Goal: Task Accomplishment & Management: Manage account settings

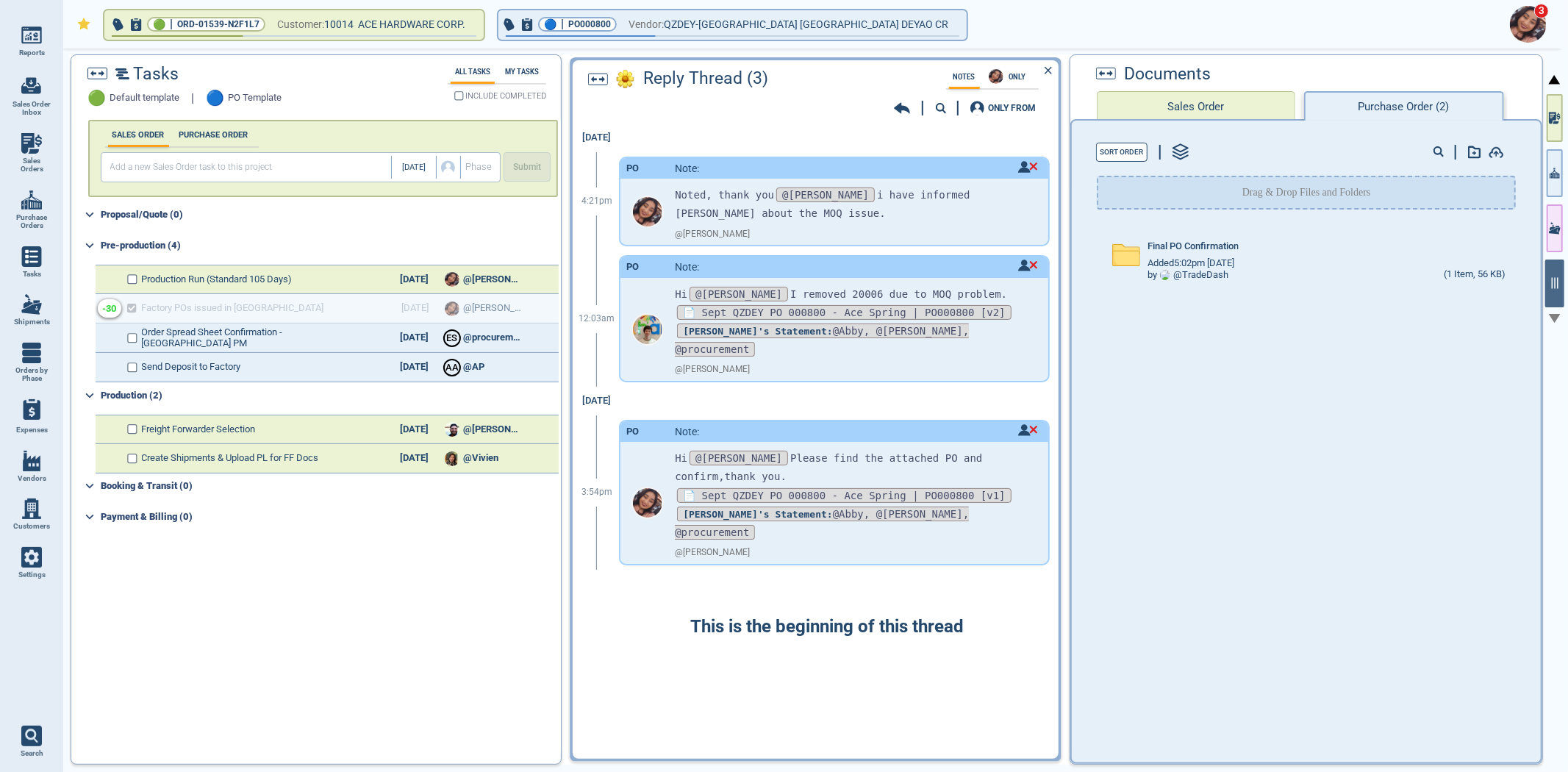
click at [26, 157] on span "Sales Orders" at bounding box center [32, 165] width 39 height 17
select select "50"
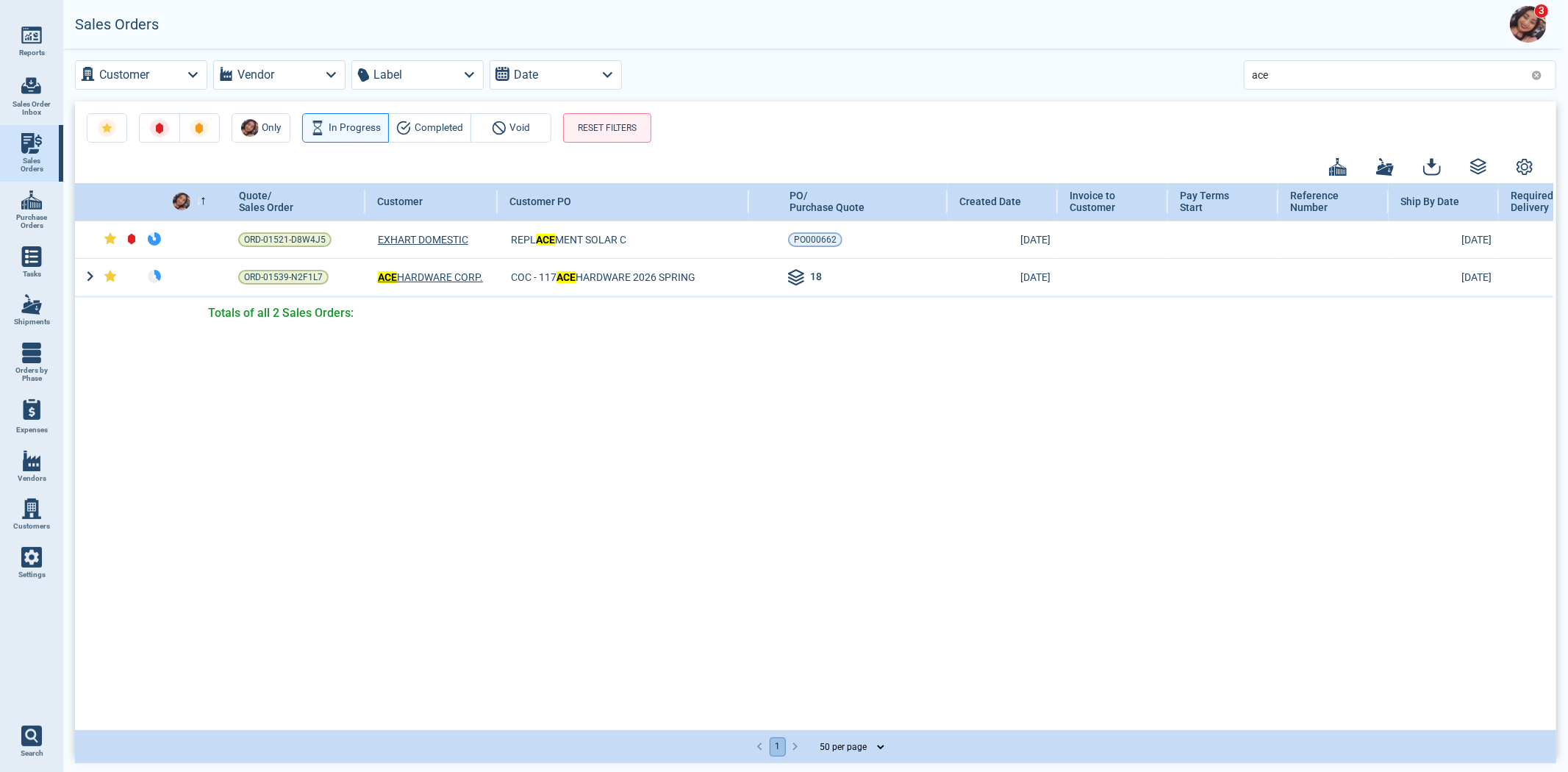
drag, startPoint x: 1326, startPoint y: 50, endPoint x: 1306, endPoint y: 63, distance: 23.9
click at [1314, 57] on div "Customer Vendor Label Date ace Only In Progress Completed Void RESET FILTERS Qu…" at bounding box center [815, 409] width 1505 height 720
drag, startPoint x: 1297, startPoint y: 73, endPoint x: 1167, endPoint y: 69, distance: 130.1
click at [1174, 69] on div "Customer Vendor Label Date ace" at bounding box center [816, 74] width 1482 height 29
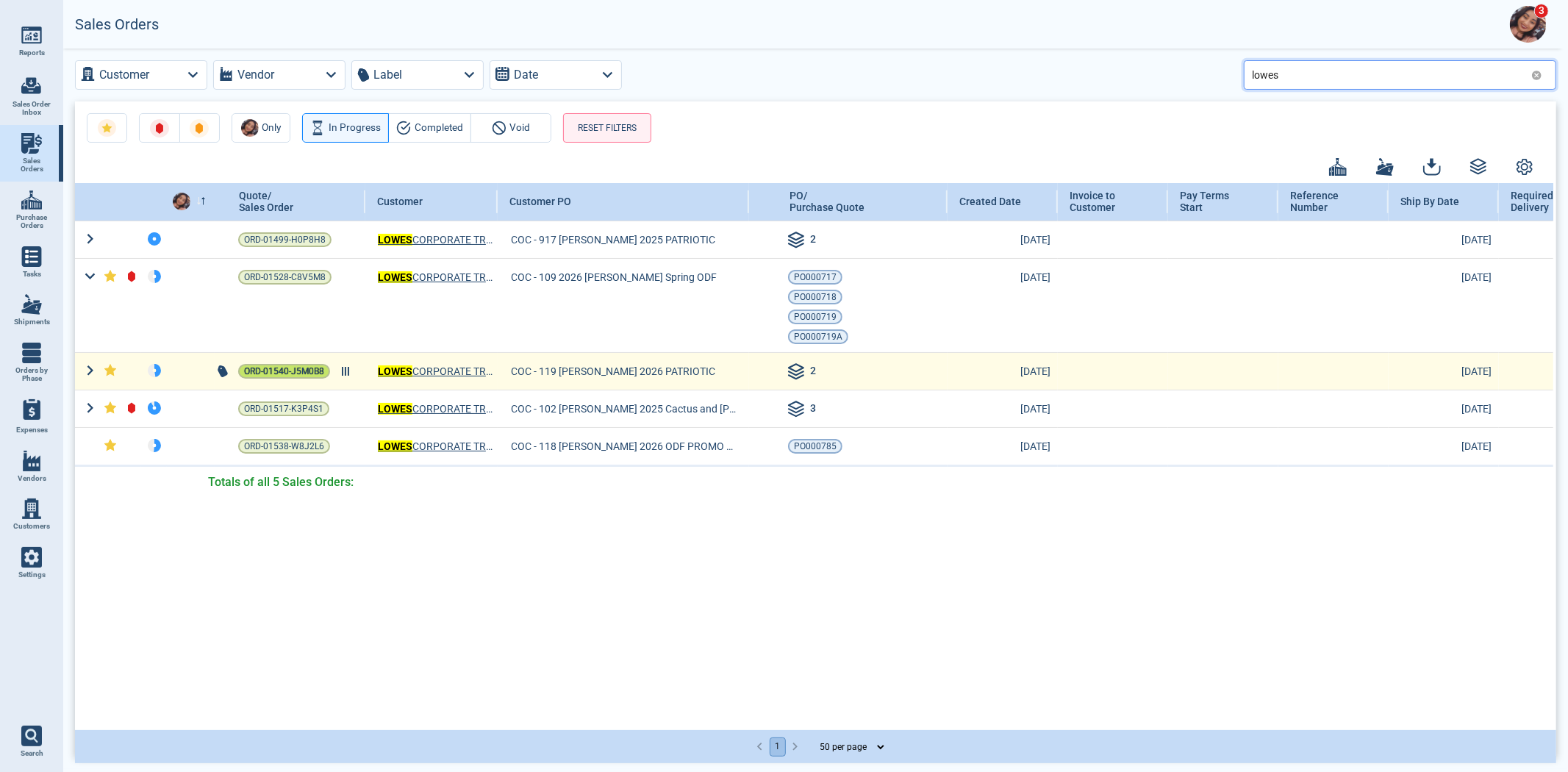
type input "lowes"
click at [294, 374] on span "ORD-01540-J5M0B8" at bounding box center [284, 372] width 80 height 15
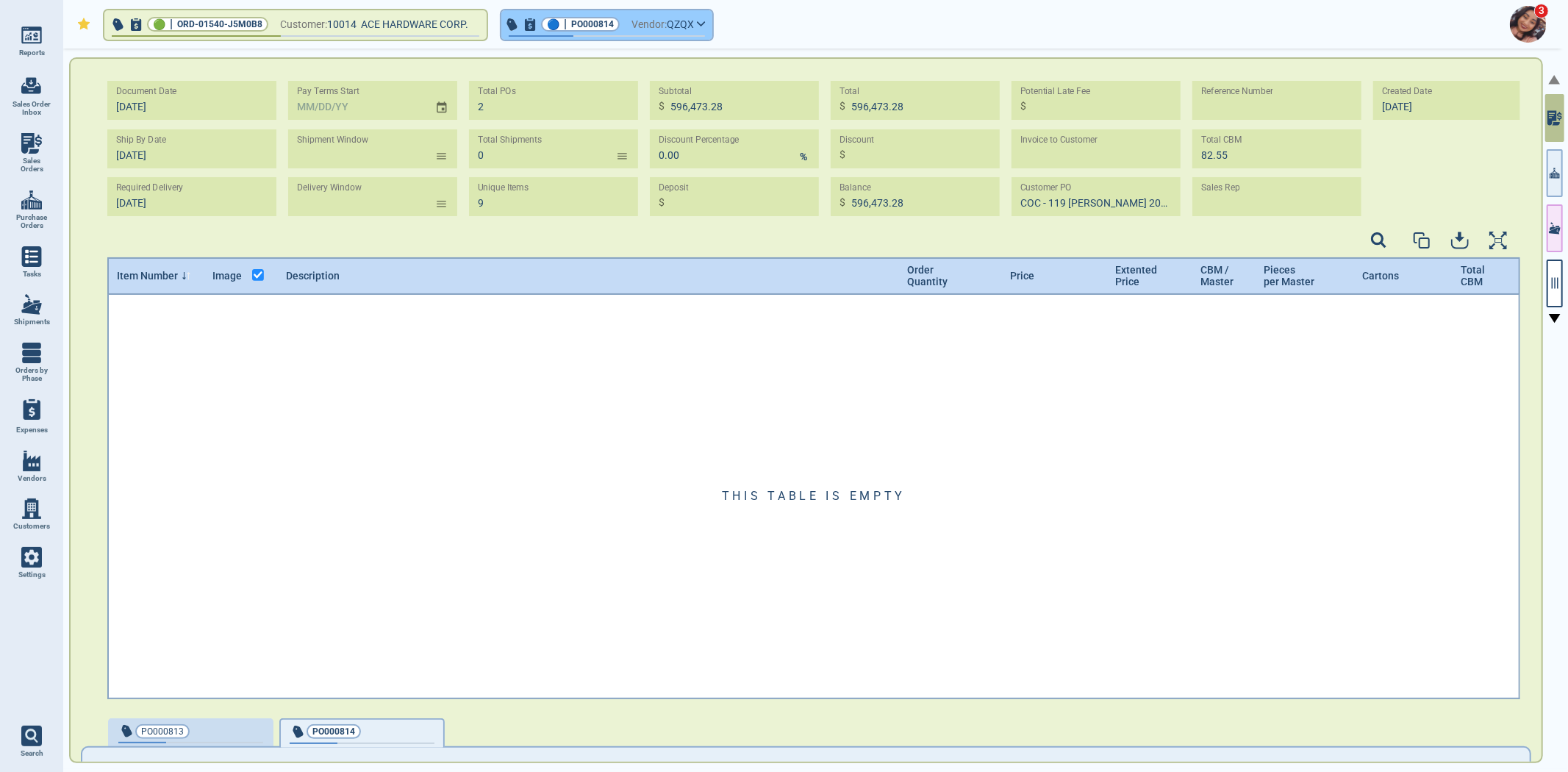
click at [614, 19] on span "PO000814" at bounding box center [592, 24] width 42 height 15
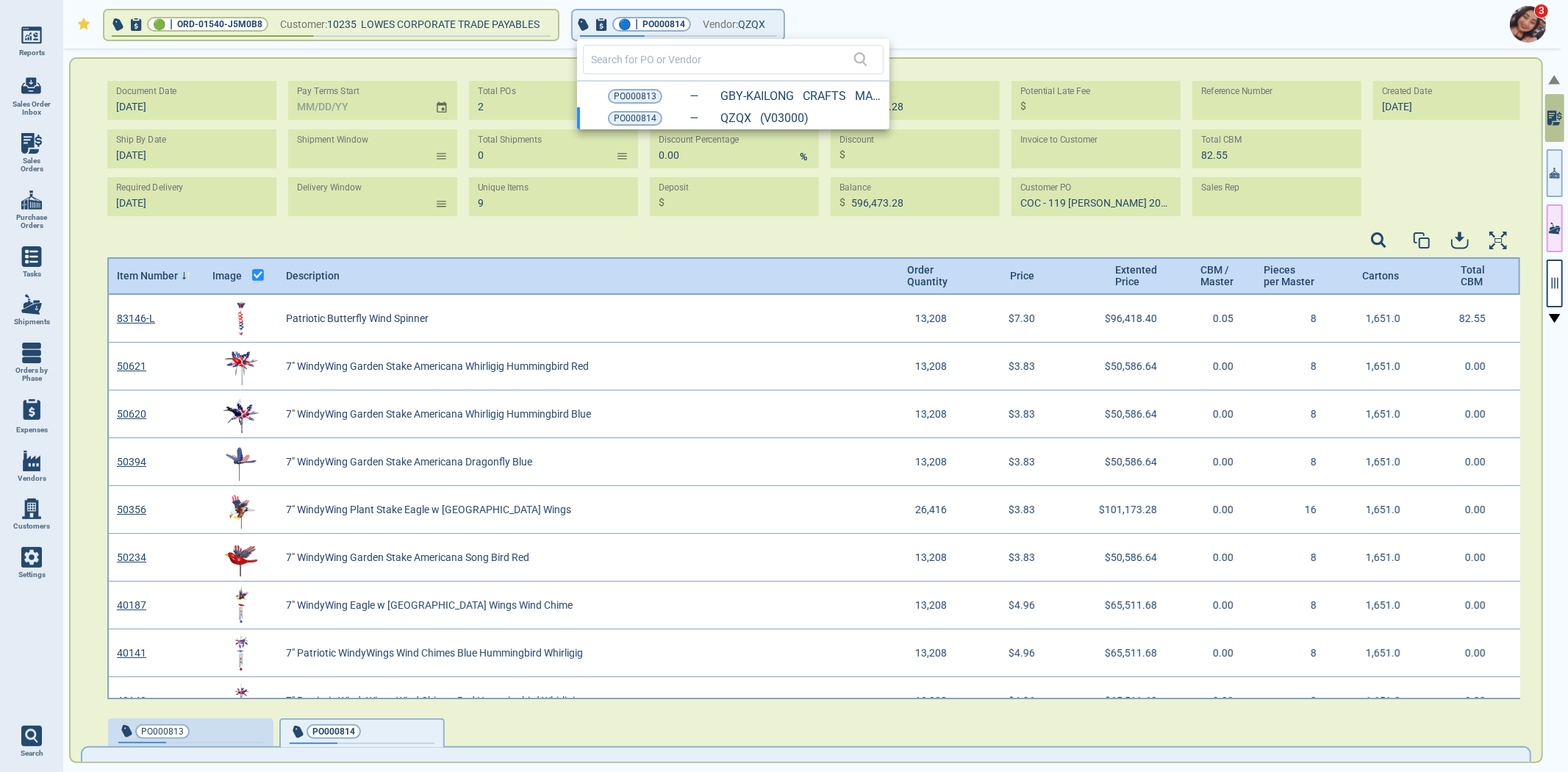
scroll to position [400, 1409]
click at [638, 92] on span "PO000813" at bounding box center [635, 97] width 42 height 15
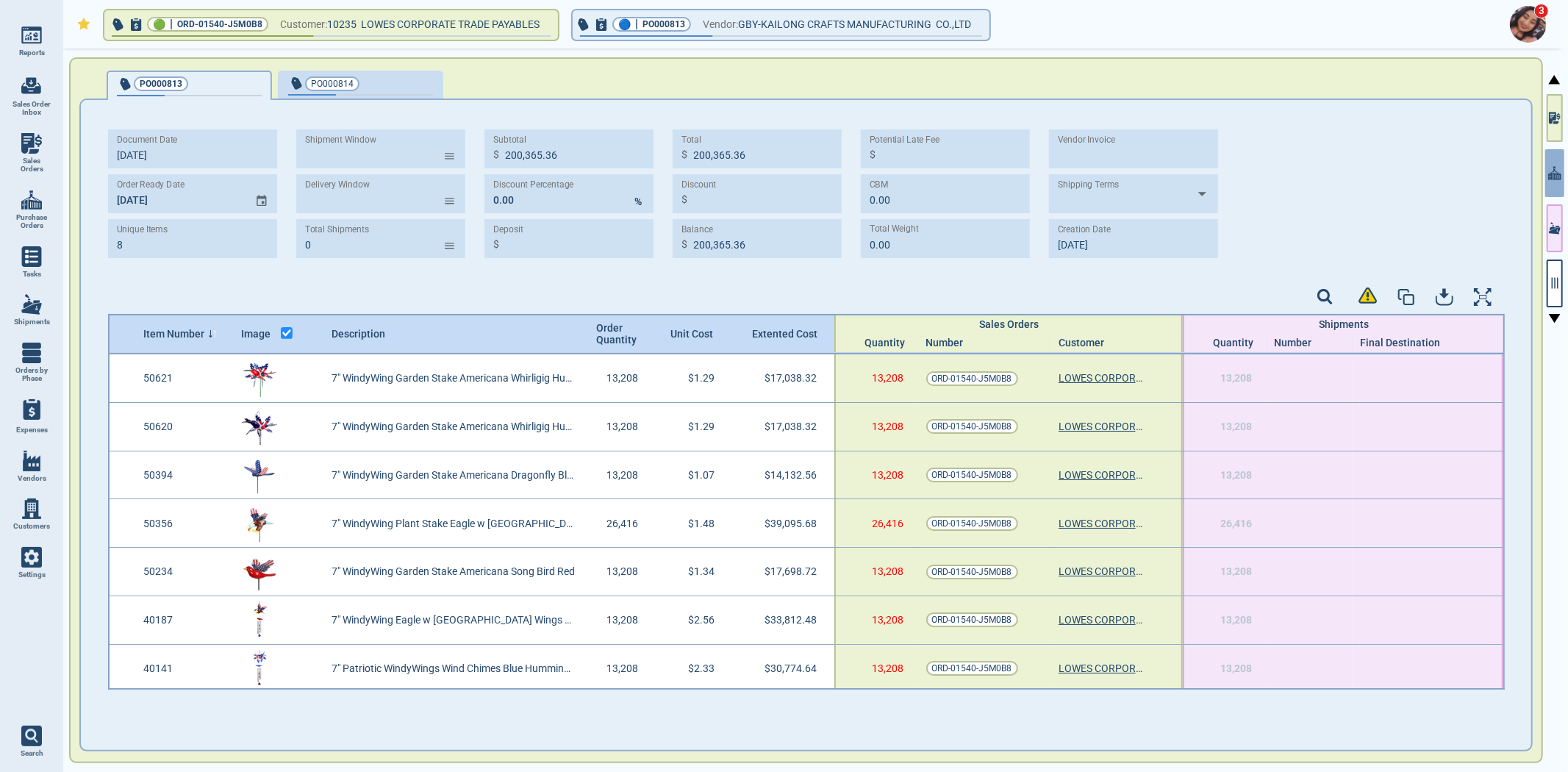
click at [215, 331] on icon at bounding box center [213, 334] width 9 height 8
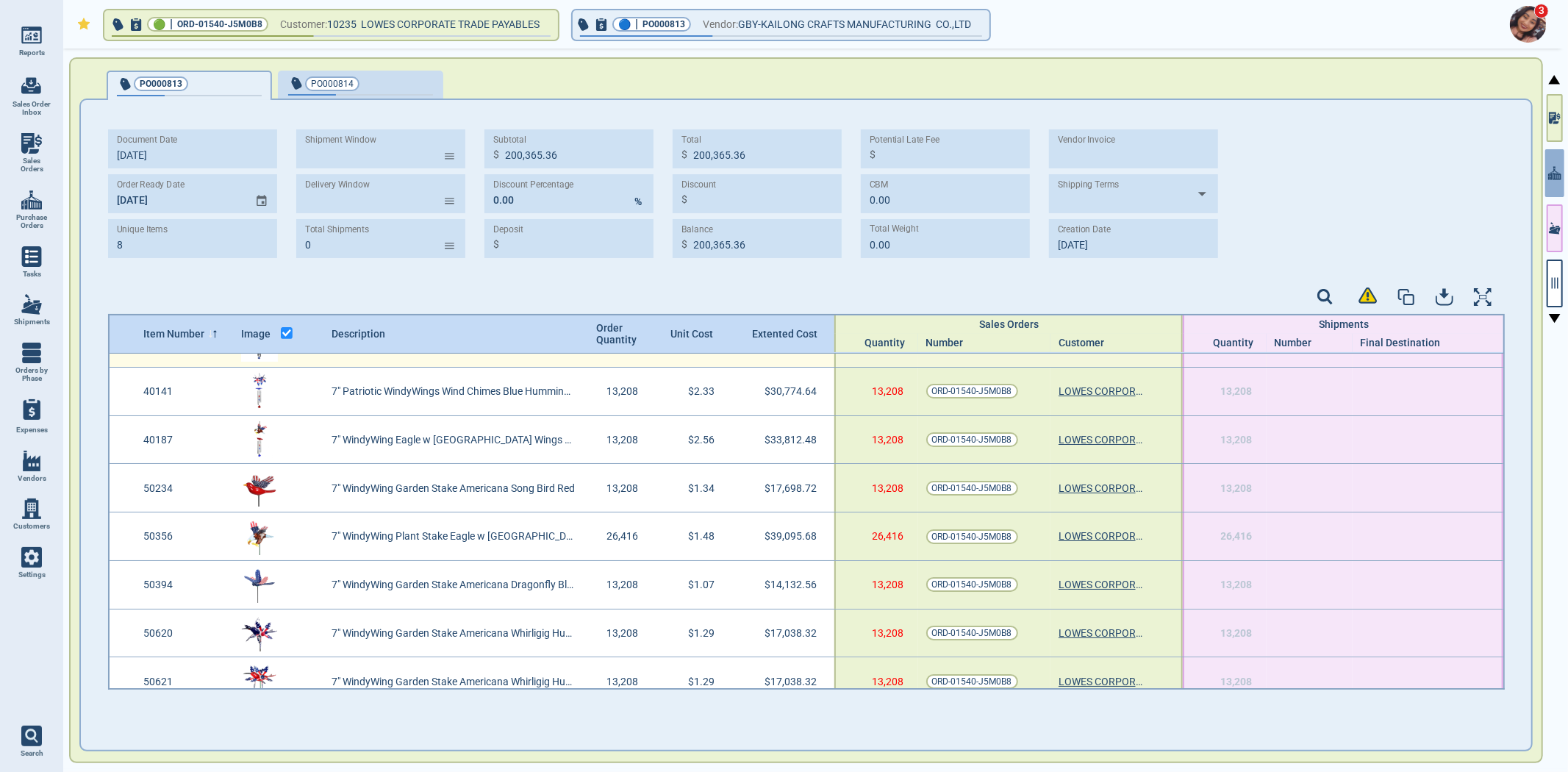
scroll to position [53, 0]
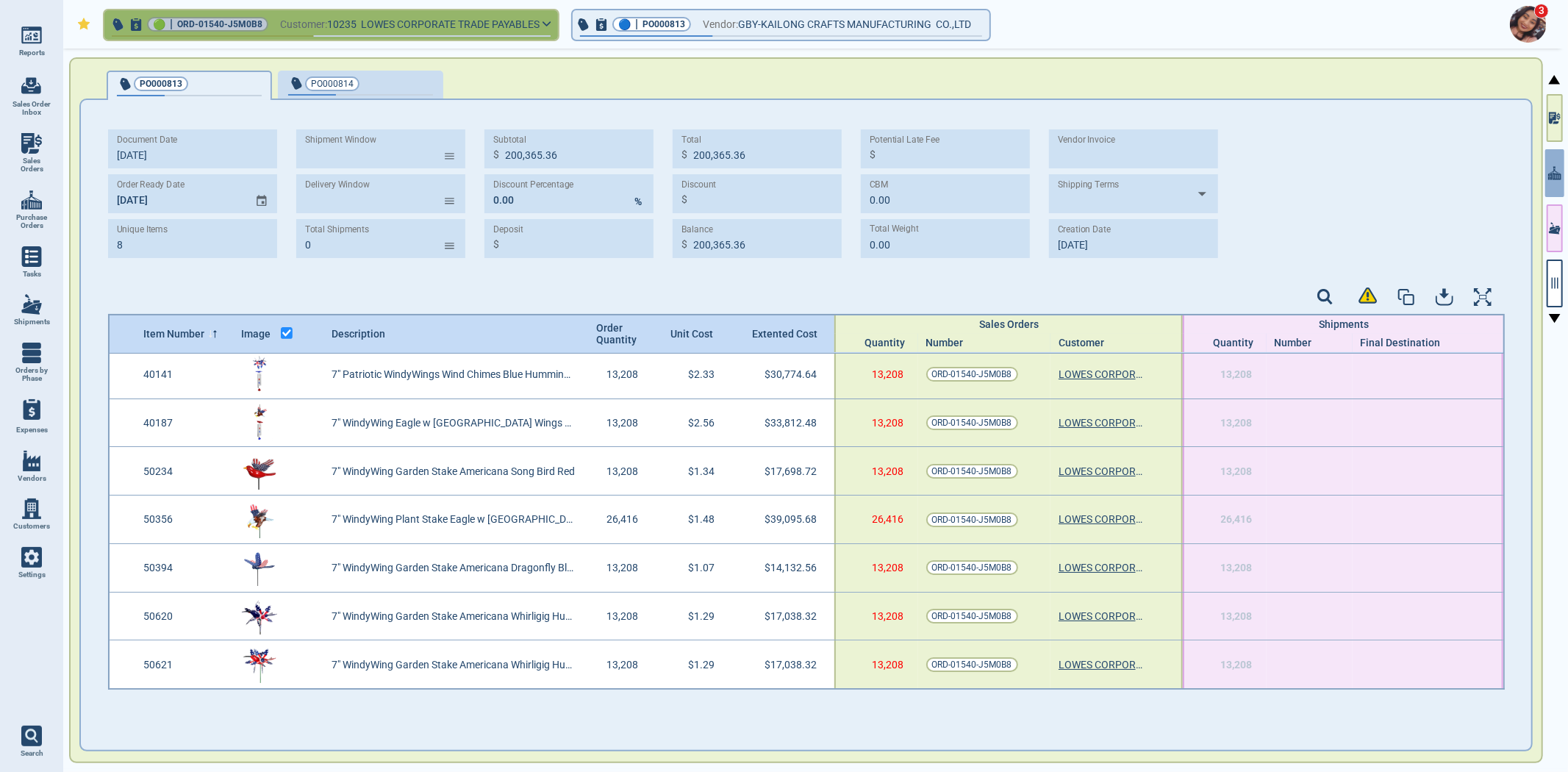
click at [453, 29] on span "LOWES CORPORATE TRADE PAYABLES" at bounding box center [450, 24] width 178 height 19
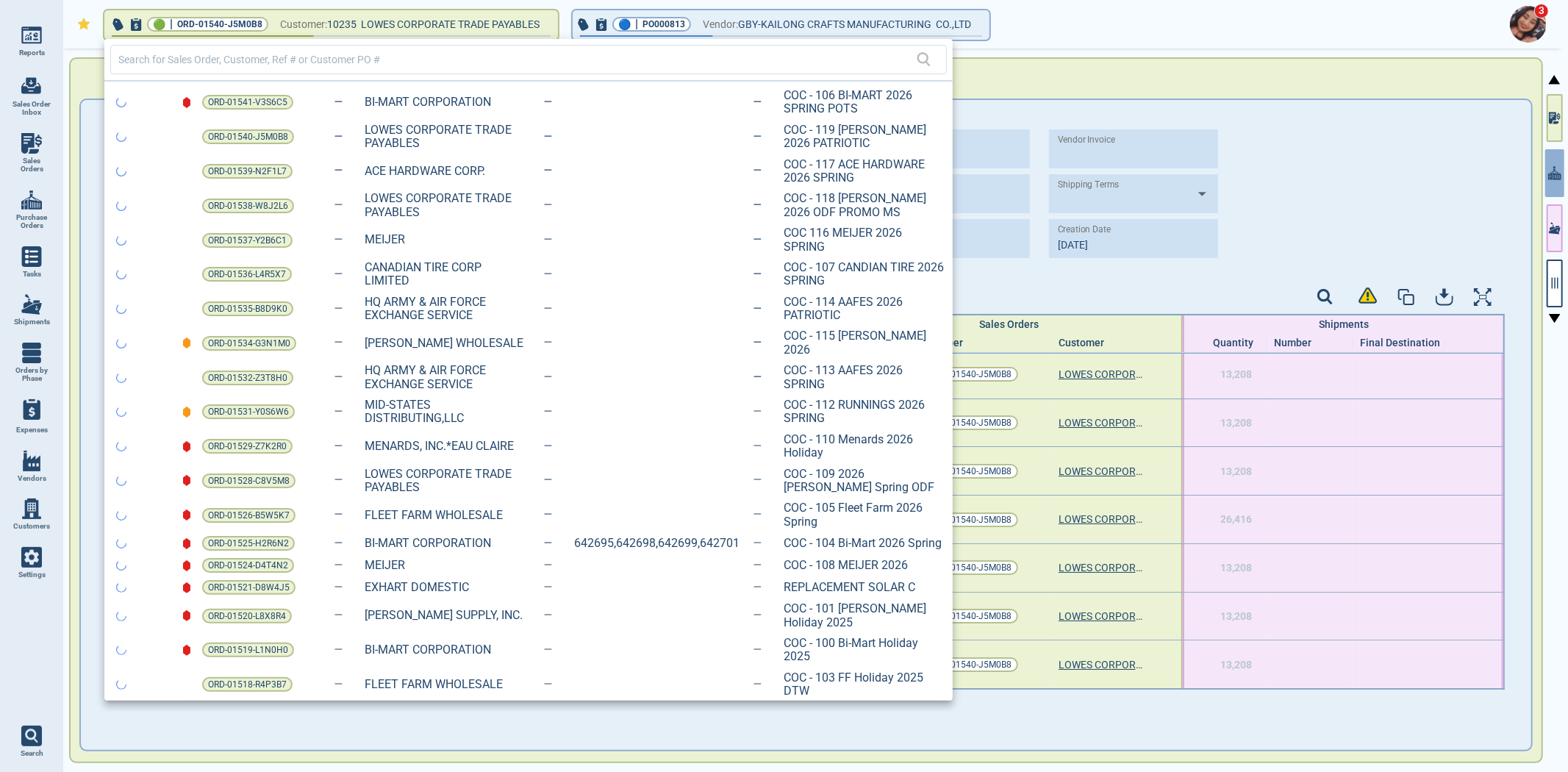
click at [547, 22] on div at bounding box center [784, 386] width 1568 height 772
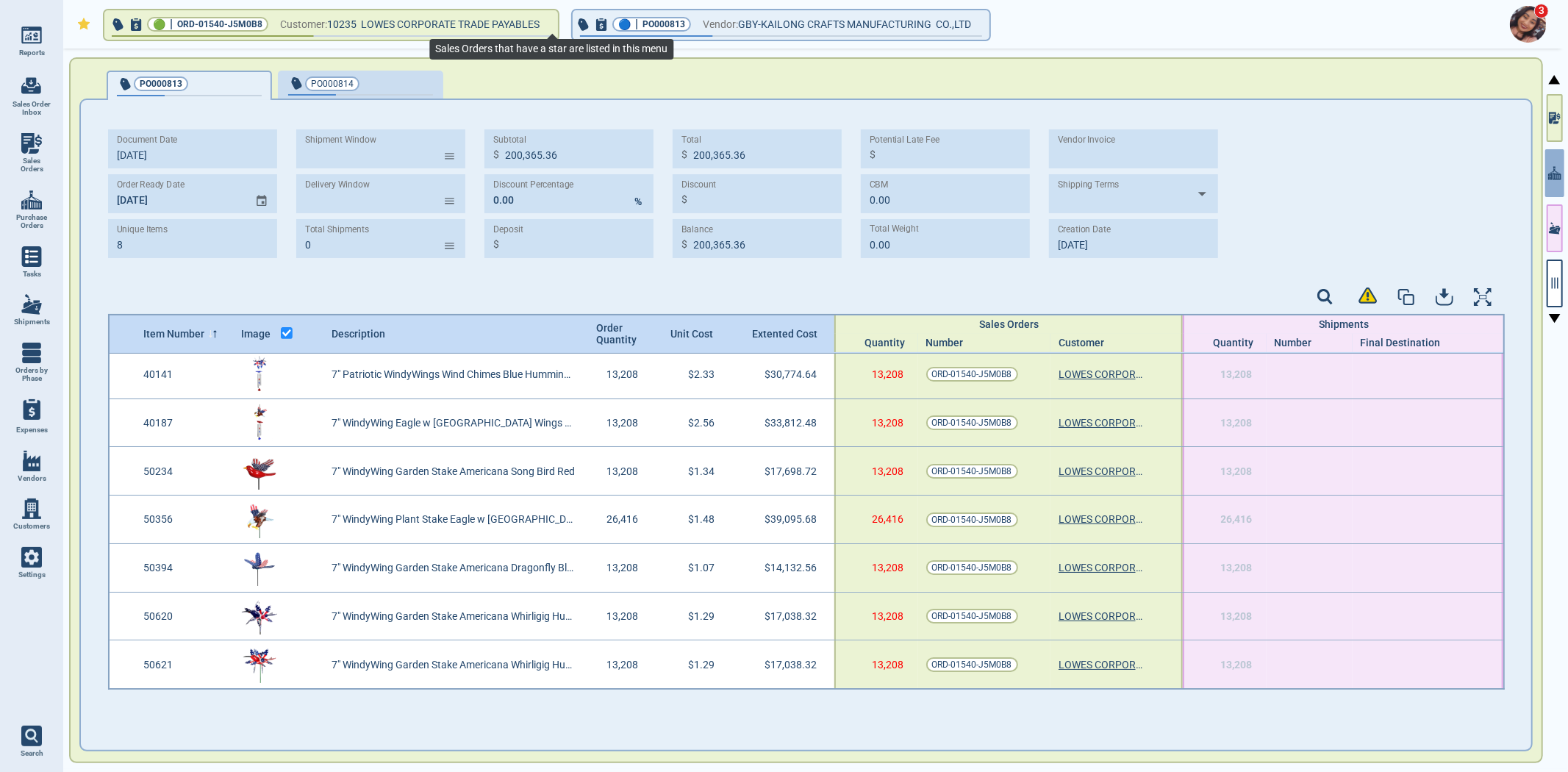
click at [547, 22] on icon "button" at bounding box center [547, 23] width 8 height 4
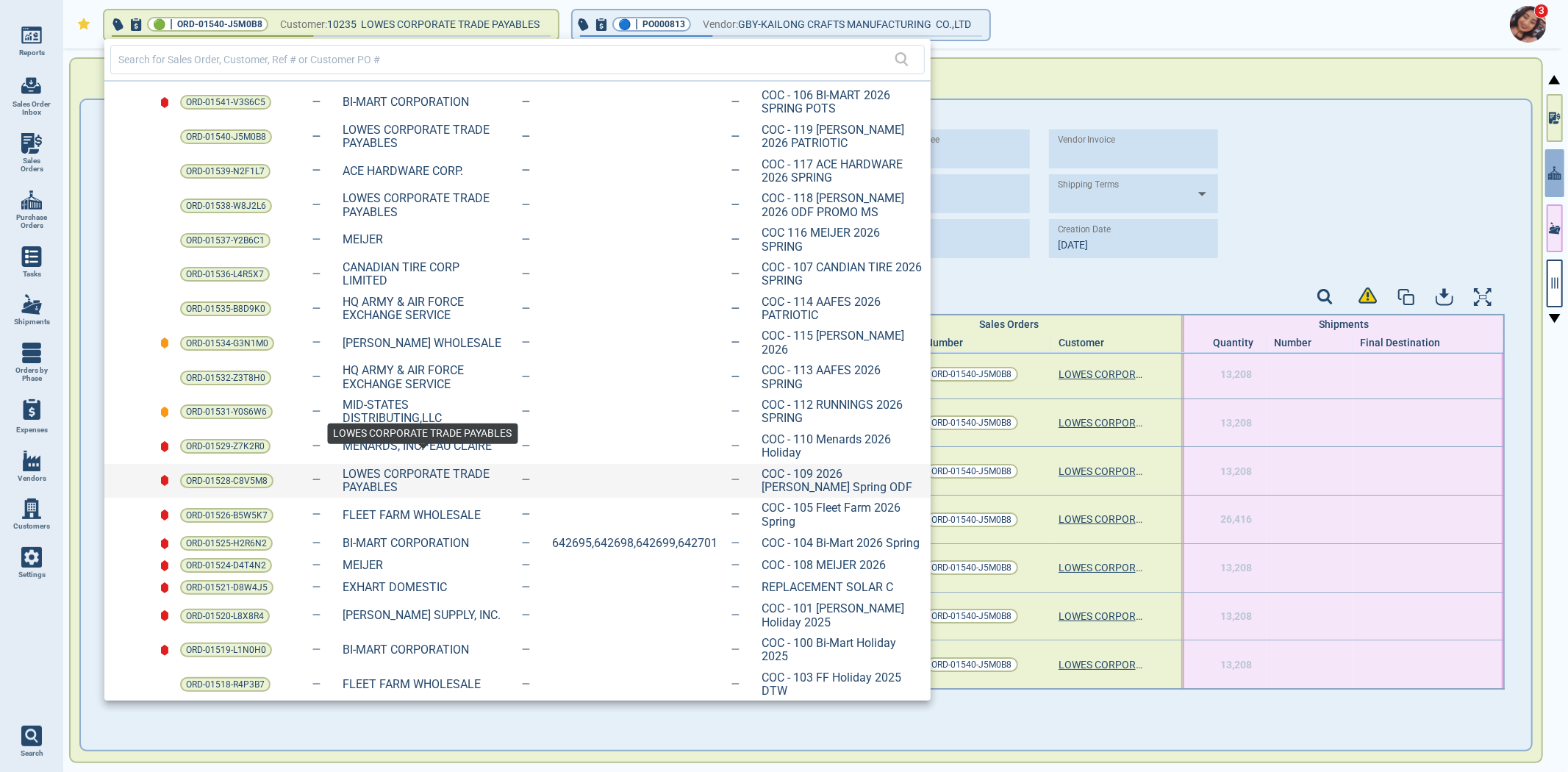
click at [427, 474] on span "LOWES CORPORATE TRADE PAYABLES" at bounding box center [423, 481] width 161 height 27
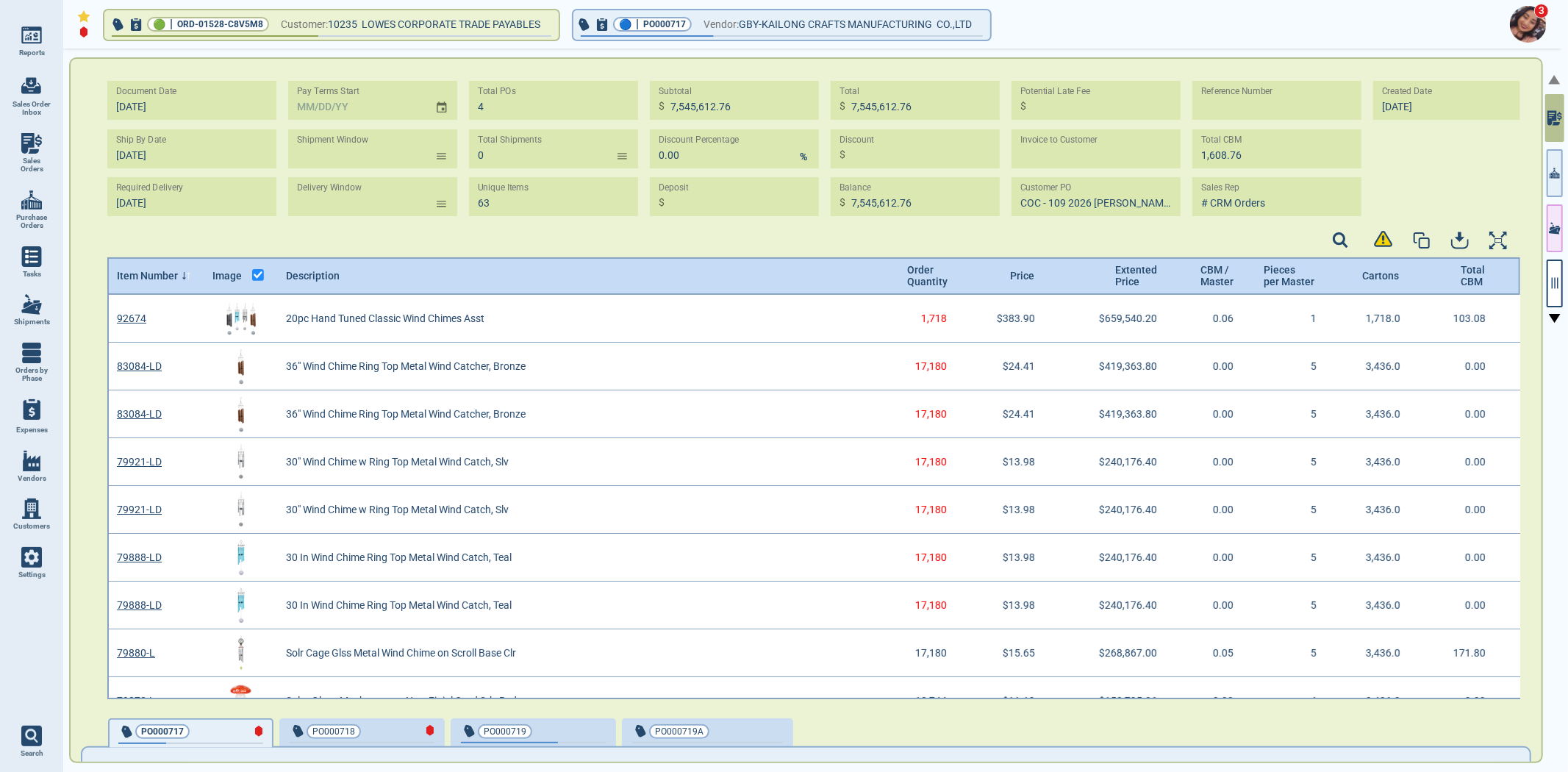
scroll to position [400, 1409]
click at [1560, 190] on button "button" at bounding box center [1554, 173] width 16 height 48
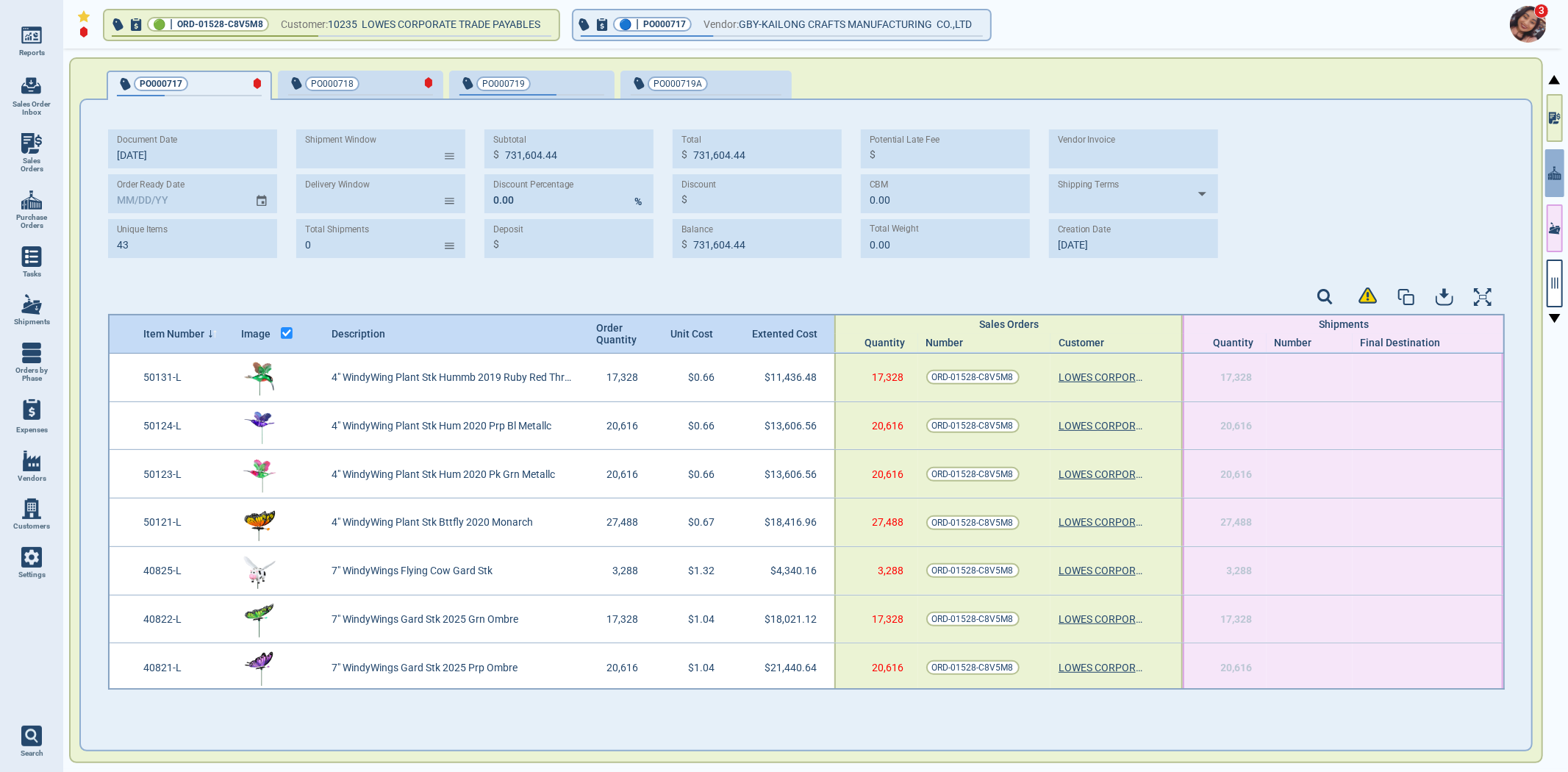
scroll to position [1062, 0]
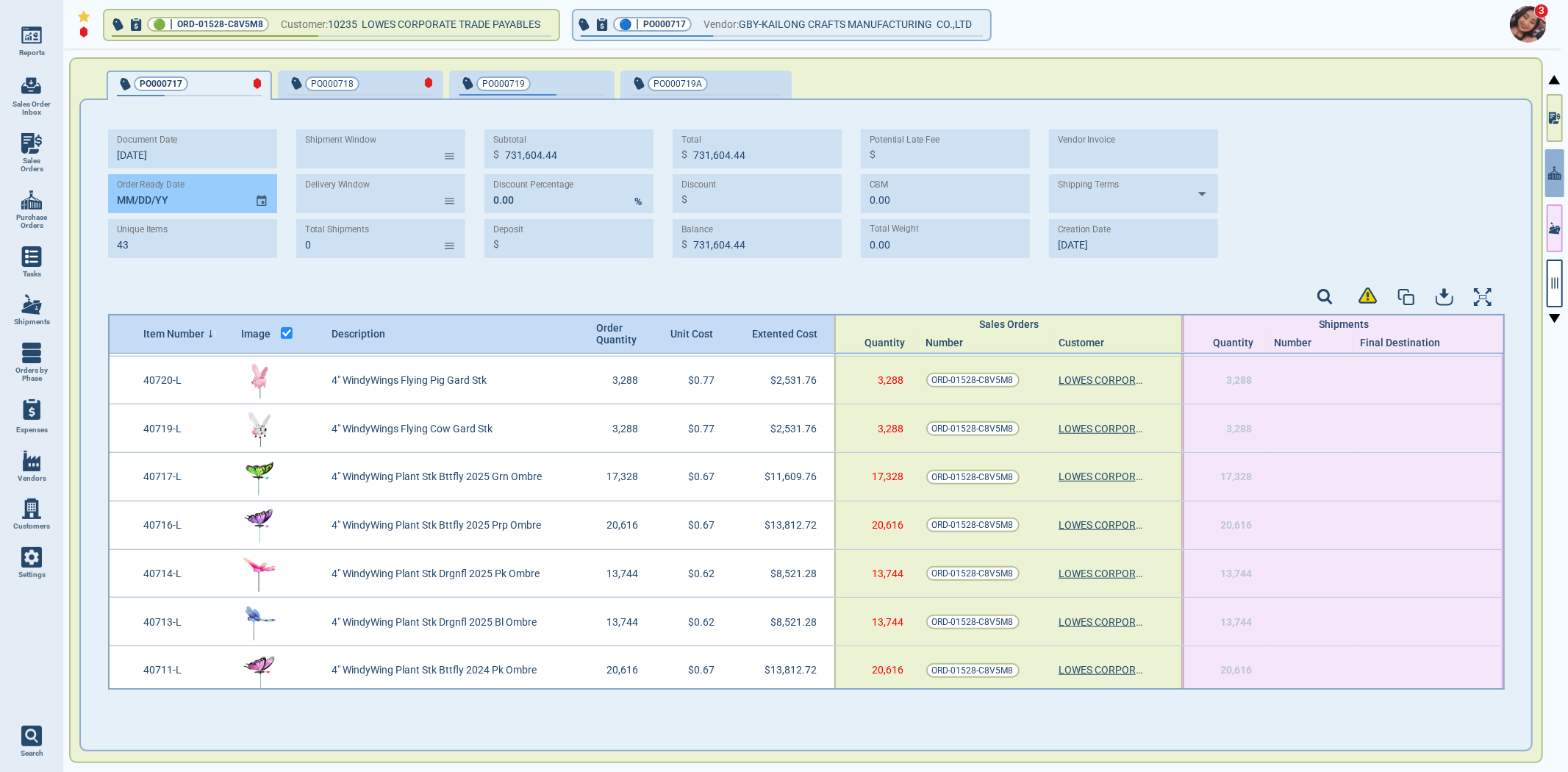
click at [115, 204] on input "MM/DD/YY" at bounding box center [176, 194] width 135 height 39
type input "[DATE]"
click at [362, 82] on span "PO000718" at bounding box center [336, 84] width 97 height 15
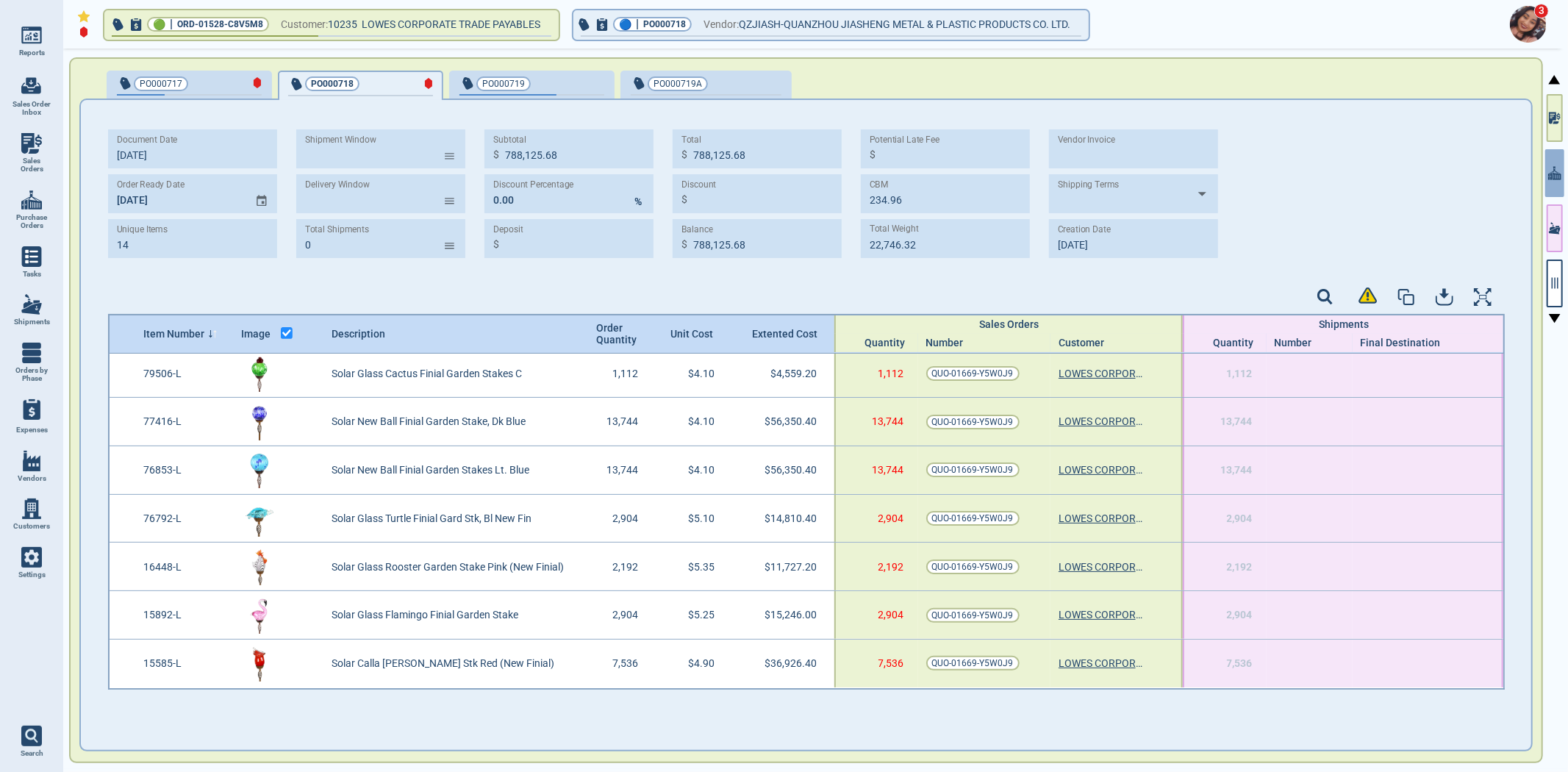
type input "14"
type input "788,125.68"
type input "234.96"
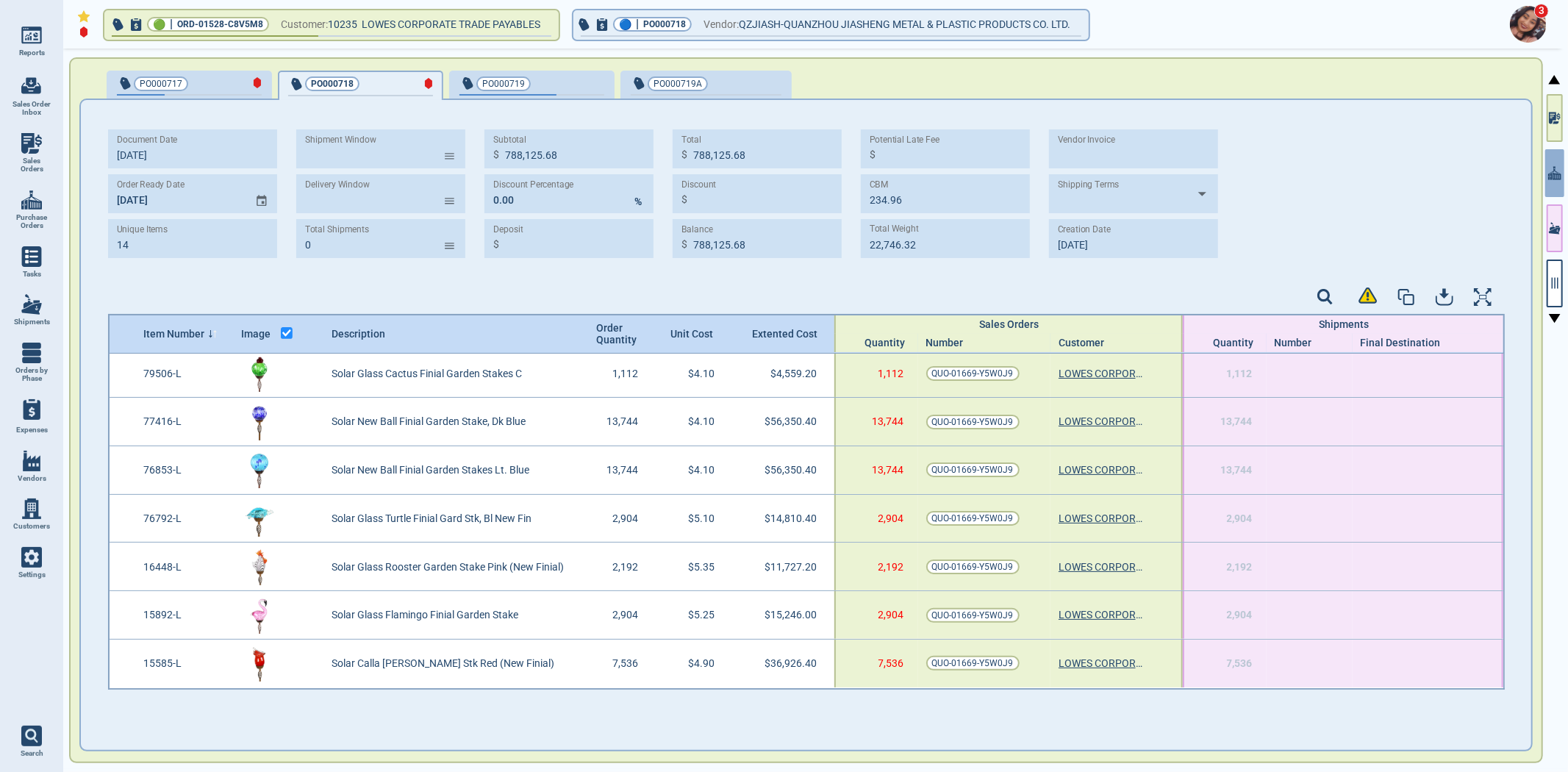
type input "22,746.32"
type input "[DATE]"
click at [123, 200] on input "MM/DD/YY" at bounding box center [176, 194] width 135 height 39
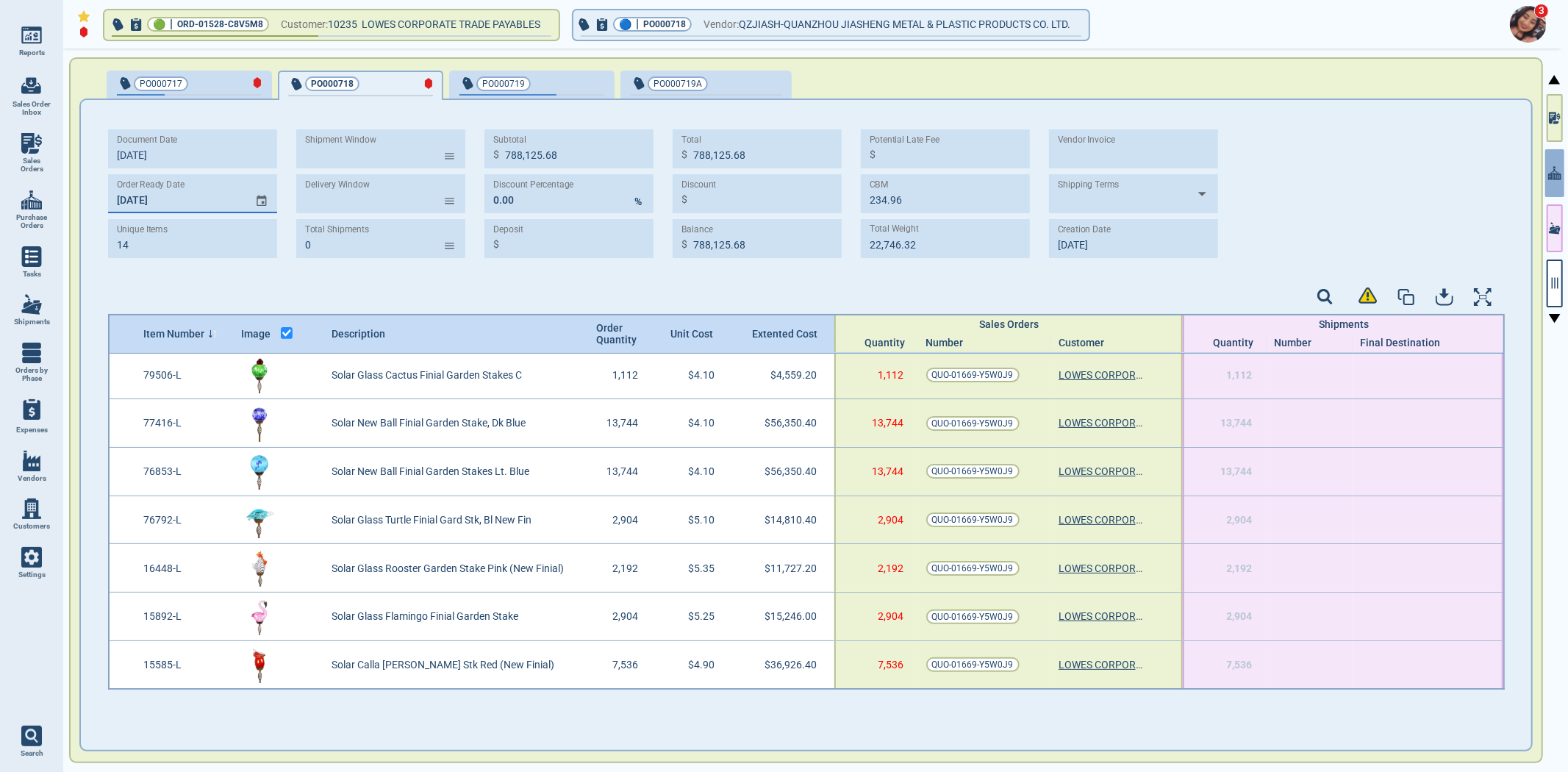
type input "[DATE]"
click at [530, 94] on button "PO000719" at bounding box center [531, 85] width 165 height 29
type input "4"
type input "328,997.00"
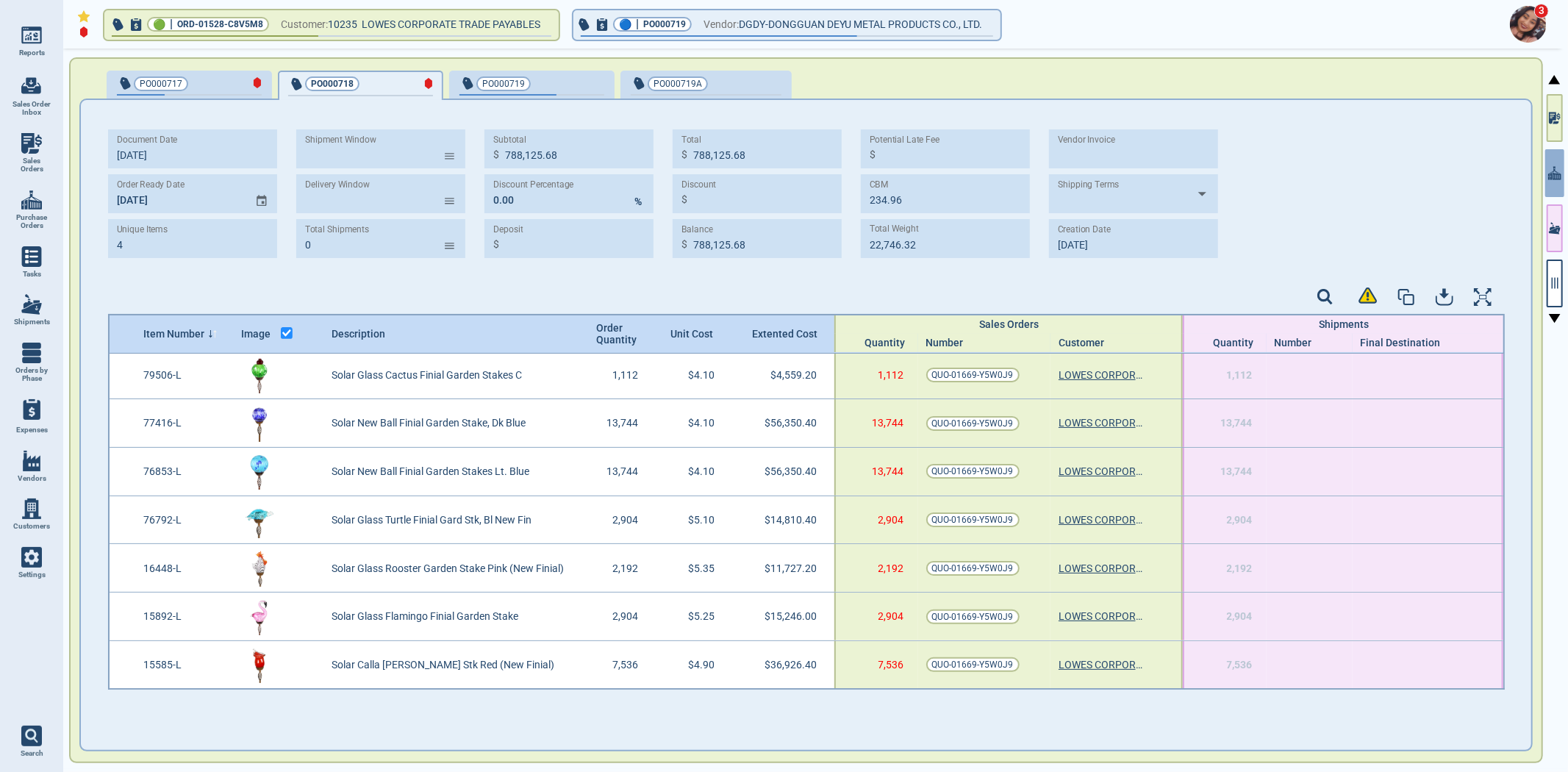
type input "328,997.00"
type input "0.00"
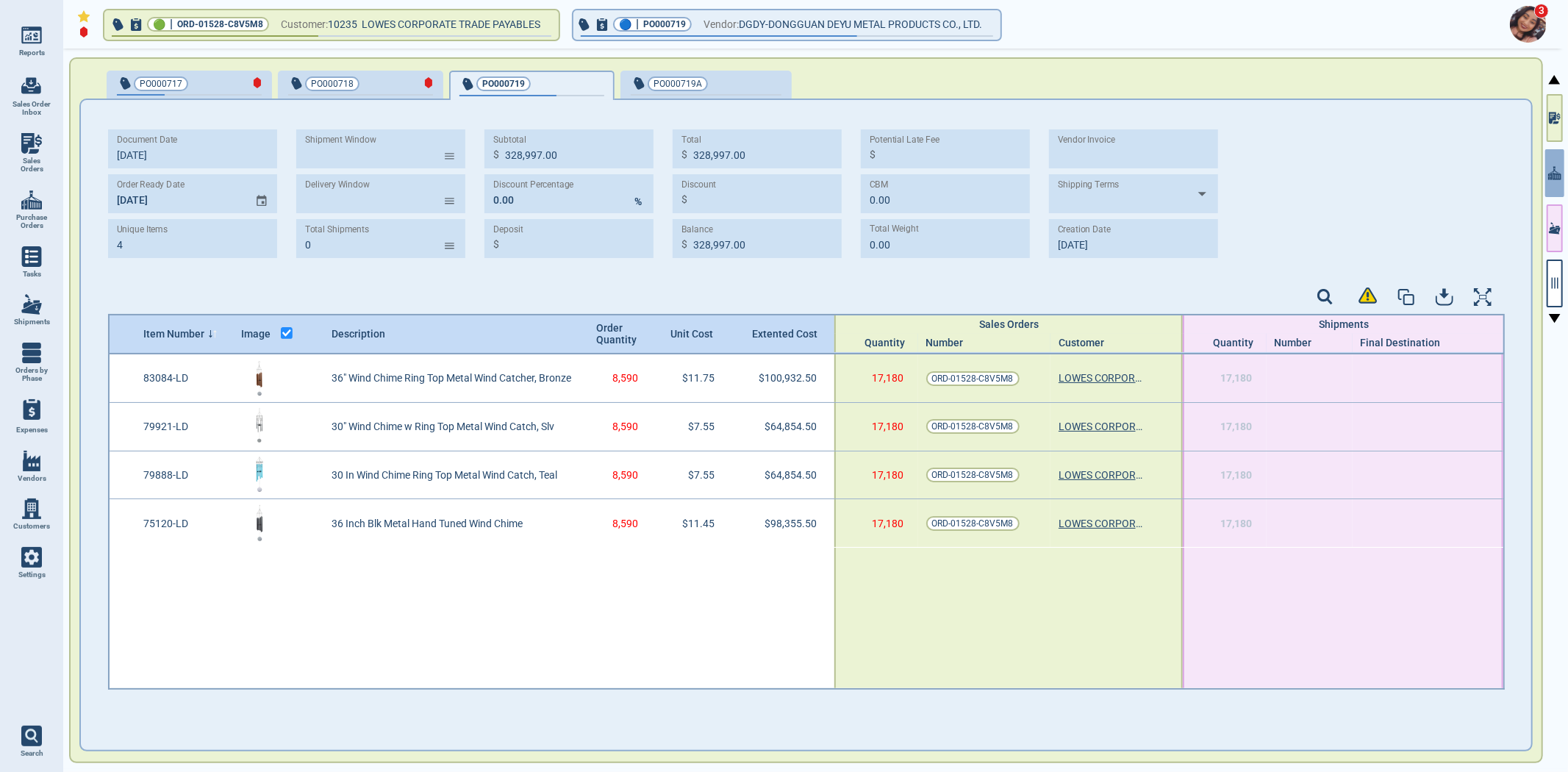
type input "[DATE]"
click at [122, 195] on input "MM/DD/YY" at bounding box center [176, 194] width 135 height 39
type input "[DATE]"
click at [696, 77] on span "PO000719A" at bounding box center [682, 84] width 101 height 15
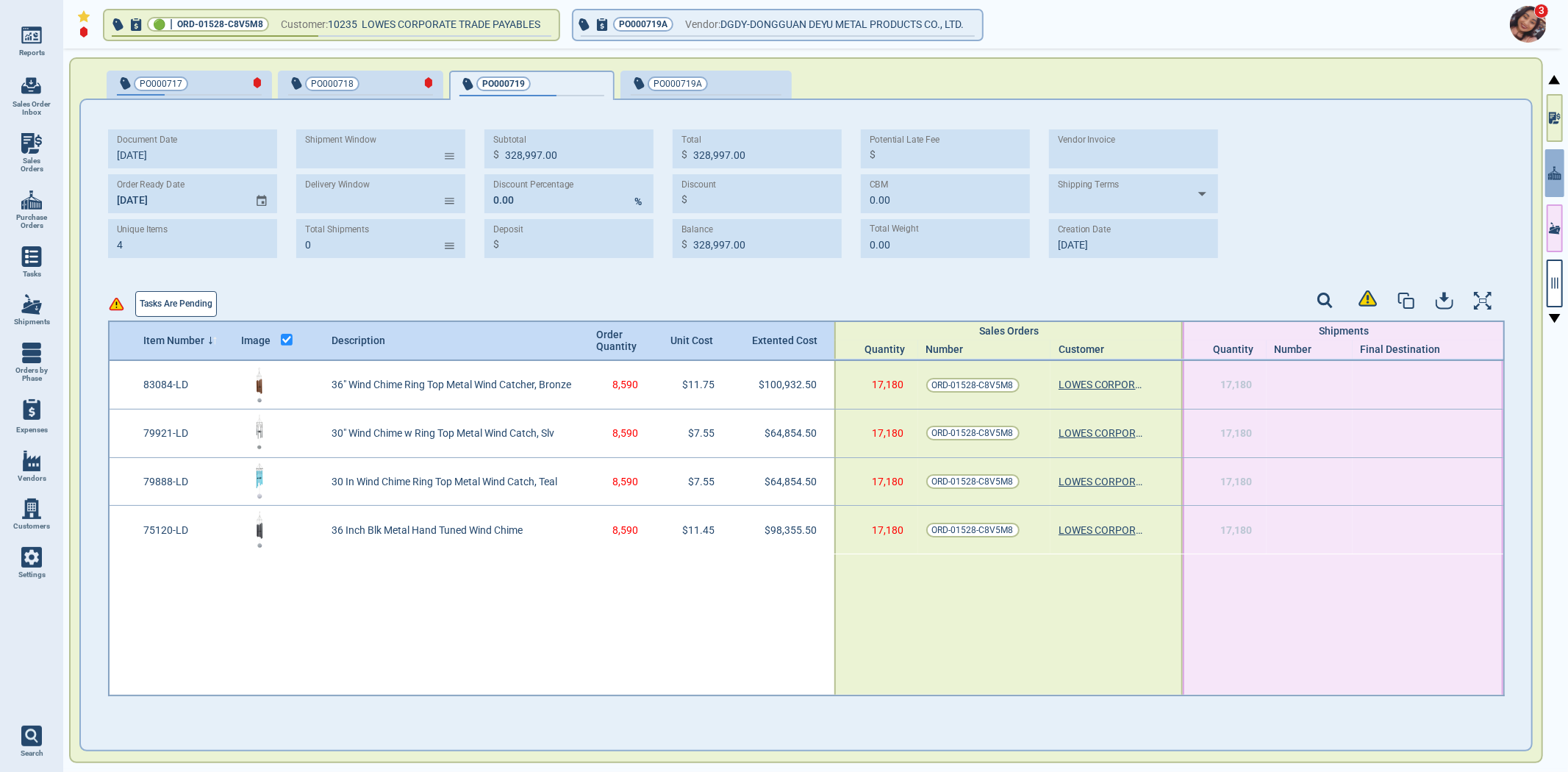
type input "227,635.00"
click at [125, 200] on input "MM/DD/YY" at bounding box center [176, 194] width 135 height 39
type input "[DATE]"
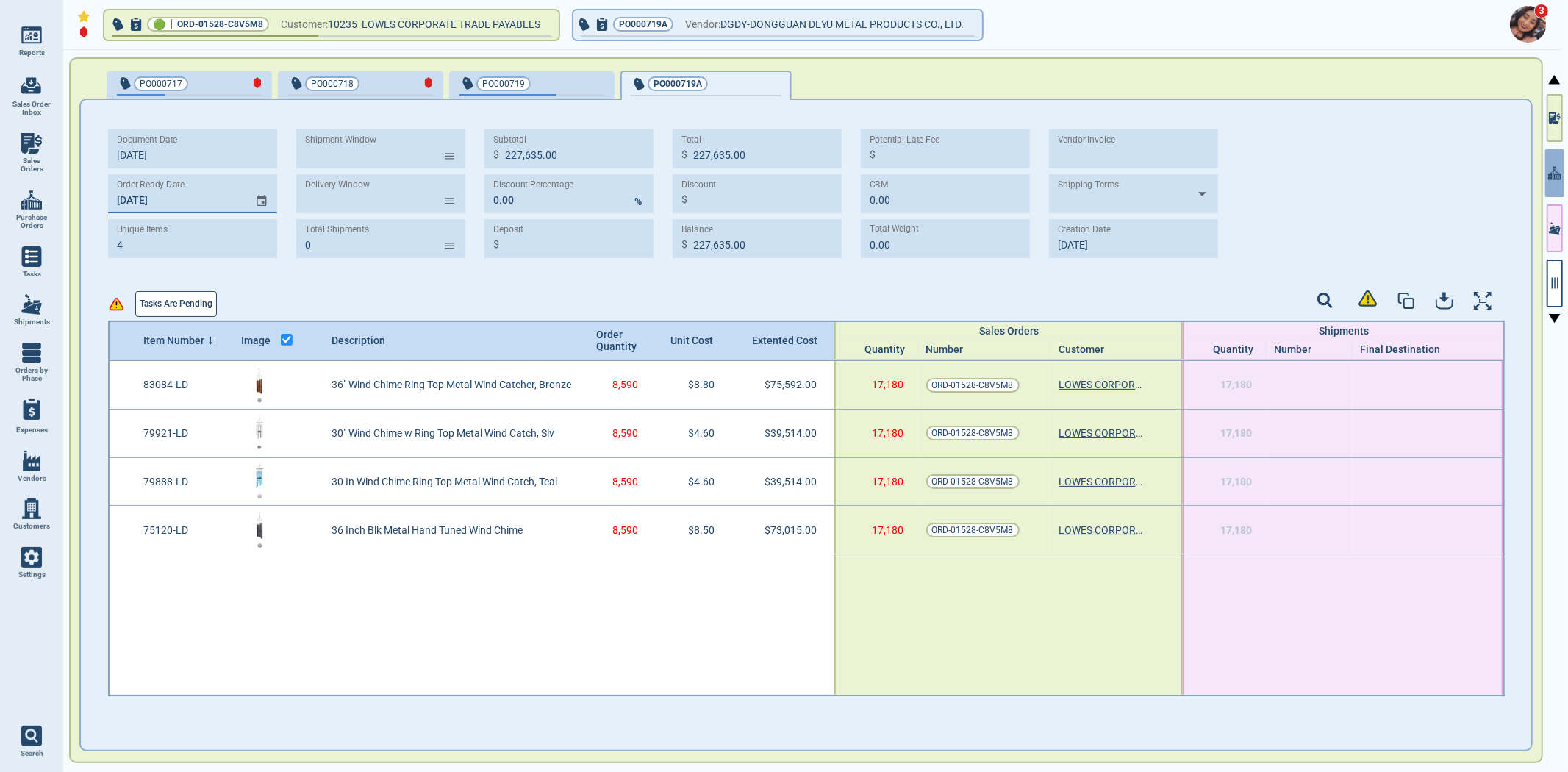
click at [181, 298] on span "Tasks are pending" at bounding box center [177, 304] width 73 height 15
click at [1560, 286] on icon "button" at bounding box center [1555, 283] width 13 height 13
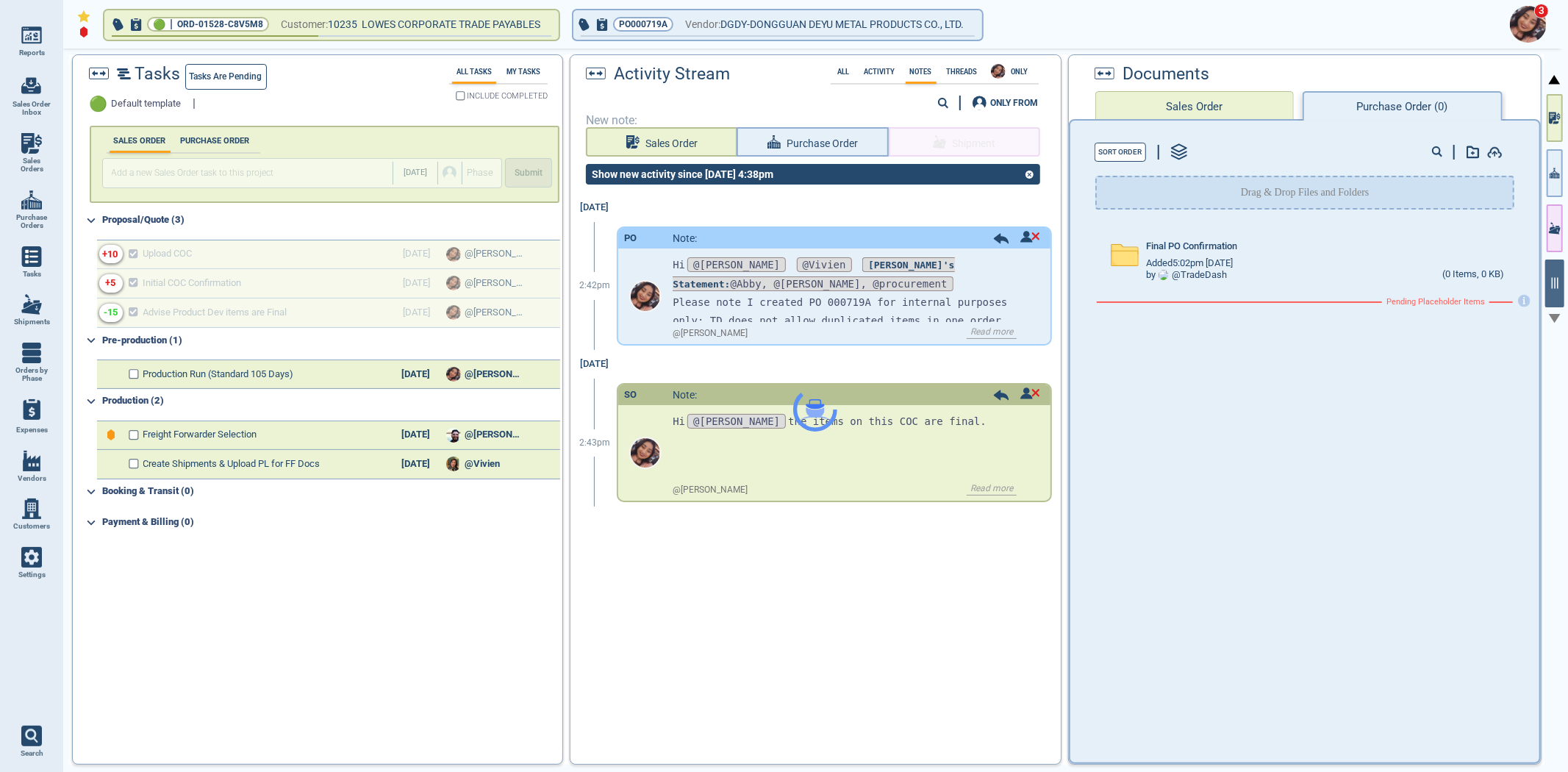
click at [257, 77] on span "Tasks are pending" at bounding box center [226, 77] width 73 height 15
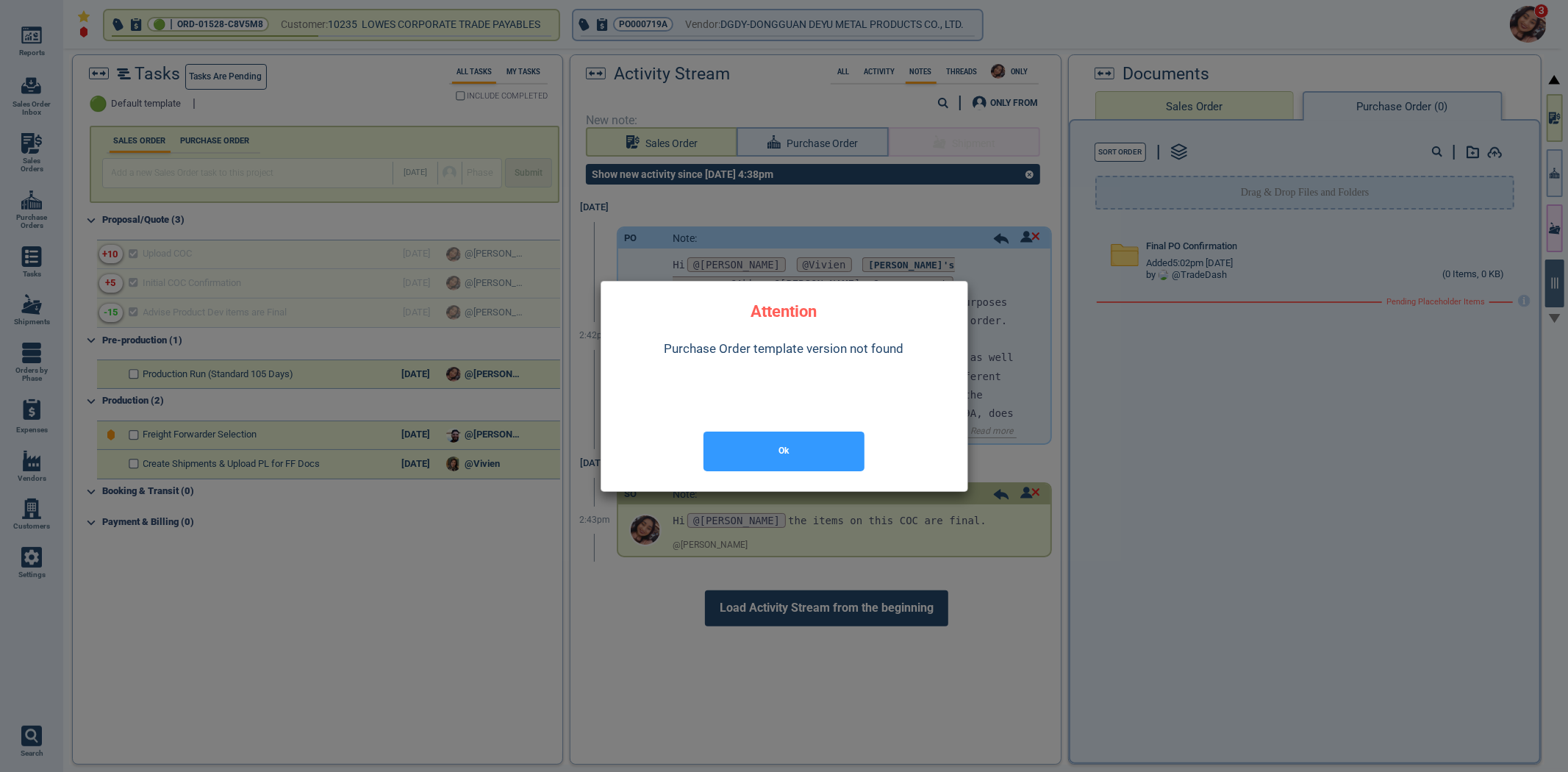
click at [822, 452] on button "Ok" at bounding box center [783, 452] width 161 height 39
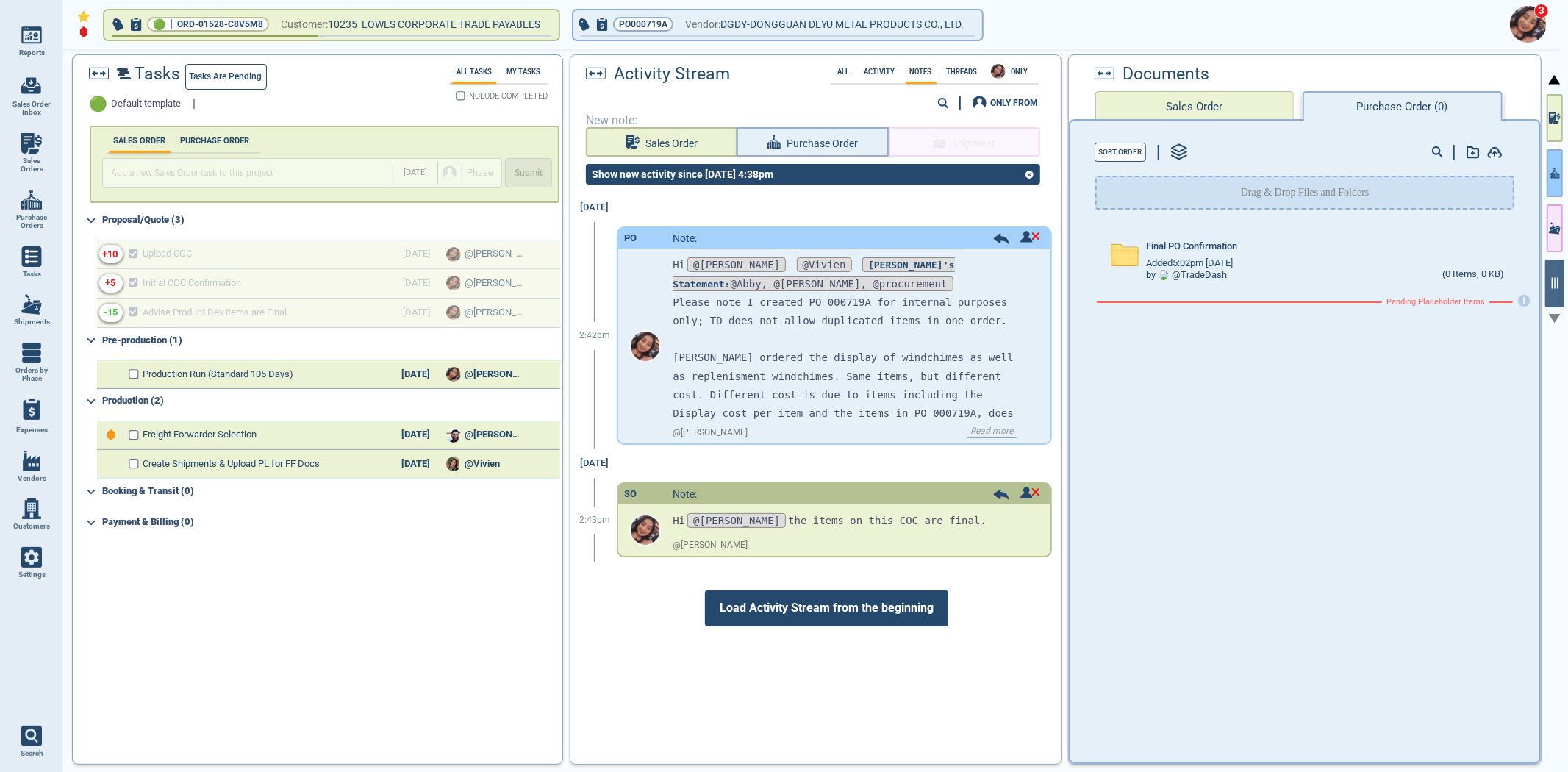
click at [1554, 172] on icon "button" at bounding box center [1555, 173] width 10 height 10
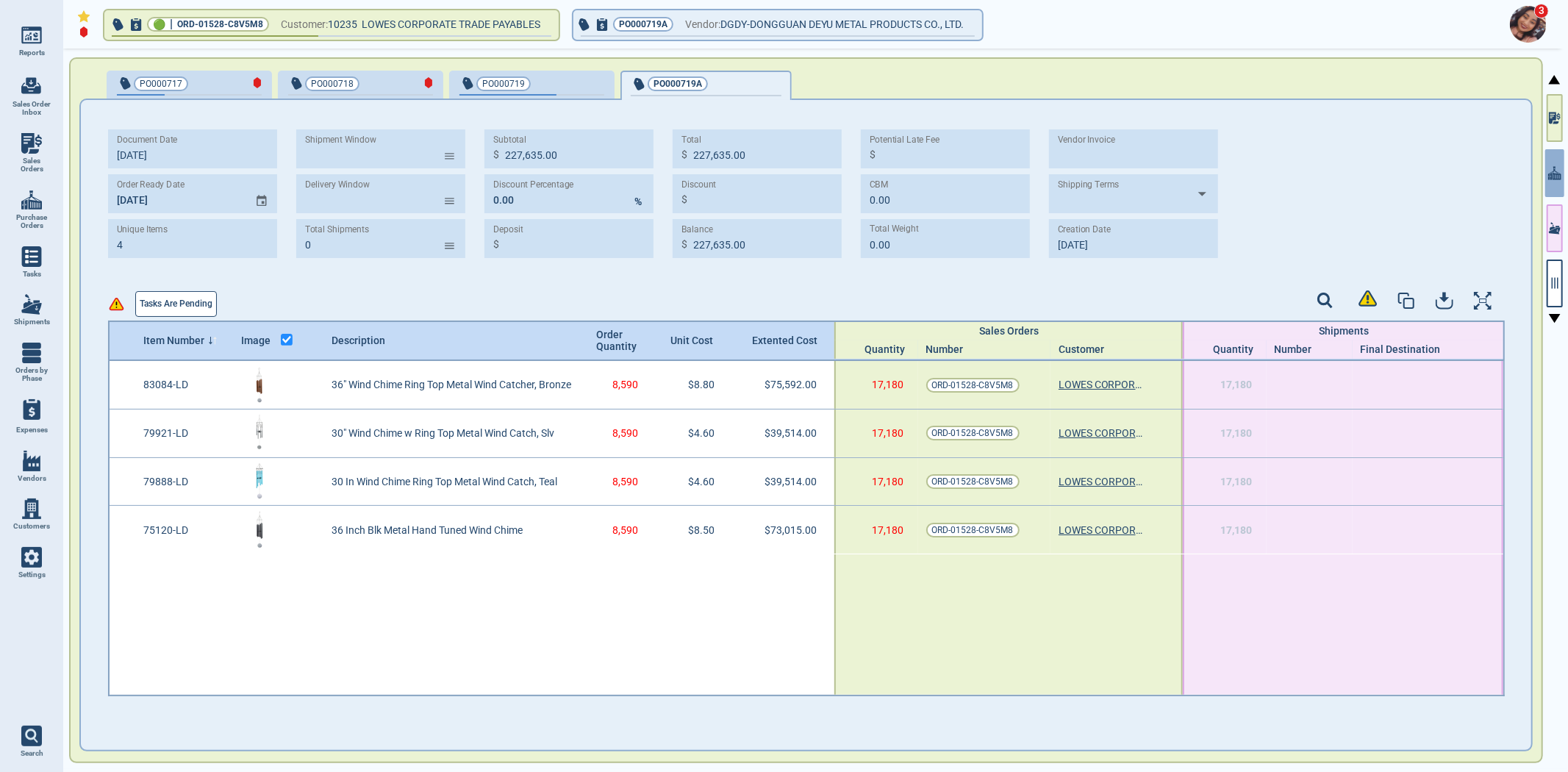
click at [157, 310] on button "Tasks are pending" at bounding box center [176, 303] width 82 height 25
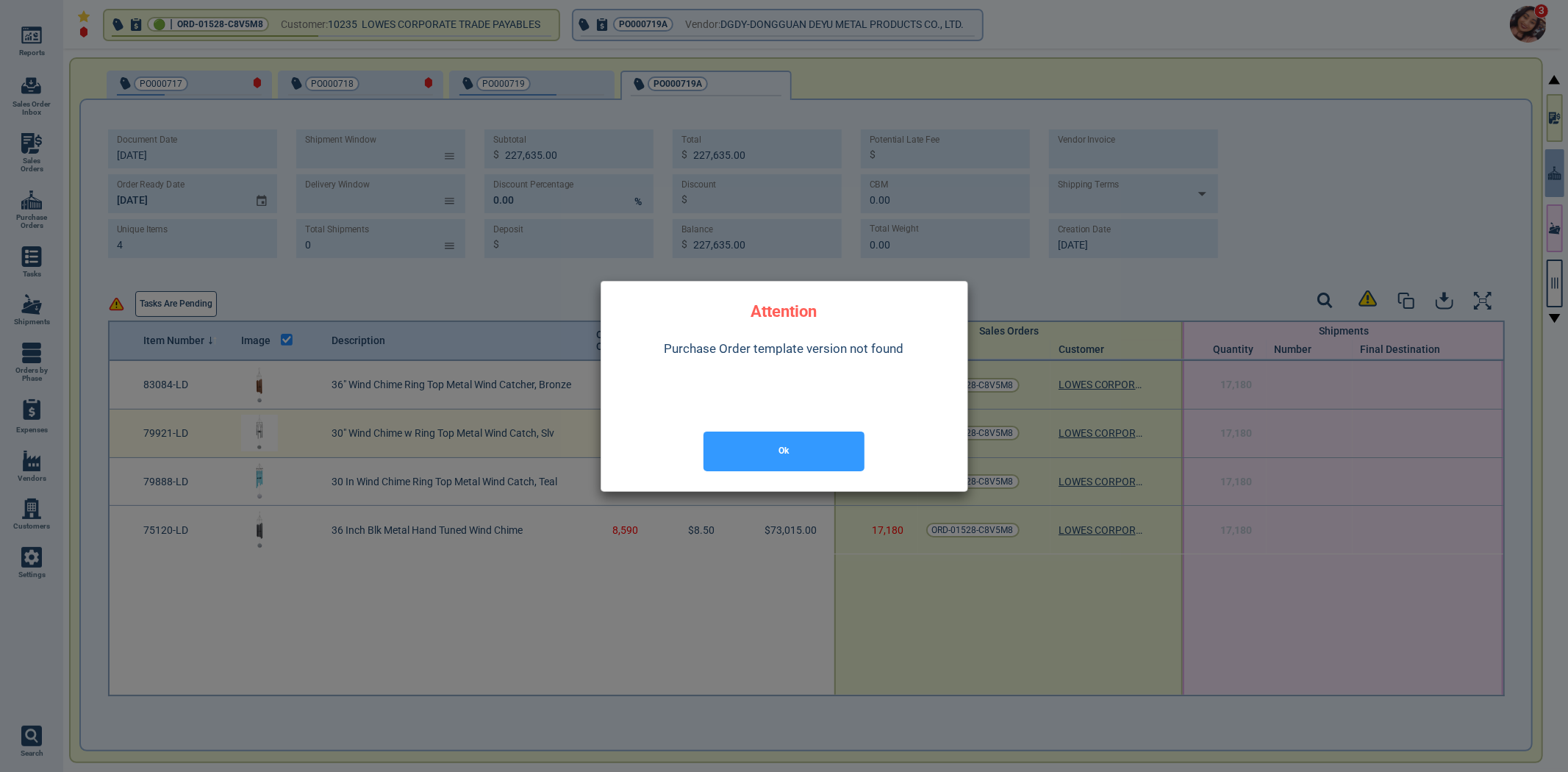
drag, startPoint x: 782, startPoint y: 445, endPoint x: 792, endPoint y: 442, distance: 10.4
click at [792, 442] on button "Ok" at bounding box center [783, 452] width 161 height 39
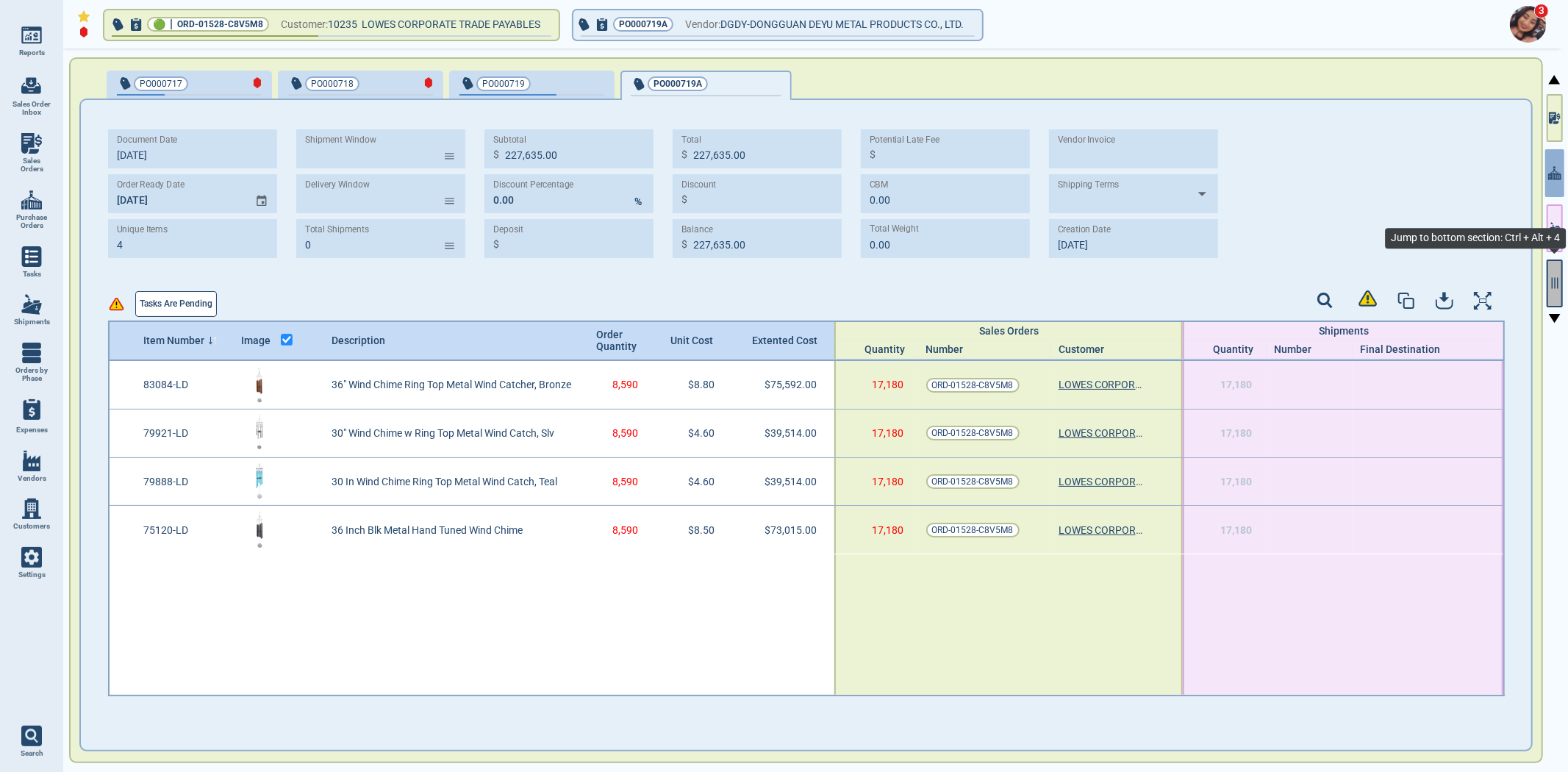
click at [1559, 296] on button "button" at bounding box center [1554, 283] width 16 height 48
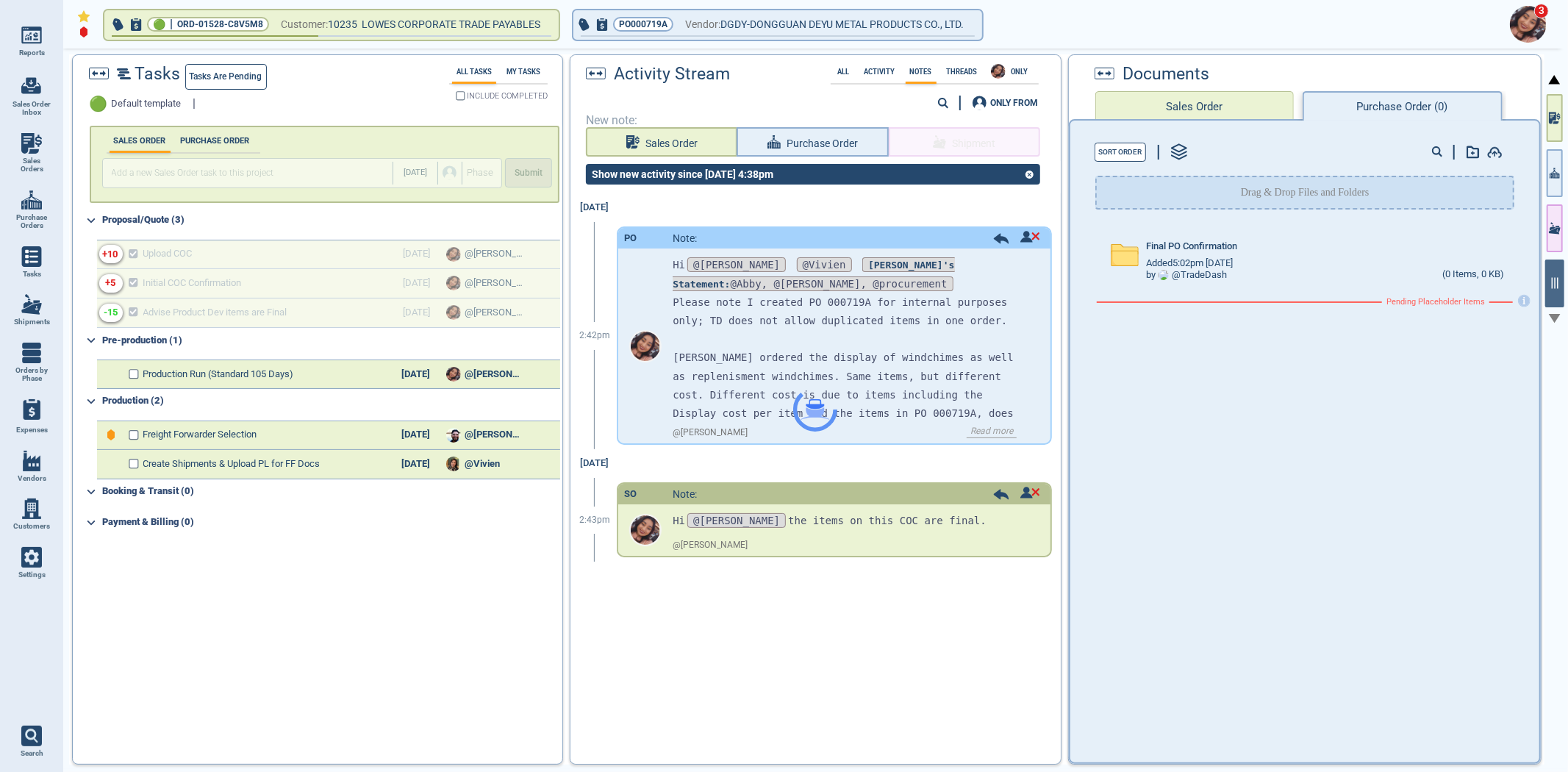
click at [138, 100] on span "Default template" at bounding box center [146, 104] width 69 height 11
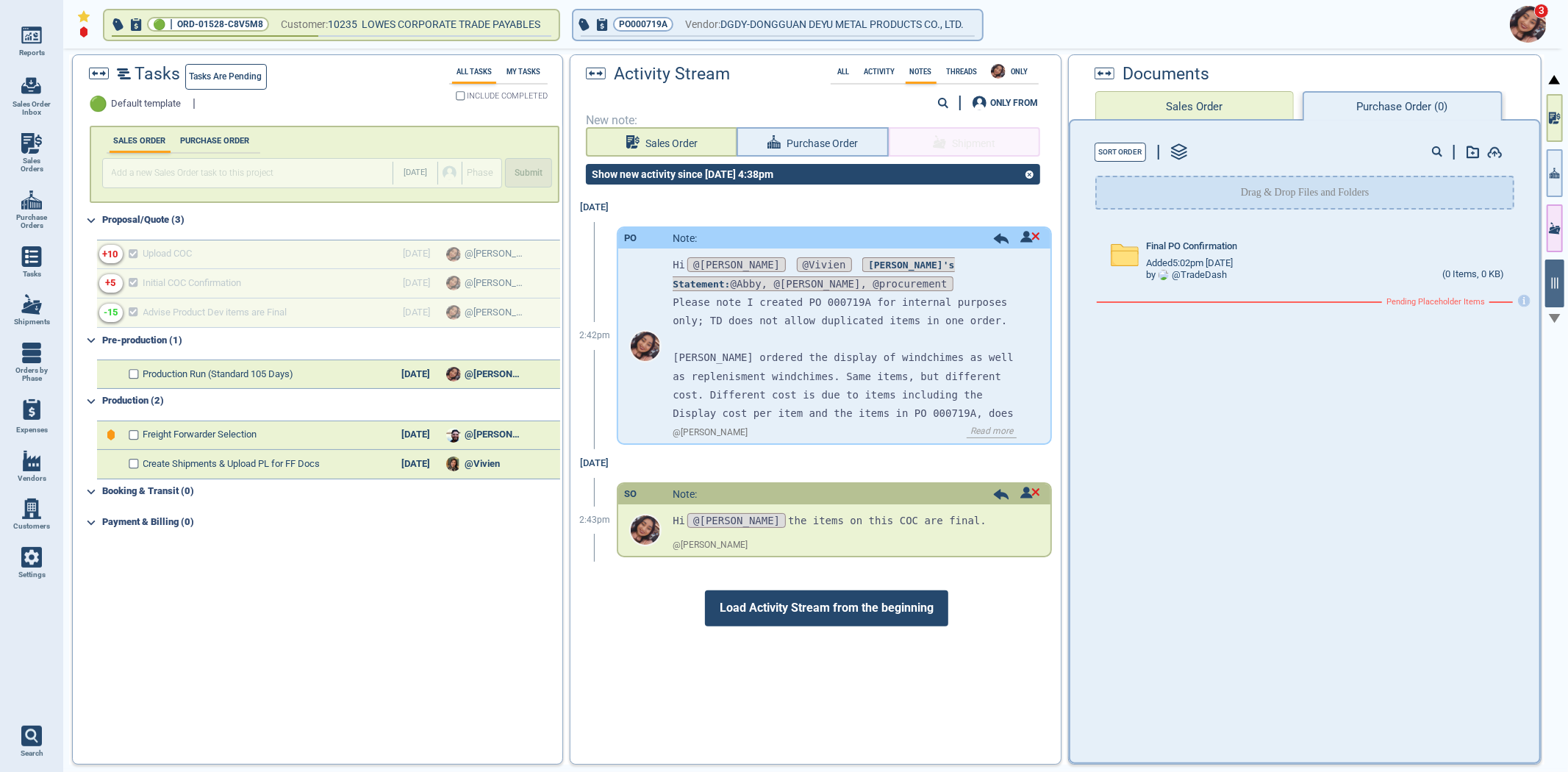
click at [108, 103] on span "🟢" at bounding box center [100, 104] width 19 height 17
click at [209, 80] on span "Tasks are pending" at bounding box center [226, 77] width 73 height 15
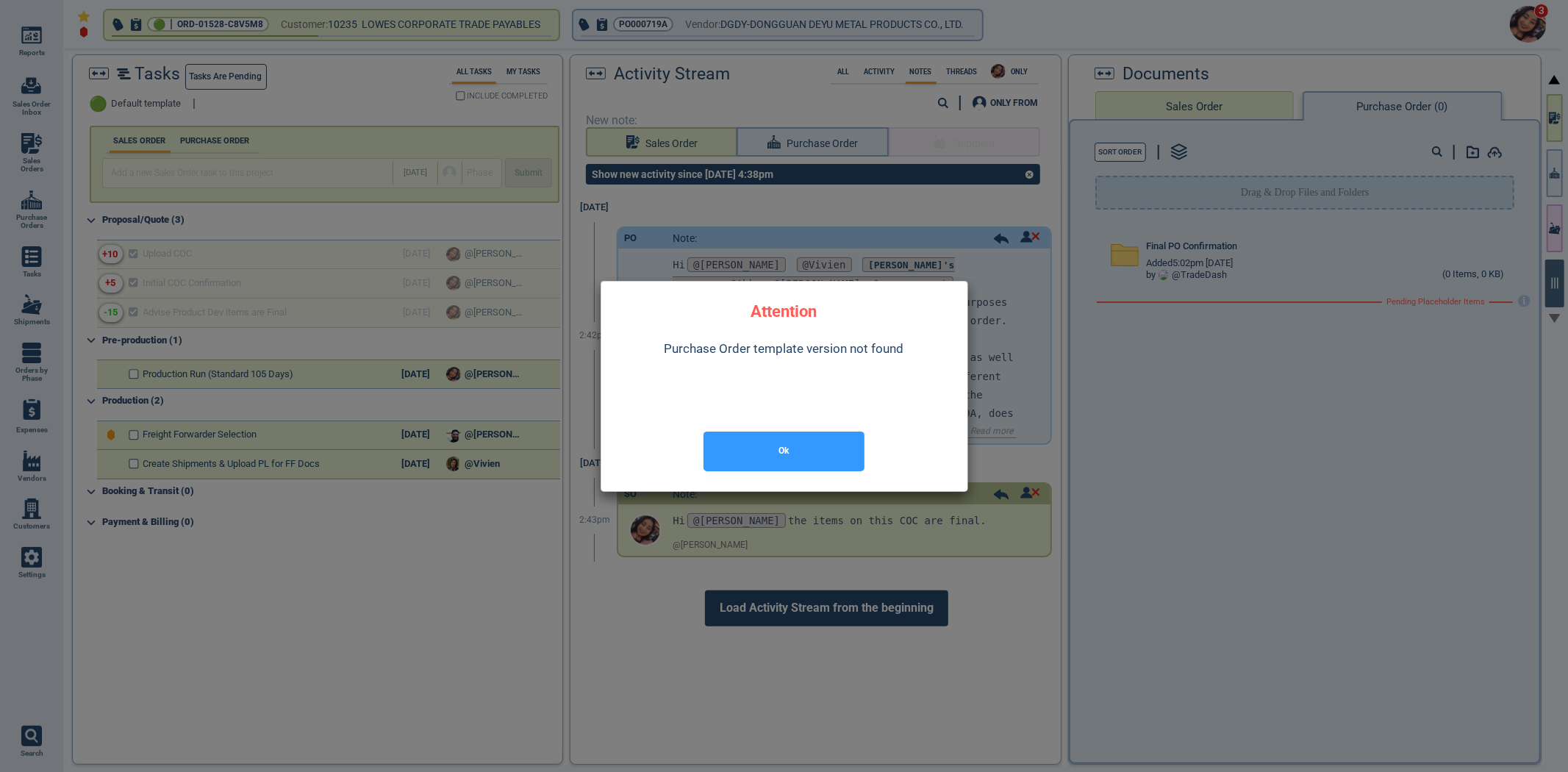
click at [750, 478] on div "Ok" at bounding box center [784, 452] width 343 height 56
click at [737, 458] on button "Ok" at bounding box center [783, 452] width 161 height 39
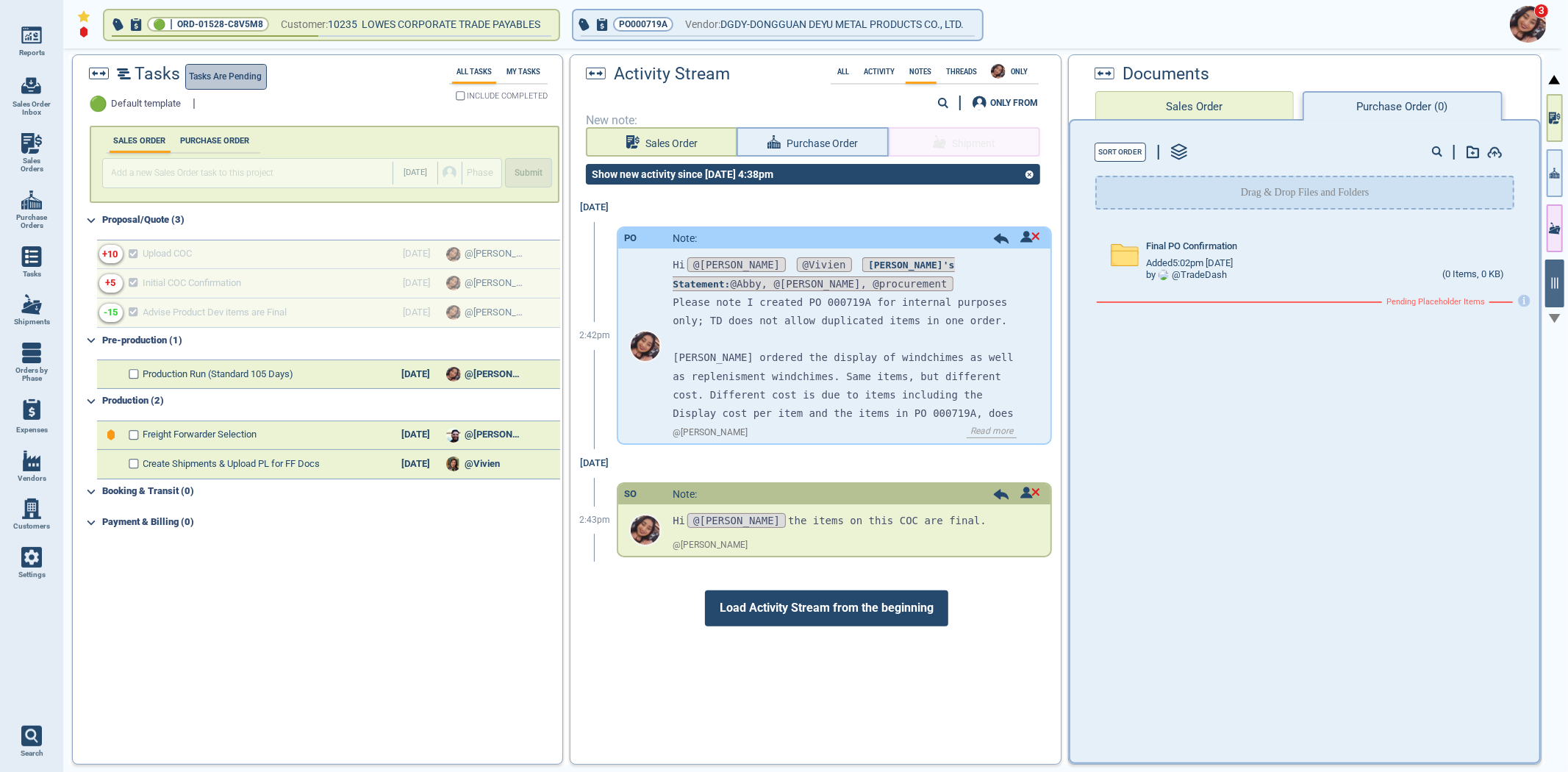
click at [246, 74] on span "Tasks are pending" at bounding box center [226, 77] width 73 height 15
click at [245, 74] on div "Tasks Tasks are pending" at bounding box center [250, 76] width 341 height 25
drag, startPoint x: 245, startPoint y: 74, endPoint x: 1084, endPoint y: 222, distance: 852.0
click at [284, 74] on div "Tasks Tasks are pending" at bounding box center [250, 76] width 341 height 25
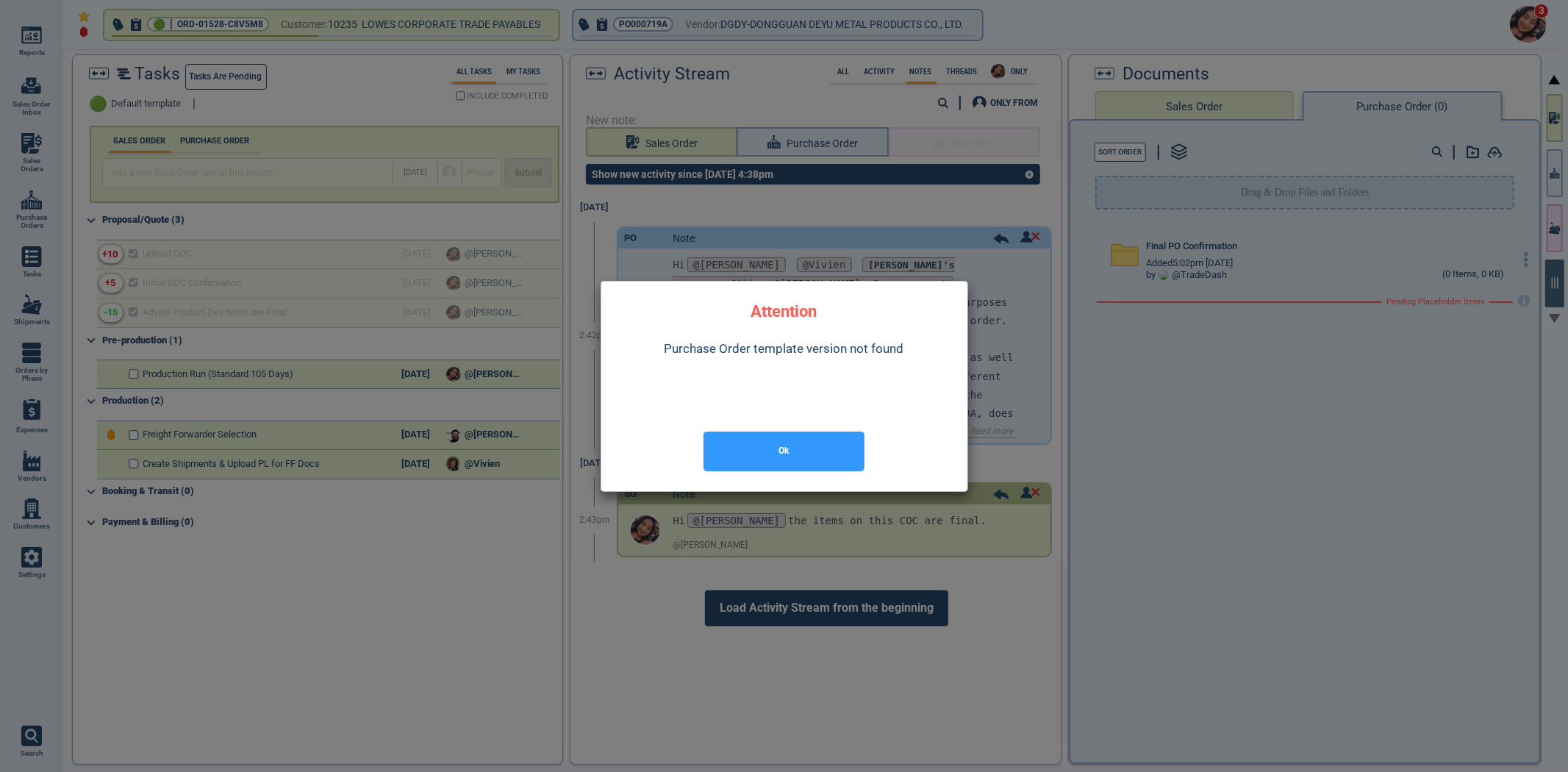
drag, startPoint x: 1552, startPoint y: 193, endPoint x: 1467, endPoint y: 226, distance: 91.2
click at [1507, 208] on div at bounding box center [784, 386] width 1568 height 772
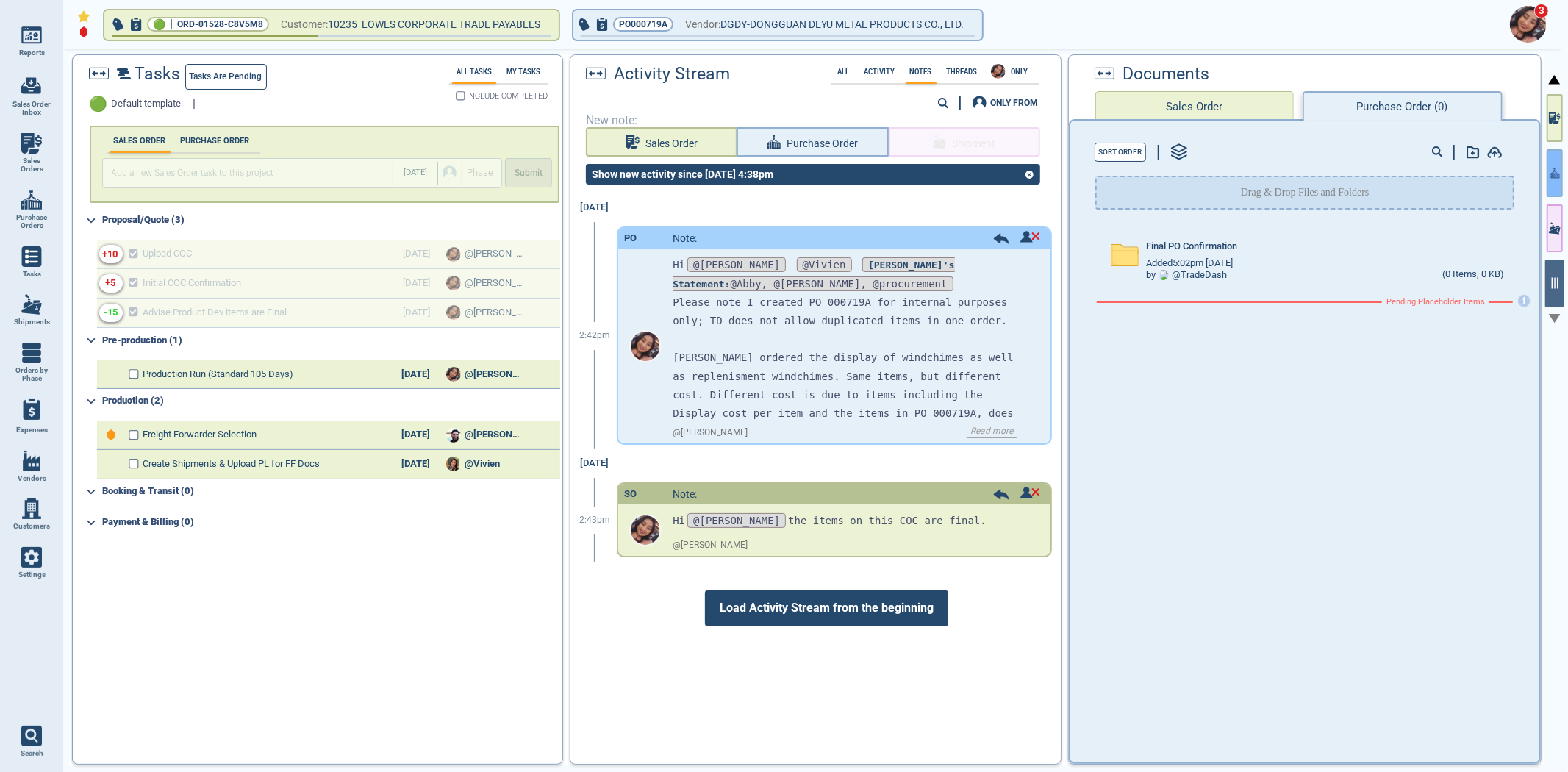
click at [1552, 178] on icon "button" at bounding box center [1555, 173] width 10 height 15
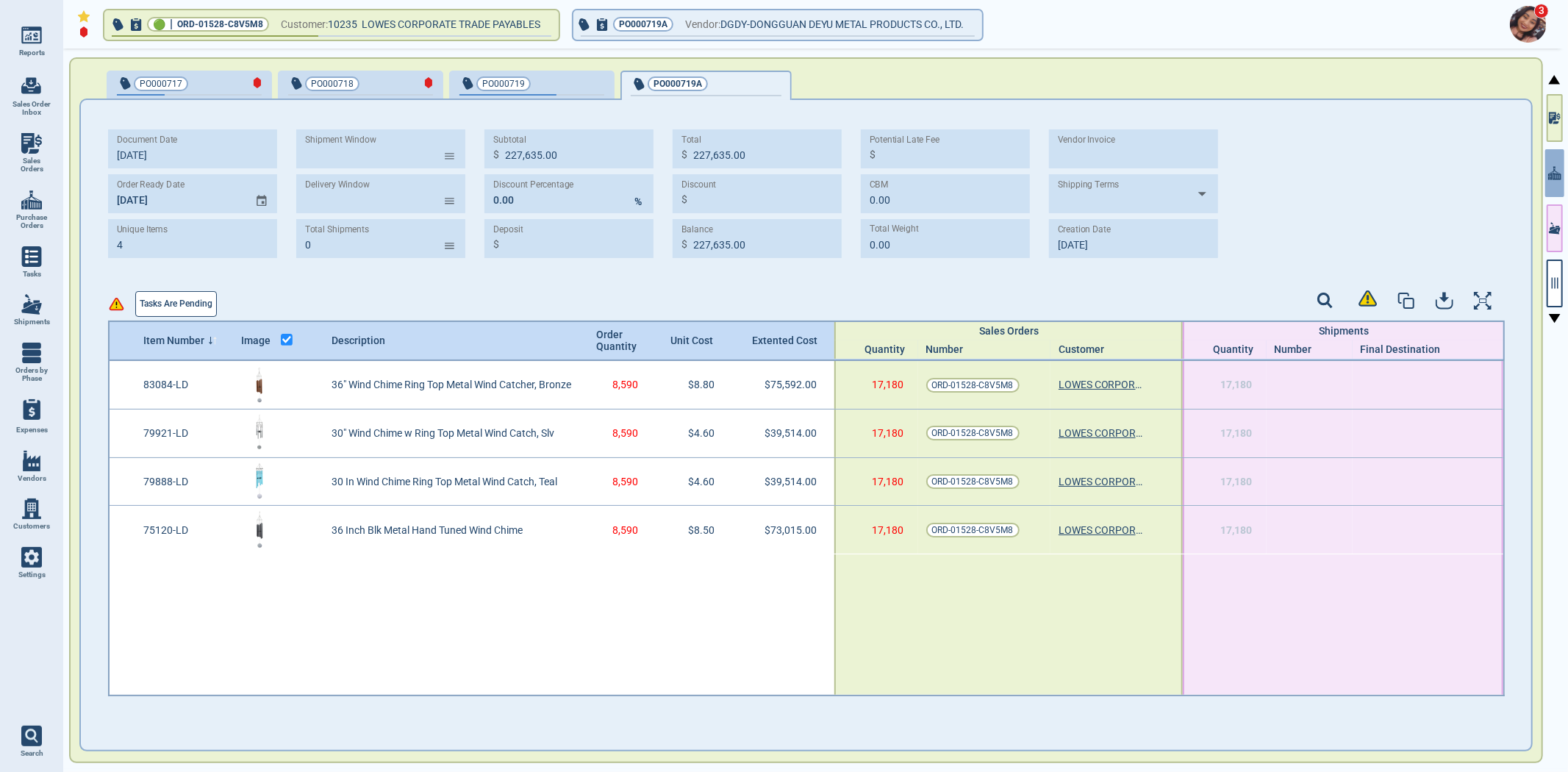
click at [242, 324] on div "Item Number Image Description Order Quantity Unit Cost Extented Cost Sales Orde…" at bounding box center [807, 340] width 1397 height 40
click at [181, 299] on span "Tasks are pending" at bounding box center [177, 304] width 73 height 15
click at [120, 305] on icon at bounding box center [116, 303] width 13 height 12
drag, startPoint x: 112, startPoint y: 303, endPoint x: 104, endPoint y: 300, distance: 8.5
click at [111, 303] on icon at bounding box center [116, 303] width 13 height 12
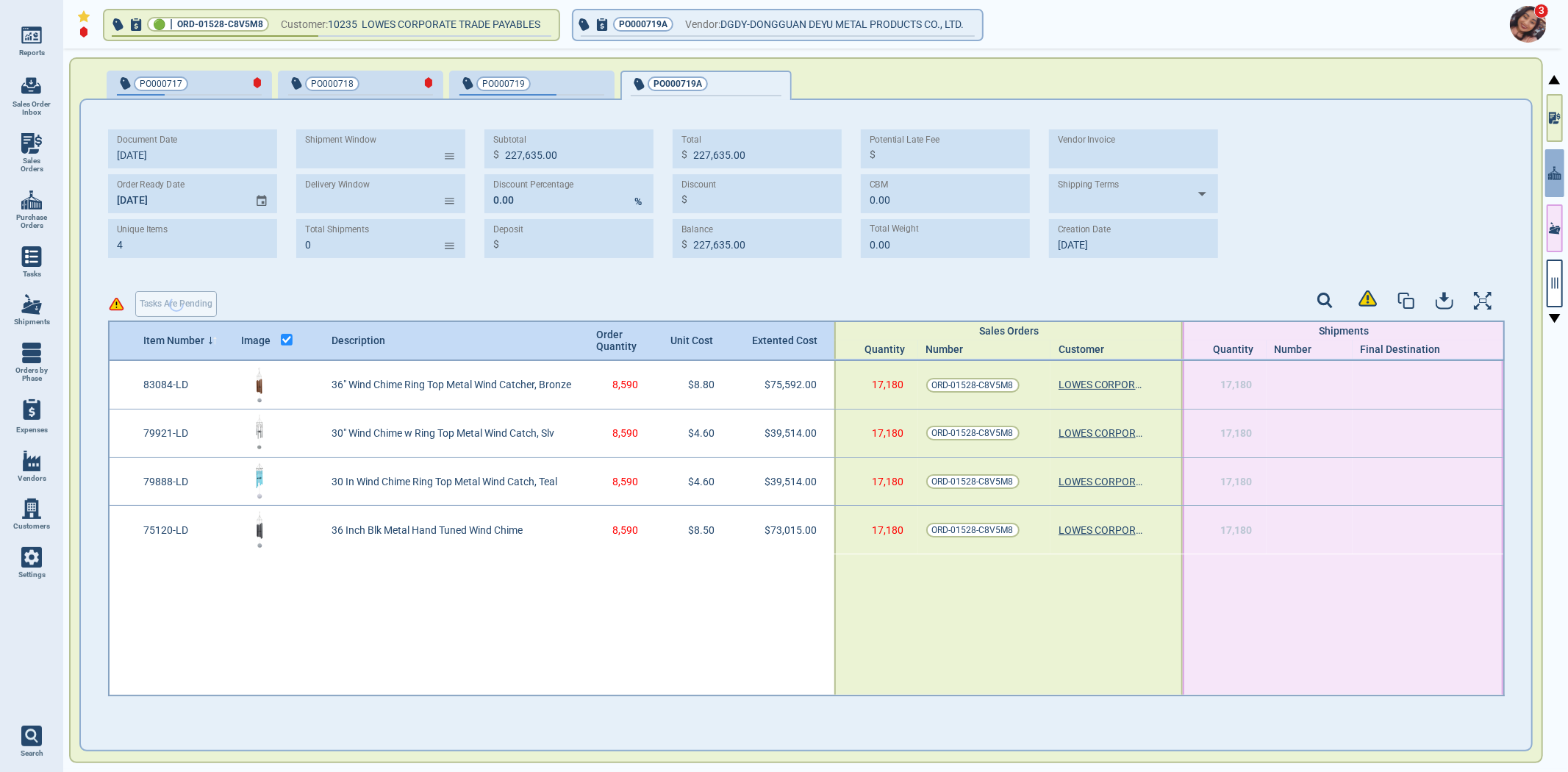
click at [104, 300] on div "Document Date [DATE] Order Ready Date [DATE] Unique Items 4 Shipment Window ​ D…" at bounding box center [806, 404] width 1451 height 610
click at [152, 296] on div "Tasks are pending" at bounding box center [169, 300] width 123 height 33
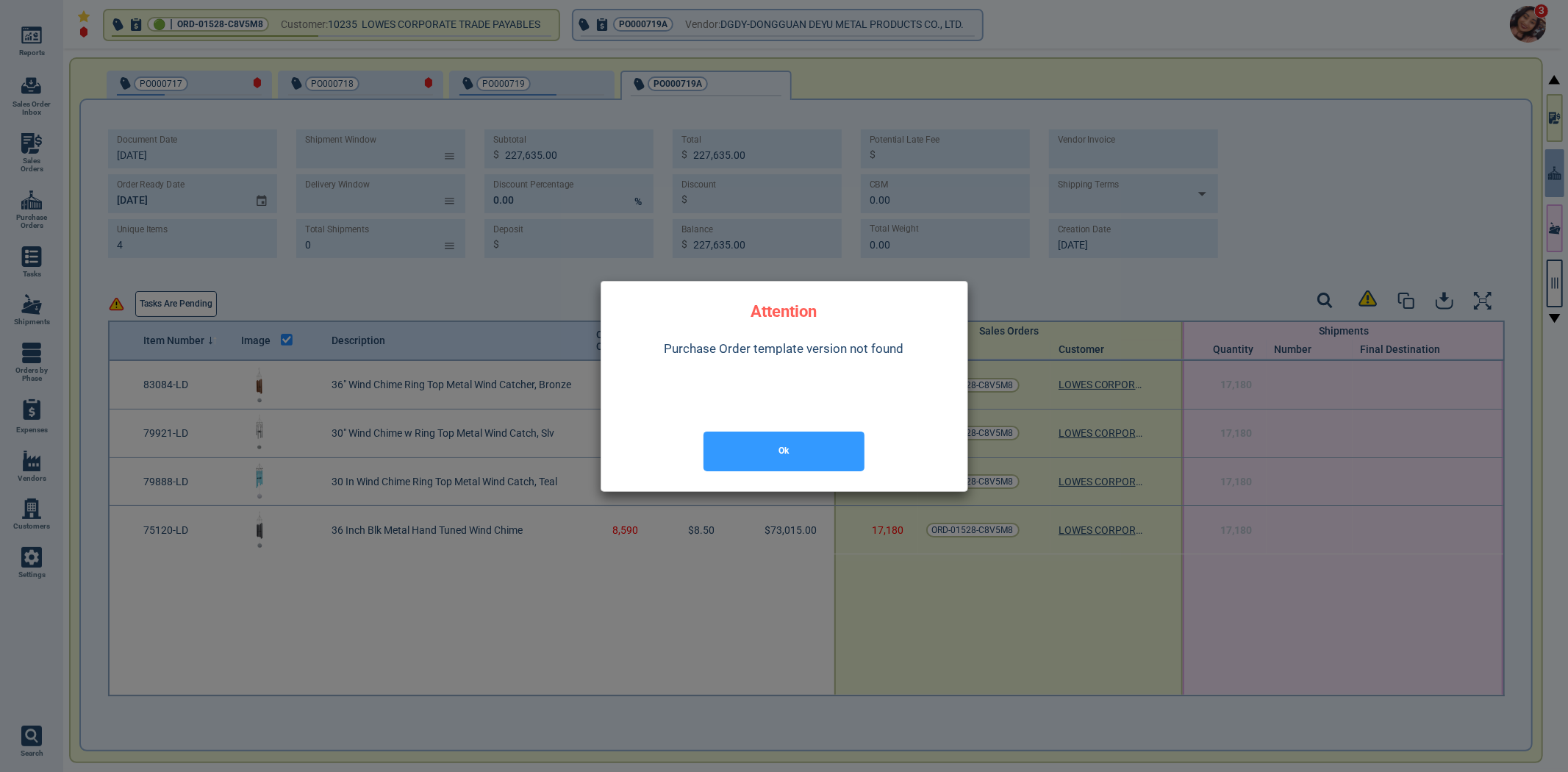
drag, startPoint x: 810, startPoint y: 442, endPoint x: 809, endPoint y: 405, distance: 37.0
click at [810, 429] on div "Ok" at bounding box center [784, 452] width 343 height 56
click at [776, 426] on div "Ok" at bounding box center [784, 452] width 343 height 56
drag, startPoint x: 777, startPoint y: 446, endPoint x: 777, endPoint y: 431, distance: 15.0
click at [777, 446] on button "Ok" at bounding box center [783, 452] width 161 height 39
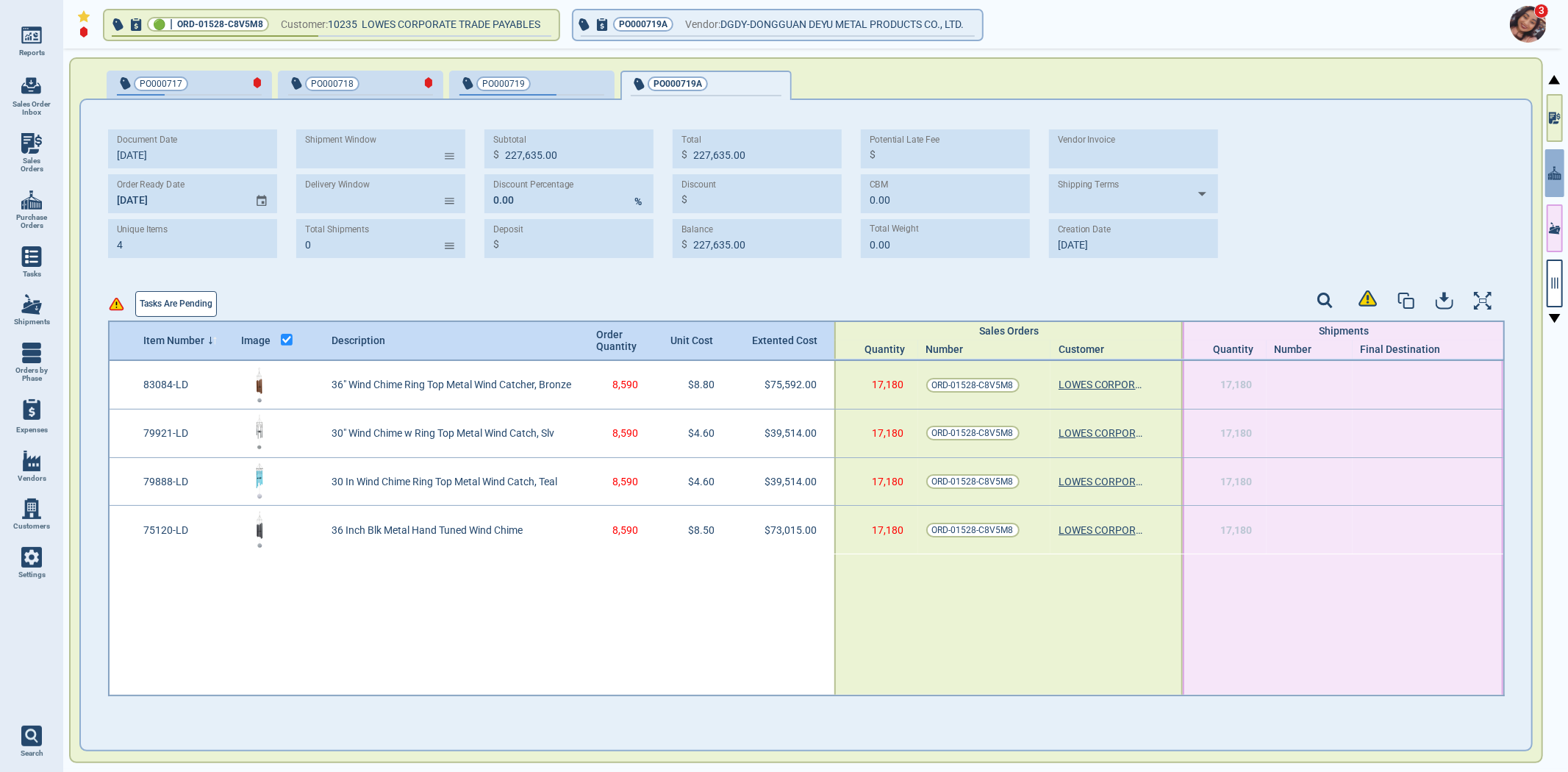
click at [10, 196] on link "Purchase Orders" at bounding box center [31, 209] width 63 height 56
select select "50"
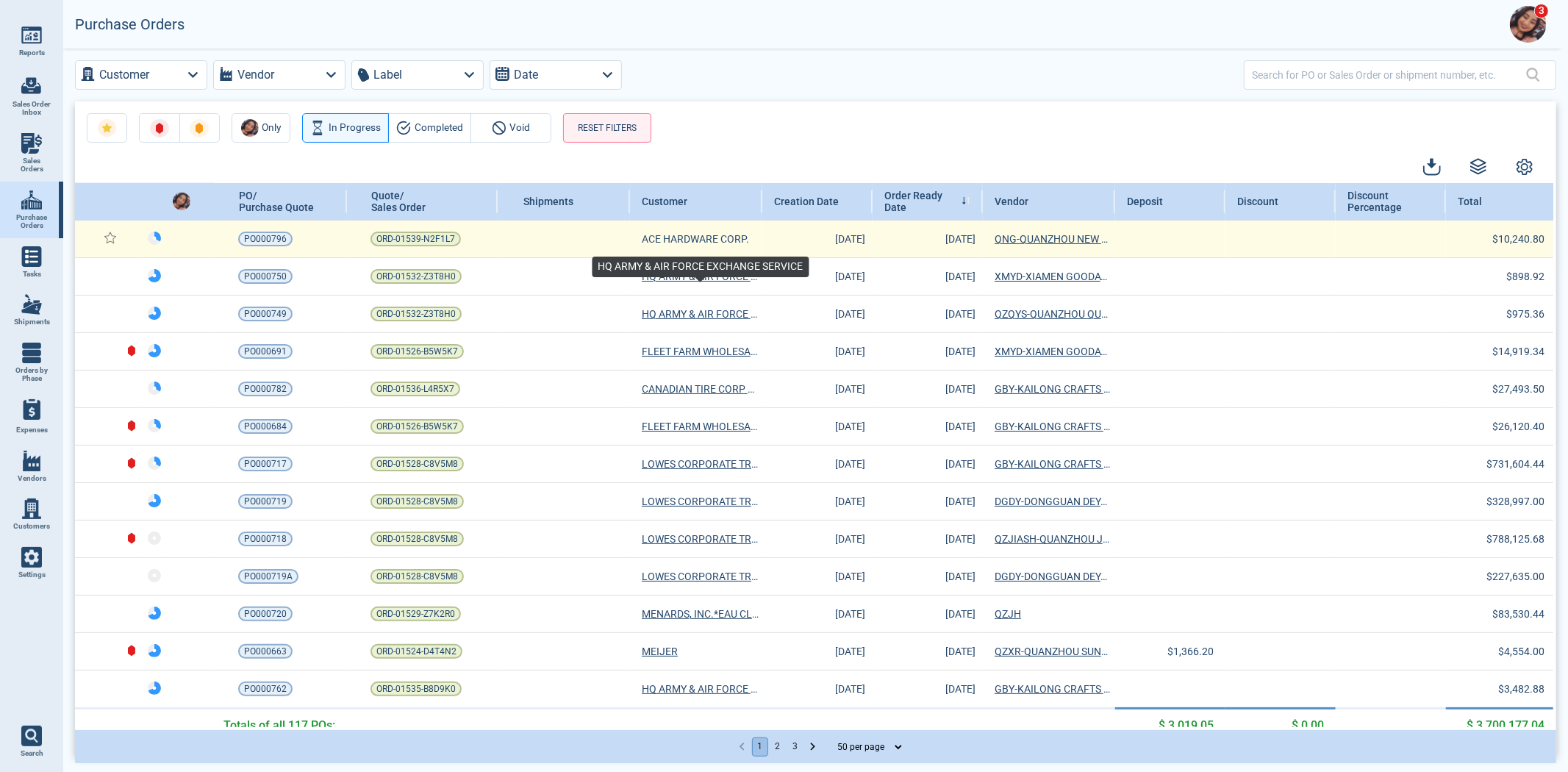
scroll to position [1412, 0]
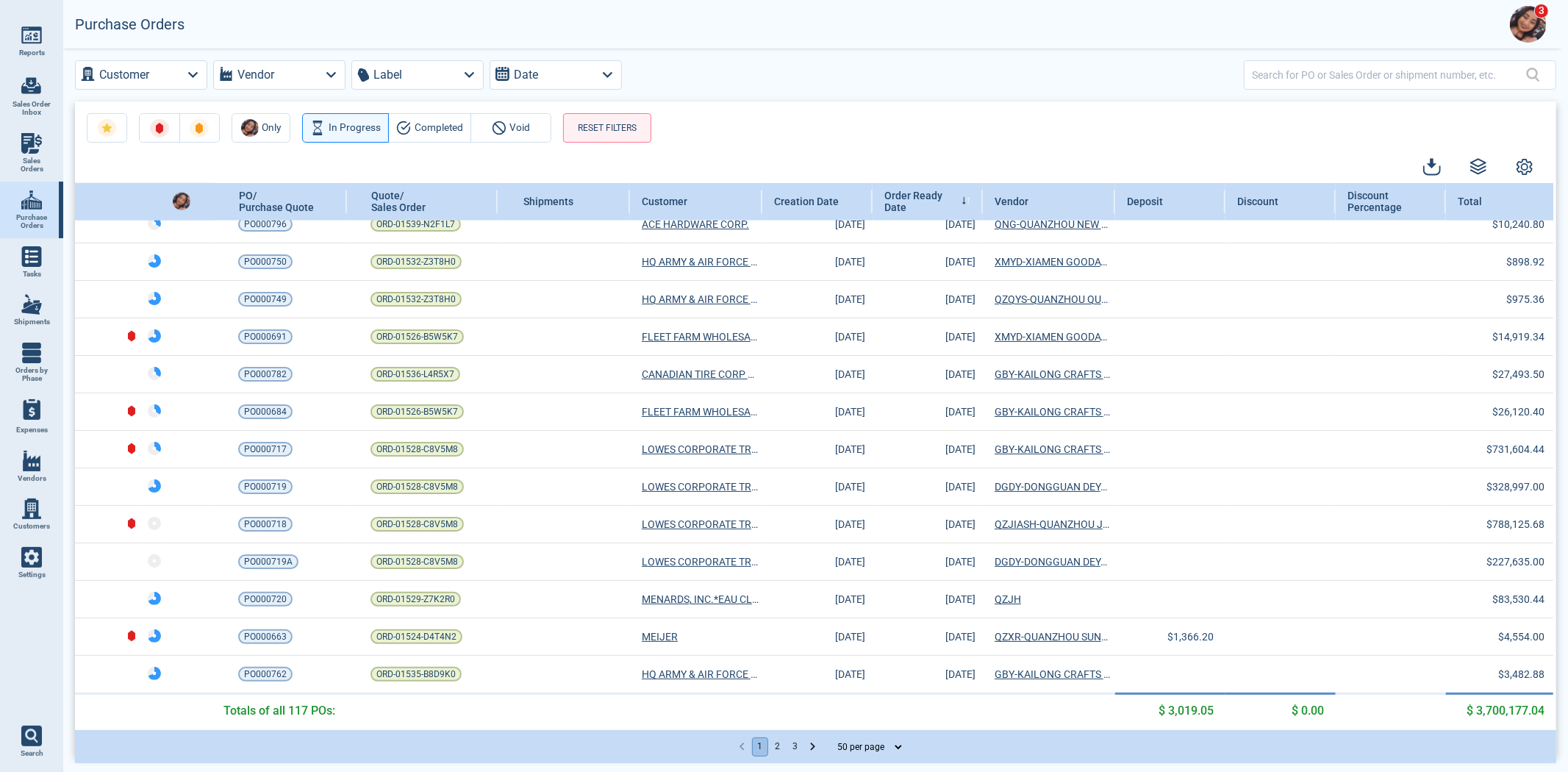
click at [776, 749] on button "2" at bounding box center [777, 747] width 16 height 19
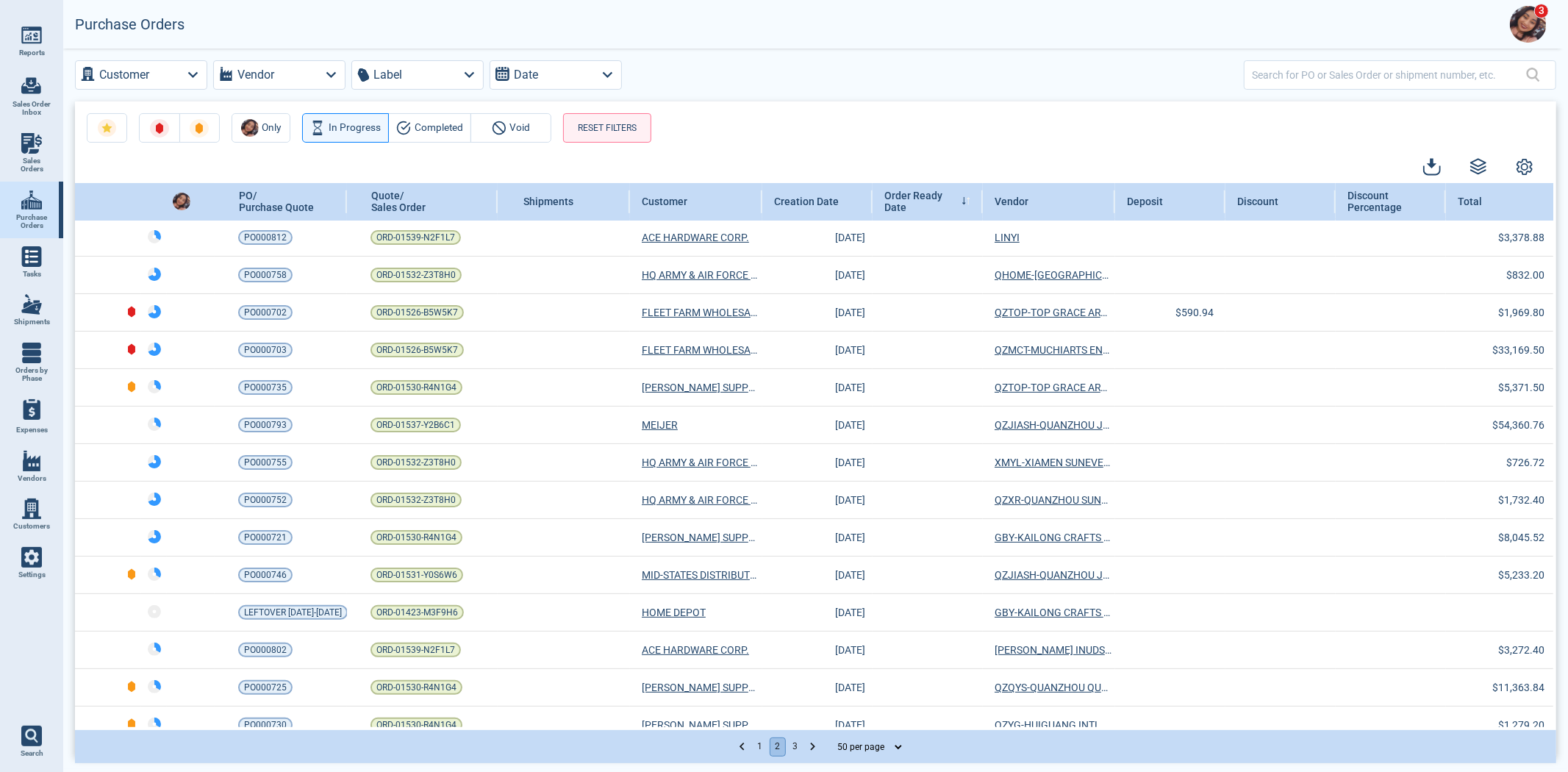
scroll to position [0, 0]
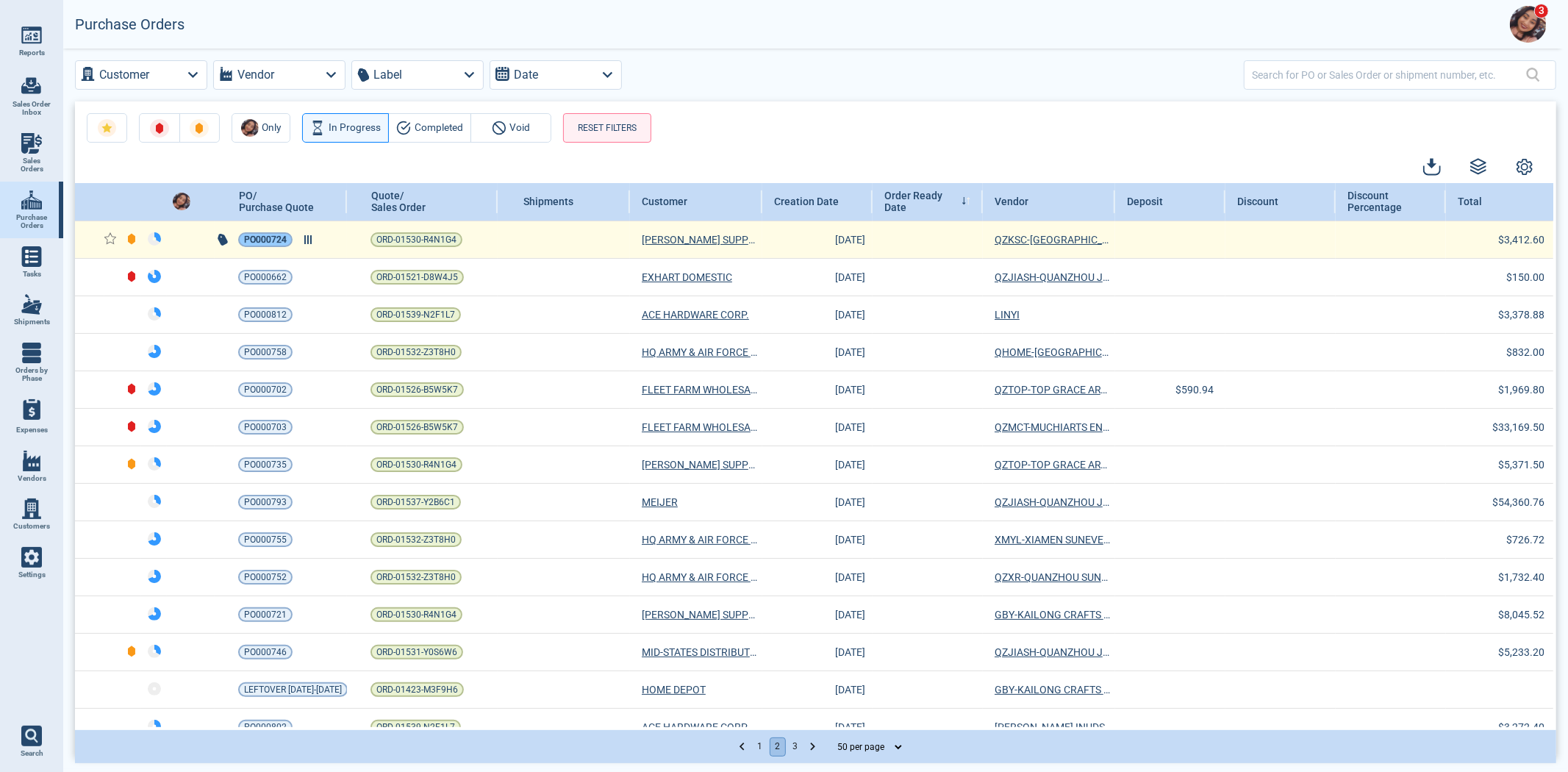
click at [282, 239] on span "PO000724" at bounding box center [265, 239] width 42 height 15
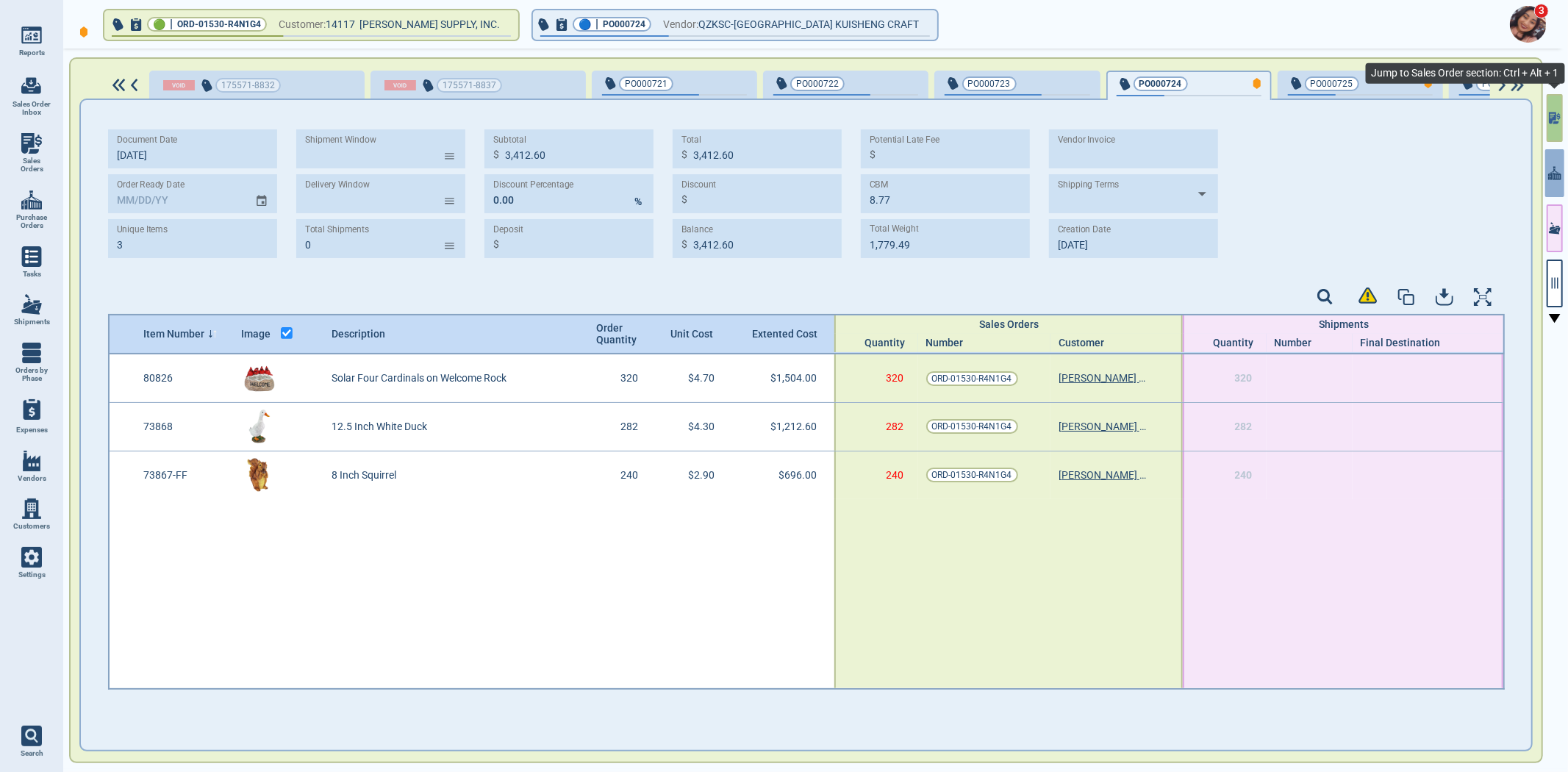
click at [1546, 124] on button "button" at bounding box center [1554, 117] width 16 height 48
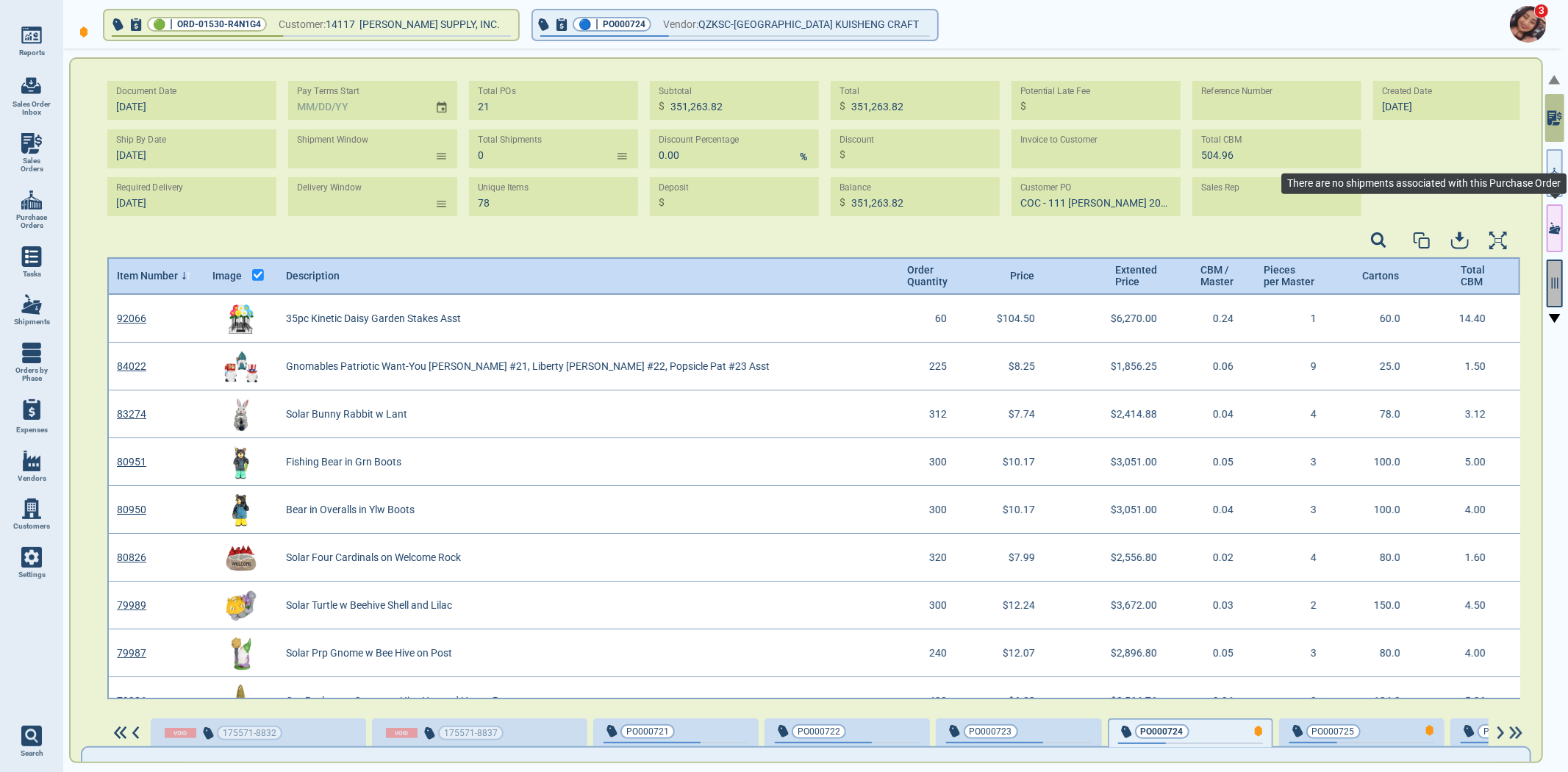
scroll to position [400, 1409]
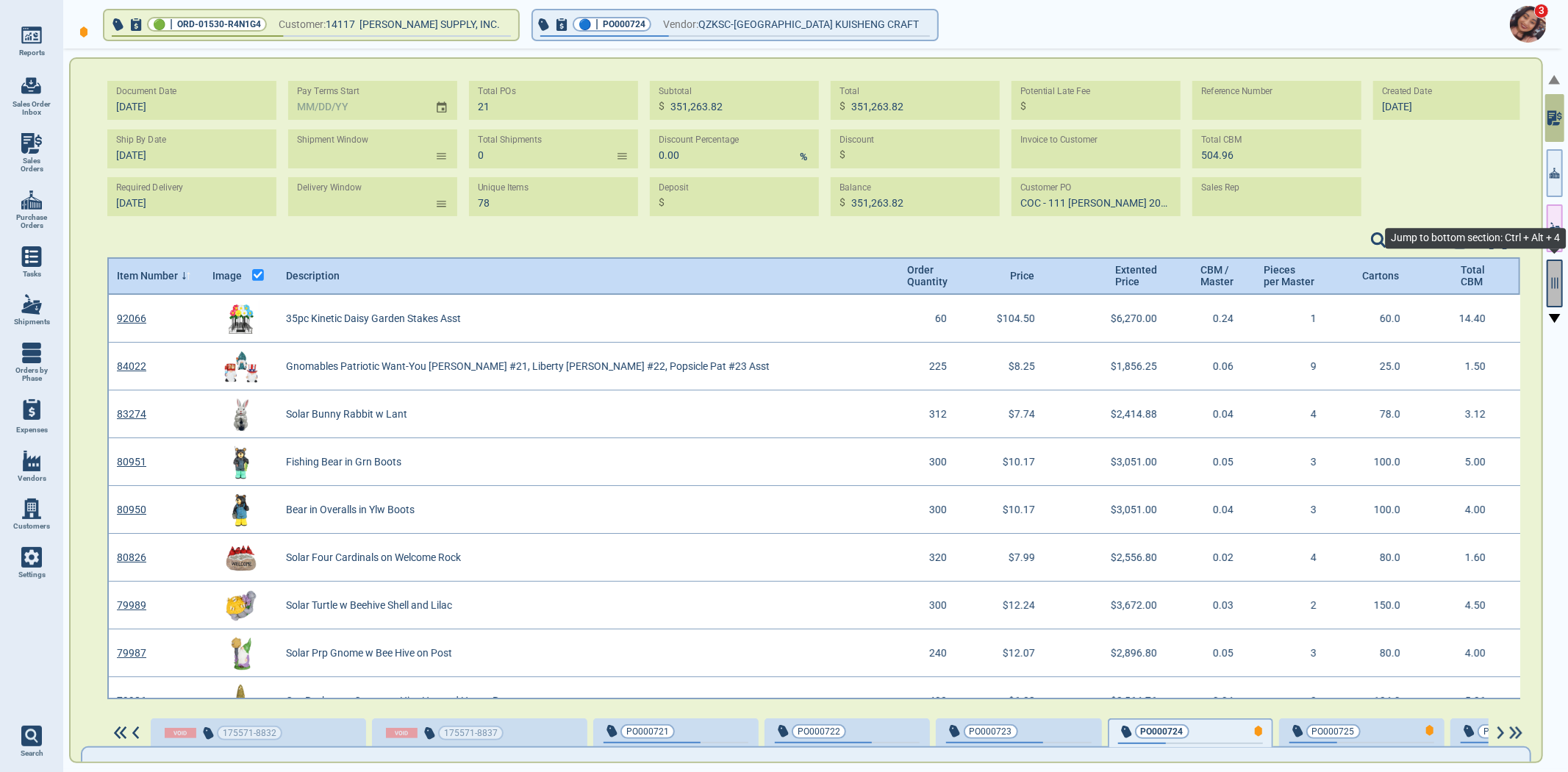
click at [1550, 282] on icon "button" at bounding box center [1555, 283] width 13 height 13
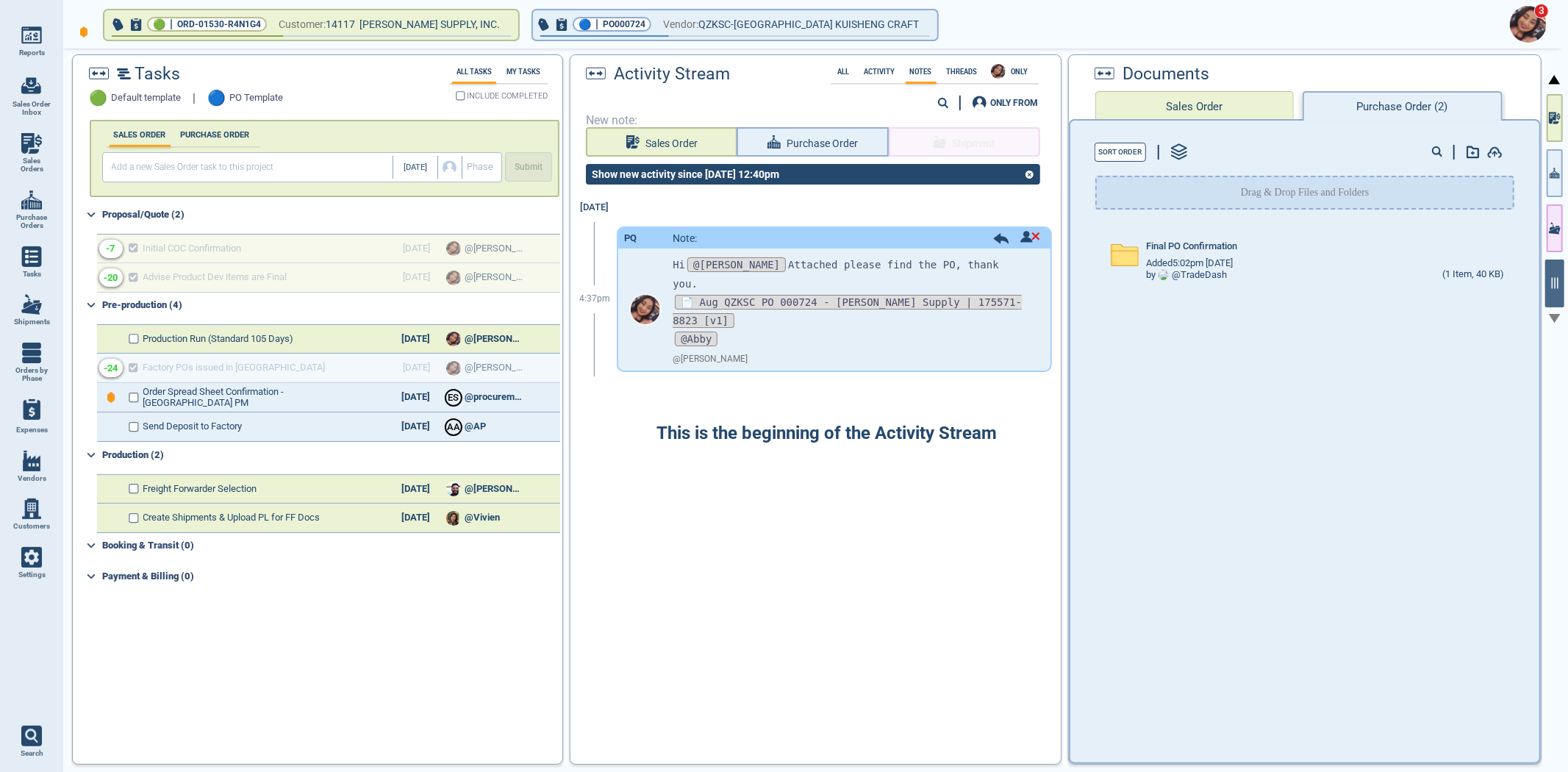
click at [1545, 172] on div at bounding box center [1555, 412] width 21 height 727
click at [1551, 175] on div at bounding box center [1555, 412] width 21 height 727
click at [1550, 175] on icon "button" at bounding box center [1555, 173] width 10 height 15
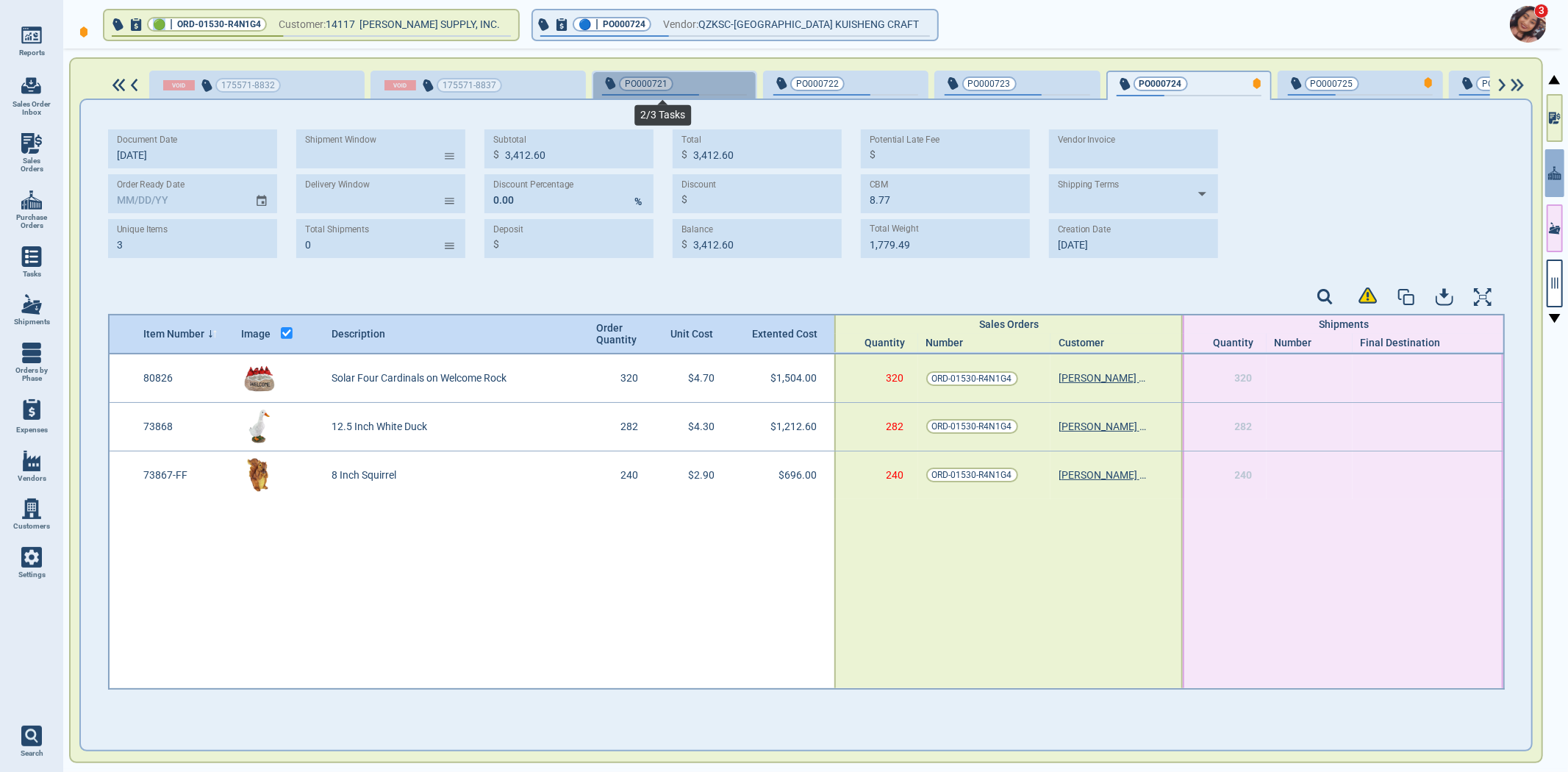
click at [684, 94] on div "button" at bounding box center [650, 95] width 97 height 2
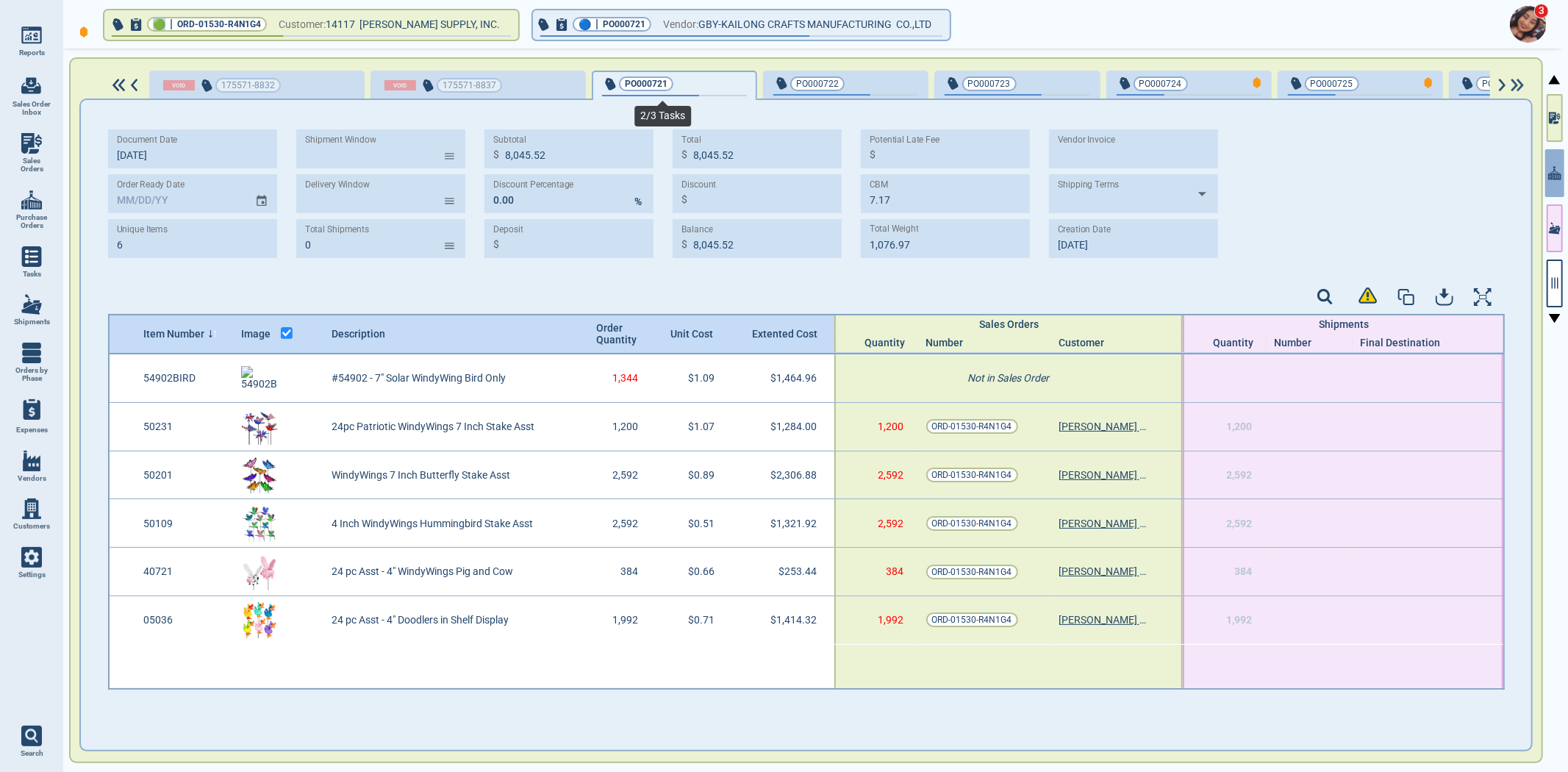
type input "6"
type input "8,045.52"
type input "7.17"
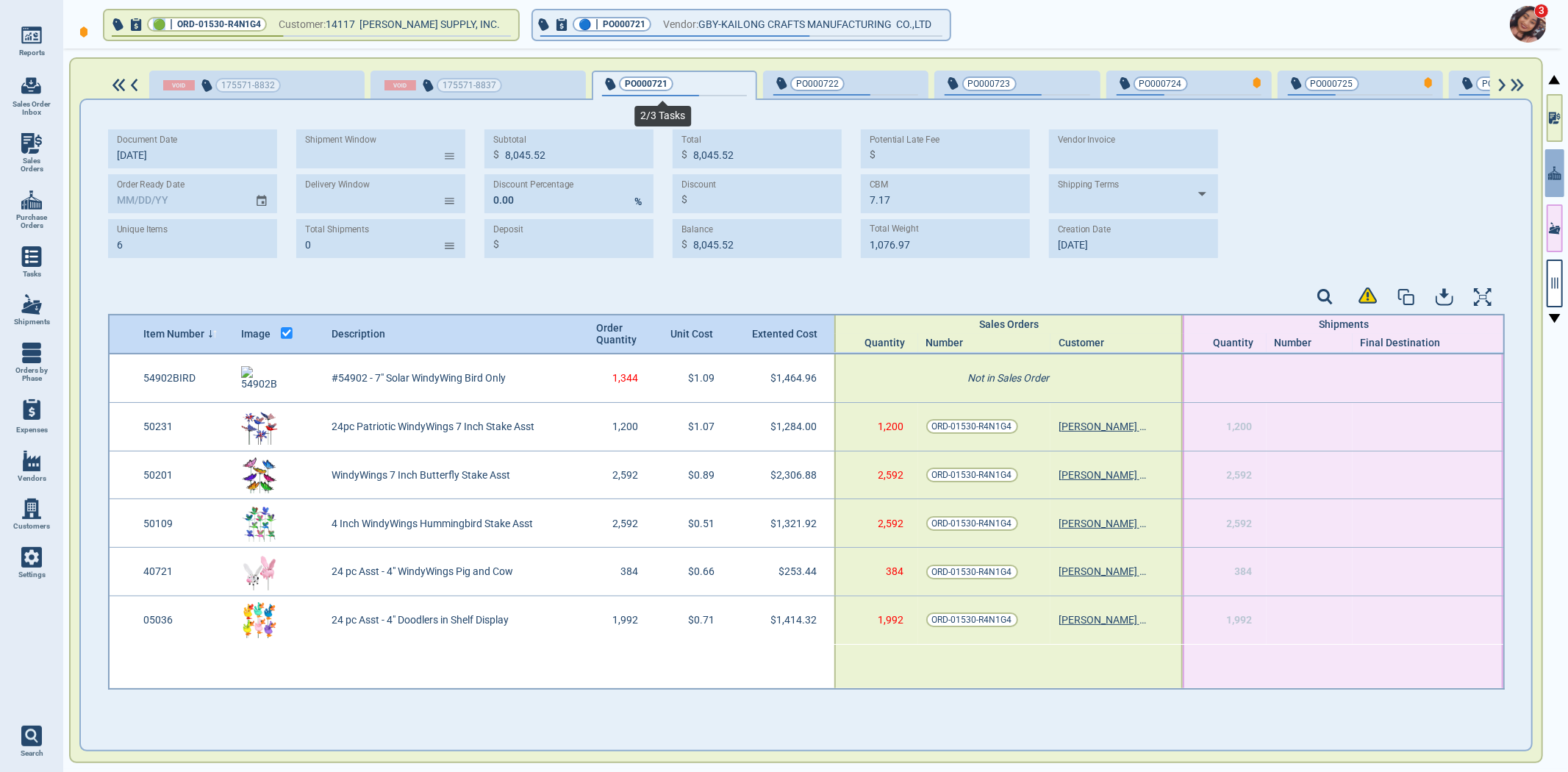
type input "1,076.97"
type input "[DATE]"
click at [864, 91] on div "PO000722" at bounding box center [846, 85] width 145 height 21
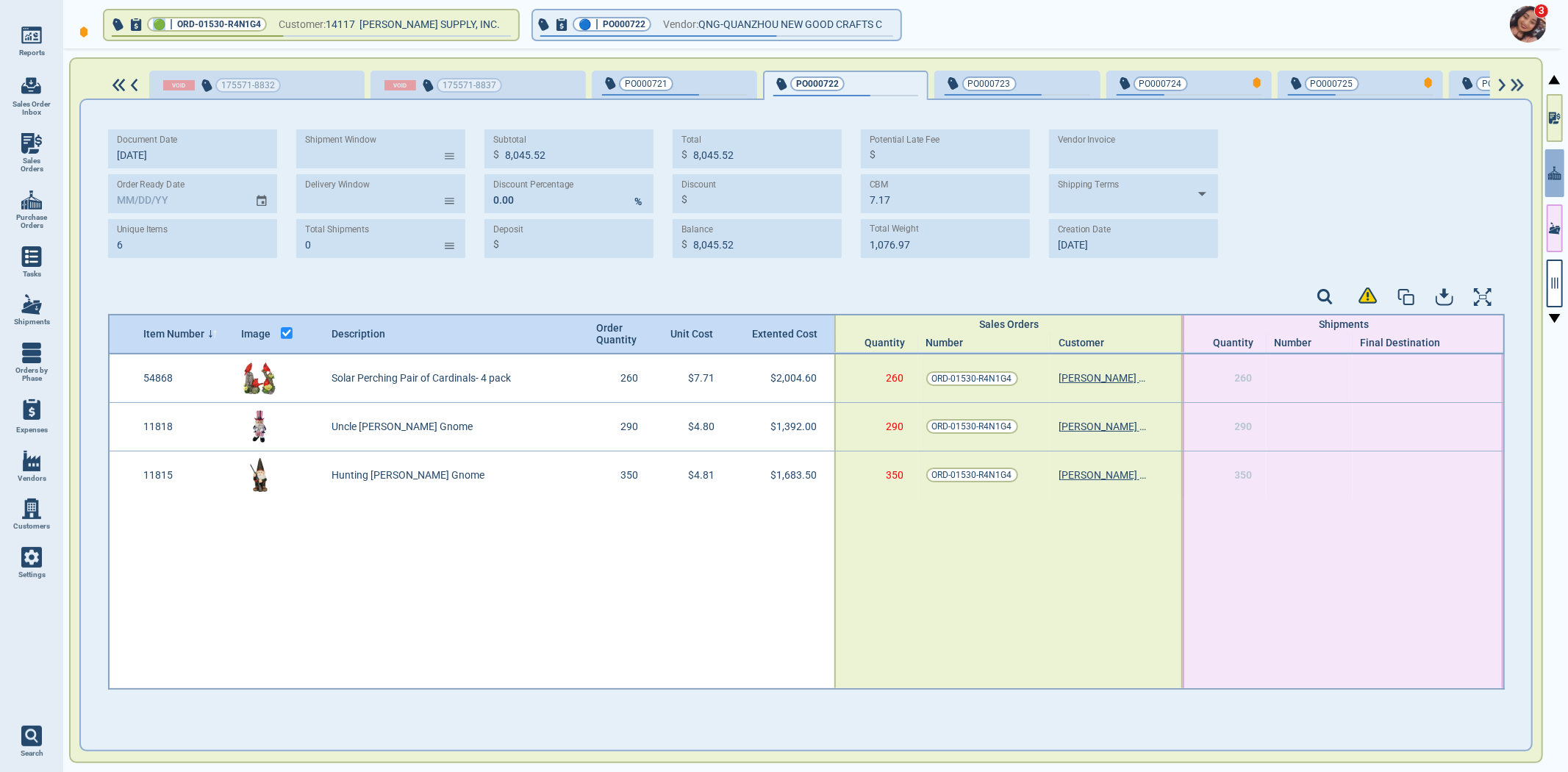
type input "3"
type input "5,080.10"
type input "10.75"
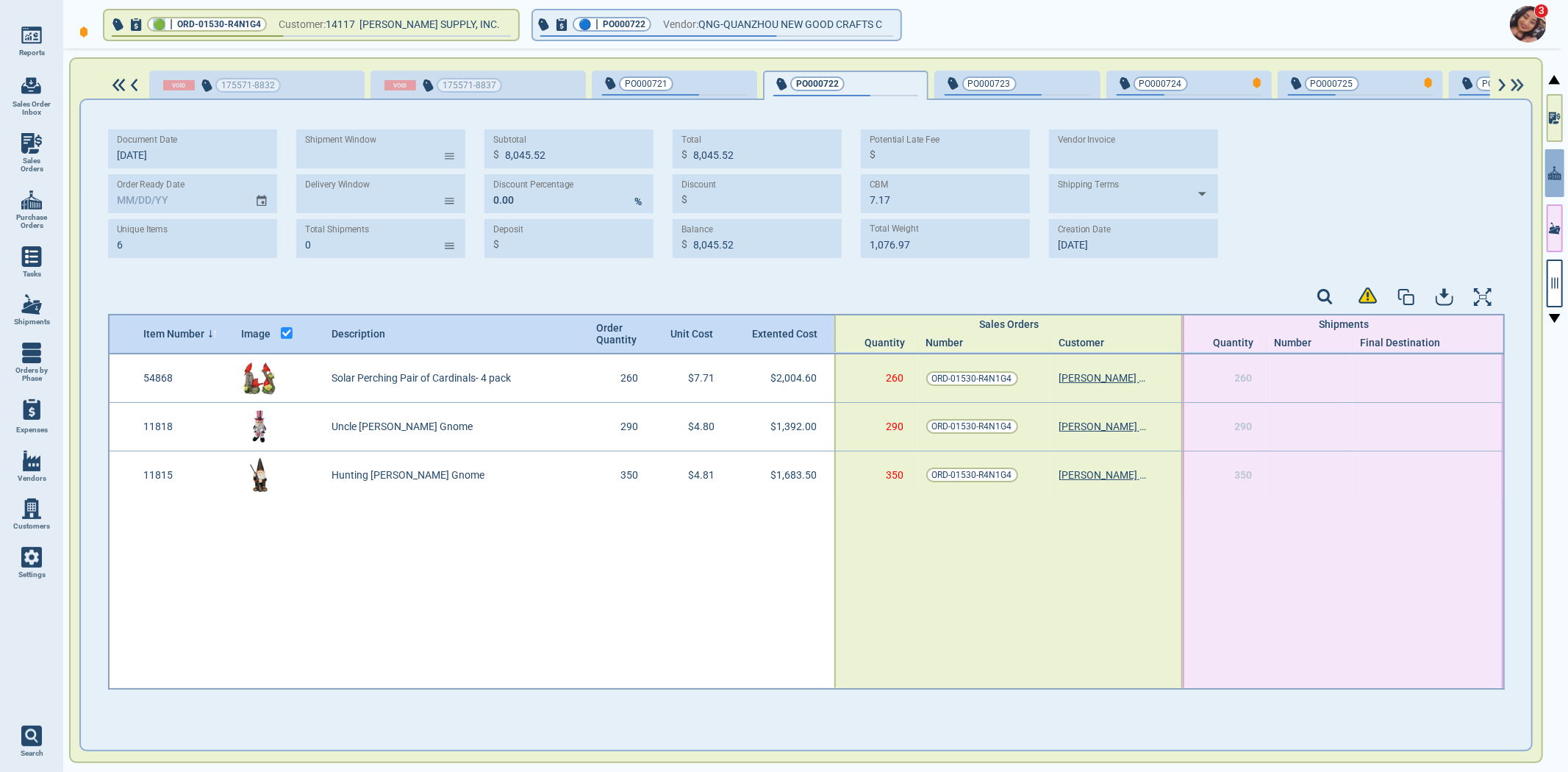
type input "2,039.50"
click at [1018, 100] on div "Document Date [DATE] Order Ready Date Unique Items 3 Shipment Window ​ Delivery…" at bounding box center [806, 404] width 1451 height 610
click at [1041, 89] on div "button" at bounding box center [1066, 83] width 49 height 15
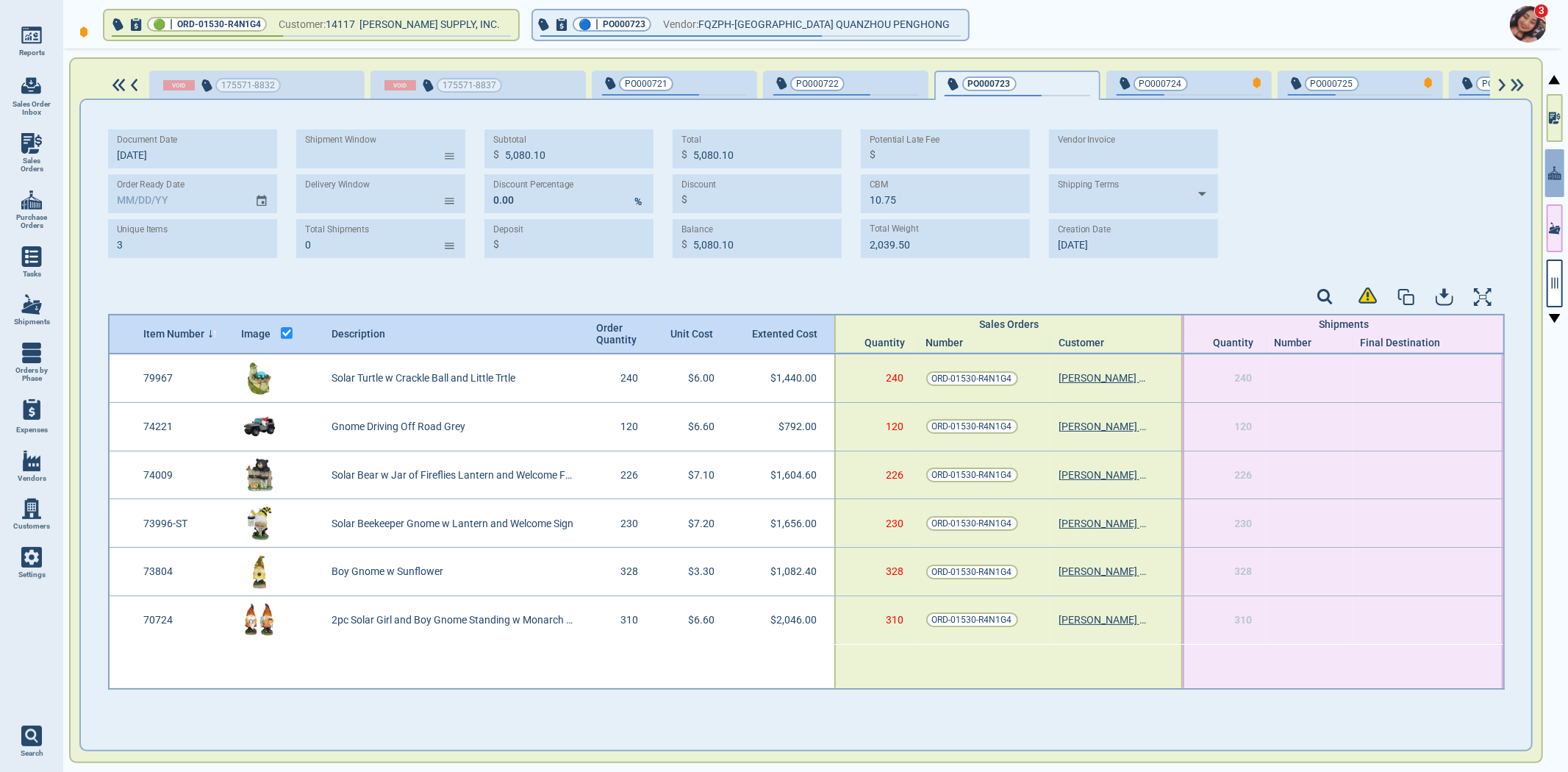
type input "6"
type input "8,621.00"
type input "18.66"
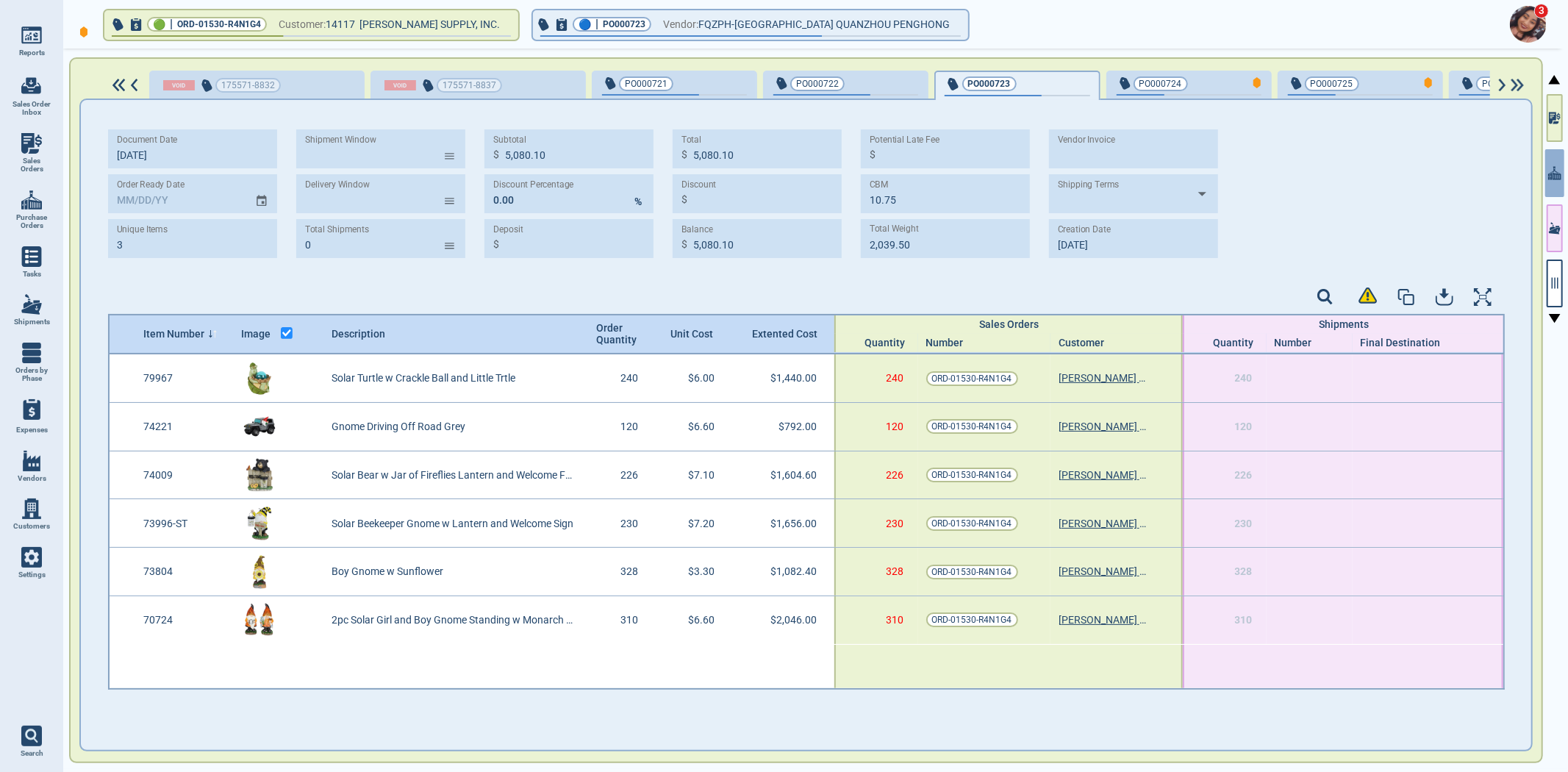
type input "3,669.29"
click at [1187, 86] on span "PO000724" at bounding box center [1164, 84] width 97 height 15
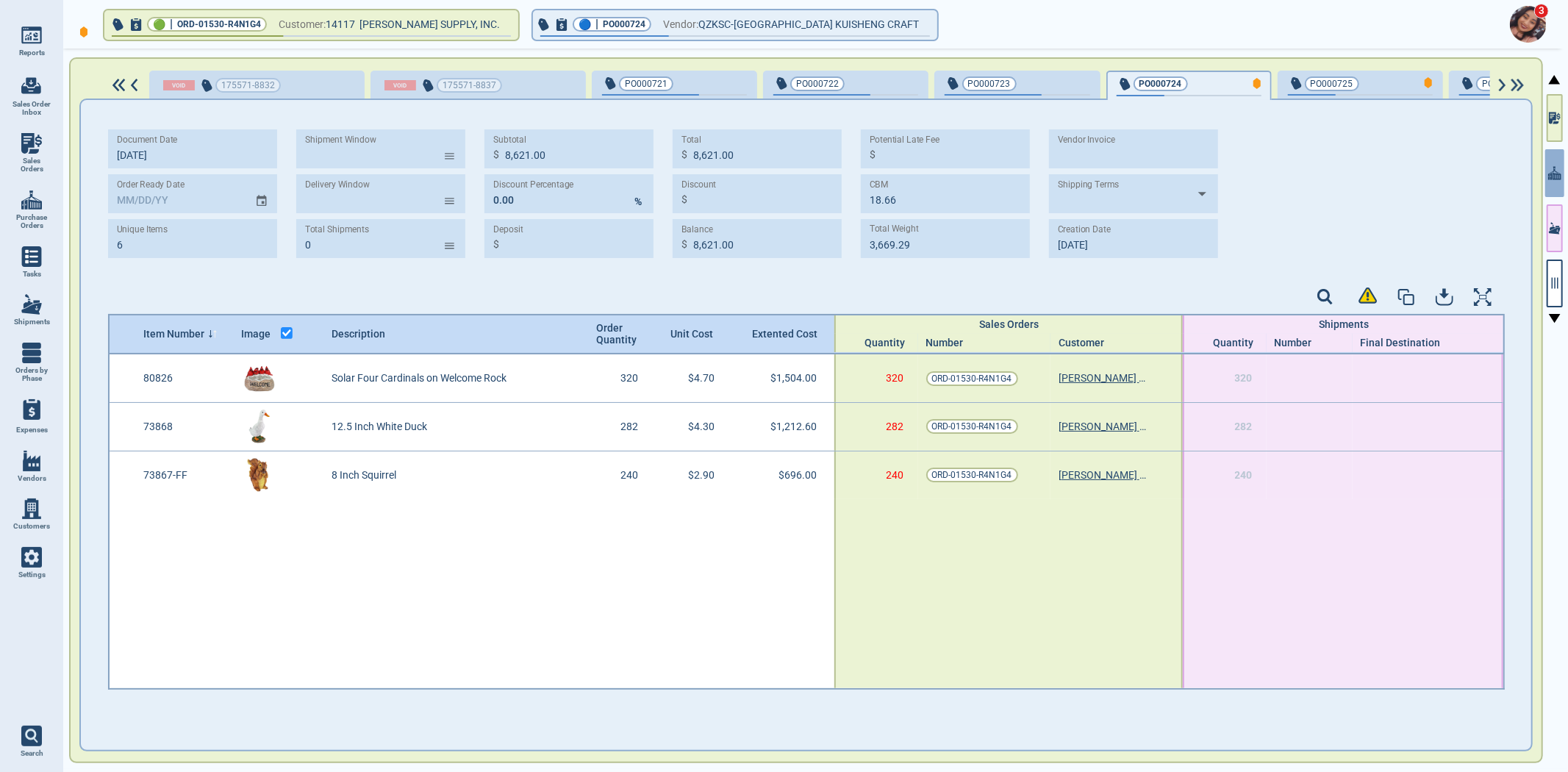
type input "3"
type input "3,412.60"
type input "8.77"
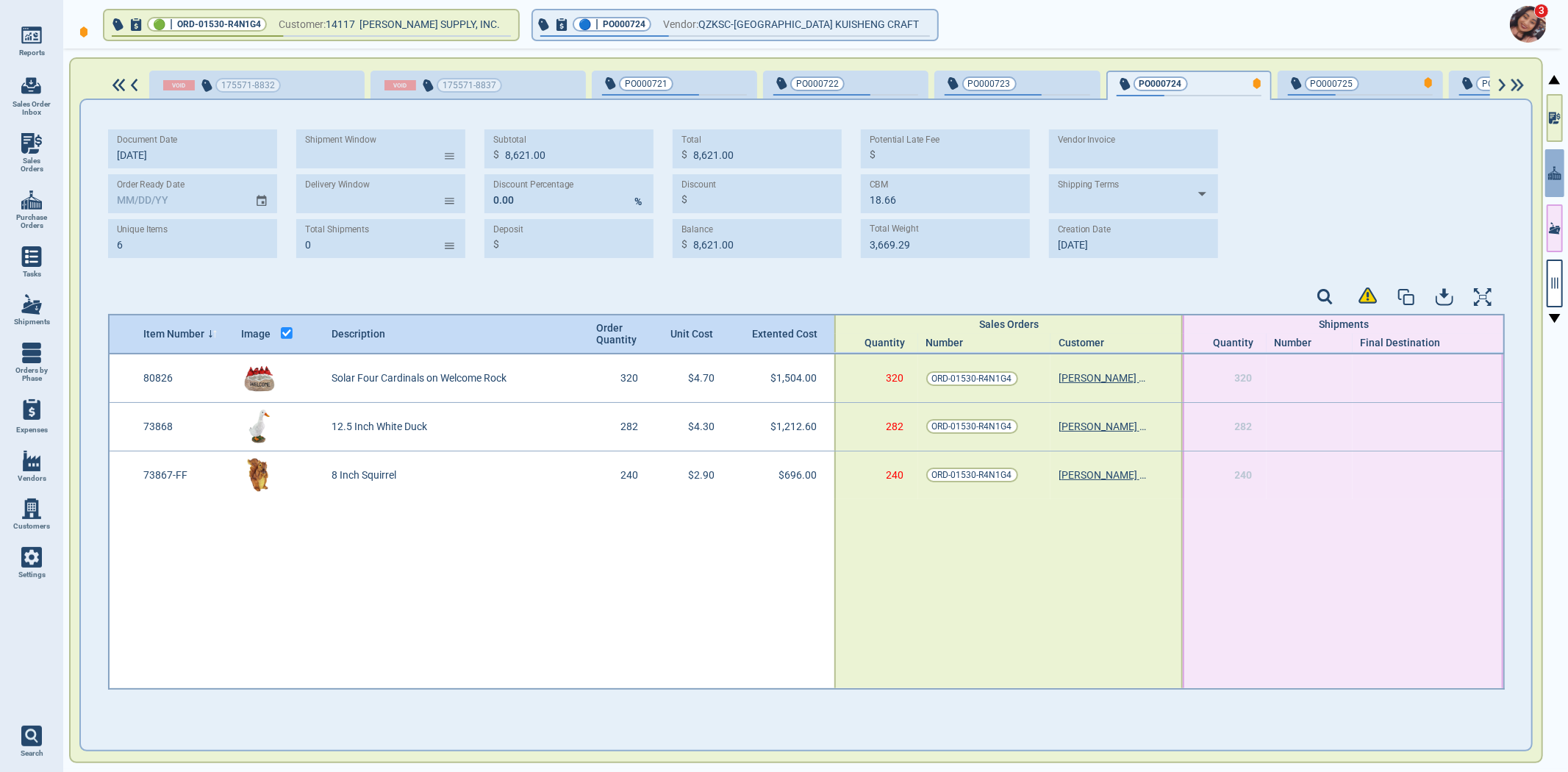
type input "1,779.49"
type input "[DATE]"
click at [1384, 88] on div "button" at bounding box center [1408, 83] width 49 height 15
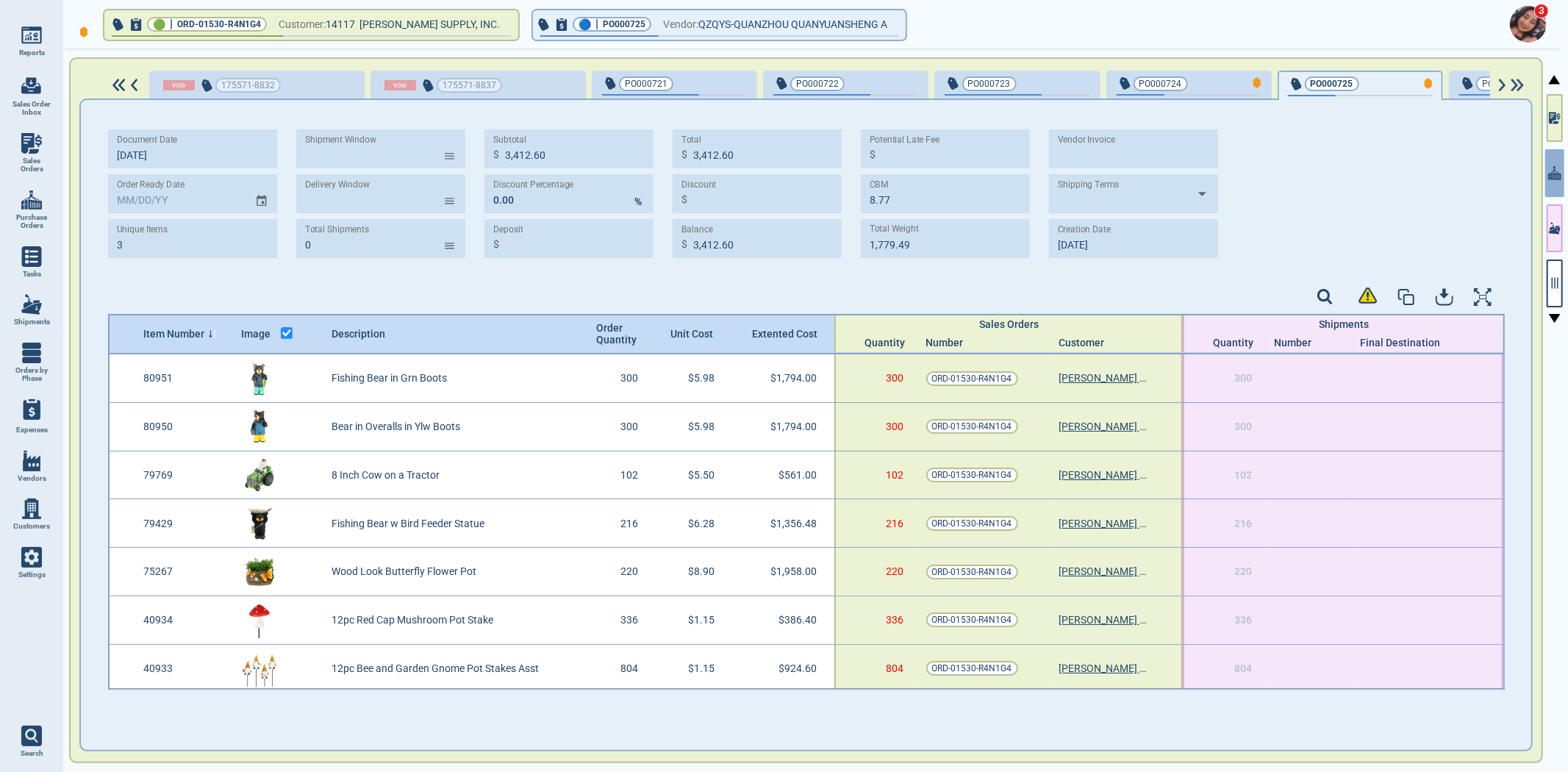
type input "9"
type input "11,363.84"
type input "25.25"
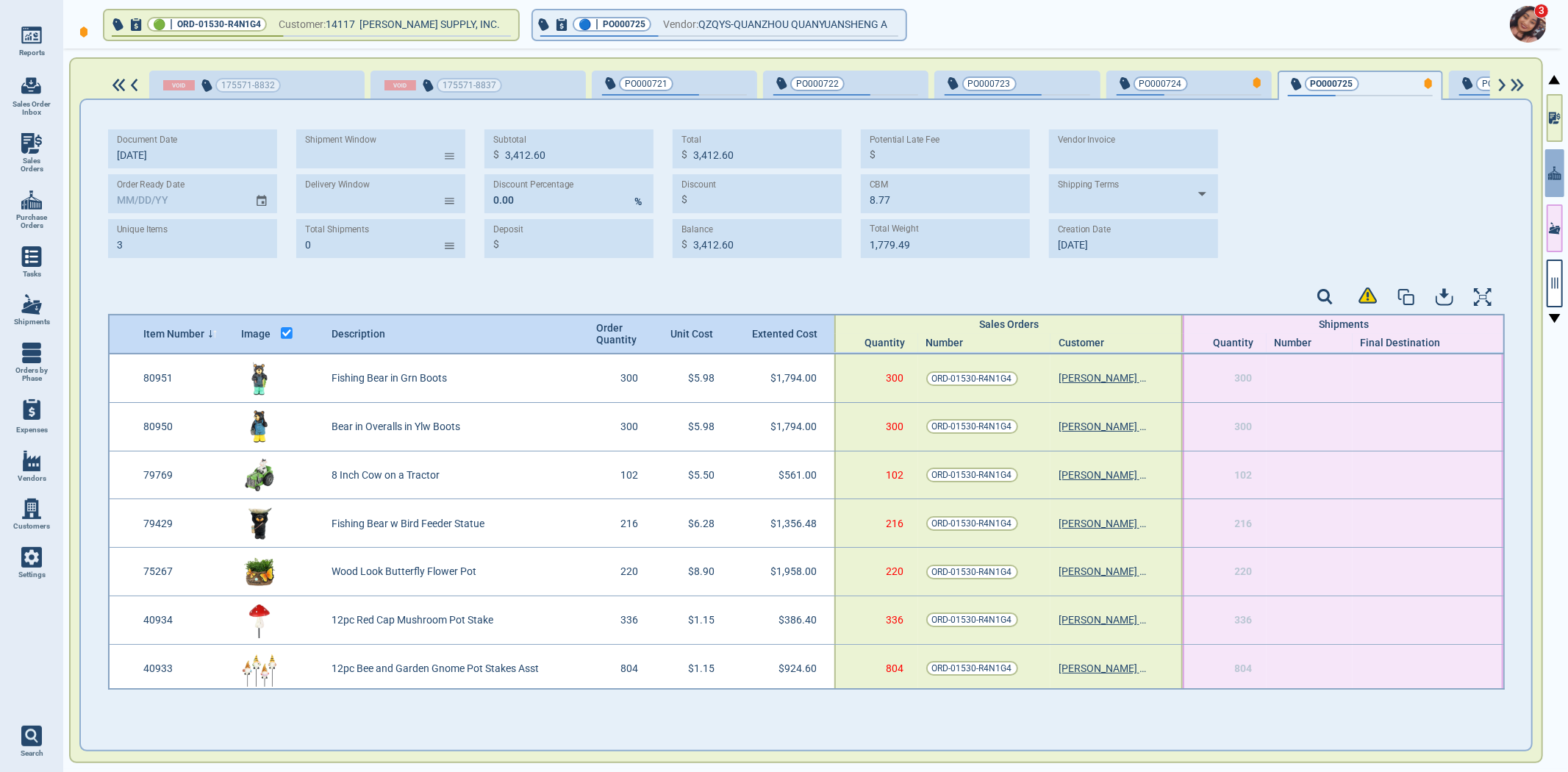
type input "4,657.17"
type input "[DATE]"
click at [1501, 92] on div "175571-8832 175571-8837 PO000721 PO000722 PO000723 PO000724 PO000725 PO000726 P…" at bounding box center [818, 85] width 1429 height 29
click at [1506, 81] on img at bounding box center [1501, 85] width 12 height 13
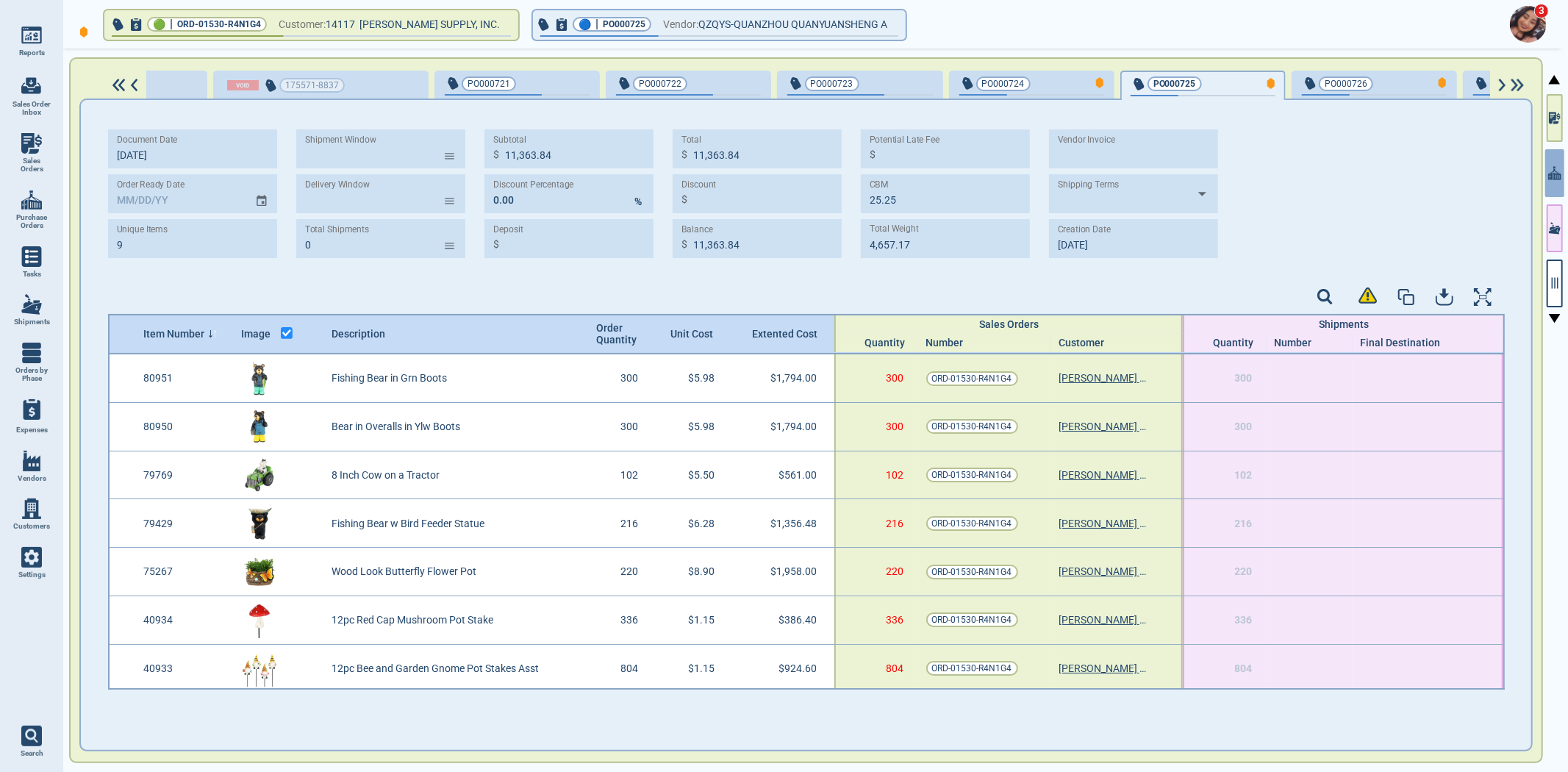
click at [1502, 85] on img at bounding box center [1501, 85] width 12 height 13
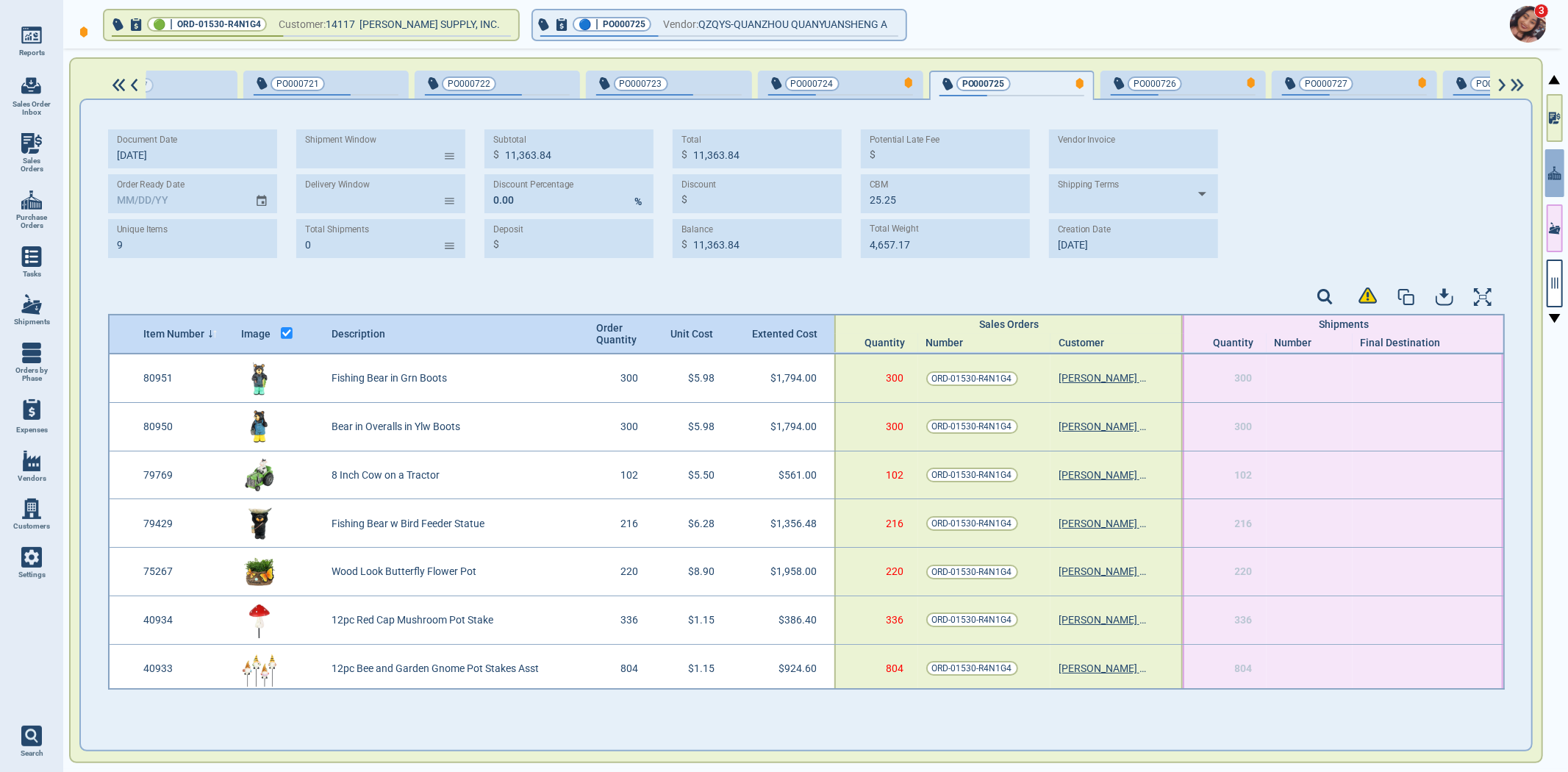
click at [1501, 85] on img at bounding box center [1501, 85] width 12 height 13
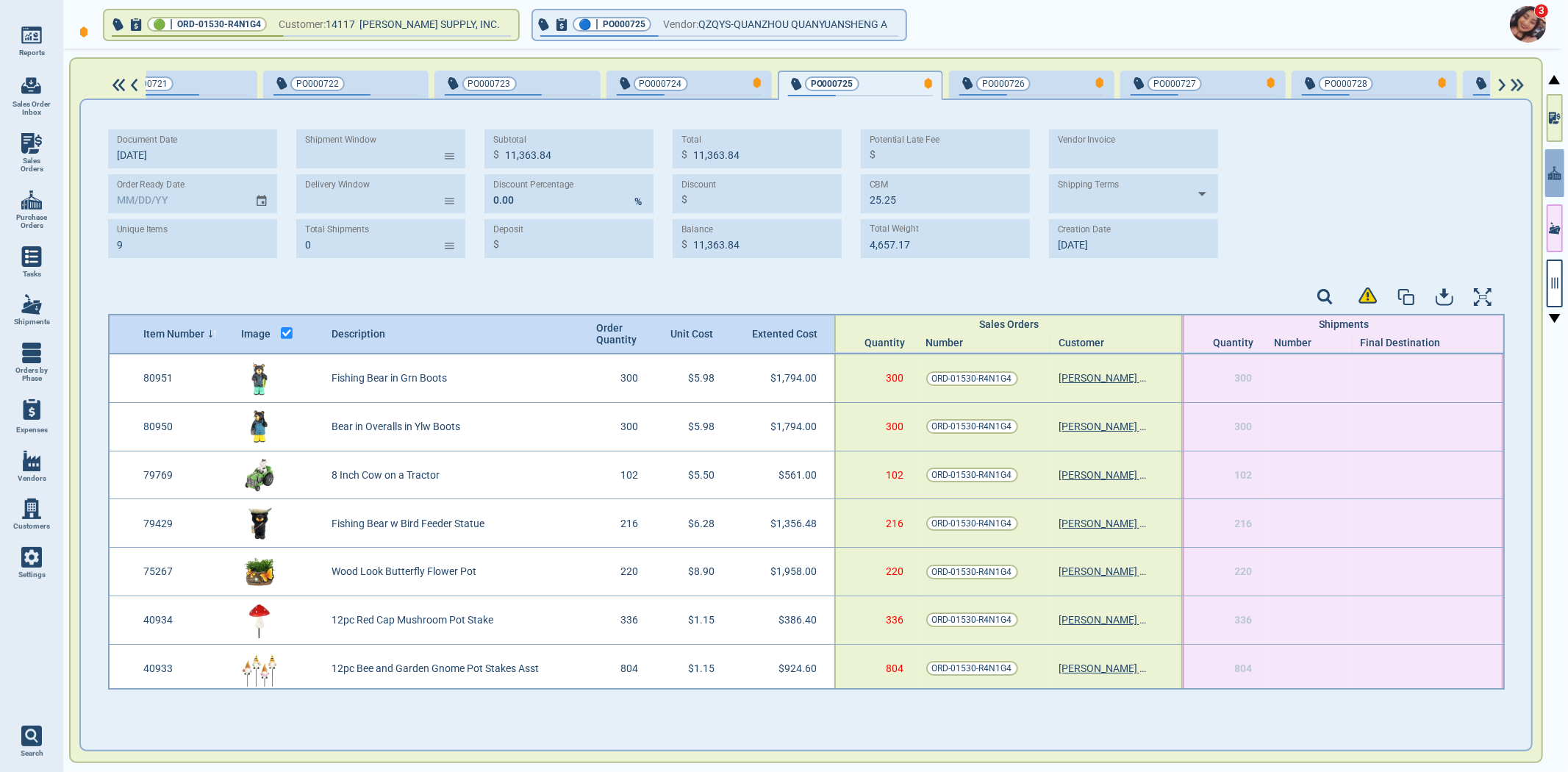
click at [1500, 85] on img at bounding box center [1501, 85] width 12 height 13
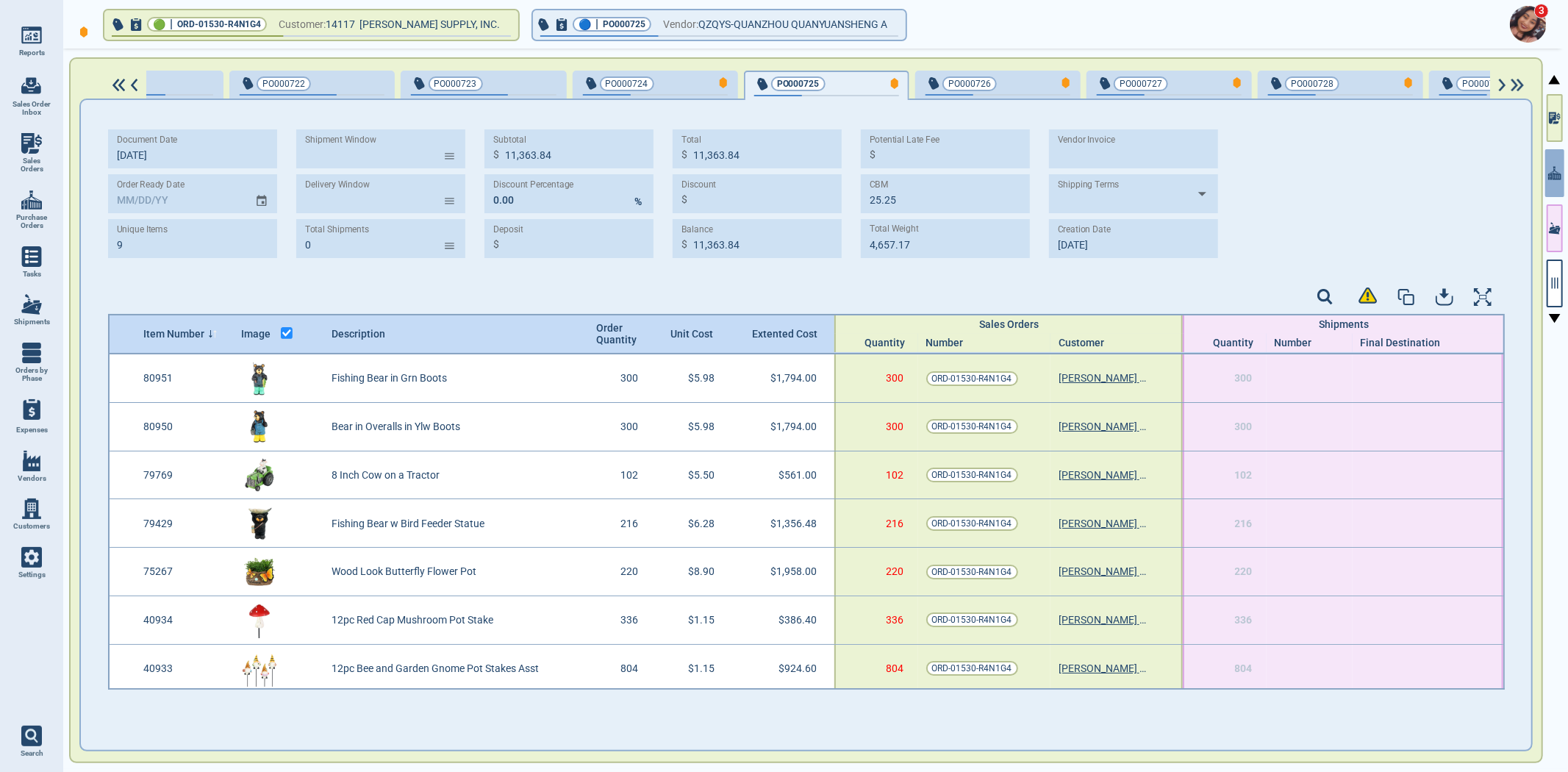
click at [1500, 83] on img at bounding box center [1501, 85] width 12 height 13
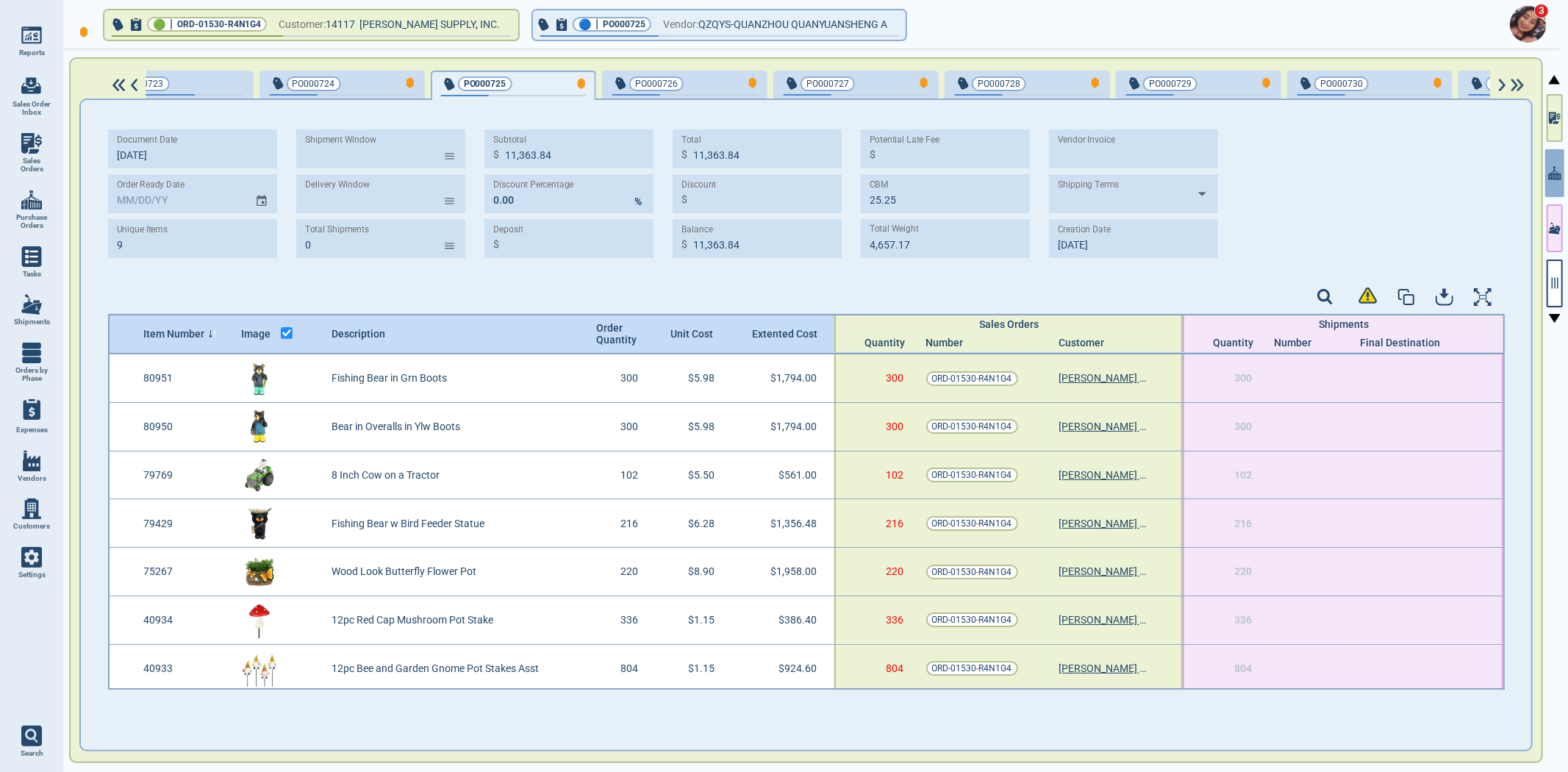
click at [1500, 83] on img at bounding box center [1501, 85] width 12 height 13
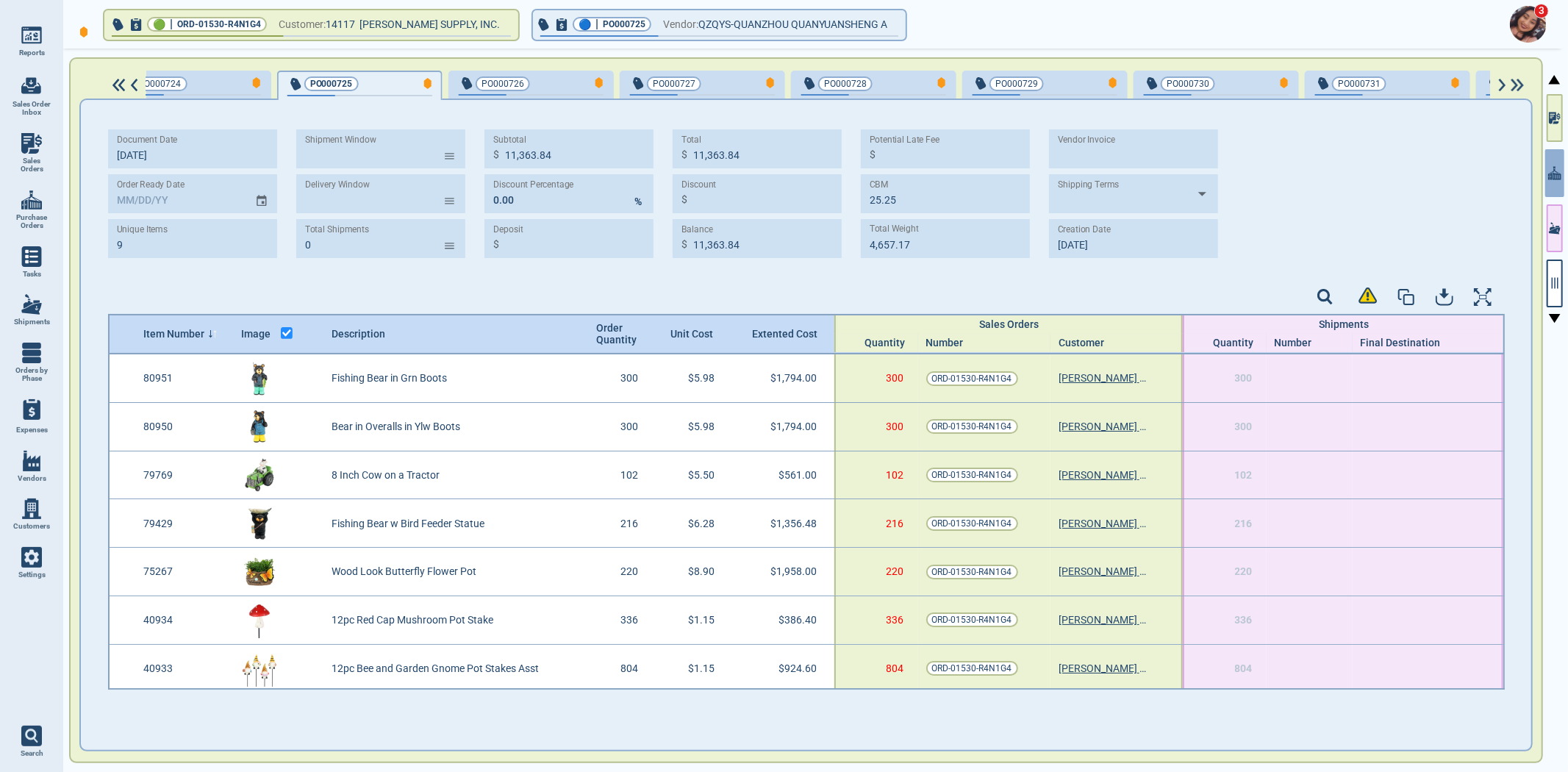
click at [1500, 83] on img at bounding box center [1501, 85] width 12 height 13
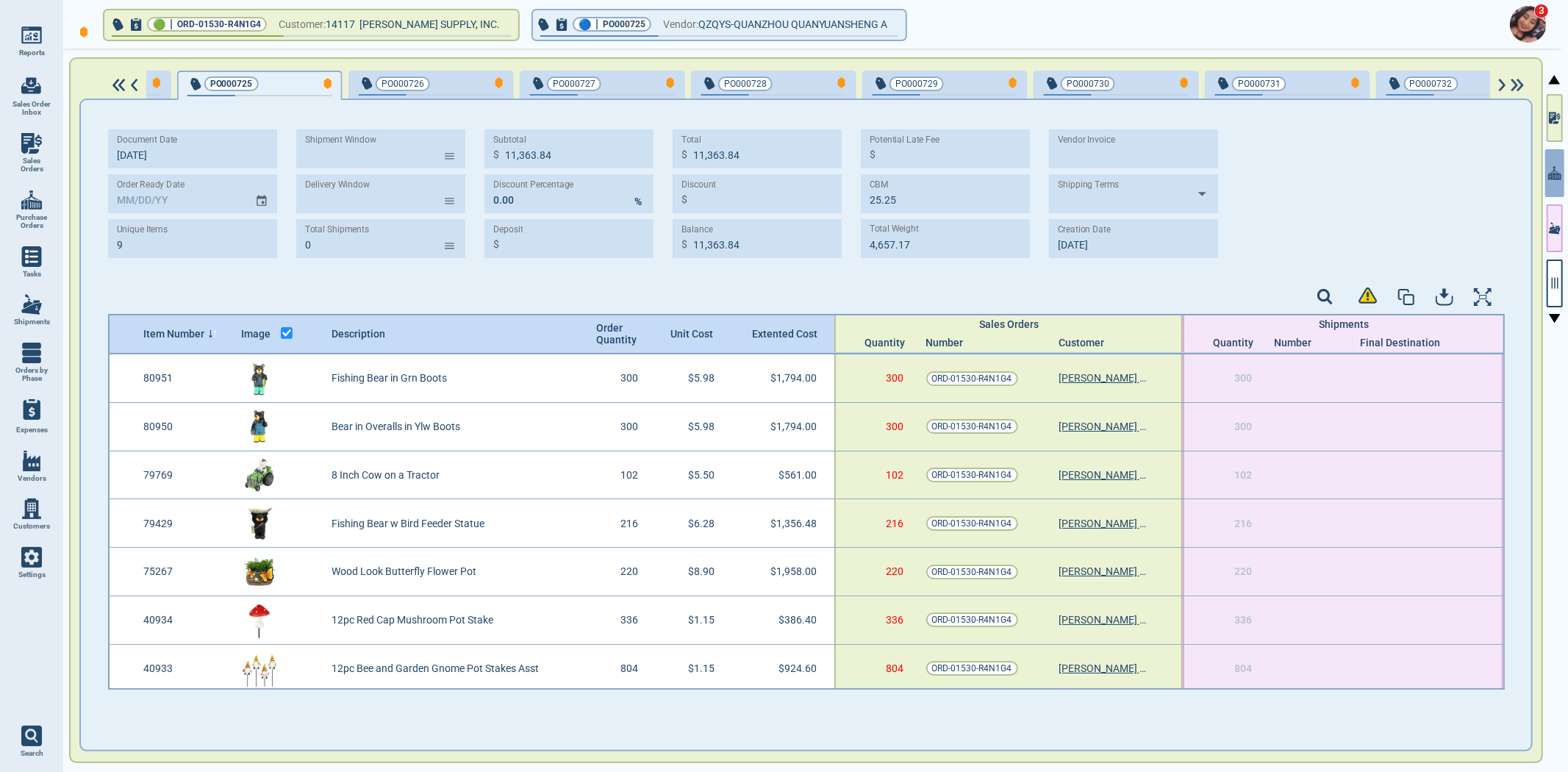
click at [1500, 83] on img at bounding box center [1501, 85] width 12 height 13
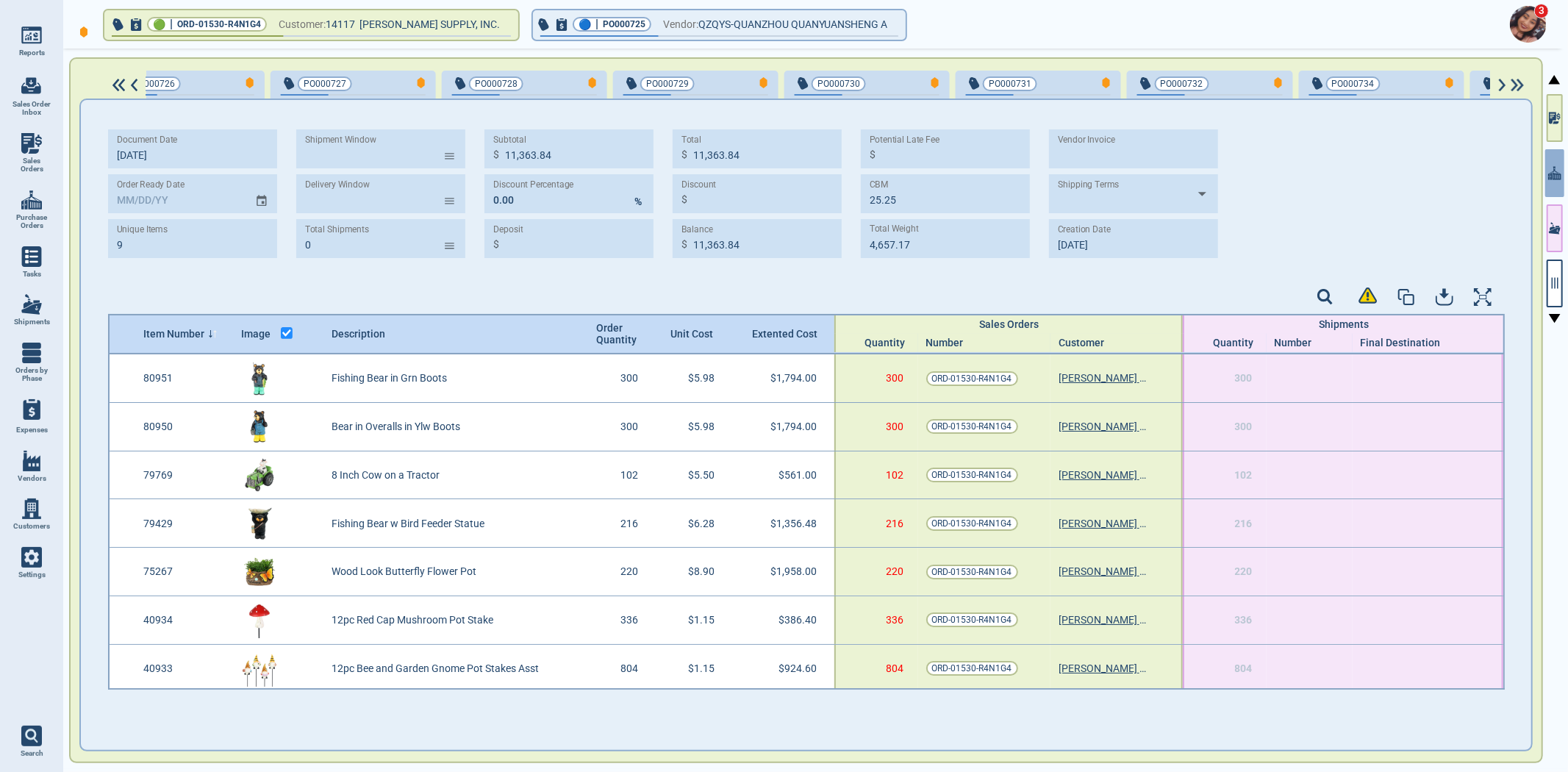
click at [1500, 83] on img at bounding box center [1501, 85] width 12 height 13
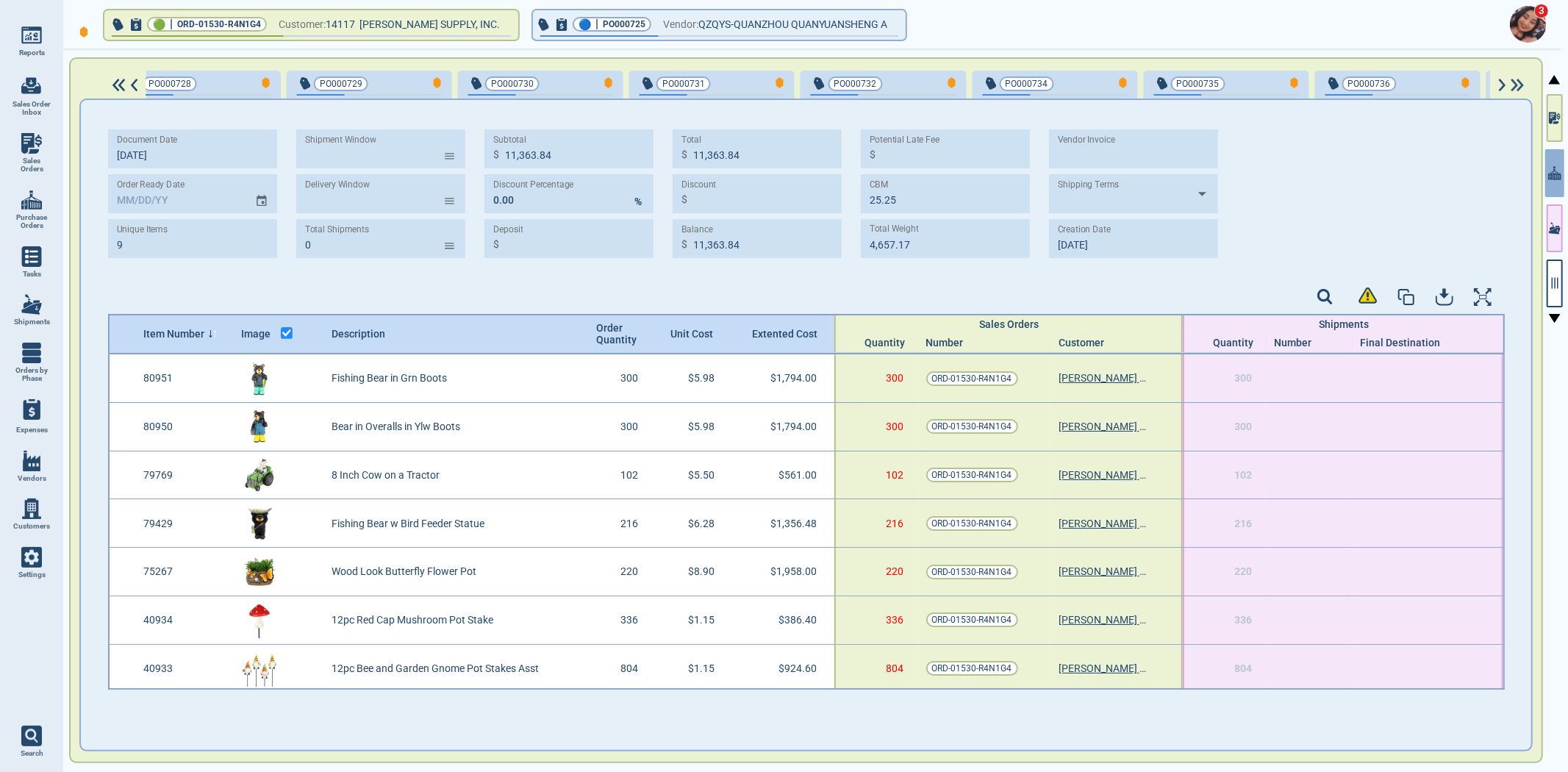
click at [1500, 83] on img at bounding box center [1501, 85] width 12 height 13
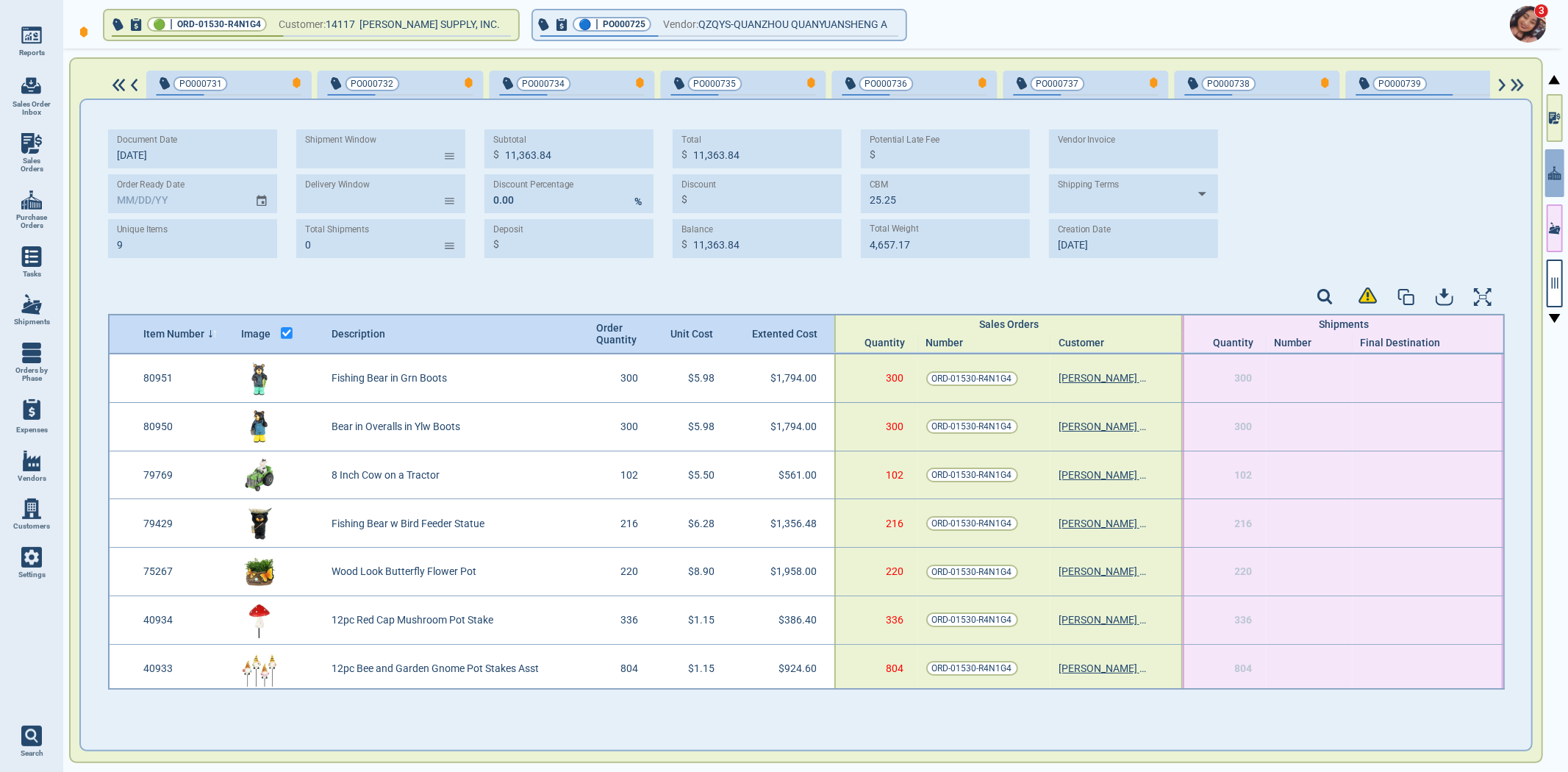
click at [1500, 83] on img at bounding box center [1501, 85] width 12 height 13
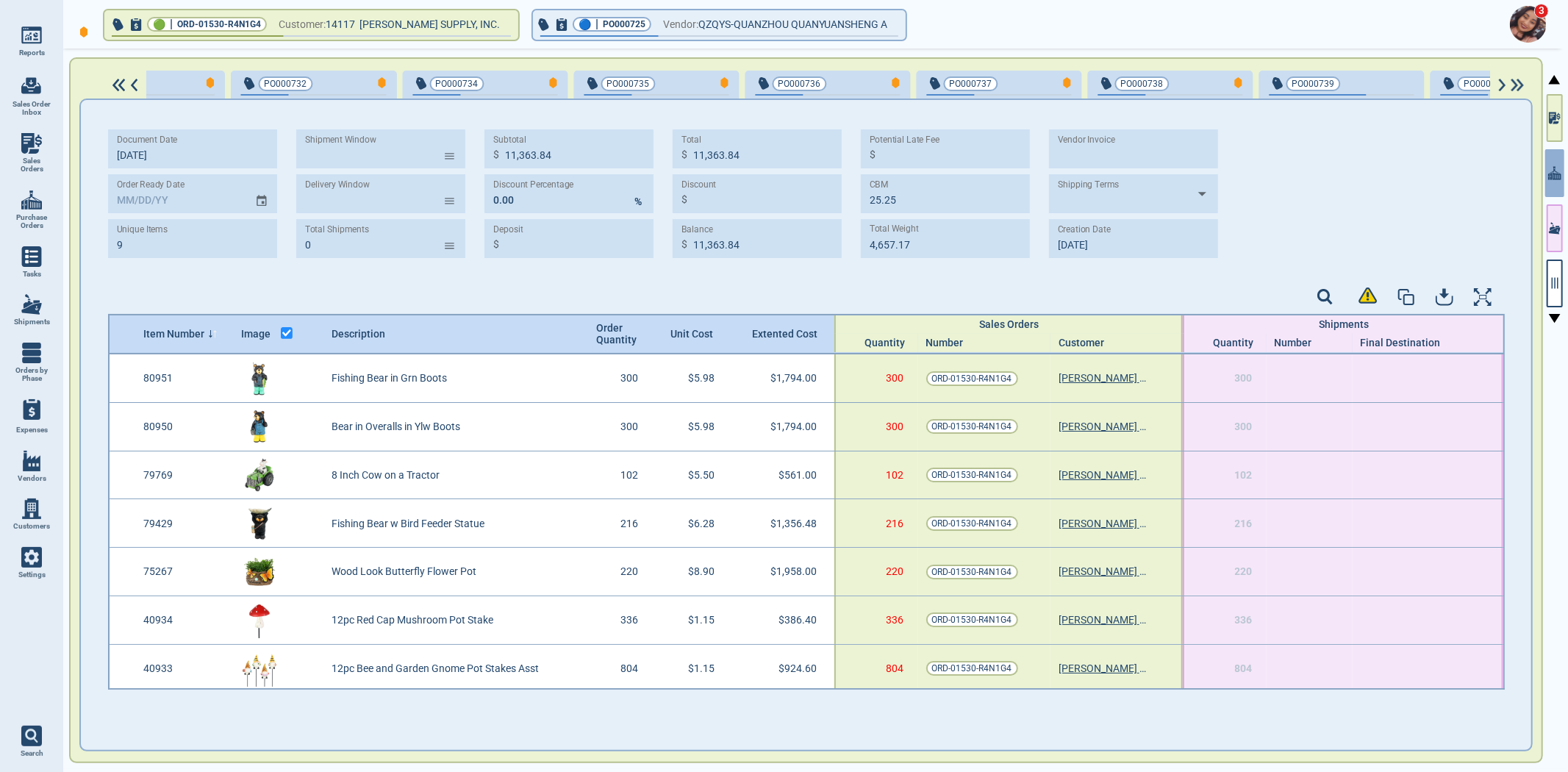
click at [1500, 83] on img at bounding box center [1501, 85] width 12 height 13
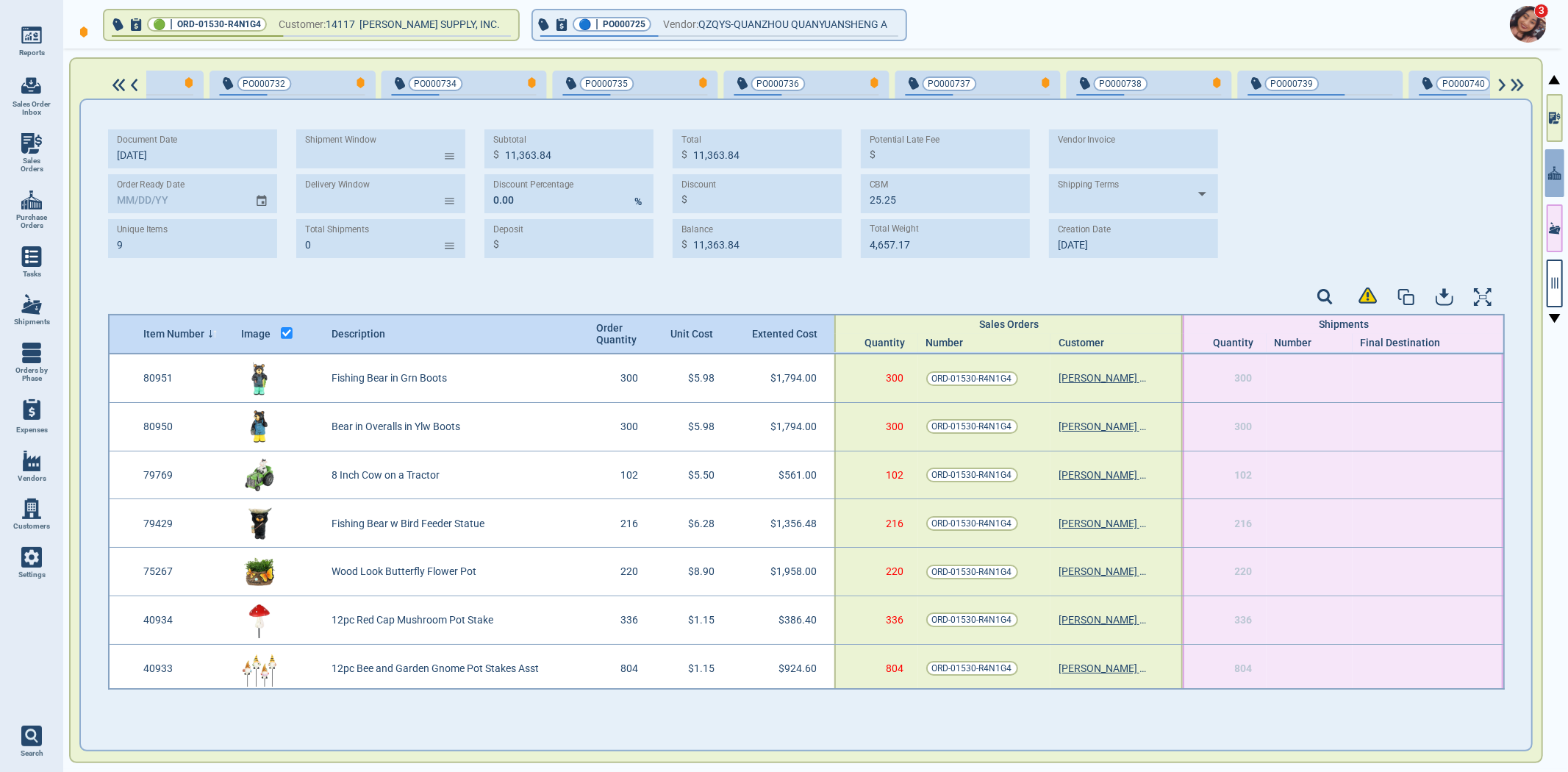
click at [1500, 81] on img at bounding box center [1501, 85] width 12 height 13
click at [1442, 84] on span "PO000740" at bounding box center [1463, 84] width 42 height 15
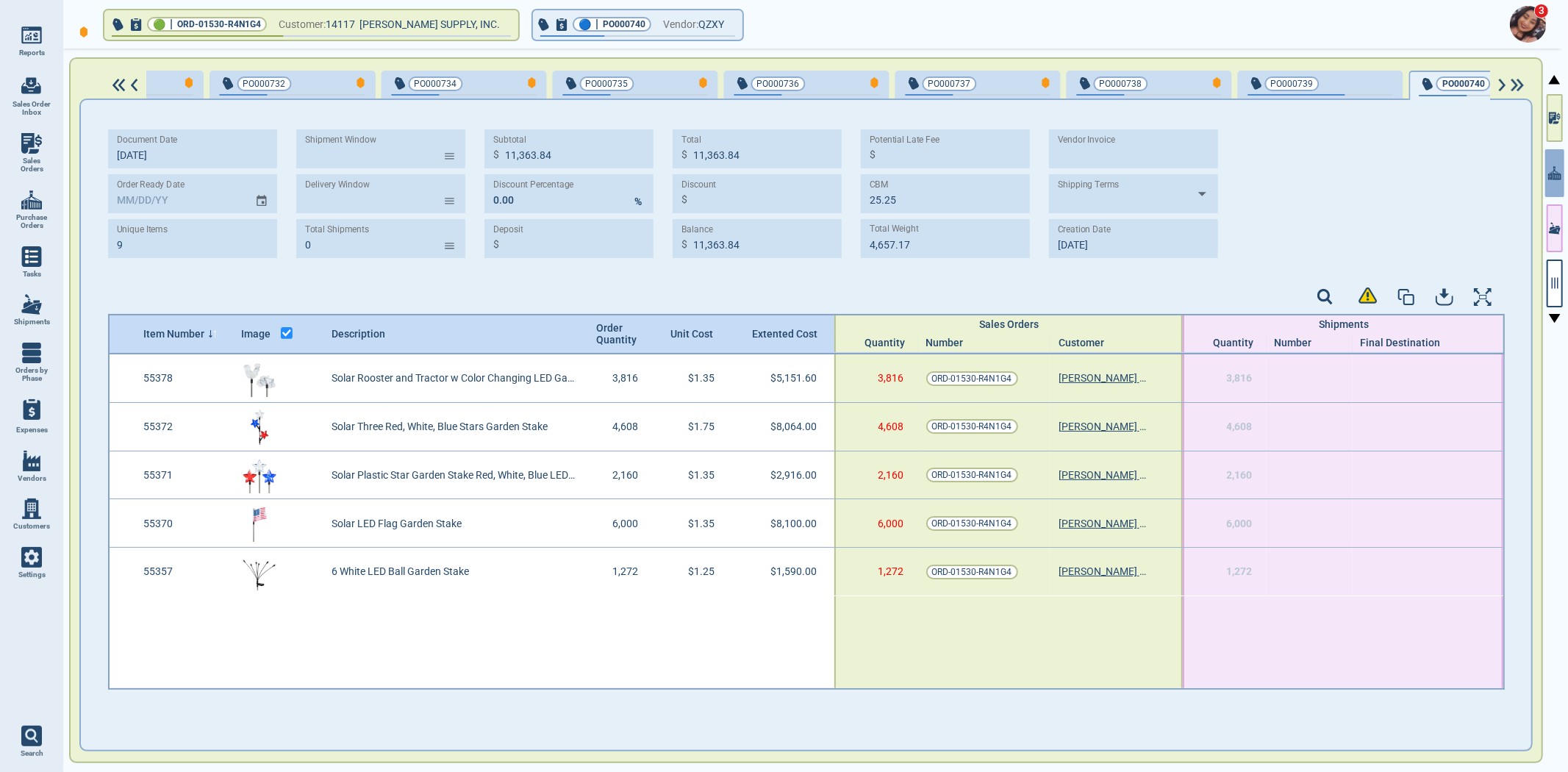
type input "5"
type input "25,821.60"
type input "93.85"
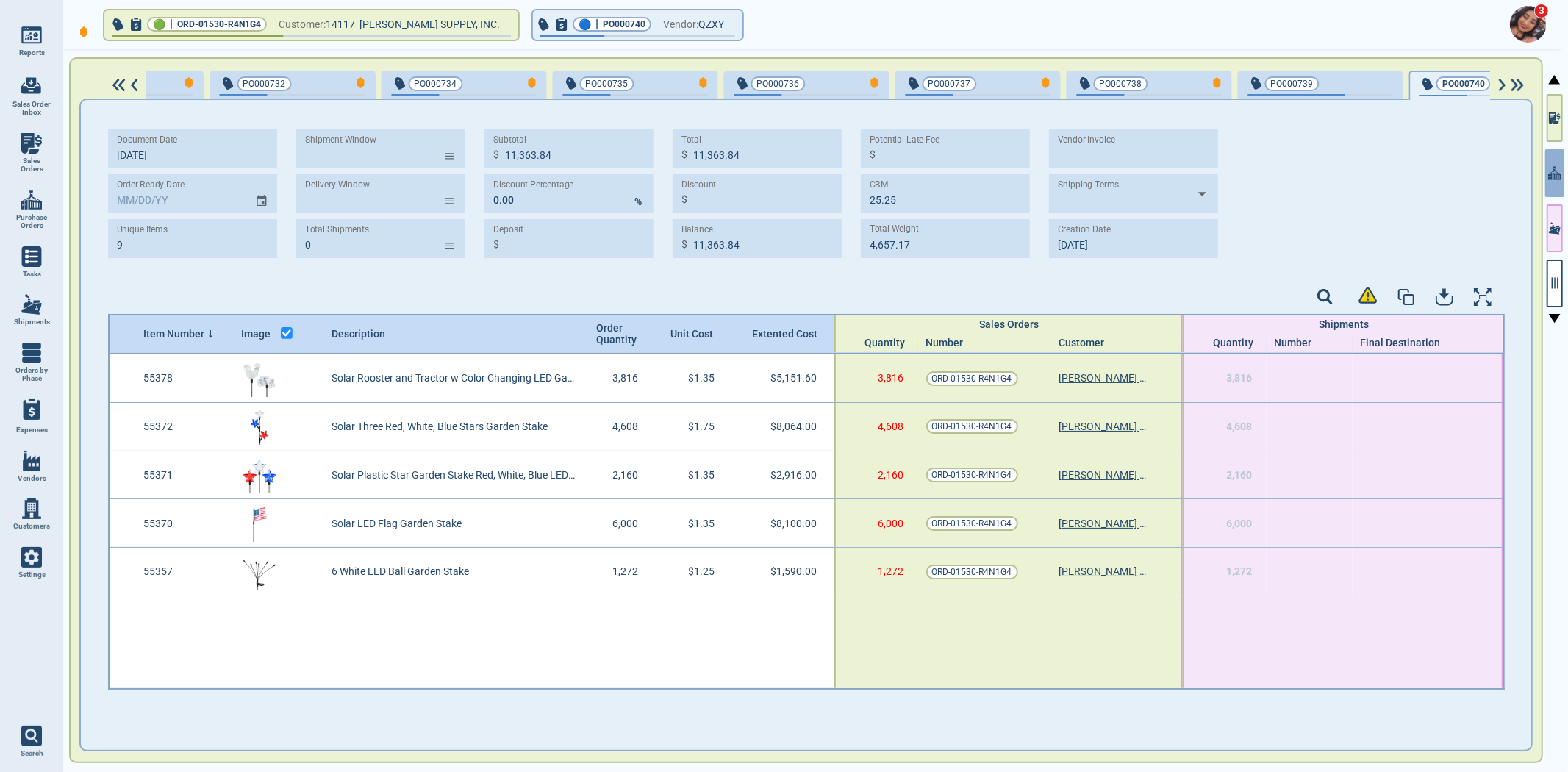
type input "9,592.11"
click at [1345, 75] on div "button" at bounding box center [1369, 83] width 49 height 15
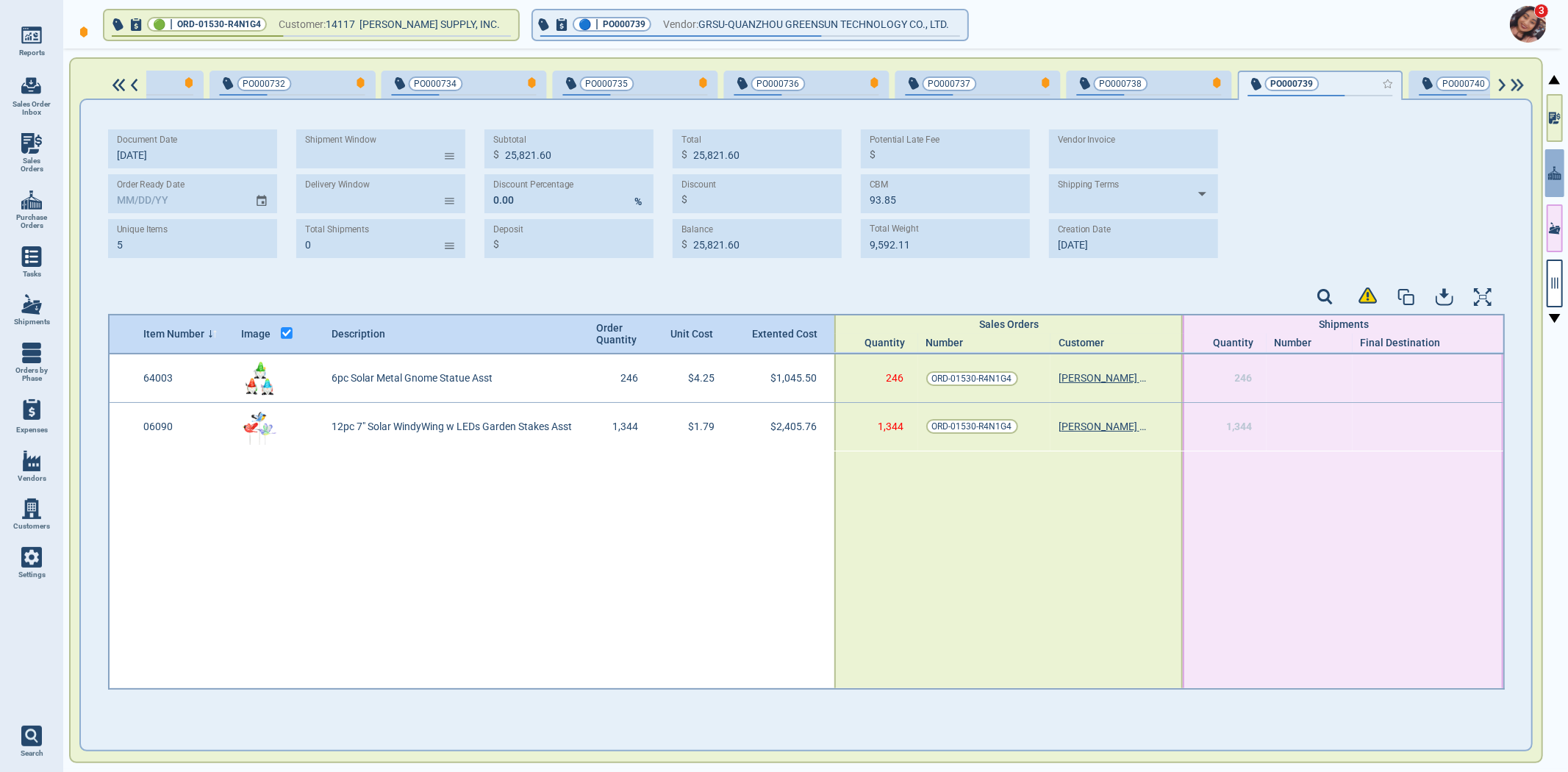
type input "2"
type input "3,451.26"
type input "17.32"
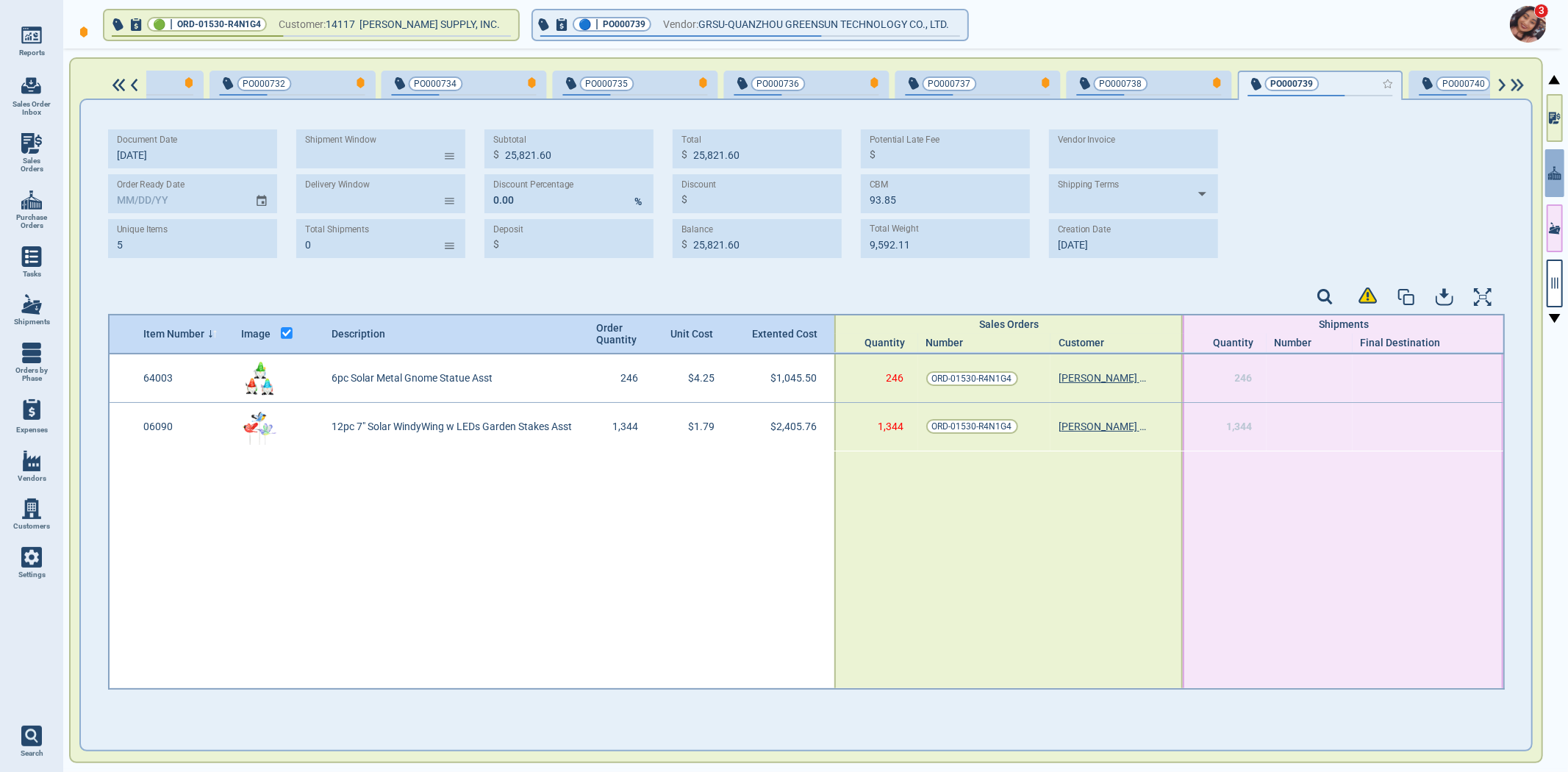
type input "1,264.10"
click at [1174, 80] on div "button" at bounding box center [1198, 83] width 49 height 15
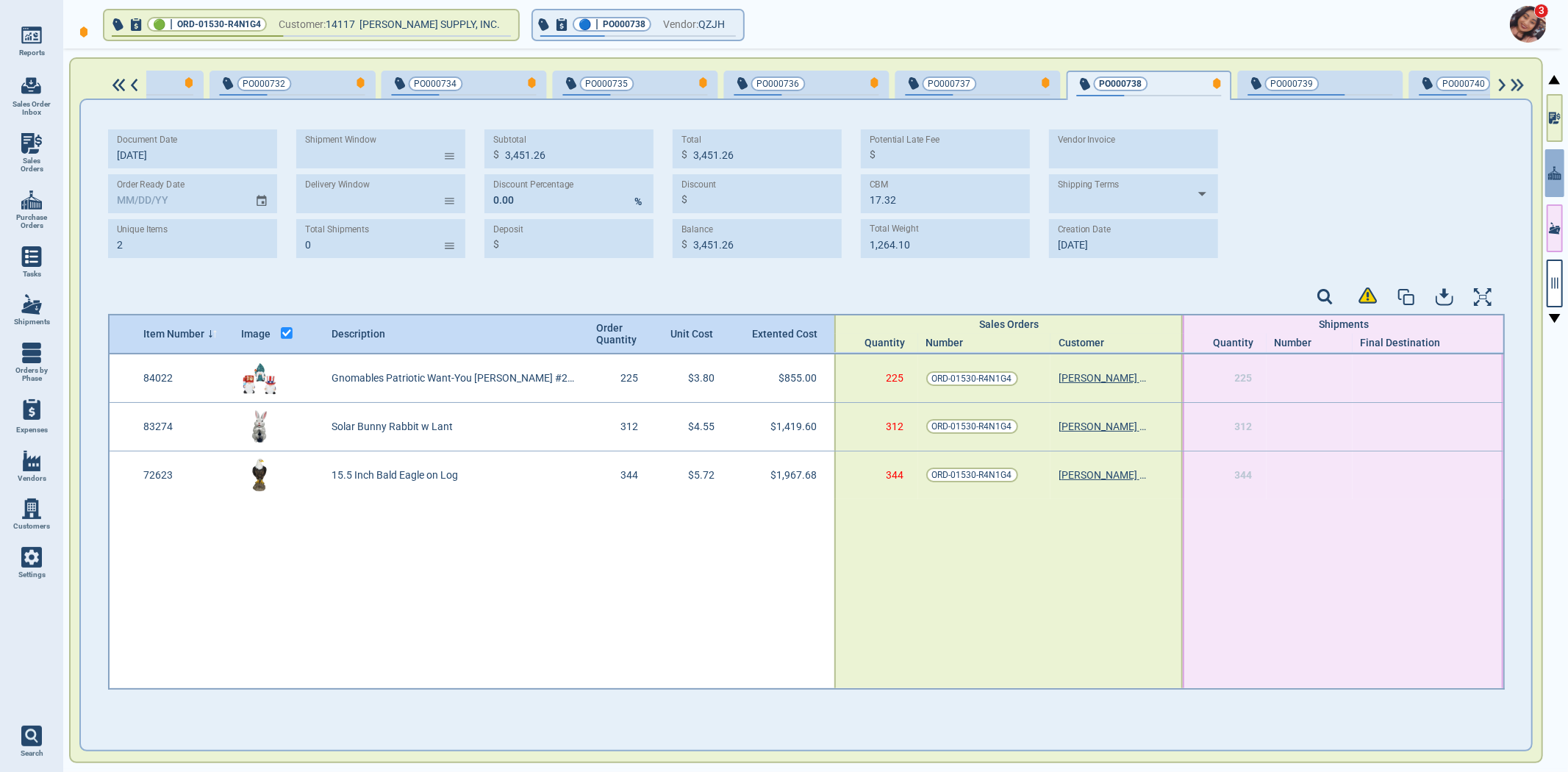
type input "3"
type input "4,242.28"
type input "11.50"
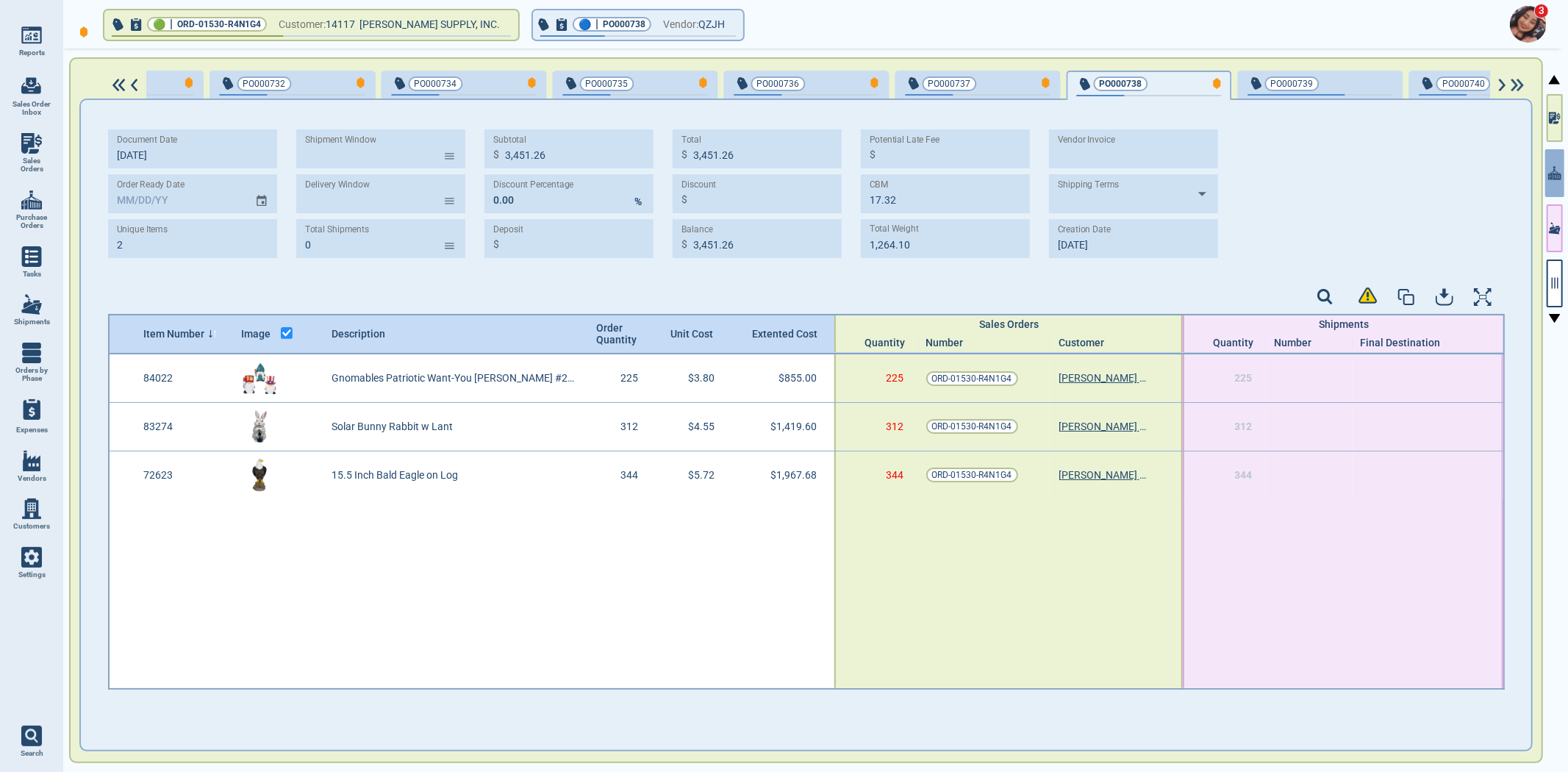
type input "1,906.57"
type input "[DATE]"
click at [1427, 79] on span "PO000740" at bounding box center [1468, 84] width 97 height 15
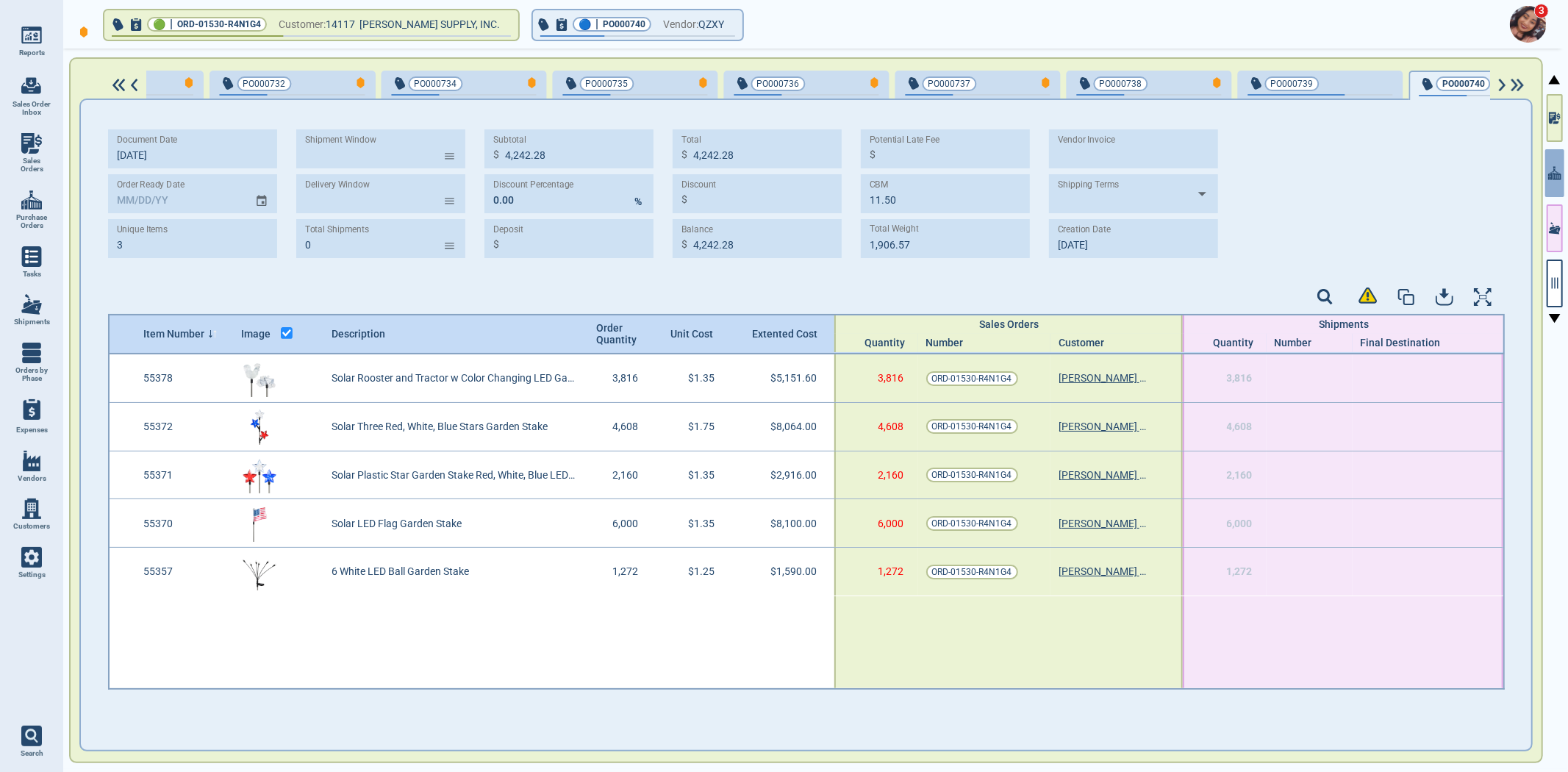
type input "5"
type input "25,821.60"
type input "93.85"
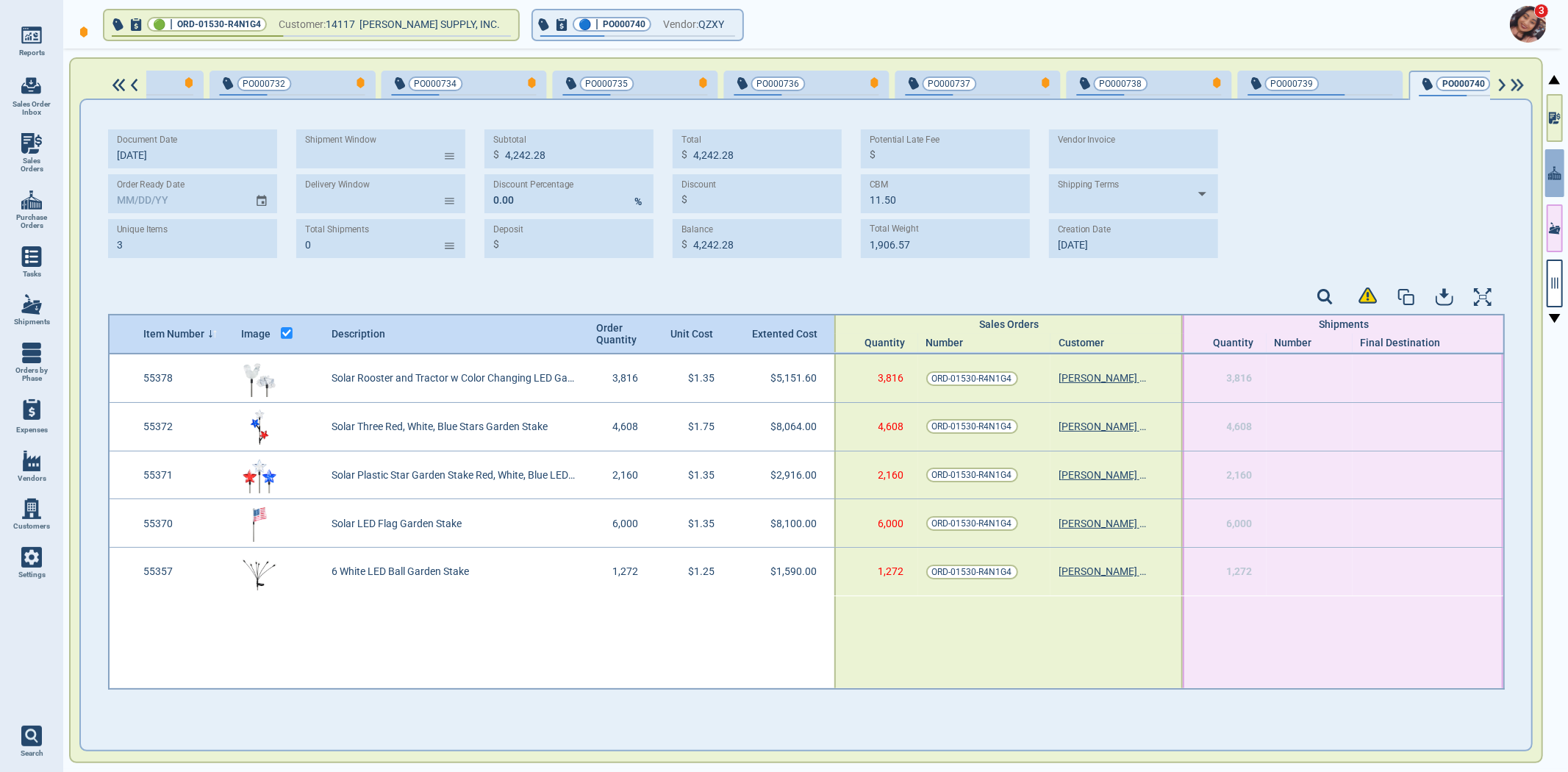
type input "9,592.11"
click at [1512, 86] on img at bounding box center [1518, 85] width 19 height 13
type input "[DATE]"
click at [1512, 86] on img at bounding box center [1518, 85] width 19 height 13
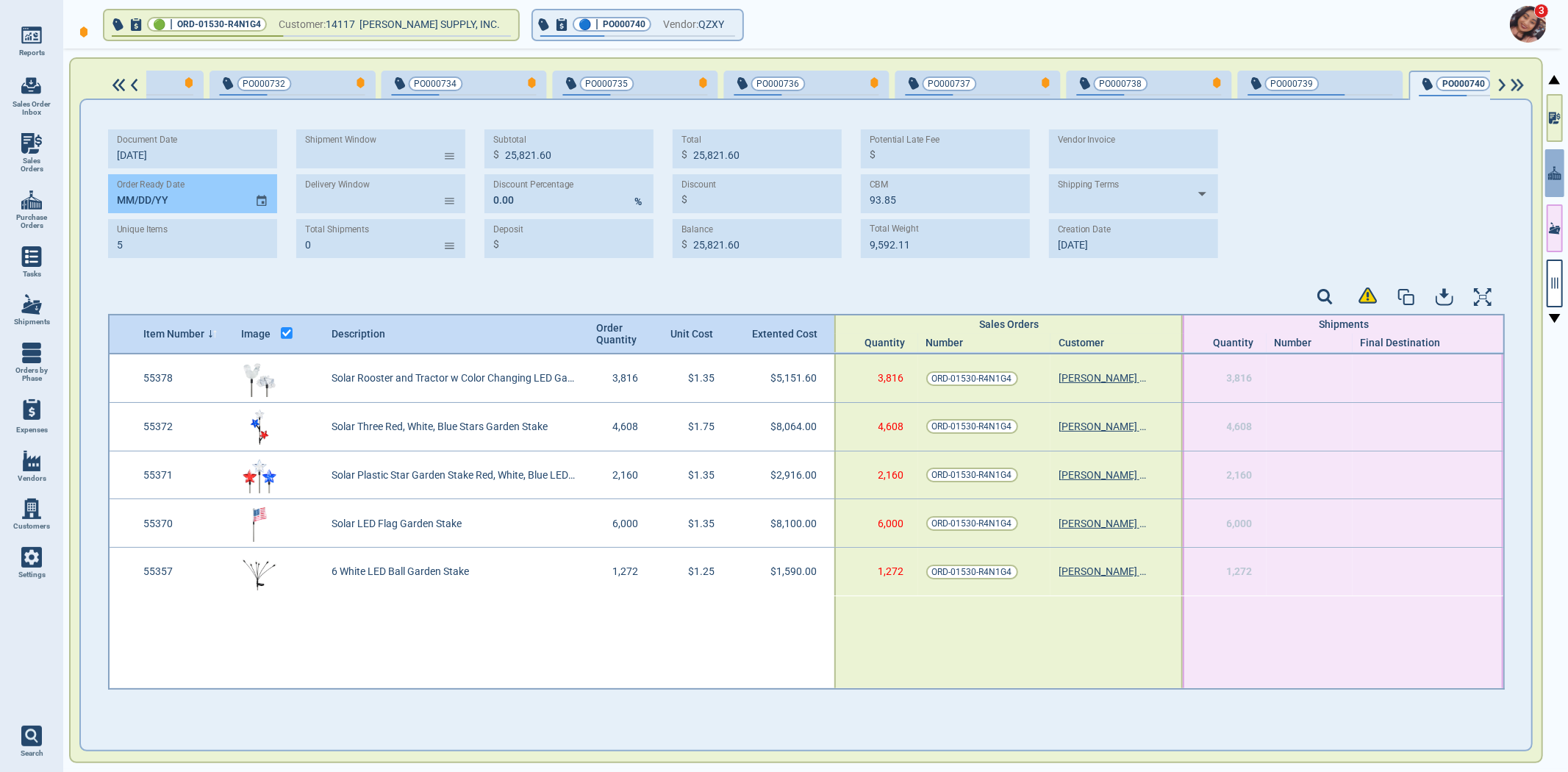
click at [118, 196] on input "MM/DD/YY" at bounding box center [176, 194] width 135 height 39
type input "[DATE]"
drag, startPoint x: 1265, startPoint y: 81, endPoint x: 165, endPoint y: 206, distance: 1107.1
click at [1345, 81] on div "button" at bounding box center [1369, 83] width 49 height 15
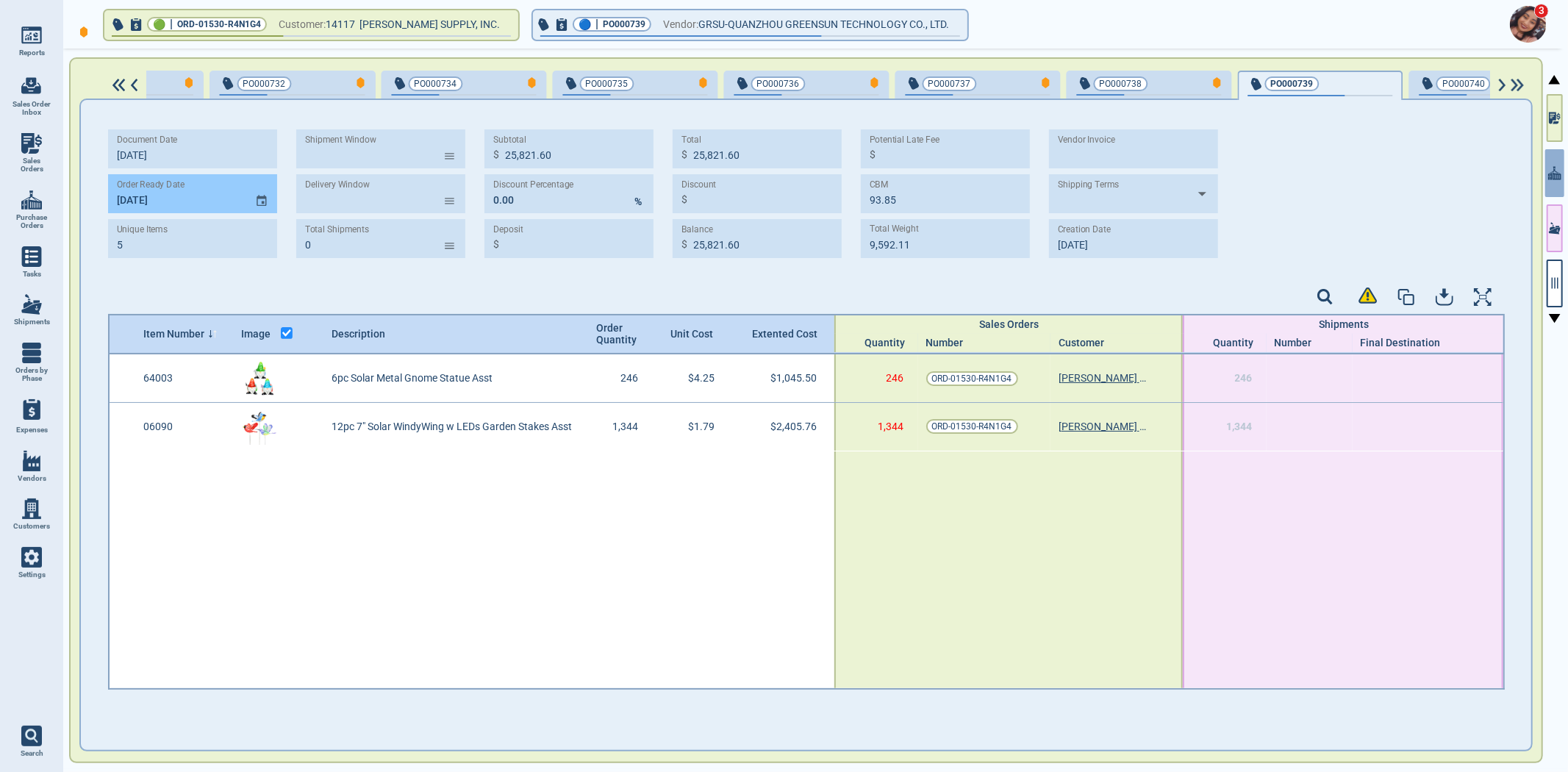
type input "2"
type input "3,451.26"
type input "17.32"
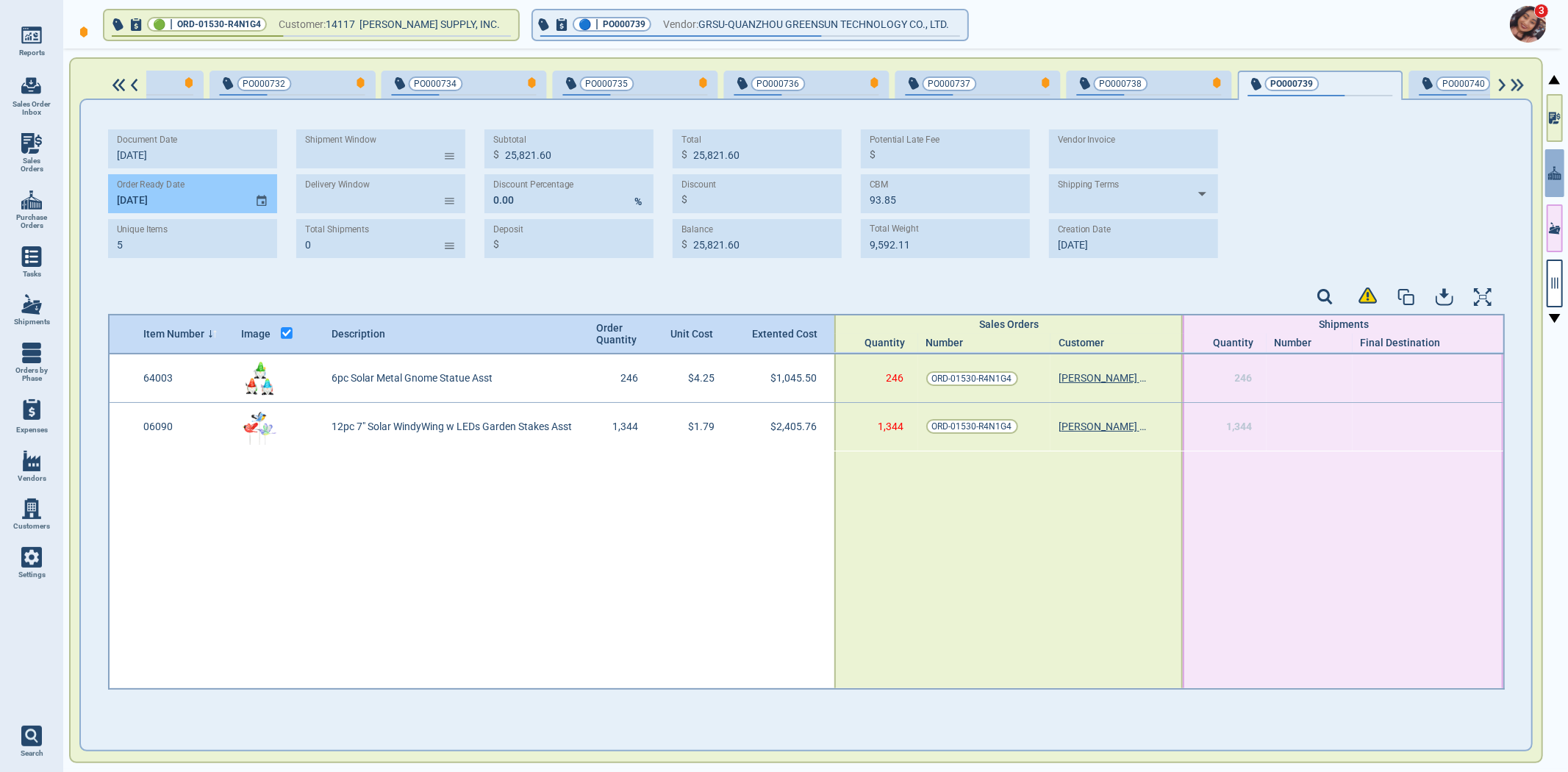
type input "1,264.10"
click at [127, 198] on input "MM/DD/YY" at bounding box center [176, 194] width 135 height 39
type input "[DATE]"
click at [1174, 82] on div "button" at bounding box center [1198, 83] width 49 height 15
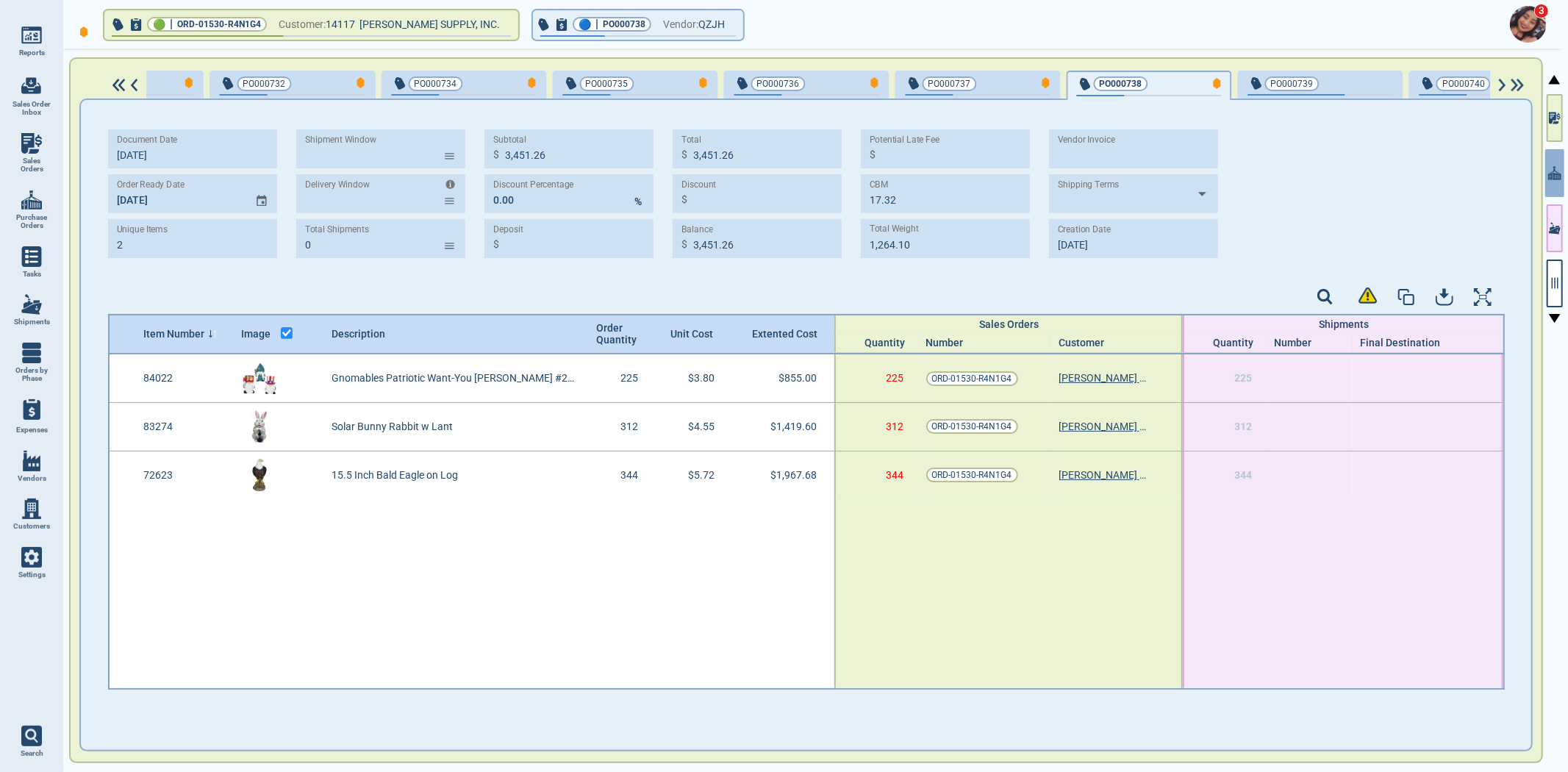
type input "3"
type input "4,242.28"
type input "11.50"
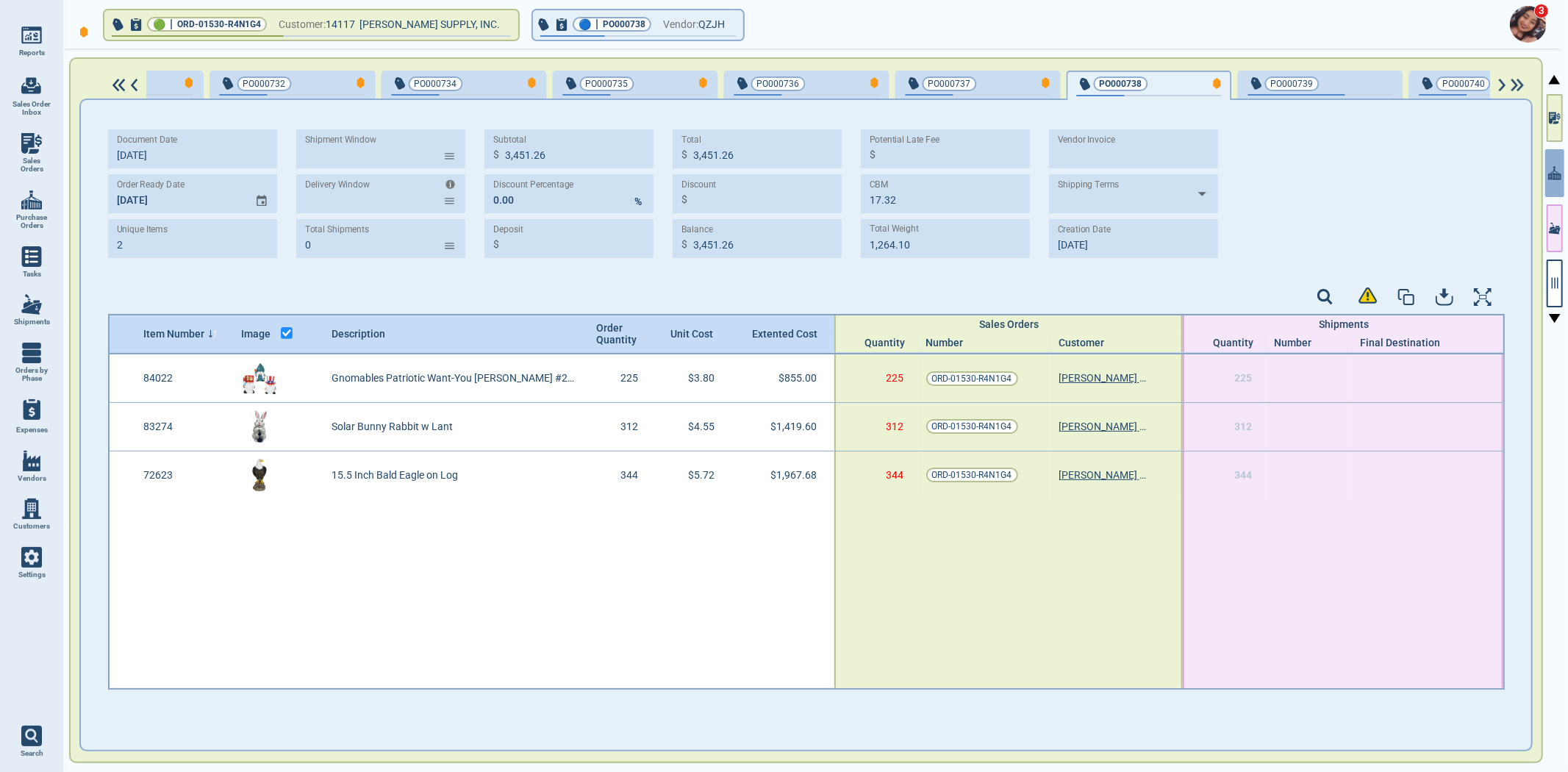
type input "1,906.57"
type input "[DATE]"
click at [115, 202] on input "text" at bounding box center [176, 194] width 135 height 39
type input "[DATE]"
click at [913, 82] on span "PO000737" at bounding box center [954, 84] width 97 height 15
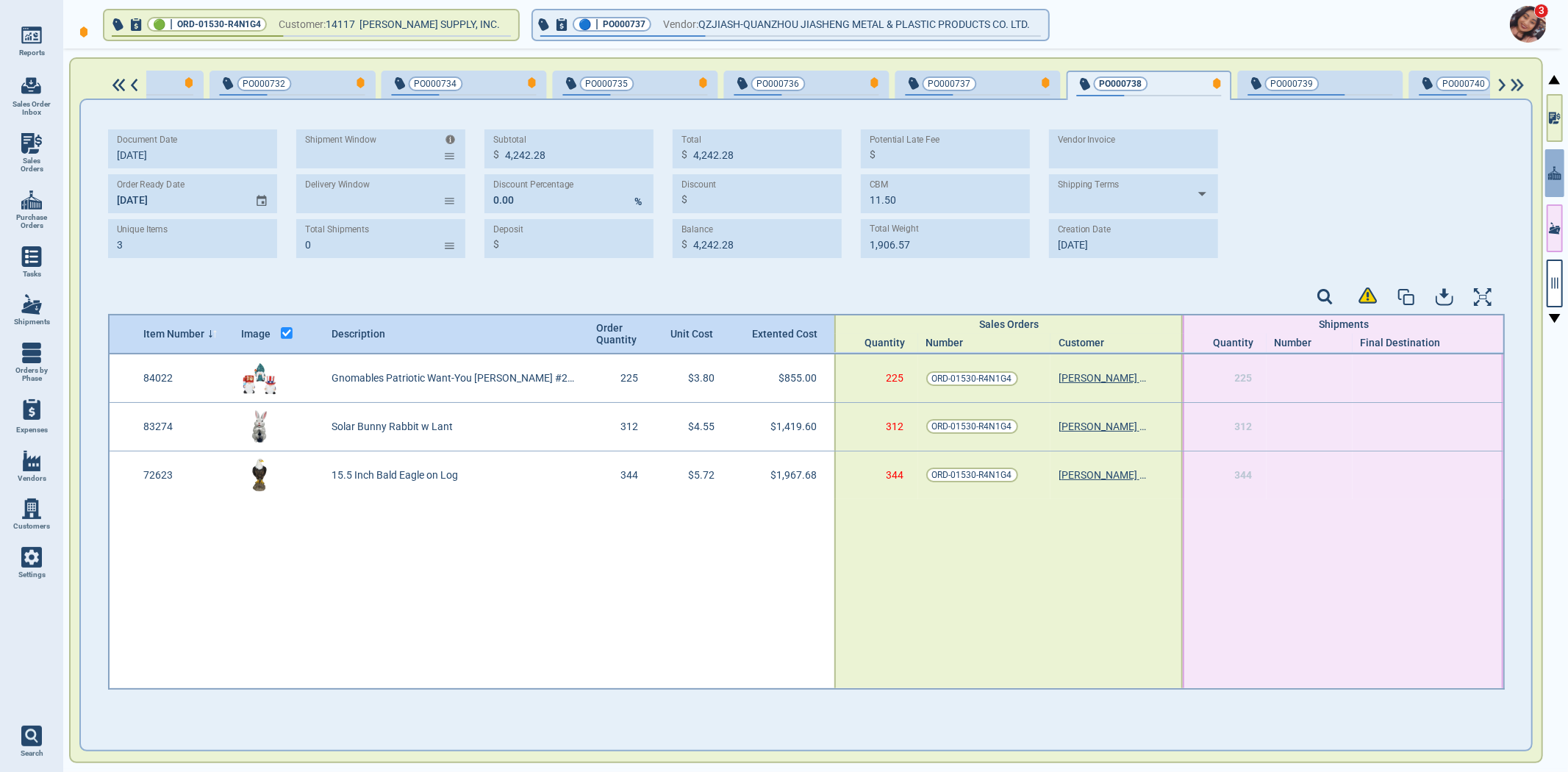
type input "8"
type input "28,713.60"
type input "89.04"
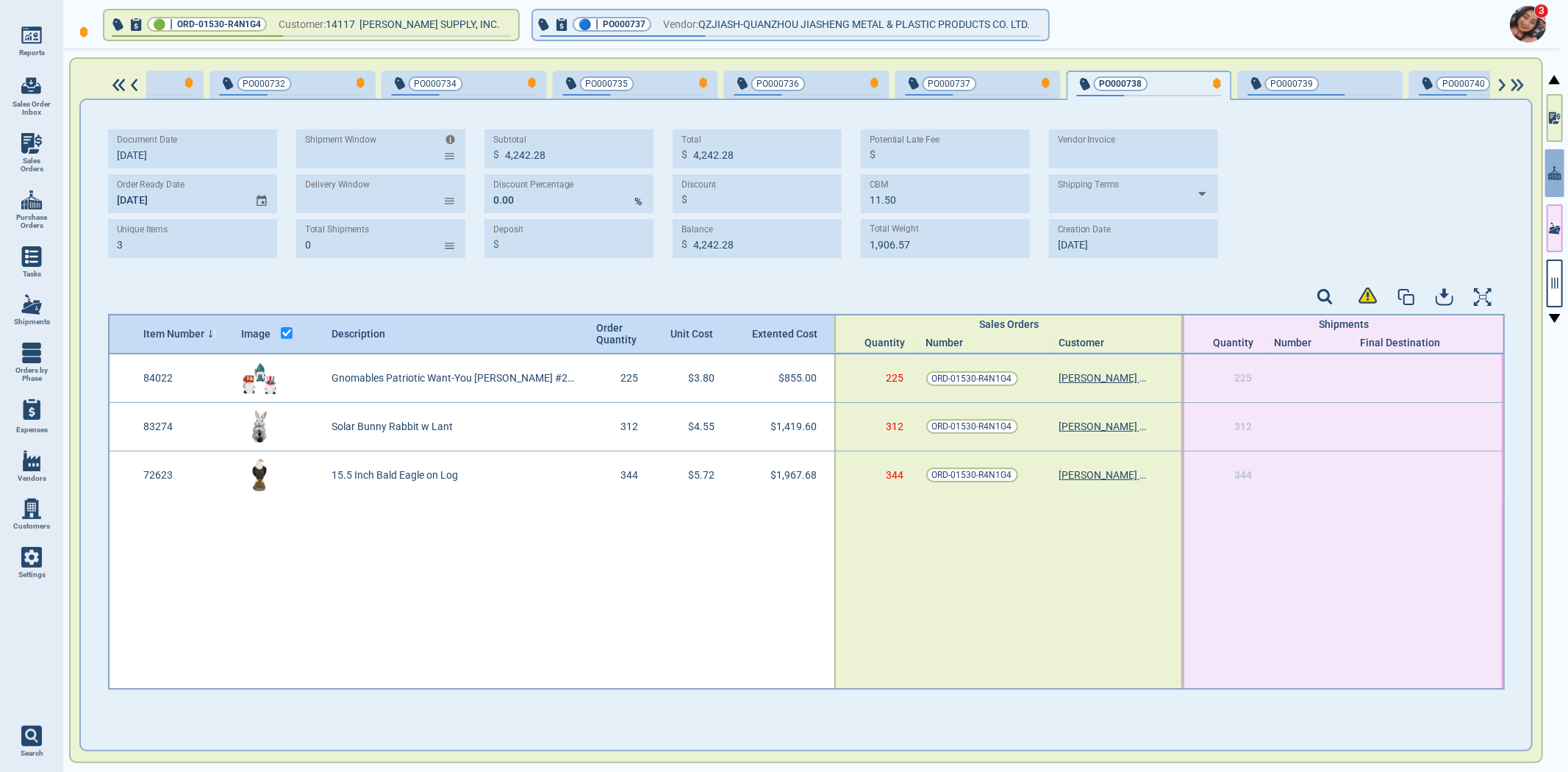
type input "11,171.33"
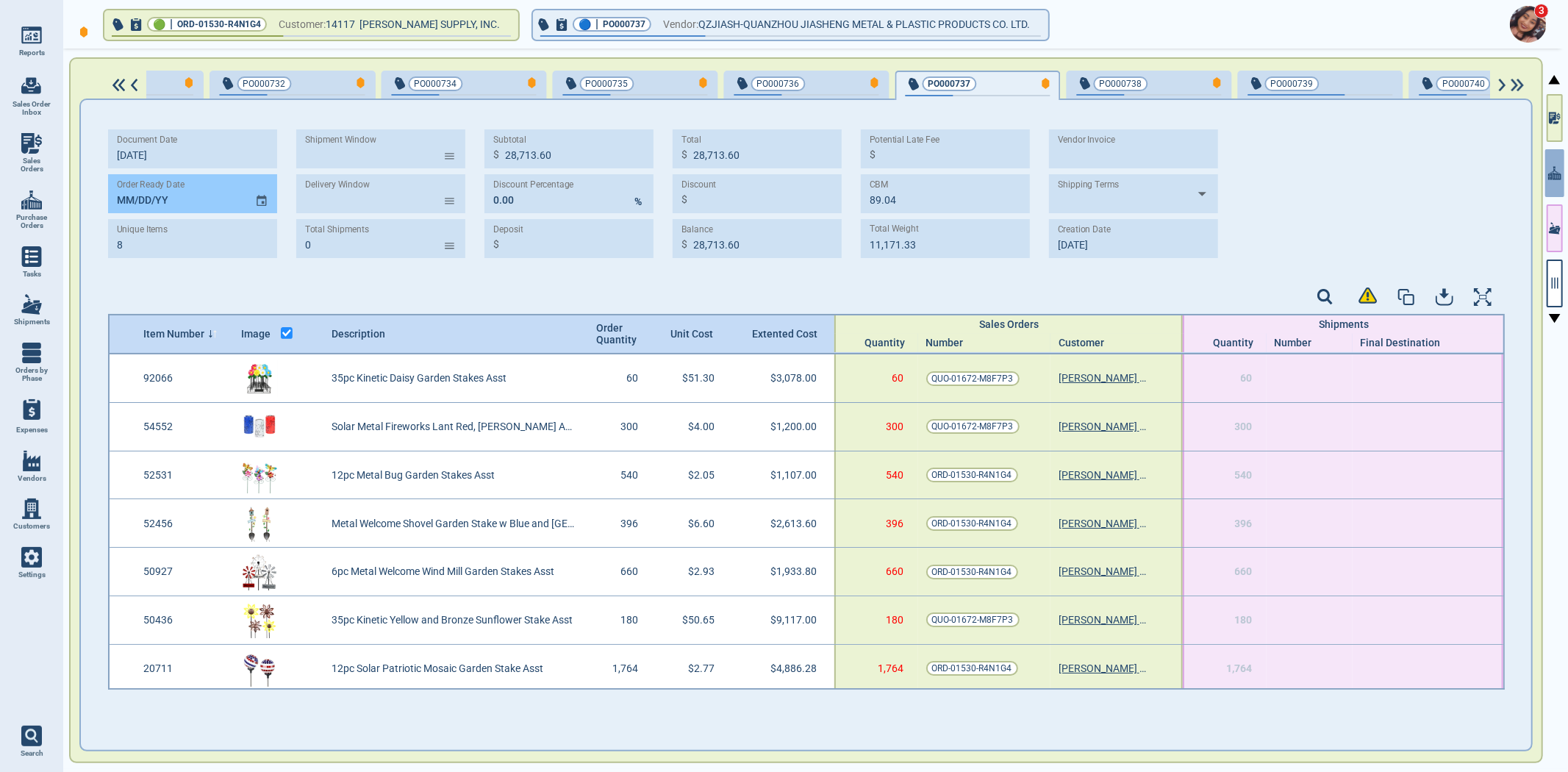
click at [115, 202] on input "MM/DD/YY" at bounding box center [176, 194] width 135 height 39
type input "[DATE]"
click at [831, 84] on div "button" at bounding box center [855, 83] width 49 height 15
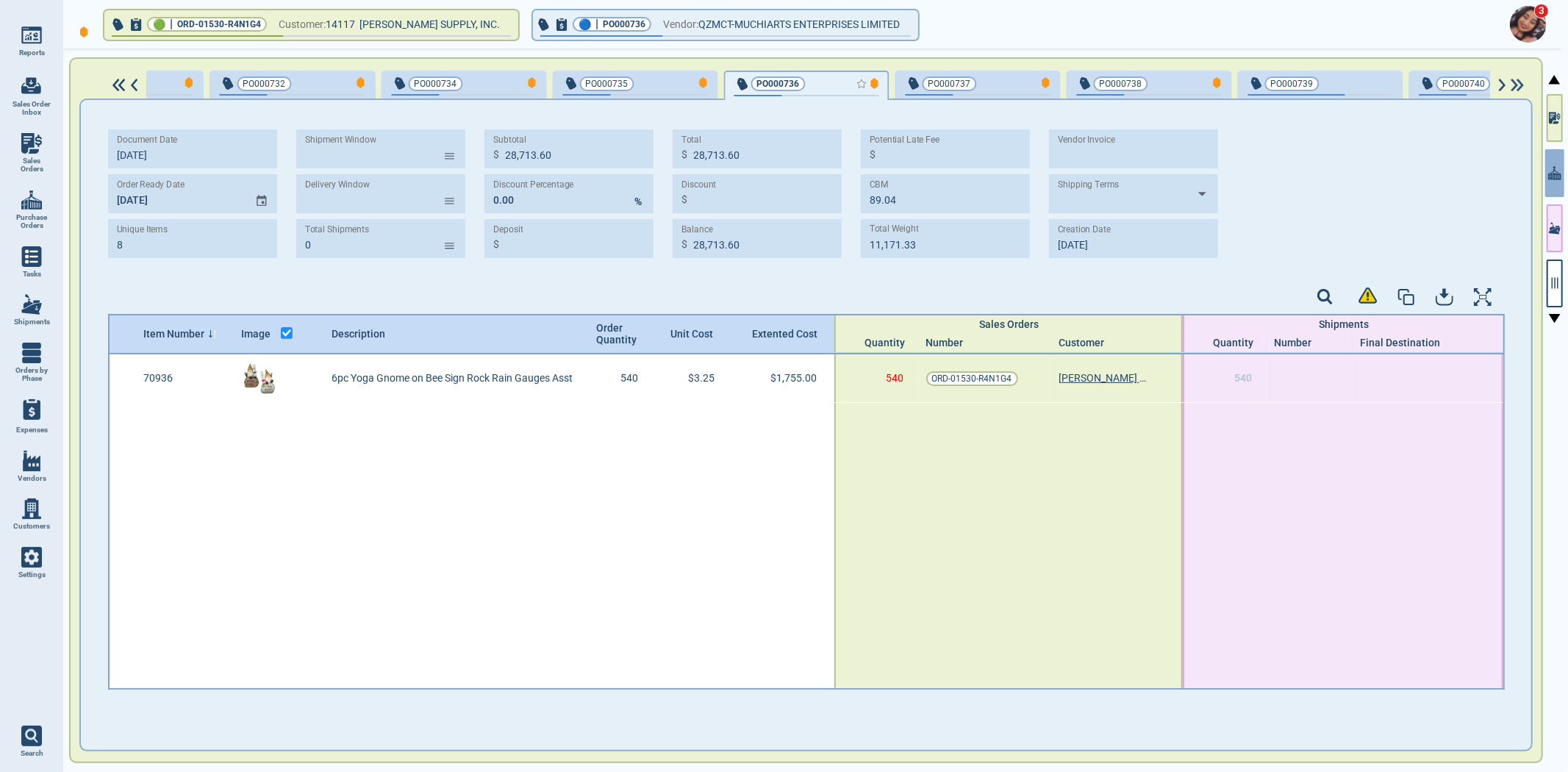
type input "1"
type input "1,755.00"
type input "1.80"
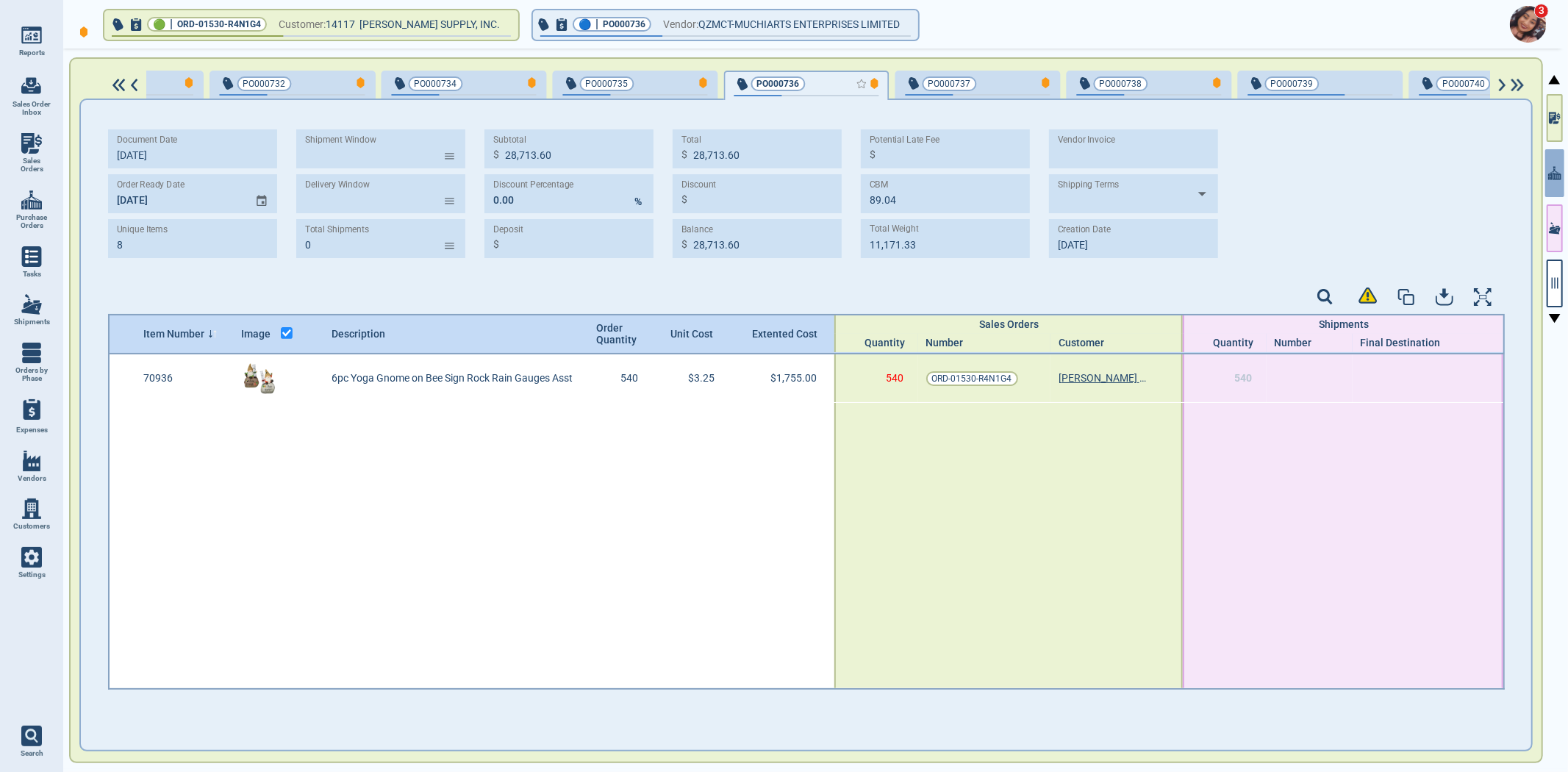
type input "396.90"
type input "[DATE]"
click at [581, 97] on button "PO000735" at bounding box center [636, 85] width 165 height 29
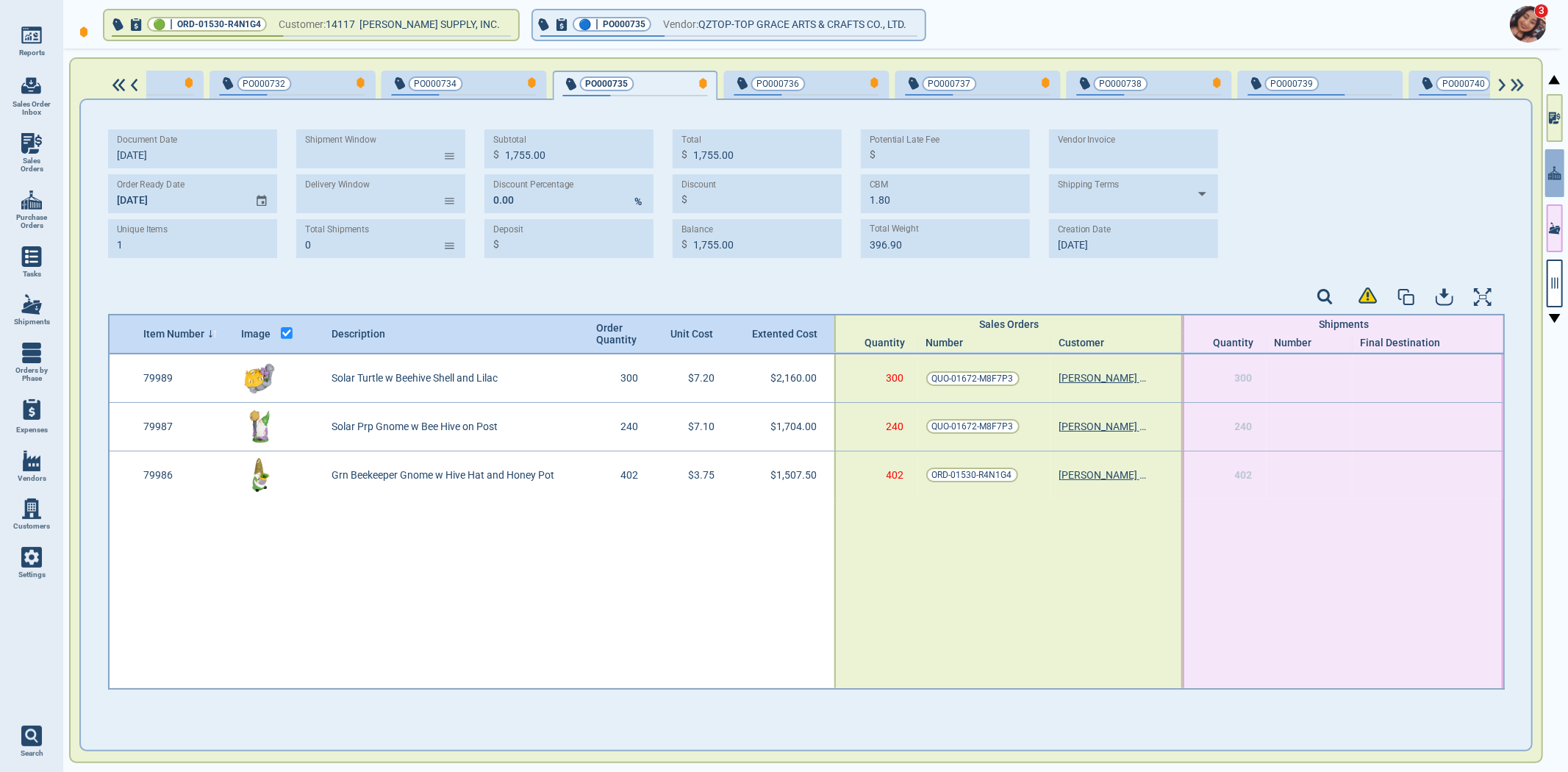
type input "3"
type input "5,371.50"
type input "13.86"
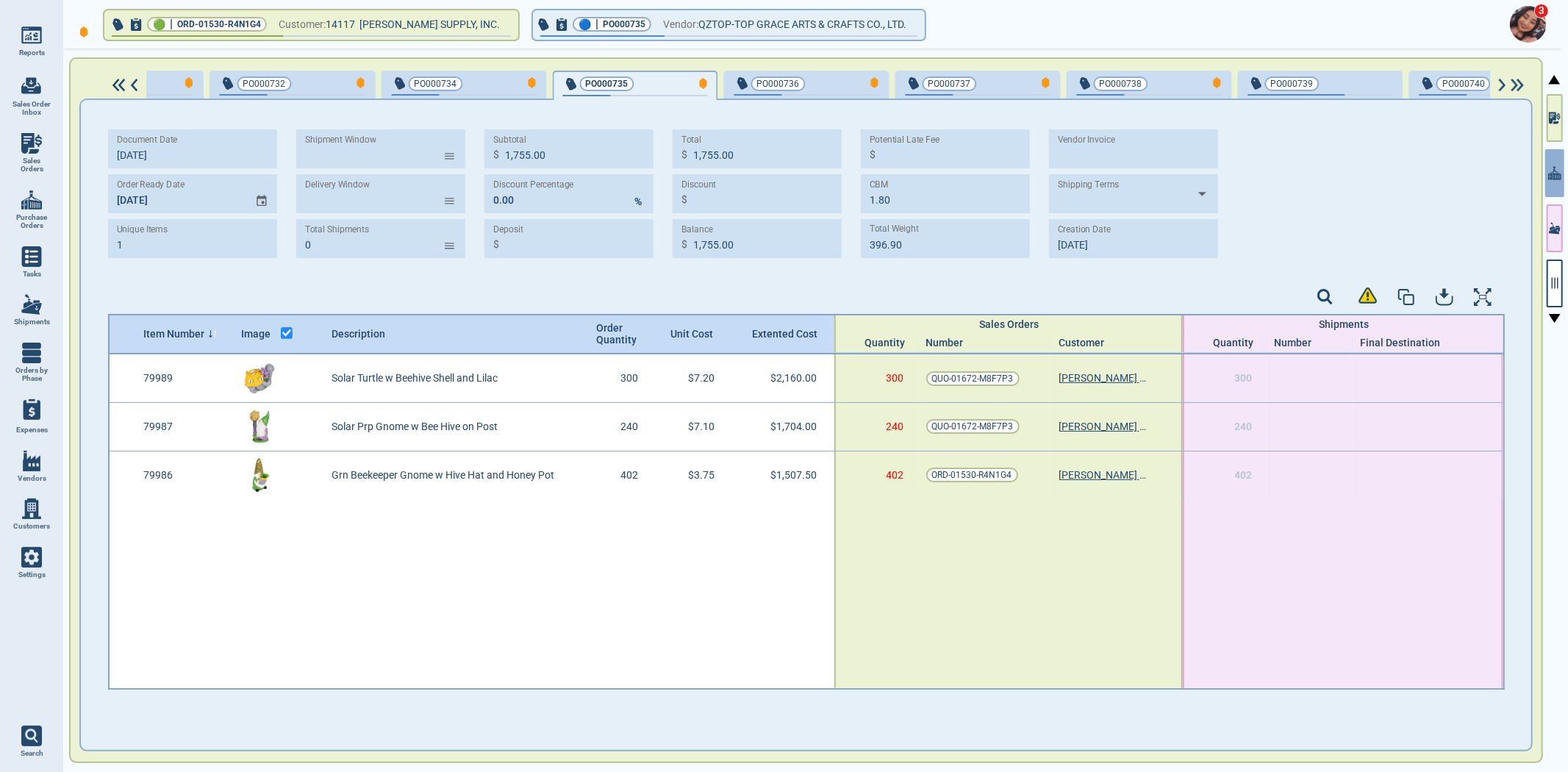
type input "2,535.78"
click at [424, 86] on span "PO000734" at bounding box center [439, 84] width 97 height 15
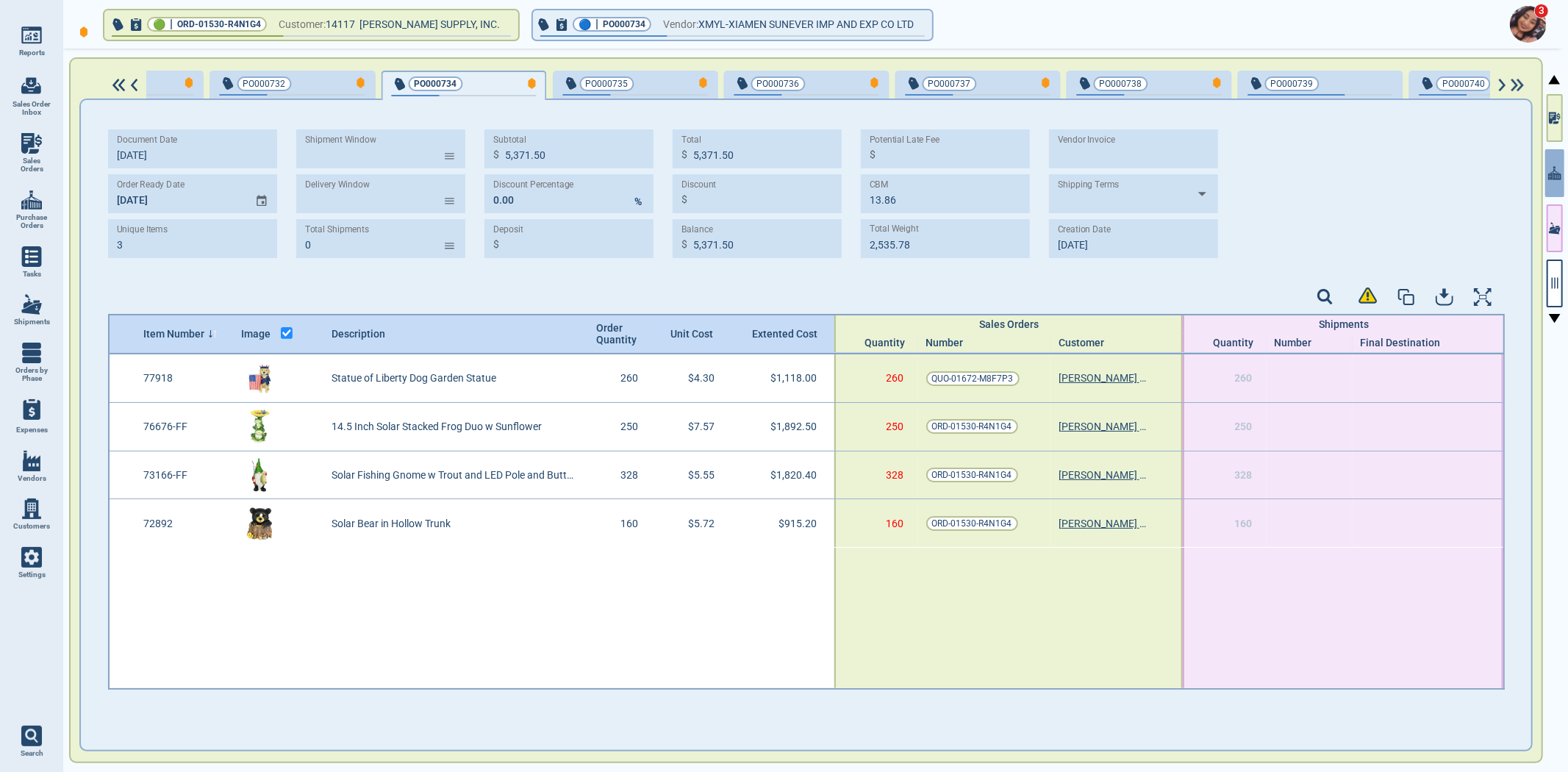
type input "4"
type input "5,746.10"
type input "12.48"
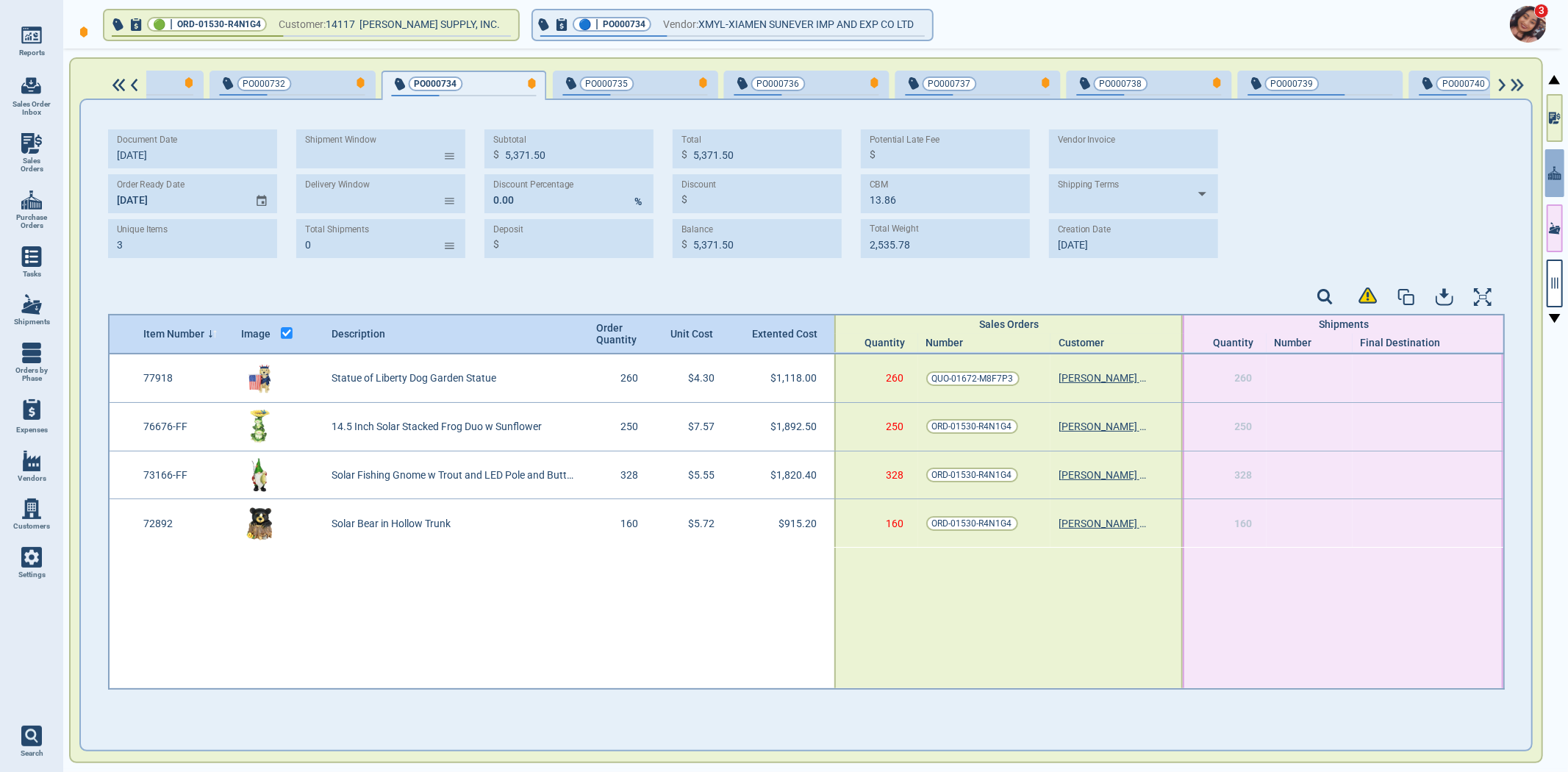
type input "2,356.06"
click at [258, 92] on div "PO000732" at bounding box center [292, 85] width 145 height 21
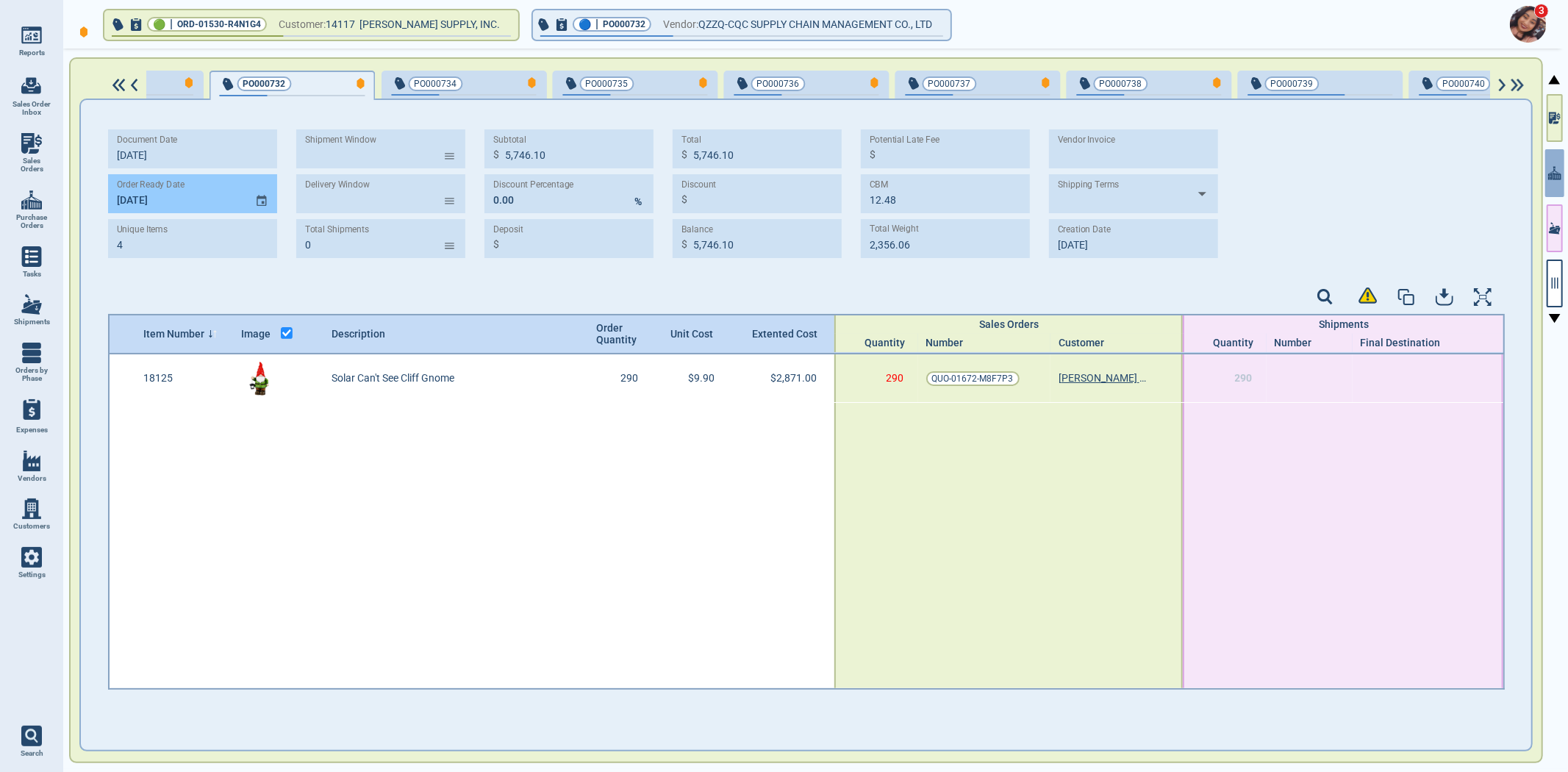
type input "1"
type input "2,871.00"
type input "20.30"
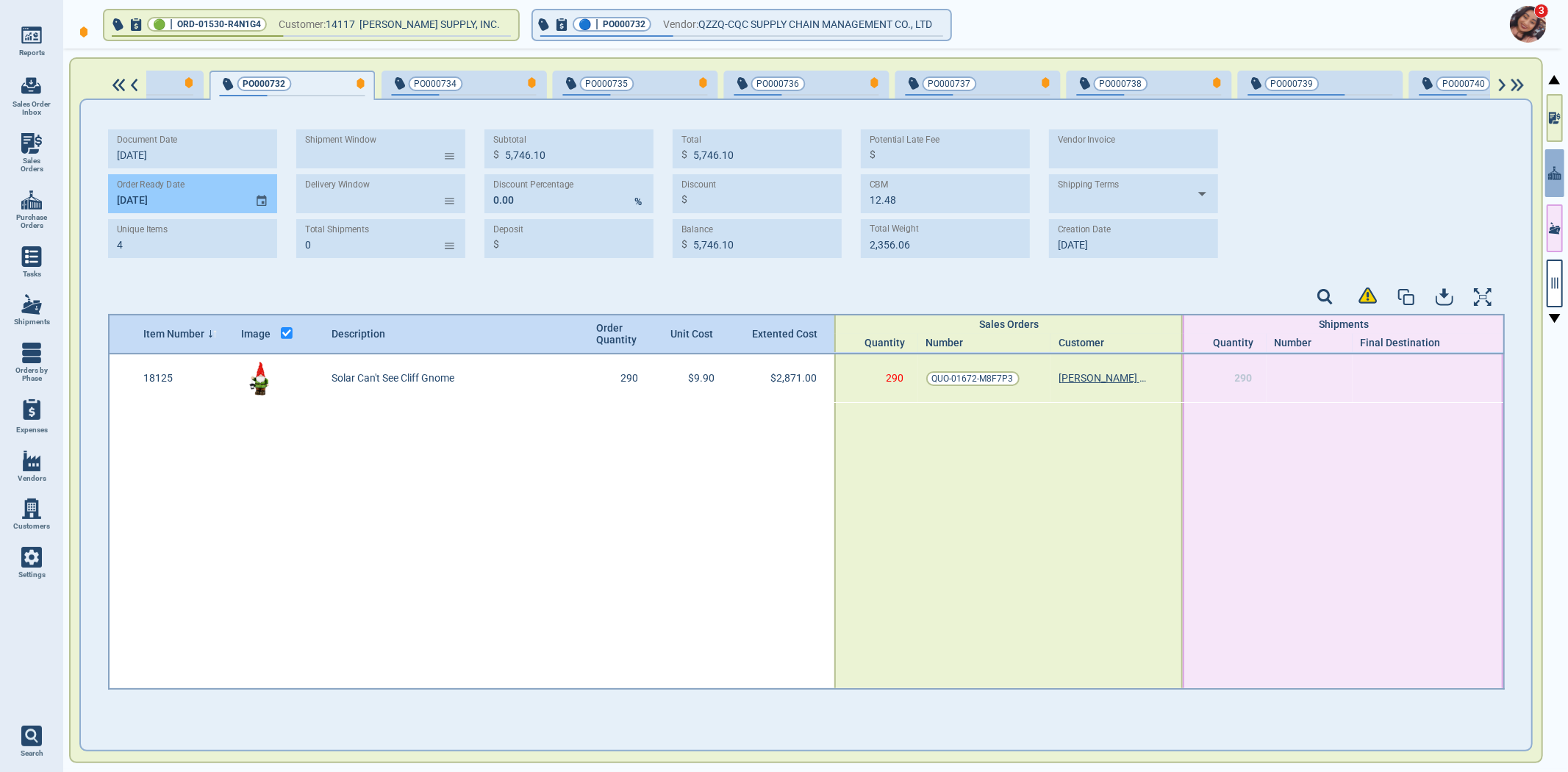
type input "2,876.80"
click at [126, 86] on img at bounding box center [119, 85] width 19 height 13
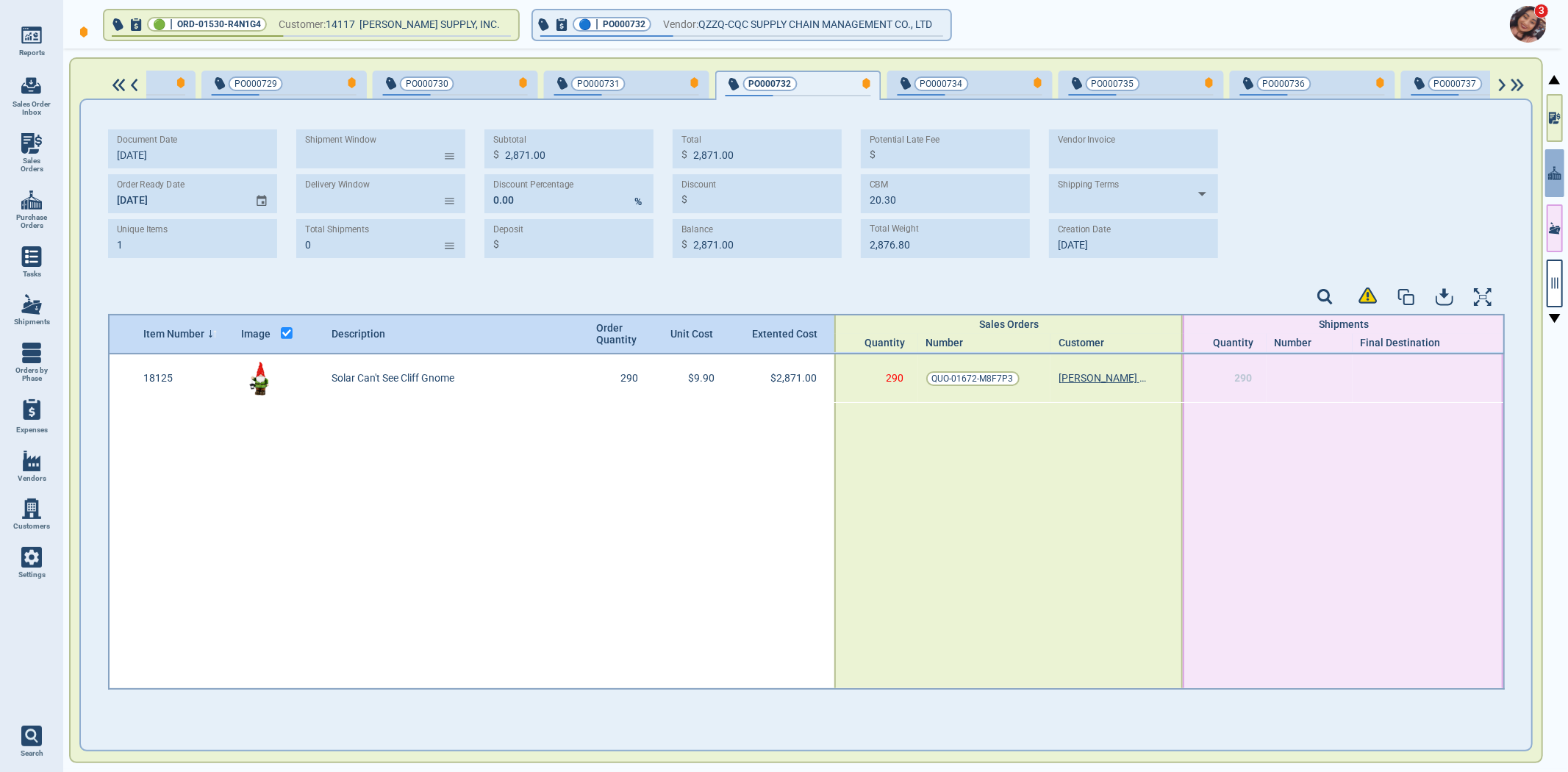
click at [123, 88] on img at bounding box center [119, 85] width 19 height 13
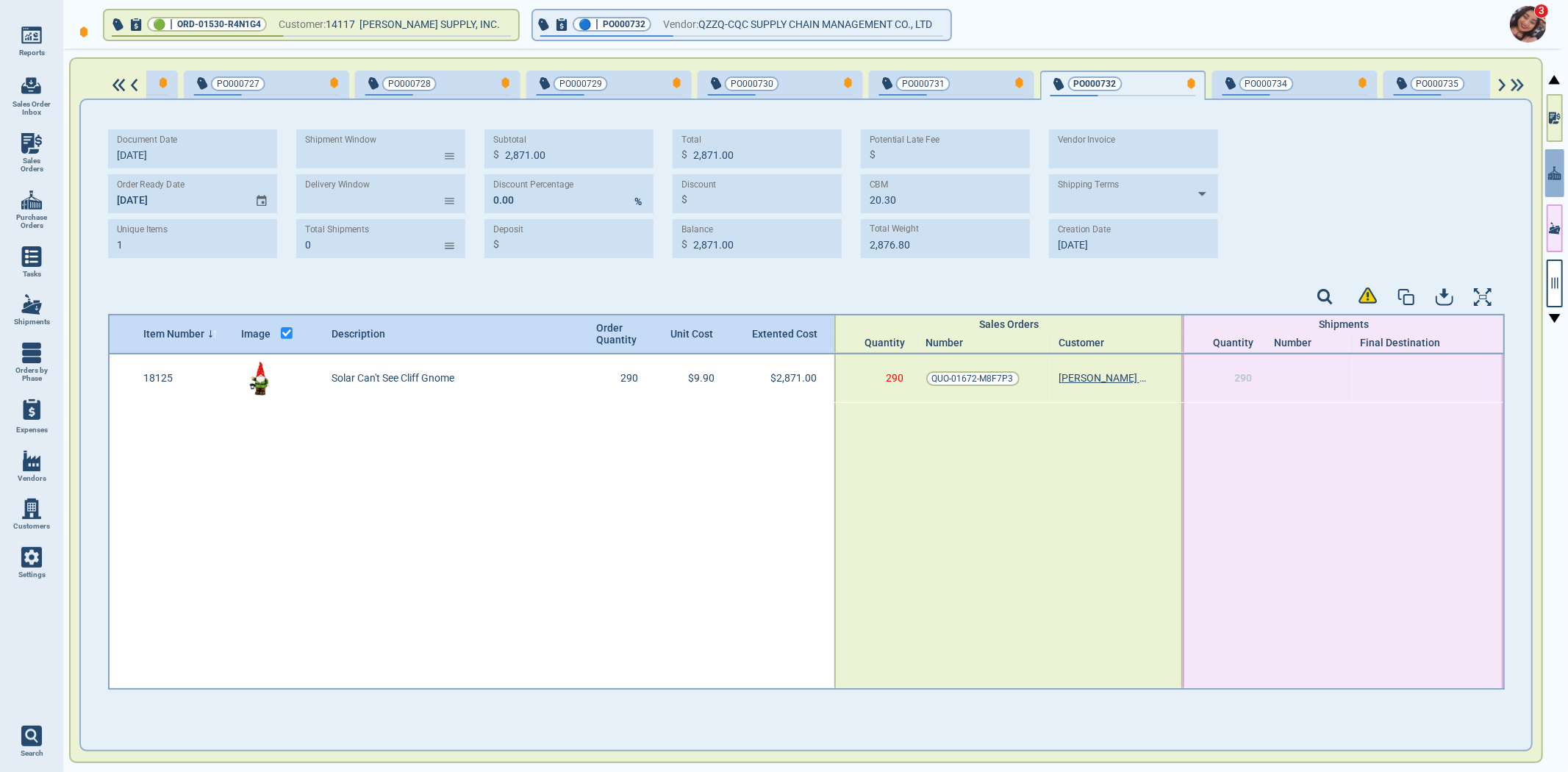
scroll to position [0, 436]
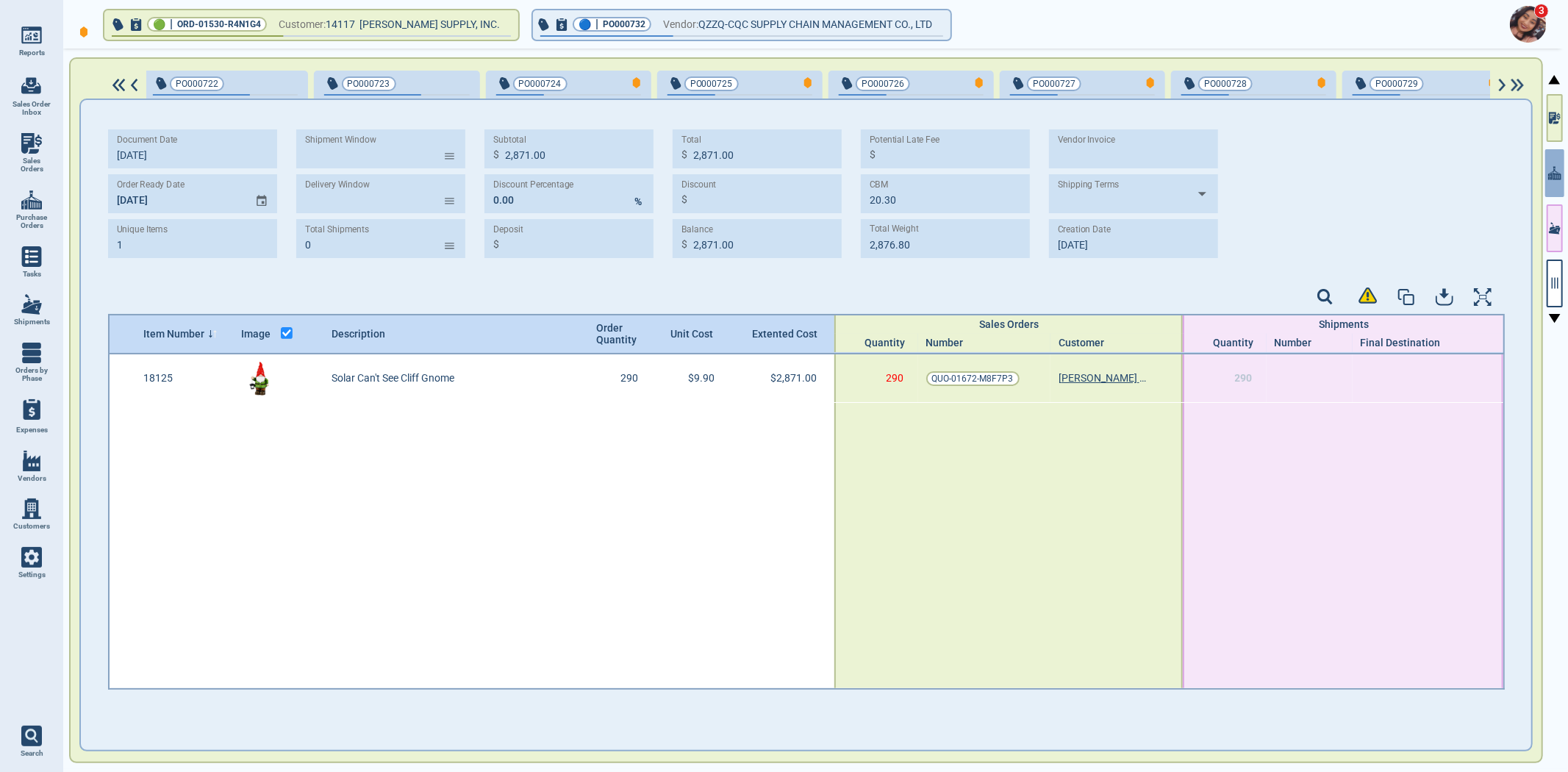
click at [117, 91] on div "175571-8832 175571-8837 PO000721 PO000722 PO000723 PO000724 PO000725 PO000726 P…" at bounding box center [818, 85] width 1429 height 29
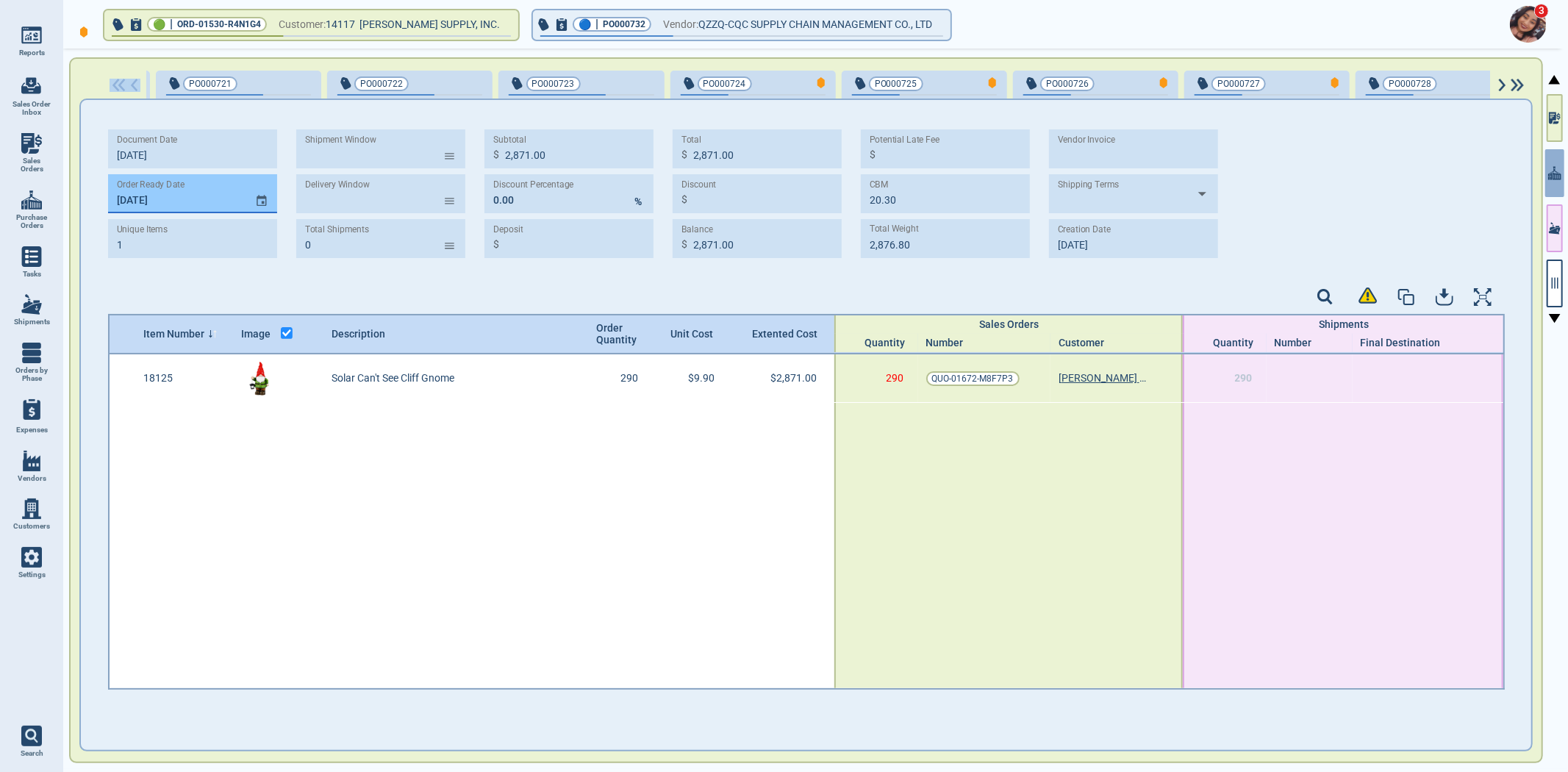
click at [167, 205] on input "[DATE]" at bounding box center [176, 194] width 135 height 39
click at [434, 76] on div "button" at bounding box center [458, 83] width 49 height 15
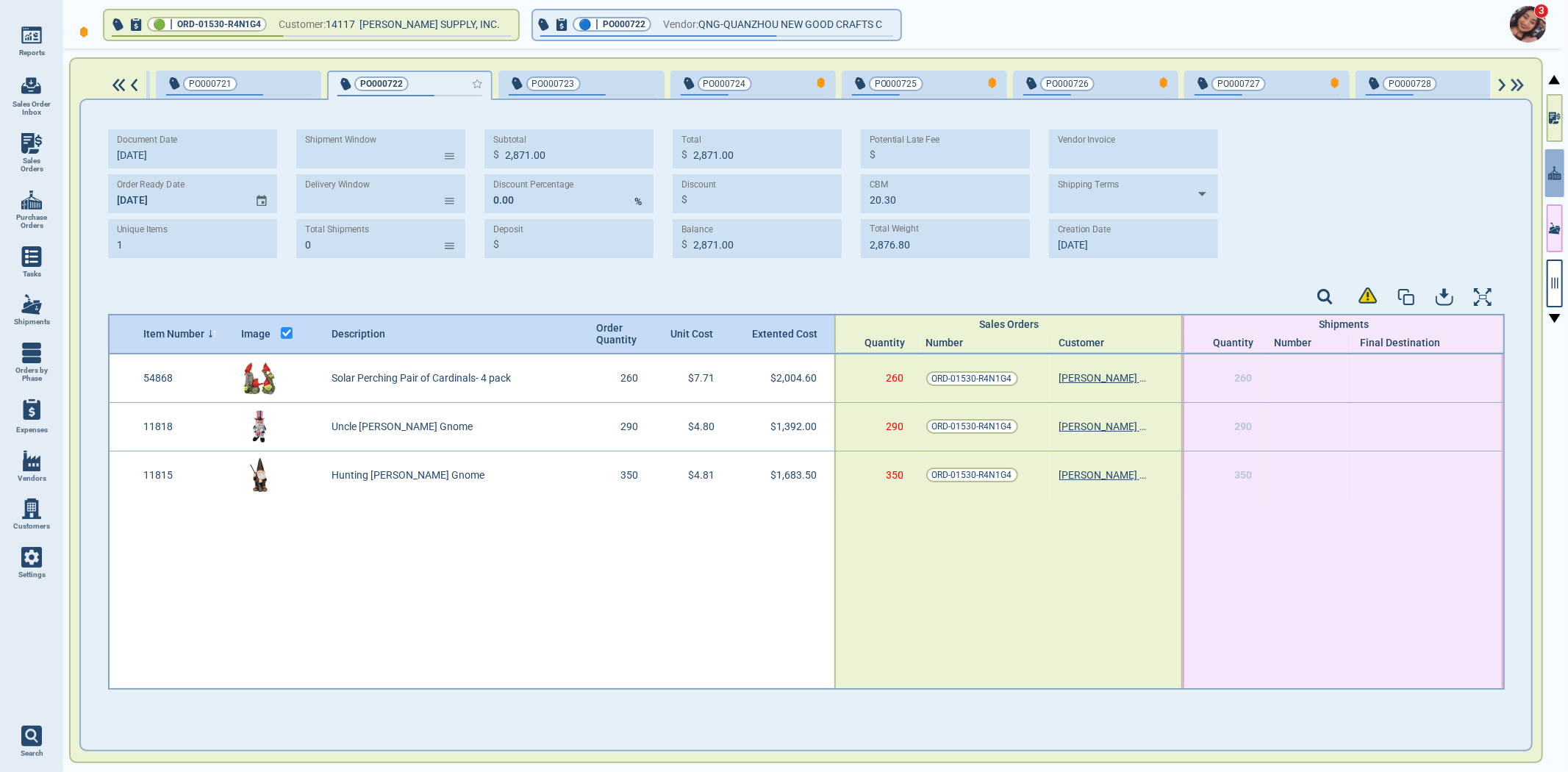
type input "3"
type input "5,080.10"
type input "10.75"
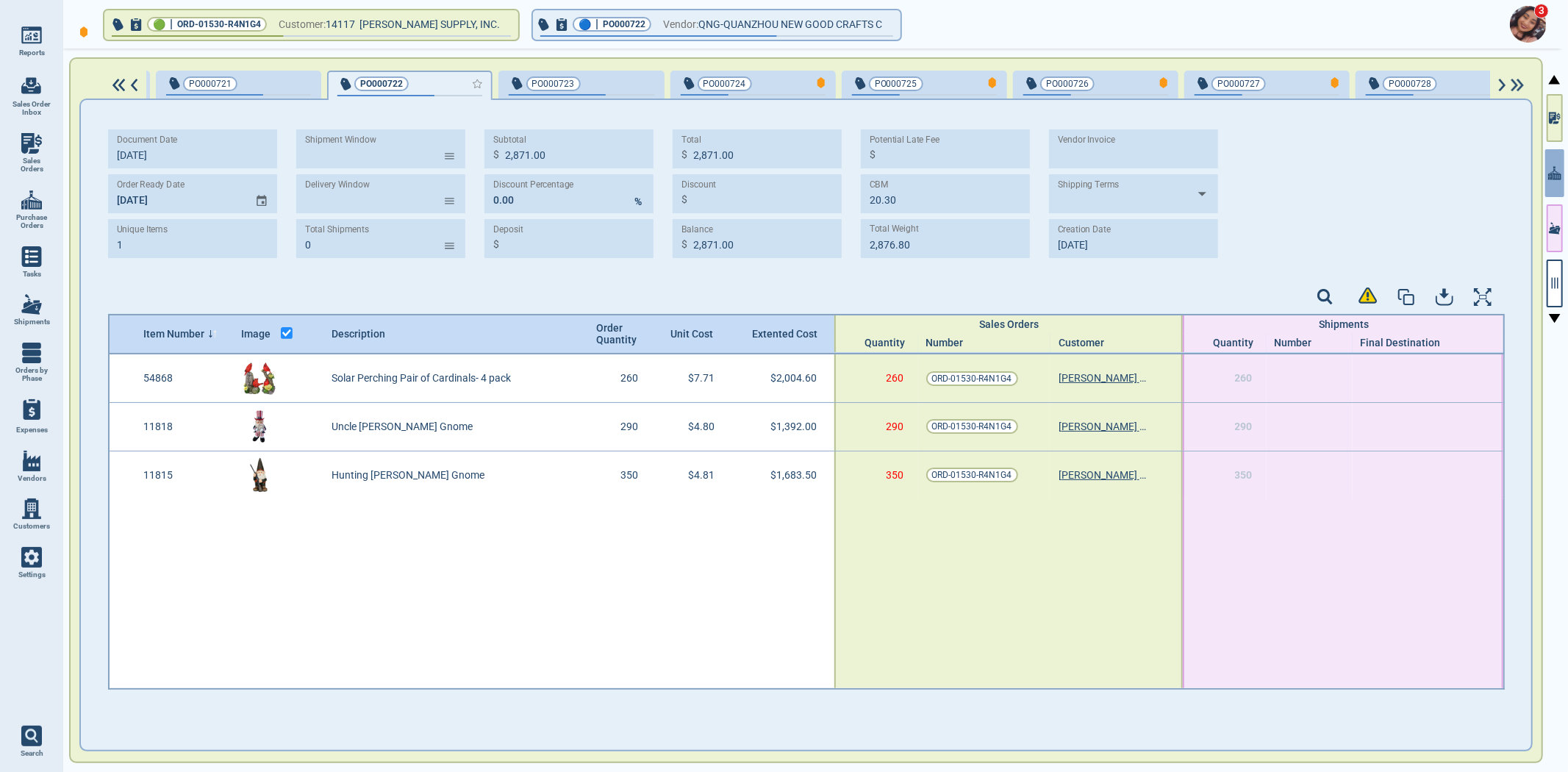
type input "2,039.50"
click at [117, 189] on input "MM/DD/YY" at bounding box center [176, 194] width 135 height 39
type input "[DATE]"
click at [237, 86] on span "PO000721" at bounding box center [214, 84] width 97 height 15
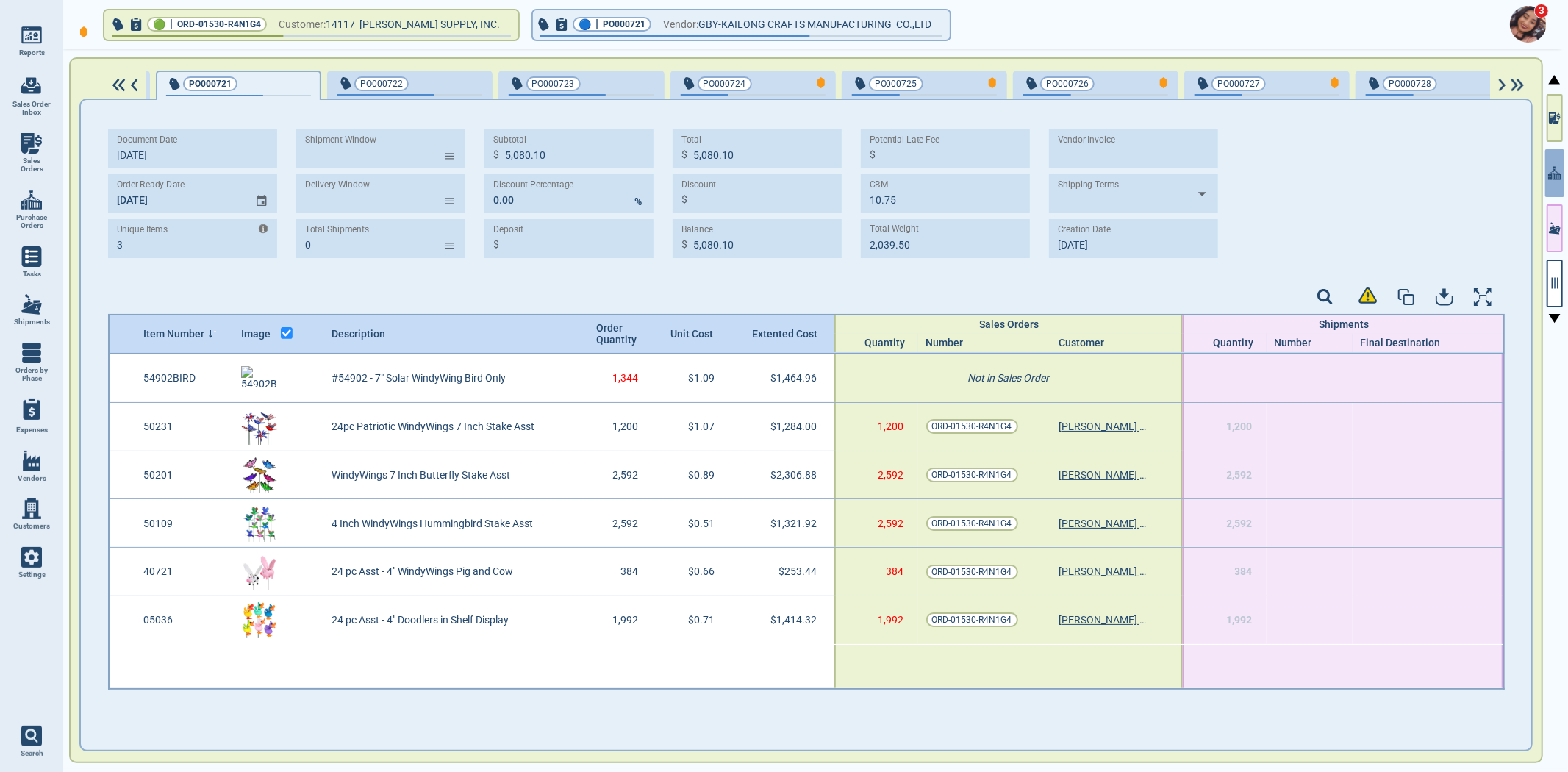
type input "6"
type input "8,045.52"
type input "7.17"
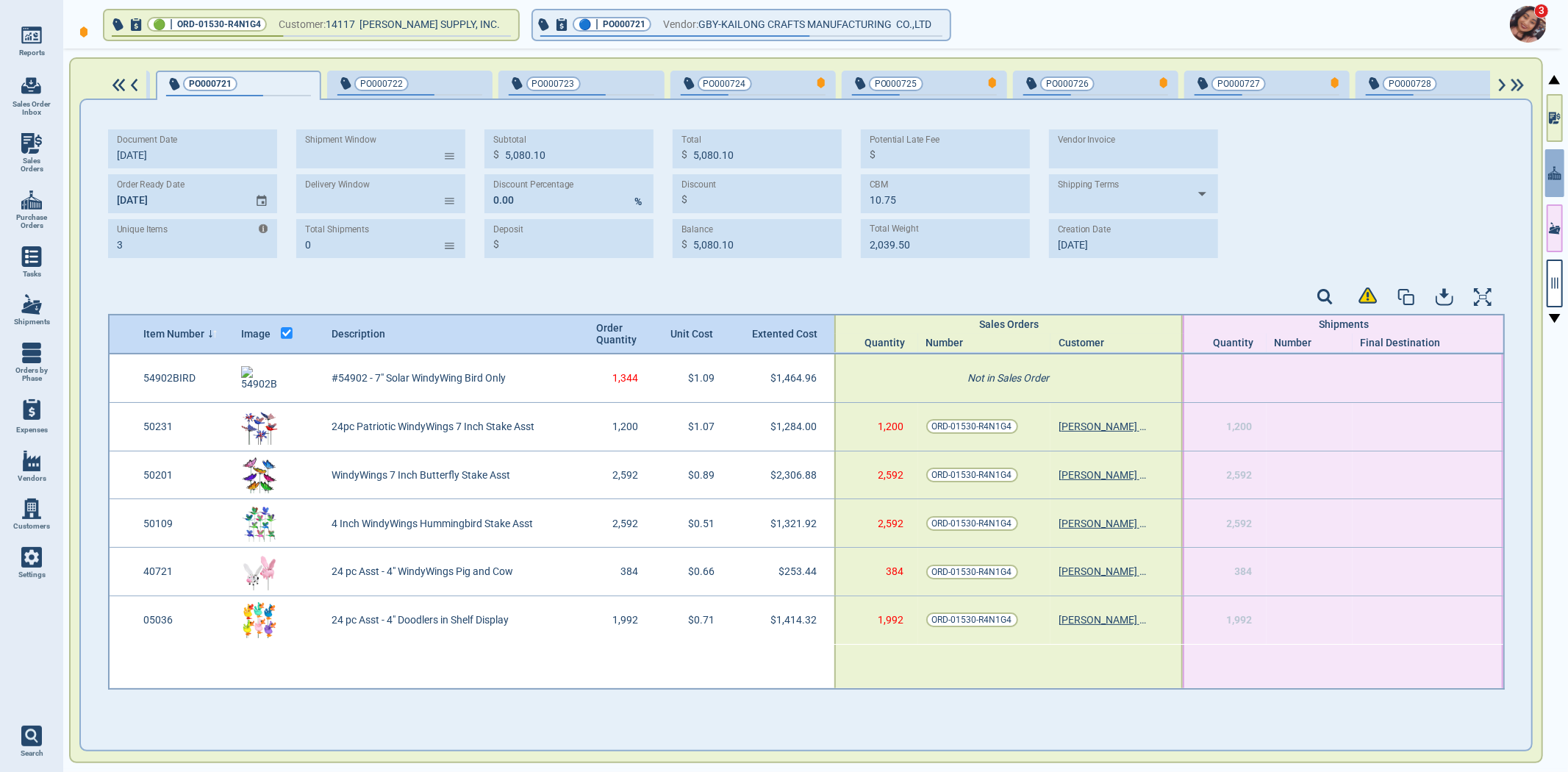
type input "1,076.97"
click at [592, 94] on span "button" at bounding box center [581, 95] width 145 height 2
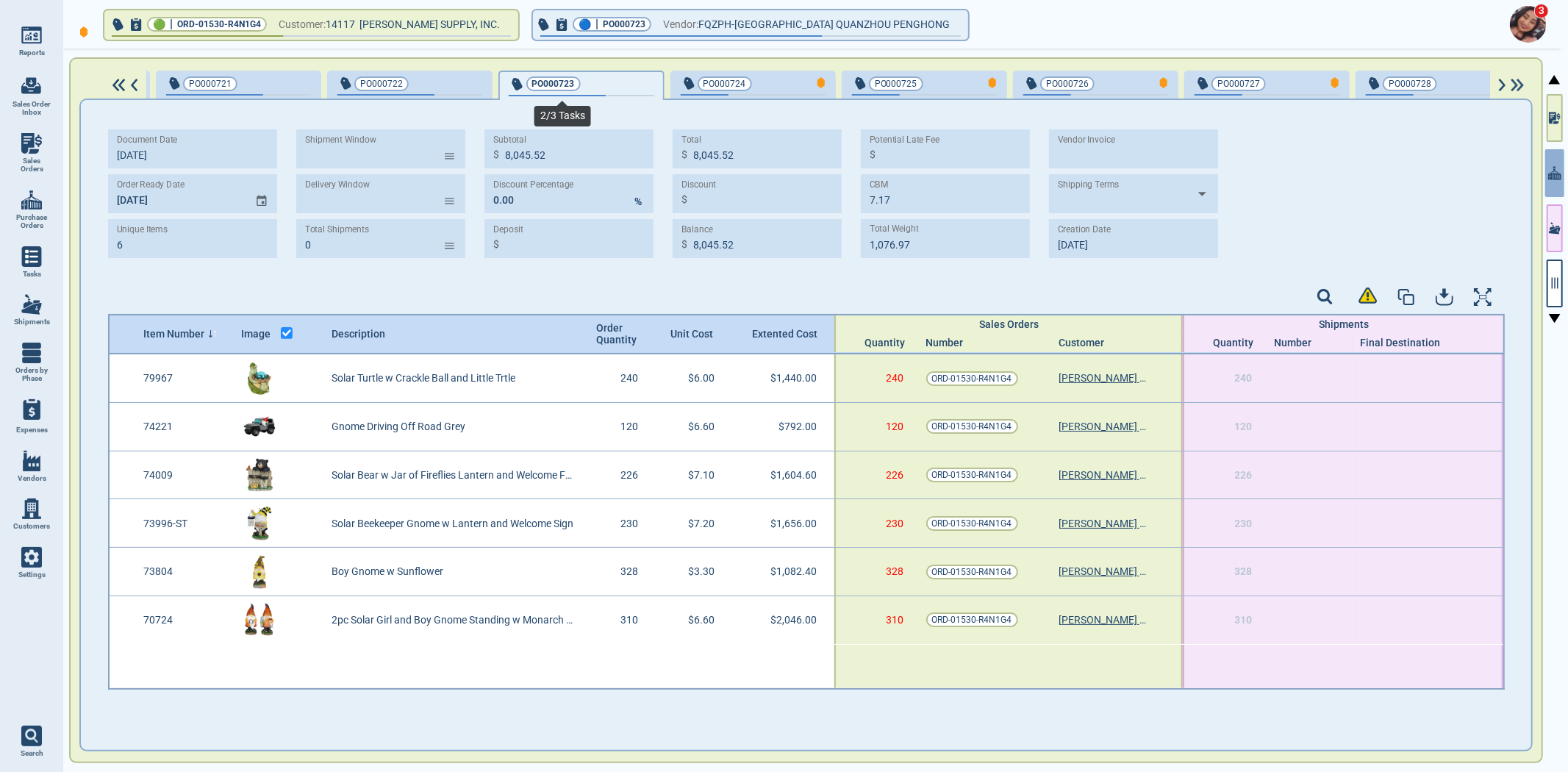
type input "8,621.00"
type input "18.66"
type input "3,669.29"
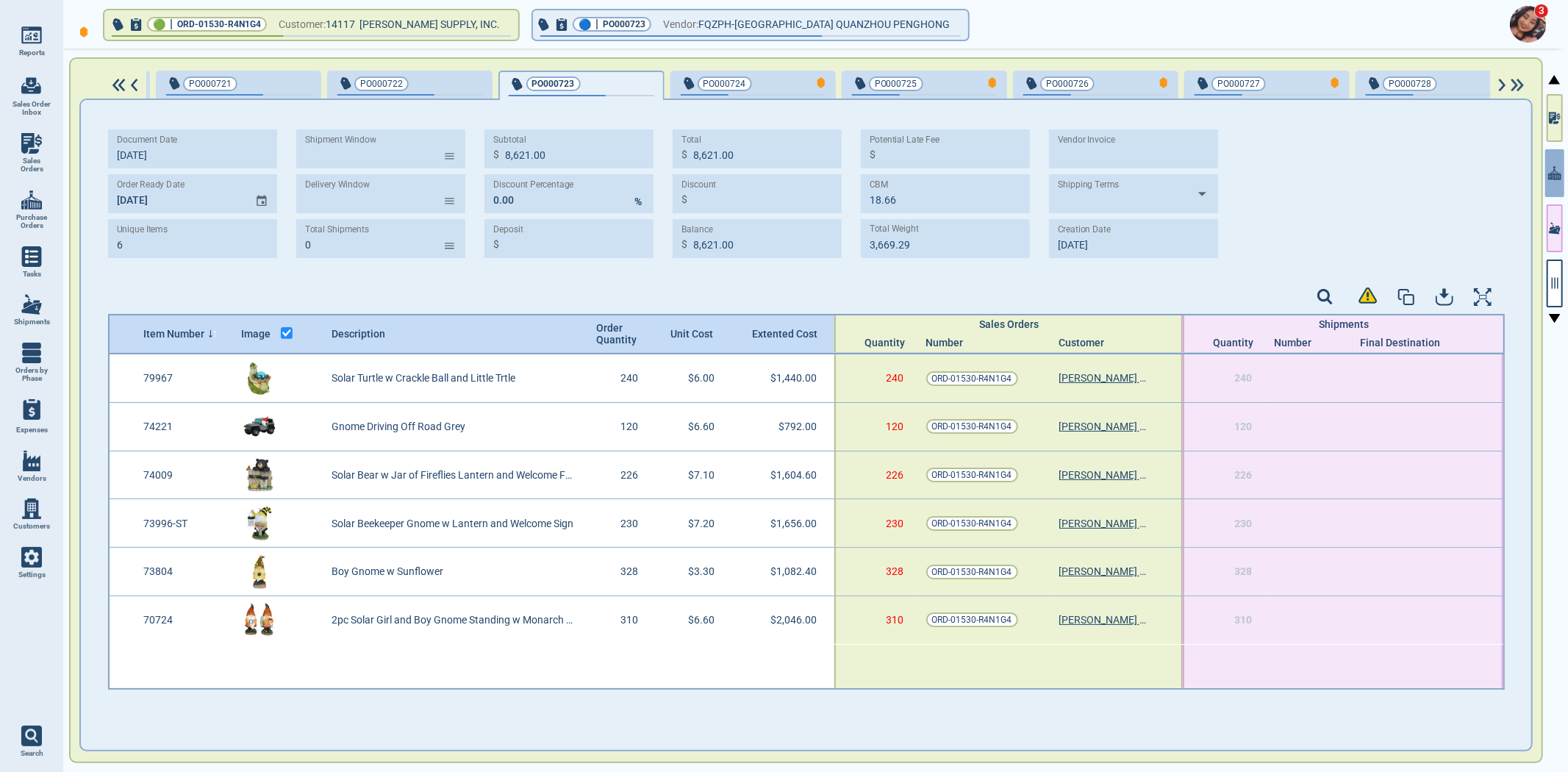
click at [730, 88] on span "PO000724" at bounding box center [729, 84] width 97 height 15
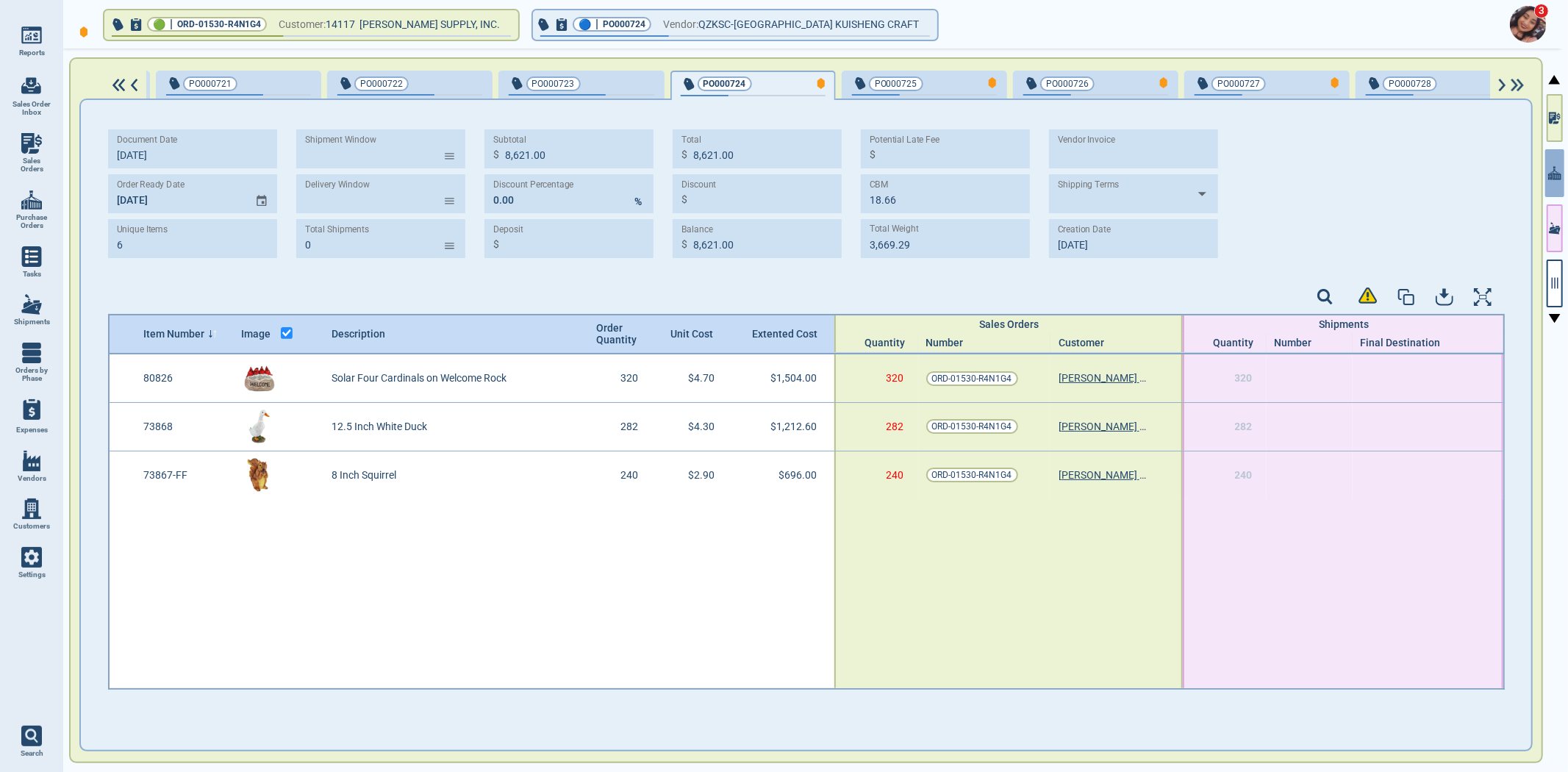
type input "3"
type input "3,412.60"
type input "8.77"
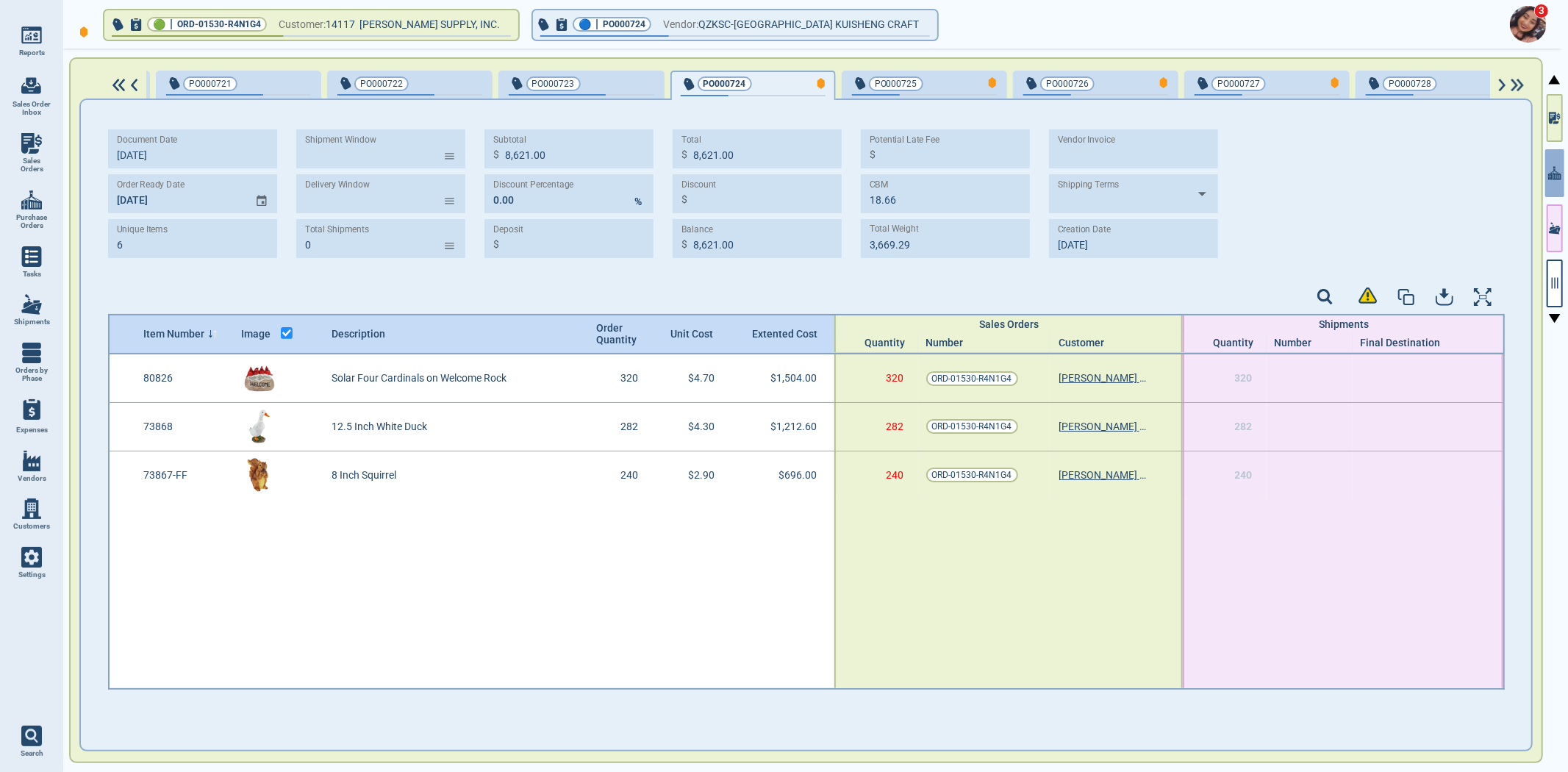
type input "1,779.49"
type input "[DATE]"
click at [905, 81] on span "PO000725" at bounding box center [900, 84] width 97 height 15
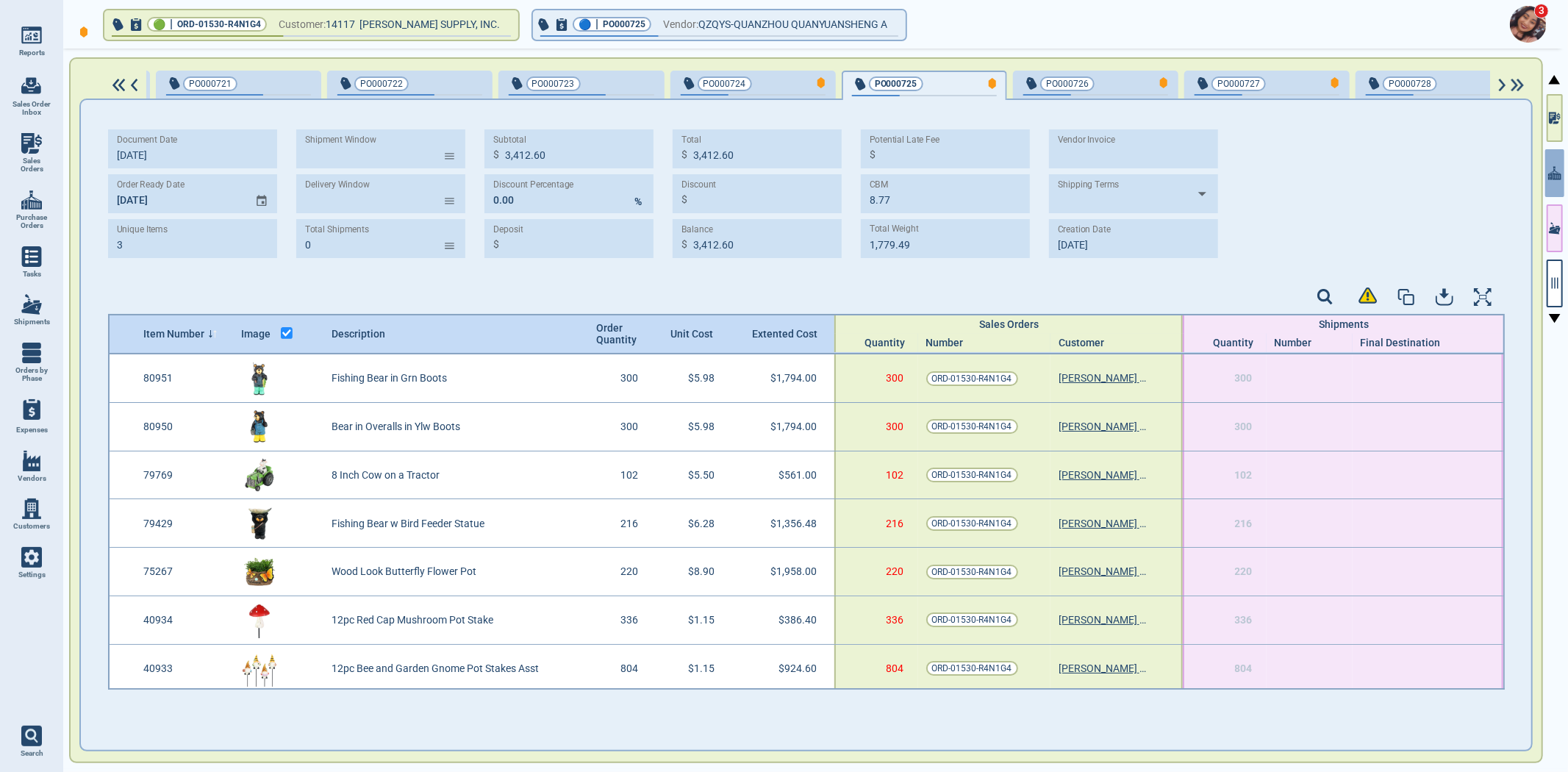
type input "9"
type input "11,363.84"
type input "25.25"
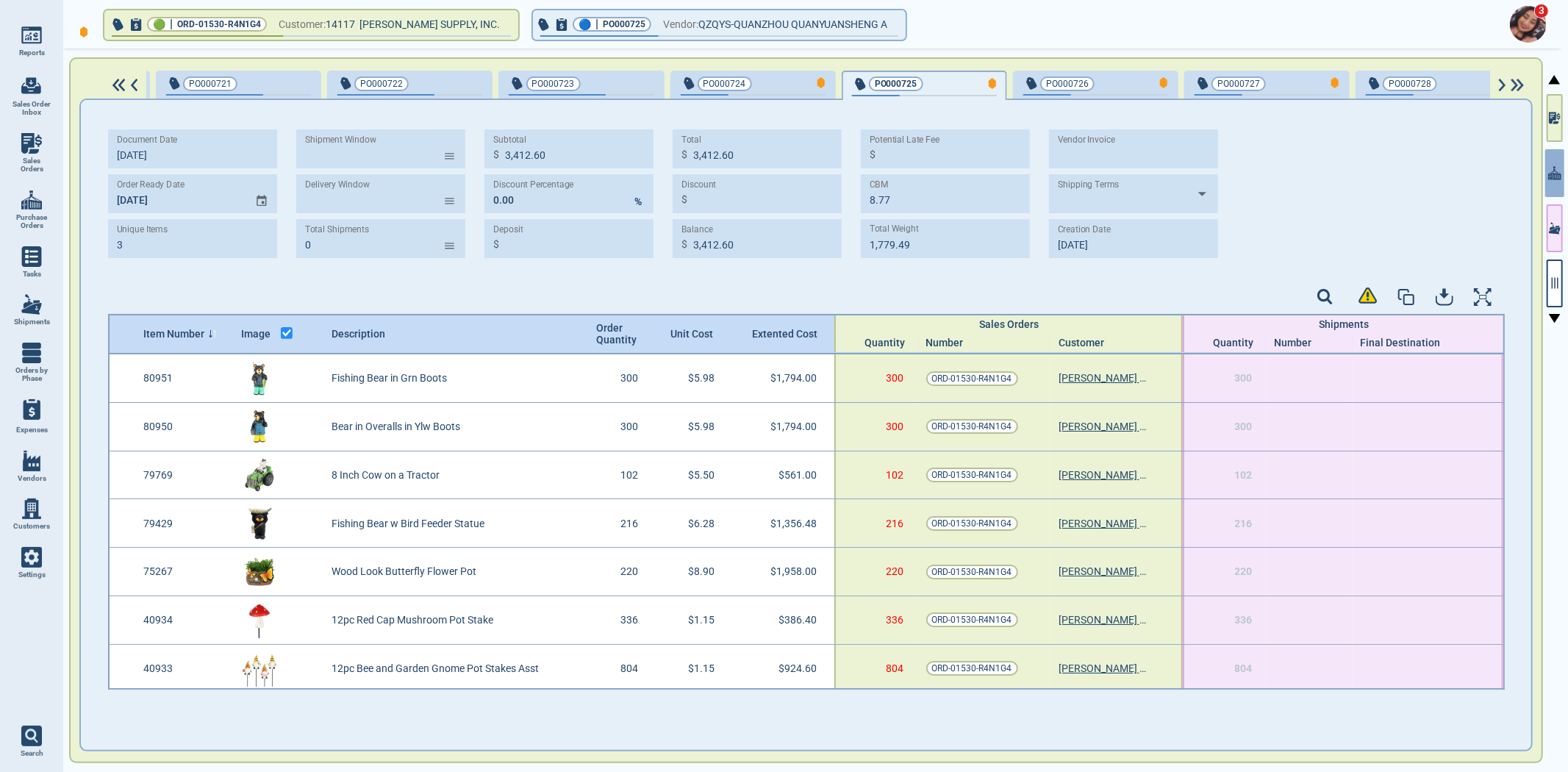
type input "4,657.17"
type input "[DATE]"
click at [1120, 88] on div "button" at bounding box center [1145, 83] width 49 height 15
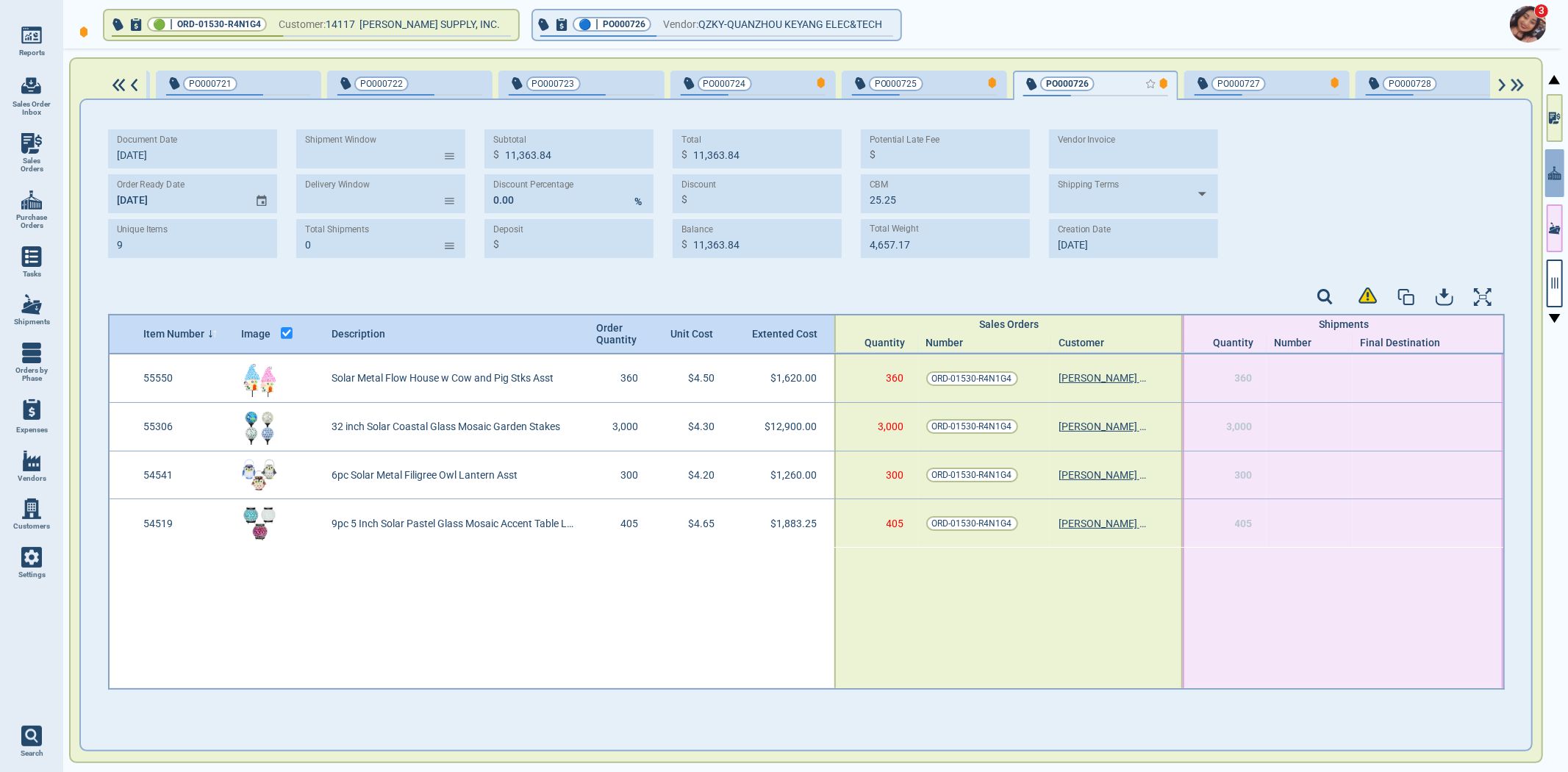
type input "4"
type input "17,663.25"
type input "31.50"
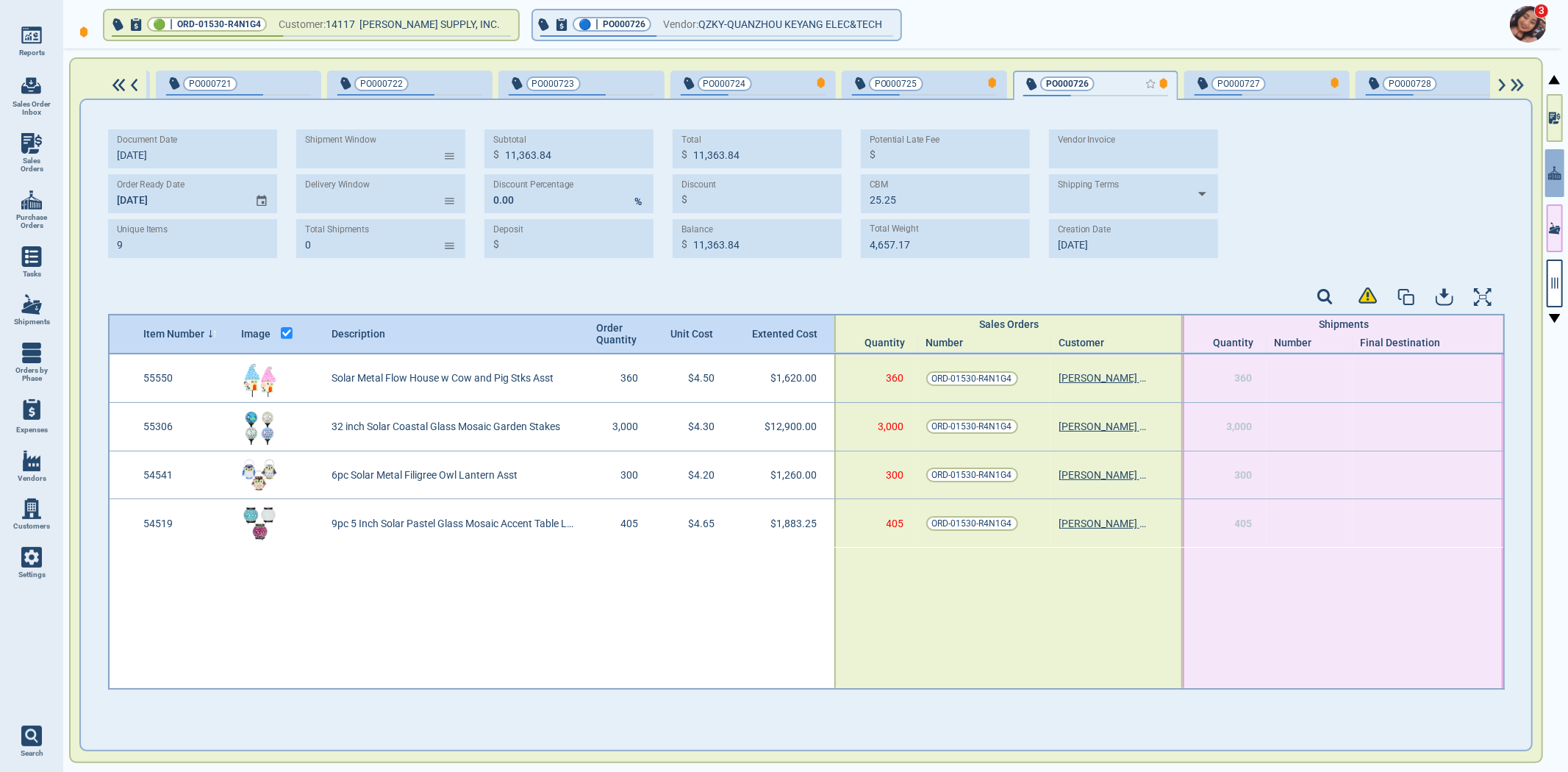
type input "4,711.50"
click at [1245, 97] on button "PO000727" at bounding box center [1267, 85] width 165 height 29
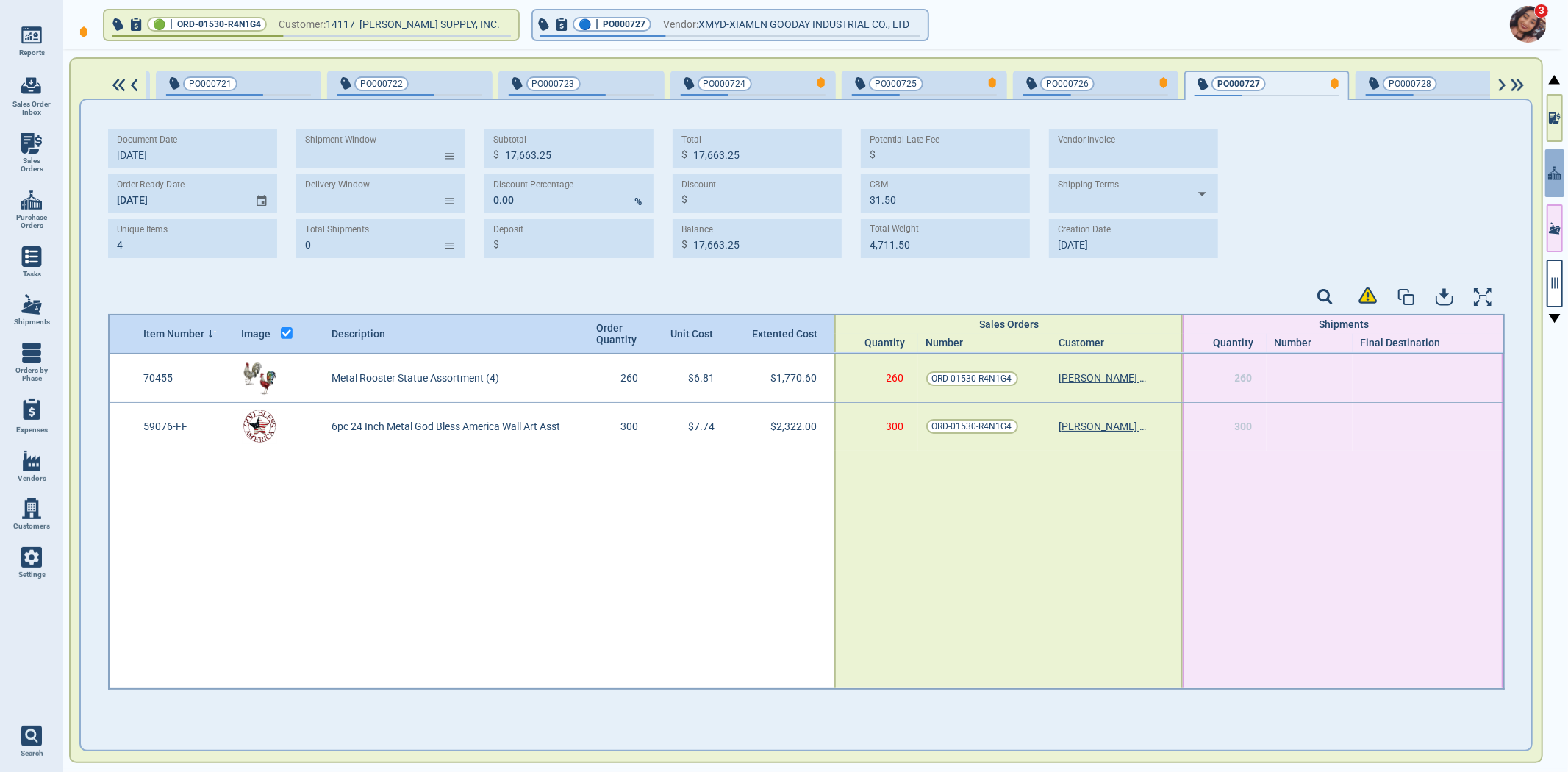
type input "2"
type input "4,092.60"
type input "9.20"
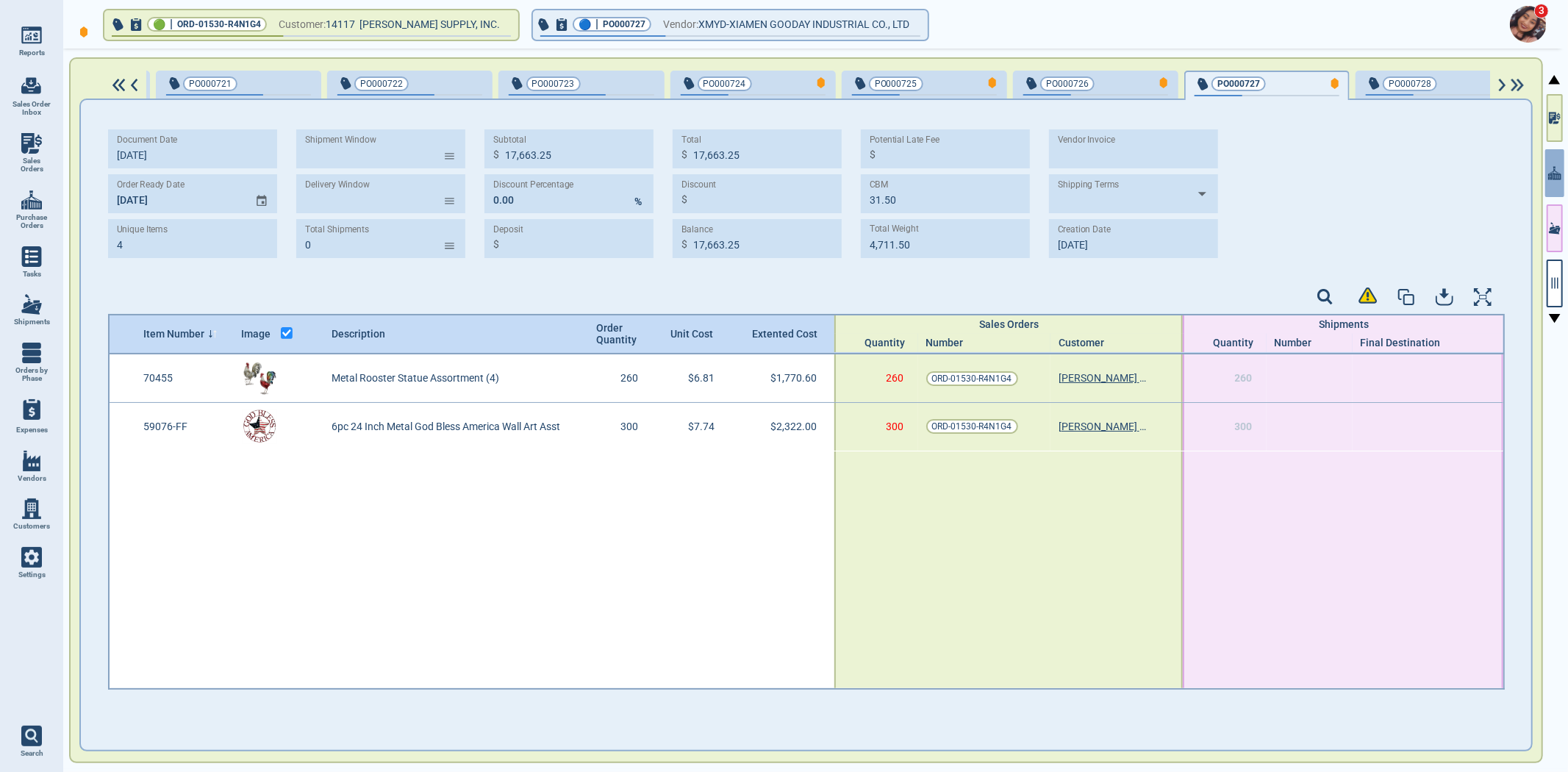
type input "1,288.10"
click at [37, 203] on img at bounding box center [32, 200] width 21 height 21
select select "50"
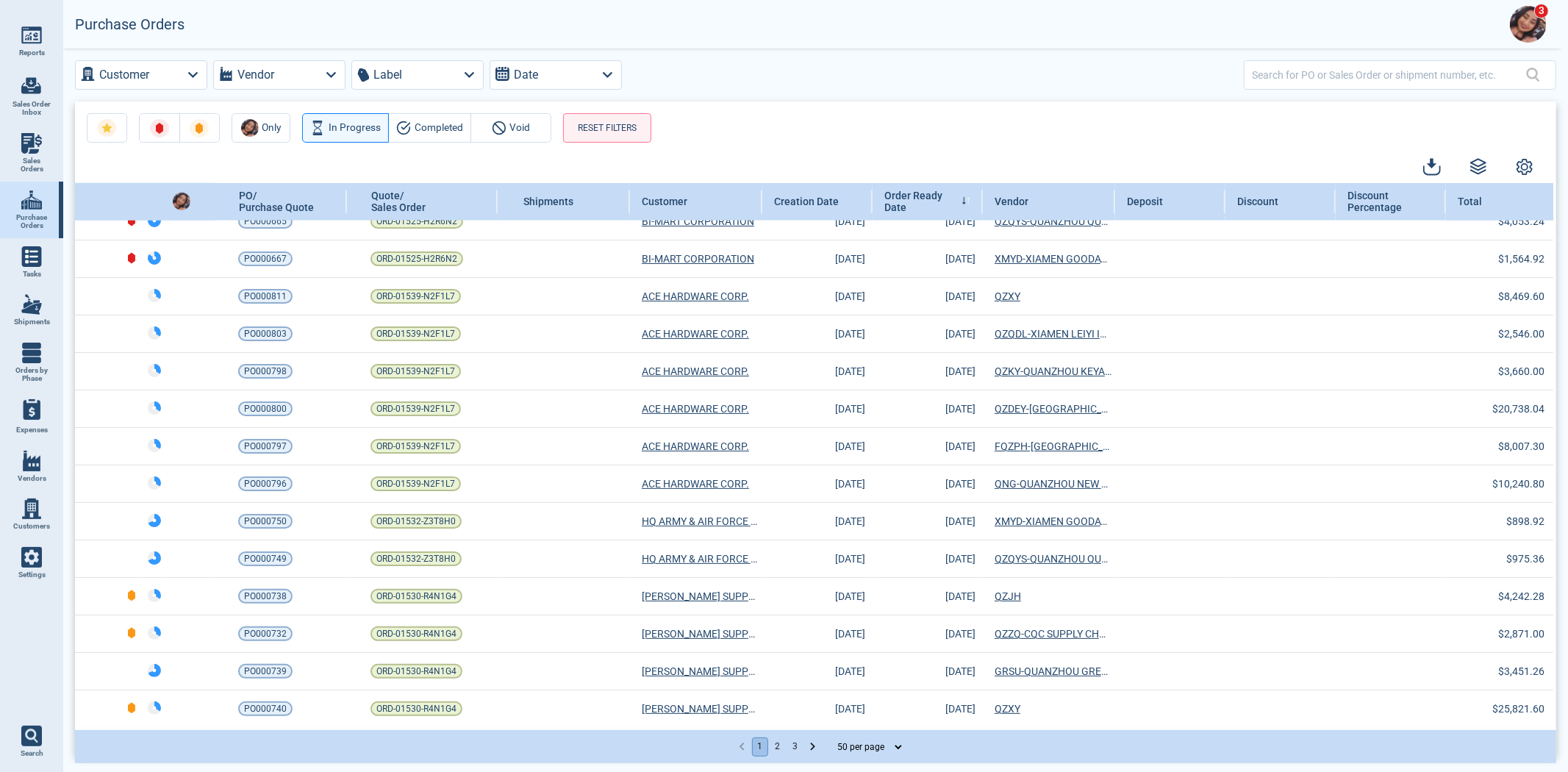
scroll to position [1412, 0]
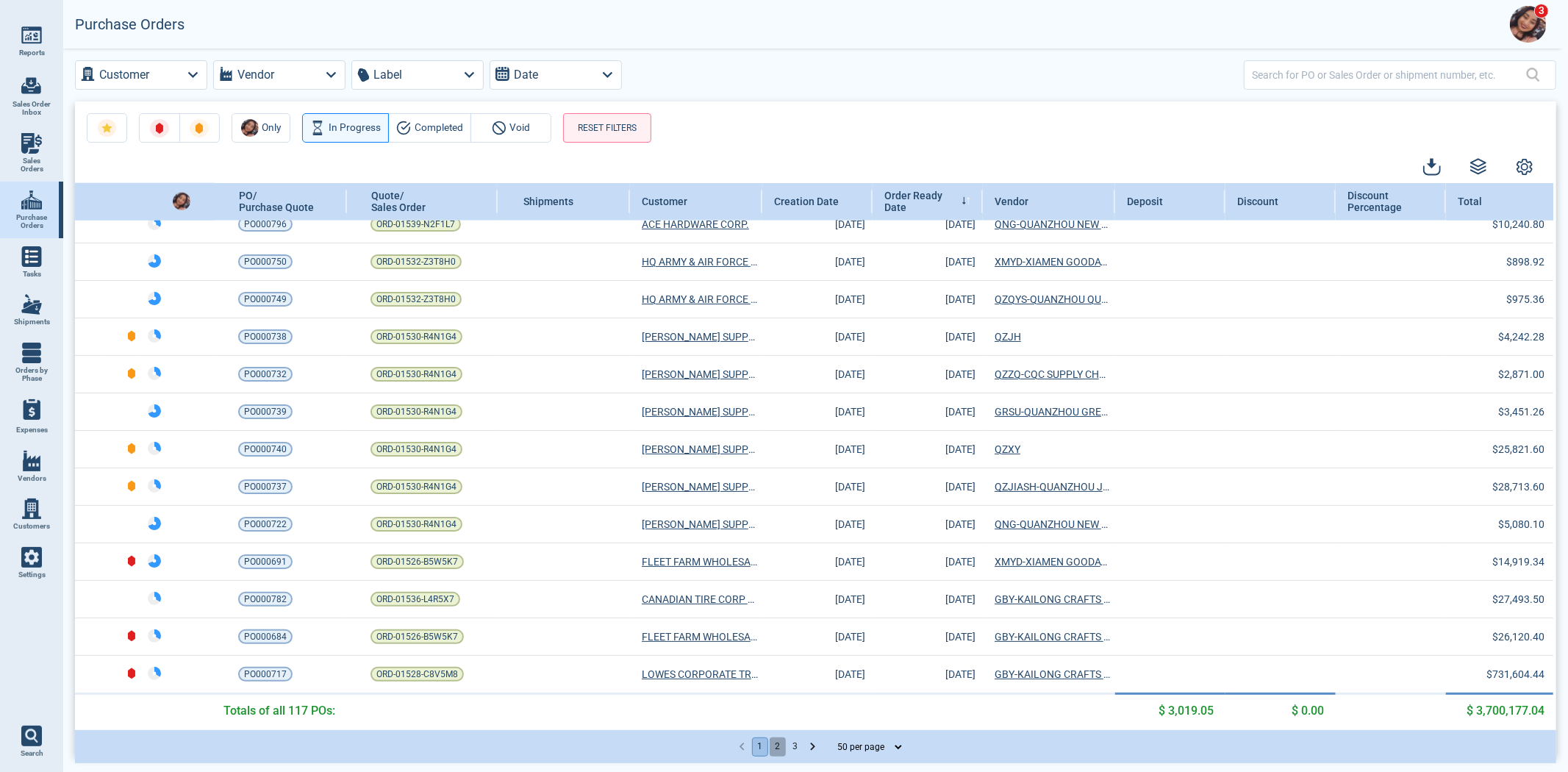
click at [781, 739] on button "2" at bounding box center [777, 747] width 16 height 19
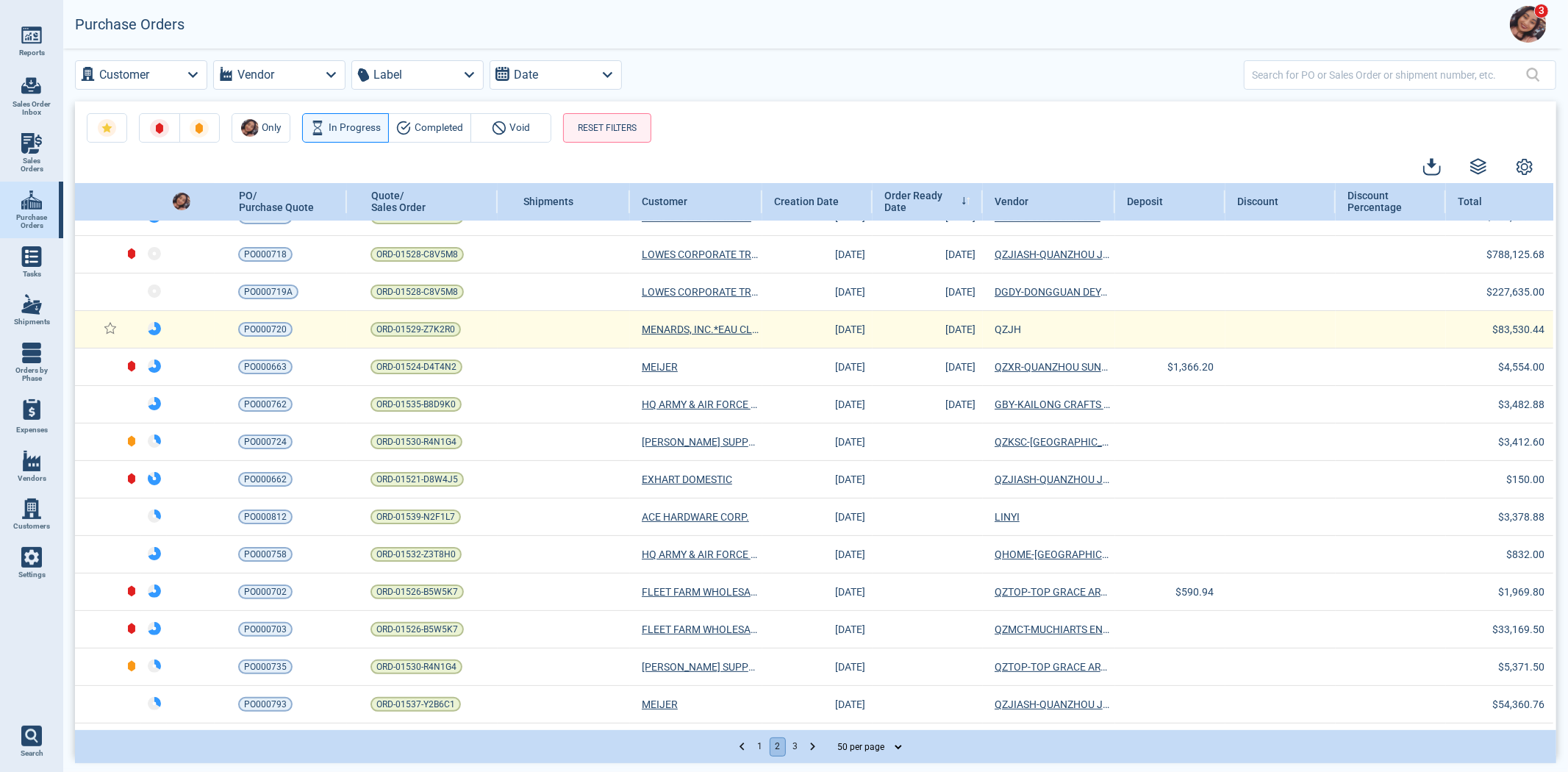
scroll to position [0, 0]
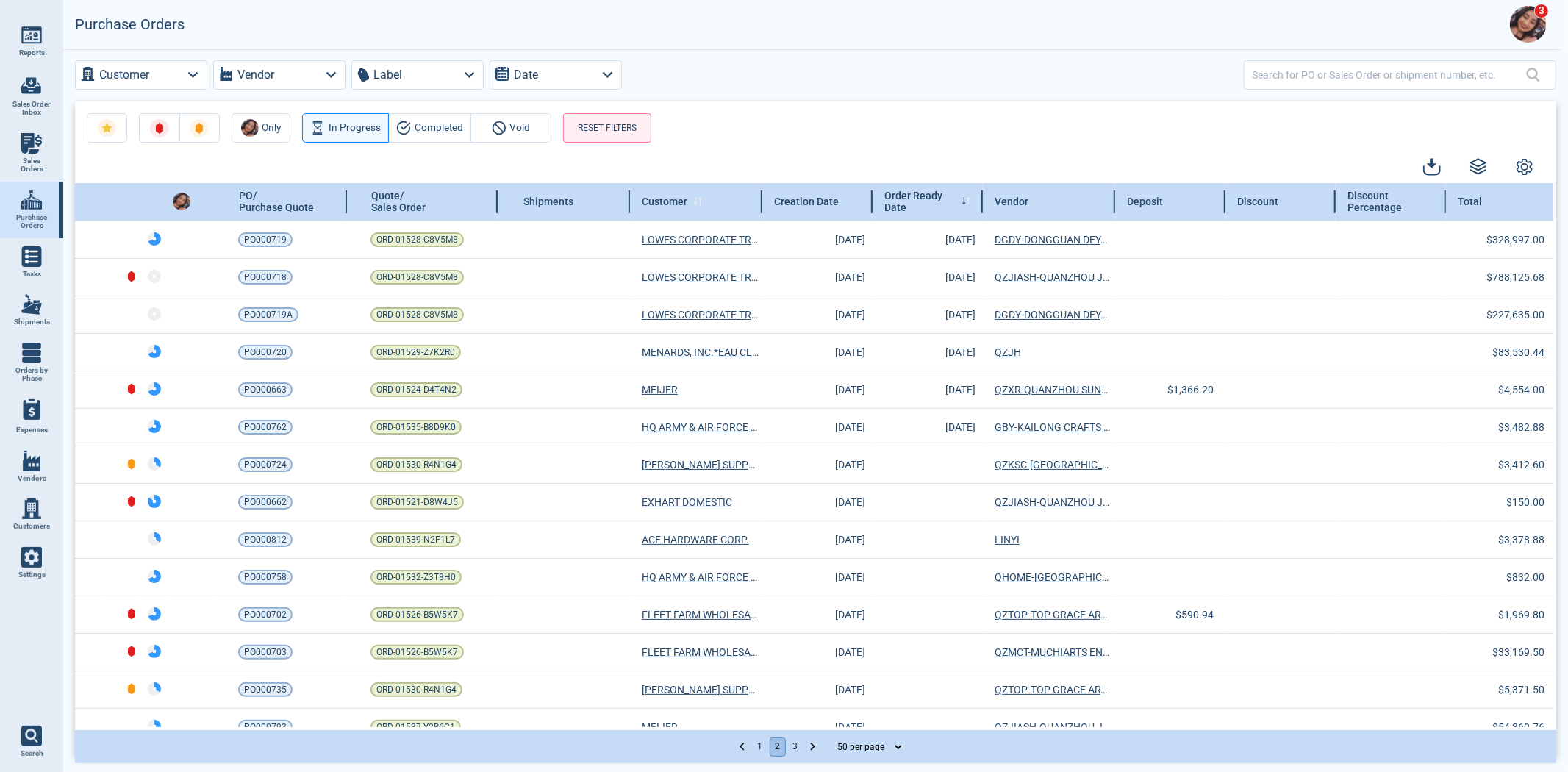
click at [697, 202] on line at bounding box center [697, 200] width 0 height 6
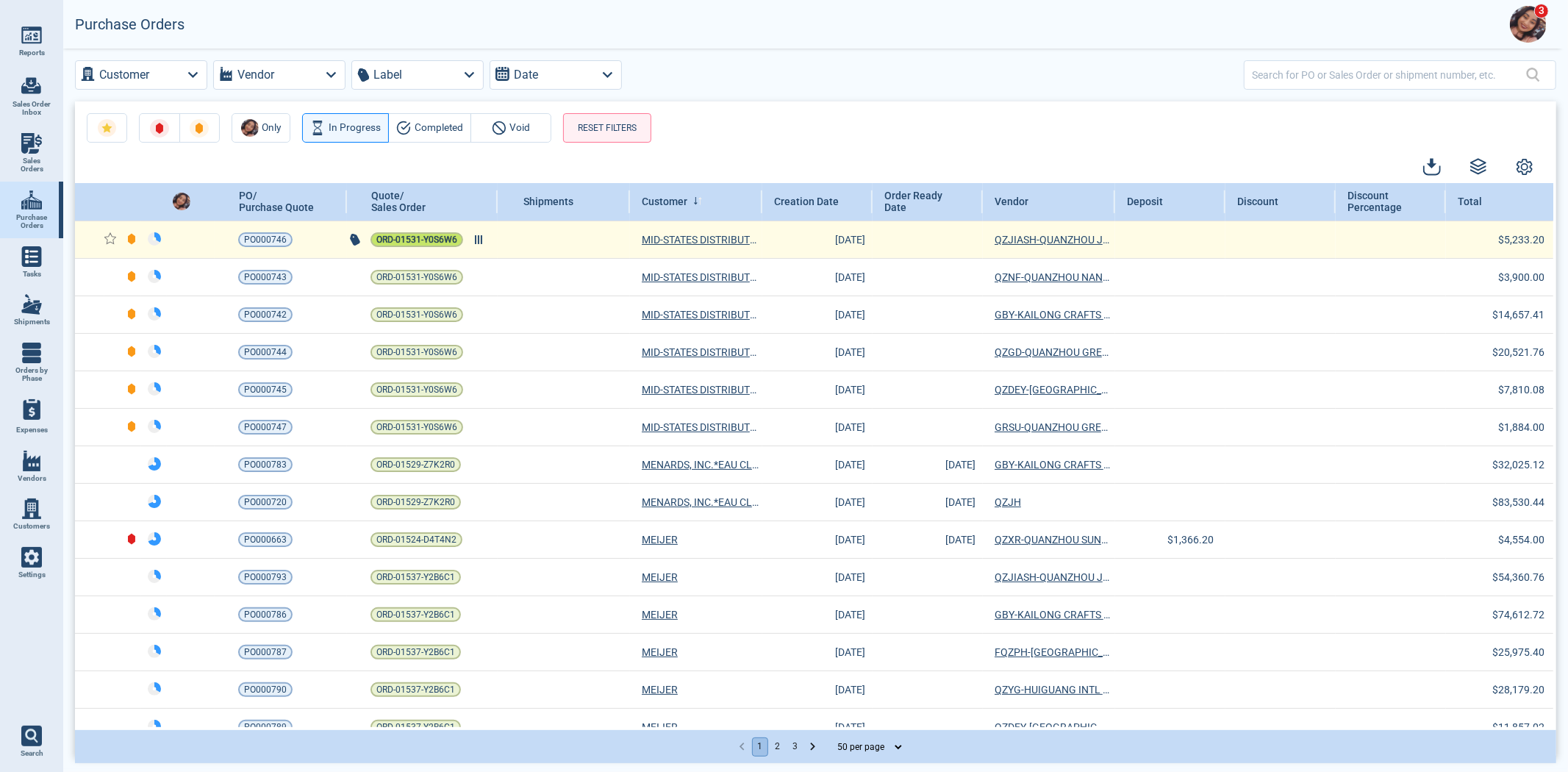
click at [397, 236] on span "ORD-01531-Y0S6W6" at bounding box center [417, 239] width 81 height 15
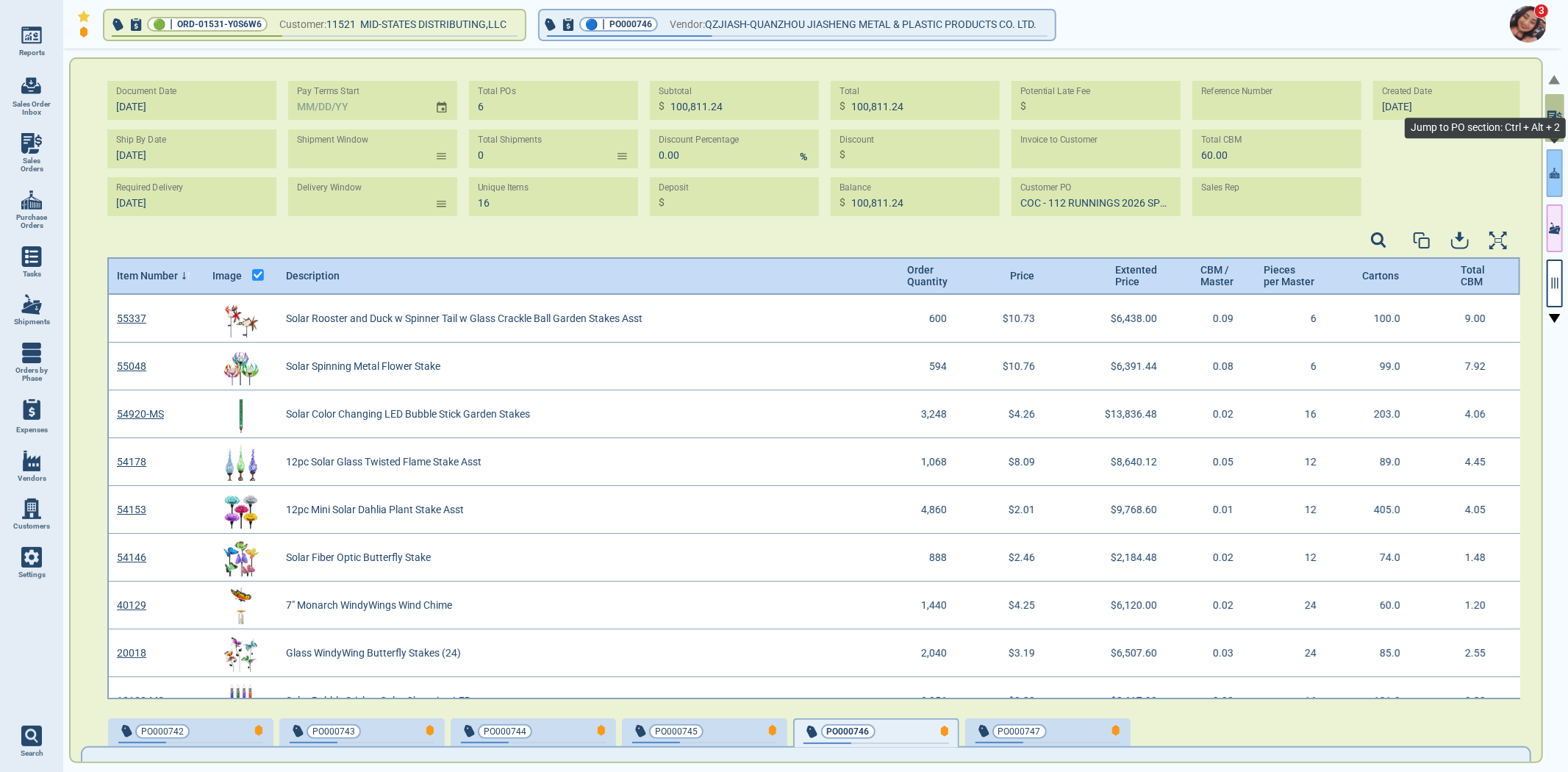
scroll to position [400, 1409]
drag, startPoint x: 1560, startPoint y: 185, endPoint x: 1554, endPoint y: 192, distance: 9.2
click at [1560, 185] on button "button" at bounding box center [1554, 173] width 16 height 48
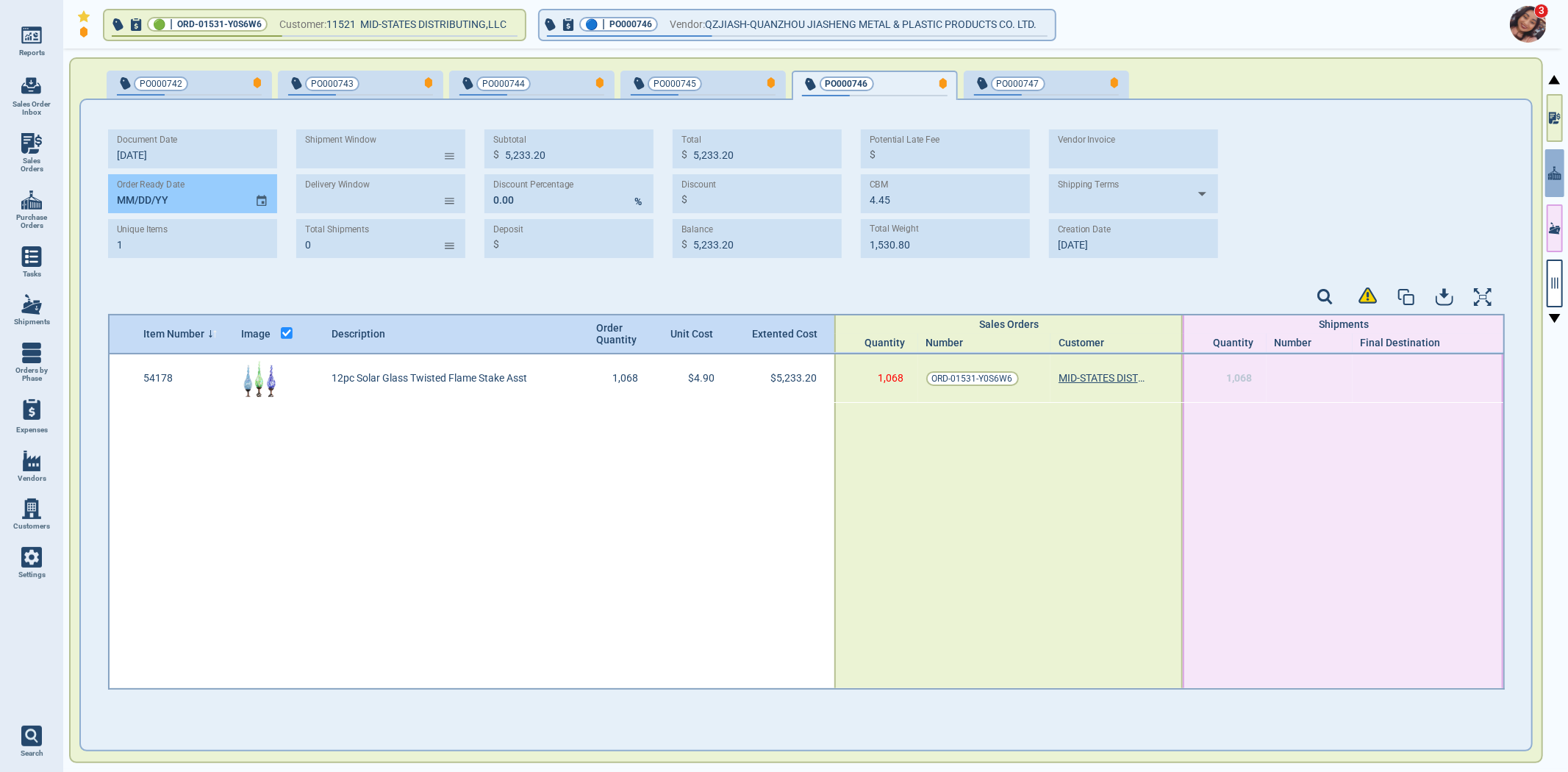
click at [118, 202] on input "MM/DD/YY" at bounding box center [176, 194] width 135 height 39
type input "[DATE]"
click at [354, 83] on span "PO000743" at bounding box center [336, 84] width 97 height 15
type input "3,900.00"
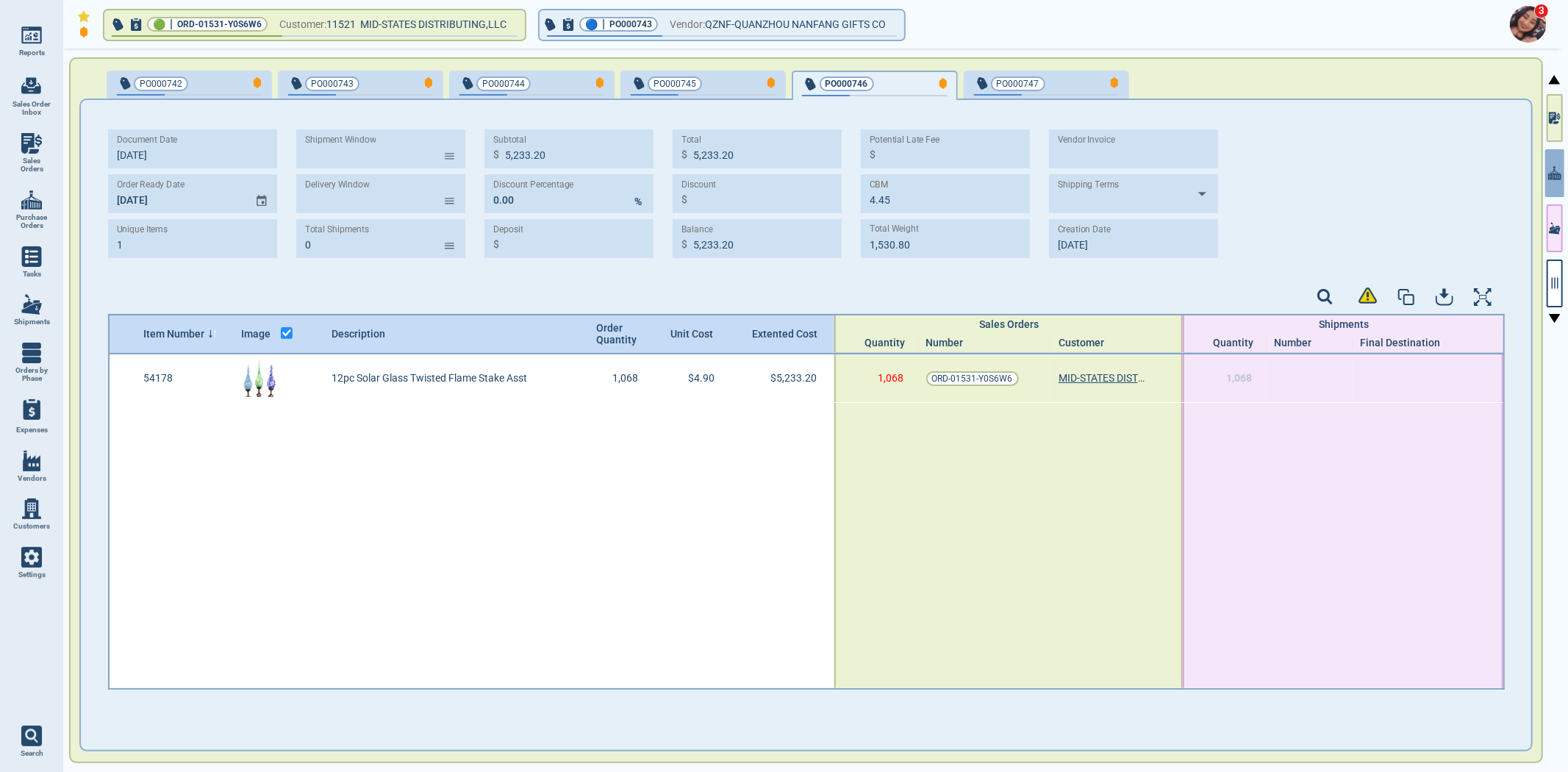
type input "3,900.00"
type input "9.00"
type input "1,301.00"
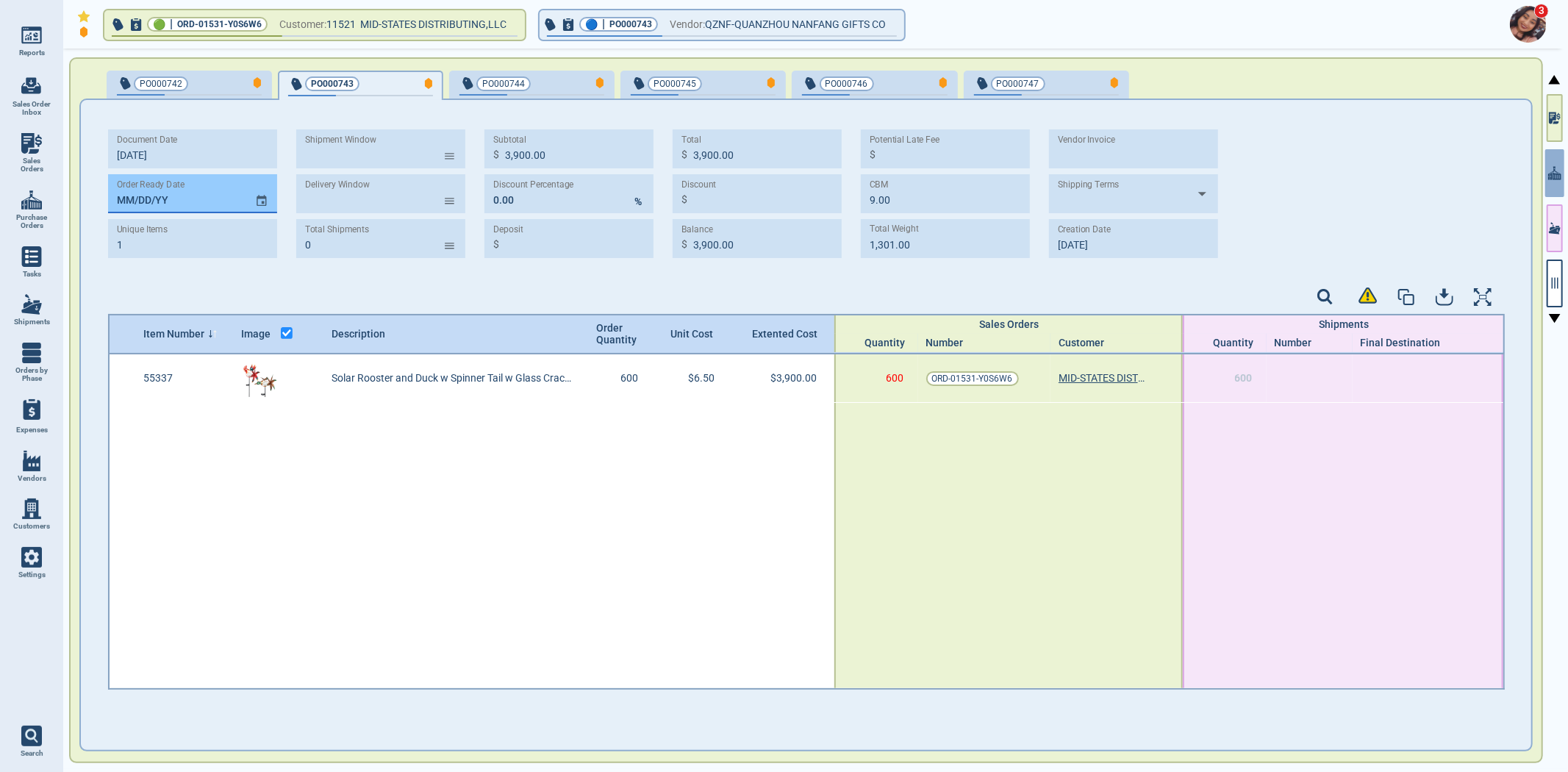
click at [129, 200] on input "MM/DD/YY" at bounding box center [176, 194] width 135 height 39
type input "[DATE]"
click at [559, 81] on div "button" at bounding box center [580, 83] width 49 height 15
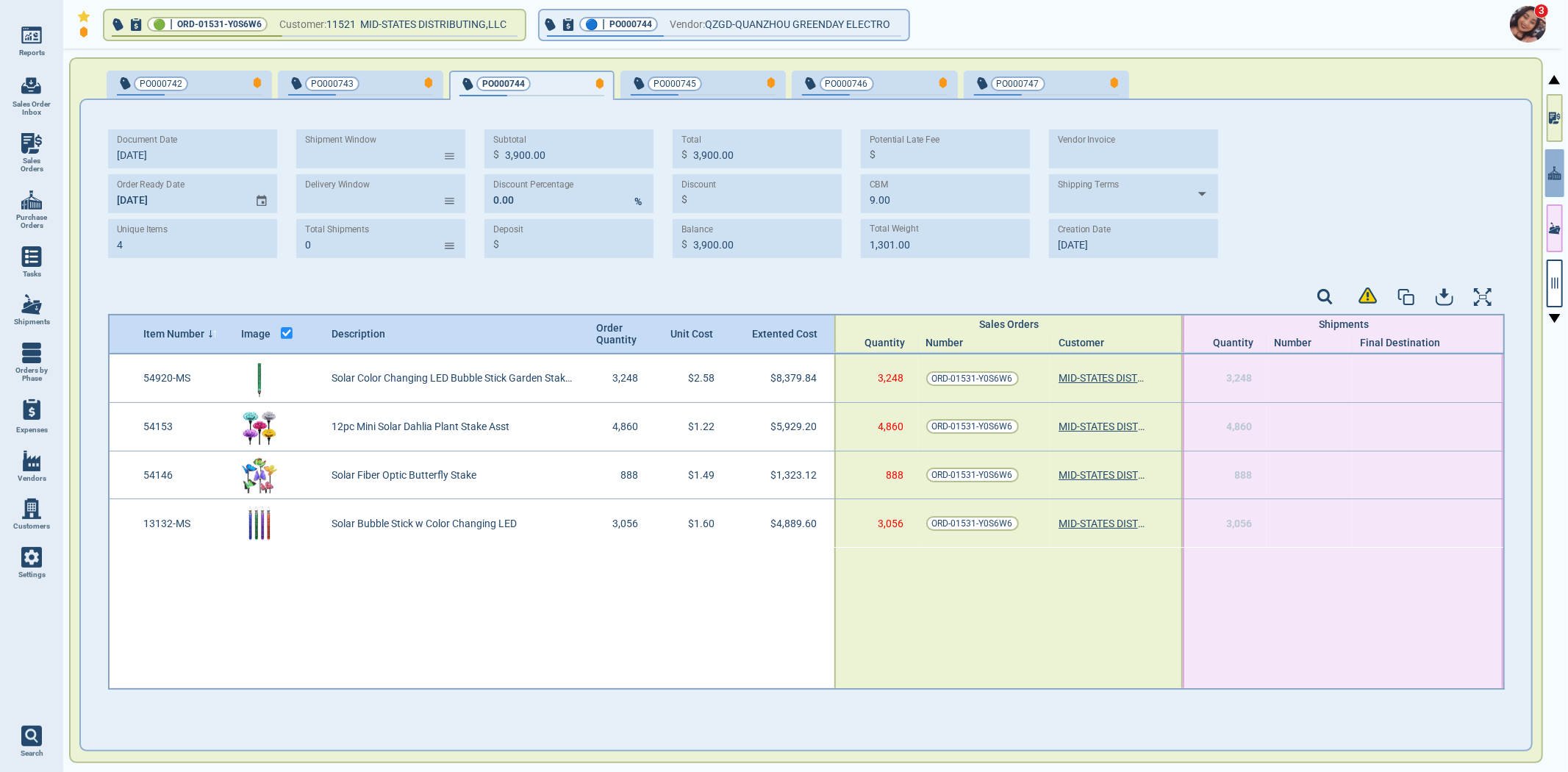
type input "4"
type input "20,521.76"
type input "13.41"
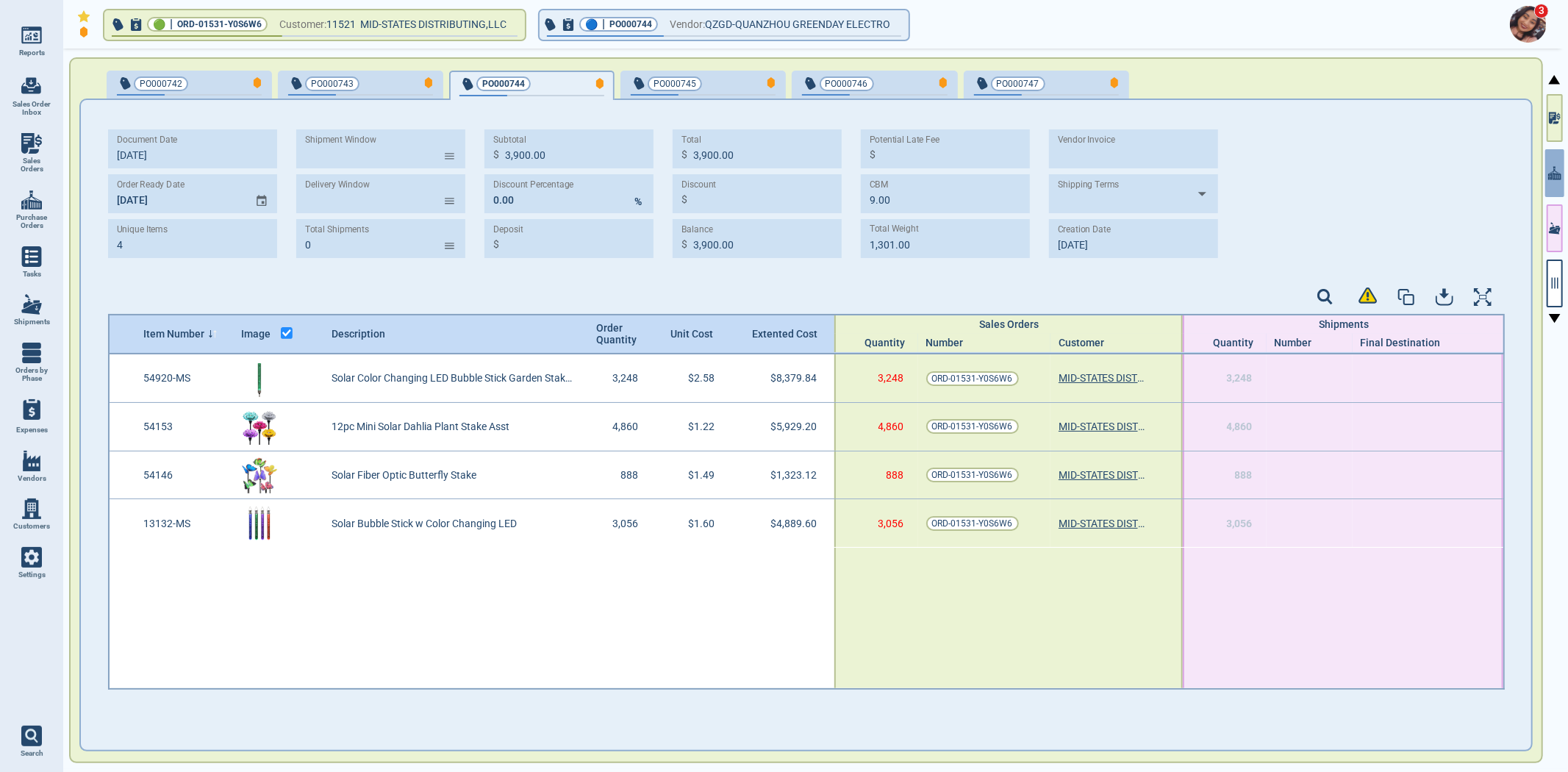
type input "4,822.53"
type input "[DATE]"
click at [114, 204] on input "MM/DD/YY" at bounding box center [176, 194] width 135 height 39
type input "[DATE]"
click at [710, 85] on span "PO000745" at bounding box center [679, 84] width 97 height 15
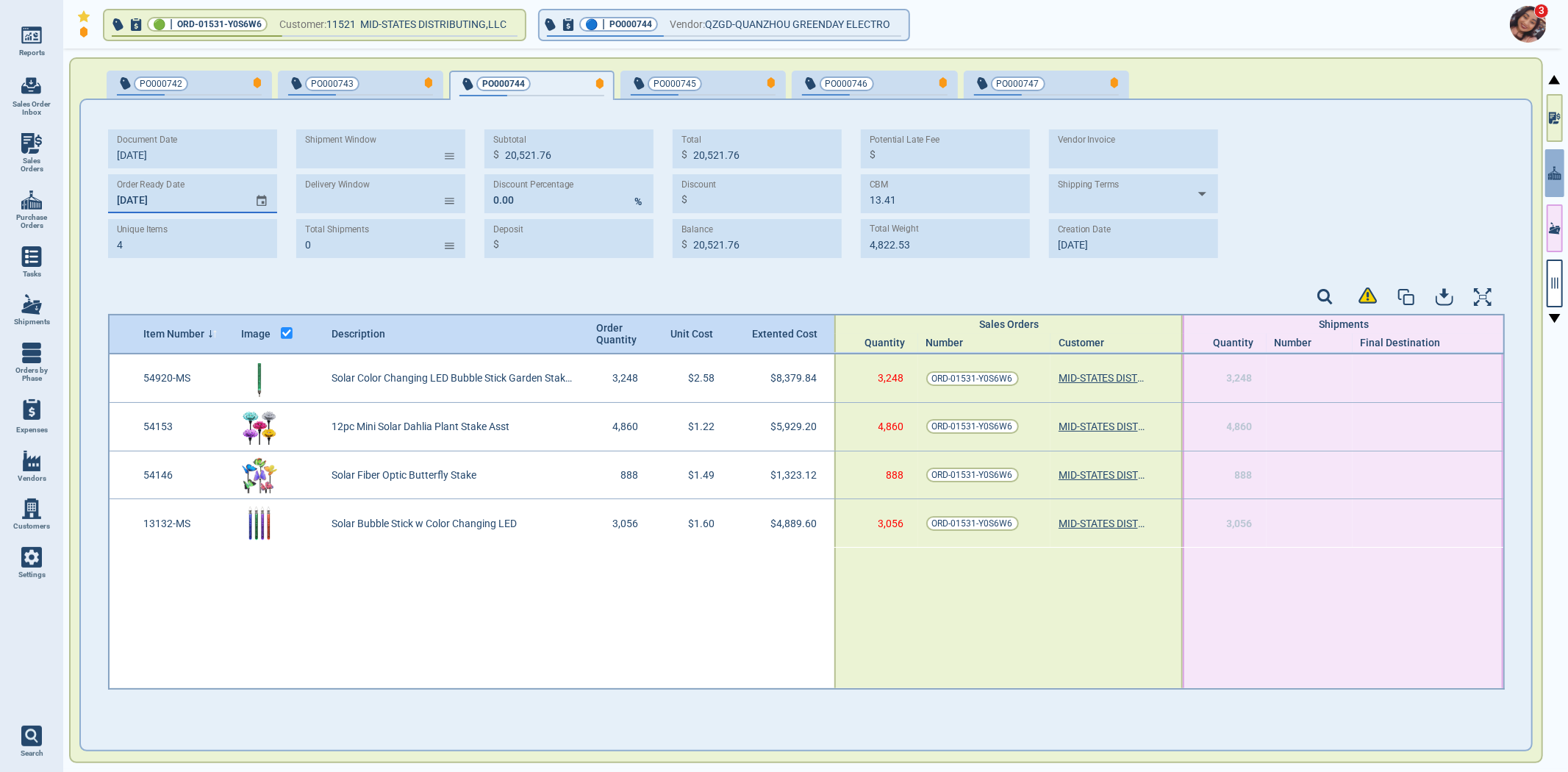
type input "2"
type input "7,810.08"
type input "10.47"
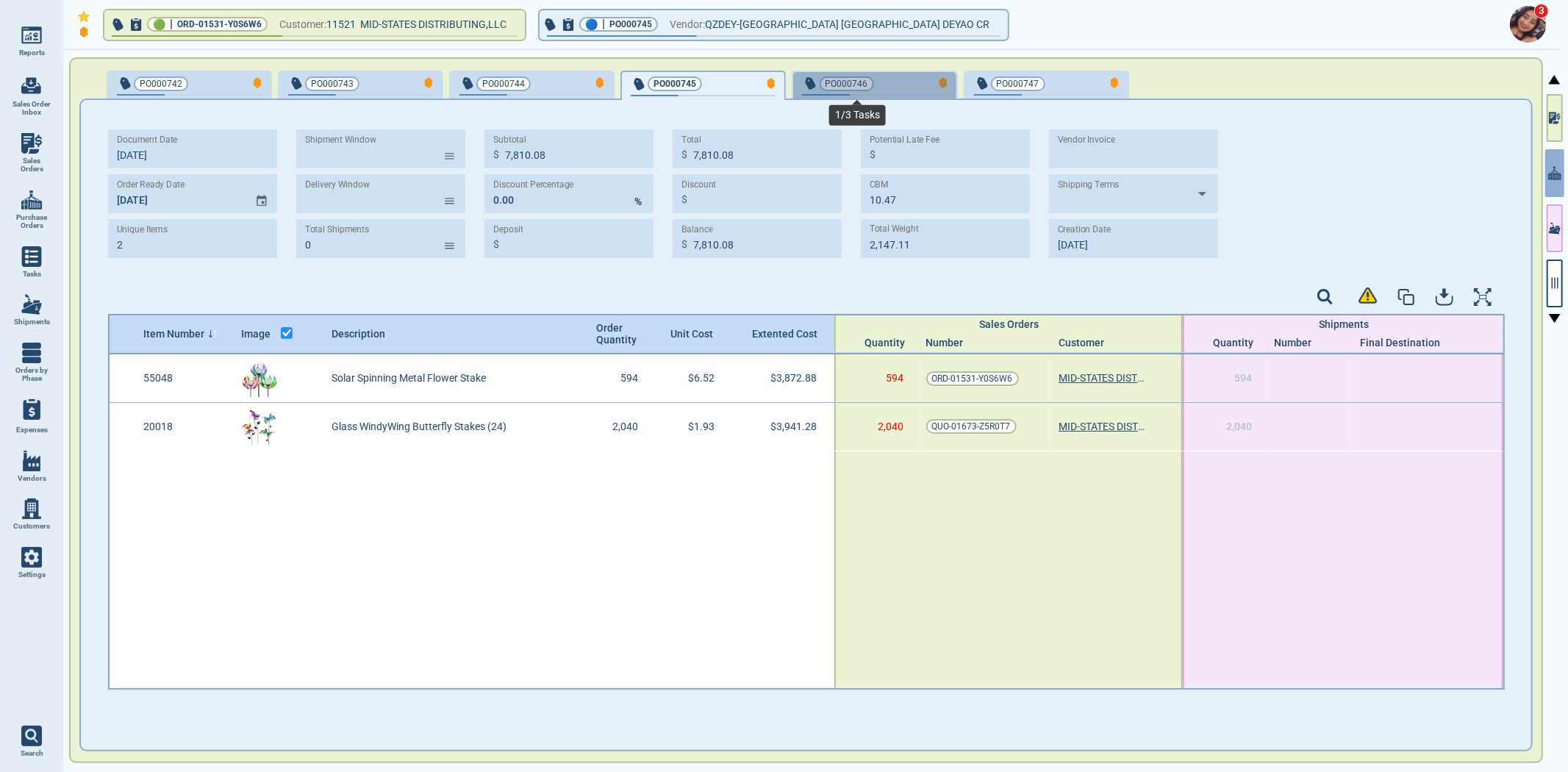
click at [871, 94] on span "button" at bounding box center [874, 95] width 145 height 2
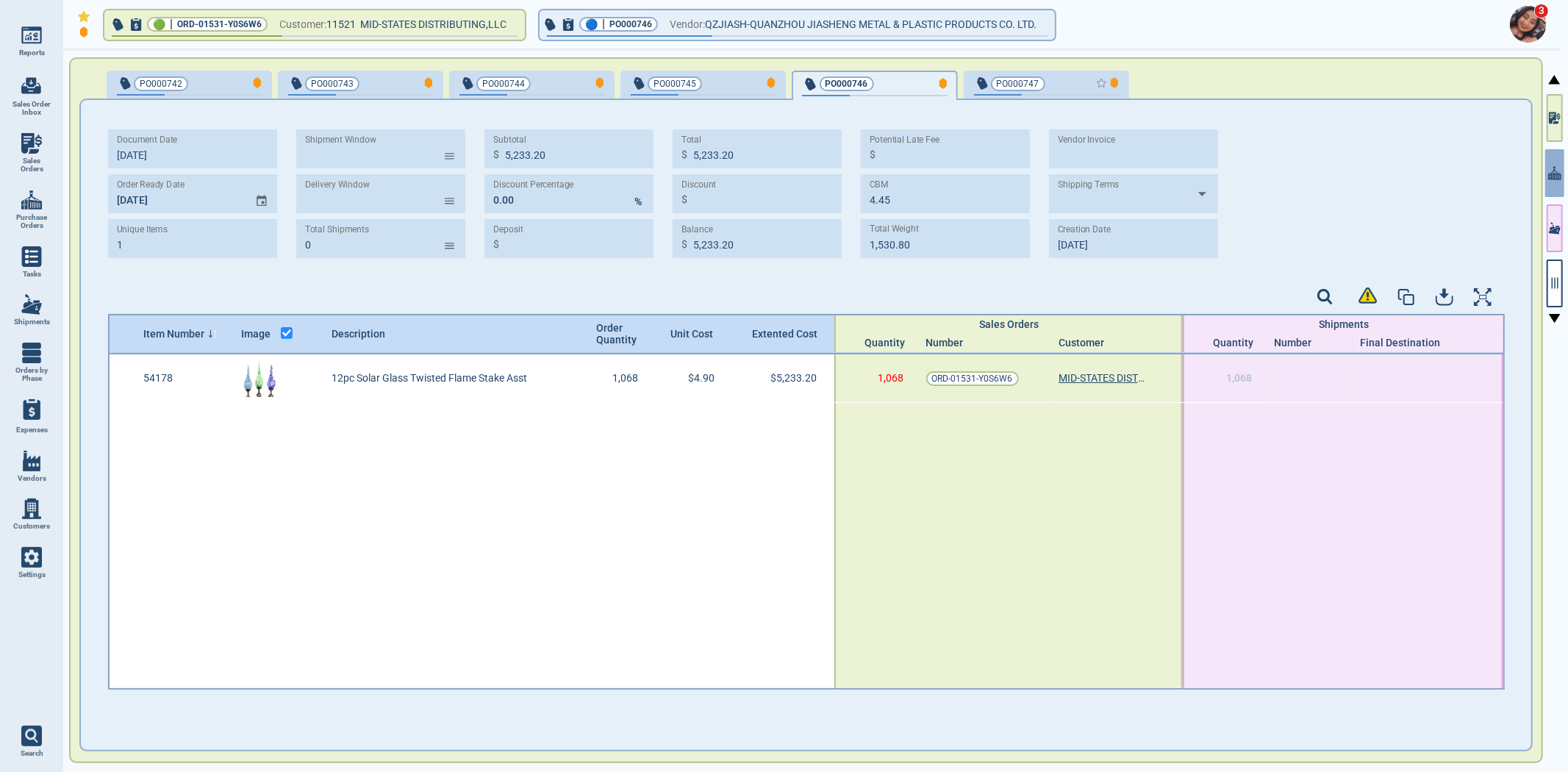
click at [1069, 78] on div "button" at bounding box center [1094, 83] width 49 height 15
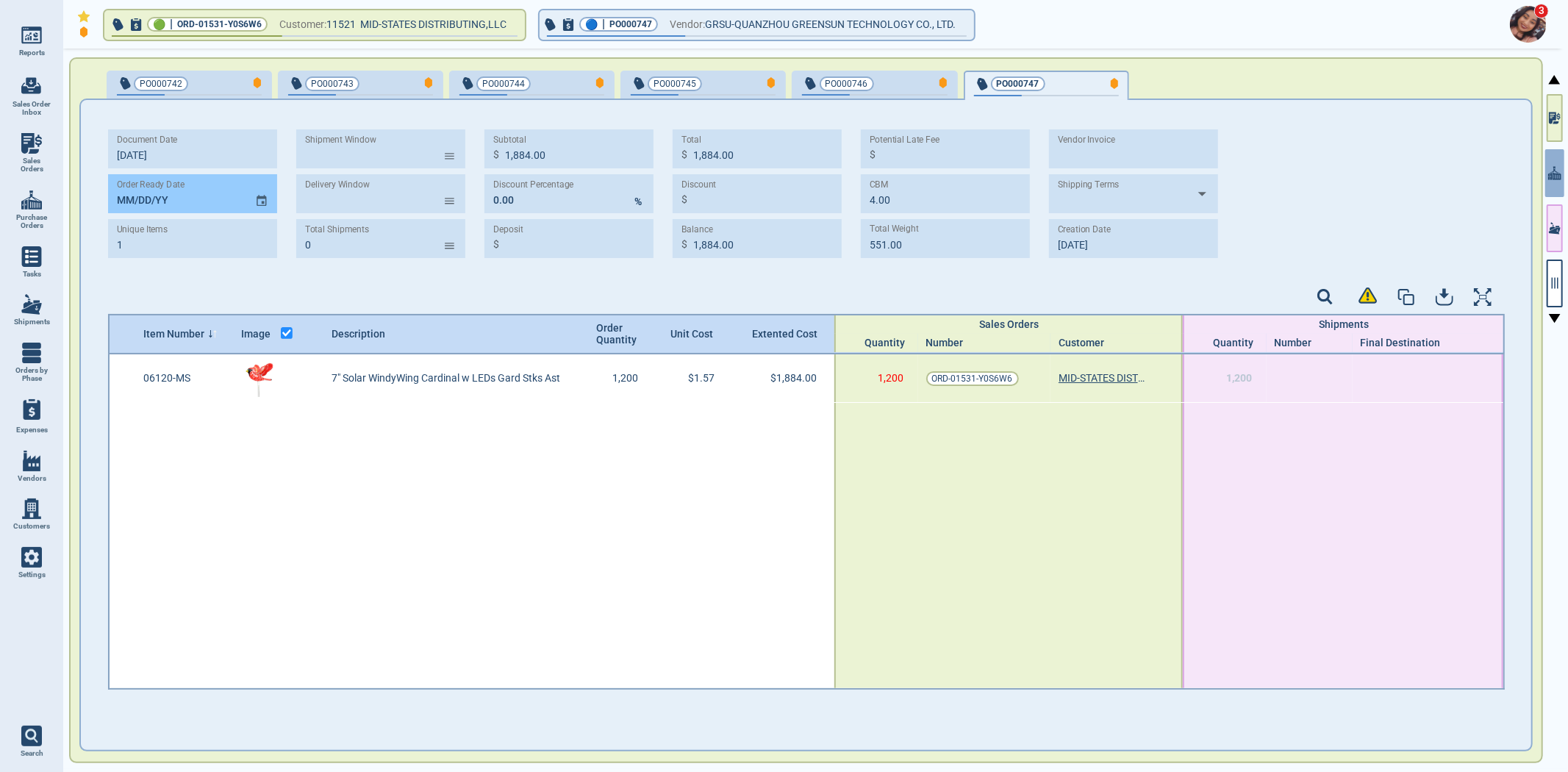
click at [116, 199] on input "MM/DD/YY" at bounding box center [176, 194] width 135 height 39
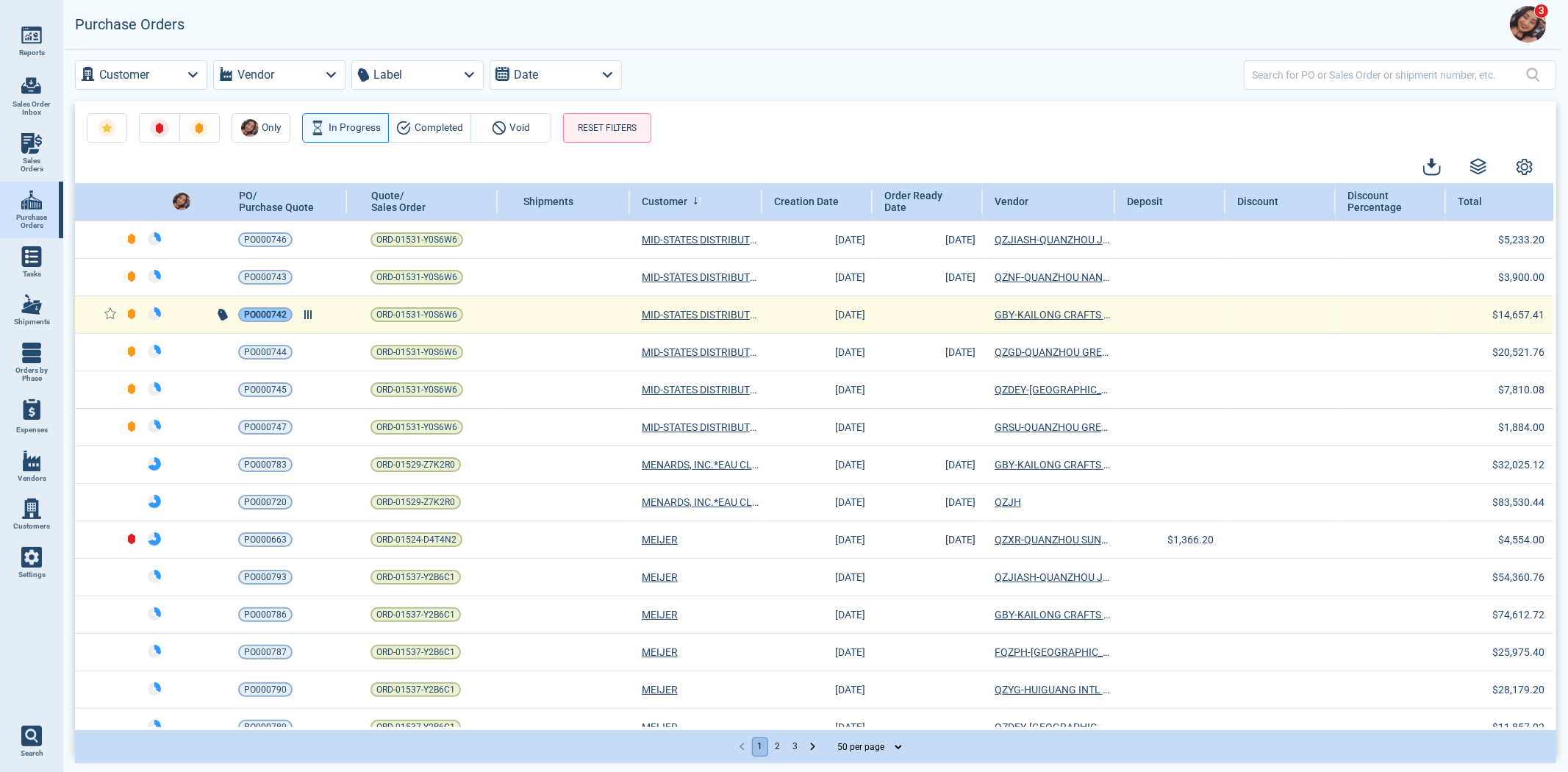
click at [269, 317] on span "PO000742" at bounding box center [265, 315] width 42 height 15
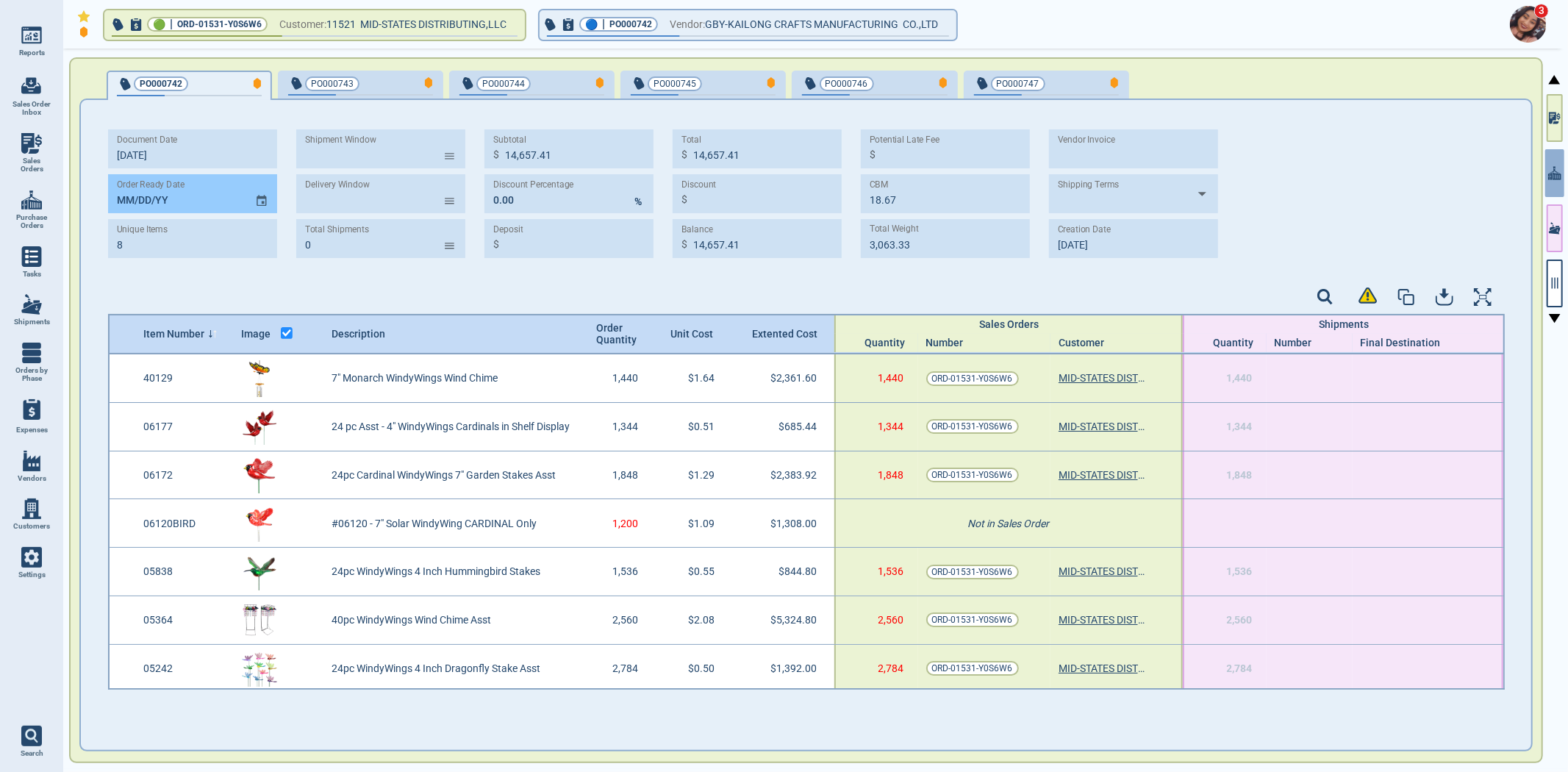
click at [131, 202] on input "MM/DD/YY" at bounding box center [176, 194] width 135 height 39
click at [514, 90] on div "PO000744" at bounding box center [531, 84] width 145 height 17
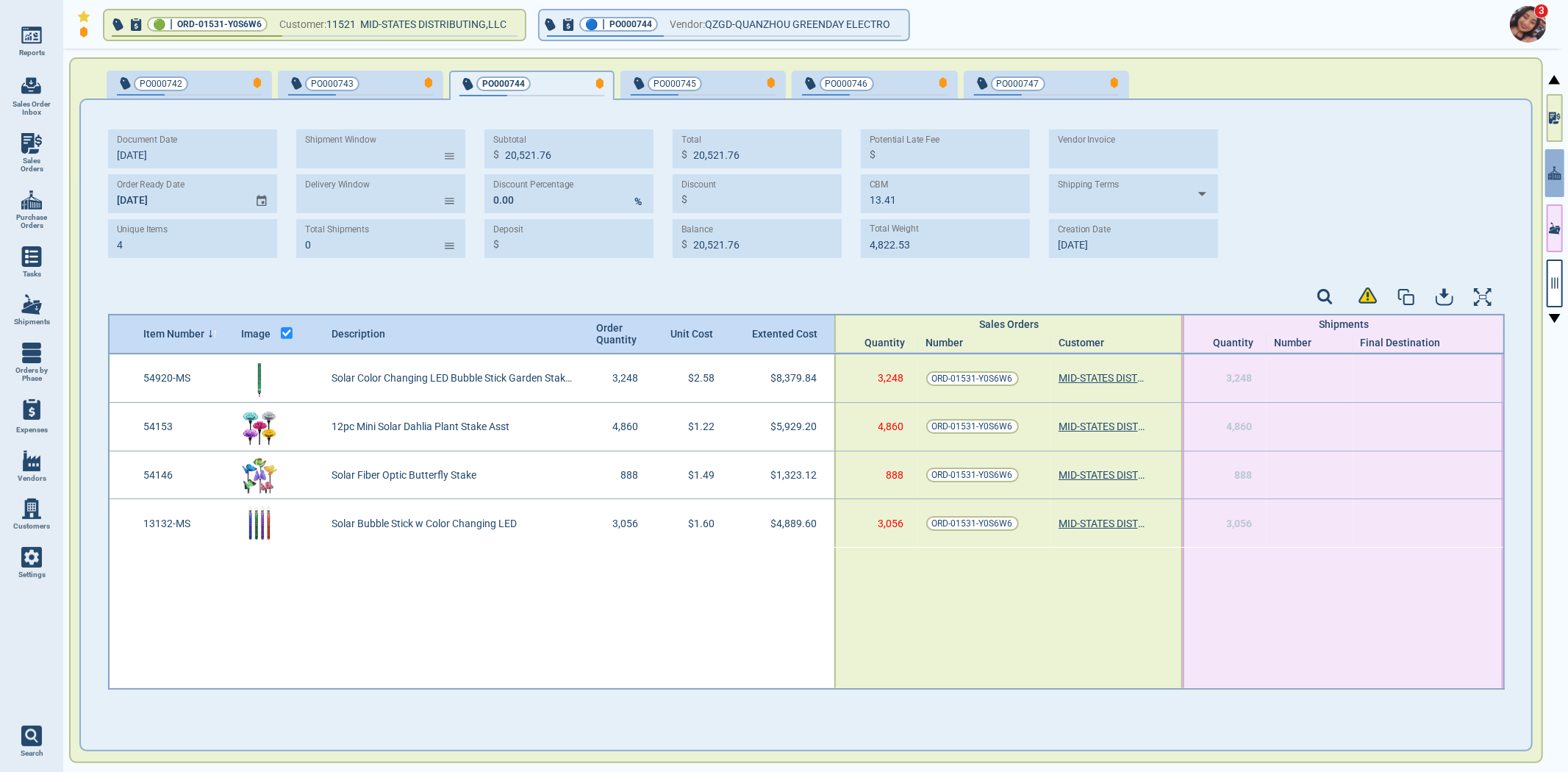
drag, startPoint x: 394, startPoint y: 83, endPoint x: 626, endPoint y: 93, distance: 232.2
click at [385, 83] on div "button" at bounding box center [409, 83] width 49 height 15
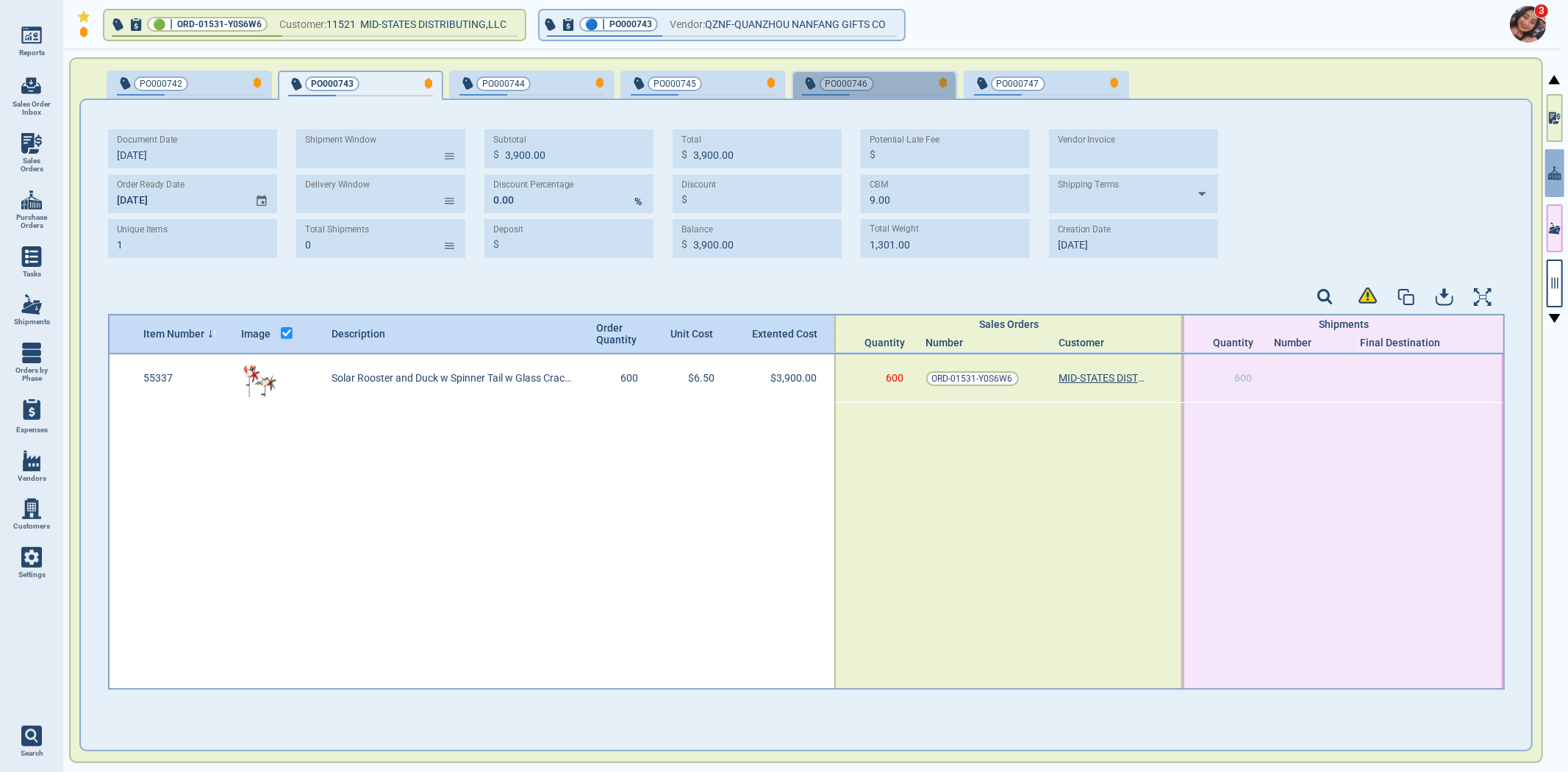
click at [855, 86] on span "PO000746" at bounding box center [850, 84] width 97 height 15
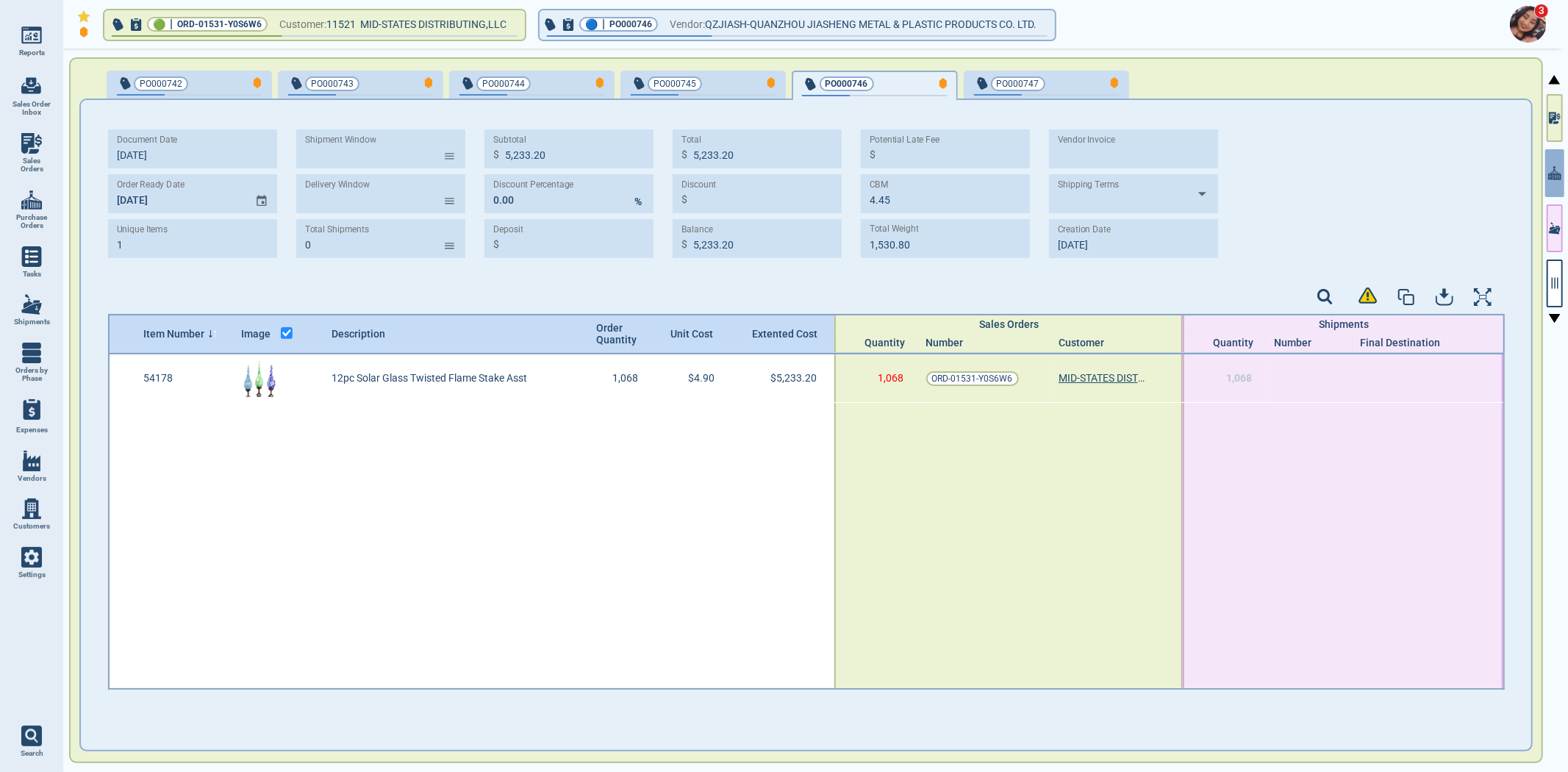
click at [19, 144] on link "Sales Orders" at bounding box center [31, 153] width 63 height 56
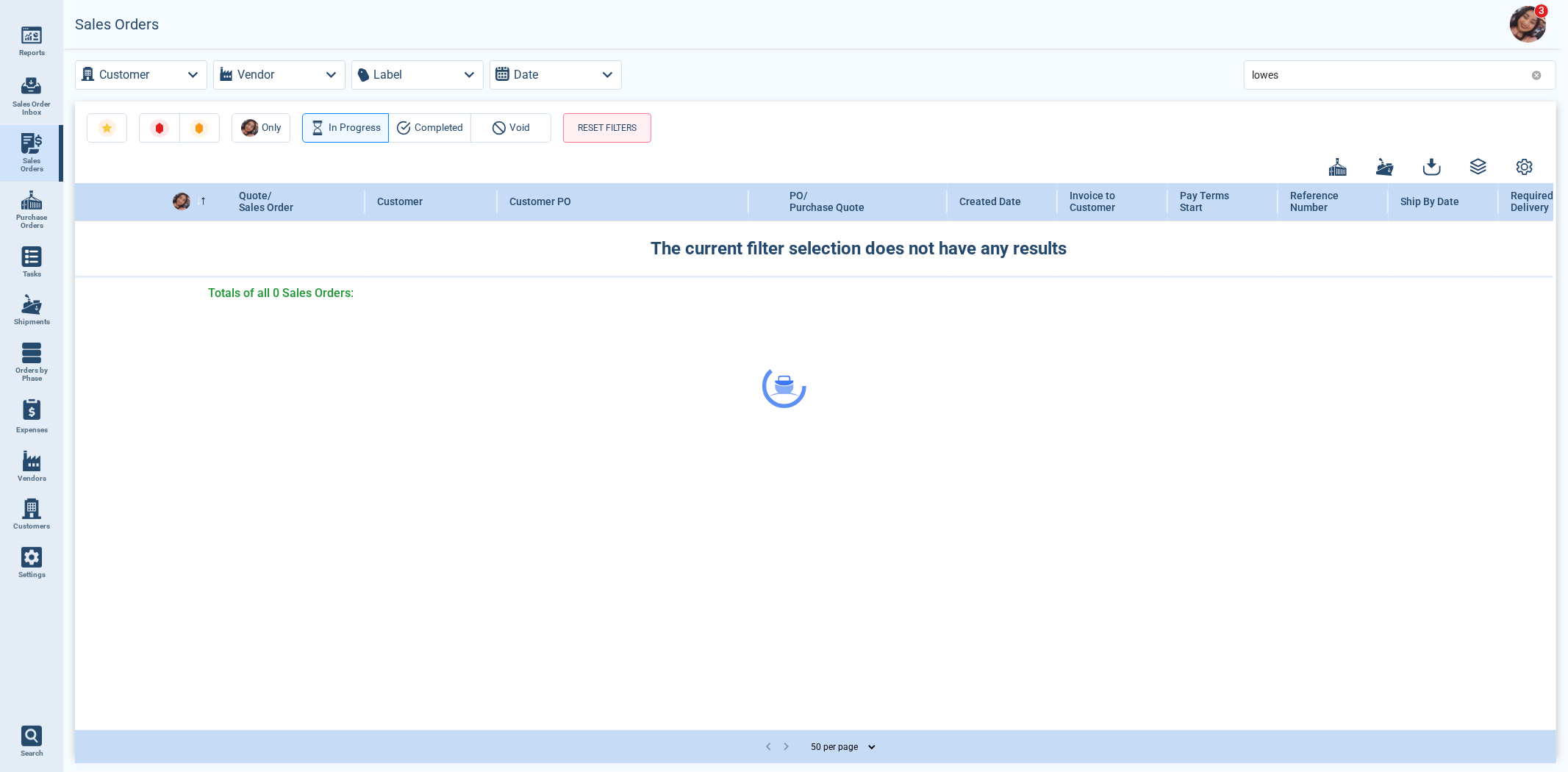
click at [17, 214] on span "Purchase Orders" at bounding box center [32, 222] width 39 height 17
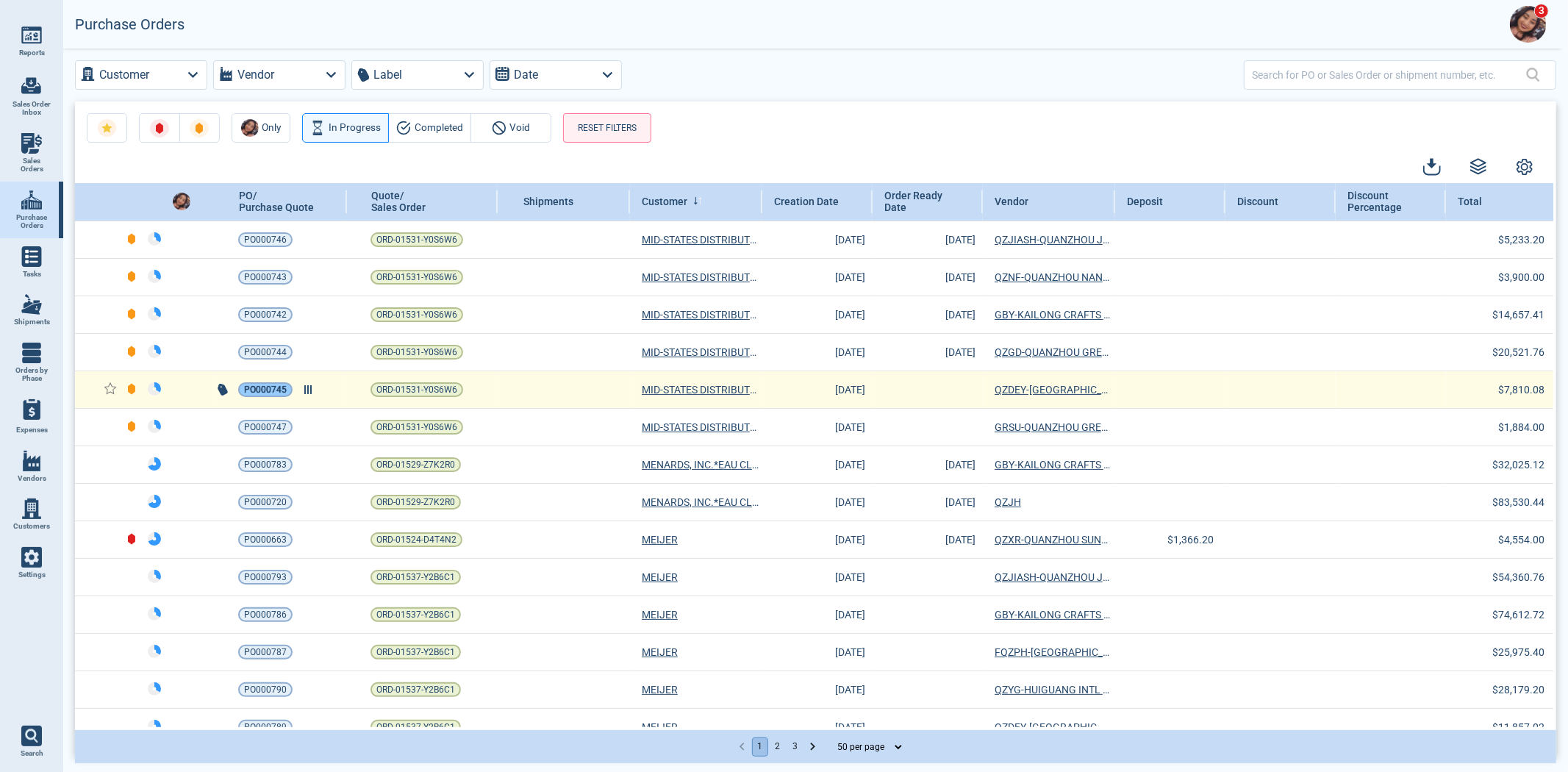
click at [253, 388] on span "PO000745" at bounding box center [265, 390] width 42 height 15
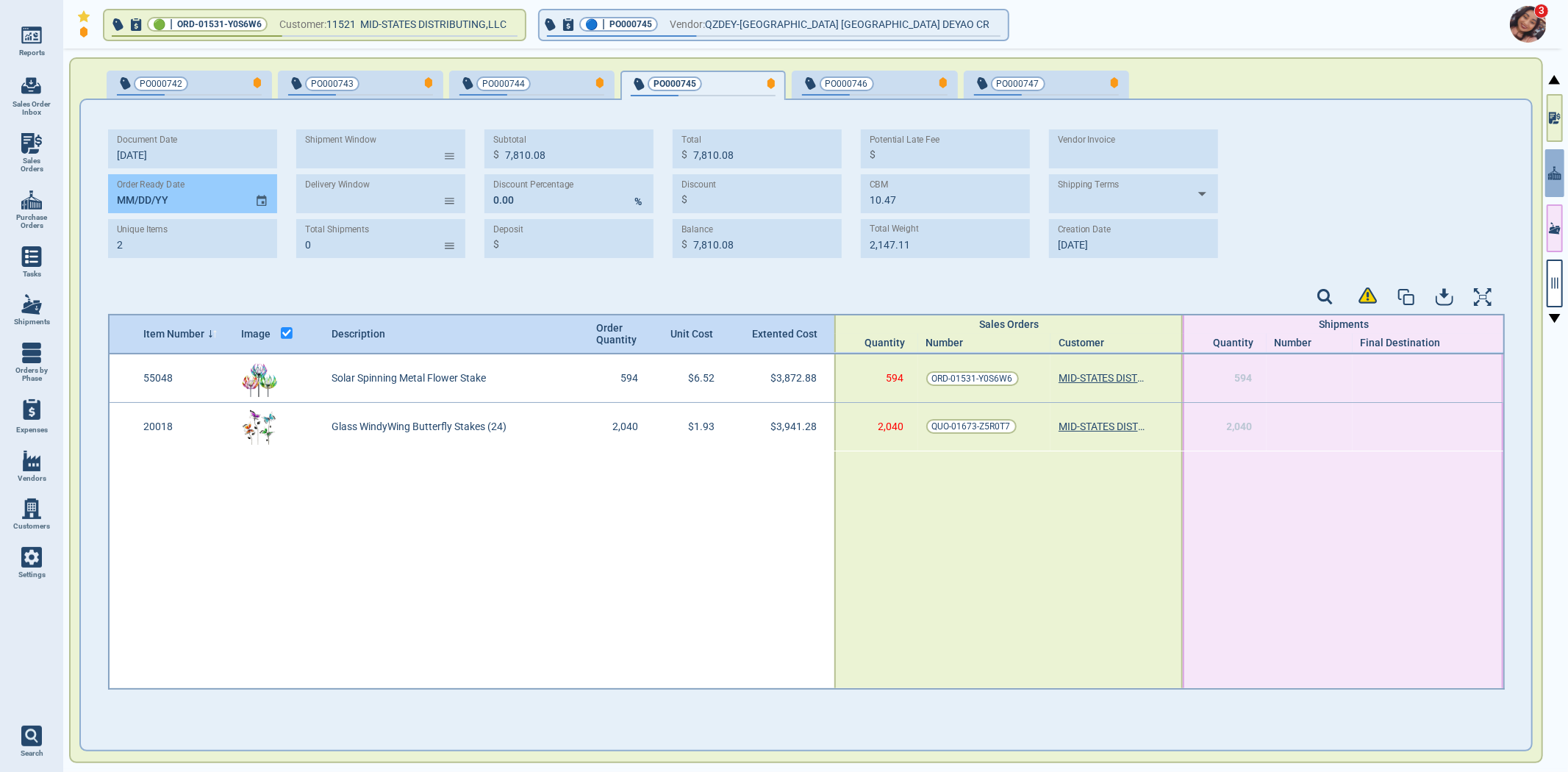
click at [125, 199] on input "MM/DD/YY" at bounding box center [176, 194] width 135 height 39
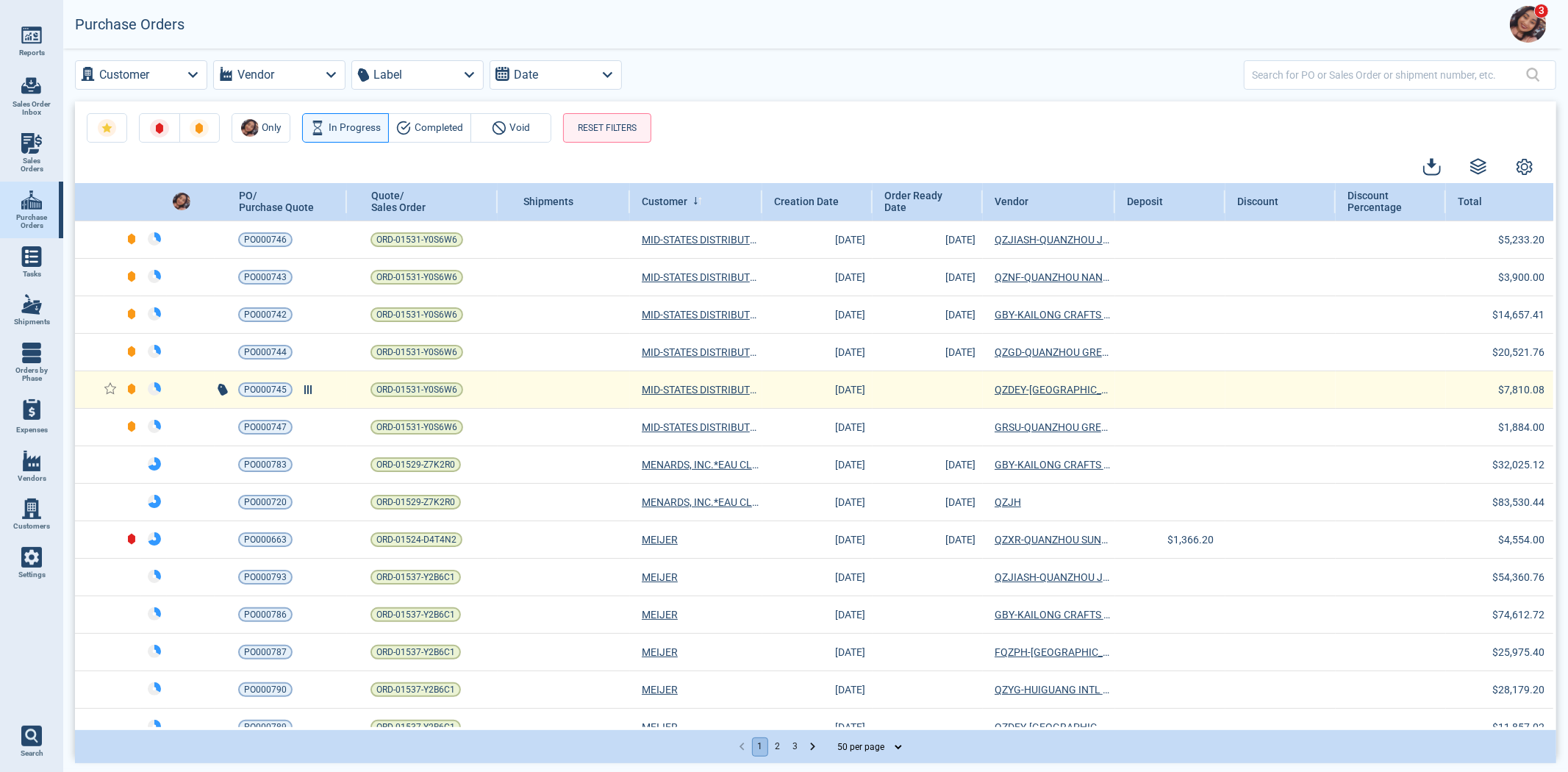
click at [233, 392] on div "PO000745" at bounding box center [275, 389] width 120 height 16
click at [265, 392] on span "PO000745" at bounding box center [265, 390] width 42 height 15
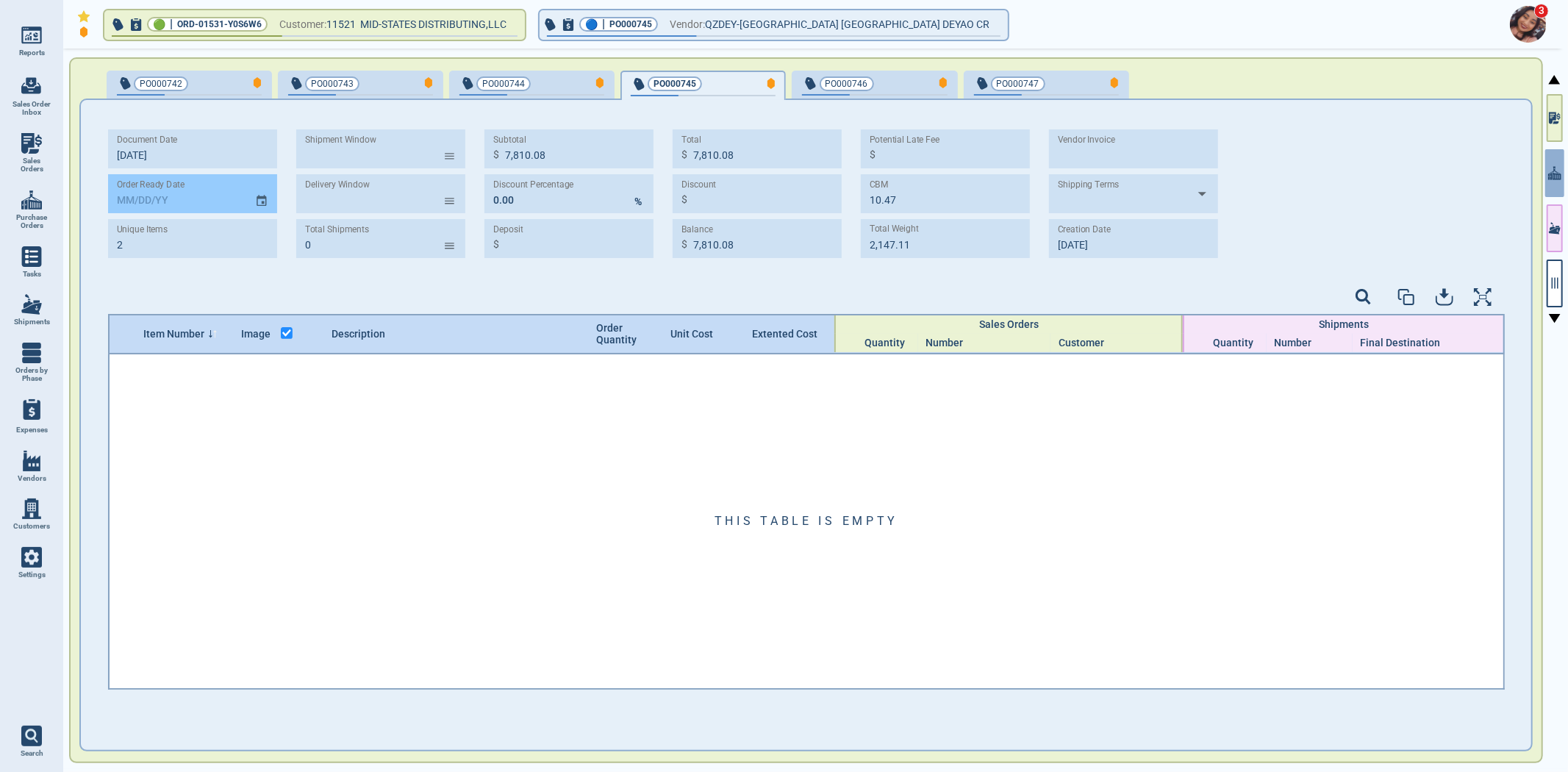
click at [125, 198] on input "text" at bounding box center [176, 194] width 135 height 39
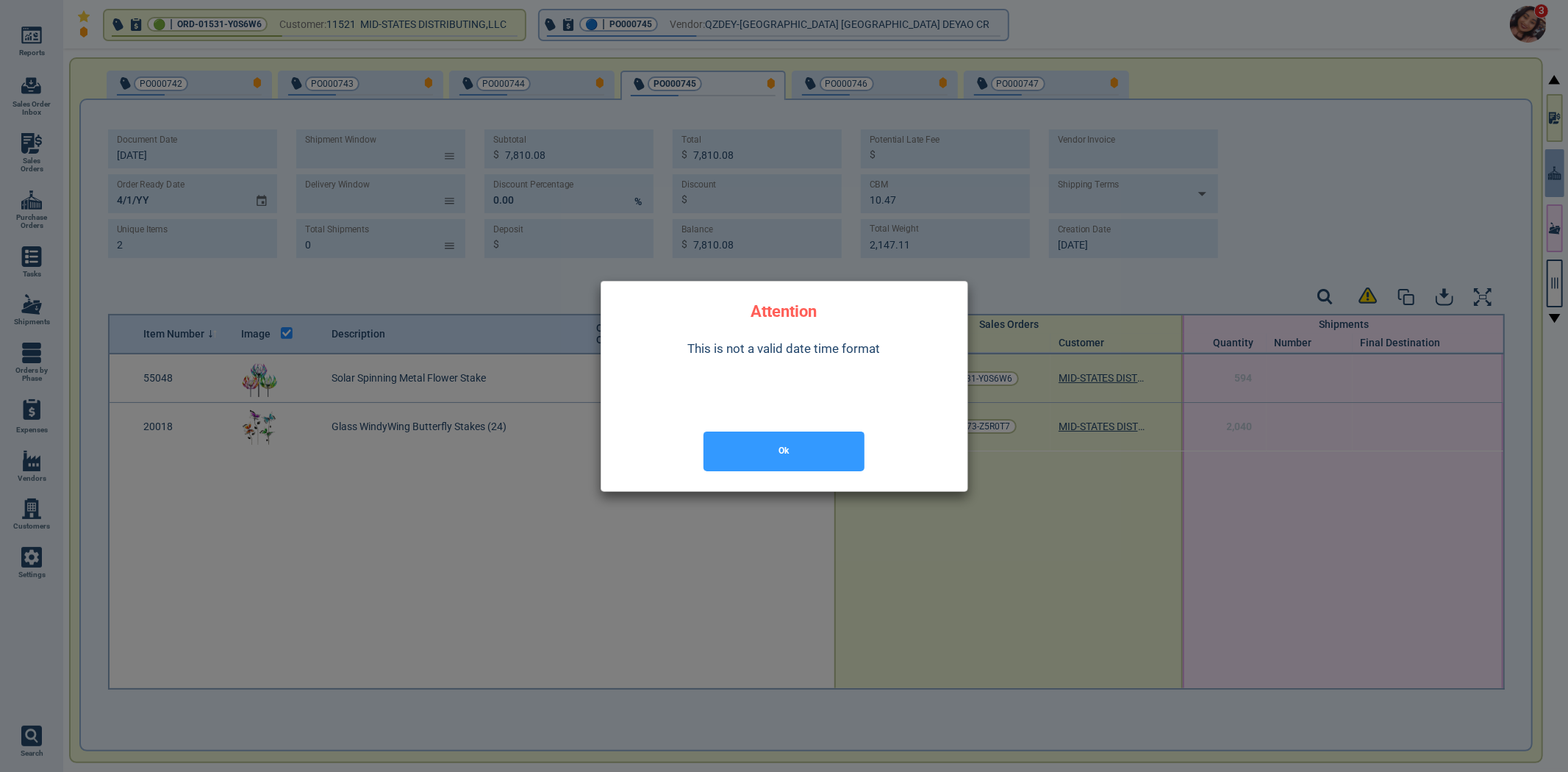
click at [106, 199] on body "Reports 0 Sales Order Inbox Sales Orders Purchase Orders Tasks Shipments Orders…" at bounding box center [784, 386] width 1568 height 772
click at [120, 198] on div at bounding box center [784, 386] width 1568 height 772
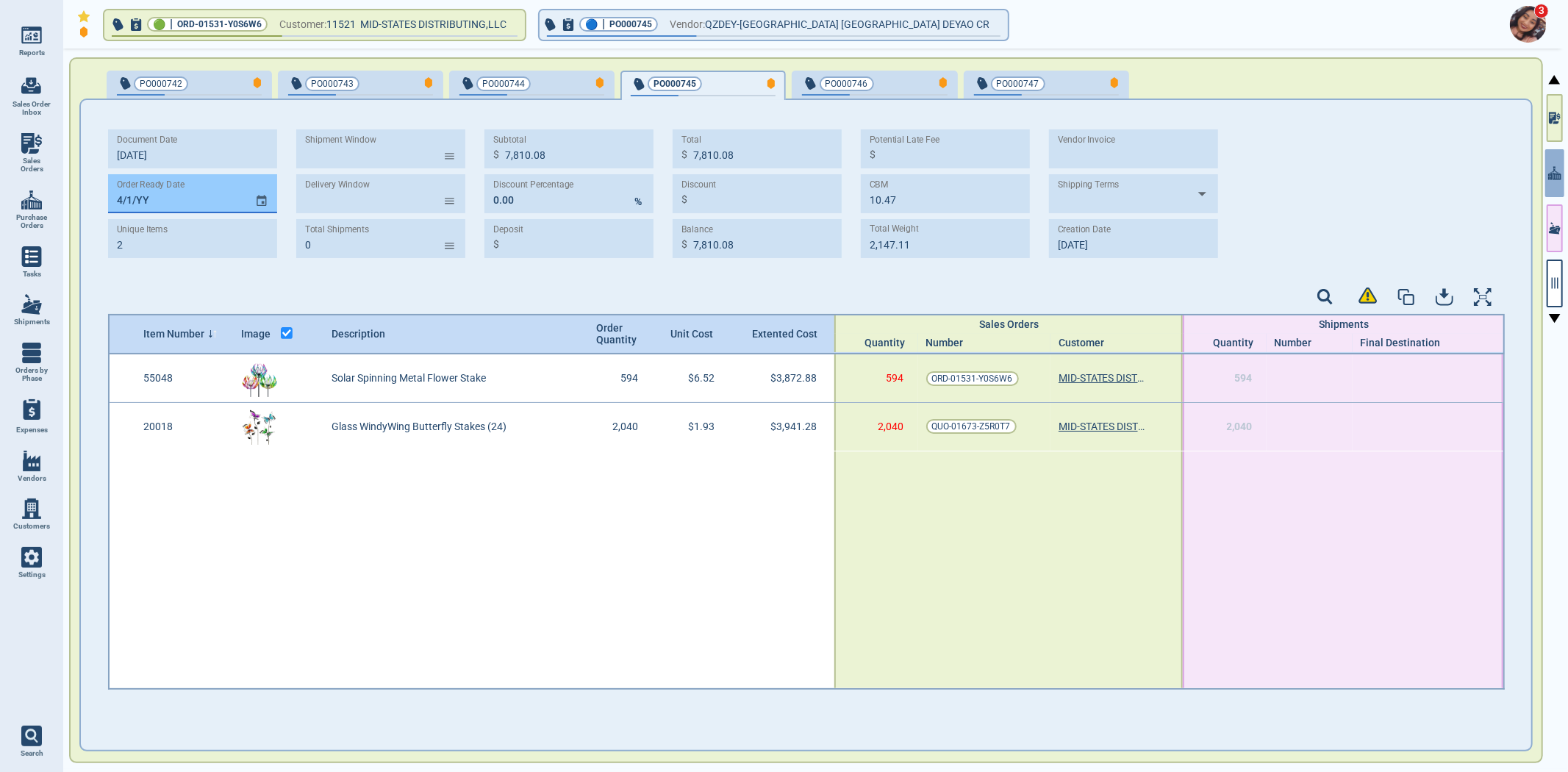
click at [122, 197] on input "4‎/1‎/YY" at bounding box center [176, 194] width 135 height 39
click at [1062, 94] on span "button" at bounding box center [1047, 95] width 145 height 2
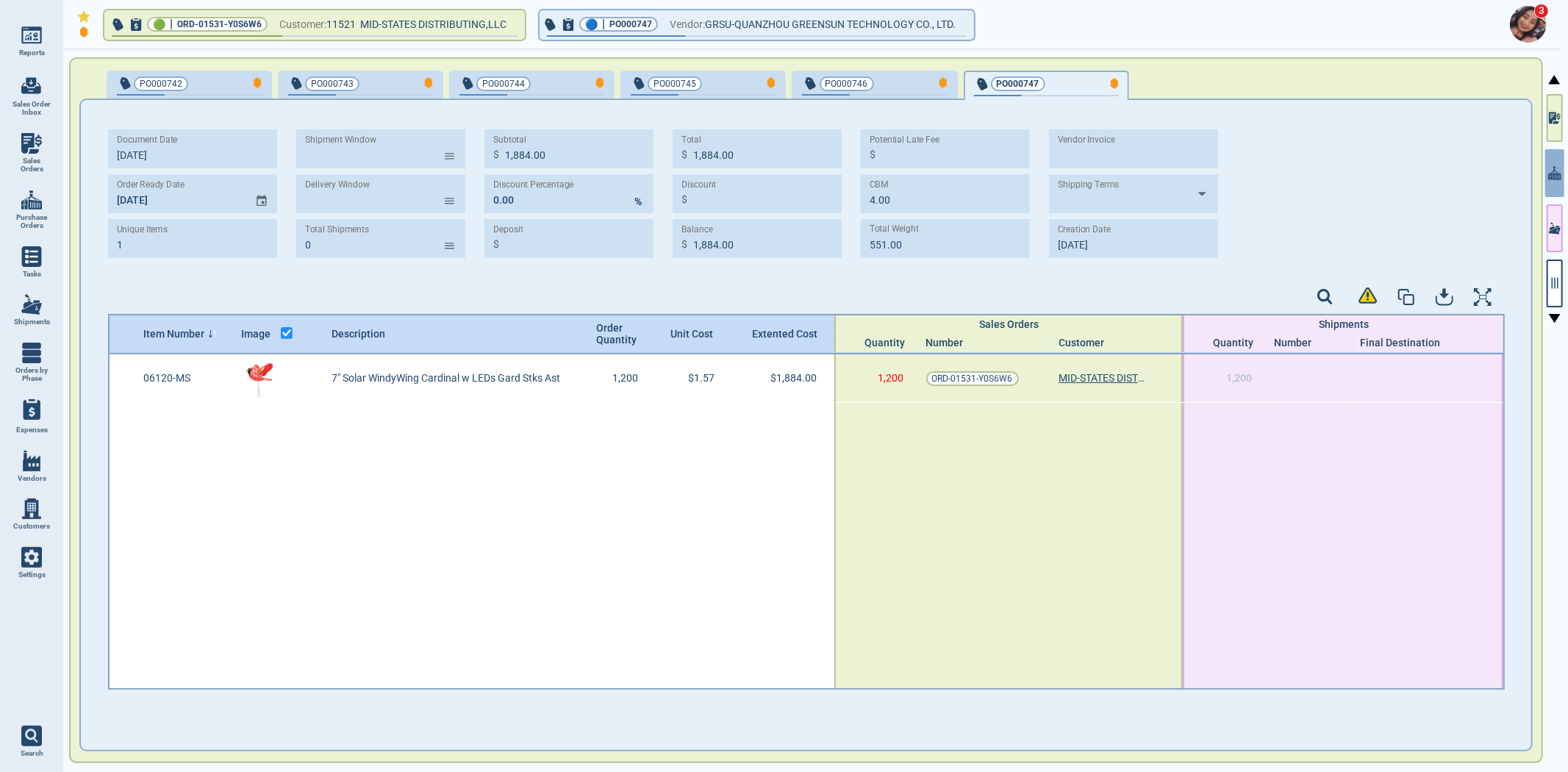
click at [888, 90] on div "PO000746" at bounding box center [874, 85] width 145 height 21
click at [678, 85] on span "PO000745" at bounding box center [674, 84] width 42 height 15
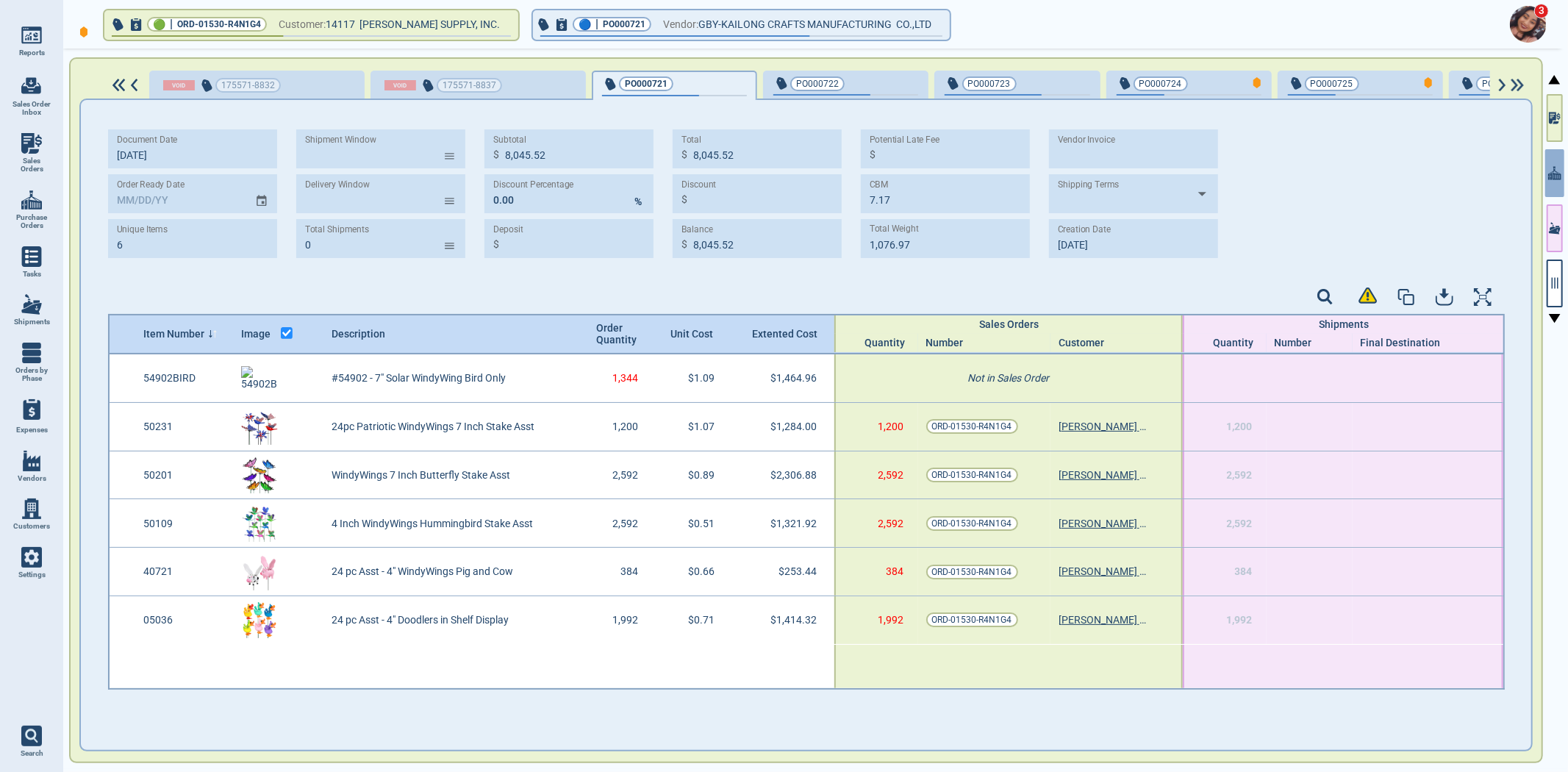
click at [42, 470] on link "Vendors" at bounding box center [31, 467] width 63 height 49
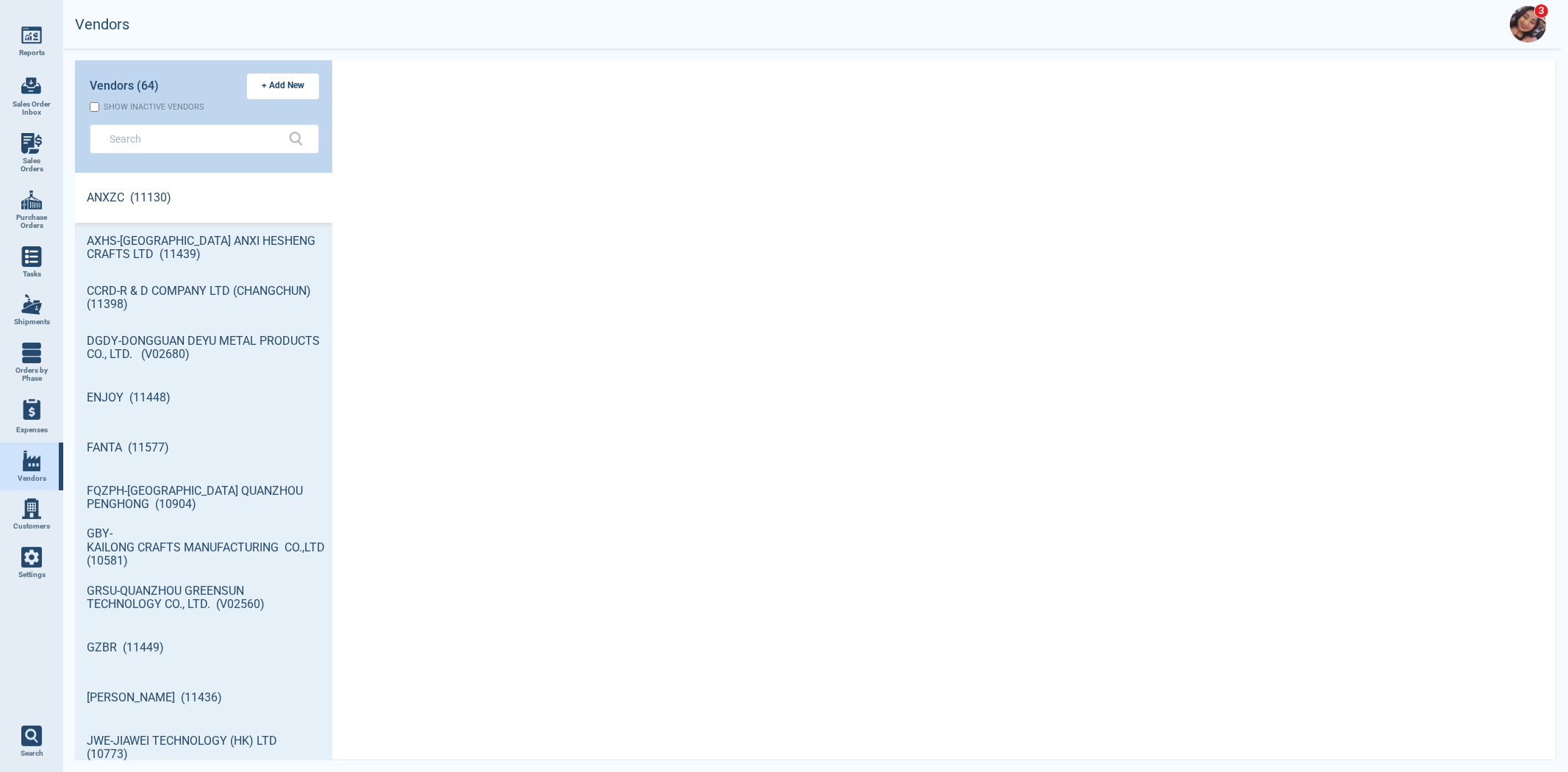
scroll to position [583, 253]
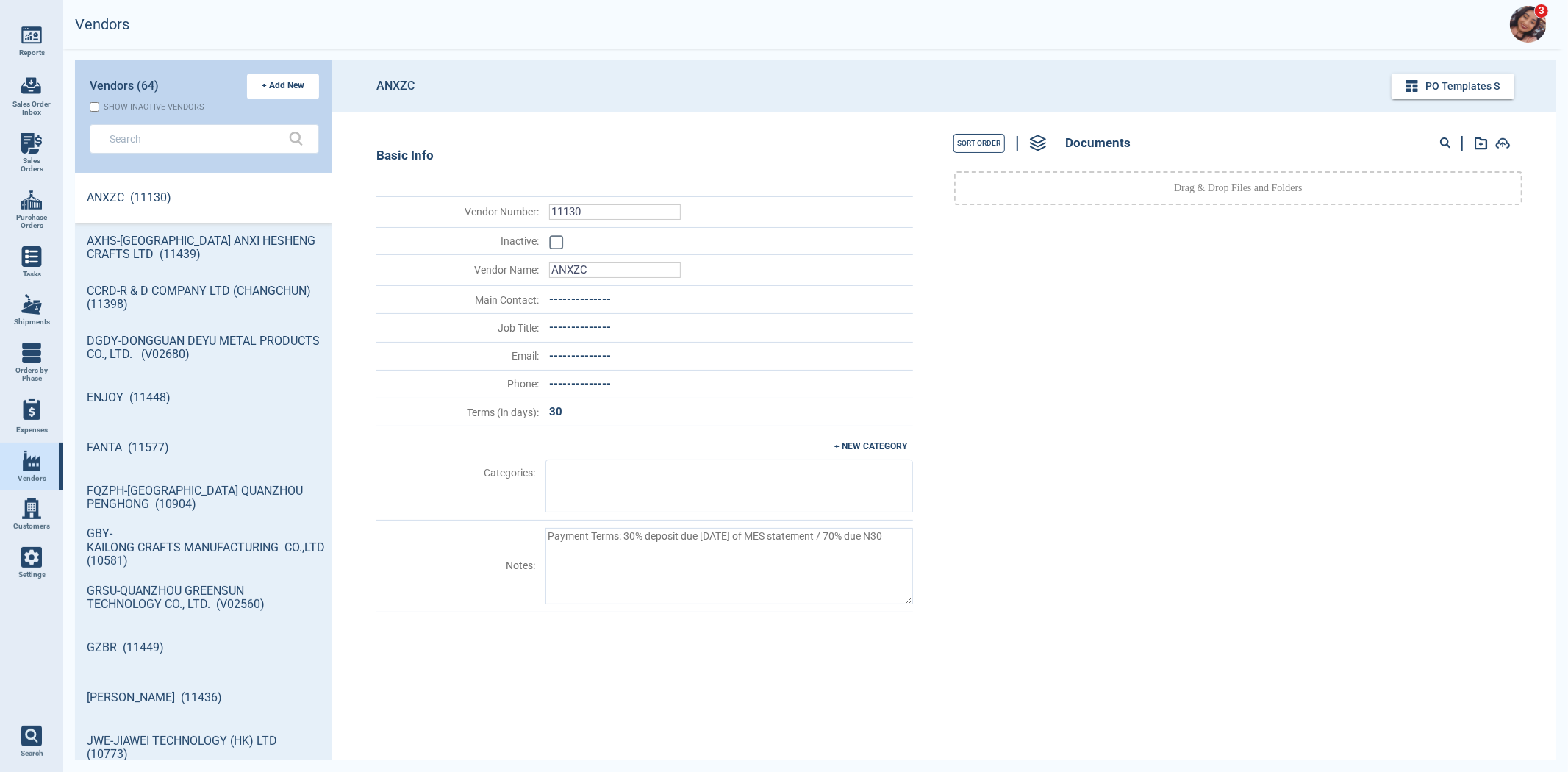
type textarea "x"
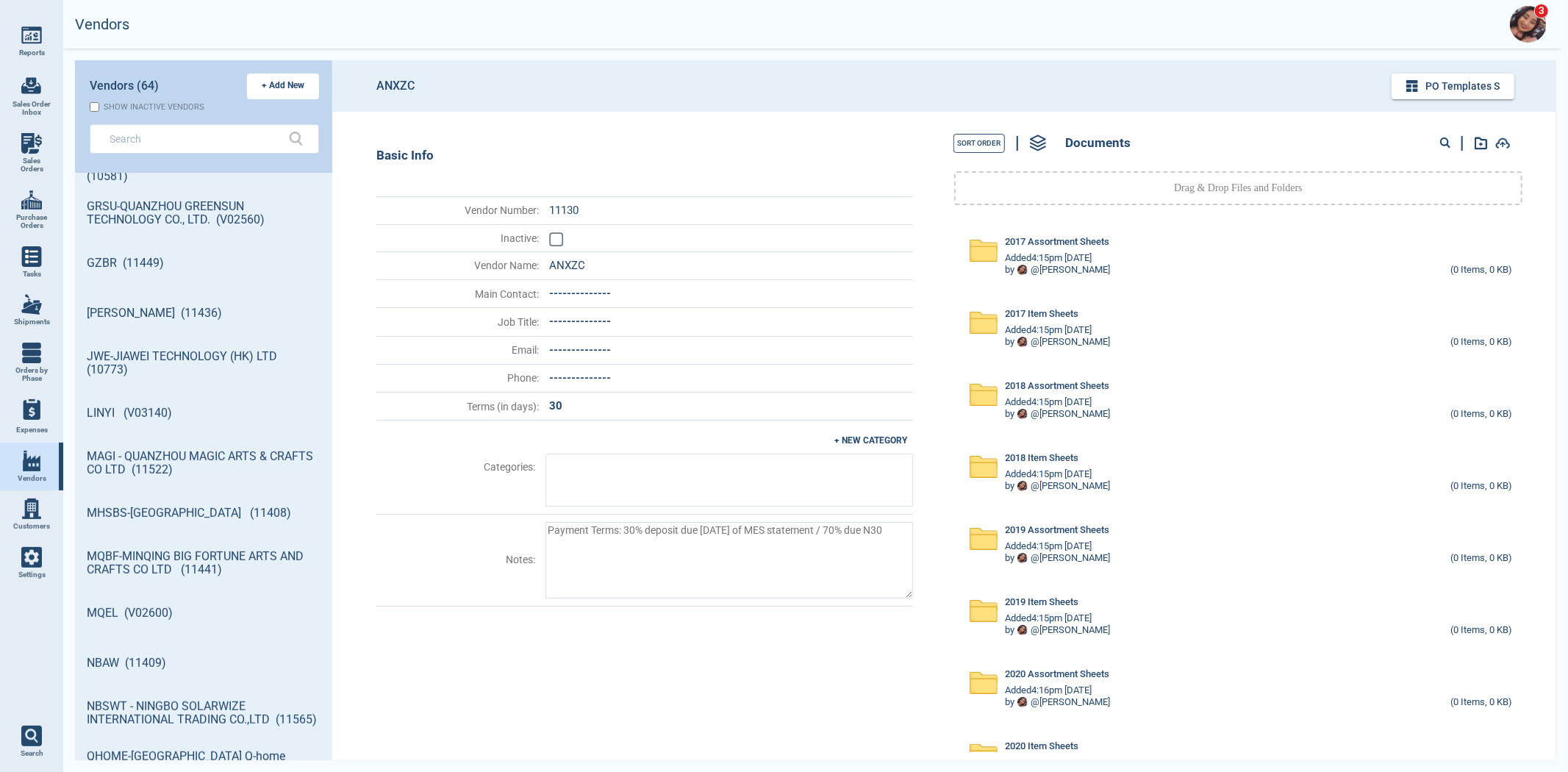
scroll to position [489, 0]
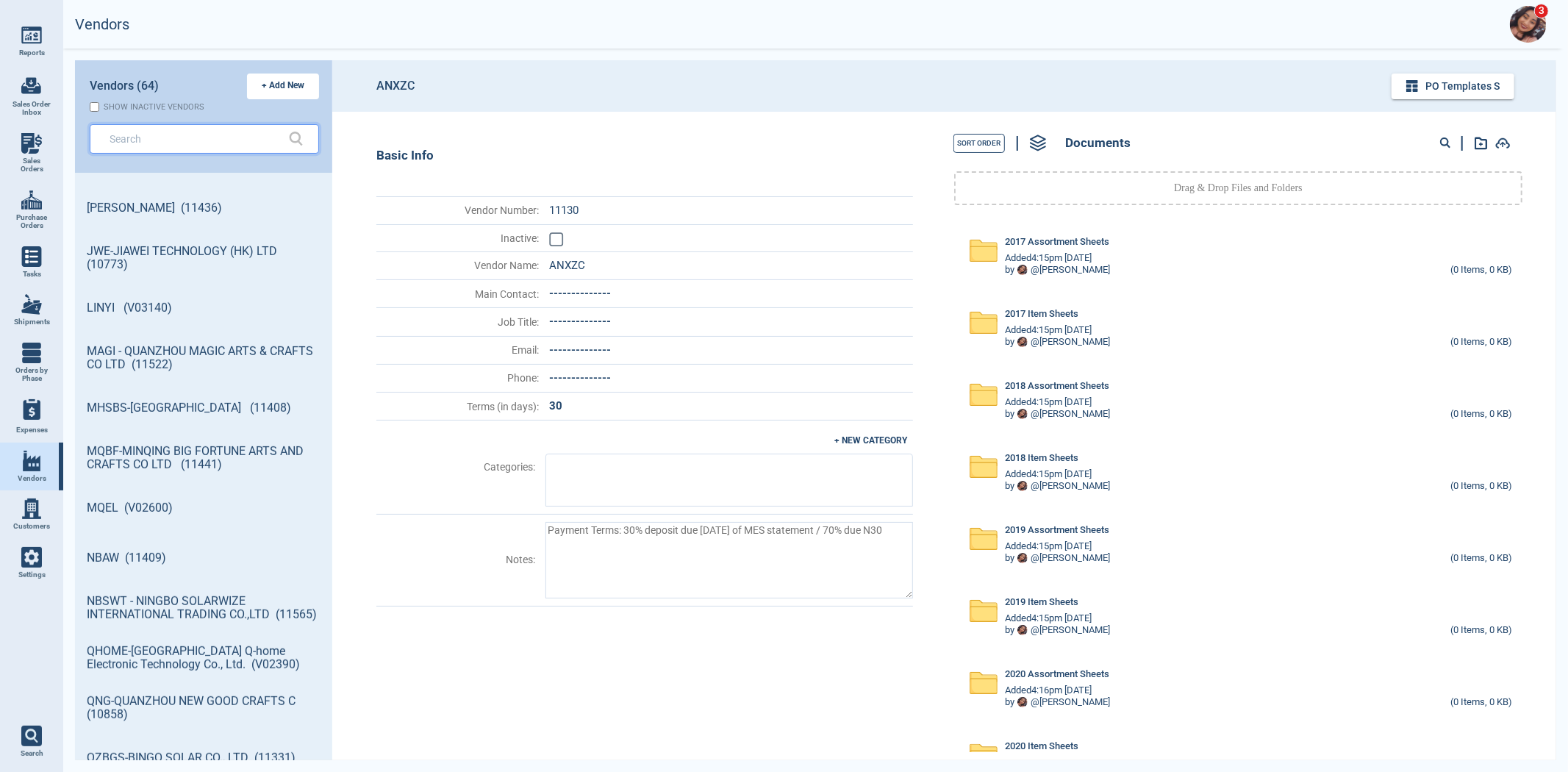
drag, startPoint x: 148, startPoint y: 132, endPoint x: 151, endPoint y: 141, distance: 9.5
click at [151, 135] on input "text" at bounding box center [193, 138] width 168 height 22
click at [156, 156] on header "Vendors (64) + Add New Show inactive vendors" at bounding box center [204, 116] width 257 height 113
click at [163, 141] on input "text" at bounding box center [193, 138] width 168 height 22
type textarea "x"
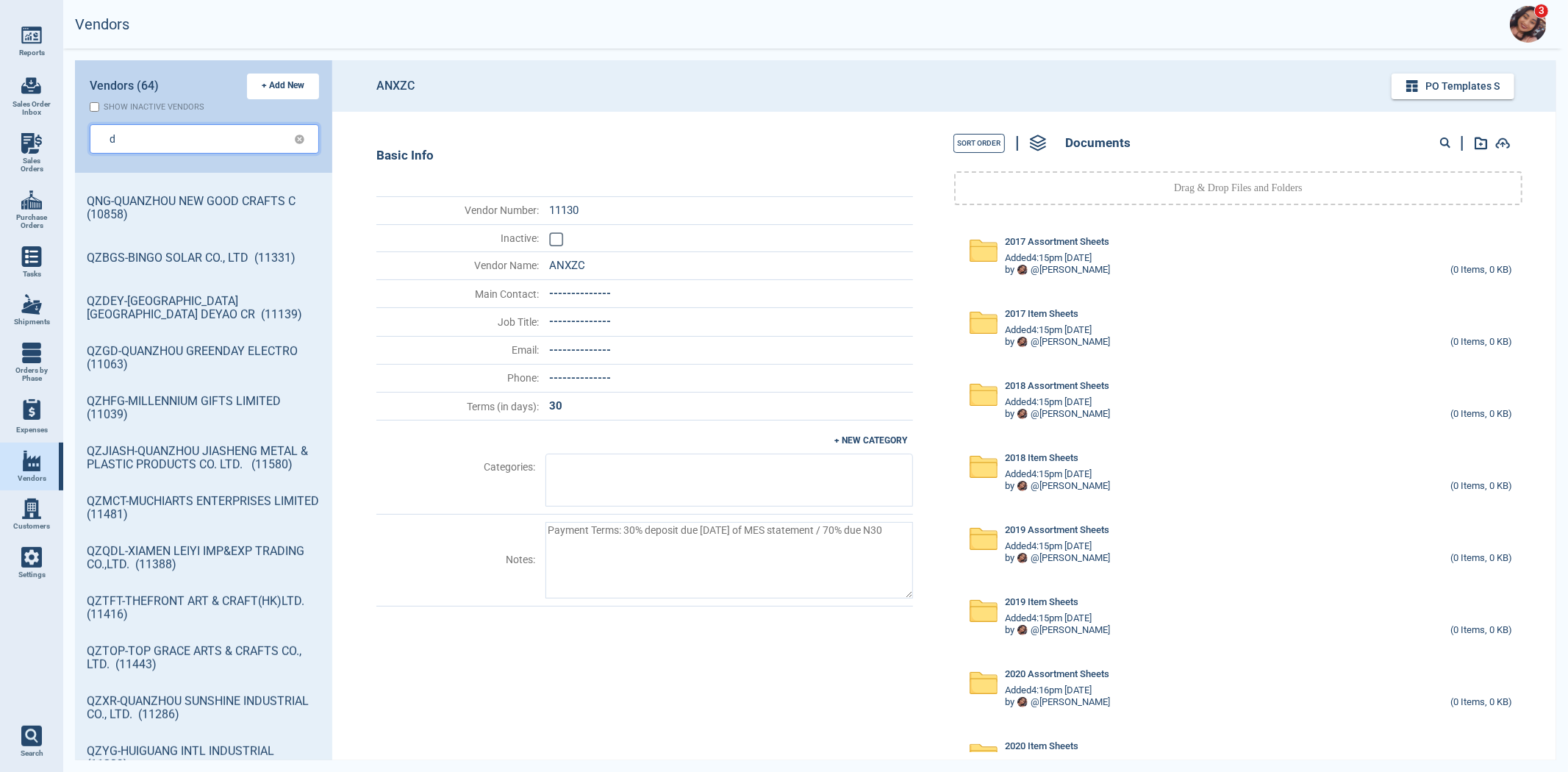
type input "d"
type textarea "x"
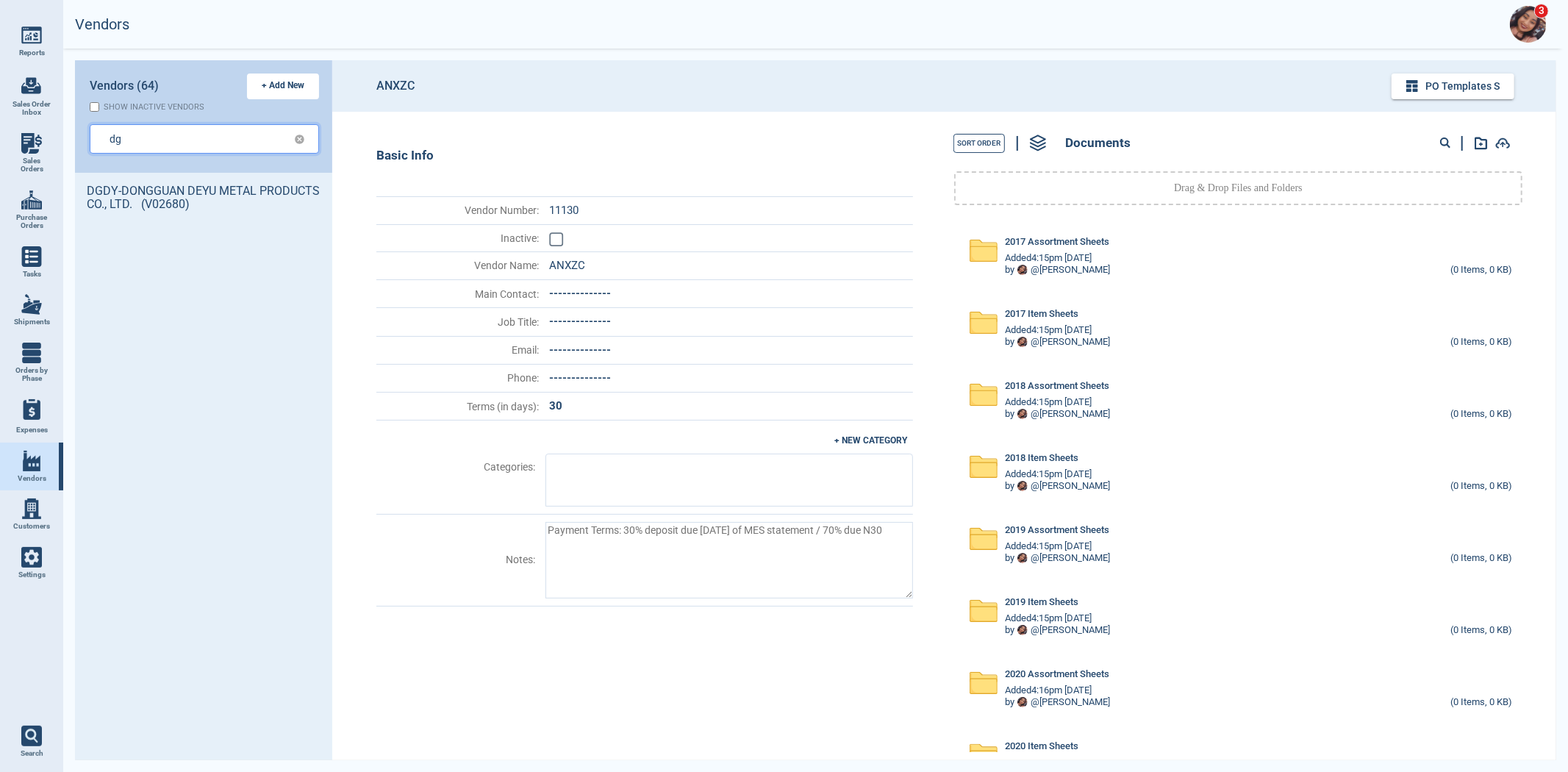
scroll to position [0, 0]
type input "dg"
click at [167, 195] on link "DGDY-DONGGUAN DEYU METAL PRODUCTS CO., LTD. (V02680)" at bounding box center [204, 197] width 257 height 50
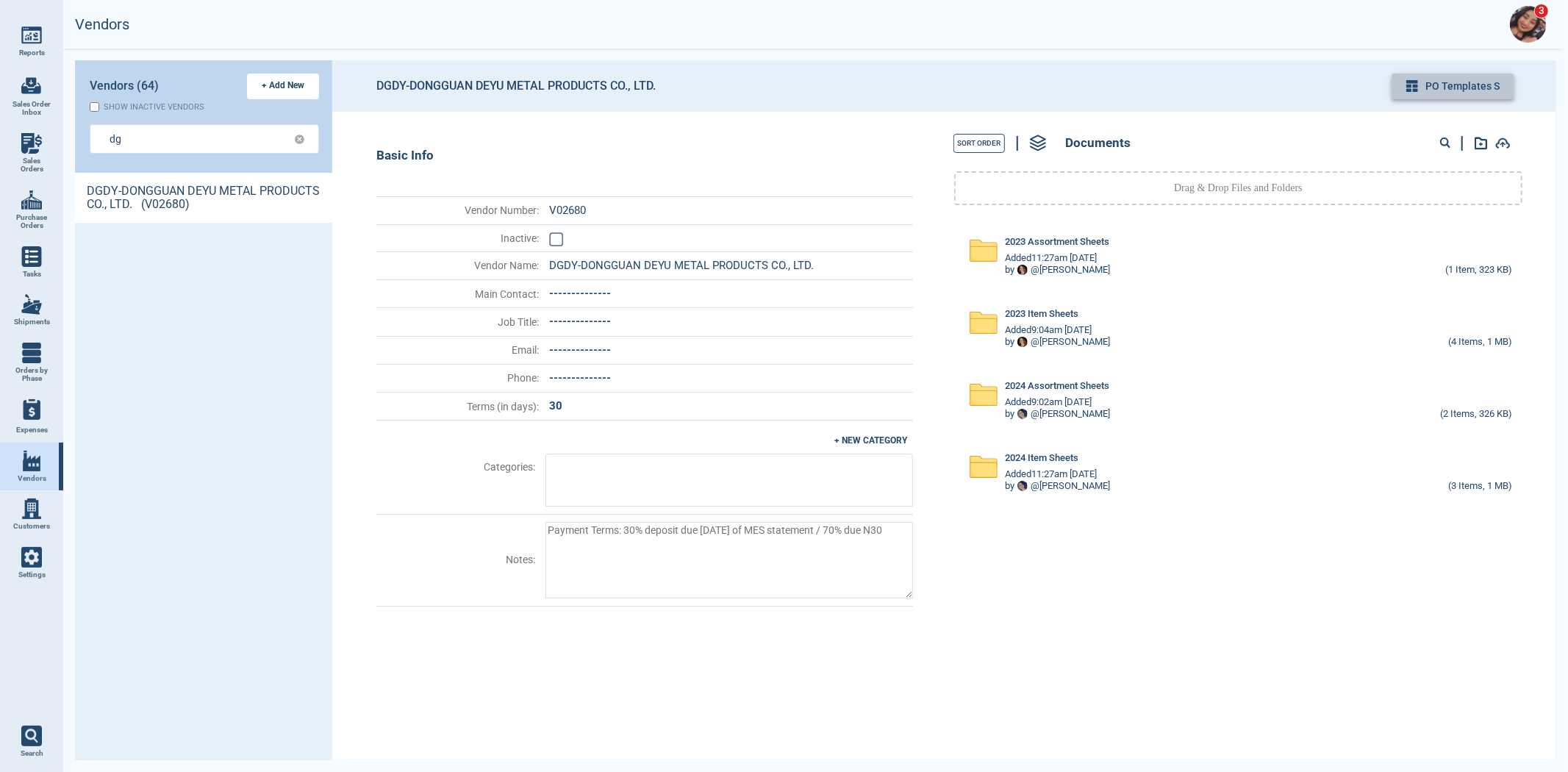
click at [1429, 79] on button "PO Templates s" at bounding box center [1453, 85] width 123 height 25
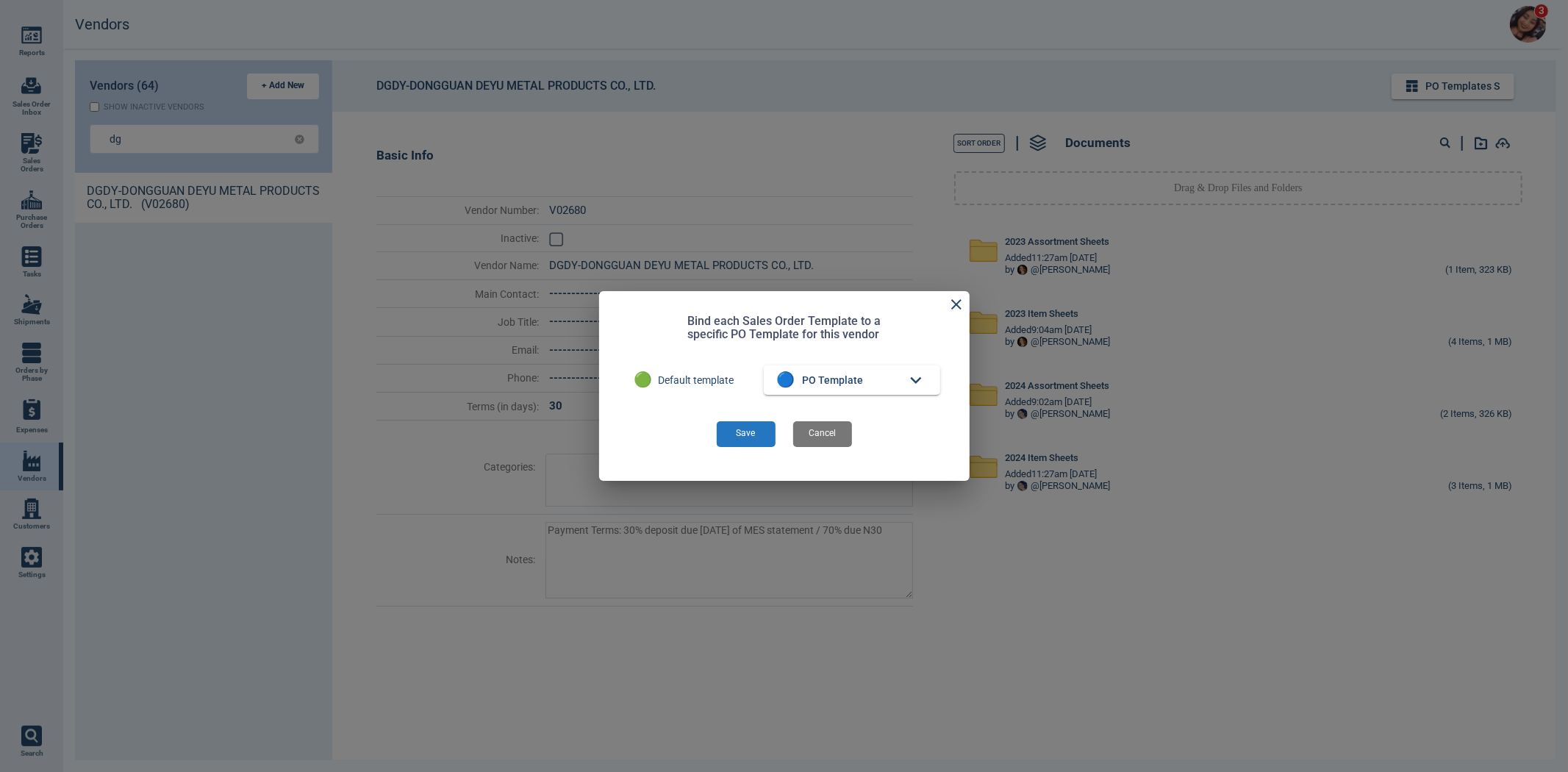
click at [881, 373] on button "🔵 PO Template" at bounding box center [853, 379] width 177 height 29
click at [845, 405] on span "PO Template" at bounding box center [835, 410] width 61 height 15
click at [738, 440] on button "Save" at bounding box center [746, 434] width 59 height 25
type textarea "x"
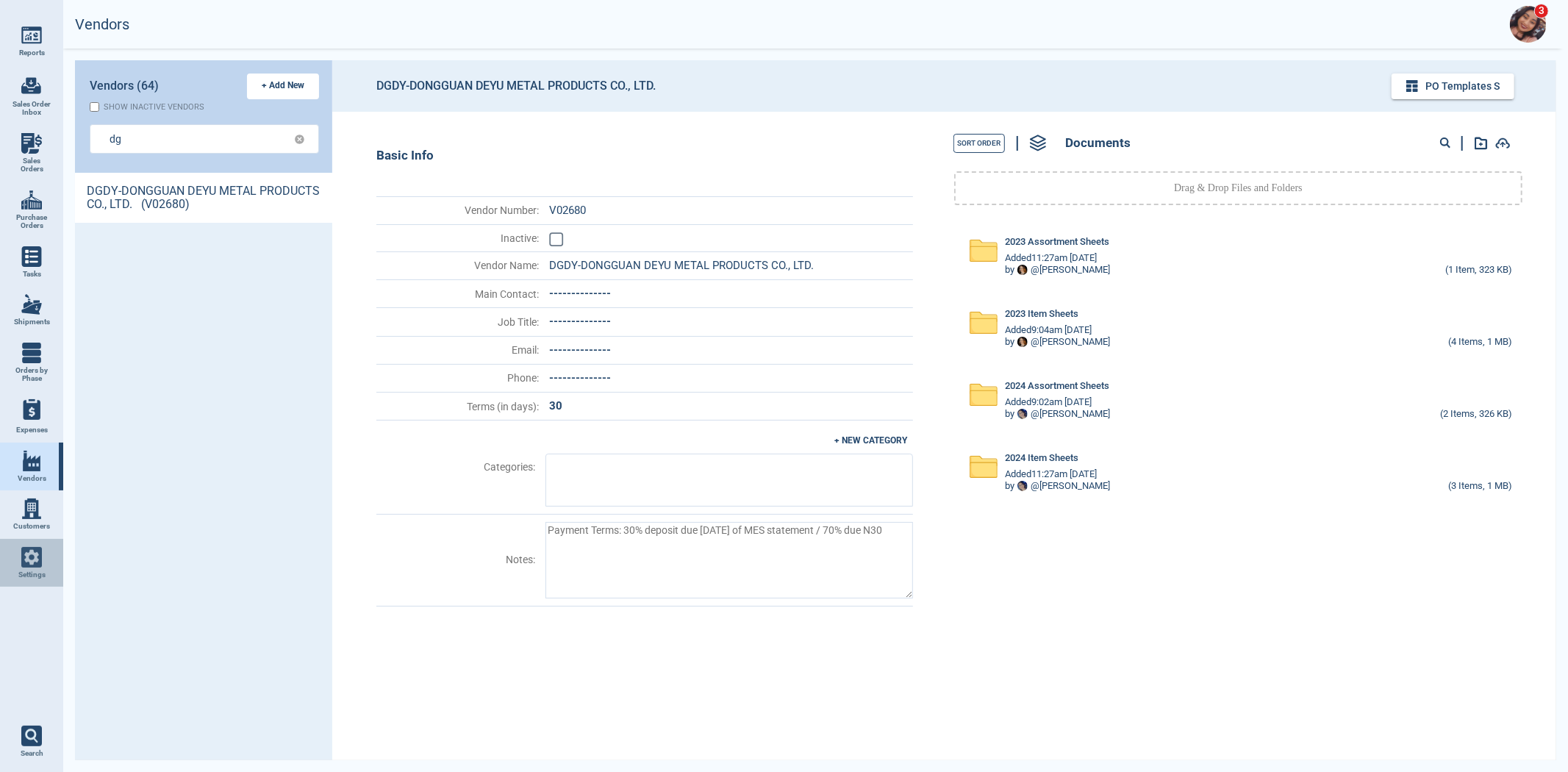
click at [44, 556] on link "Settings" at bounding box center [31, 564] width 63 height 49
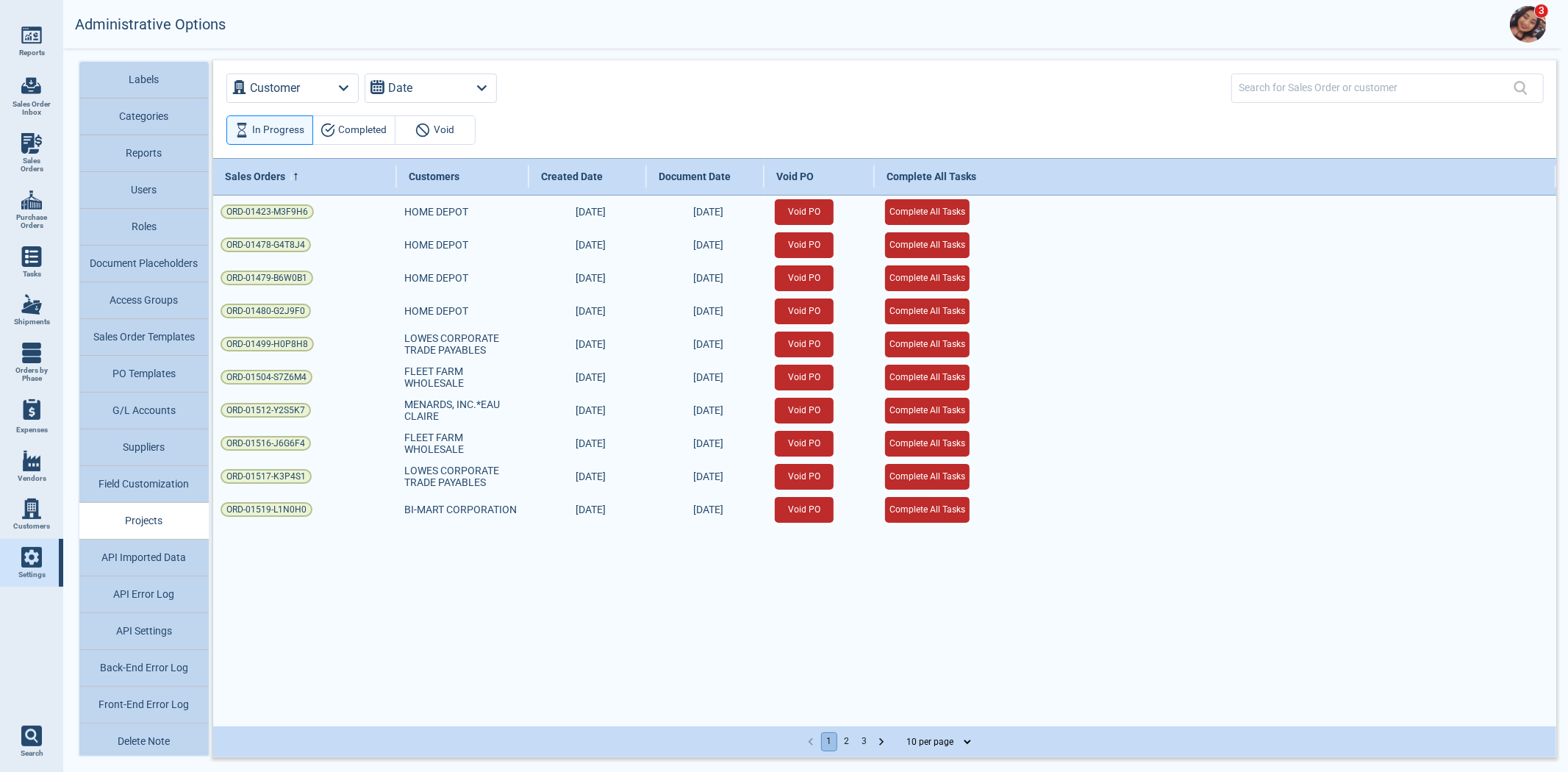
click at [164, 349] on button "Sales Order Templates" at bounding box center [145, 337] width 130 height 37
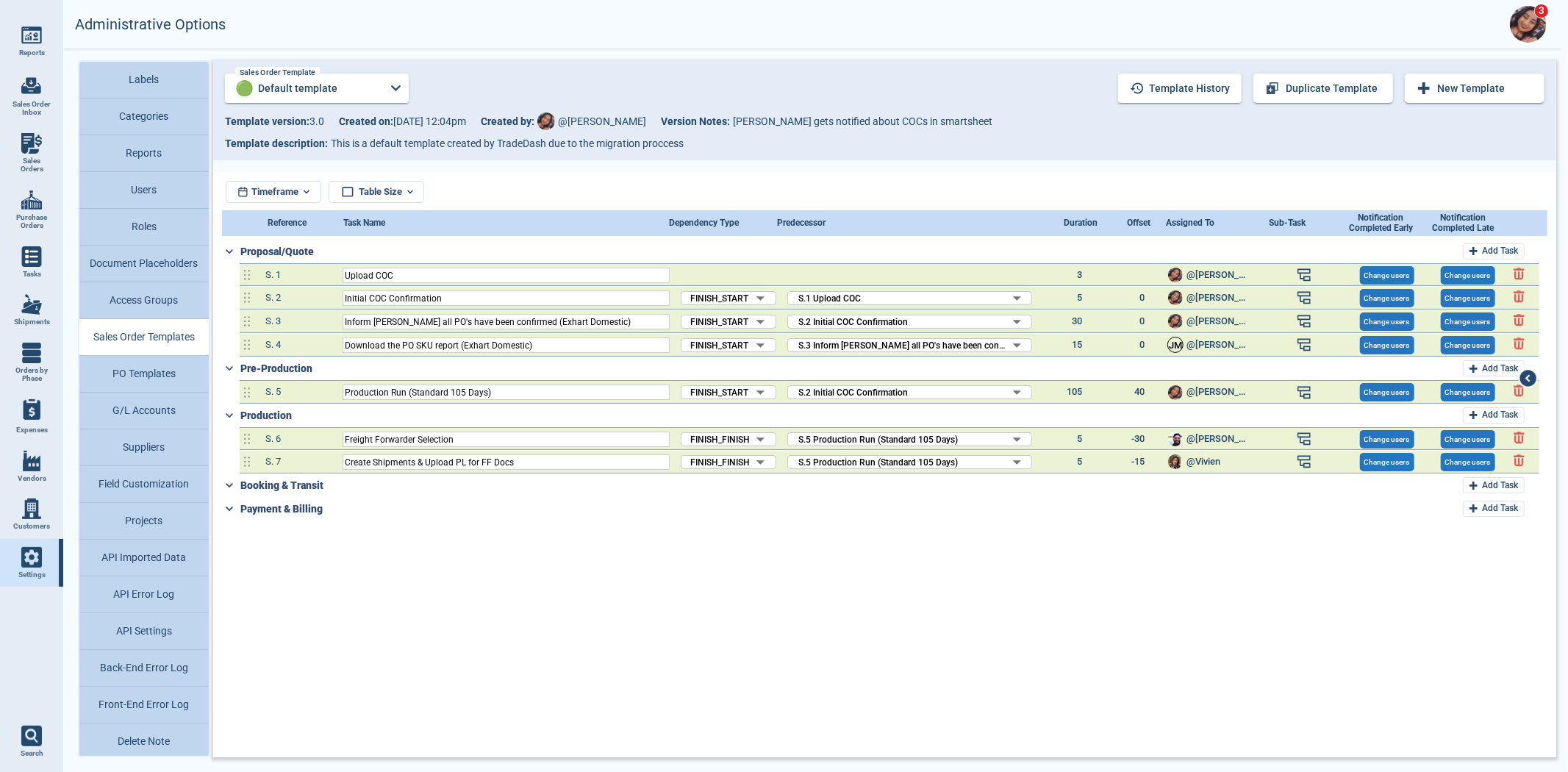
click at [387, 84] on icon at bounding box center [395, 87] width 20 height 20
click at [387, 84] on div at bounding box center [784, 386] width 1568 height 772
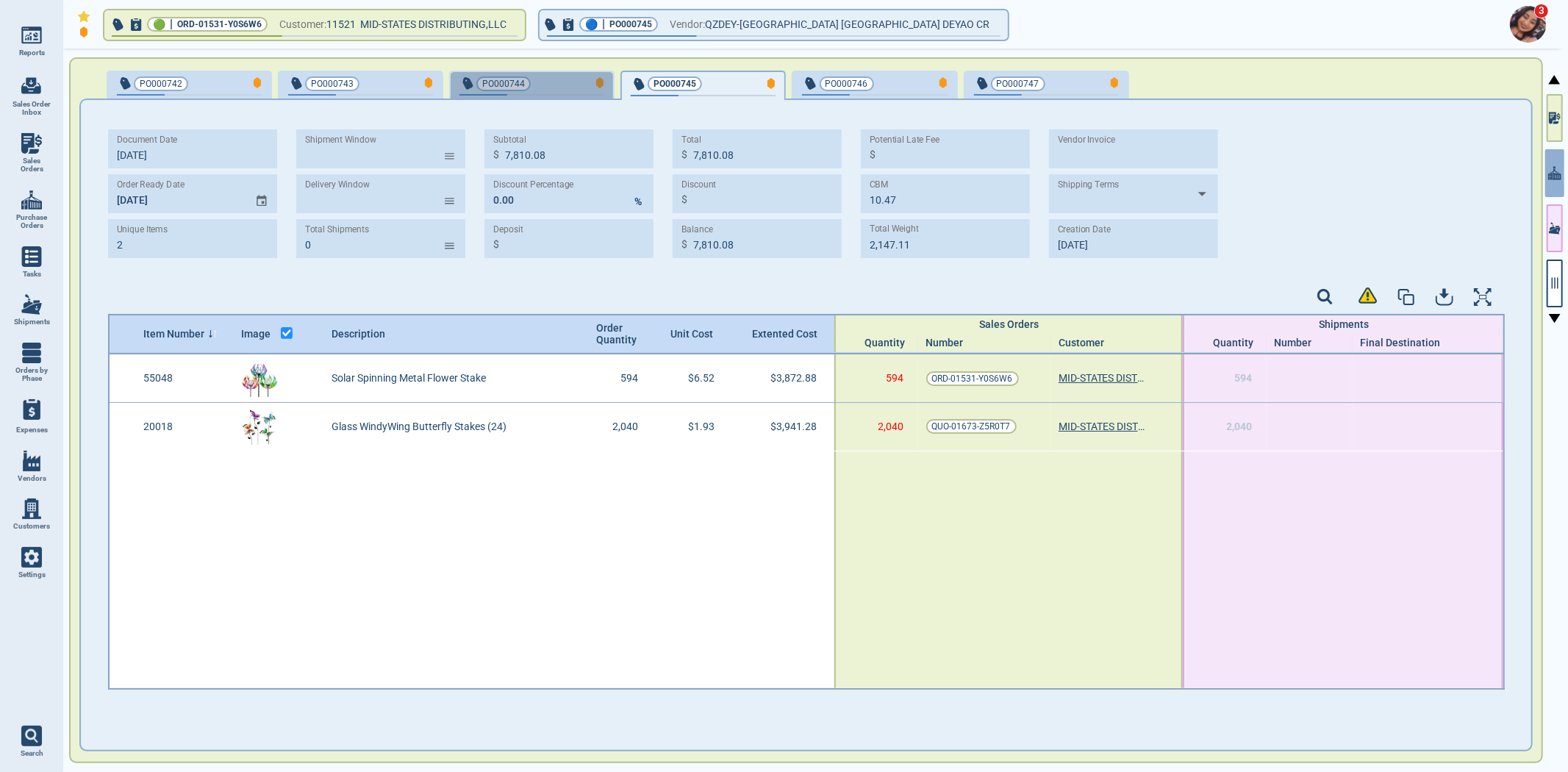
click at [527, 88] on span "PO000744" at bounding box center [507, 84] width 97 height 15
type input "4"
type input "20,521.76"
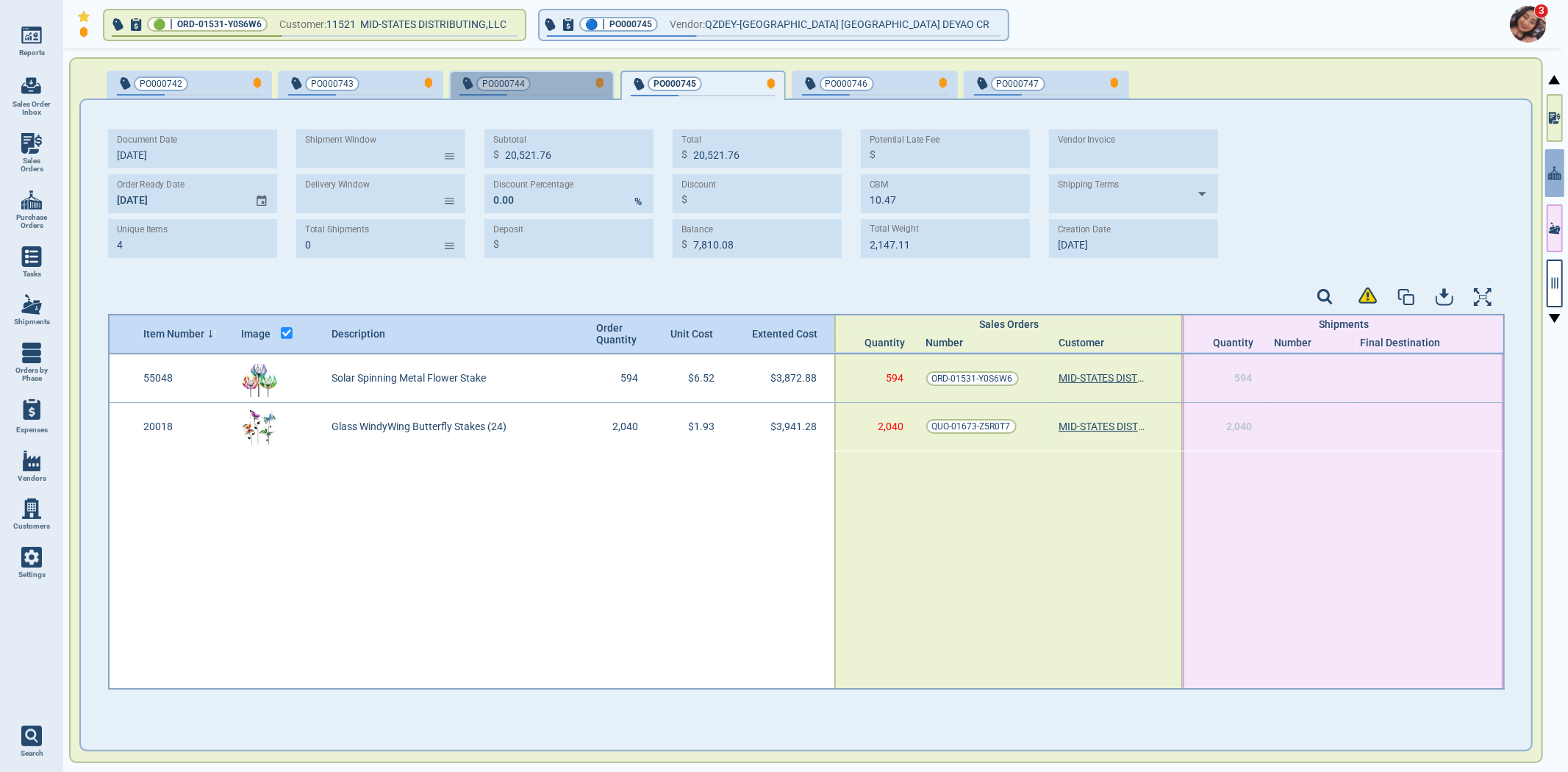
type input "13.41"
type input "4,822.53"
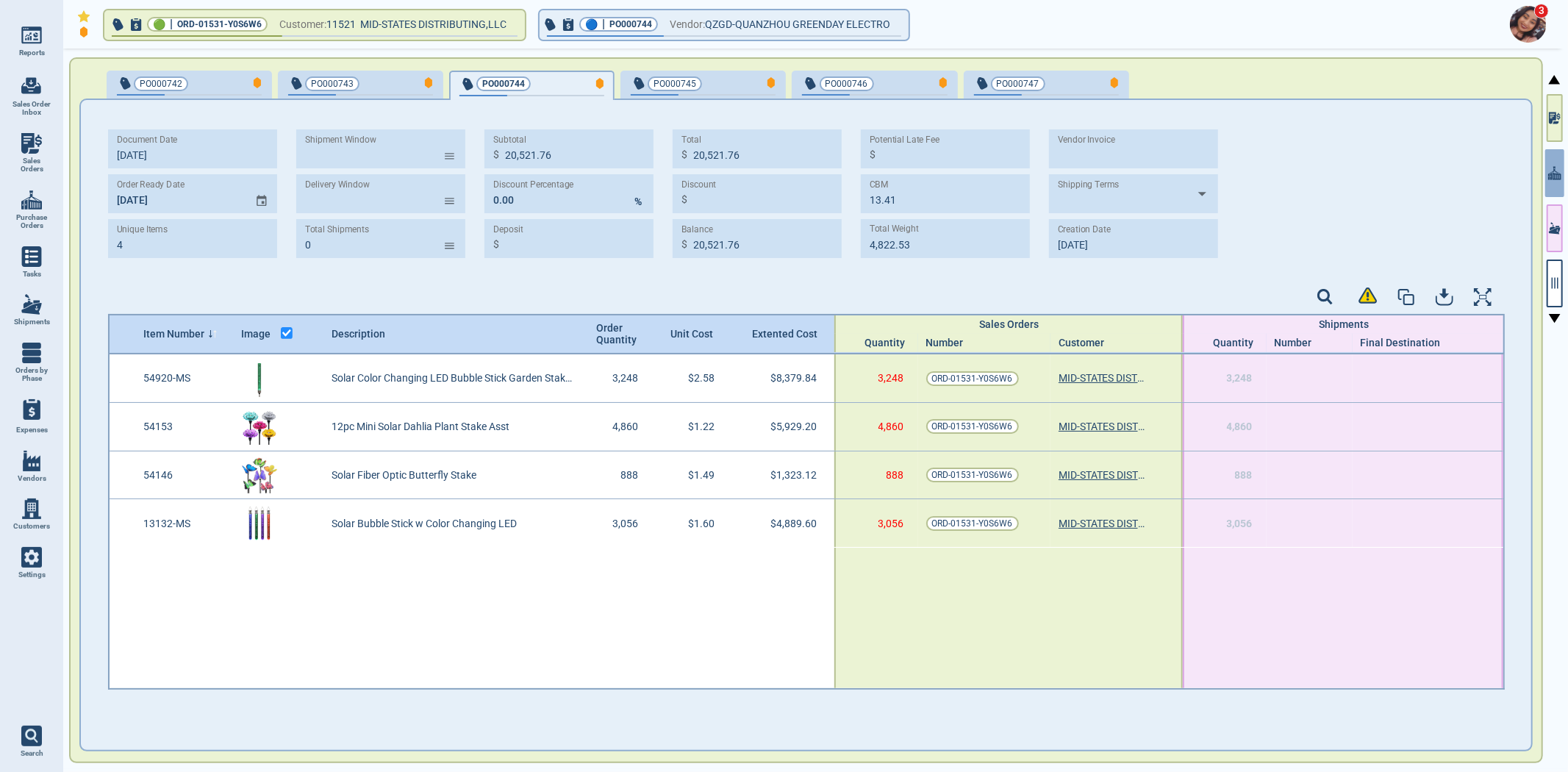
type input "[DATE]"
click at [376, 90] on span "PO000743" at bounding box center [336, 84] width 97 height 15
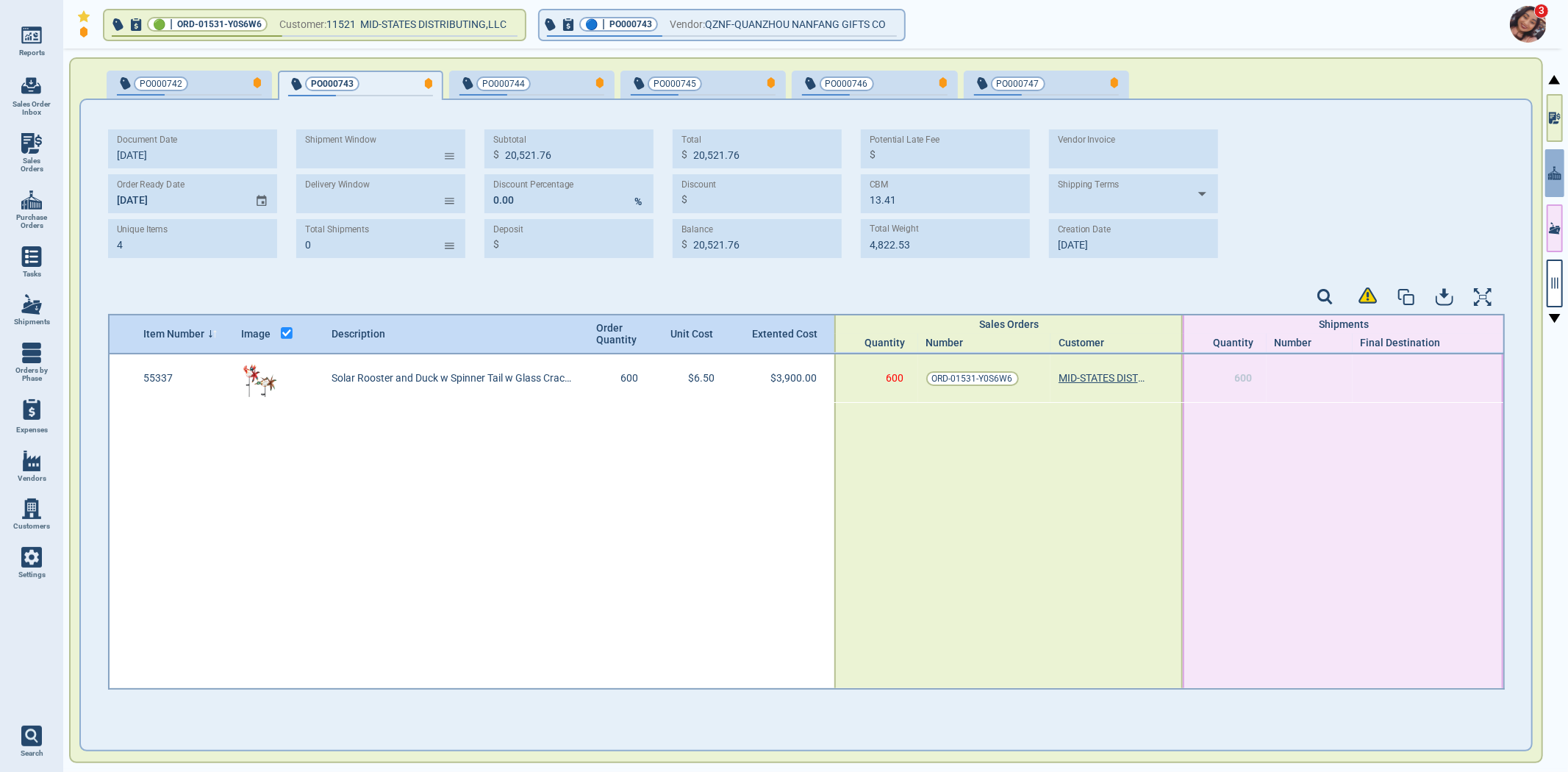
type input "1"
type input "3,900.00"
type input "9.00"
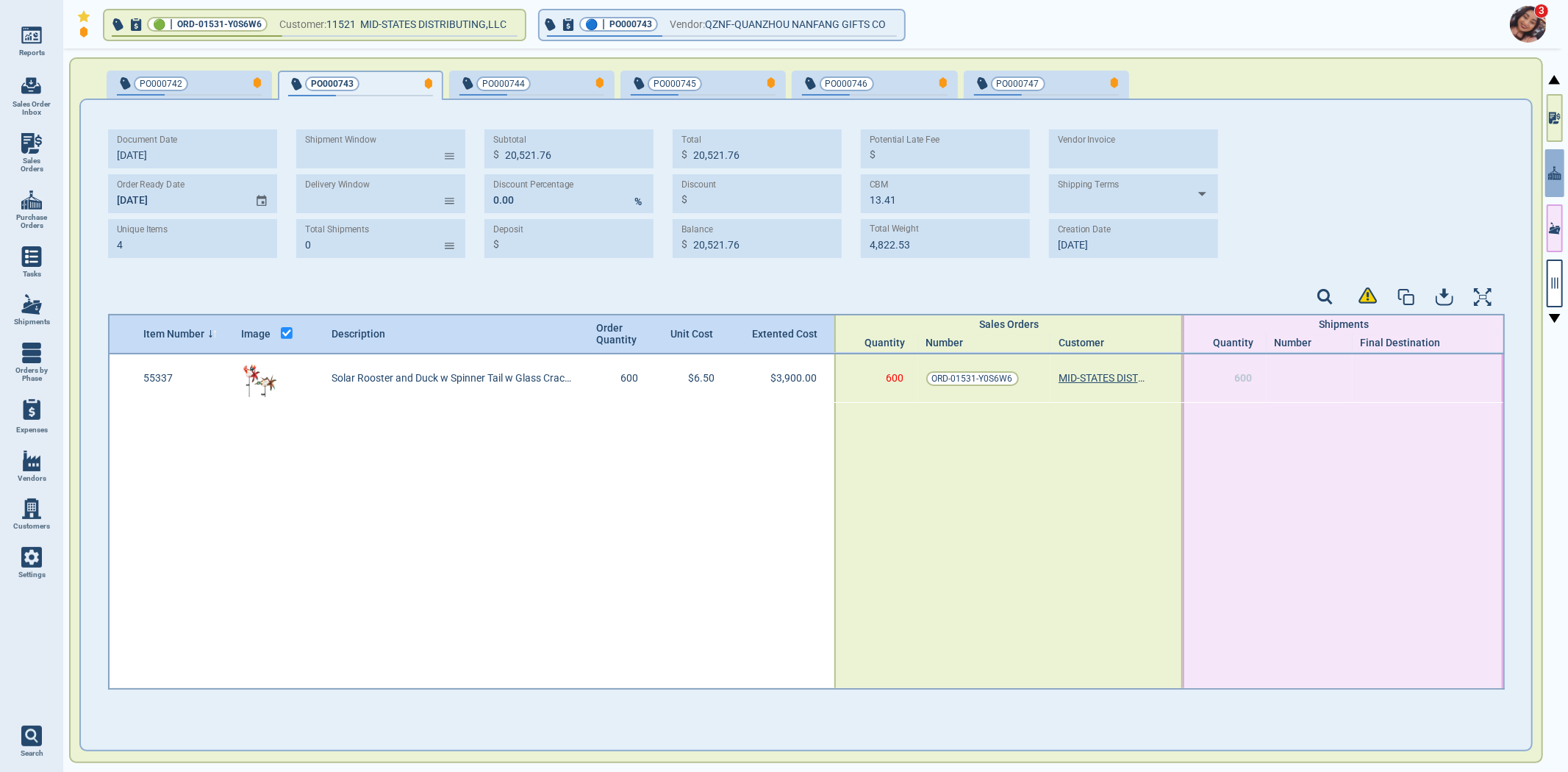
type input "1,301.00"
type input "[DATE]"
drag, startPoint x: 219, startPoint y: 90, endPoint x: 196, endPoint y: 117, distance: 35.5
click at [218, 90] on div "PO000742" at bounding box center [190, 84] width 145 height 17
type input "8"
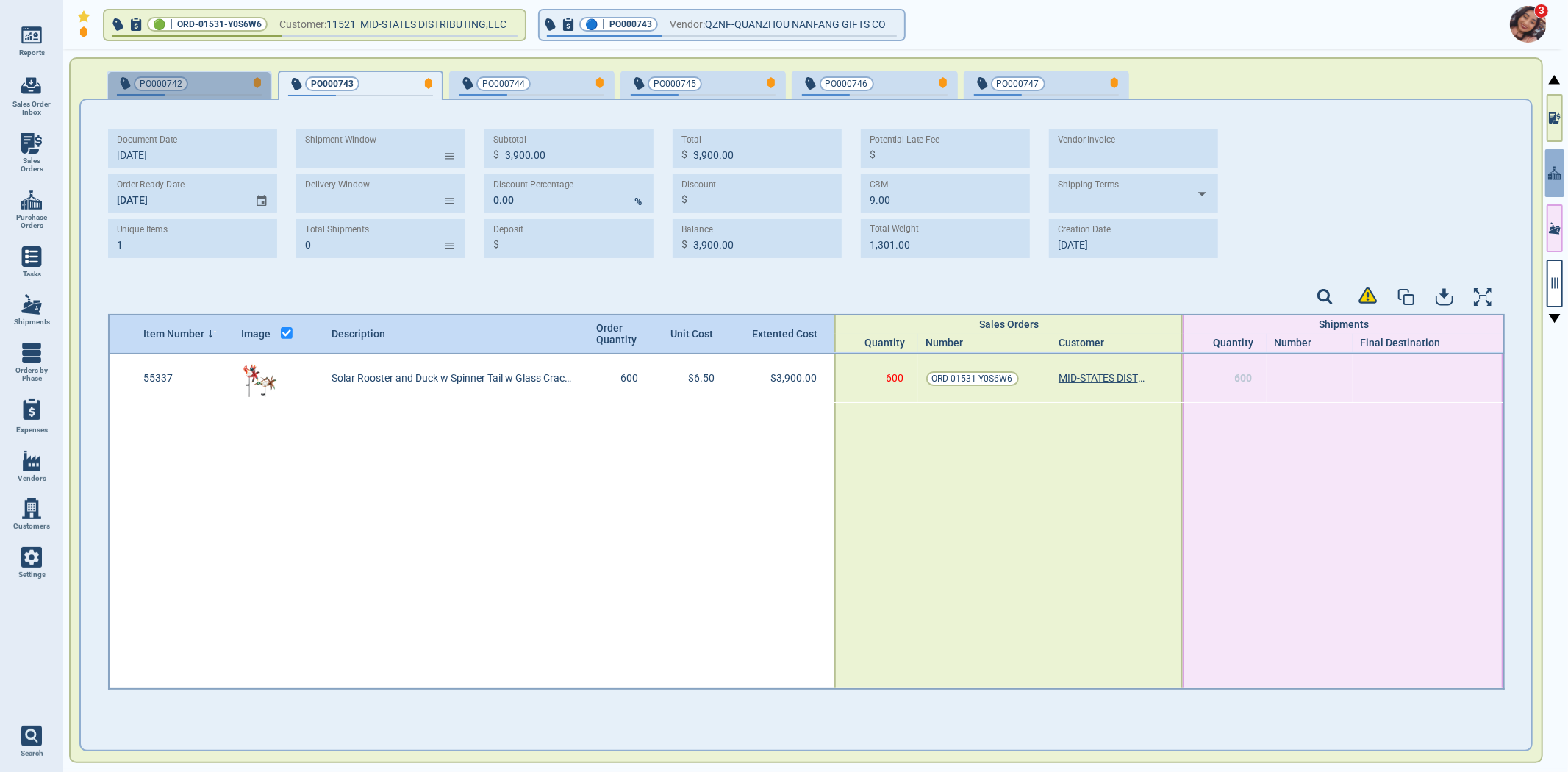
type input "14,657.41"
type input "18.67"
type input "3,063.33"
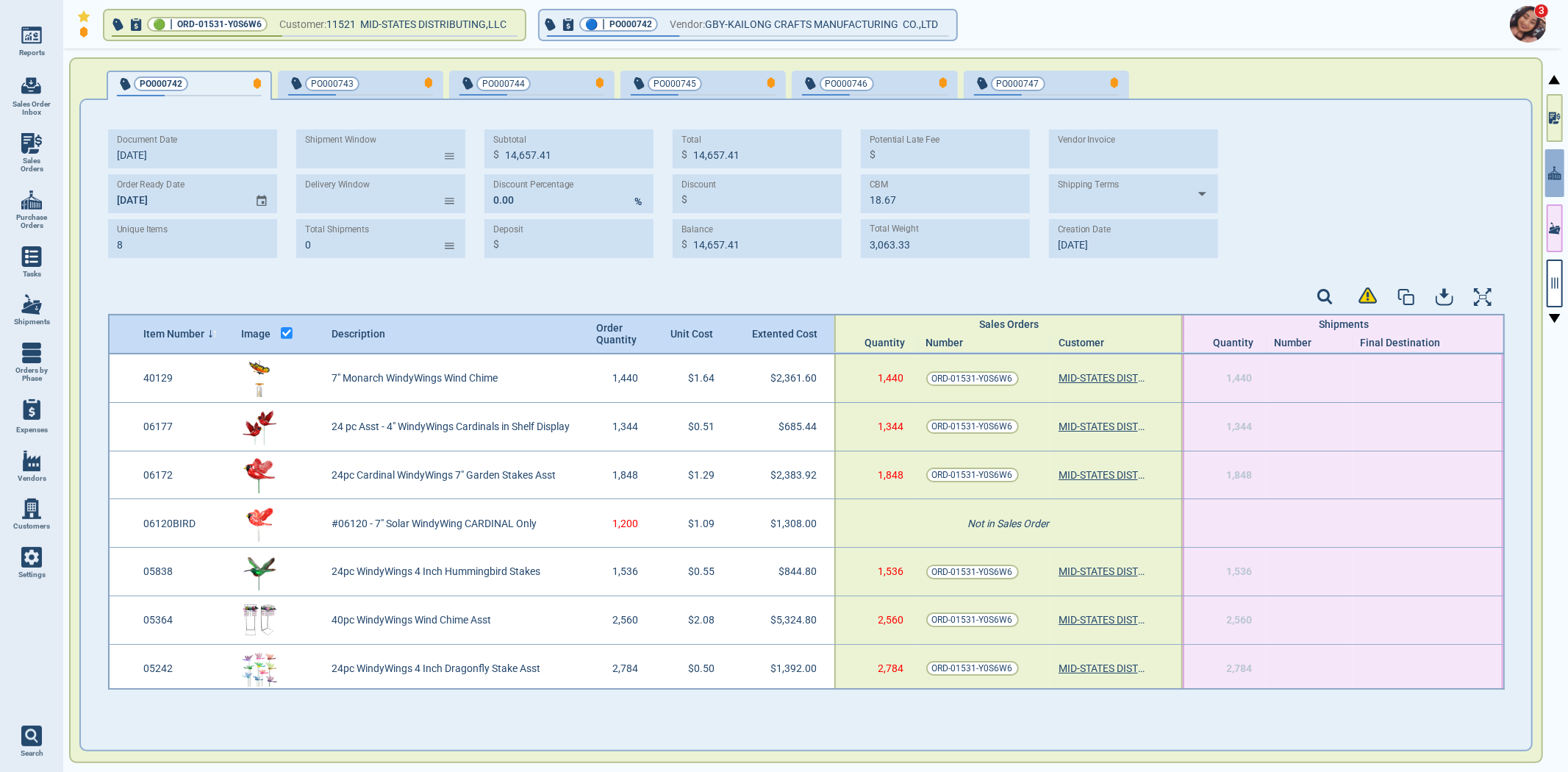
click at [31, 208] on img at bounding box center [32, 200] width 21 height 21
select select "50"
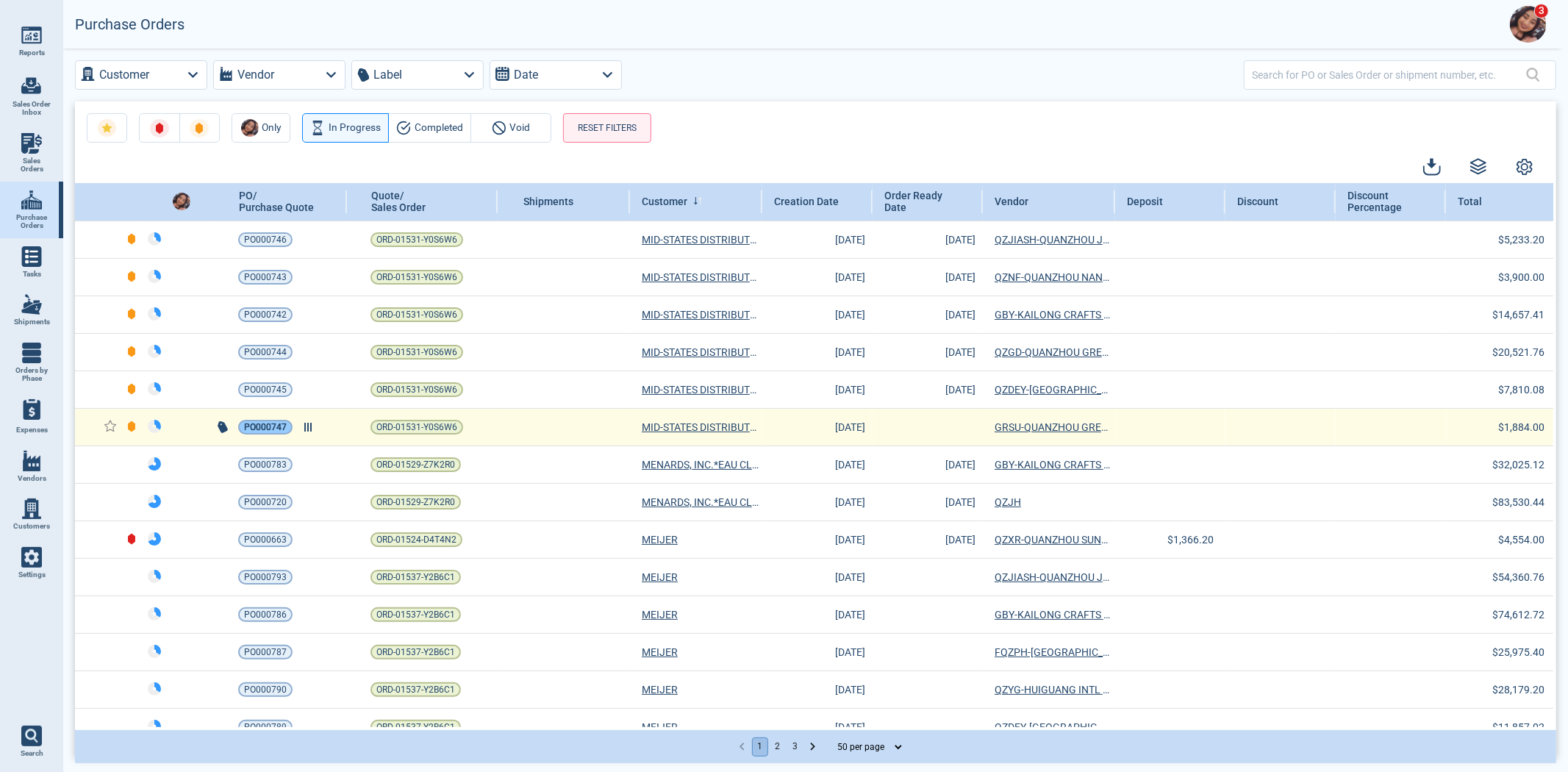
click at [267, 425] on span "PO000747" at bounding box center [265, 427] width 42 height 15
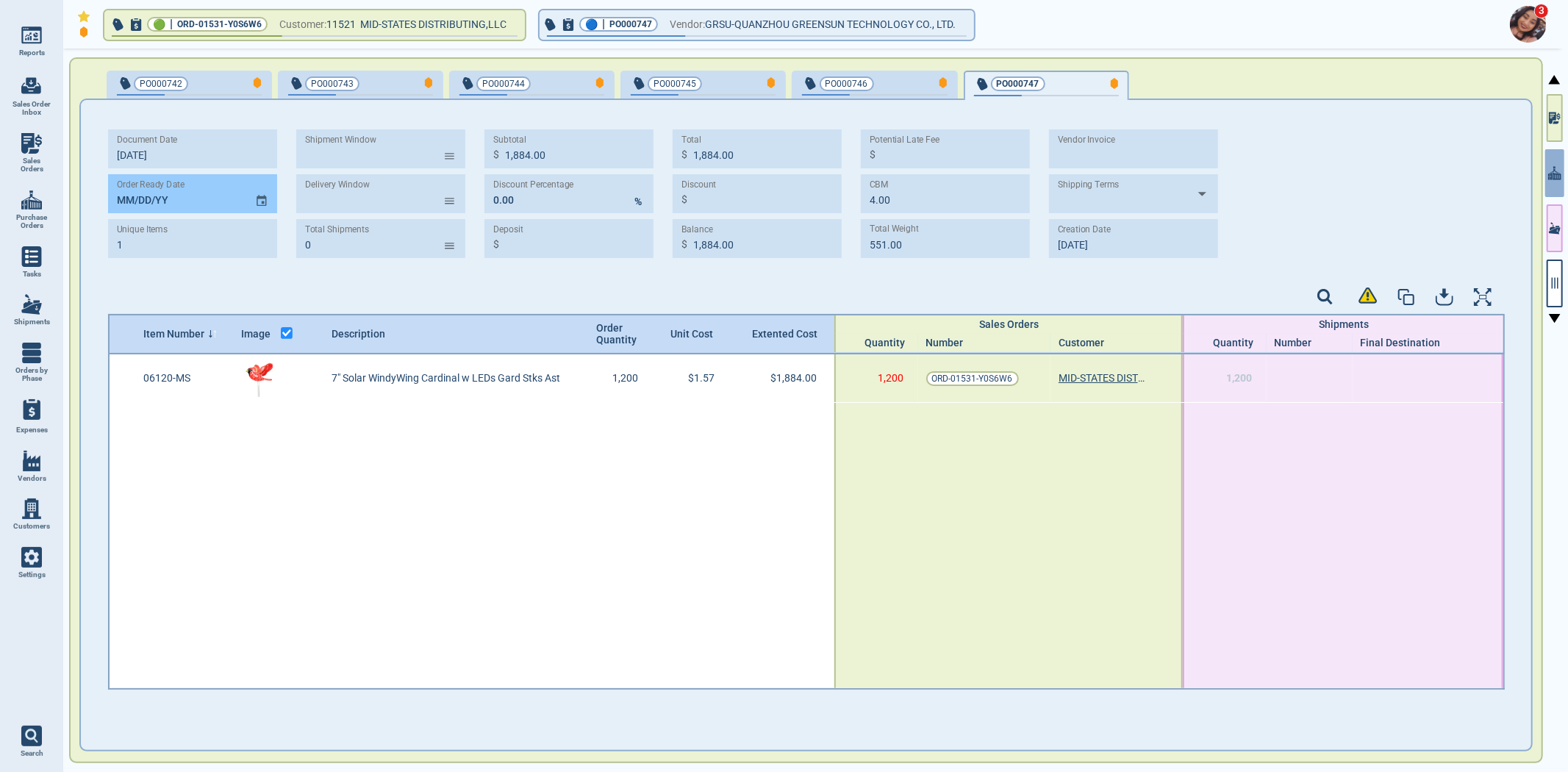
click at [123, 199] on input "MM/DD/YY" at bounding box center [176, 194] width 135 height 39
type input "[DATE]"
click at [351, 539] on div at bounding box center [472, 546] width 725 height 286
click at [30, 199] on img at bounding box center [32, 200] width 21 height 21
select select "50"
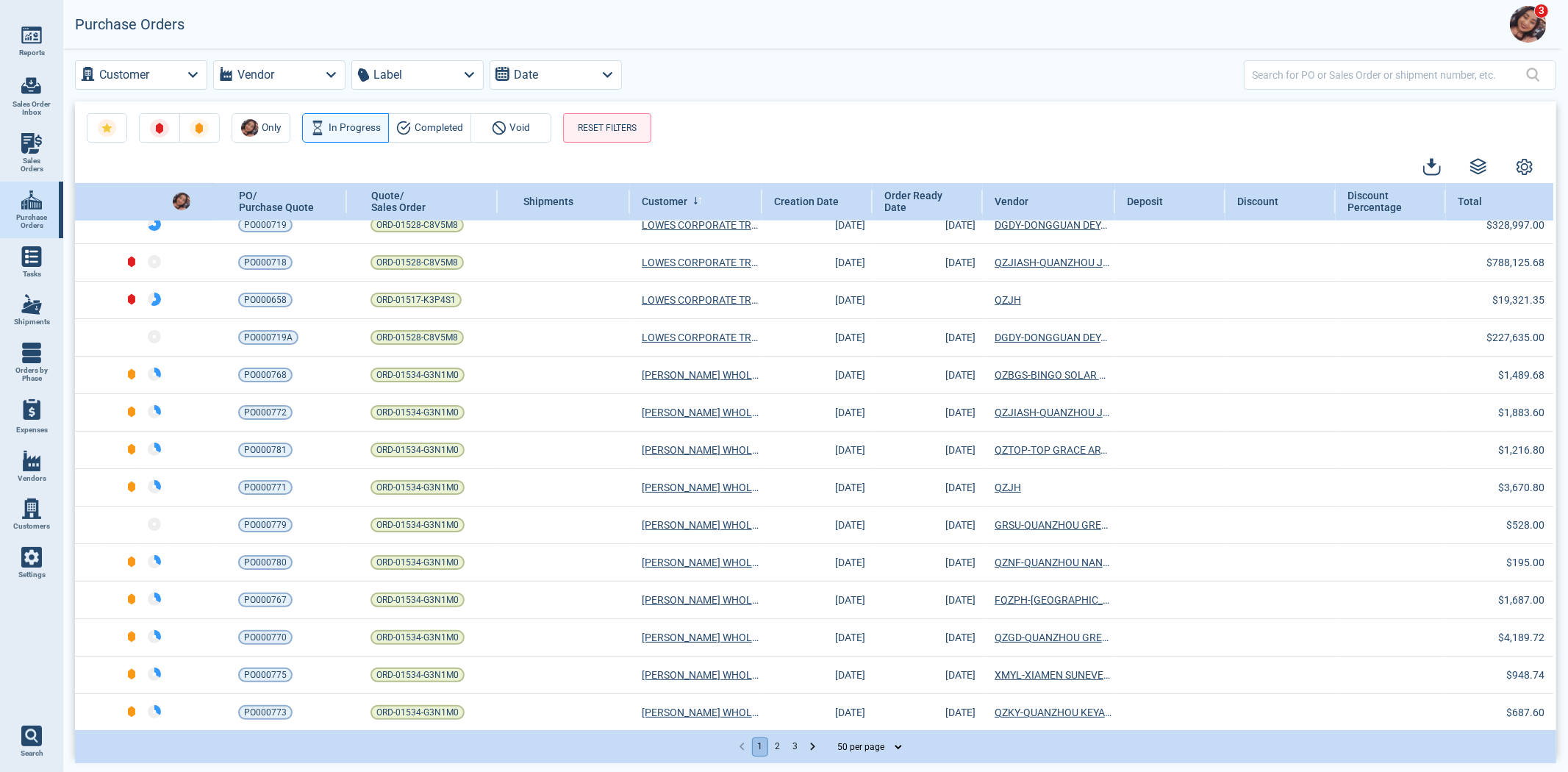
scroll to position [1412, 0]
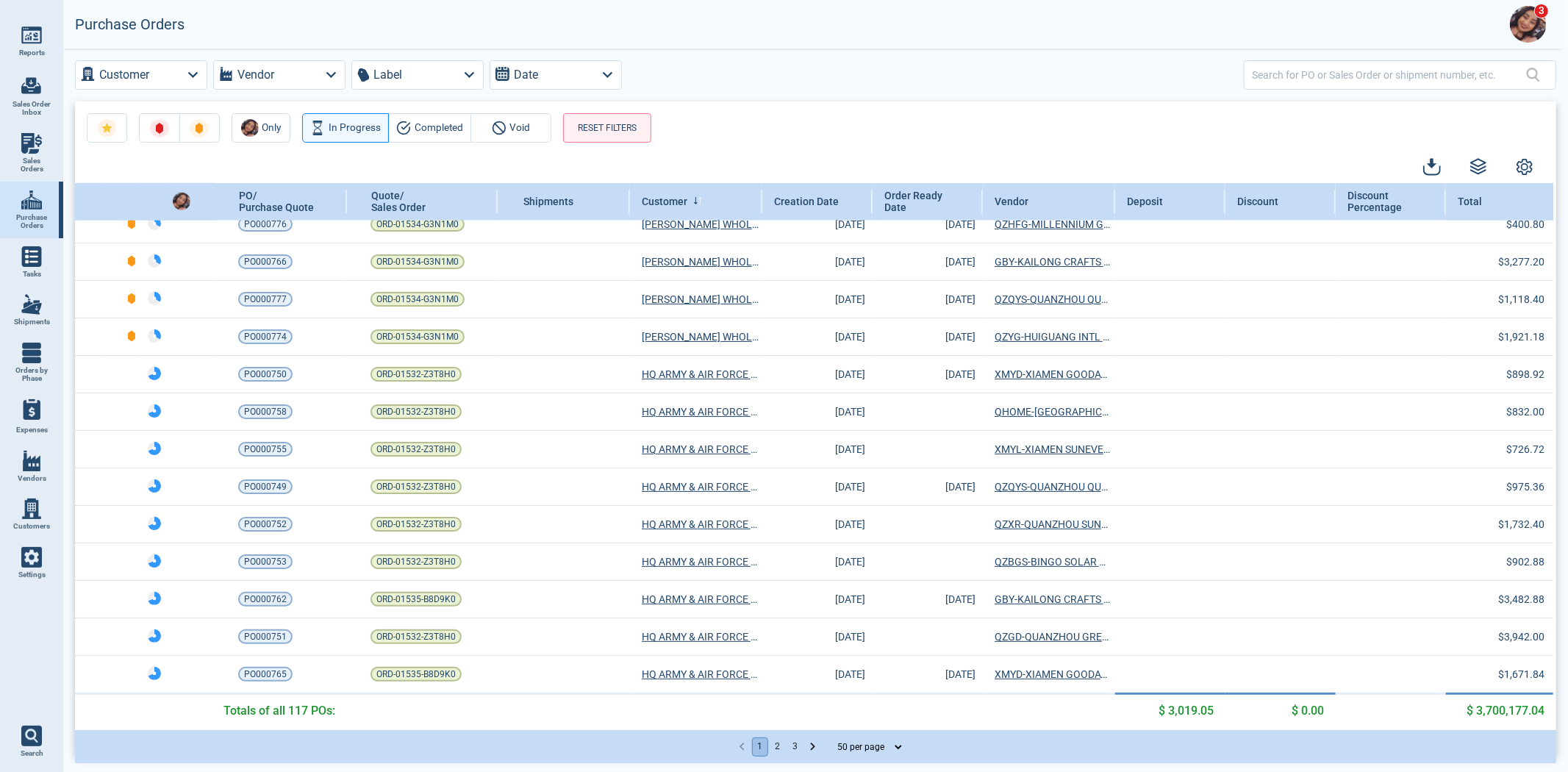
click at [776, 747] on button "2" at bounding box center [777, 747] width 16 height 19
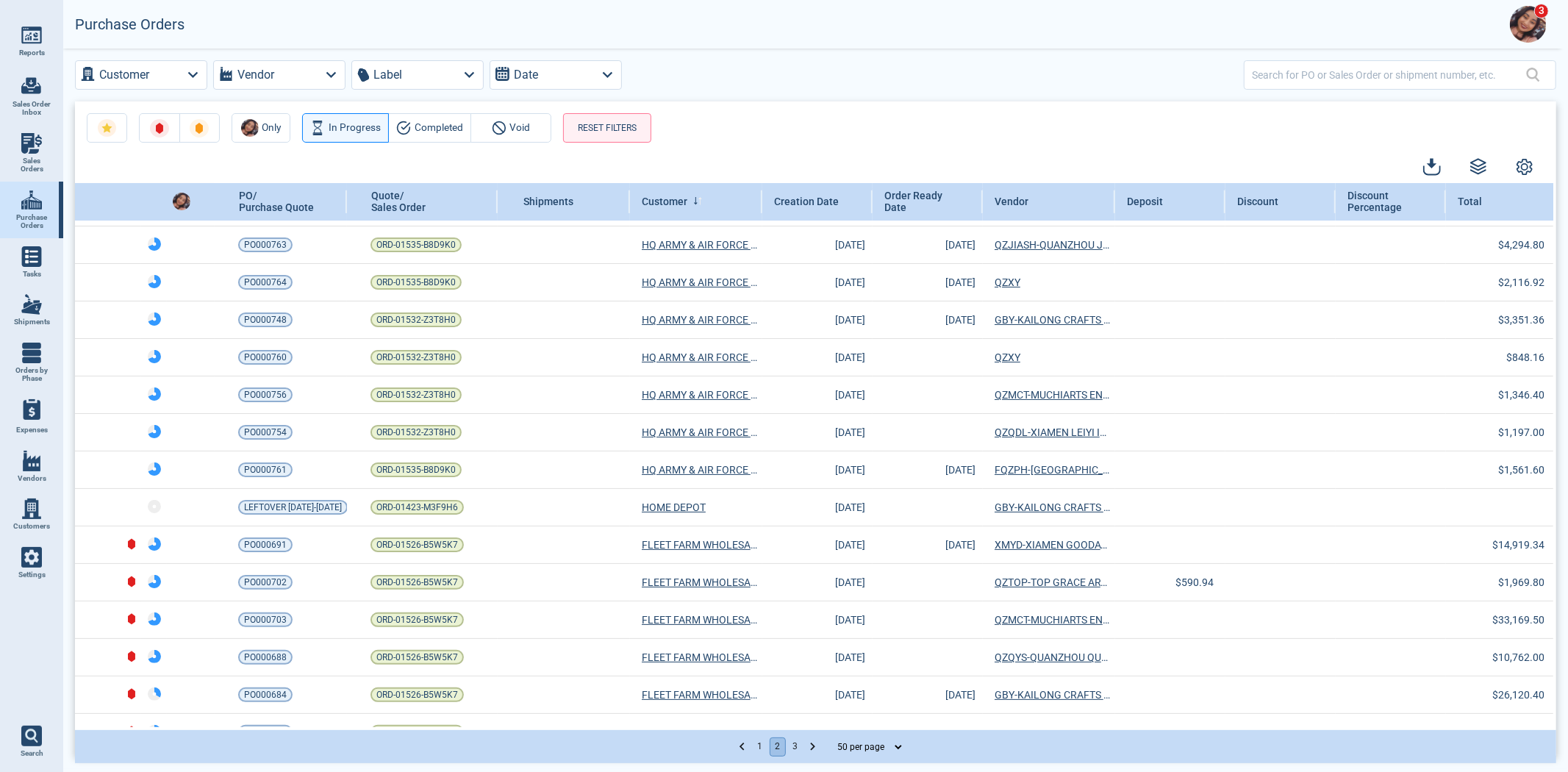
scroll to position [0, 0]
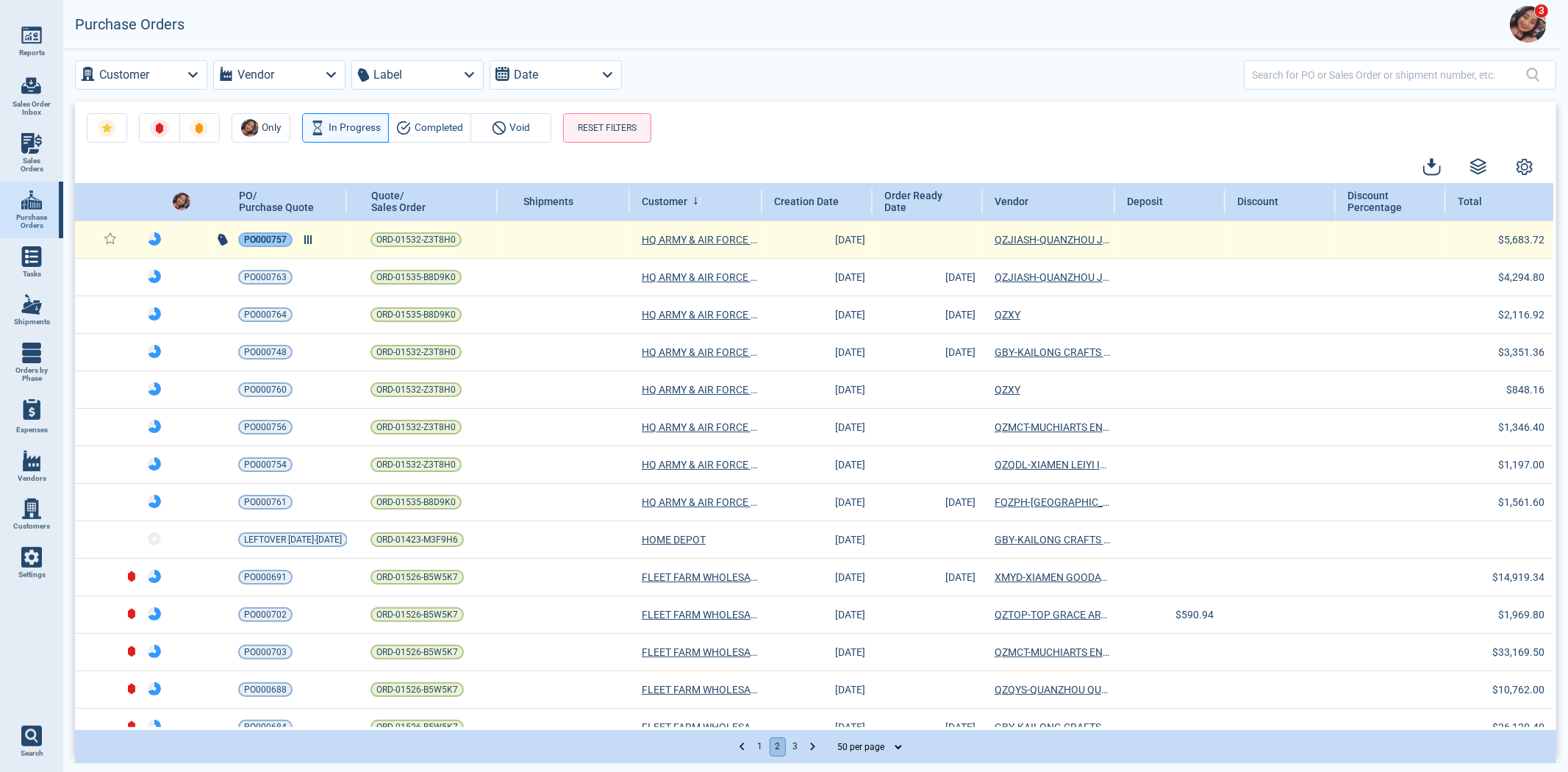
click at [259, 241] on span "PO000757" at bounding box center [265, 239] width 42 height 15
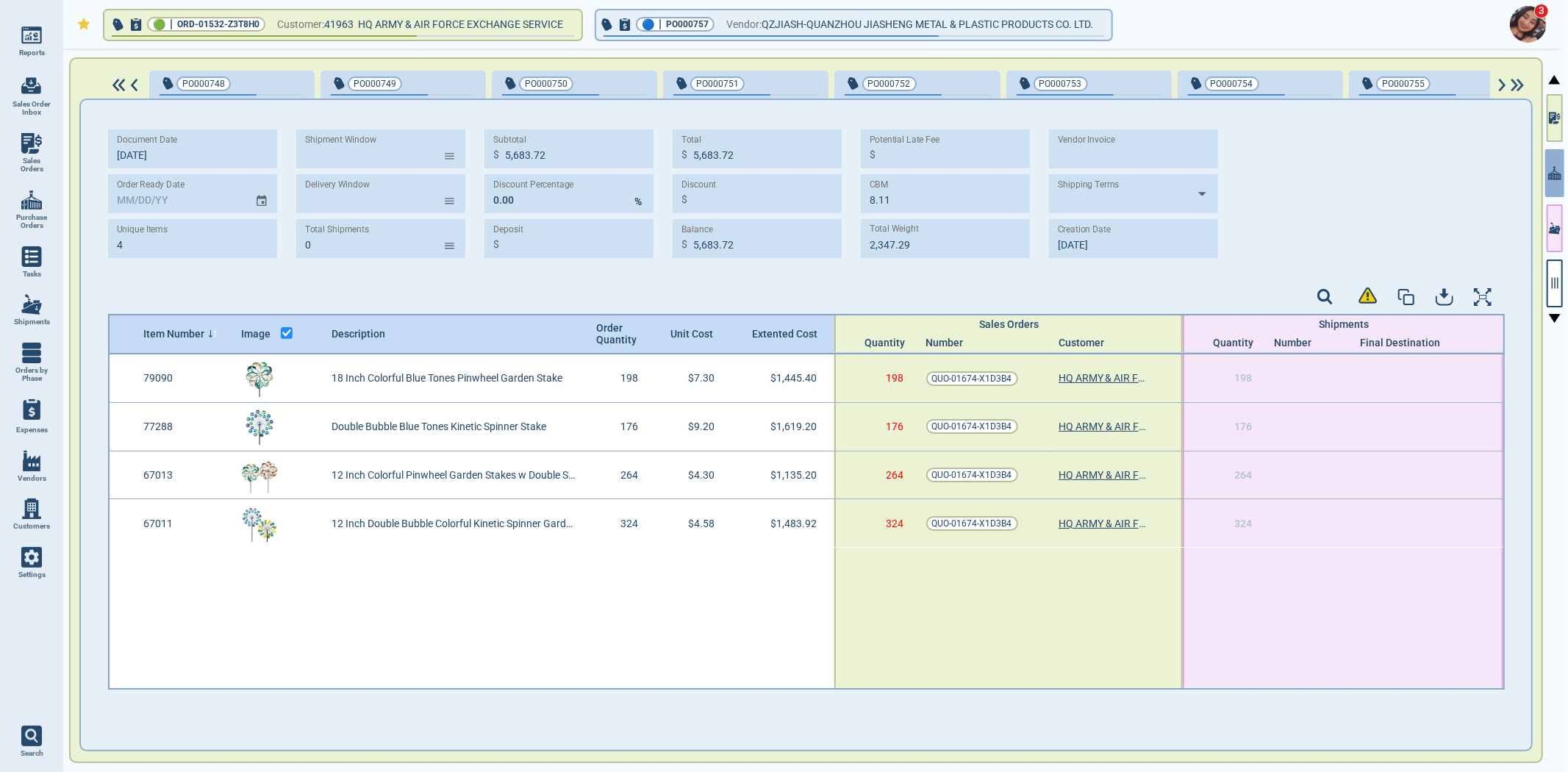
scroll to position [0, 283]
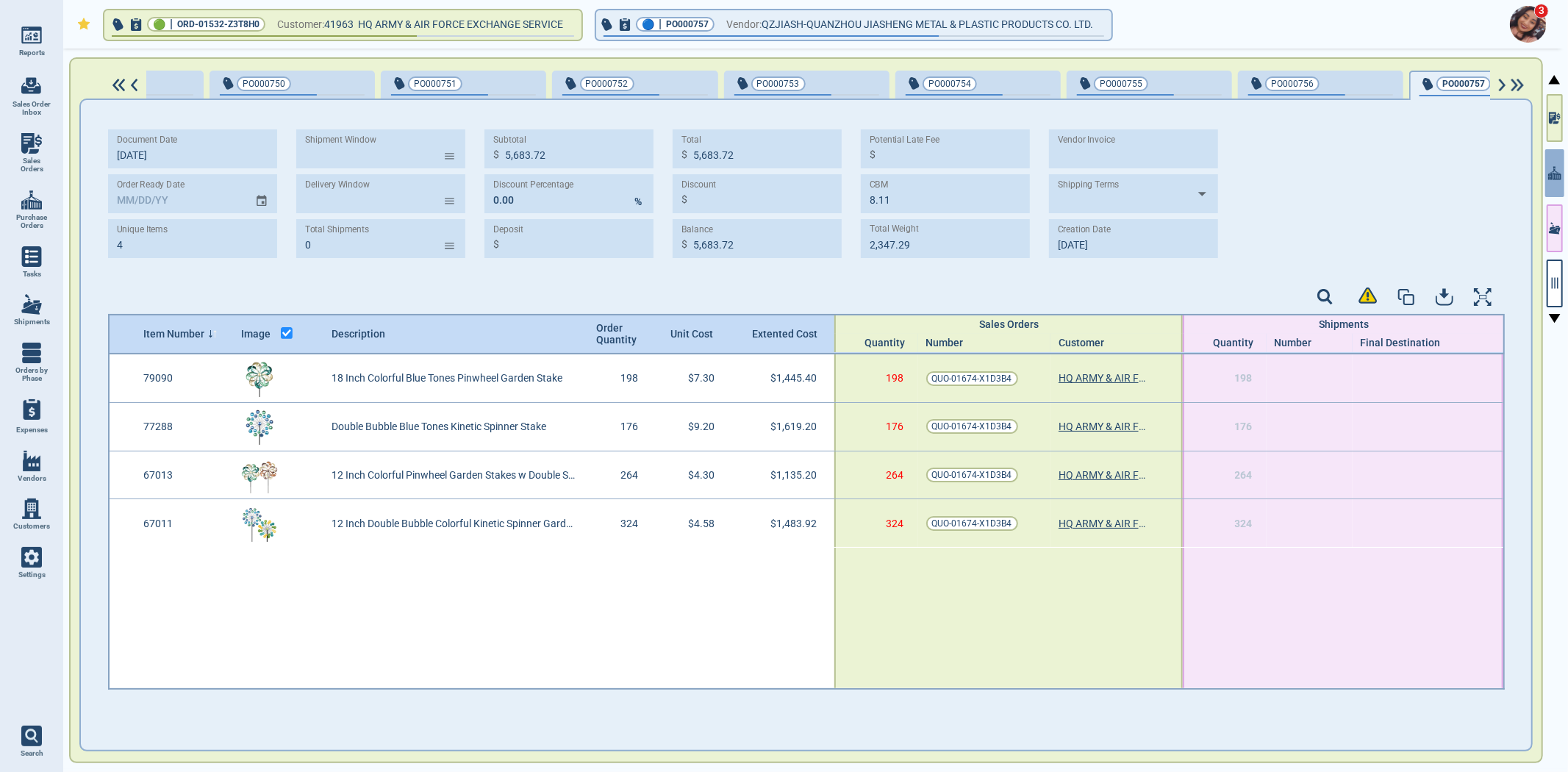
click at [116, 85] on img at bounding box center [119, 85] width 19 height 13
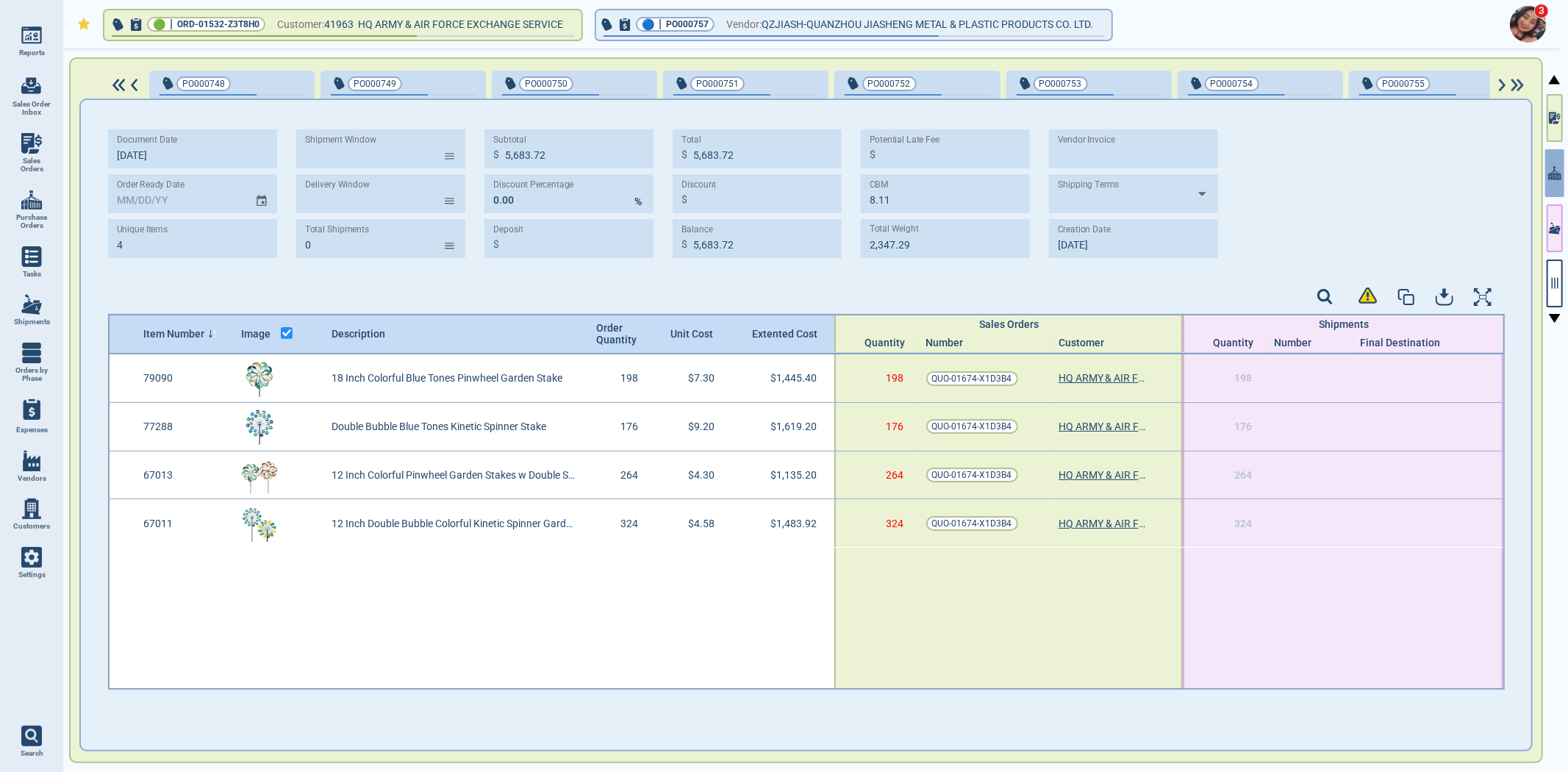
click at [116, 85] on img at bounding box center [119, 85] width 19 height 13
click at [246, 82] on span "PO000748" at bounding box center [208, 84] width 97 height 15
type input "1"
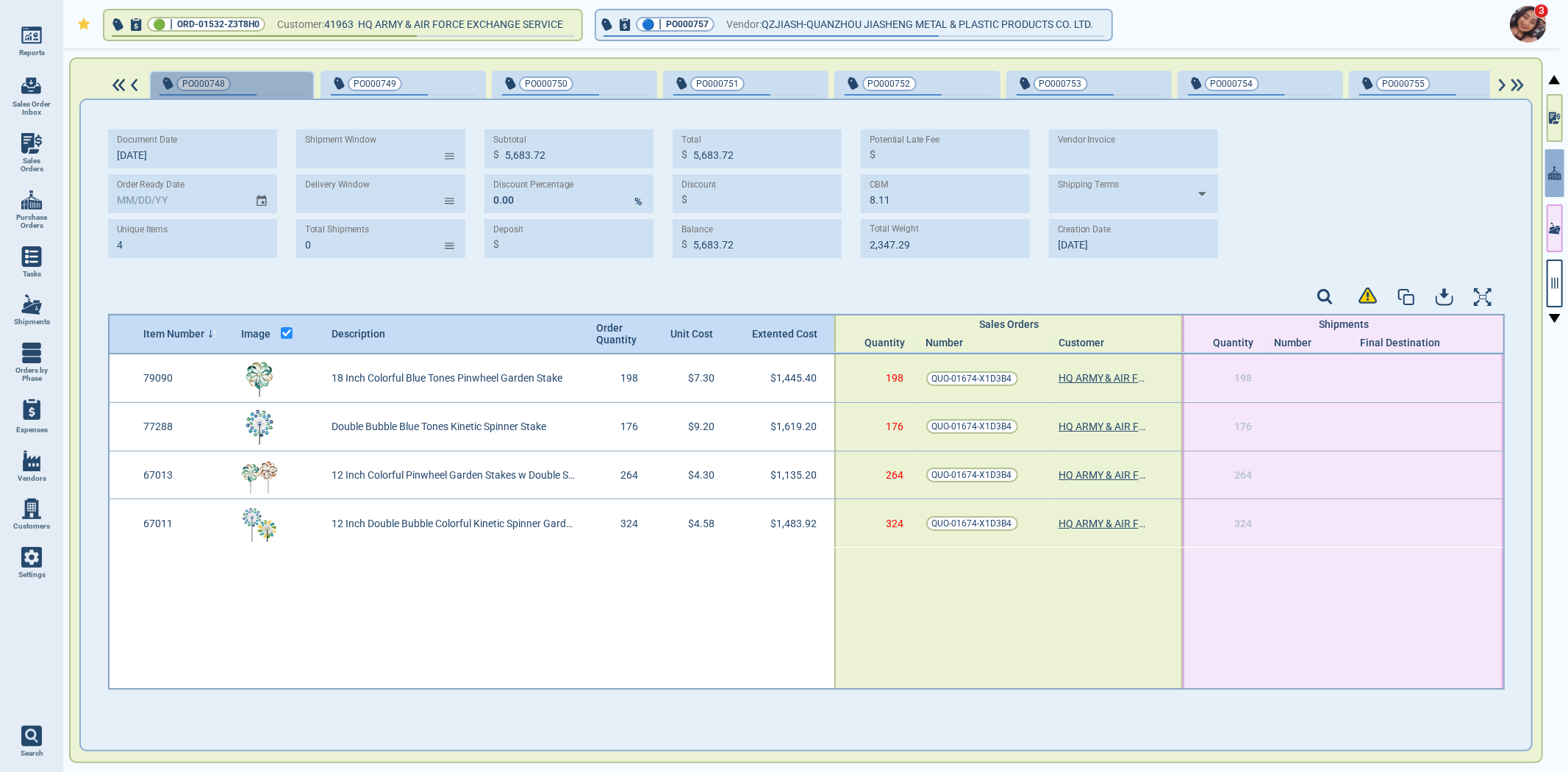
type input "3,351.36"
type input "8.64"
type input "772.80"
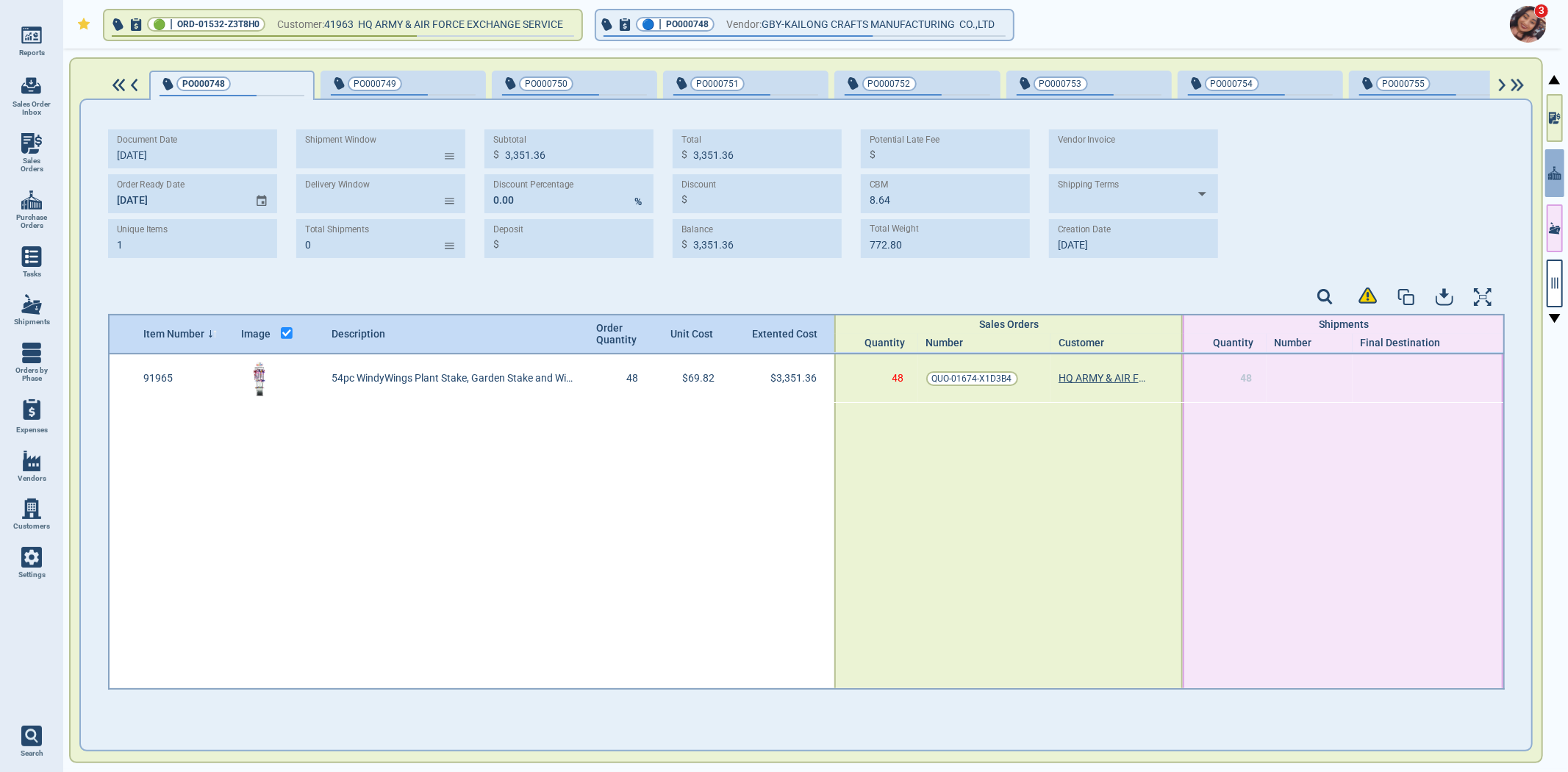
type input "[DATE]"
click at [411, 89] on span "PO000749" at bounding box center [378, 84] width 97 height 15
type input "975.36"
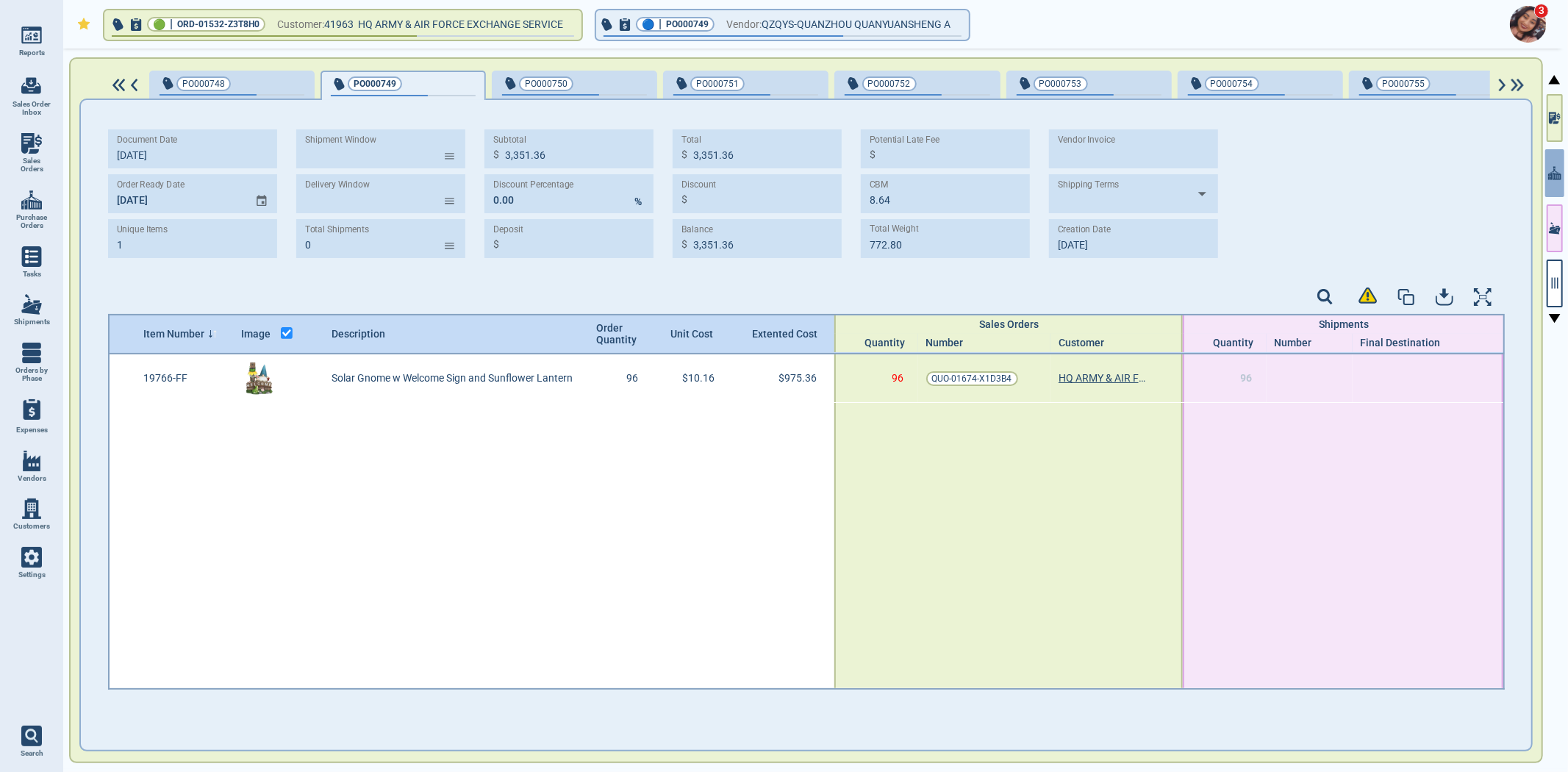
type input "2.40"
type input "518.40"
type input "[DATE]"
click at [582, 85] on span "PO000750" at bounding box center [550, 84] width 97 height 15
type input "898.92"
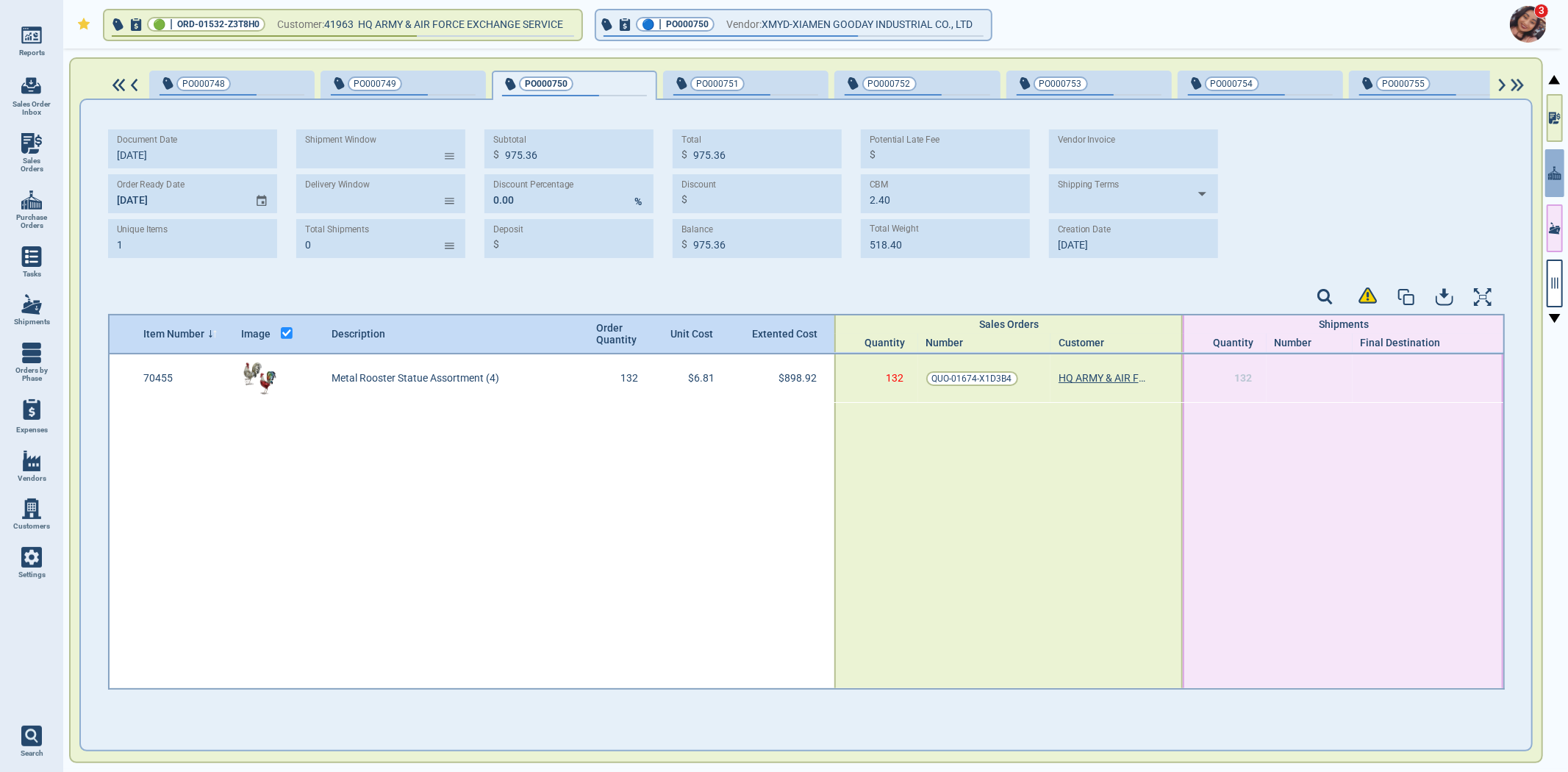
type input "898.92"
type input "2.64"
type input "262.02"
type input "9‎/9‎/25"
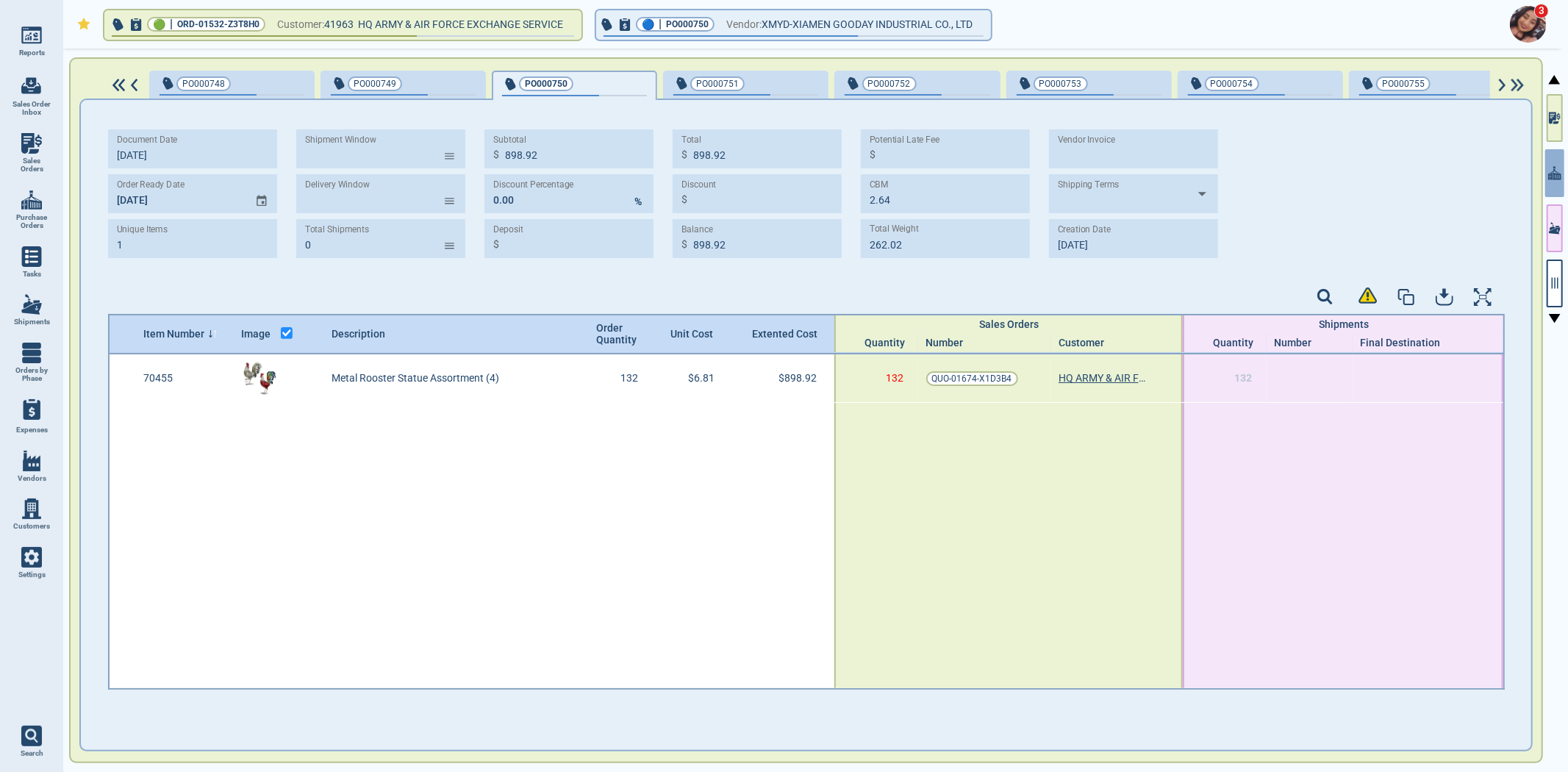
click at [747, 79] on span "PO000751" at bounding box center [721, 84] width 97 height 15
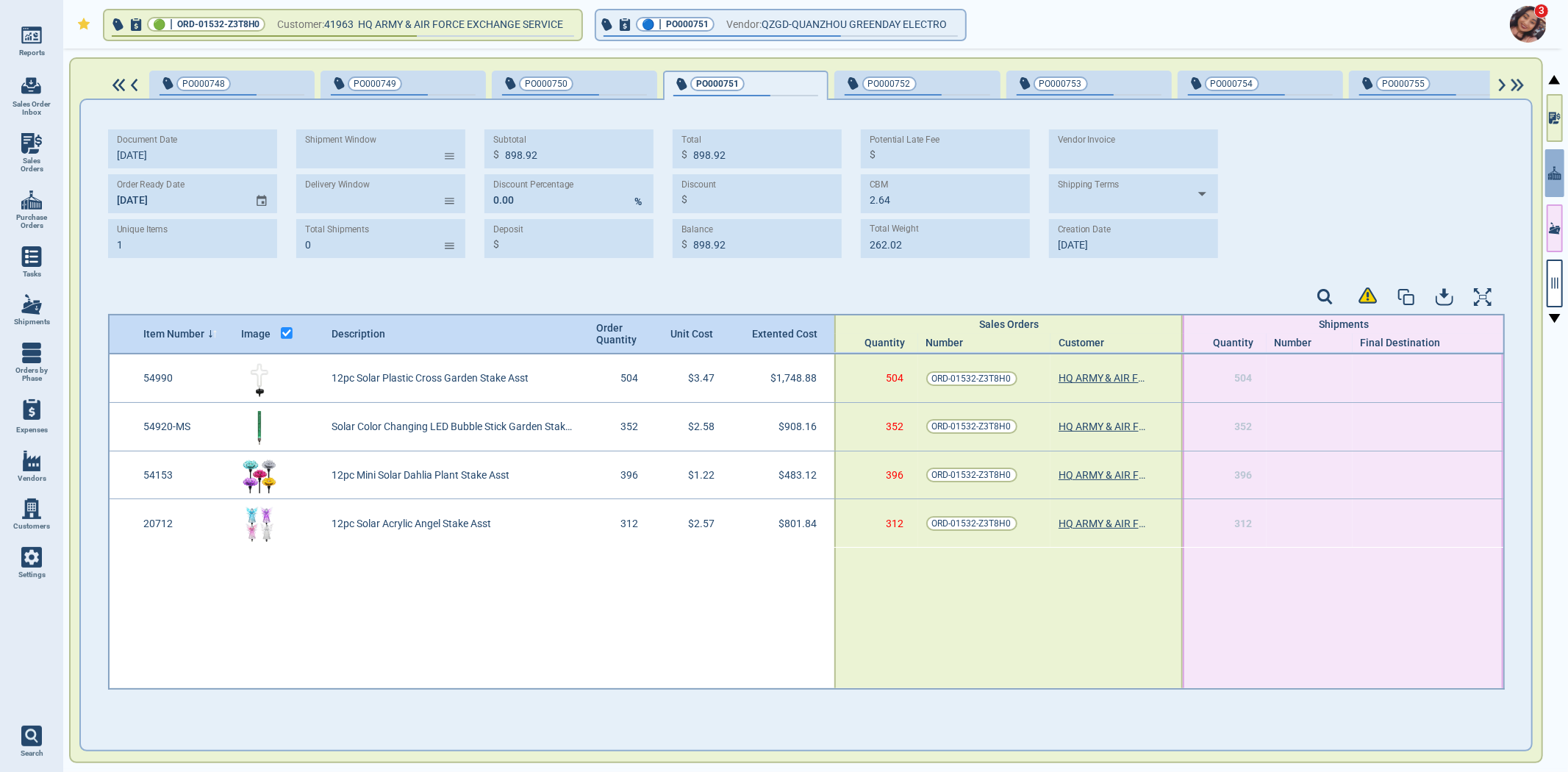
type input "4"
type input "3,942.00"
type input "2.81"
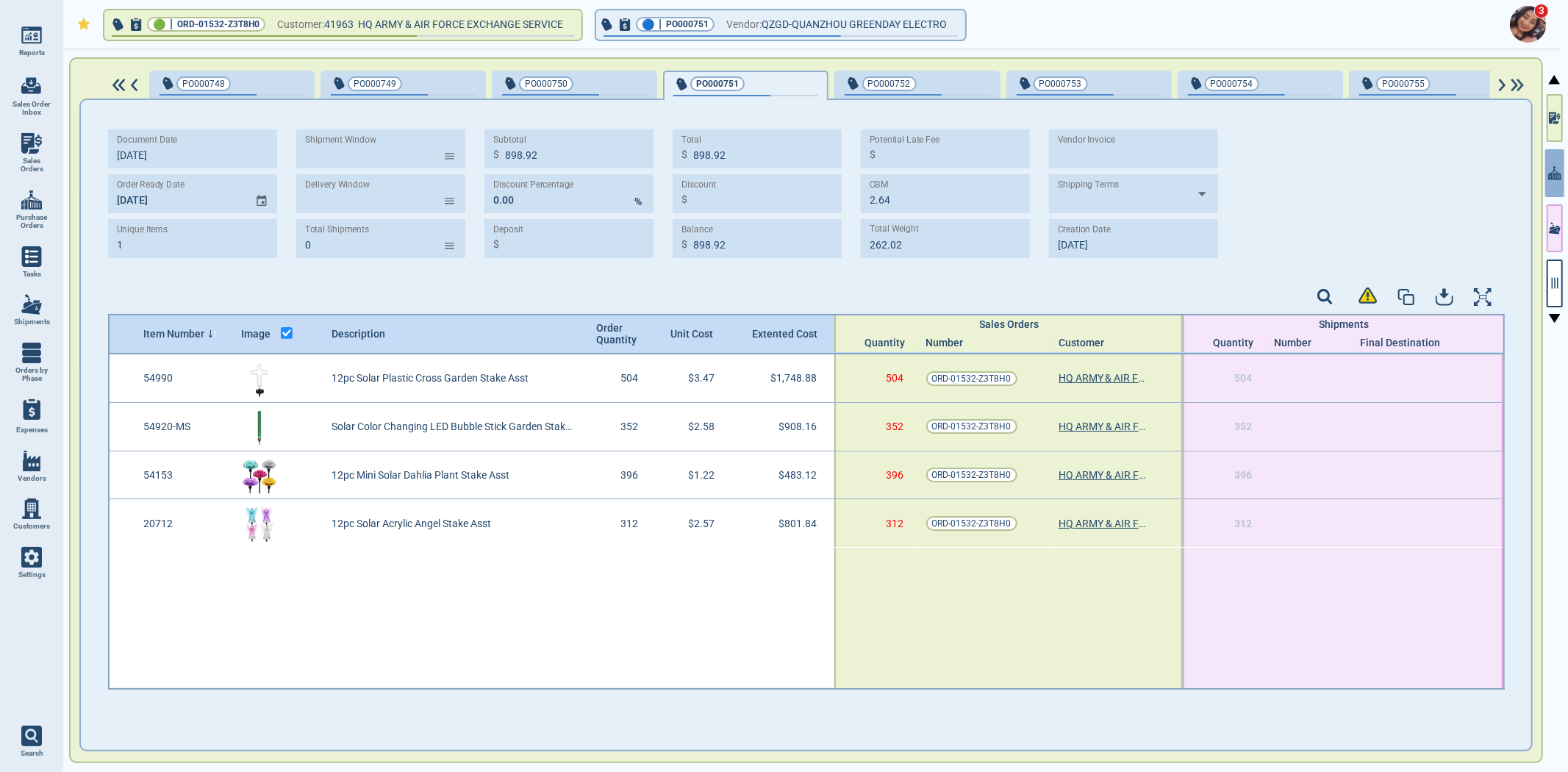
type input "789.47"
type input "[DATE]"
click at [113, 199] on input "MM/DD/YY" at bounding box center [176, 194] width 135 height 39
click at [163, 204] on input "[DATE]" at bounding box center [176, 194] width 135 height 39
click at [120, 200] on input "[DATE]" at bounding box center [176, 194] width 135 height 39
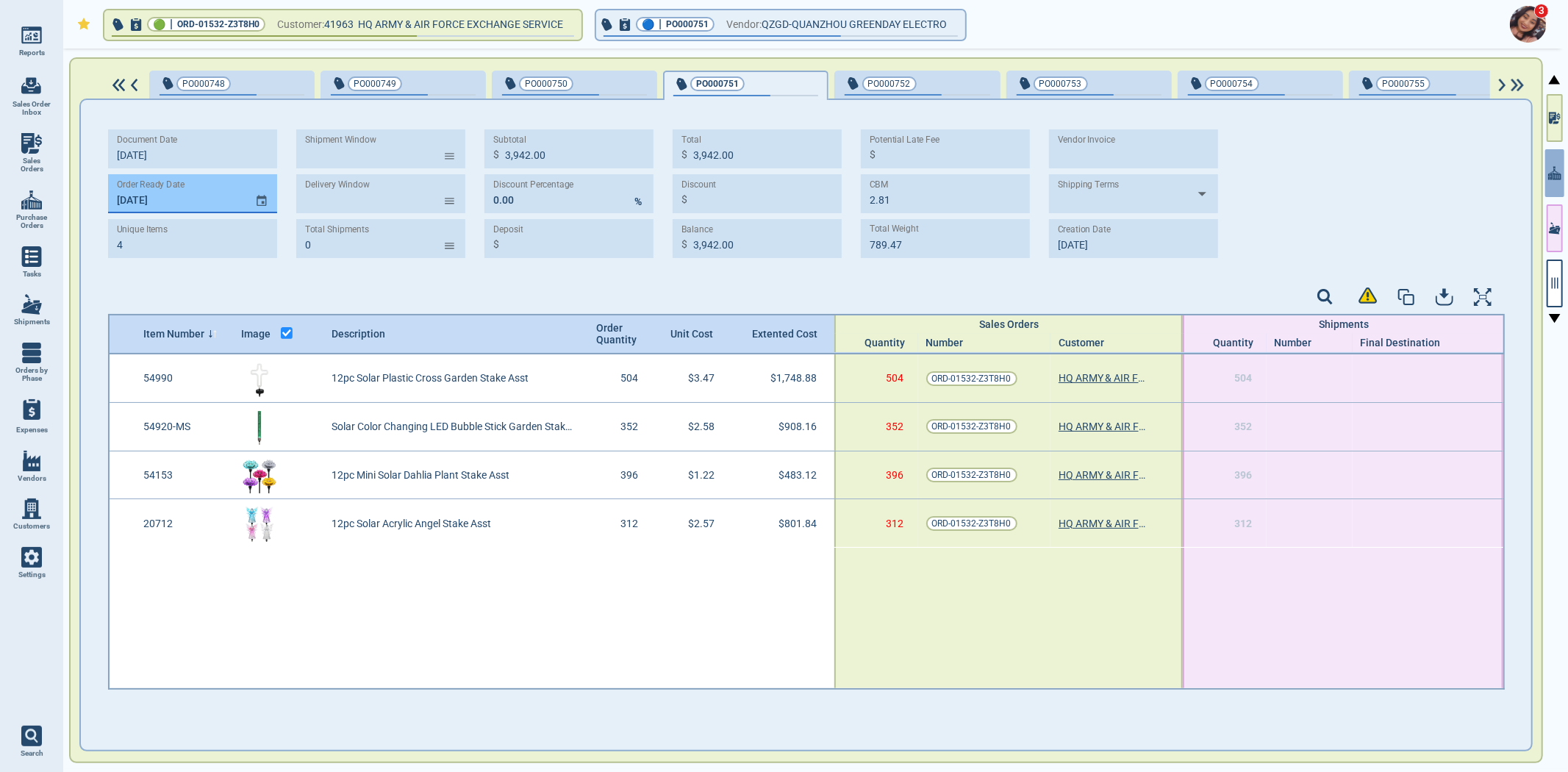
click at [120, 200] on input "[DATE]" at bounding box center [176, 194] width 135 height 39
type input "[DATE]"
click at [222, 236] on div "Unique Items" at bounding box center [192, 229] width 151 height 15
click at [927, 90] on div "PO000752" at bounding box center [917, 84] width 145 height 17
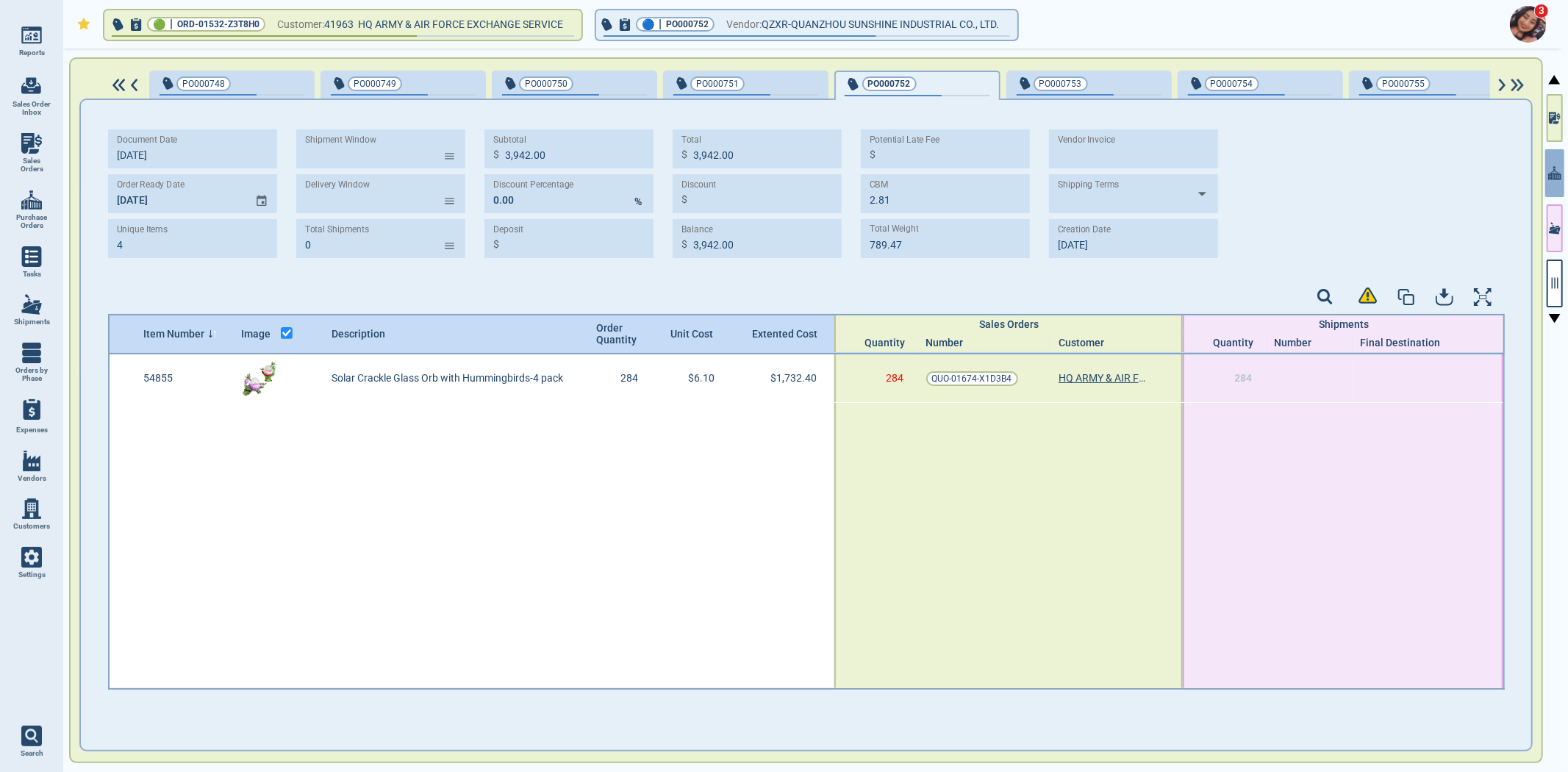
type input "1"
type input "1,732.40"
type input "5.68"
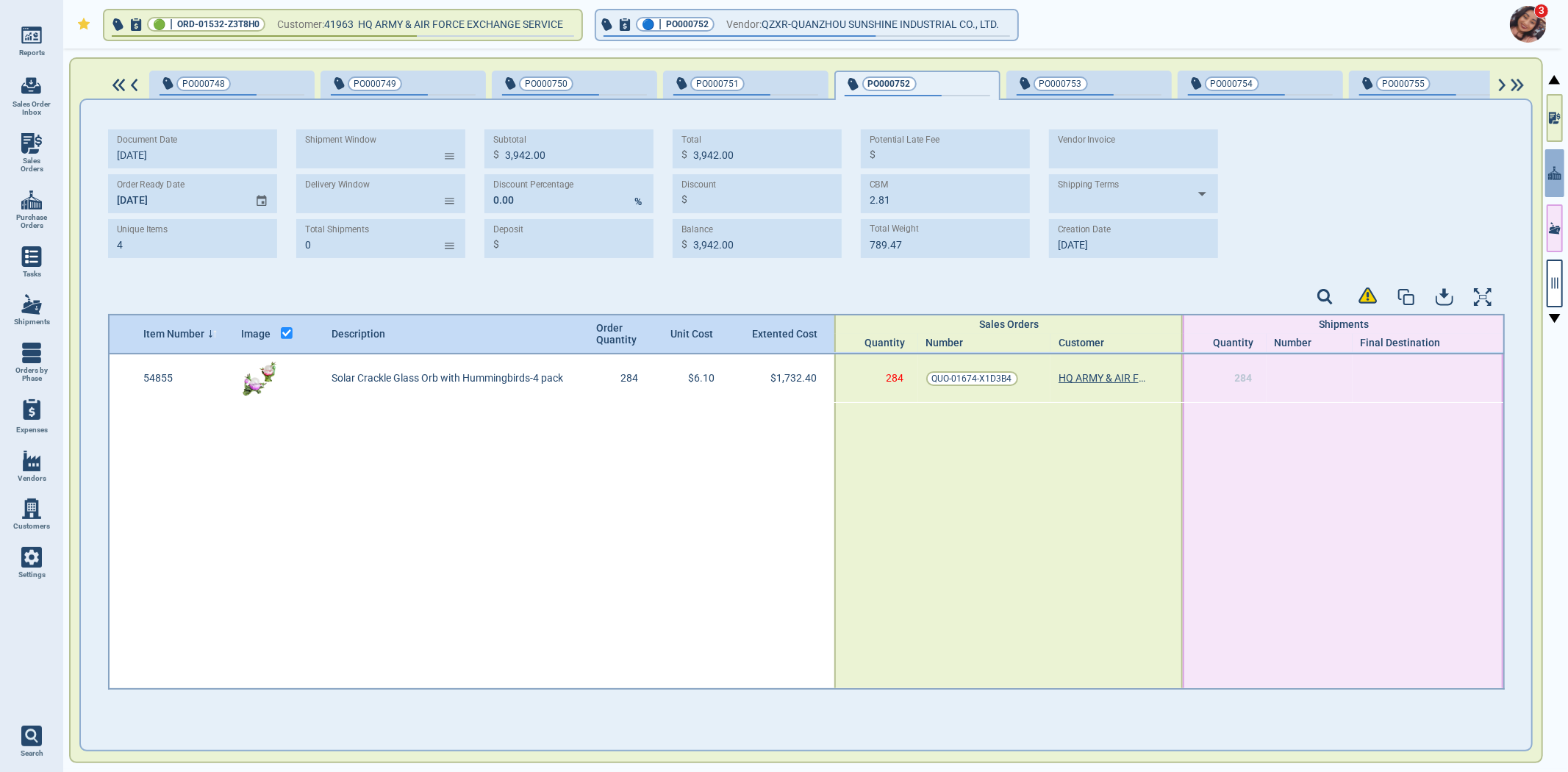
type input "845.61"
type input "9‎/9‎/25"
click at [121, 200] on input "MM/DD/YY" at bounding box center [176, 194] width 135 height 39
paste input "[DATE]"
type input "[DATE]"
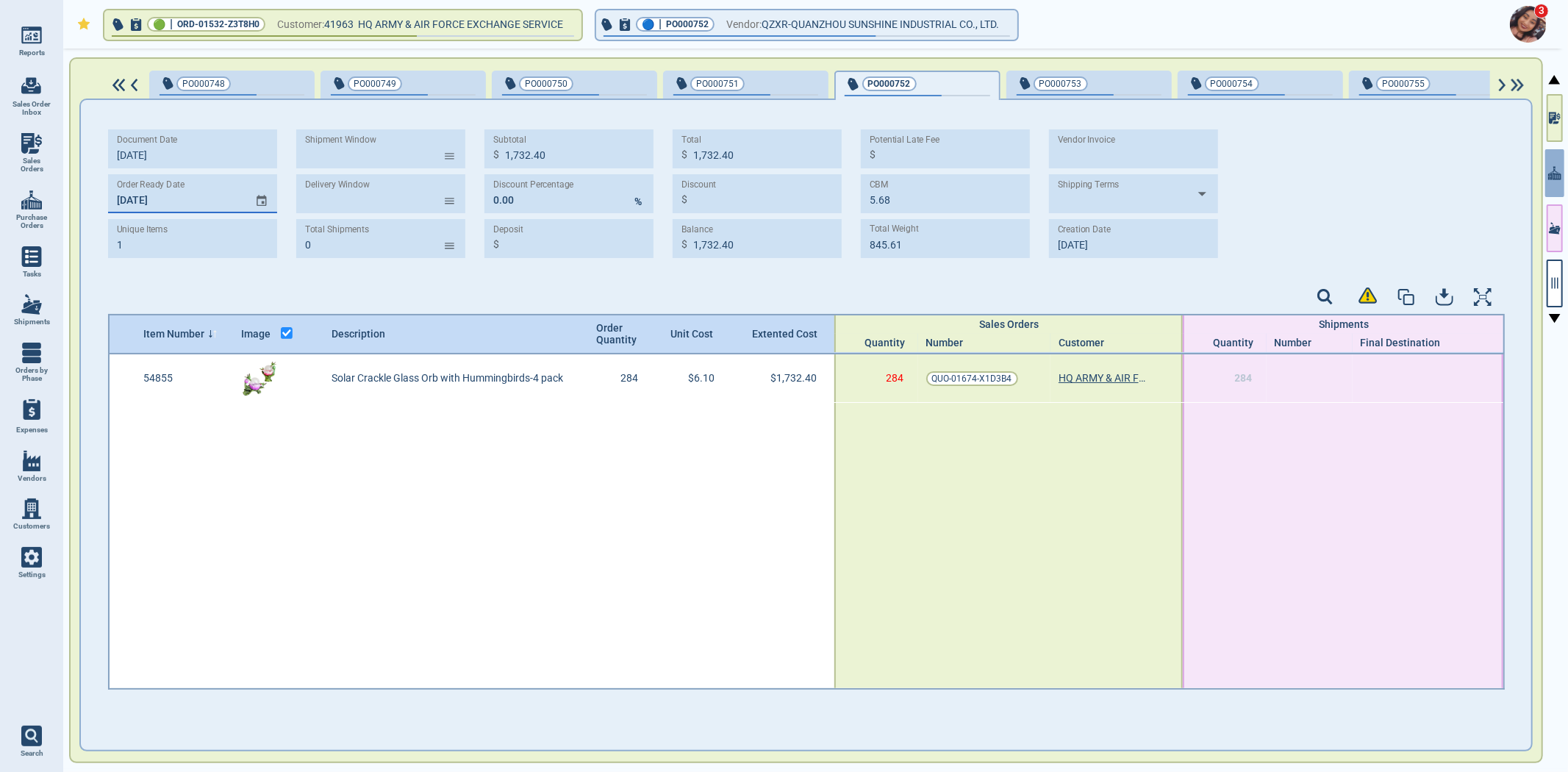
click at [177, 272] on div "Document Date 9‎/9‎/25 Order Ready Date 12/15/25 Unique Items 1 Shipment Window…" at bounding box center [807, 199] width 1397 height 169
click at [1106, 91] on div "PO000753" at bounding box center [1089, 85] width 145 height 21
type input "902.88"
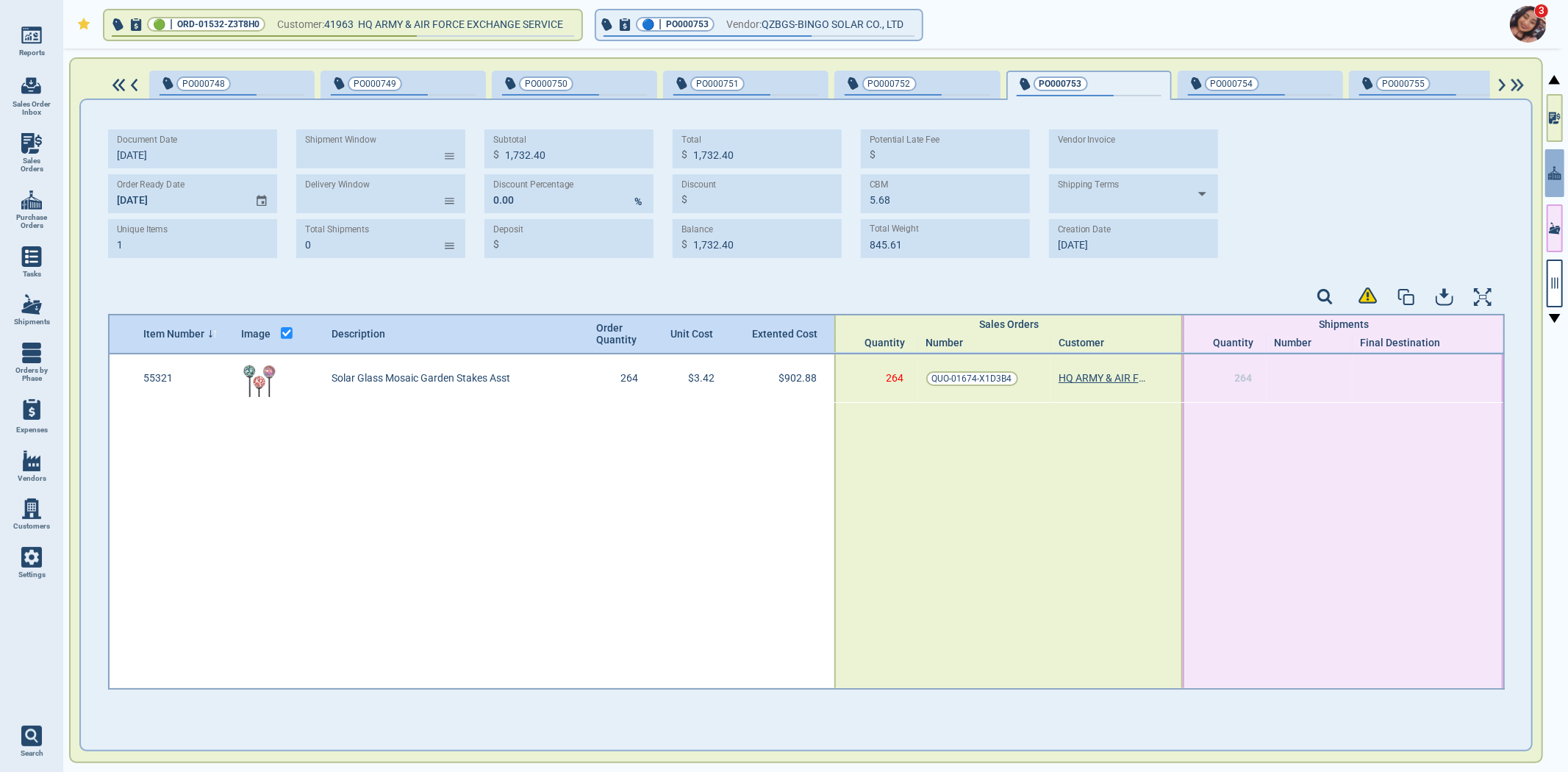
type input "1.76"
type input "344.52"
type input "9‎/10/25"
click at [115, 202] on input "MM/DD/YY" at bounding box center [176, 194] width 135 height 39
paste input "[DATE]"
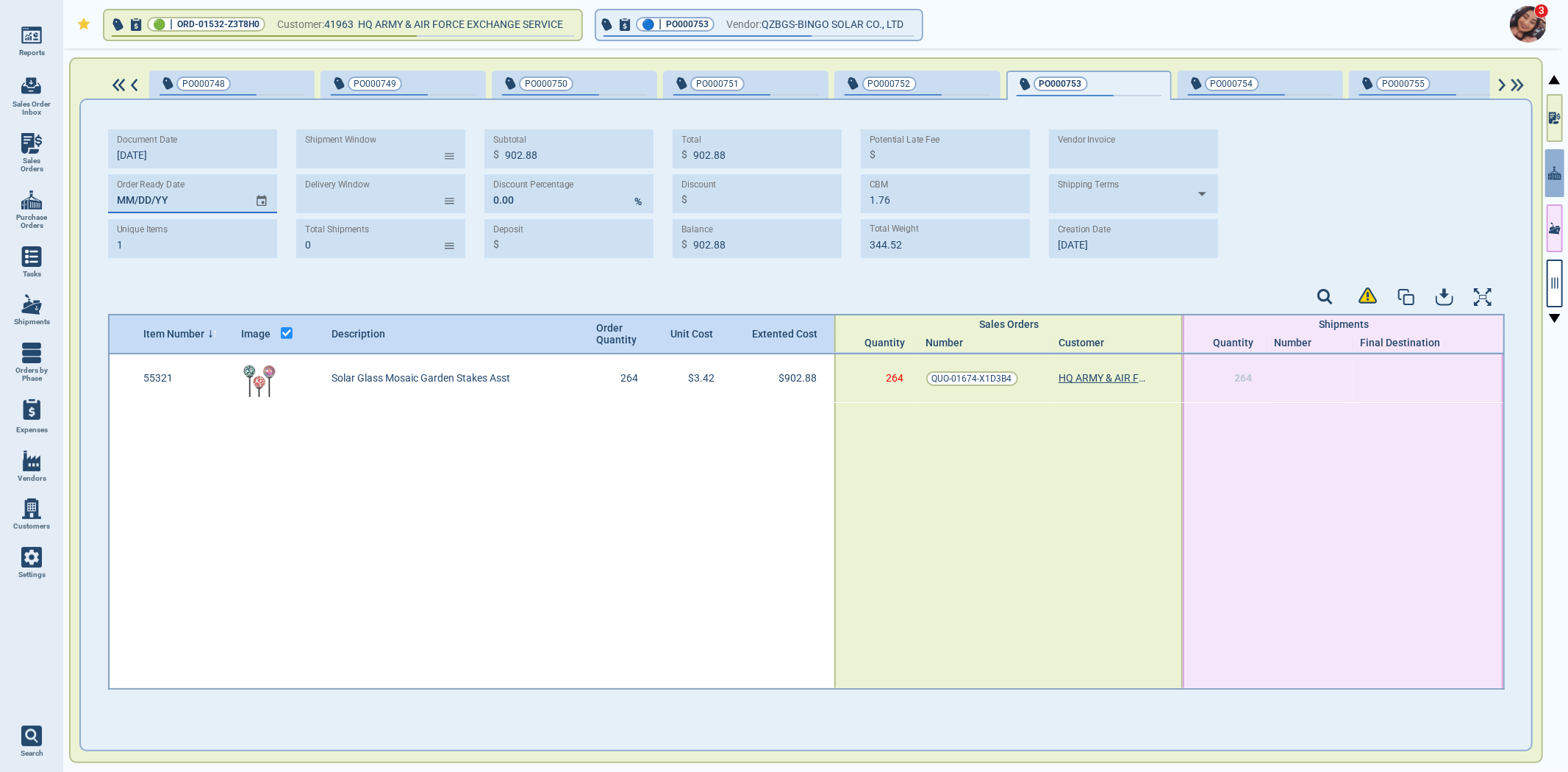
type input "[DATE]"
click at [246, 292] on div at bounding box center [807, 299] width 1397 height 30
click at [1269, 92] on div "PO000754" at bounding box center [1260, 85] width 145 height 21
type input "1,197.00"
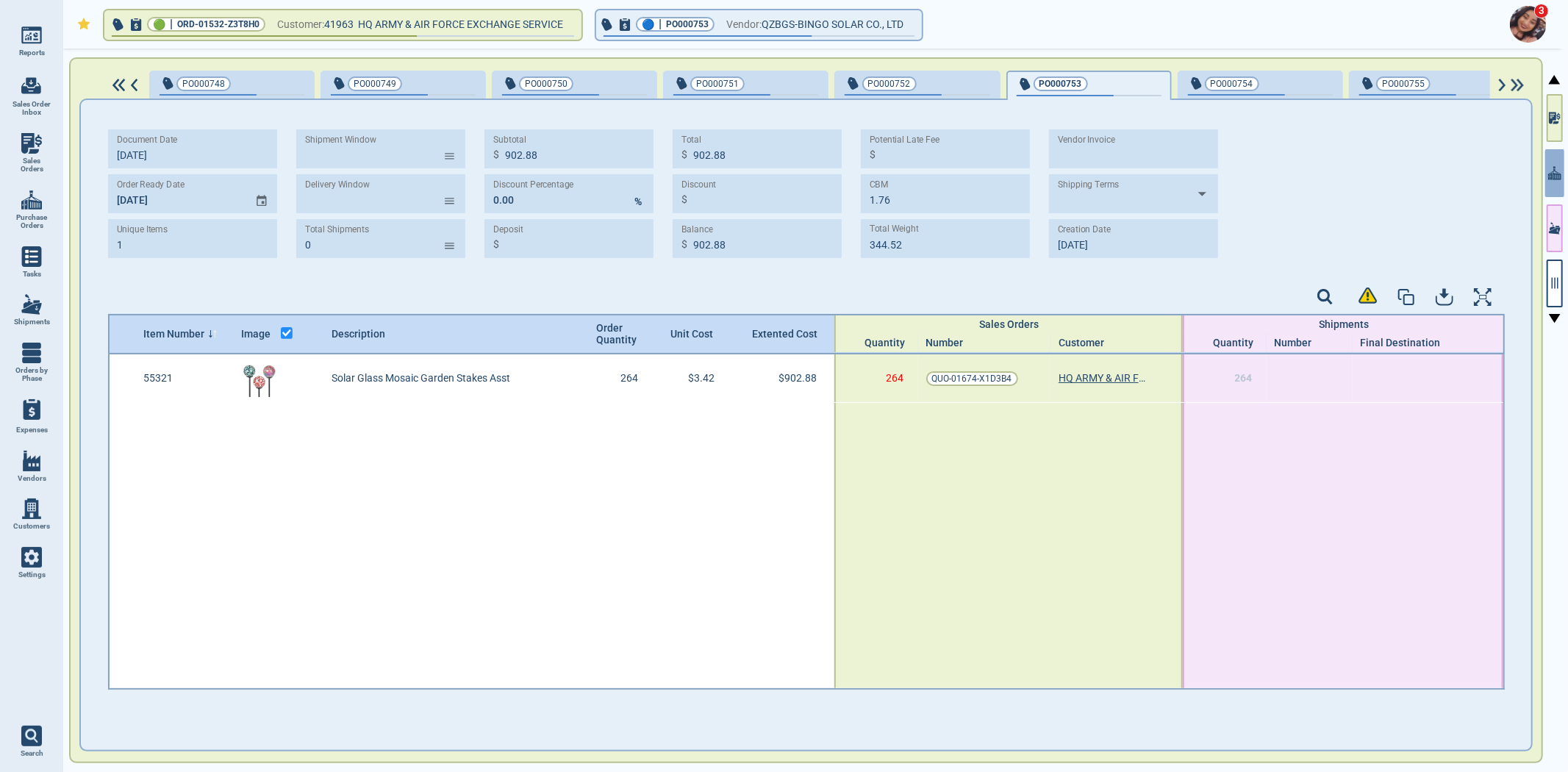
type input "1,197.00"
type input "6.30"
type input "624.96"
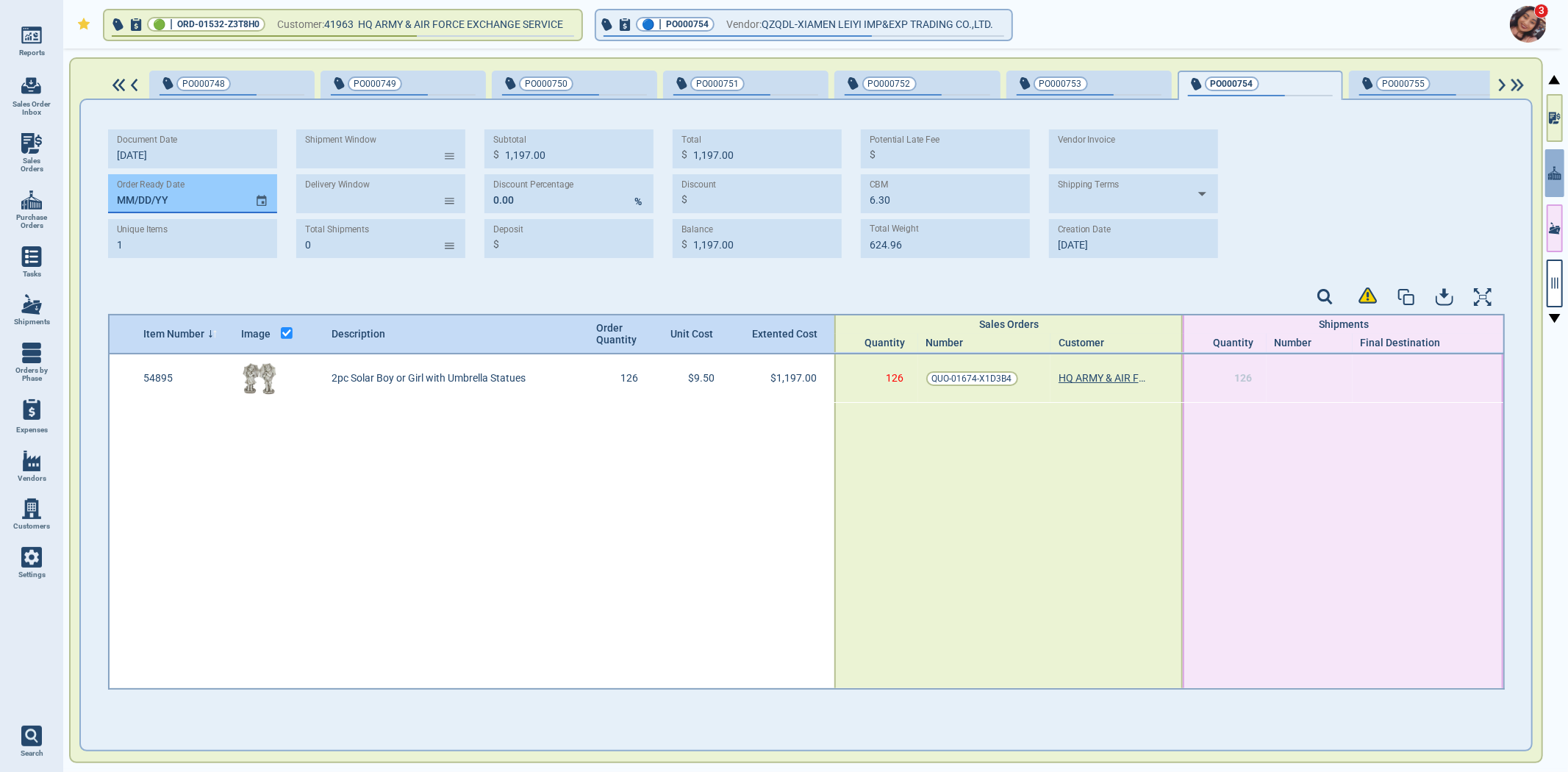
click at [114, 200] on input "MM/DD/YY" at bounding box center [176, 194] width 135 height 39
paste input "[DATE]"
type input "[DATE]"
click at [149, 287] on div at bounding box center [807, 299] width 1397 height 30
click at [1429, 94] on button "PO000755" at bounding box center [1432, 85] width 165 height 29
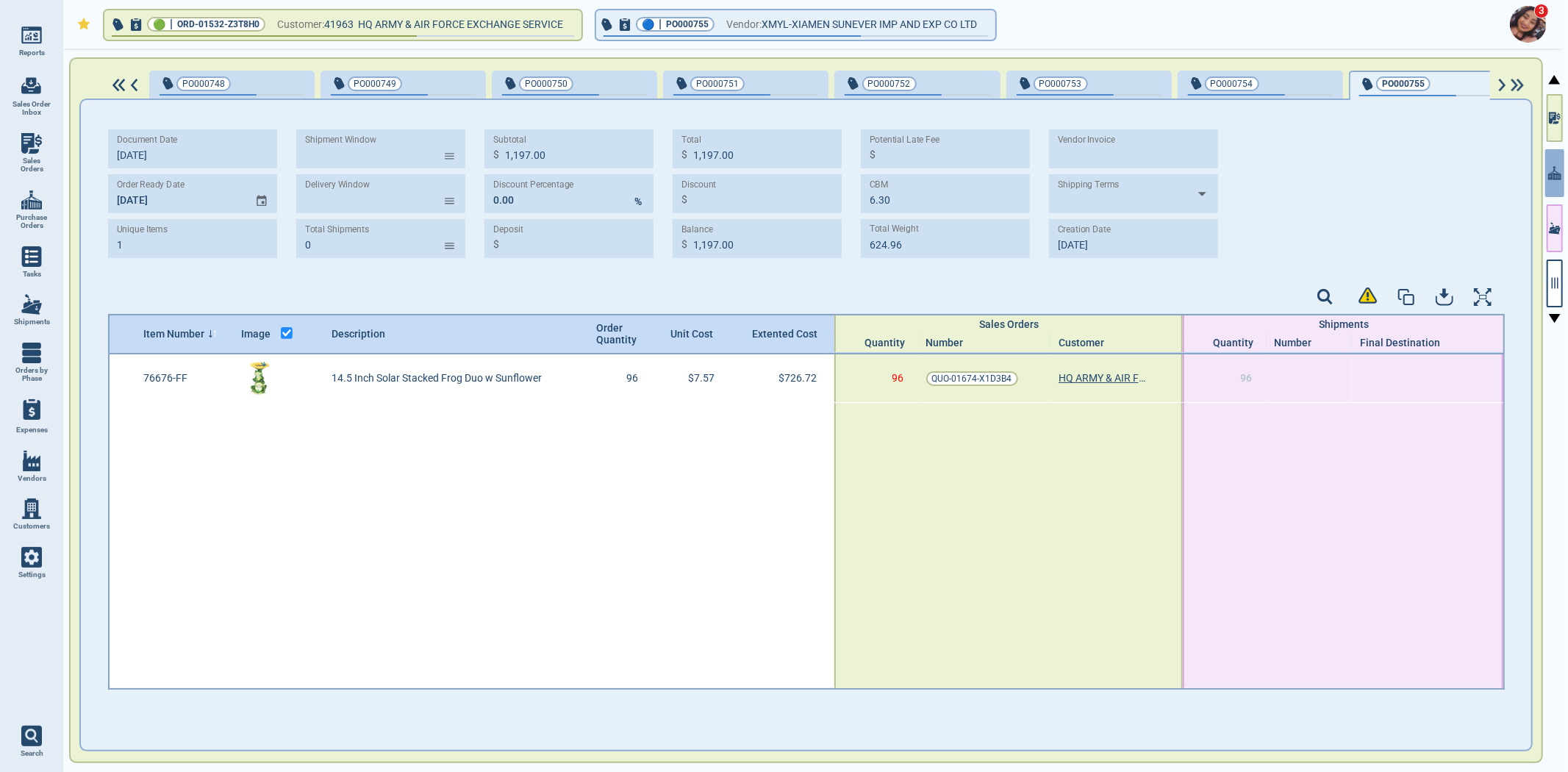
type input "726.72"
type input "1.92"
type input "328.32"
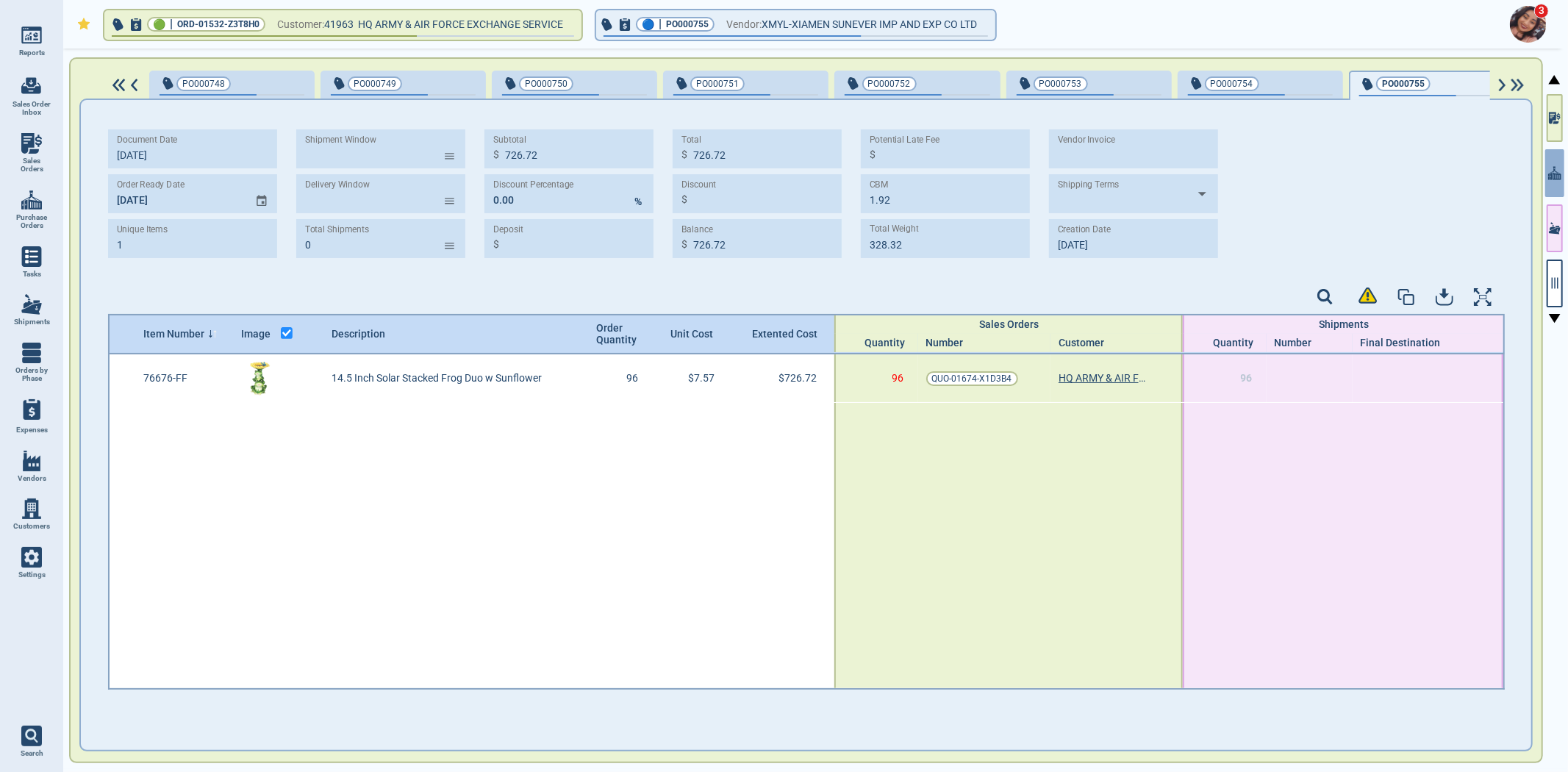
type input "9‎/9‎/25"
click at [108, 201] on input "MM/DD/YY" at bounding box center [176, 194] width 135 height 39
paste input "[DATE]"
type input "[DATE]"
click at [114, 283] on div "Document Date 9‎/9‎/25 Order Ready Date 12/15/25 Unique Items 1 Shipment Window…" at bounding box center [807, 407] width 1397 height 585
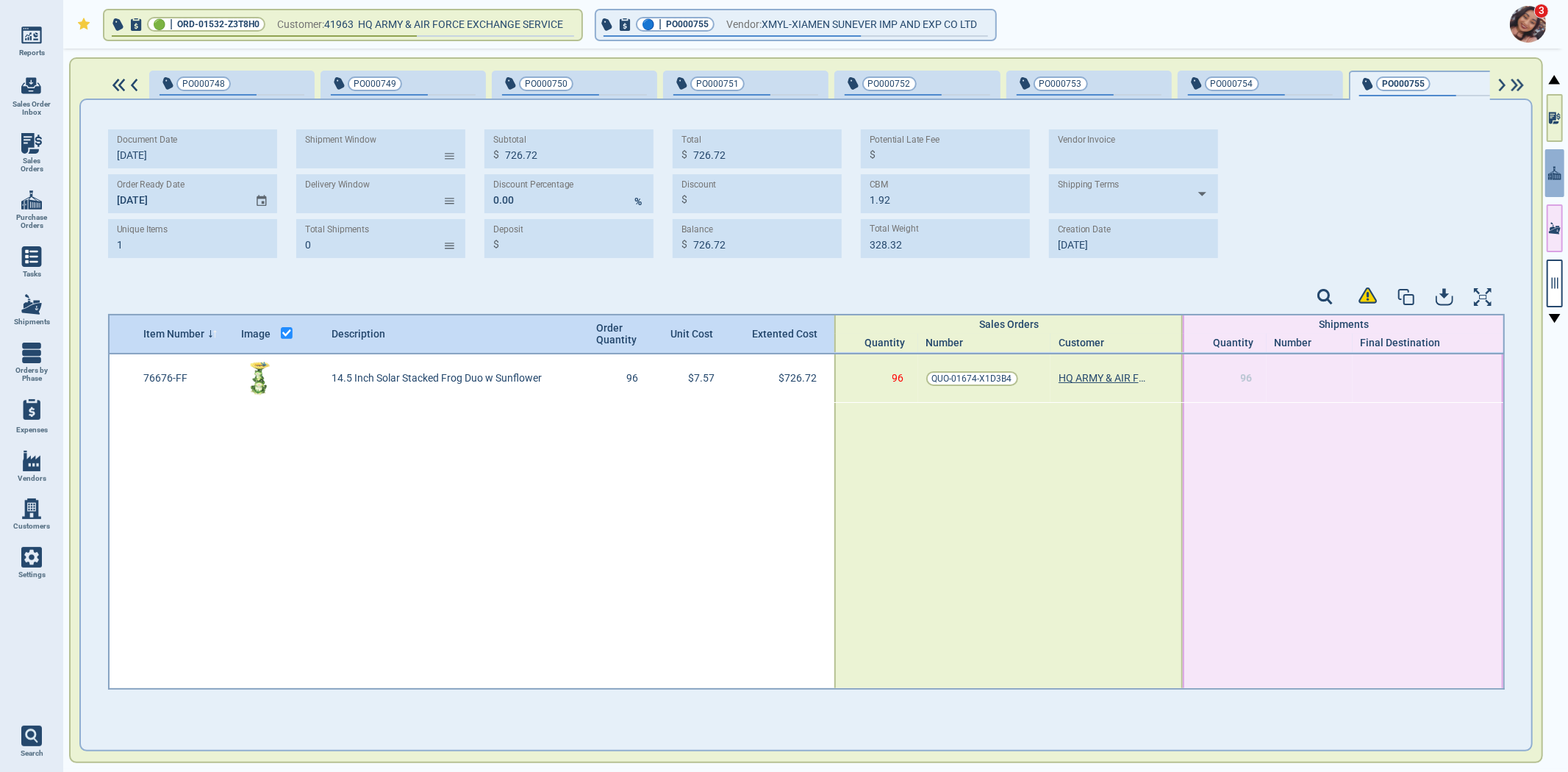
click at [1500, 83] on img at bounding box center [1501, 85] width 12 height 13
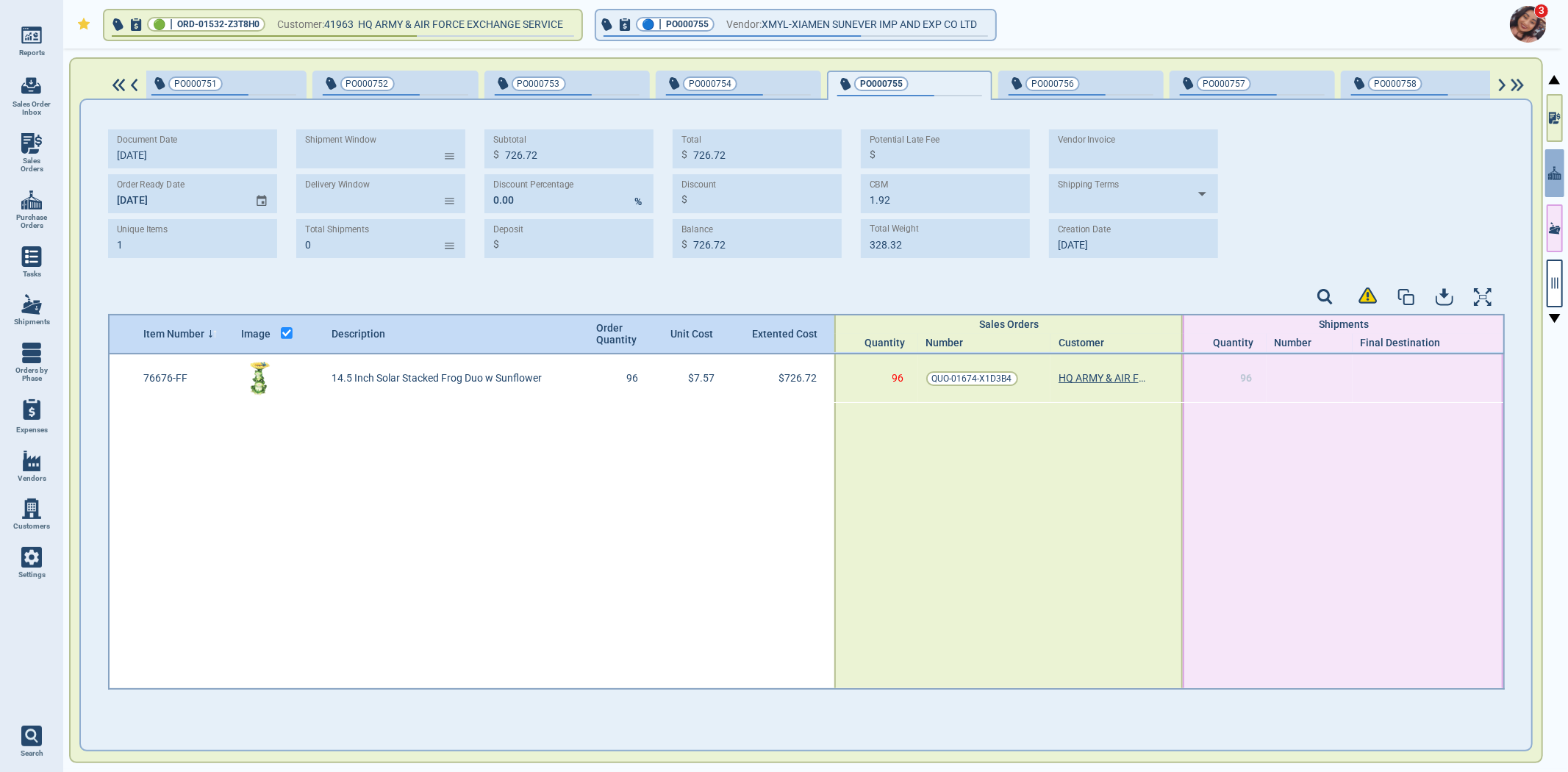
click at [1500, 83] on img at bounding box center [1501, 85] width 12 height 13
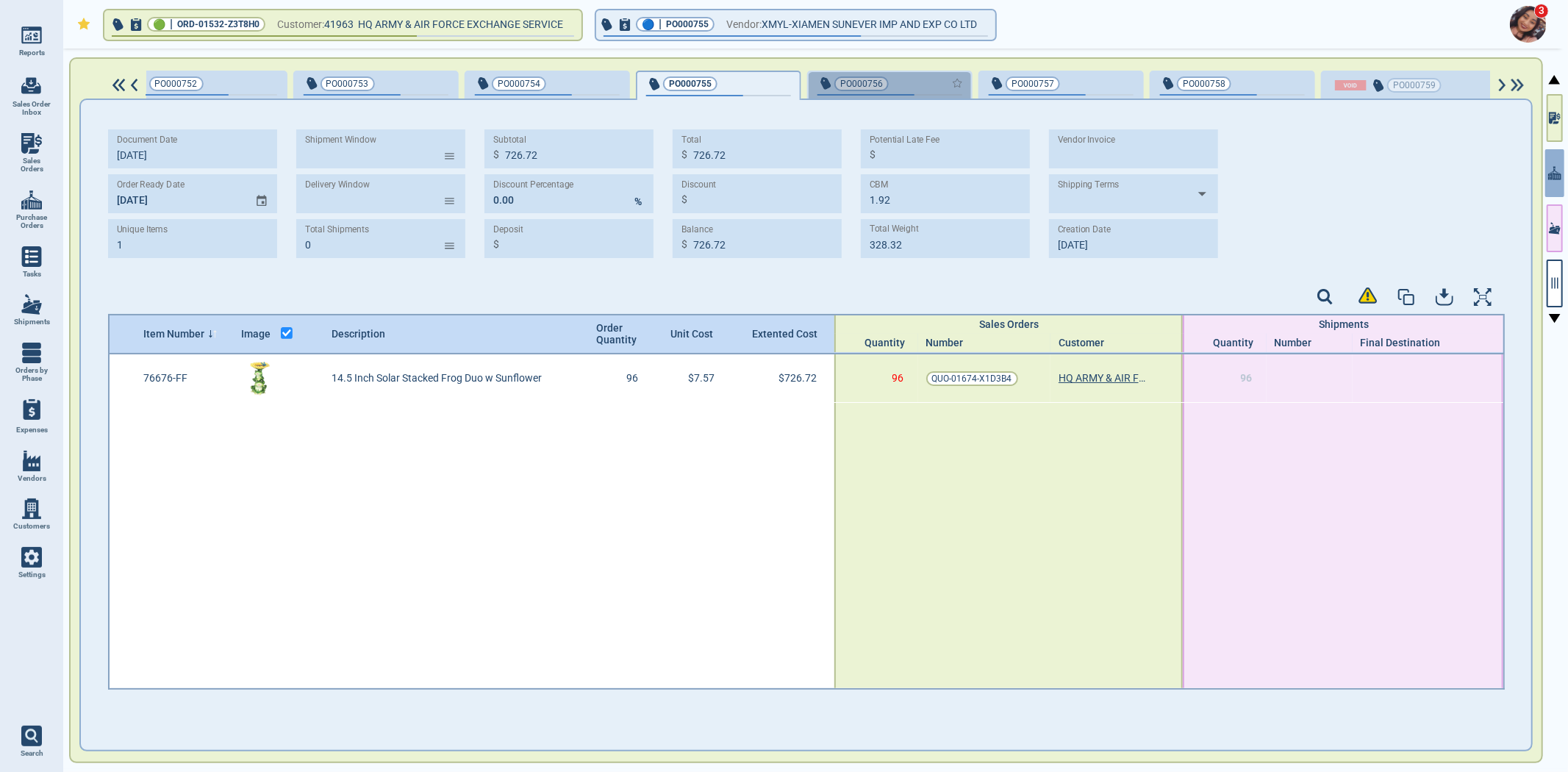
click at [914, 85] on div "button" at bounding box center [938, 83] width 49 height 15
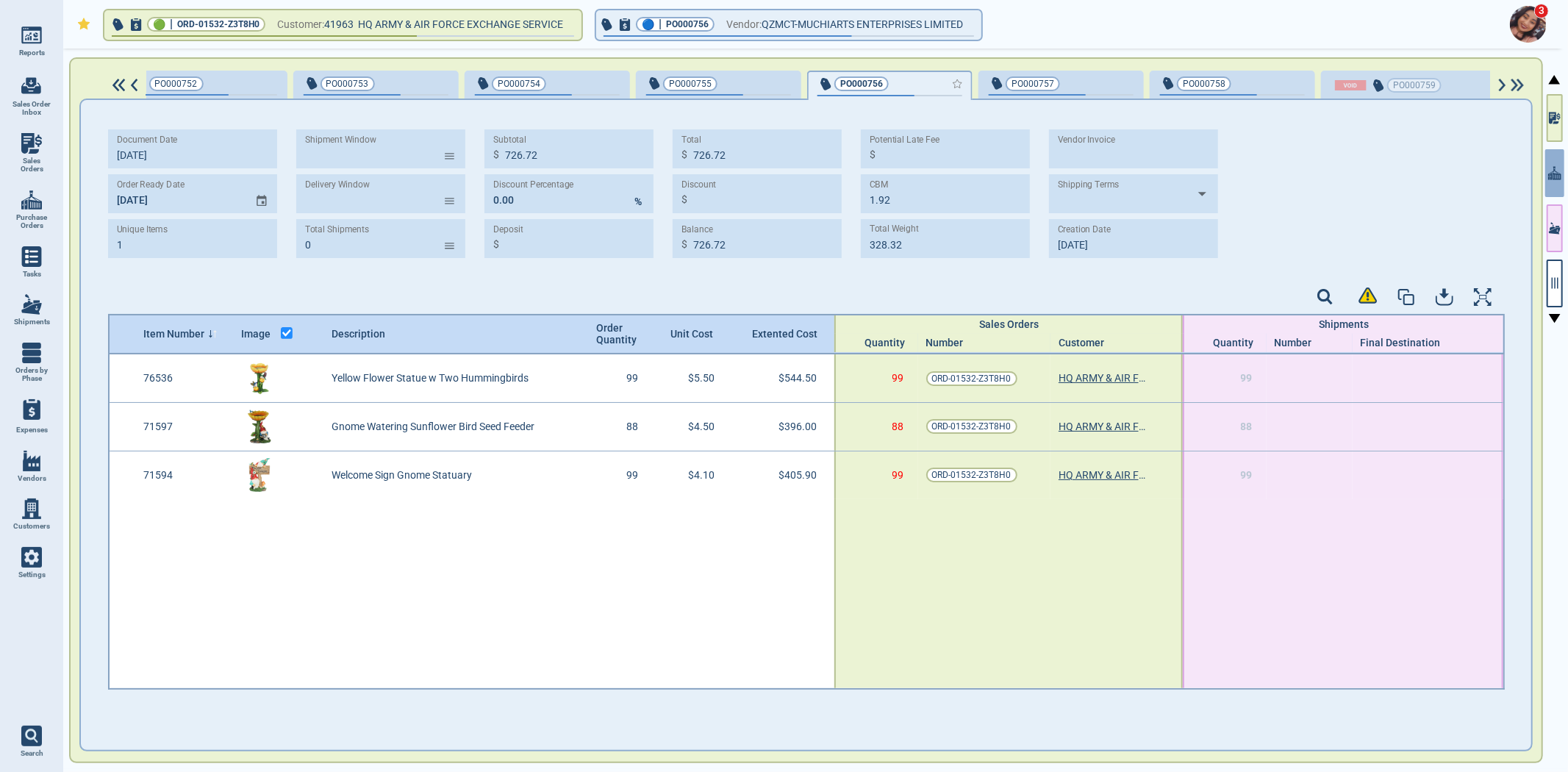
type input "3"
type input "1,346.40"
type input "3.96"
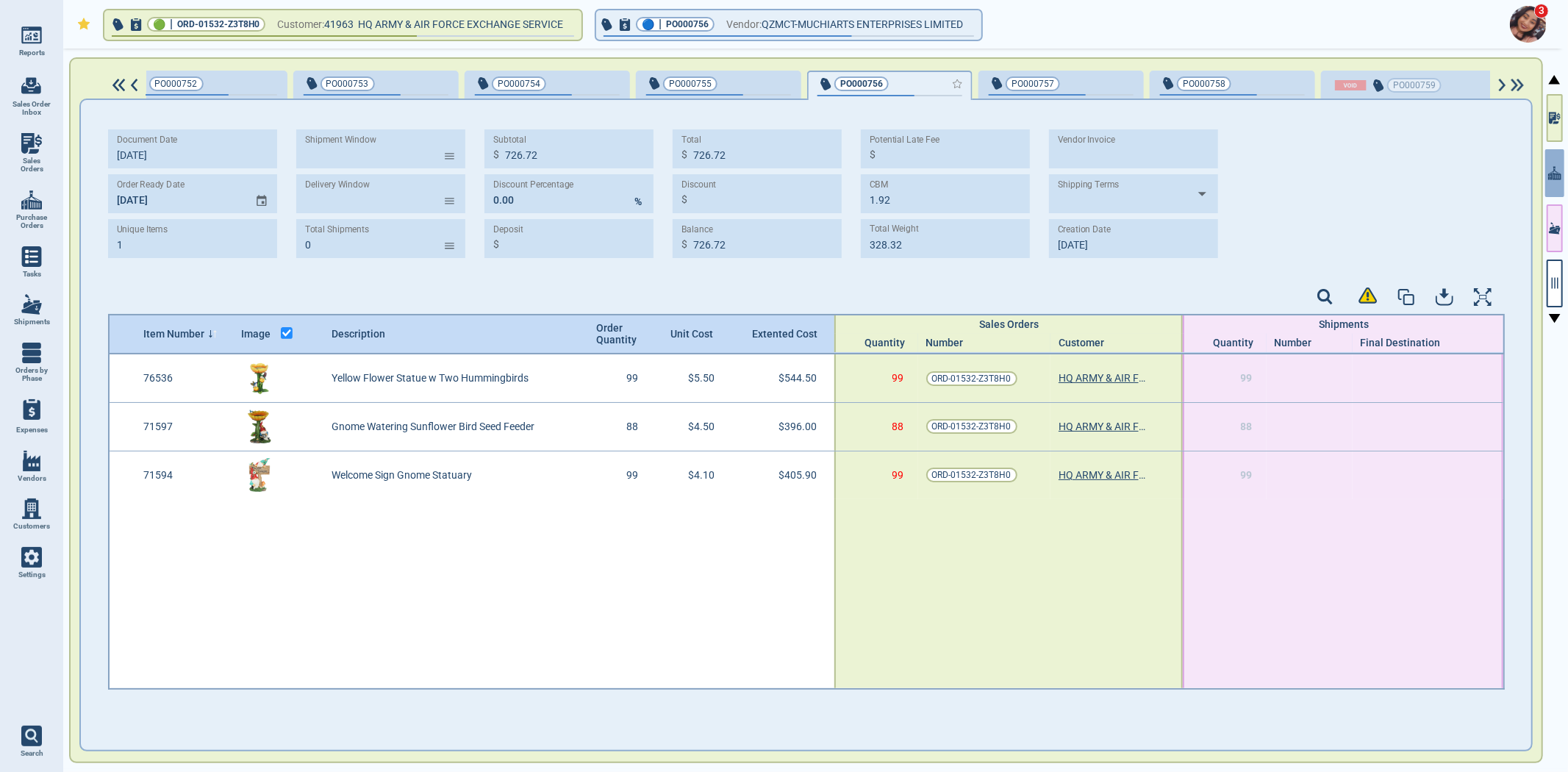
type input "584.32"
click at [115, 203] on input "MM/DD/YY" at bounding box center [176, 194] width 135 height 39
paste input "[DATE]"
type input "[DATE]"
click at [118, 273] on div "Document Date 9‎/9‎/25 Order Ready Date 12/15/25 Unique Items 3 Shipment Window…" at bounding box center [807, 199] width 1397 height 169
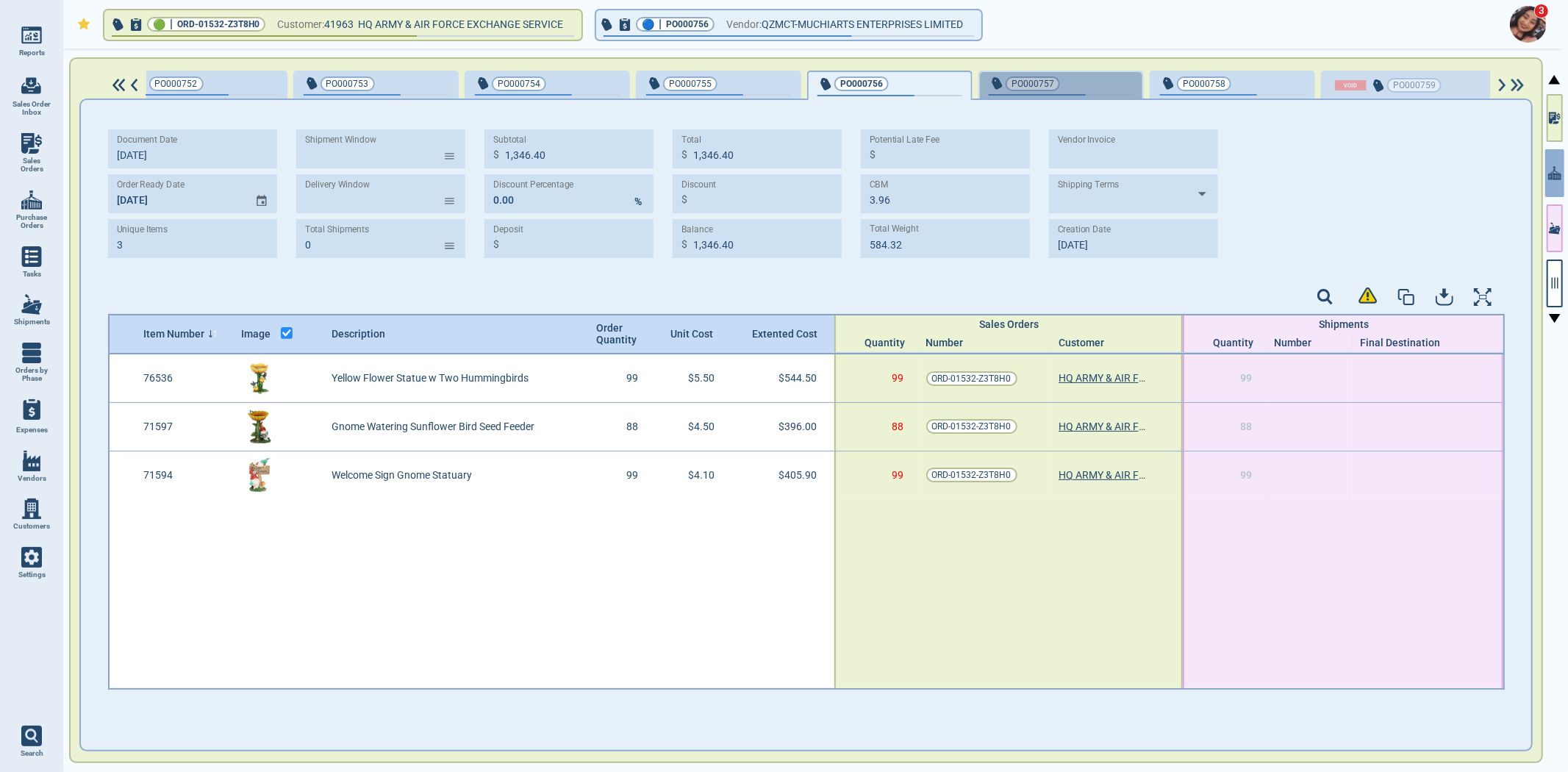
drag, startPoint x: 1062, startPoint y: 85, endPoint x: 1047, endPoint y: 91, distance: 16.2
click at [1085, 88] on div "button" at bounding box center [1110, 83] width 49 height 15
type input "4"
type input "5,683.72"
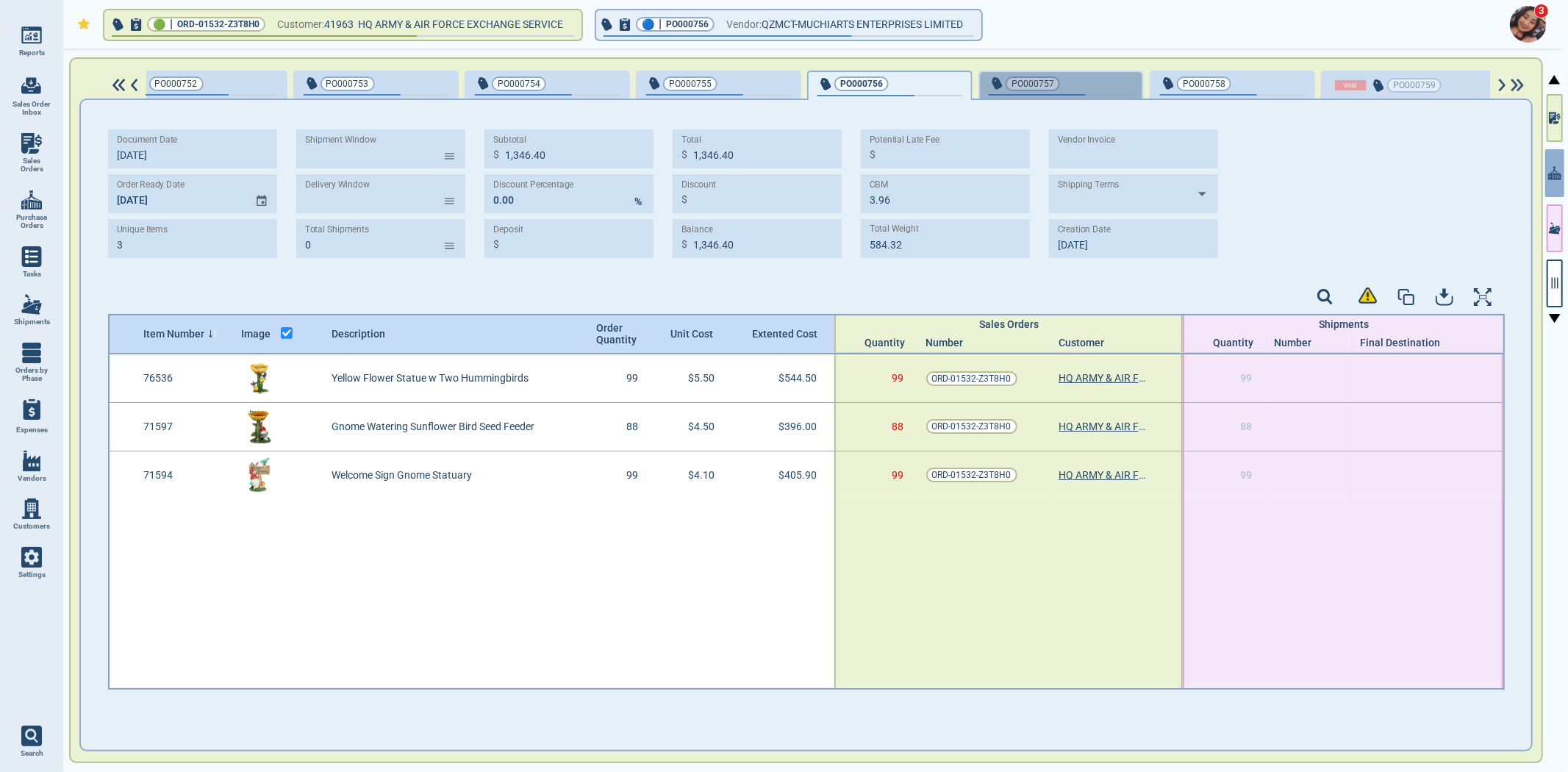
type input "5,683.72"
type input "8.11"
type input "2,347.29"
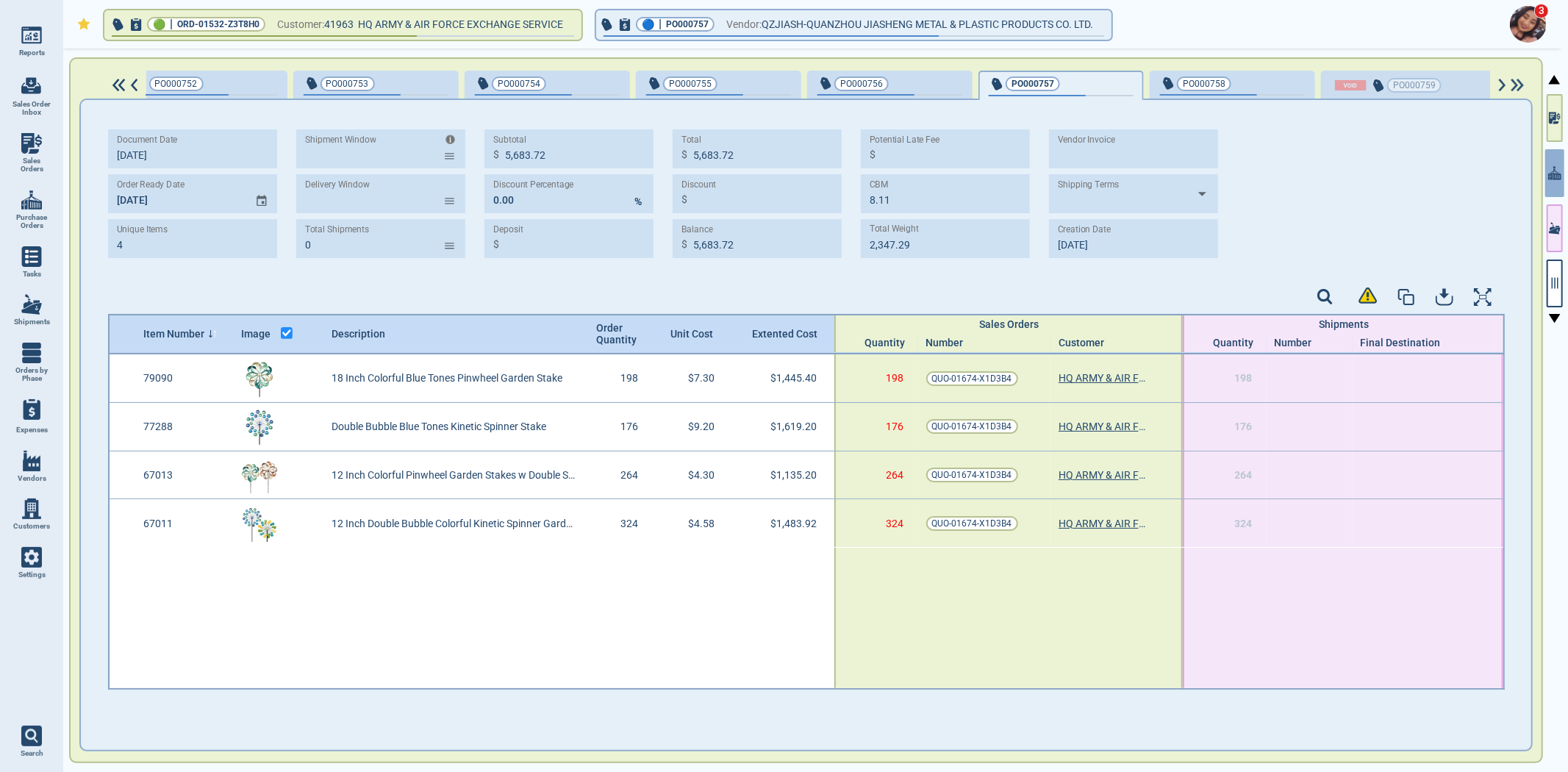
type input "9‎/10/25"
click at [111, 202] on input "MM/DD/YY" at bounding box center [176, 194] width 135 height 39
paste input "[DATE]"
type input "[DATE]"
click at [134, 269] on div "Document Date 9‎/9‎/25 Order Ready Date 12/15/25 Unique Items 4 Shipment Window…" at bounding box center [807, 199] width 1397 height 169
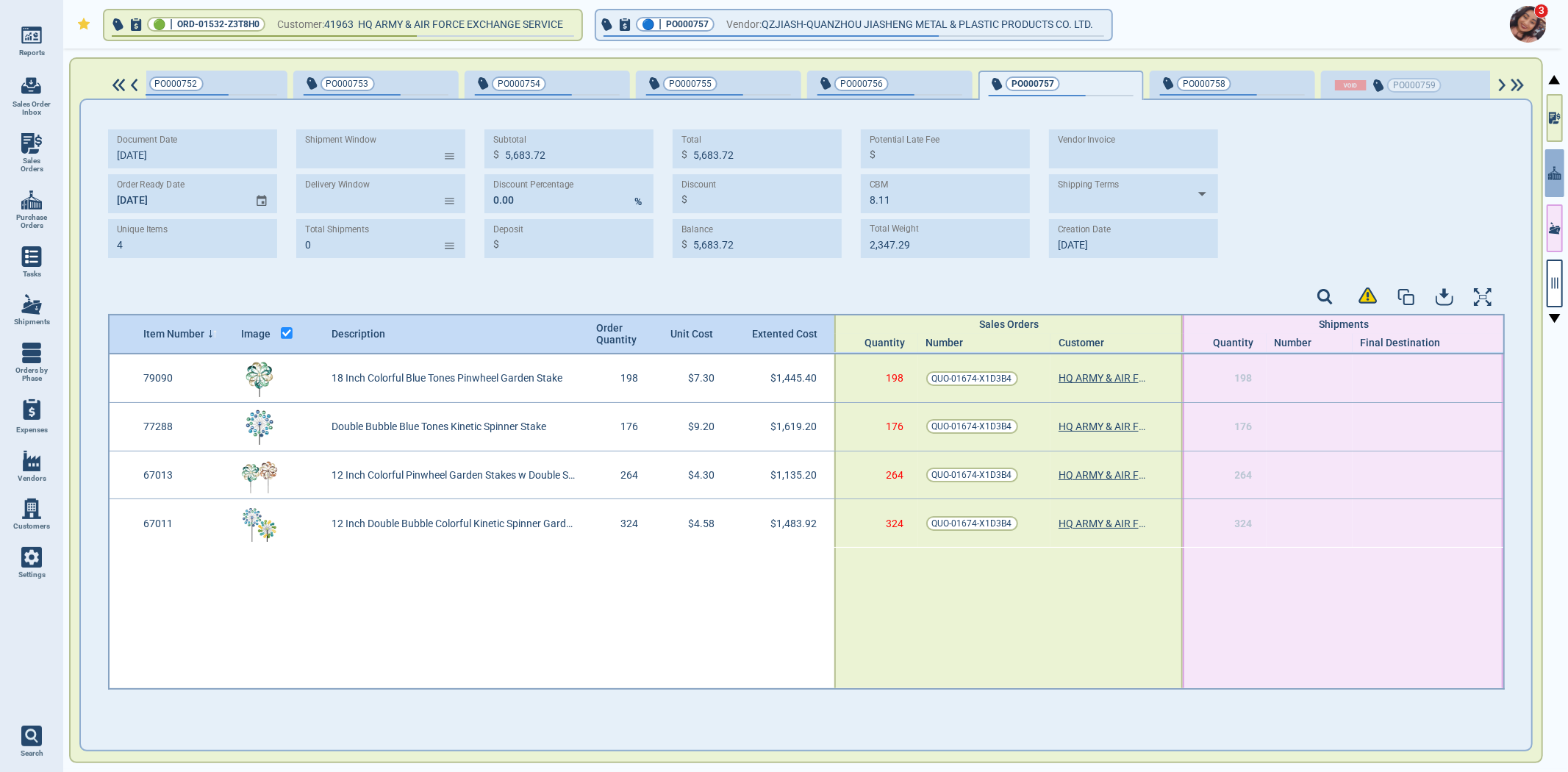
click at [1256, 84] on div "button" at bounding box center [1281, 83] width 49 height 15
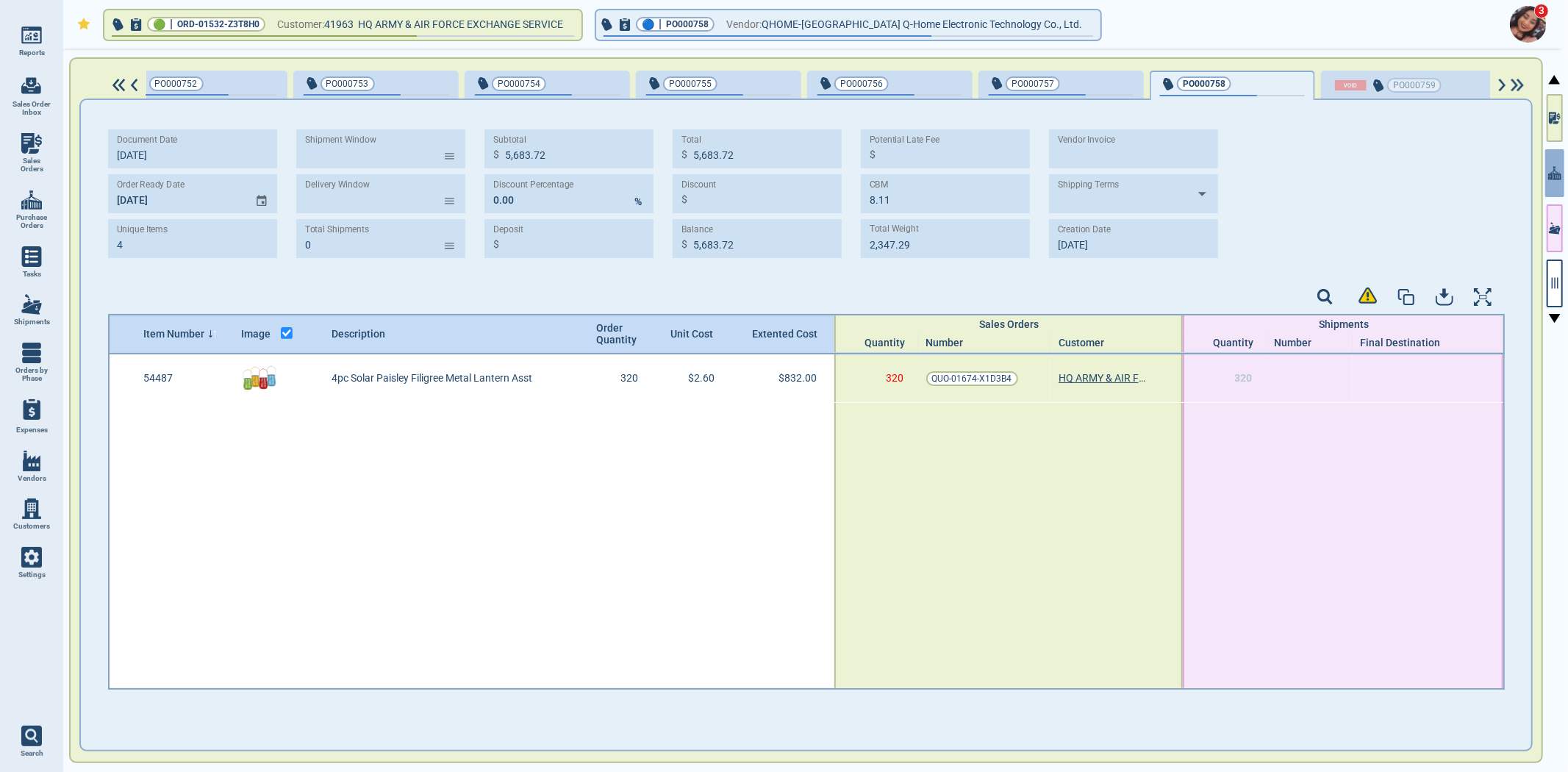
type input "1"
type input "832.00"
type input "0.80"
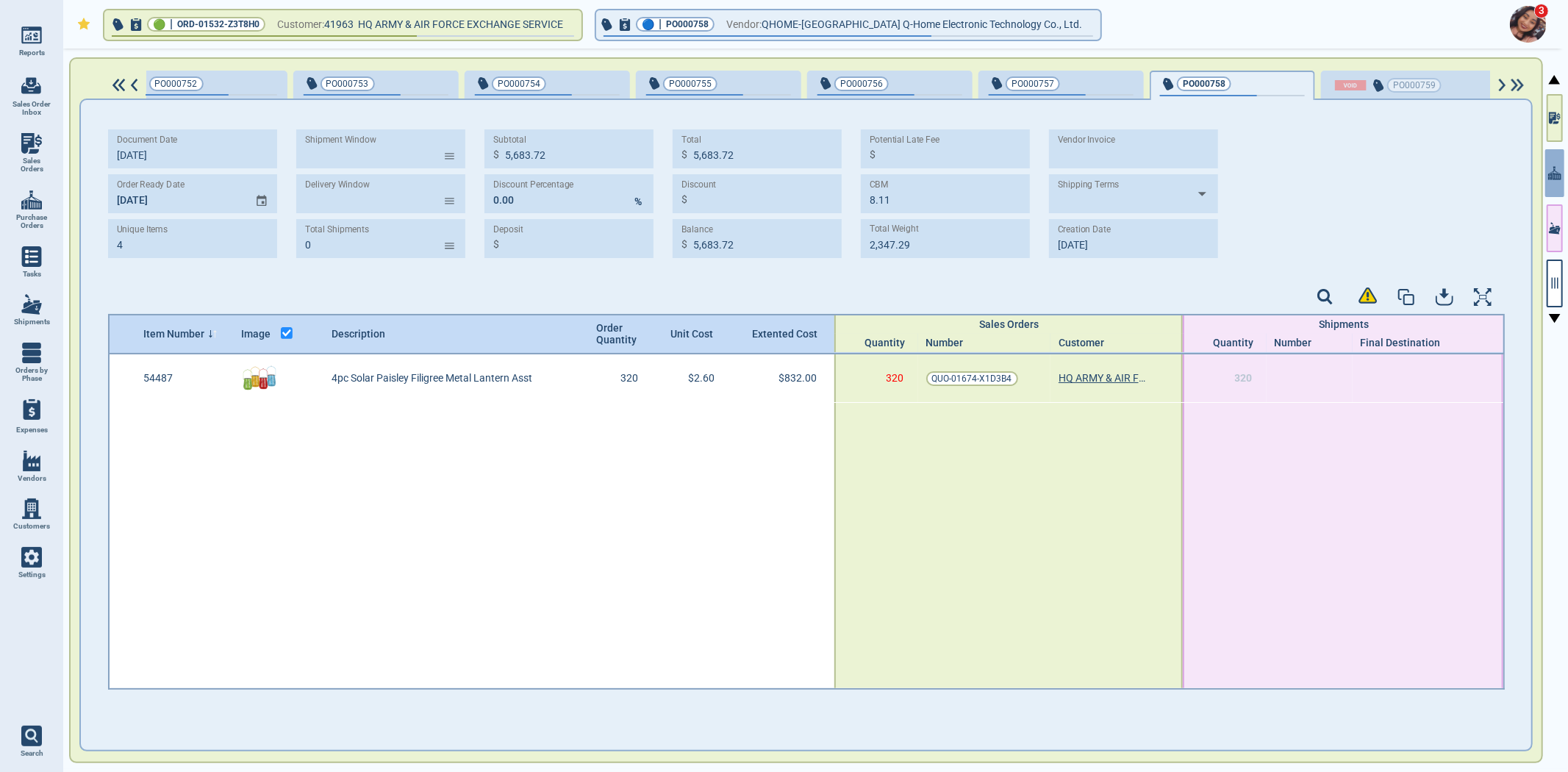
type input "212.00"
click at [124, 203] on input "MM/DD/YY" at bounding box center [176, 194] width 135 height 39
paste input "[DATE]"
type input "[DATE]"
click at [132, 280] on div "Document Date 9‎/9‎/25 Order Ready Date 12/15/25 Unique Items 1 Shipment Window…" at bounding box center [807, 199] width 1397 height 169
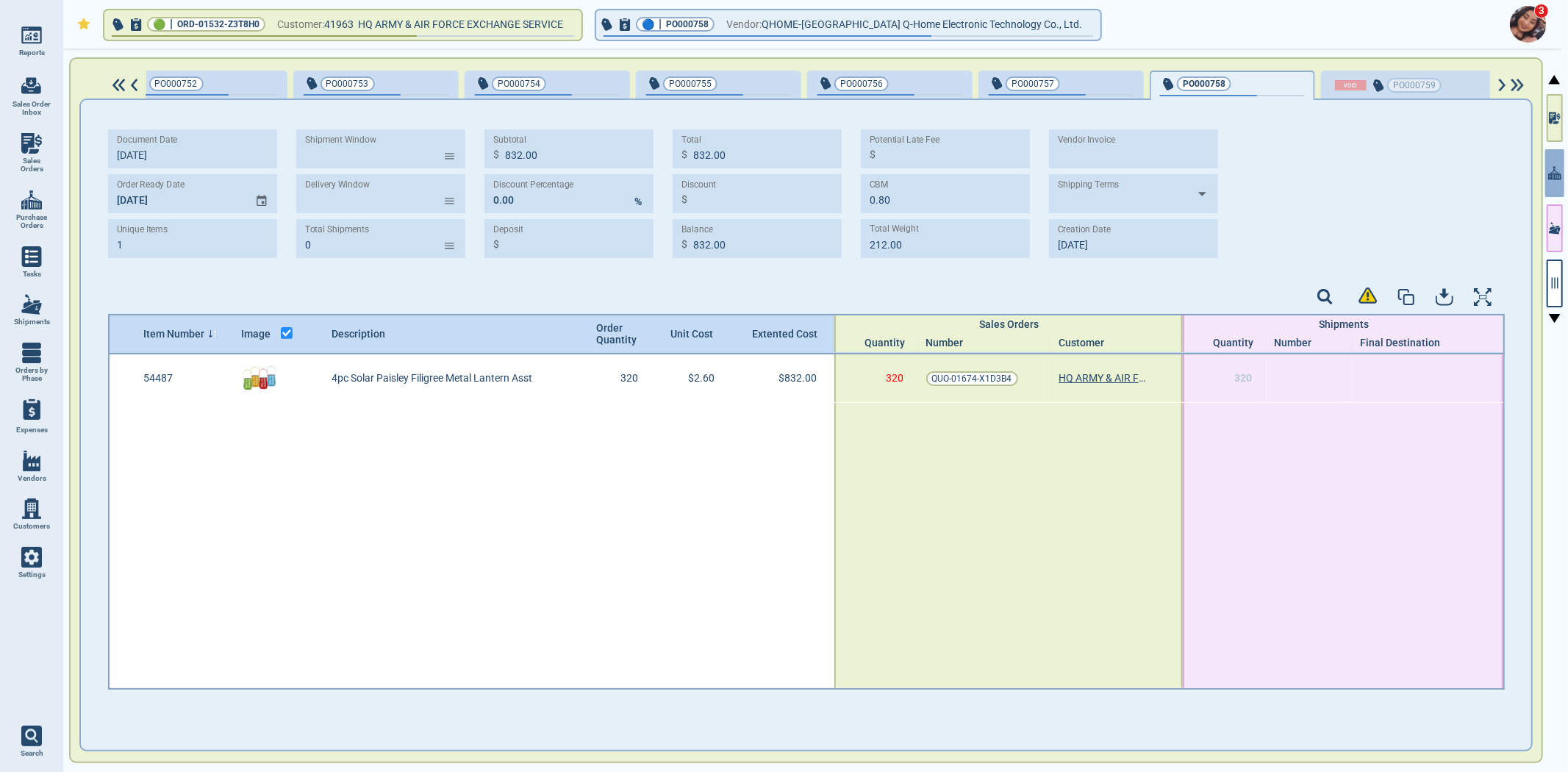
click at [25, 215] on span "Purchase Orders" at bounding box center [32, 222] width 39 height 17
select select "50"
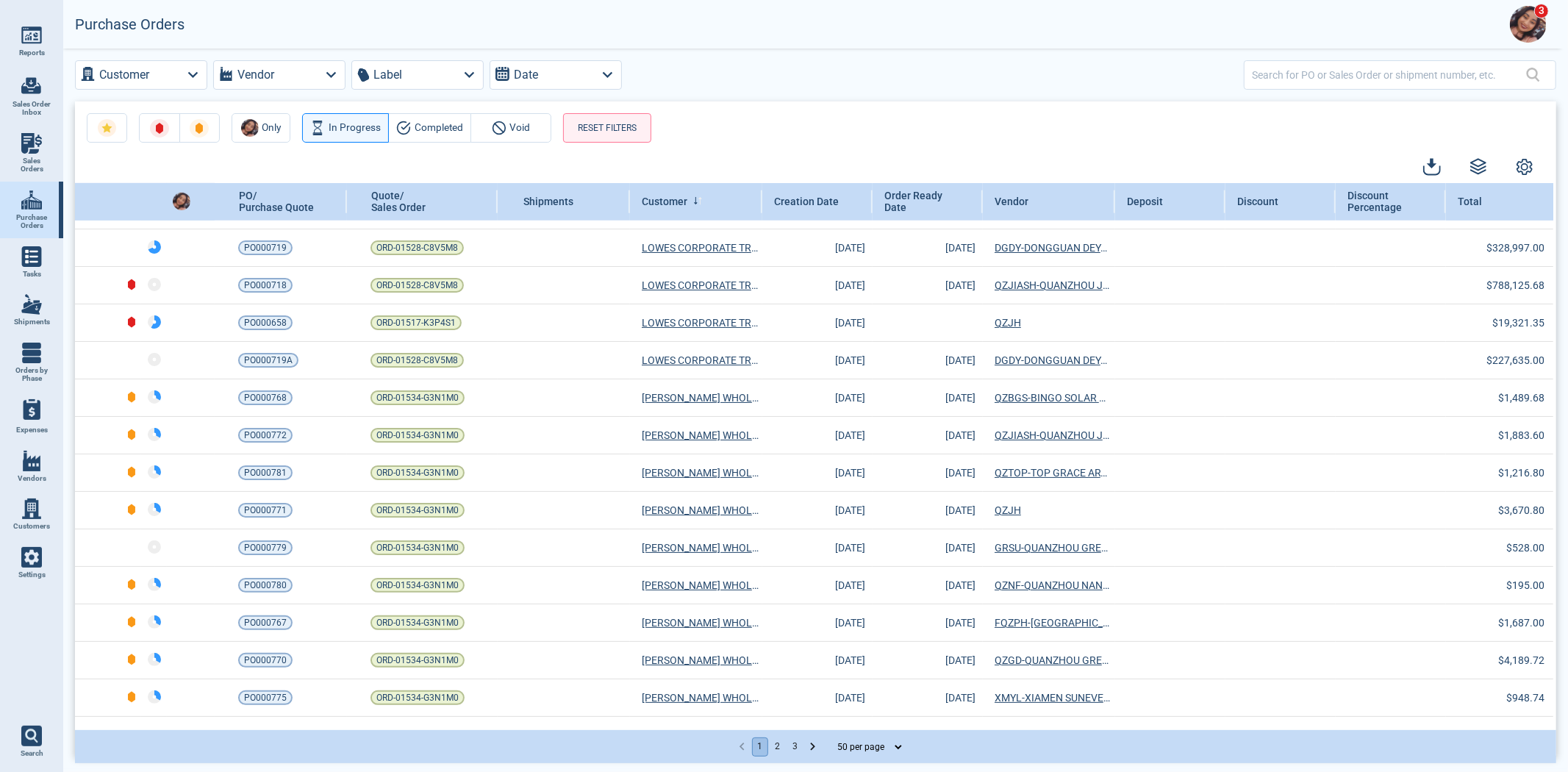
scroll to position [1412, 0]
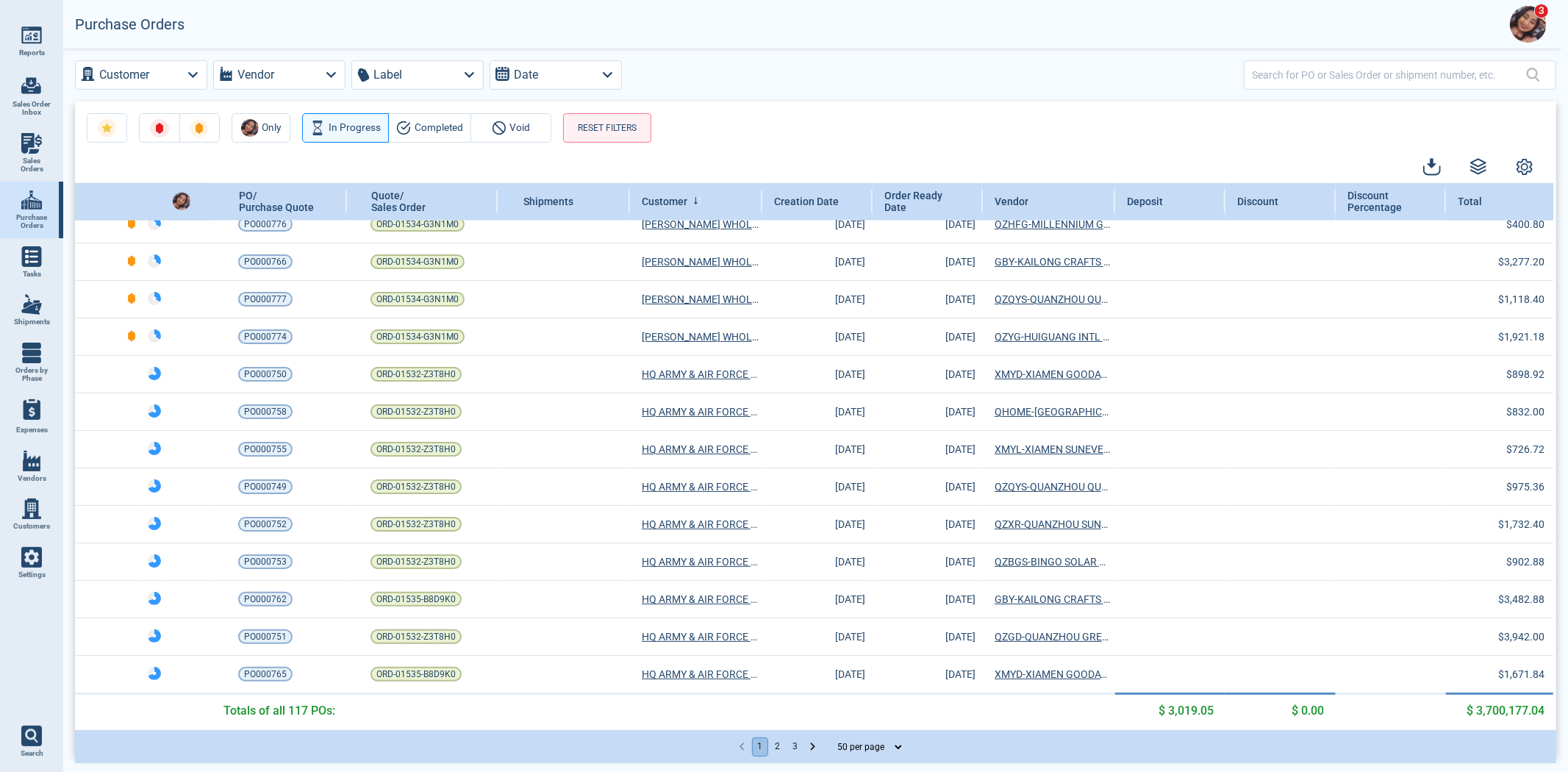
click at [776, 748] on button "2" at bounding box center [777, 747] width 16 height 19
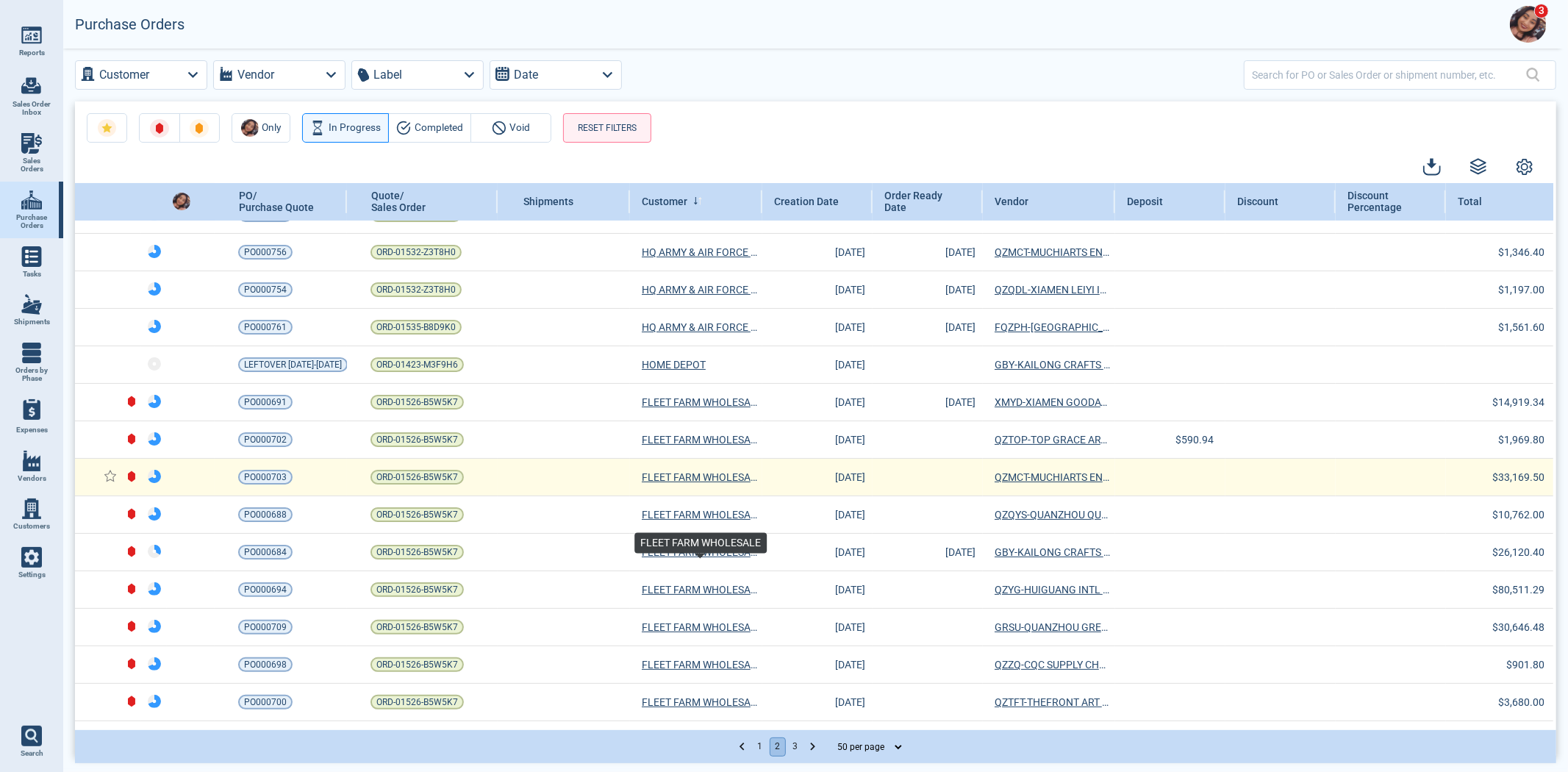
scroll to position [163, 0]
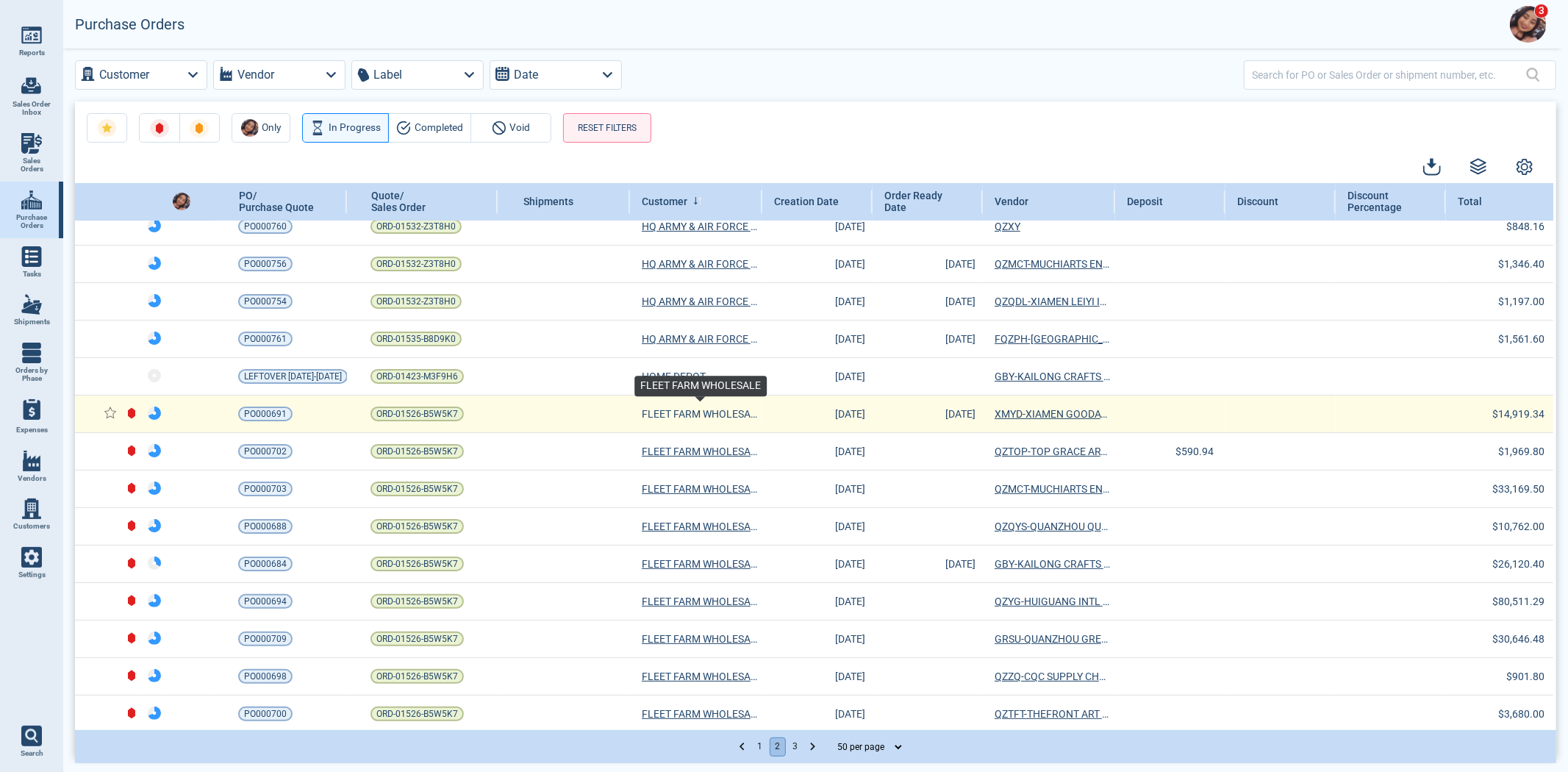
click at [681, 417] on span "FLEET FARM WHOLESALE" at bounding box center [700, 414] width 117 height 15
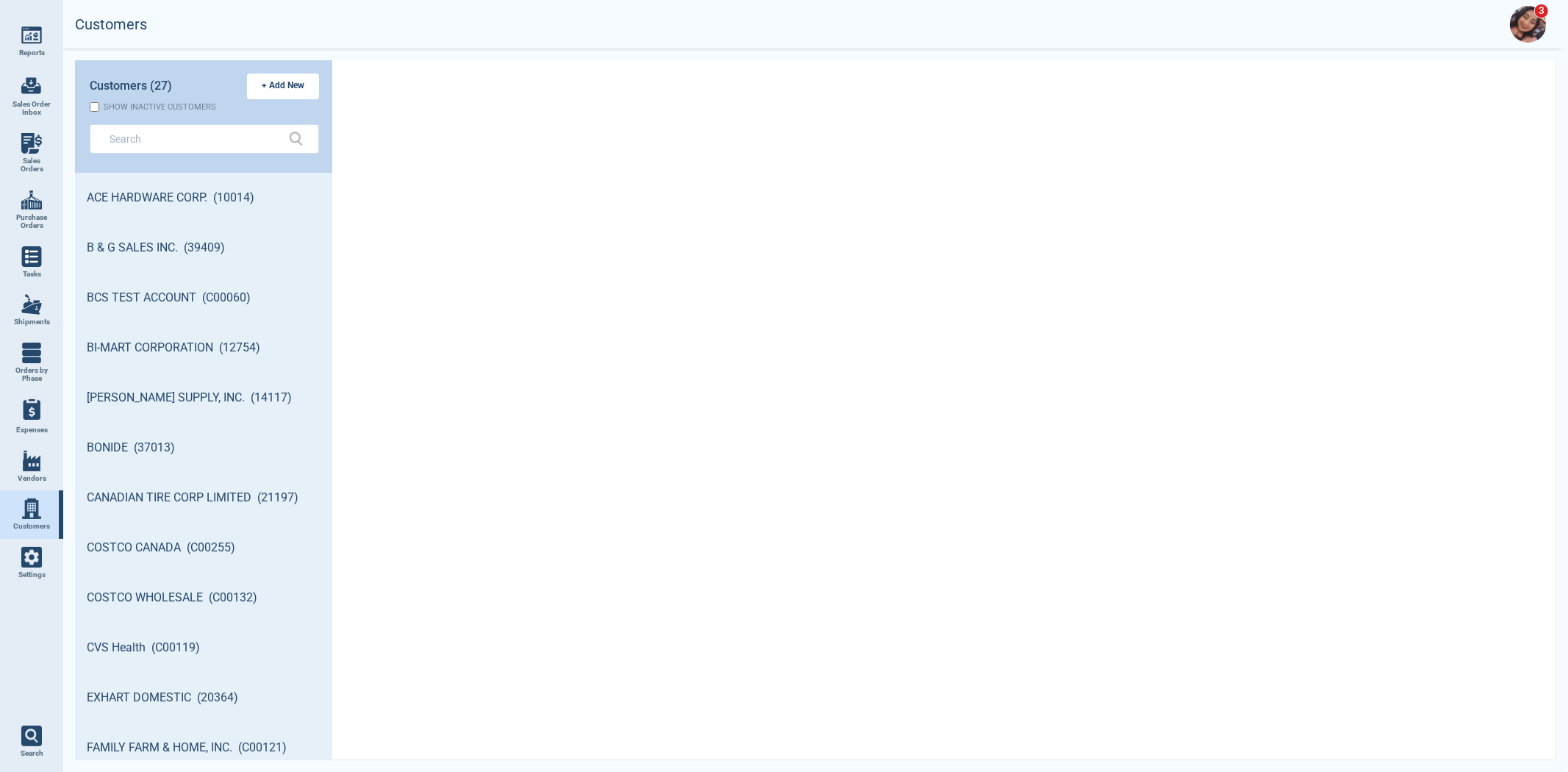
scroll to position [583, 253]
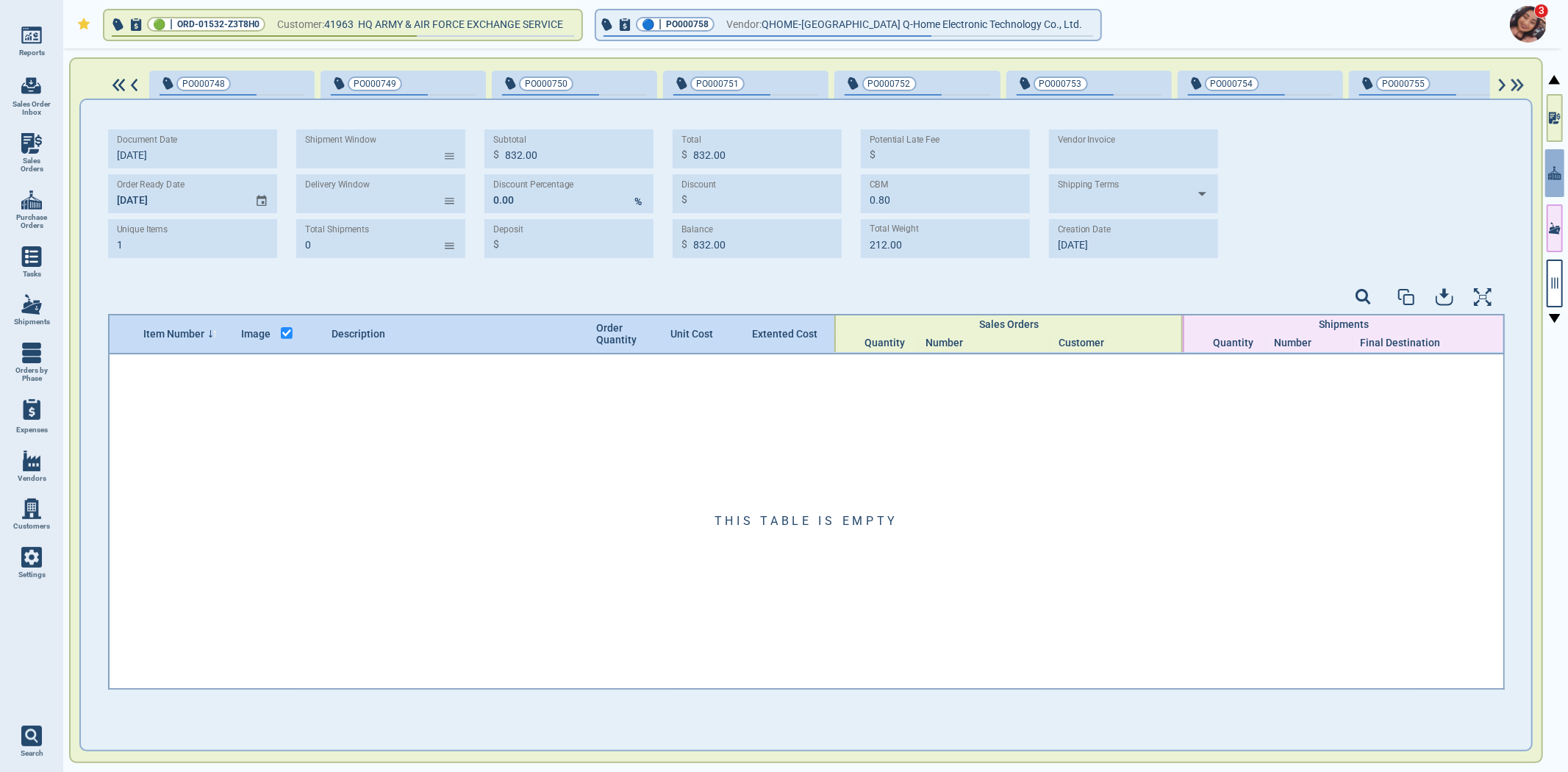
scroll to position [0, 303]
click at [38, 208] on img at bounding box center [32, 200] width 21 height 21
select select "50"
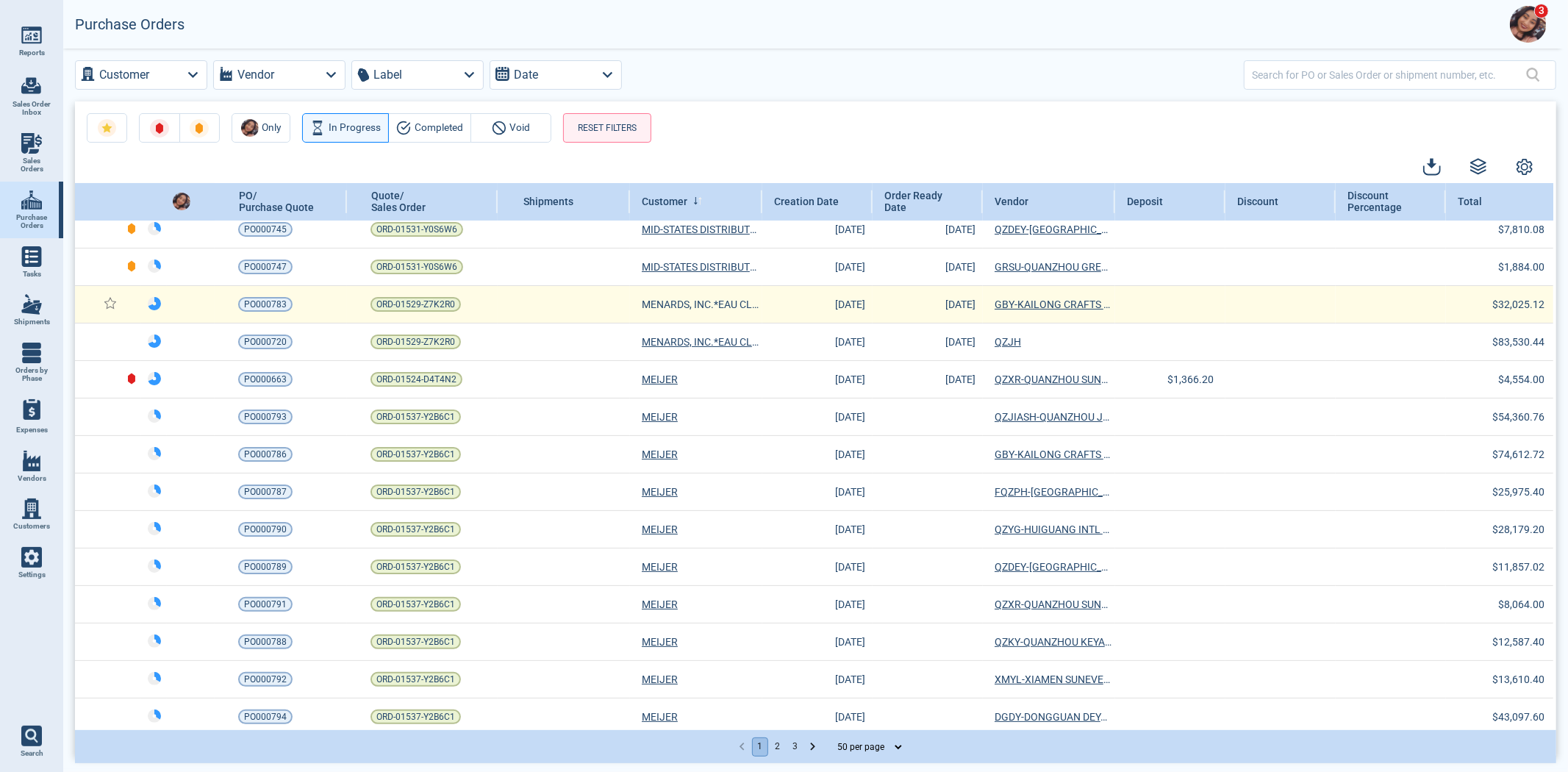
scroll to position [82, 0]
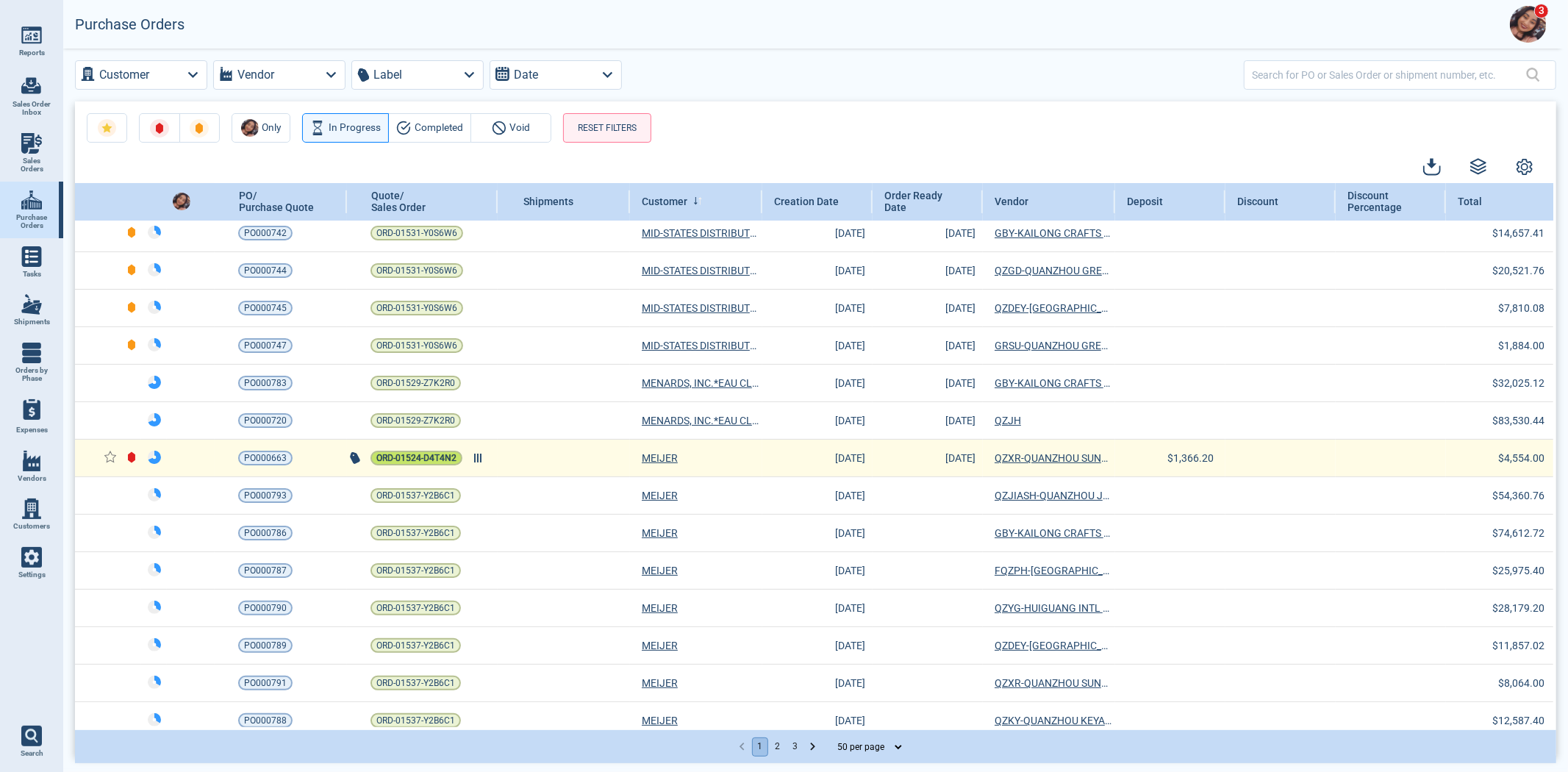
click at [412, 458] on span "ORD-01524-D4T4N2" at bounding box center [416, 458] width 80 height 15
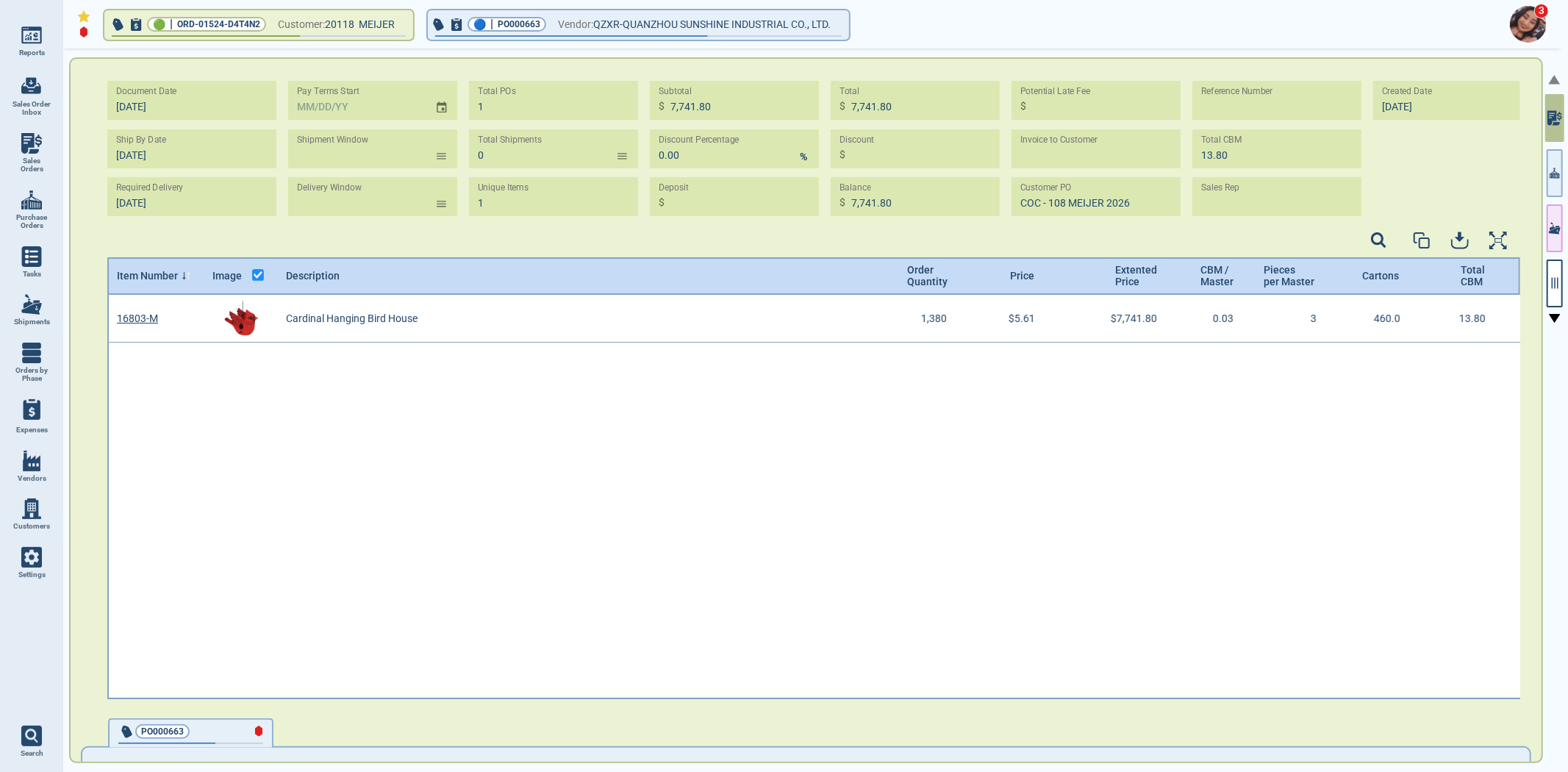
scroll to position [400, 1409]
click at [1557, 181] on button "button" at bounding box center [1554, 173] width 16 height 48
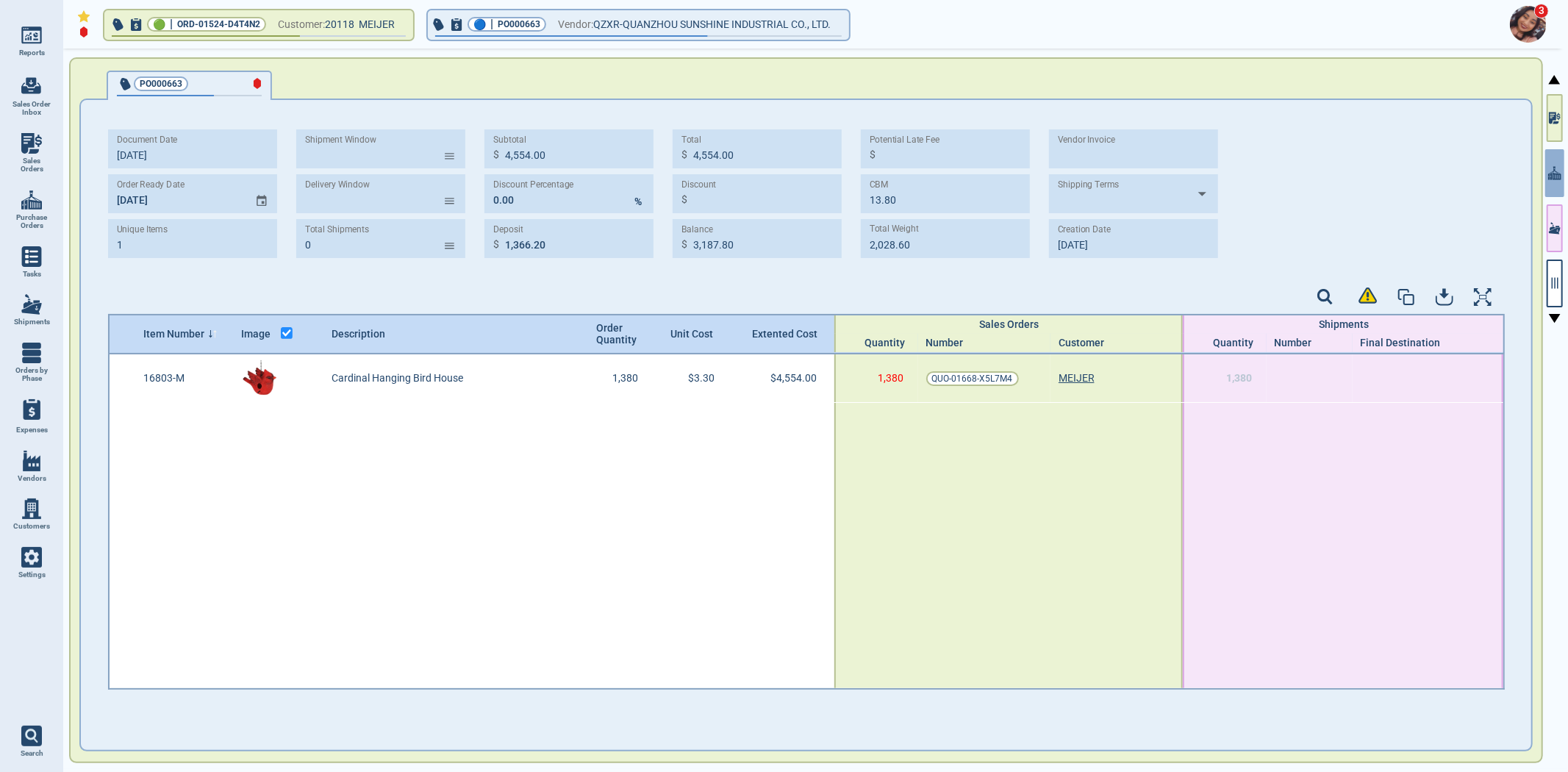
click at [24, 202] on img at bounding box center [32, 200] width 21 height 21
select select "50"
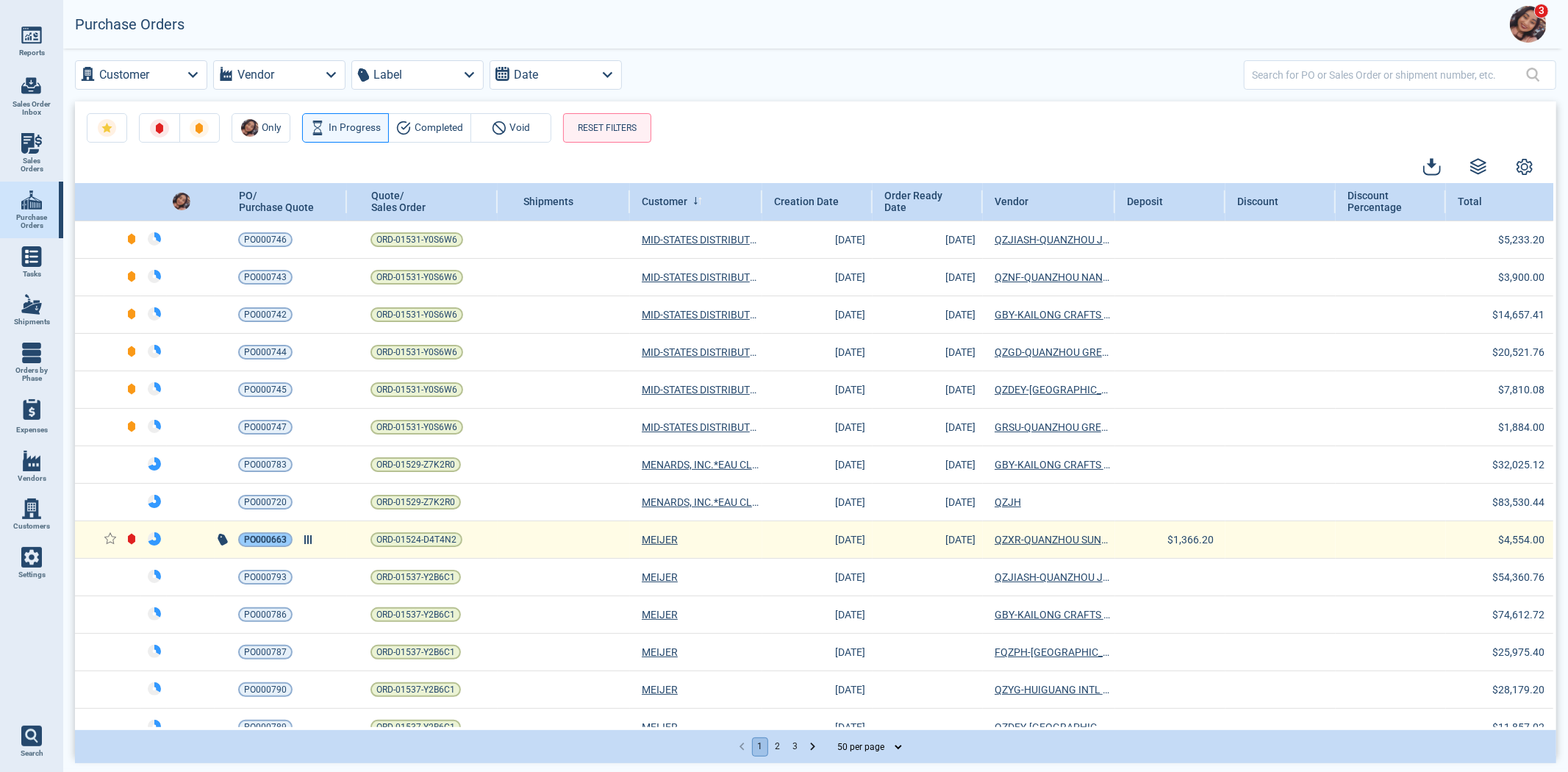
click at [277, 540] on span "PO000663" at bounding box center [265, 540] width 42 height 15
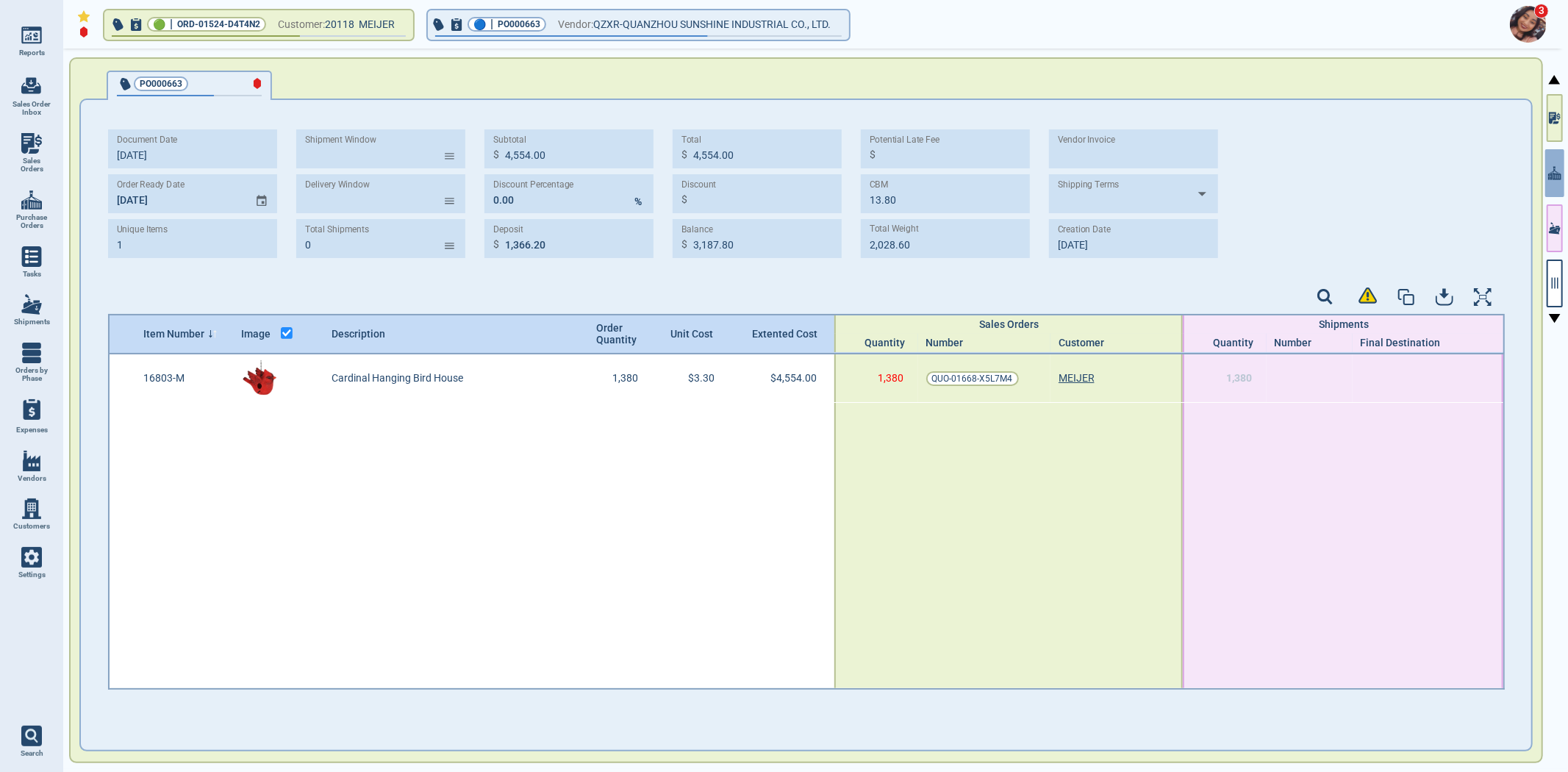
click at [294, 287] on div at bounding box center [807, 299] width 1397 height 30
select select "50"
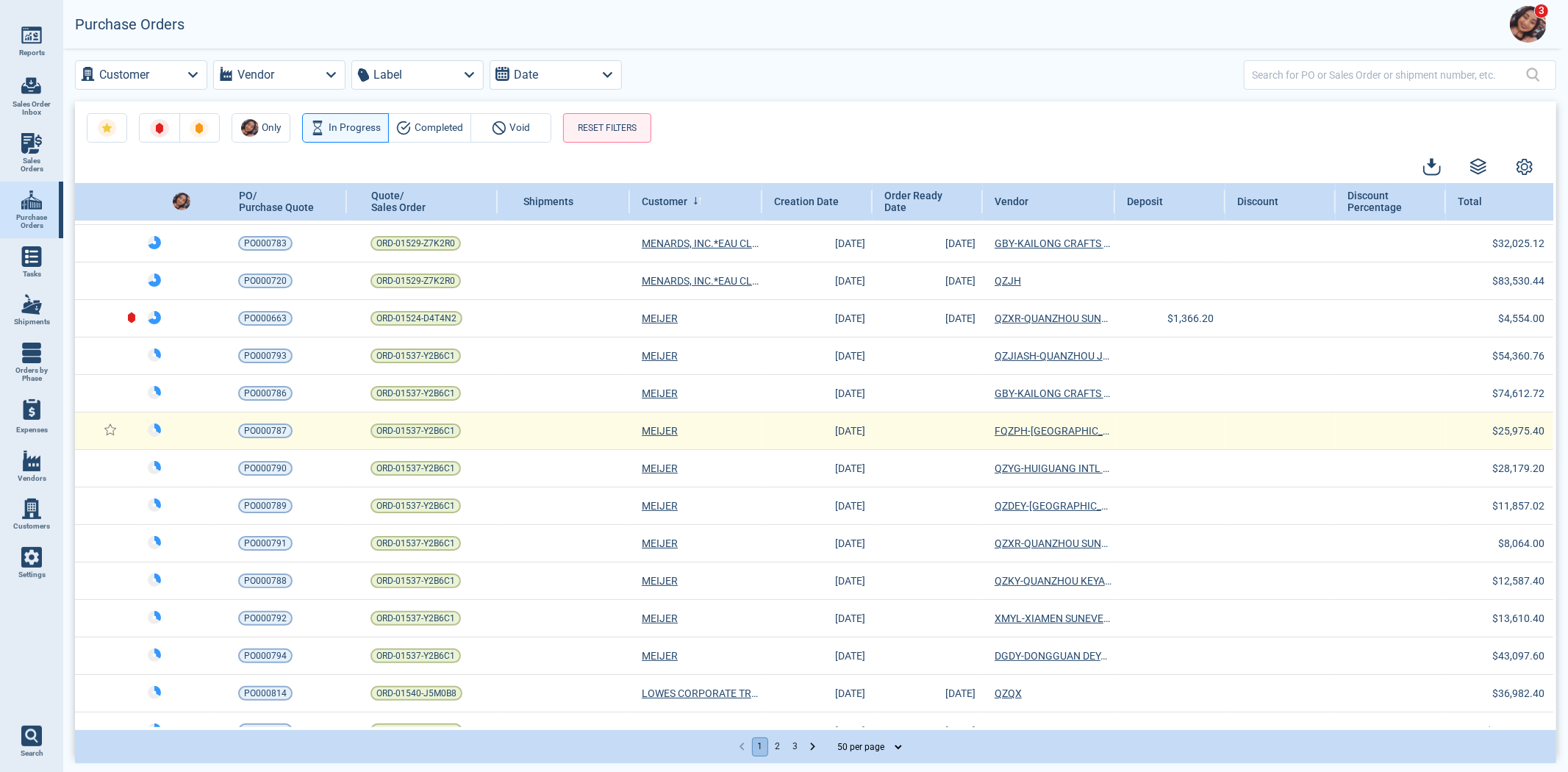
scroll to position [245, 0]
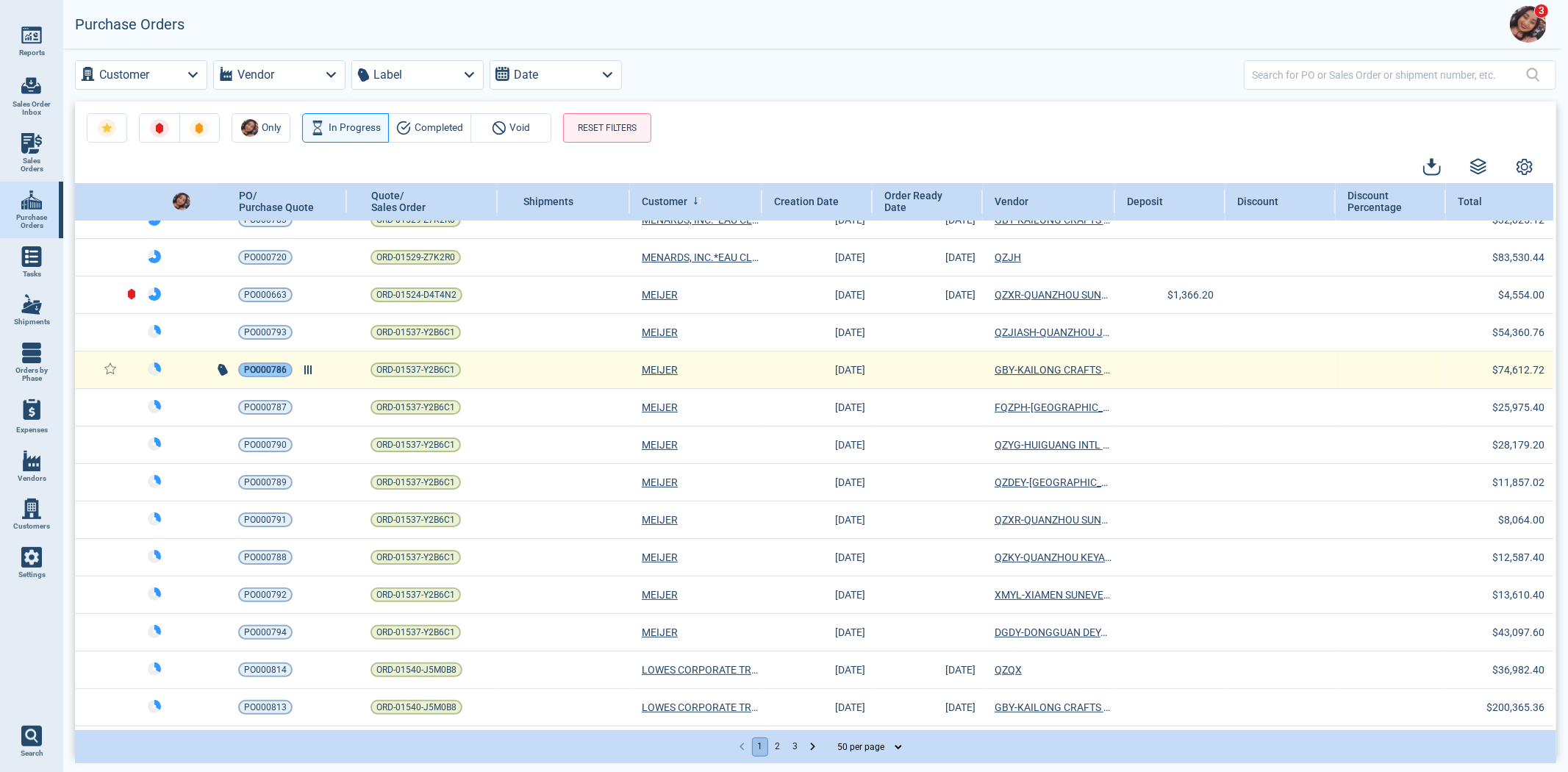
click at [260, 371] on span "PO000786" at bounding box center [265, 370] width 42 height 15
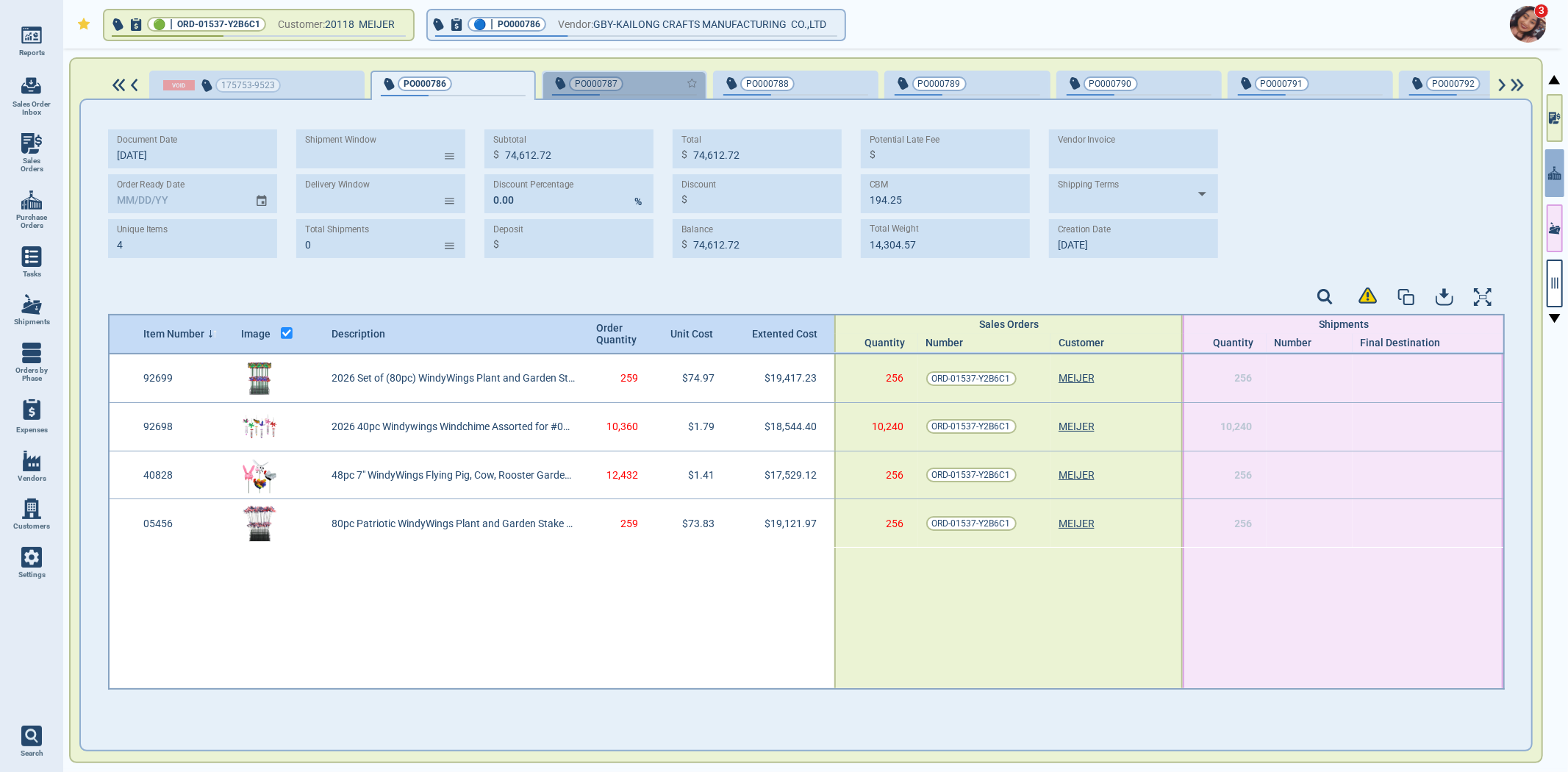
click at [655, 85] on div "button" at bounding box center [673, 83] width 49 height 15
type input "2"
type input "25,975.40"
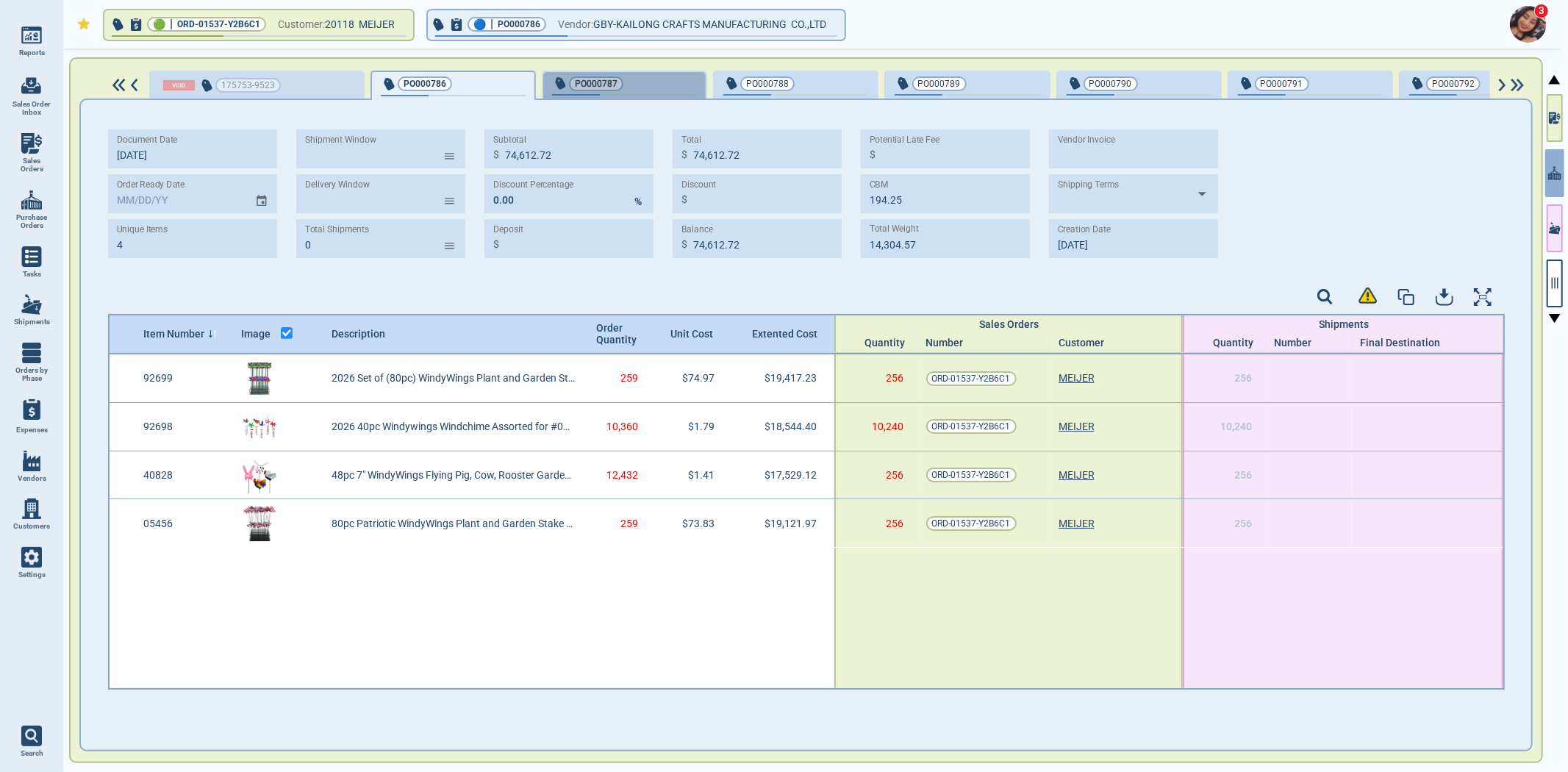
type input "86.98"
type input "11,567.67"
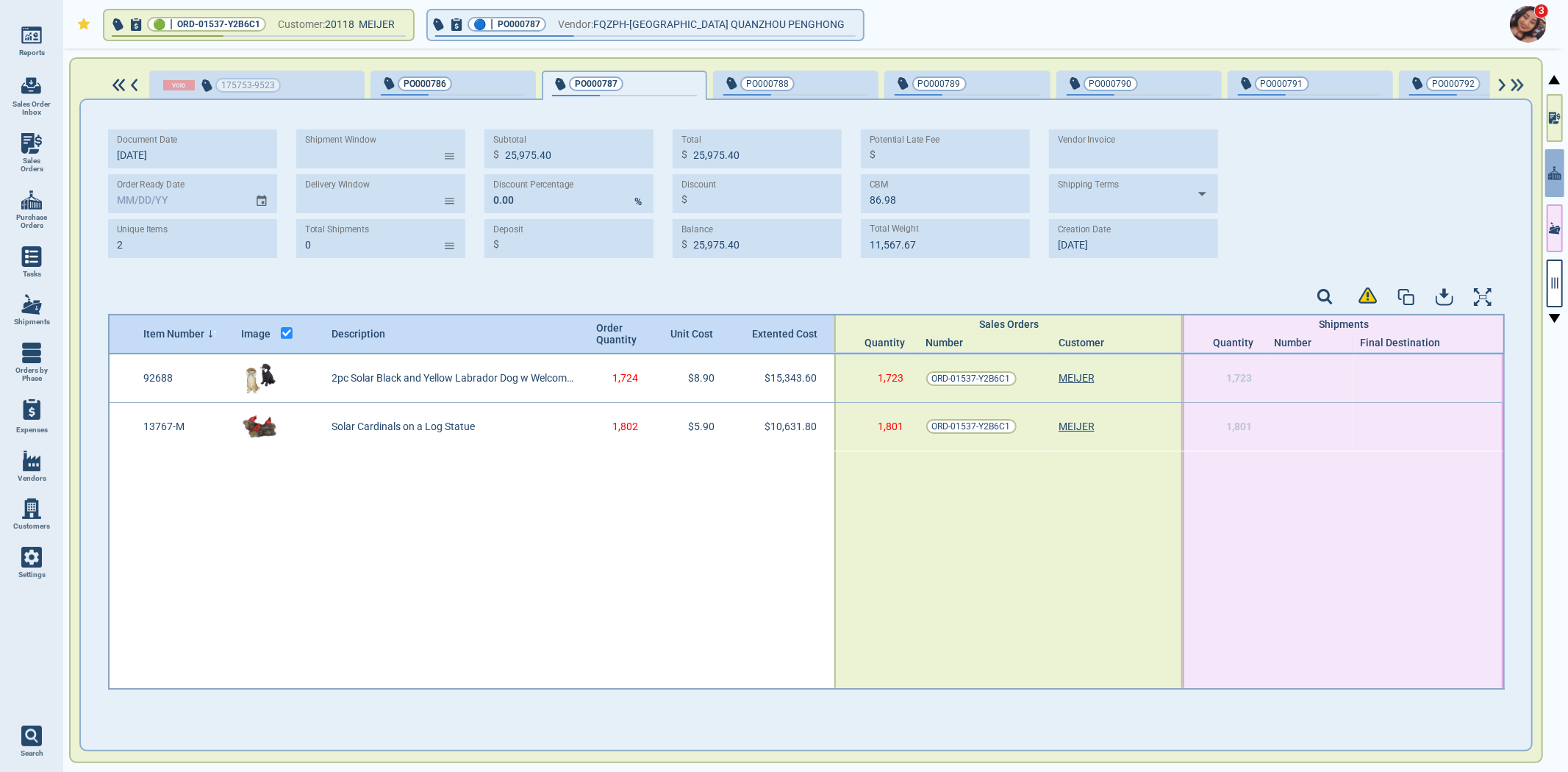
type input "9‎/24/25"
click at [328, 88] on div "button" at bounding box center [257, 85] width 212 height 26
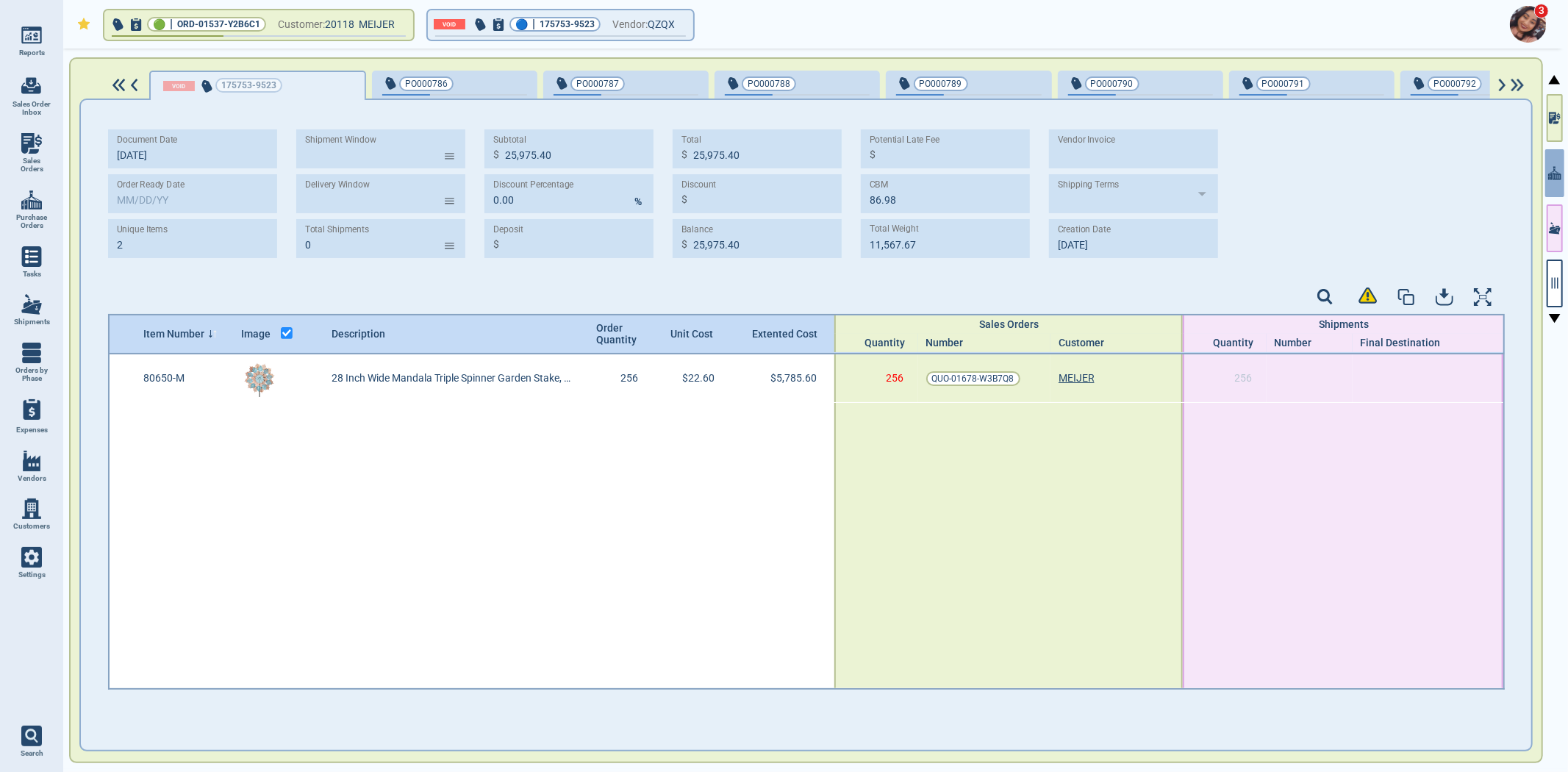
type input "1"
type input "5,785.60"
type input "17.92"
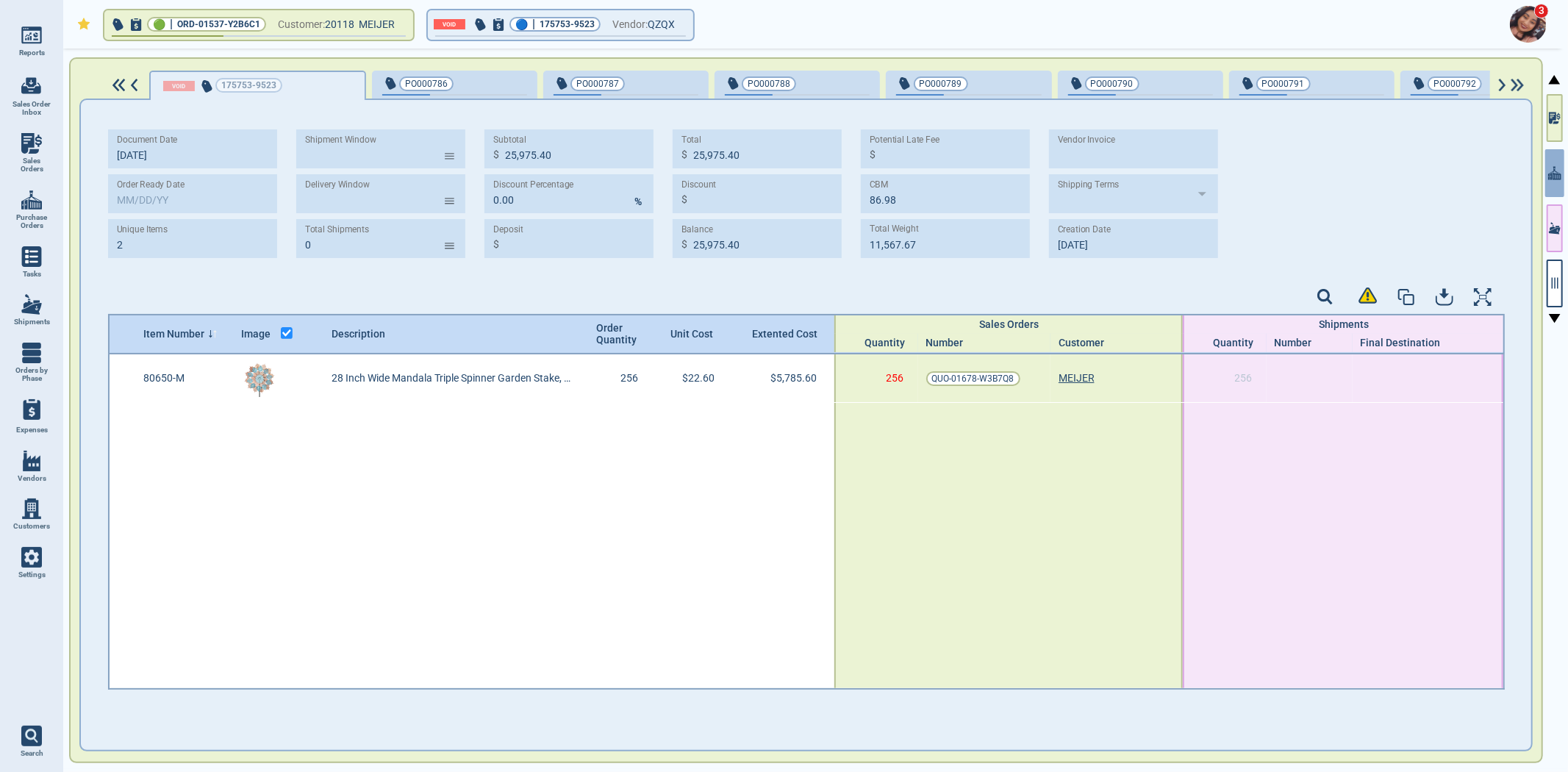
type input "3,668.48"
type input "9‎/10/25"
click at [1556, 127] on button "button" at bounding box center [1554, 117] width 16 height 48
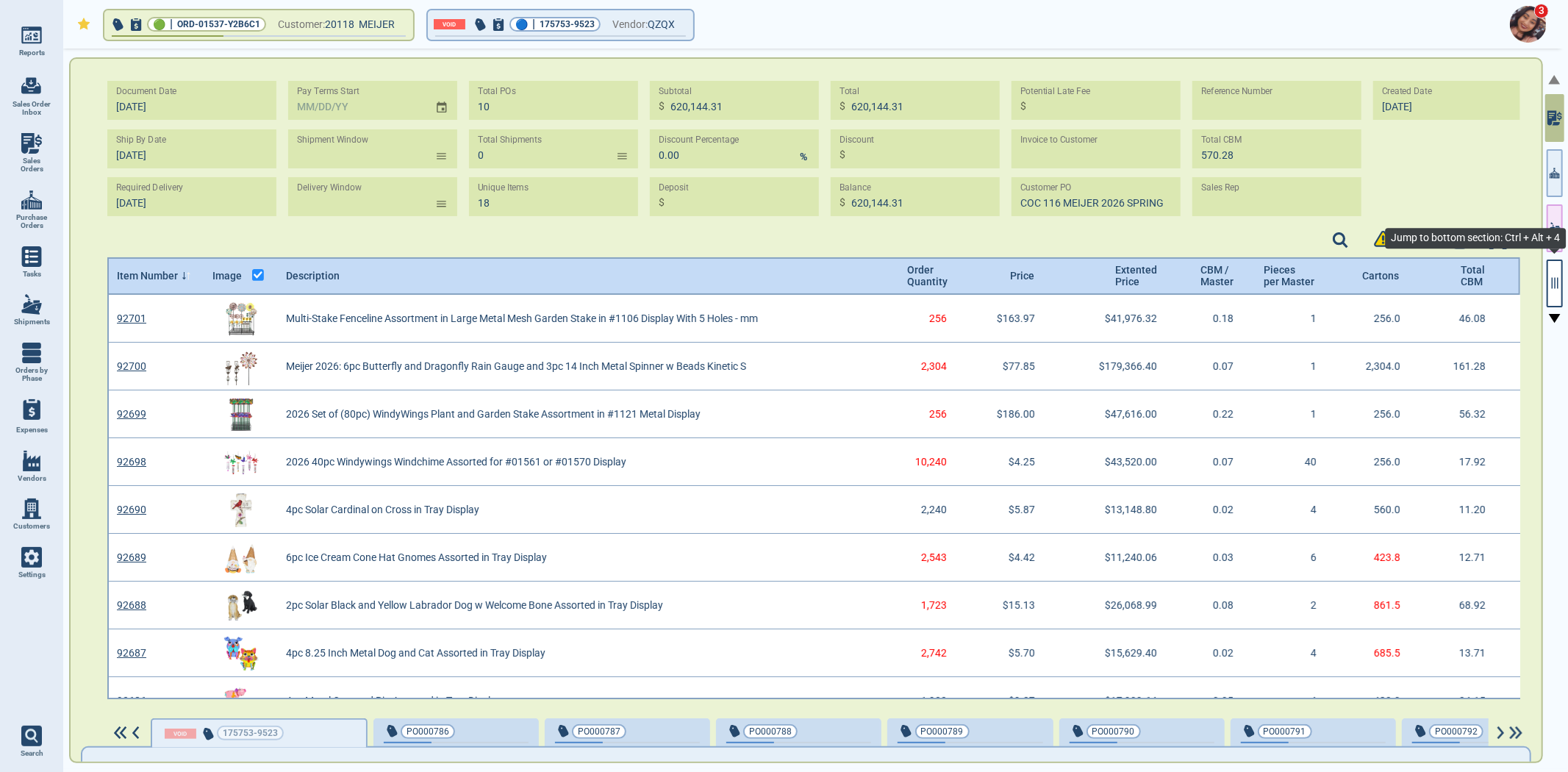
scroll to position [400, 1409]
click at [1562, 284] on button "button" at bounding box center [1554, 283] width 16 height 48
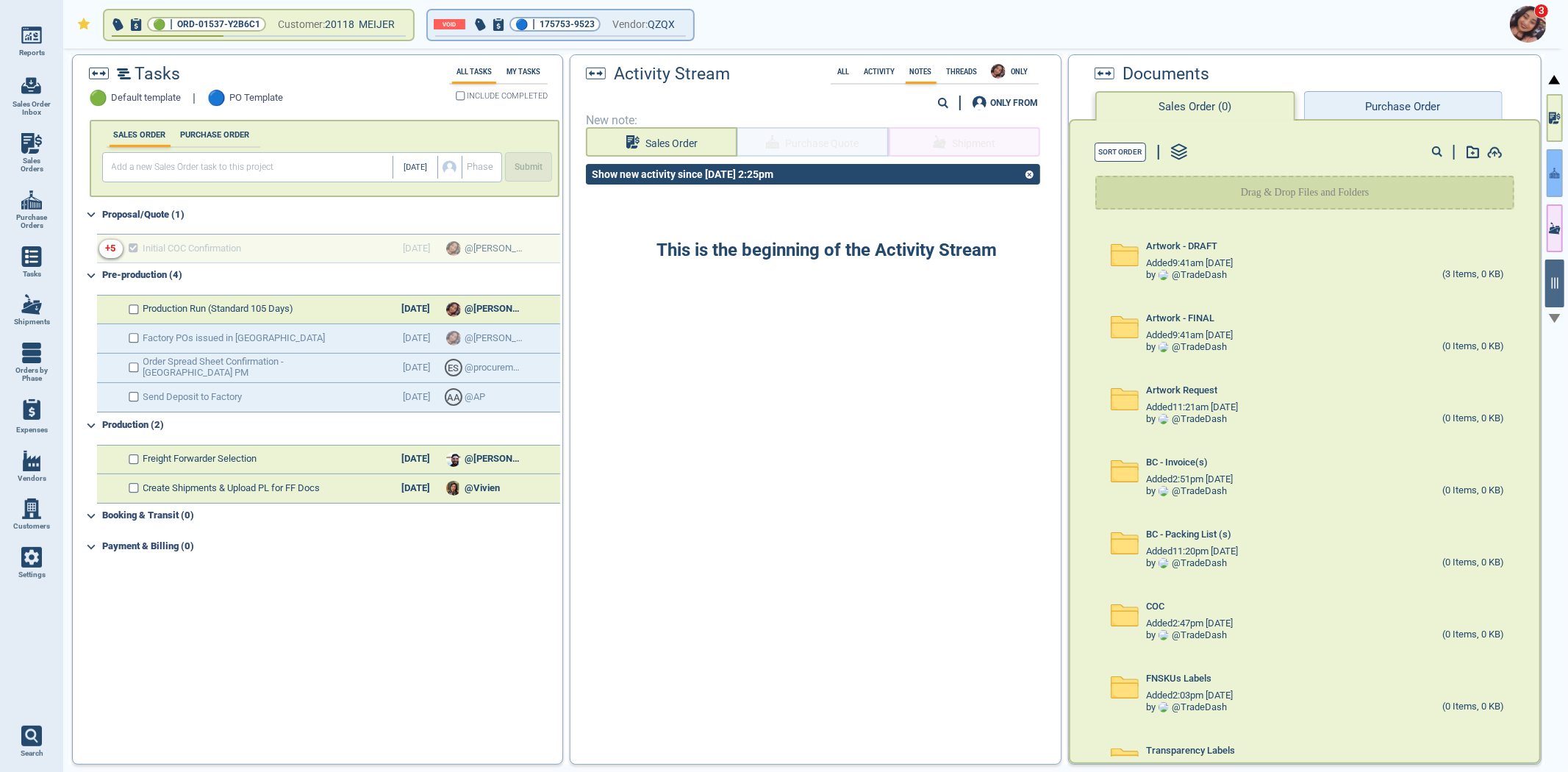
click at [1562, 171] on button "button" at bounding box center [1554, 173] width 16 height 48
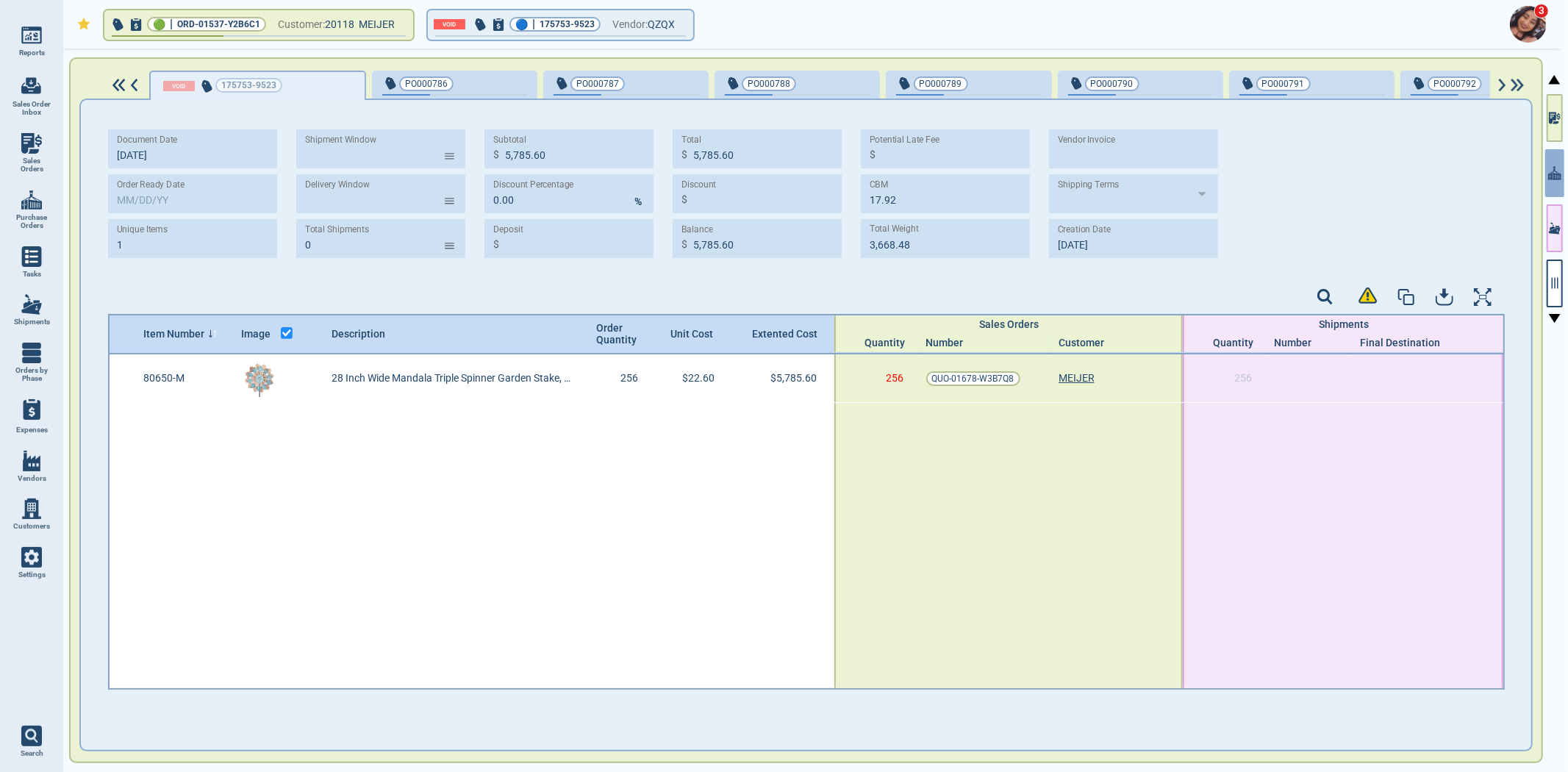
click at [474, 89] on div "PO000786" at bounding box center [454, 84] width 145 height 17
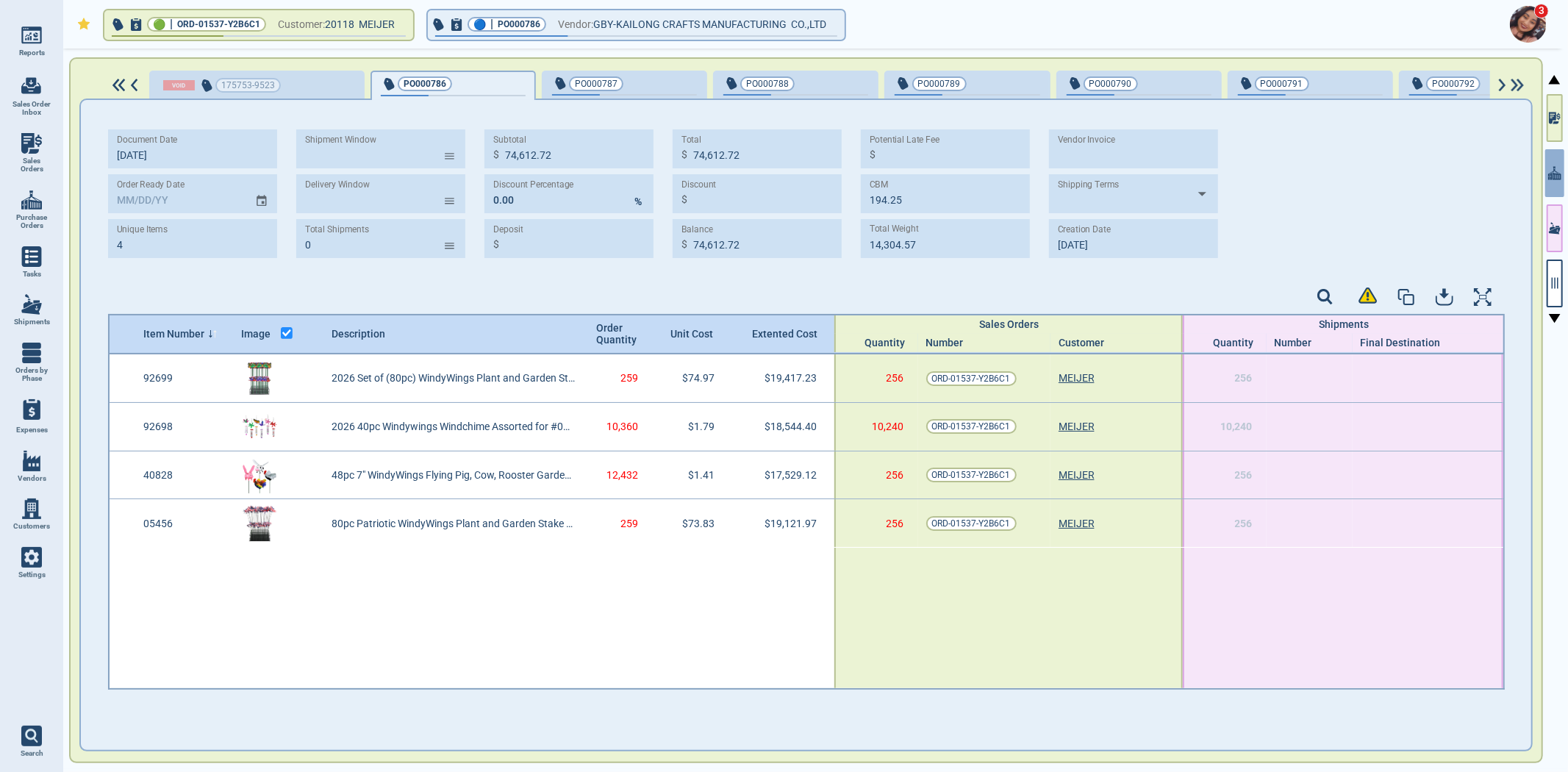
type input "4"
type input "74,612.72"
type input "194.25"
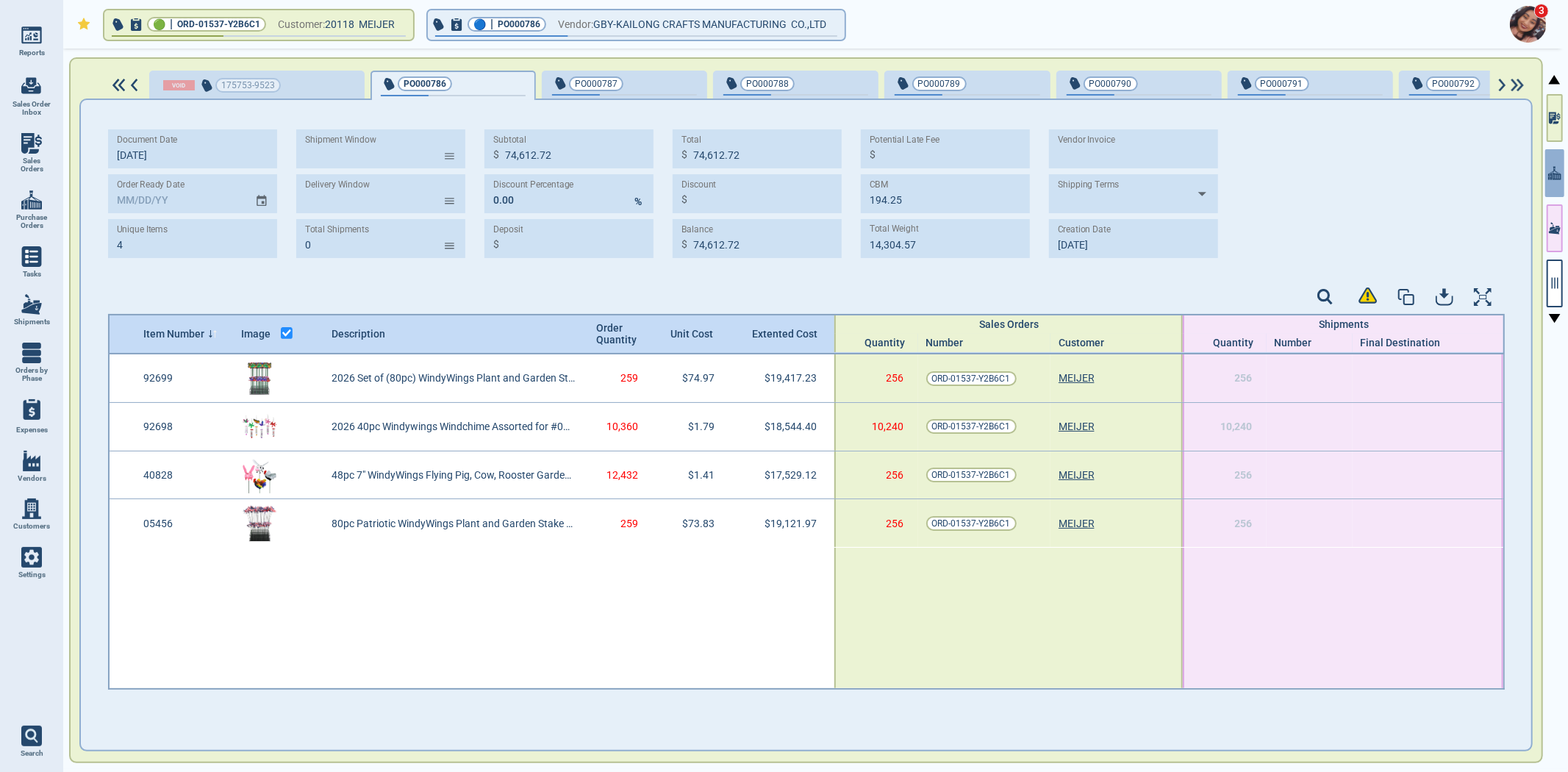
type input "14,304.57"
type input "9‎/30/25"
type input "[DATE]"
click at [120, 196] on input "MM/DD/YY" at bounding box center [176, 194] width 135 height 39
click at [201, 202] on input "12/25/25" at bounding box center [176, 194] width 135 height 39
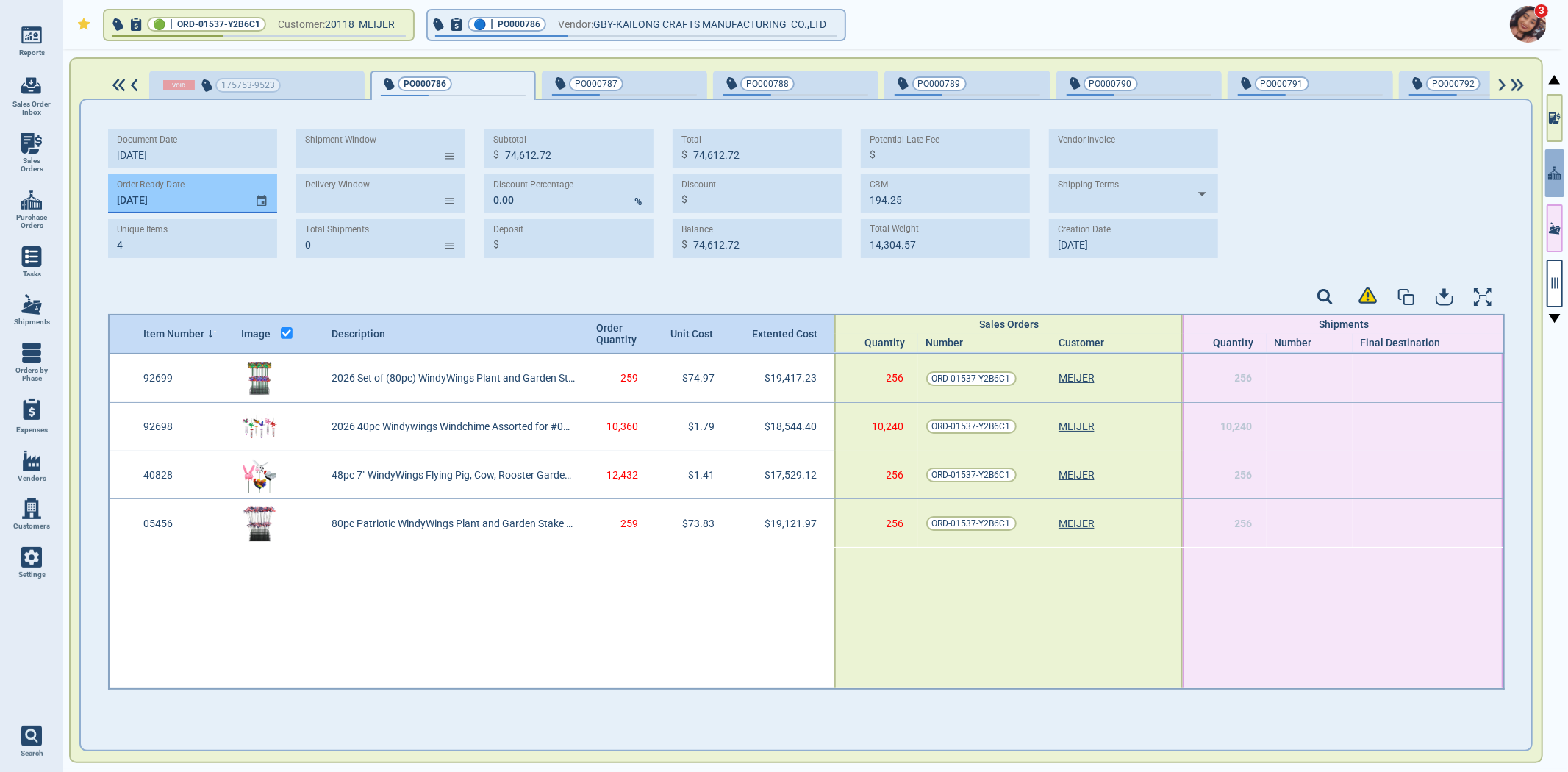
click at [201, 202] on input "12/25/25" at bounding box center [176, 194] width 135 height 39
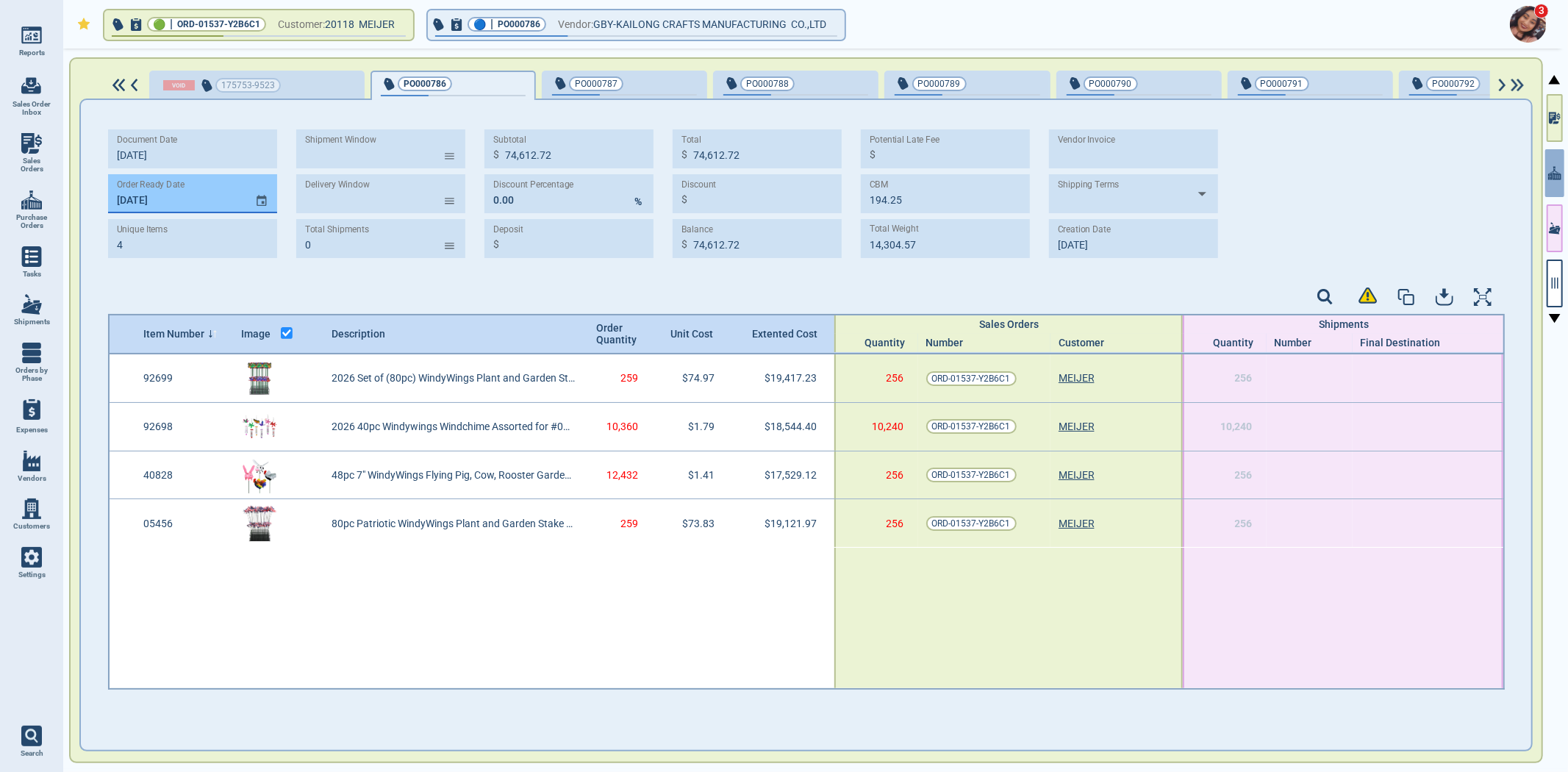
click at [201, 202] on input "12/25/25" at bounding box center [176, 194] width 135 height 39
type input "12/25/25"
click at [649, 84] on div "button" at bounding box center [673, 83] width 49 height 15
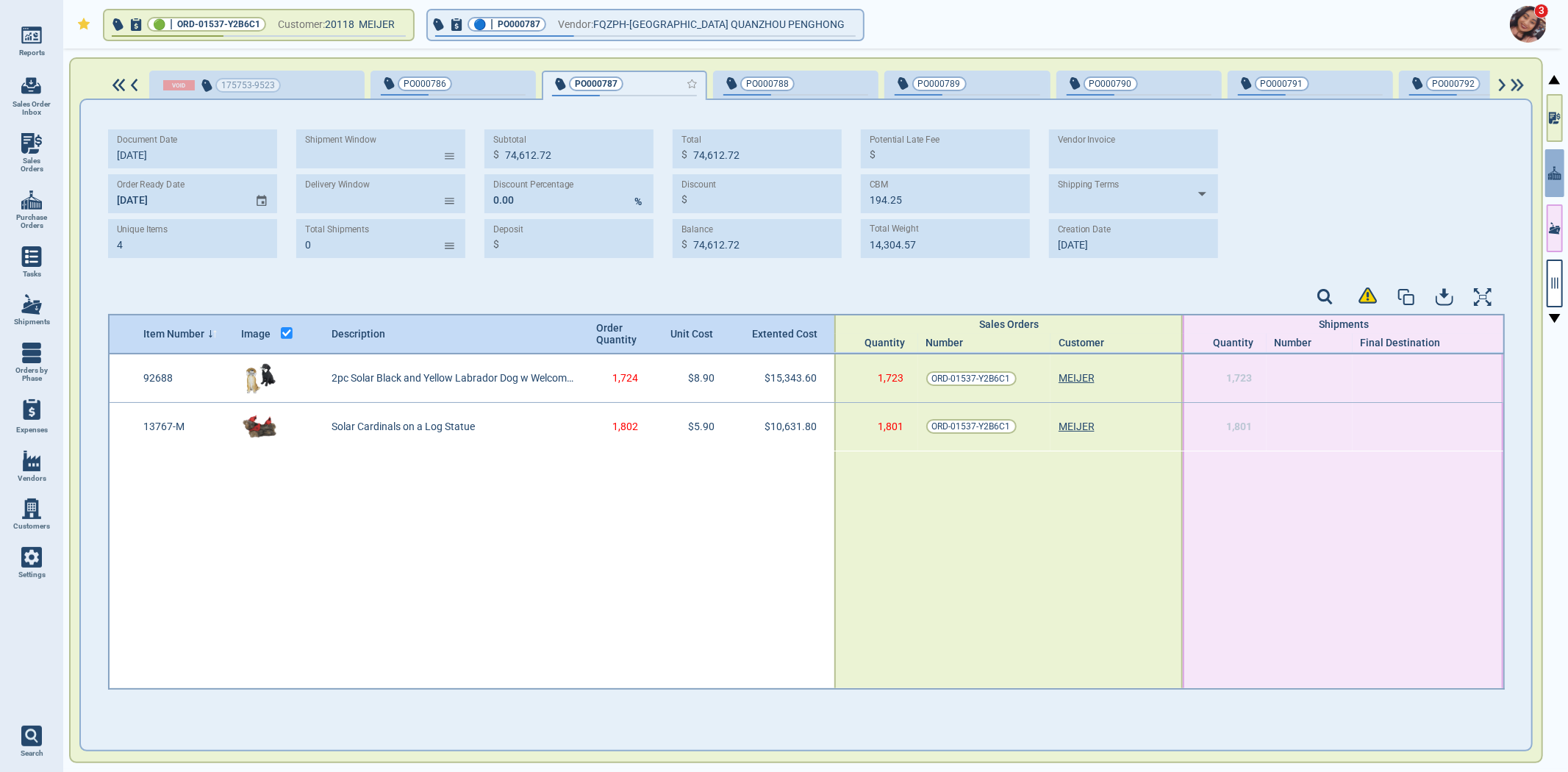
type input "2"
type input "25,975.40"
type input "86.98"
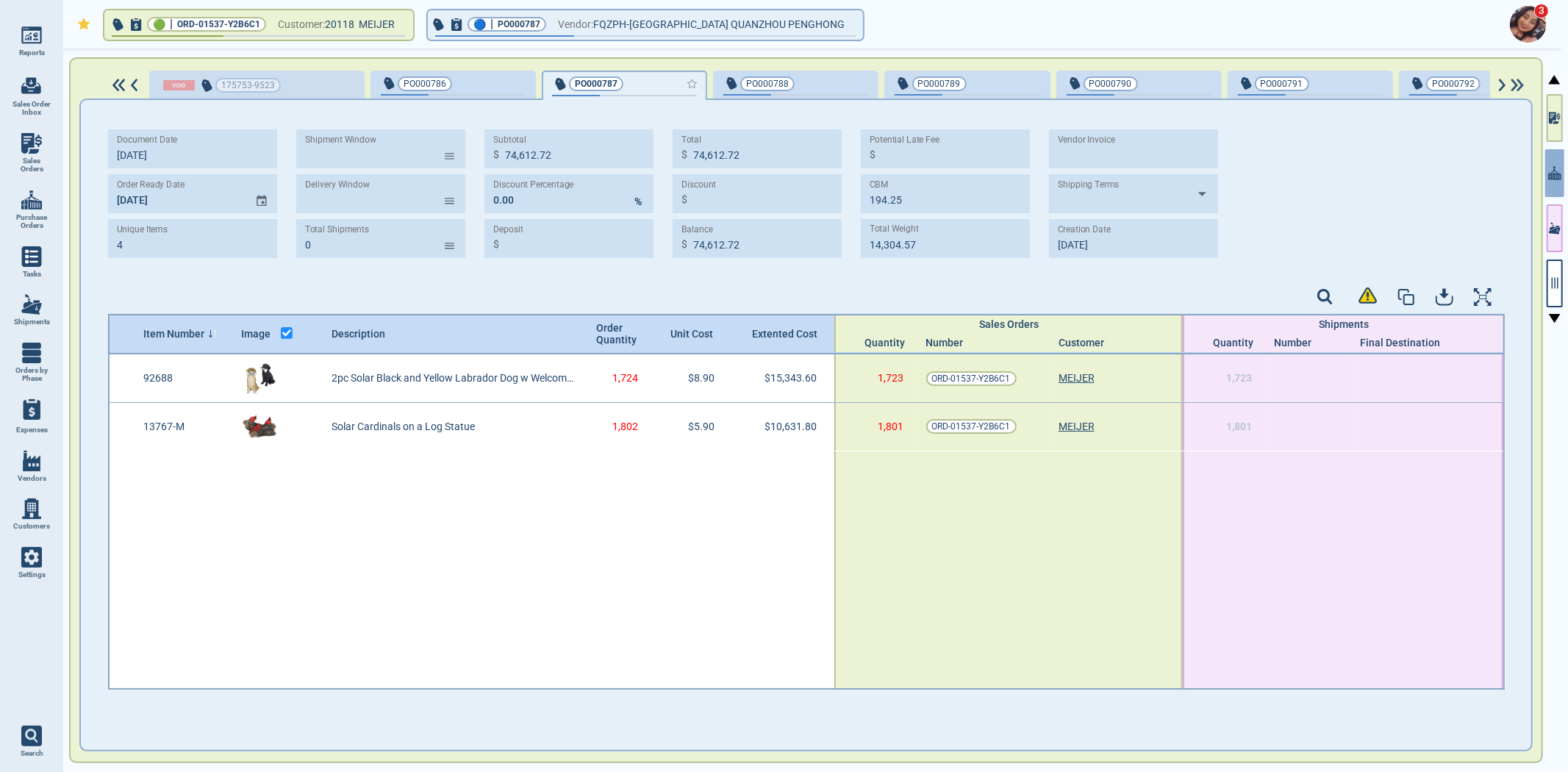
type input "11,567.67"
type input "9‎/24/25"
click at [504, 294] on div at bounding box center [807, 299] width 1397 height 30
click at [767, 72] on button "PO000788" at bounding box center [796, 85] width 165 height 29
type input "1"
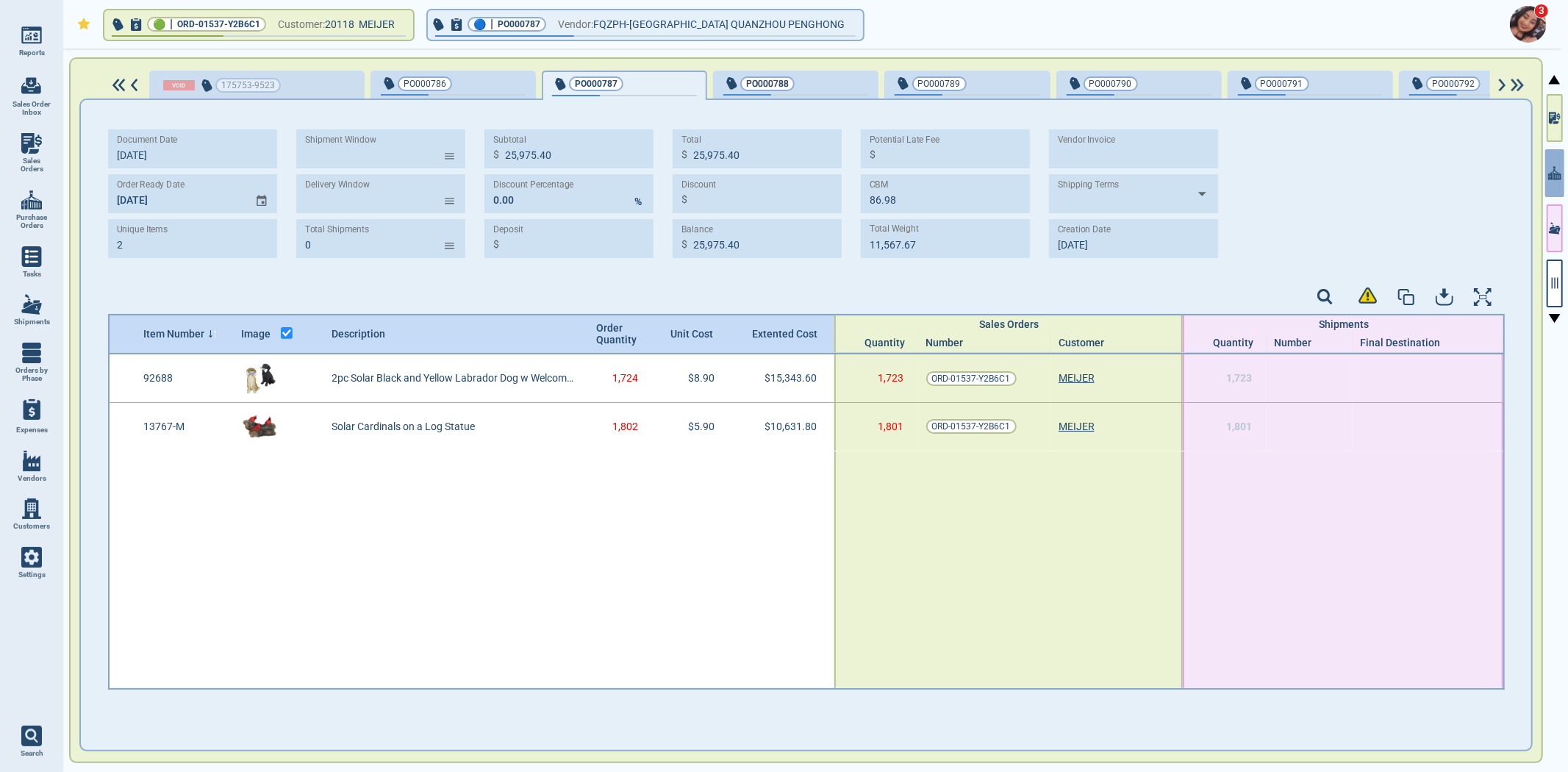
type input "12,587.40"
type input "10.36"
type input "3,659.67"
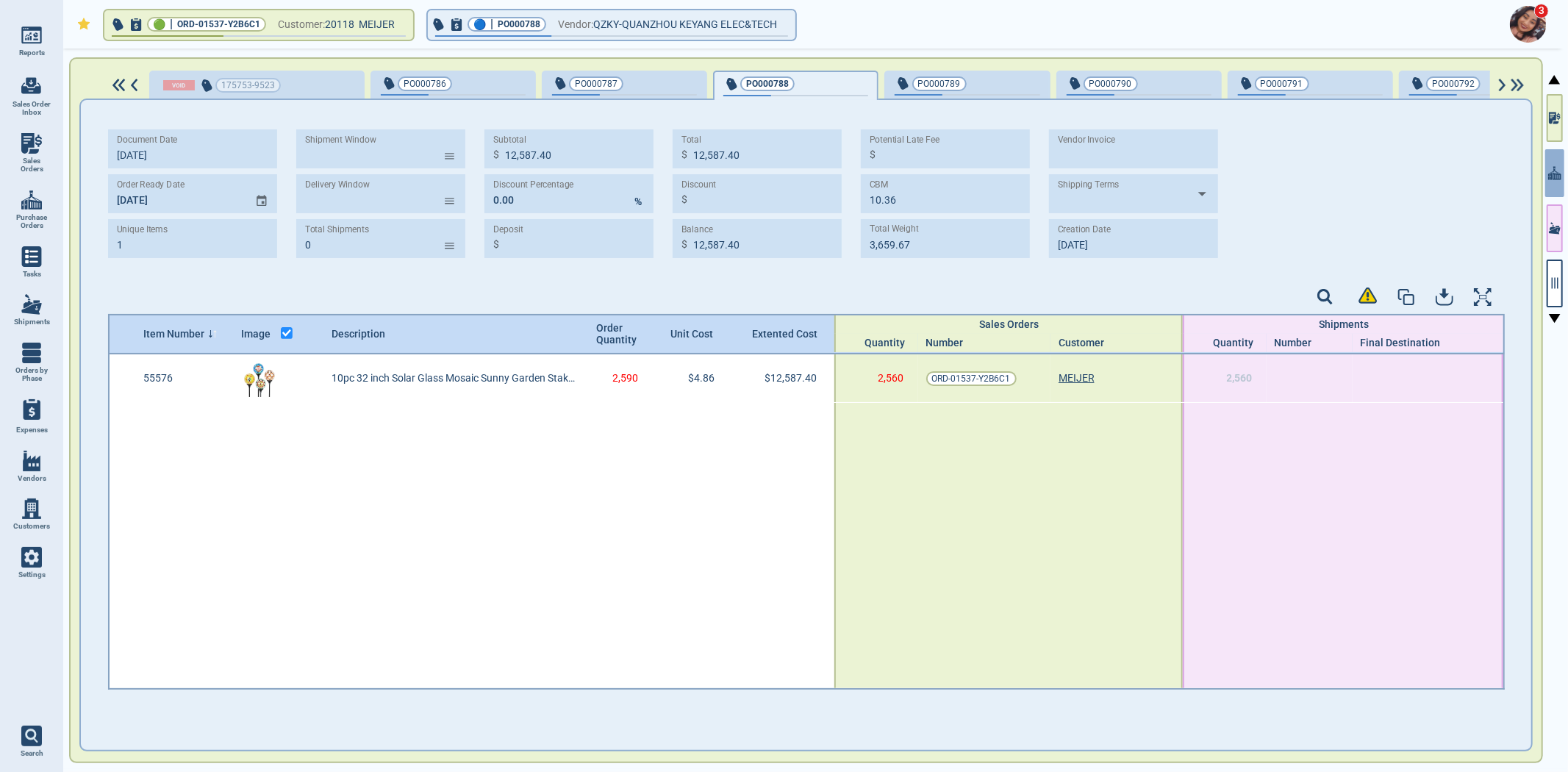
type input "9‎/22/25"
click at [275, 326] on input "checkbox" at bounding box center [287, 333] width 26 height 26
checkbox input "false"
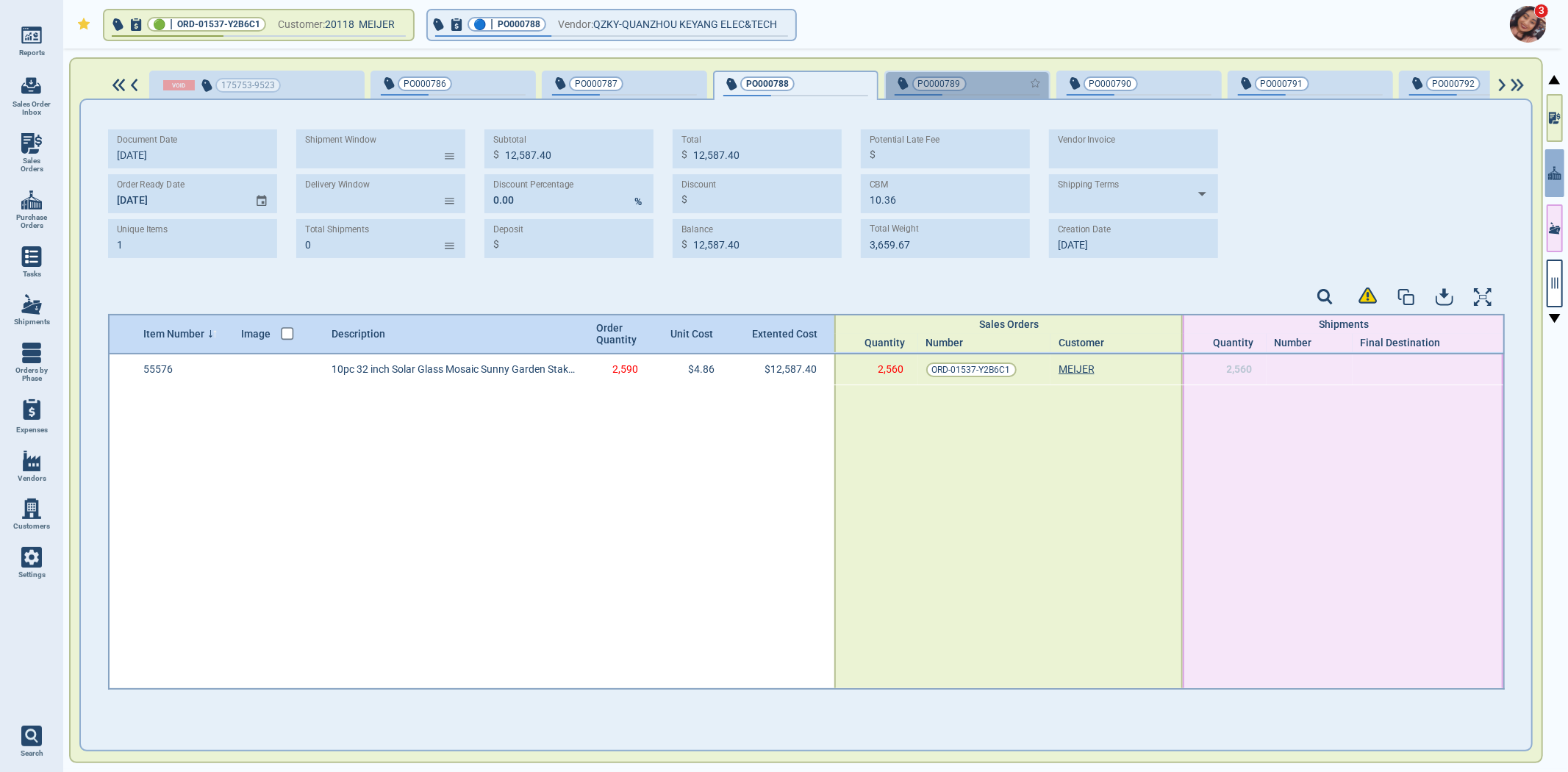
click at [992, 85] on div "button" at bounding box center [1016, 83] width 49 height 15
type input "11,857.02"
type input "18.13"
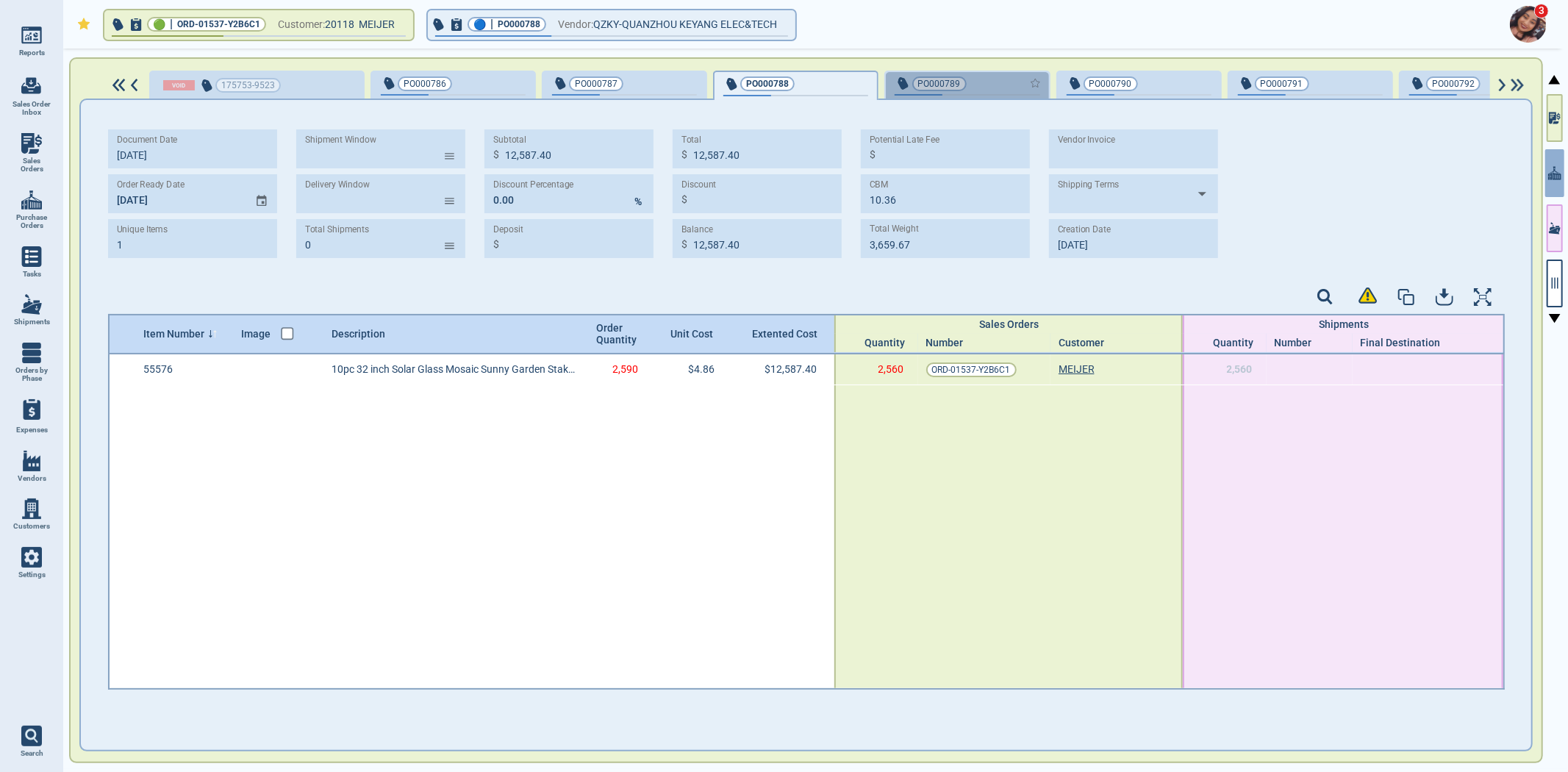
type input "3,312.61"
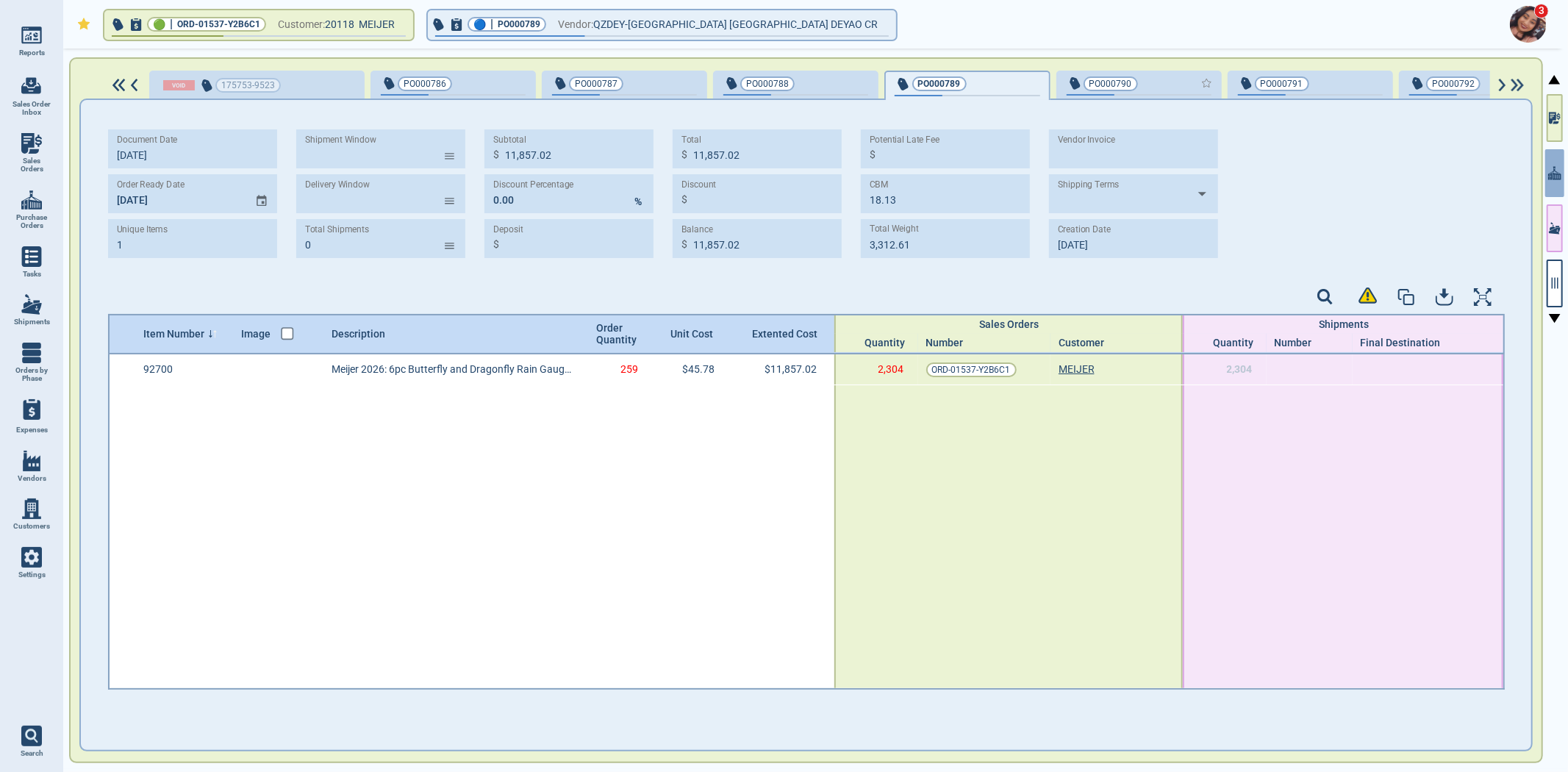
click at [1162, 82] on div "button" at bounding box center [1187, 83] width 49 height 15
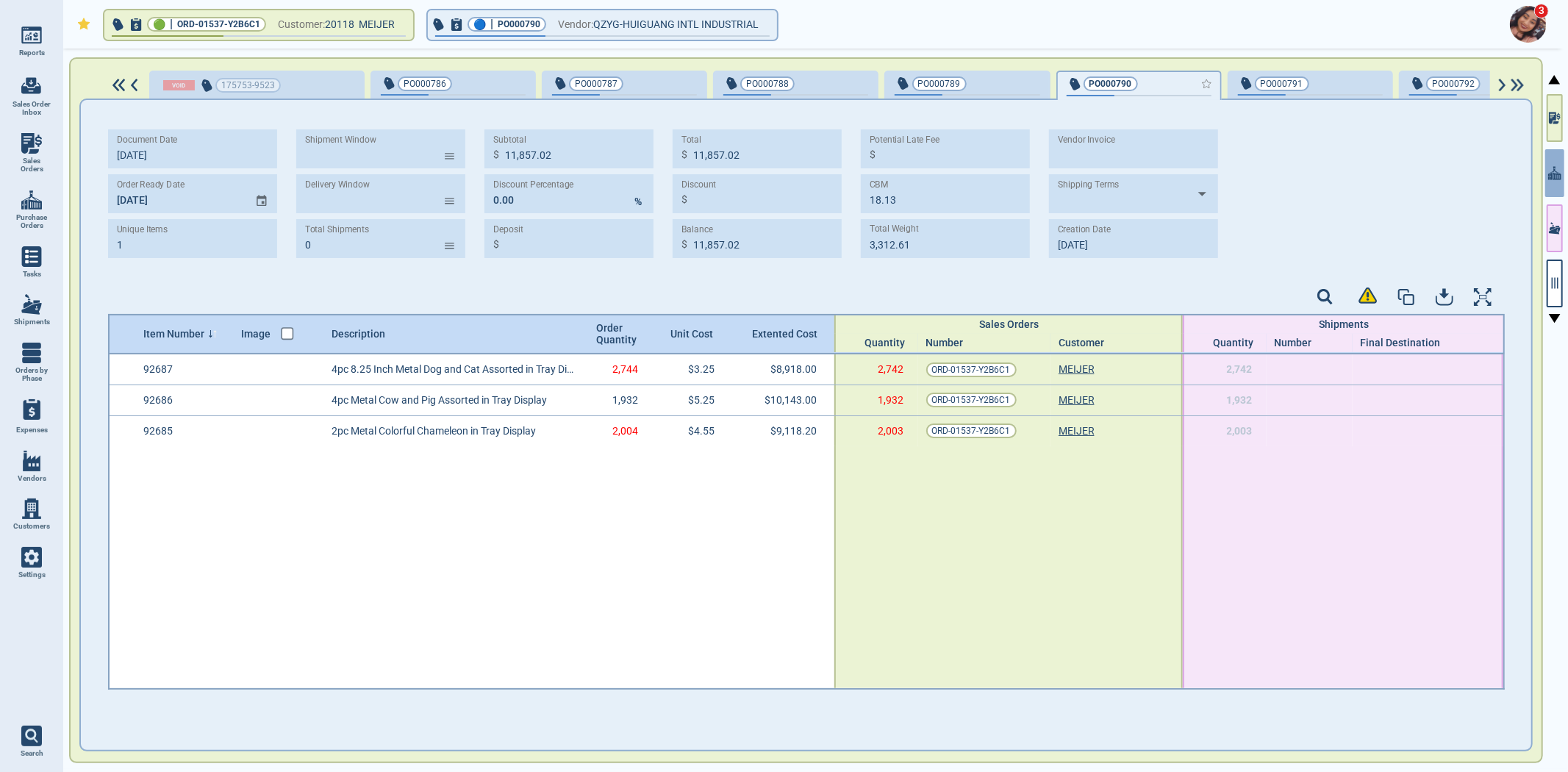
type input "3"
type input "28,179.20"
type input "57.91"
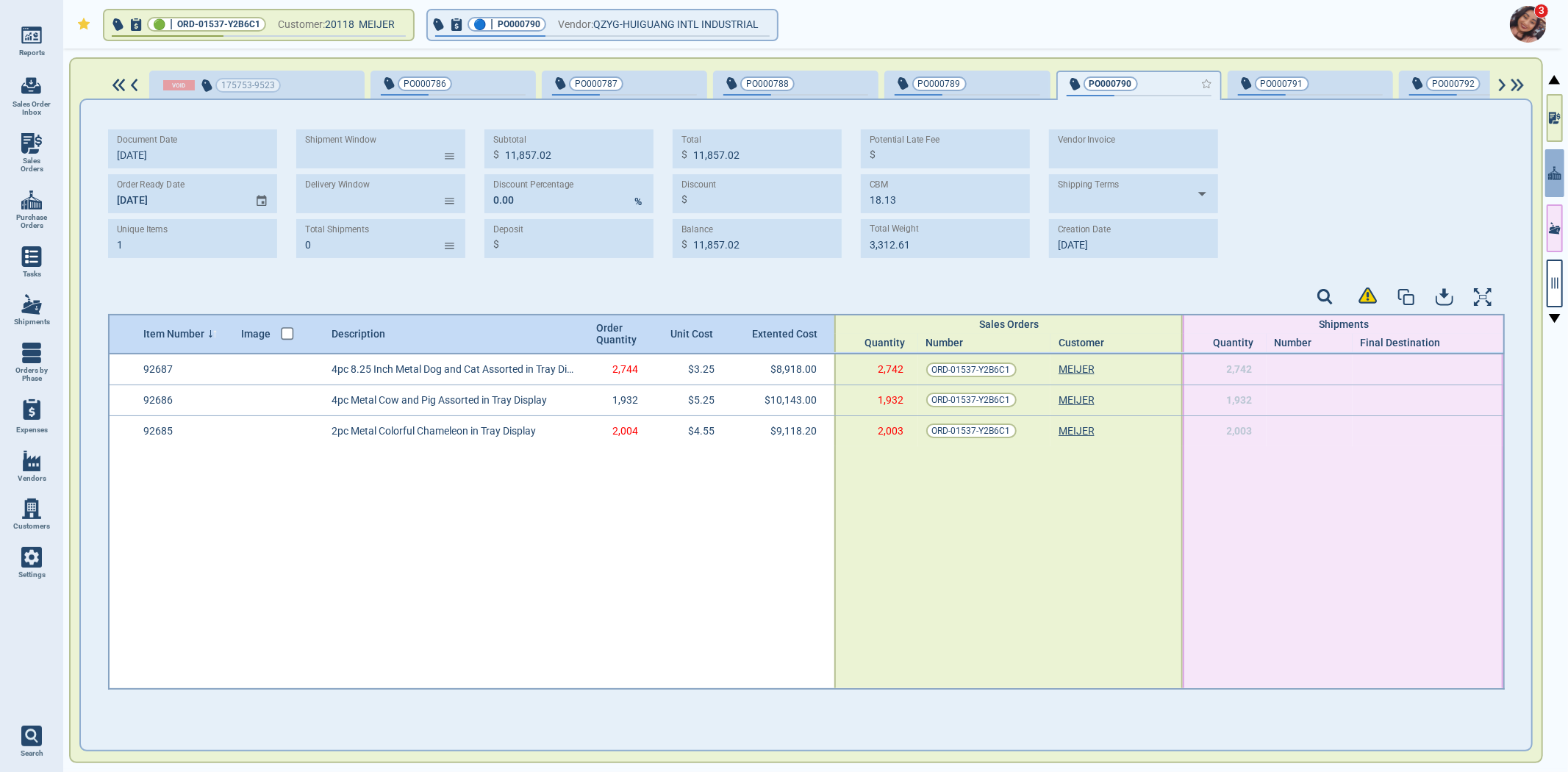
type input "8,718.31"
click at [290, 90] on div "button" at bounding box center [257, 85] width 212 height 26
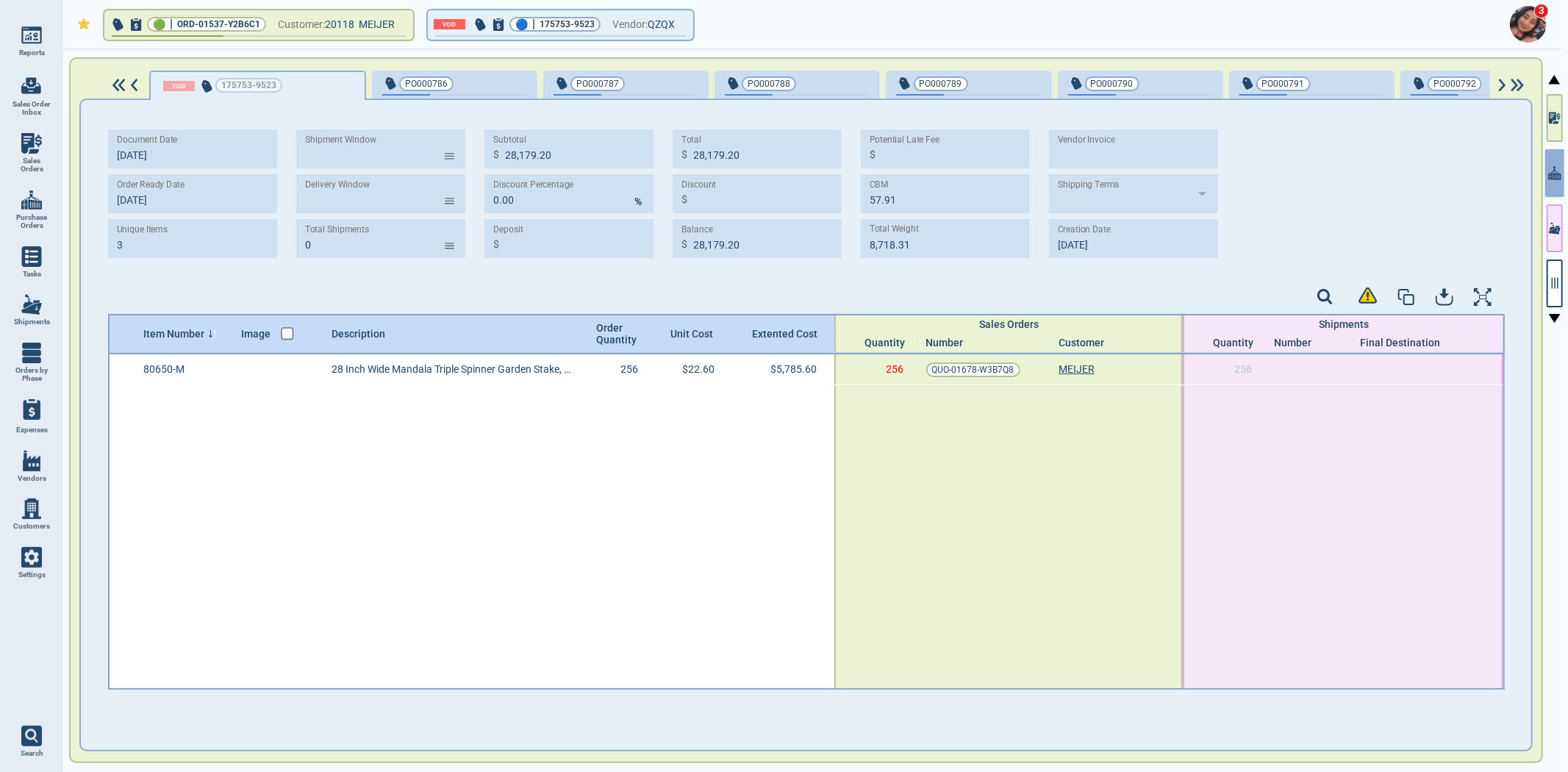
type input "1"
type input "5,785.60"
type input "17.92"
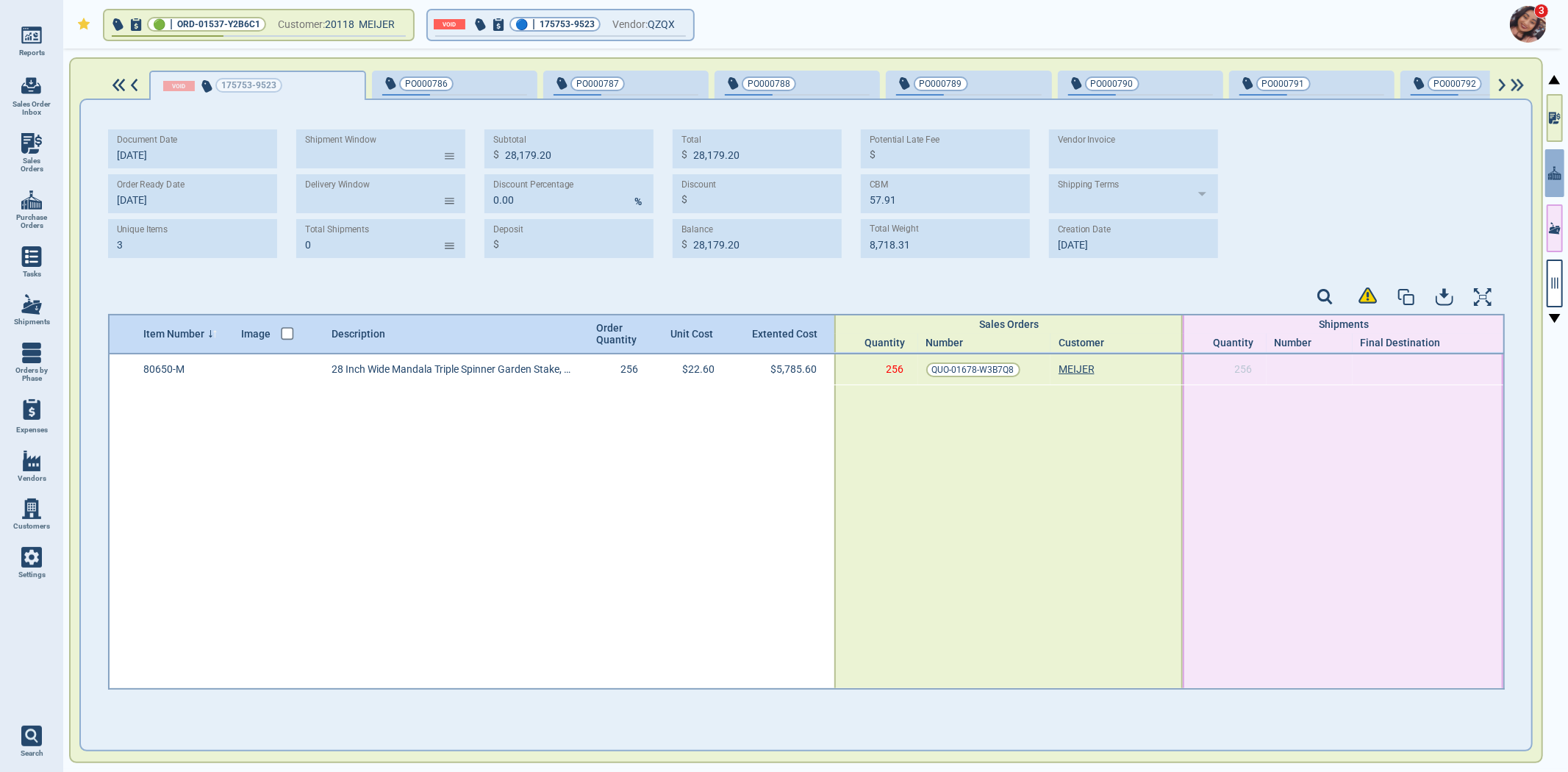
type input "3,668.48"
type input "9‎/10/25"
select select "50"
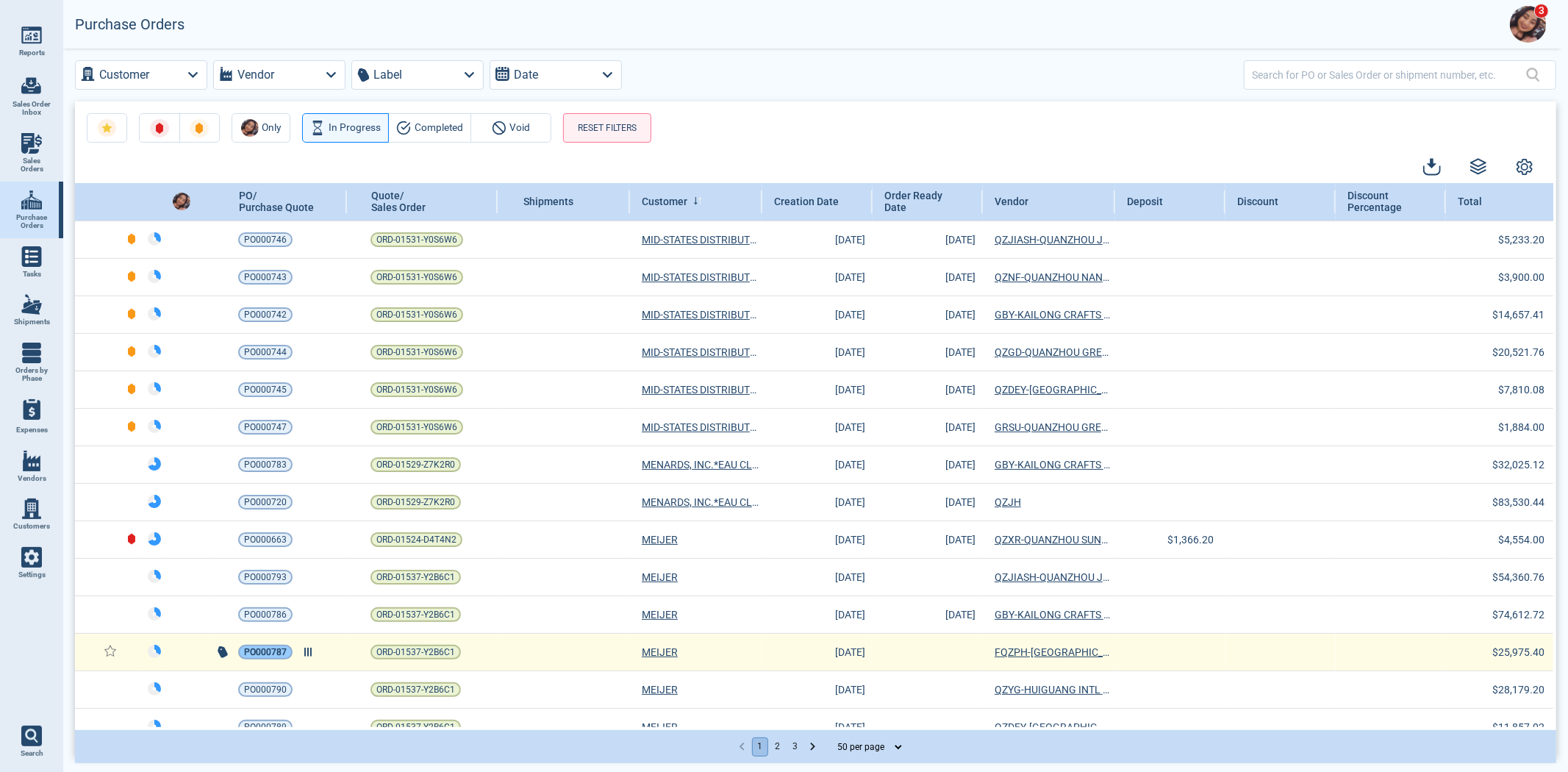
click at [259, 657] on span "PO000787" at bounding box center [265, 653] width 42 height 15
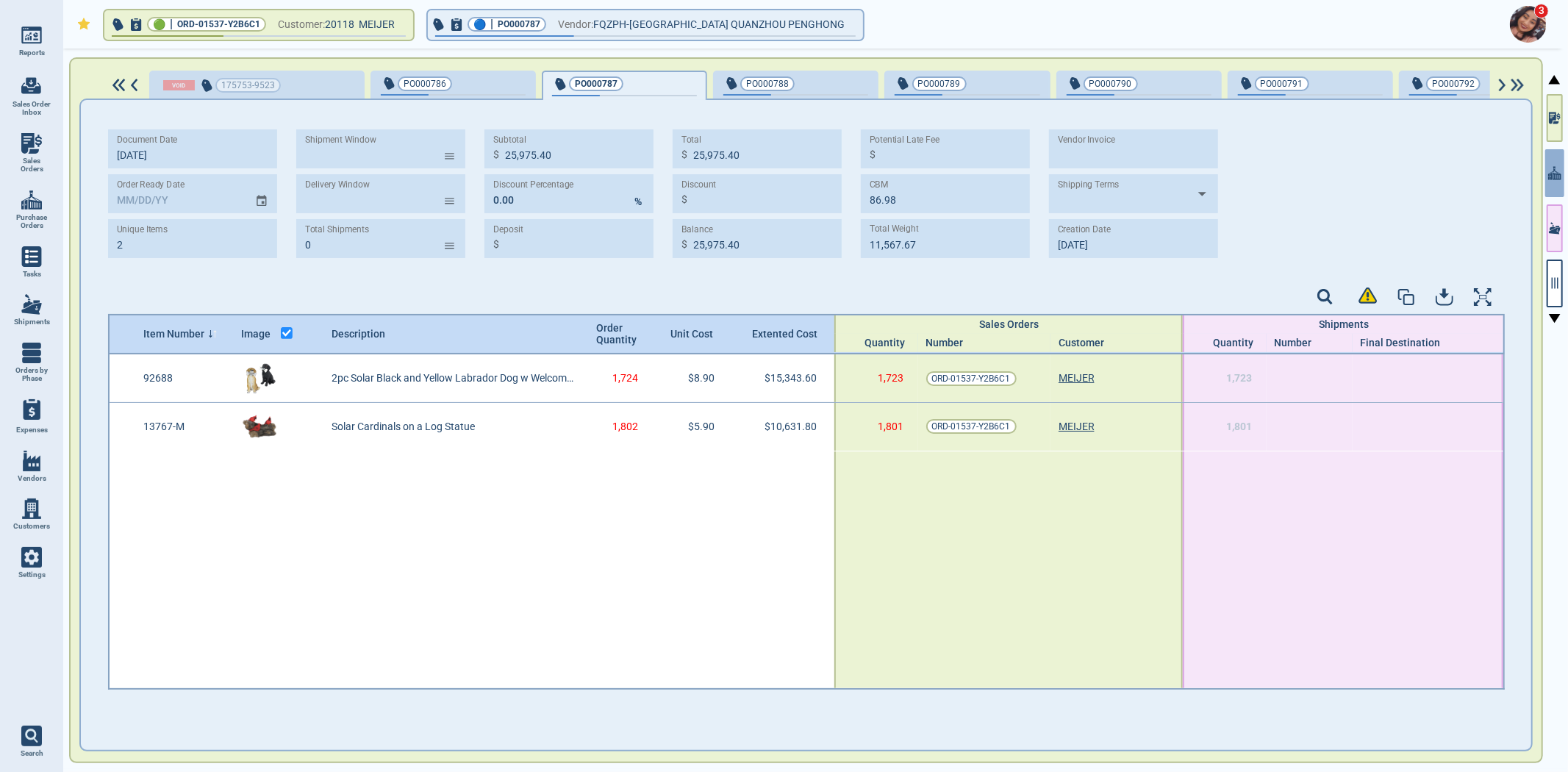
click at [477, 83] on div "button" at bounding box center [501, 83] width 49 height 15
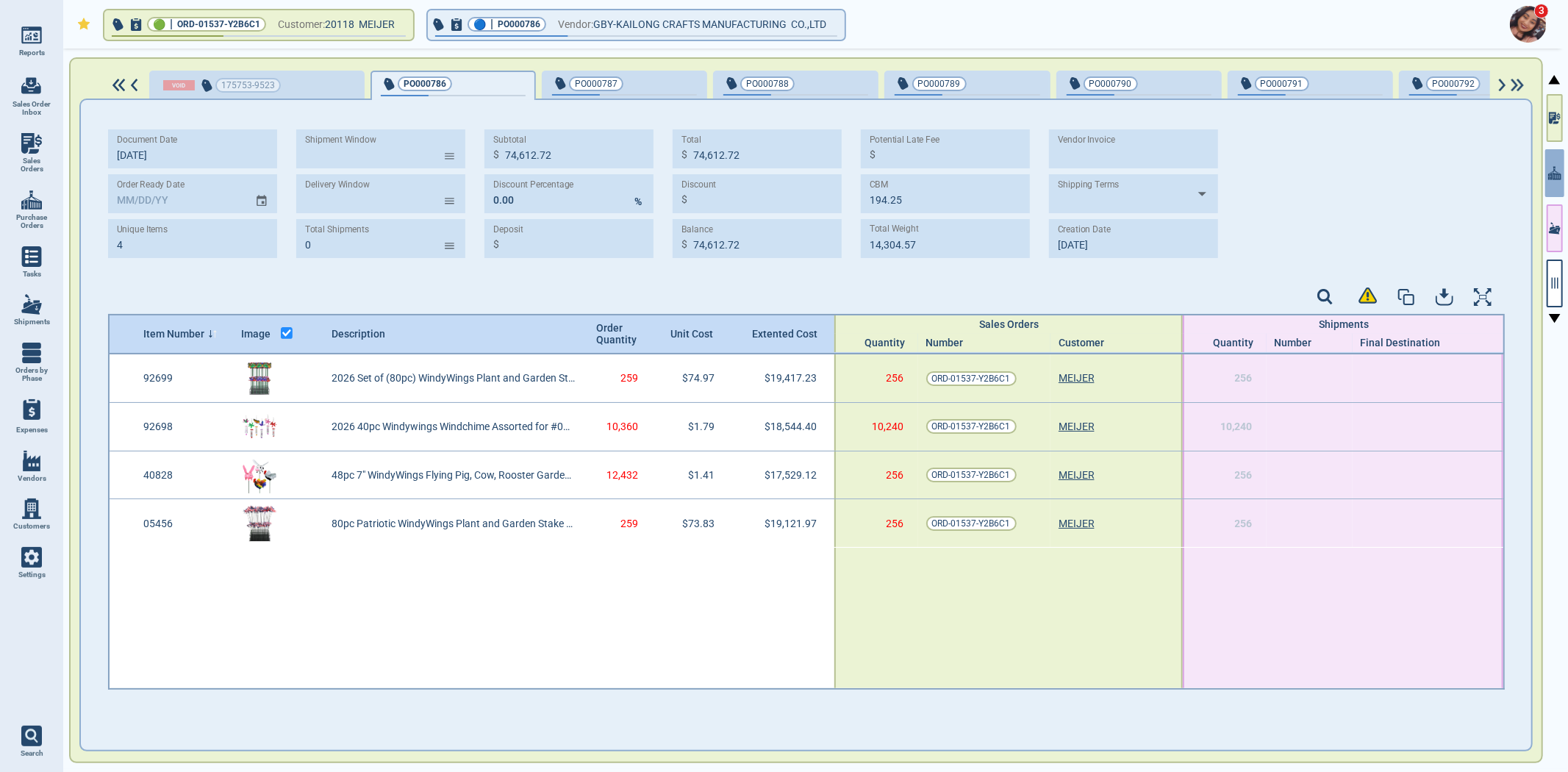
type input "4"
type input "74,612.72"
type input "194.25"
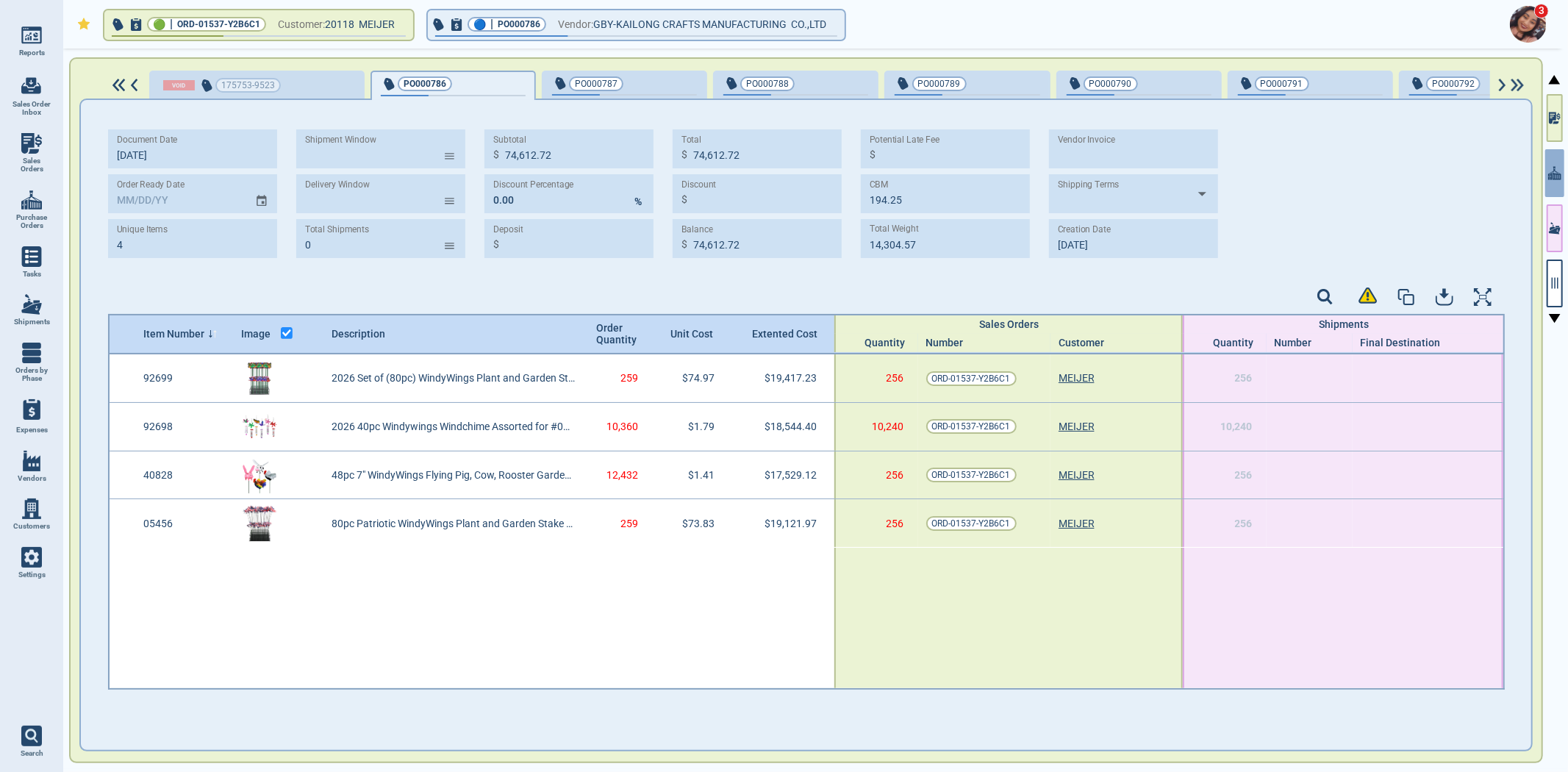
type input "14,304.57"
type input "9‎/30/25"
type input "12/25/25"
click at [635, 94] on span "button" at bounding box center [624, 95] width 145 height 2
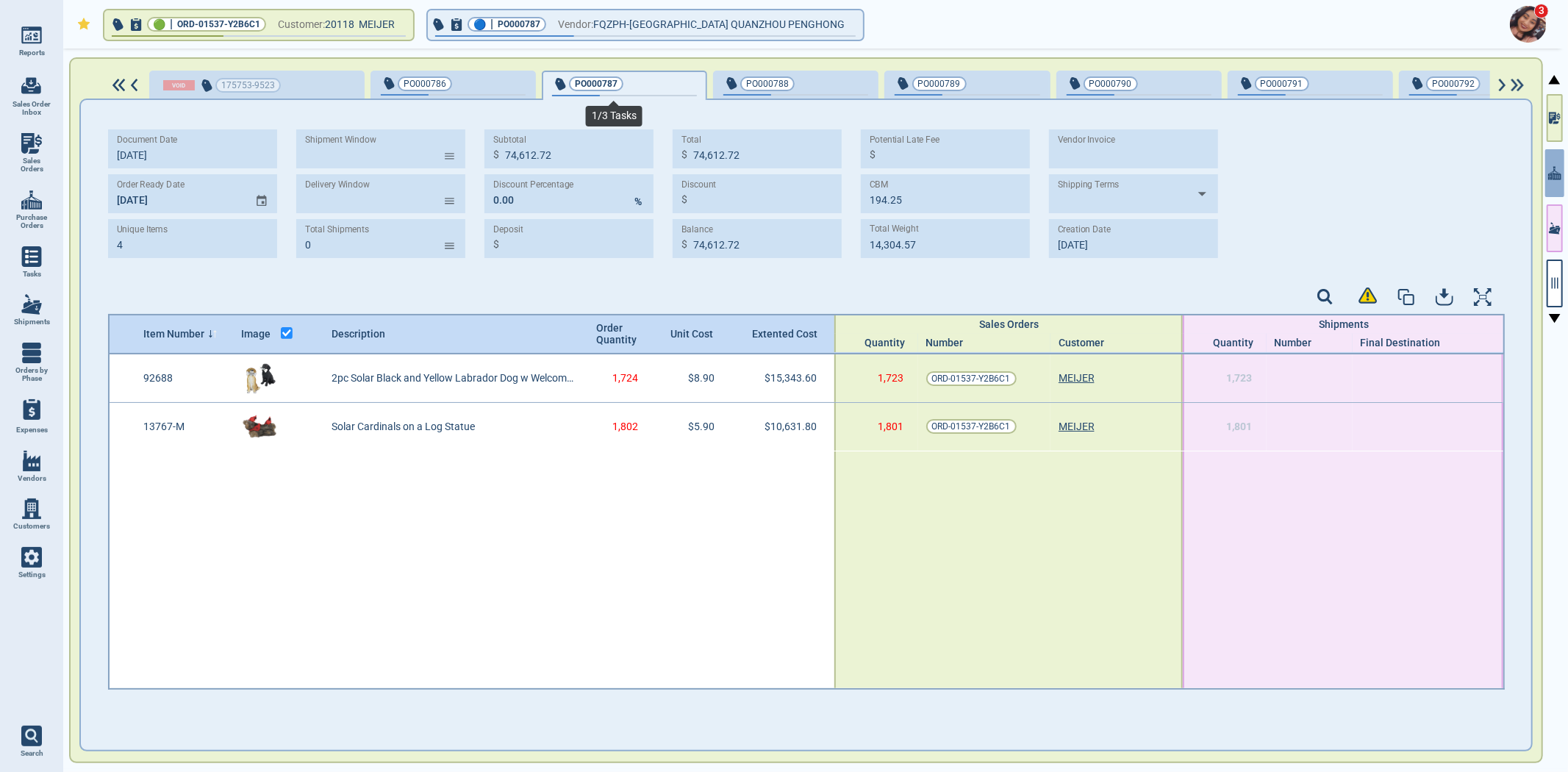
type input "2"
type input "25,975.40"
type input "86.98"
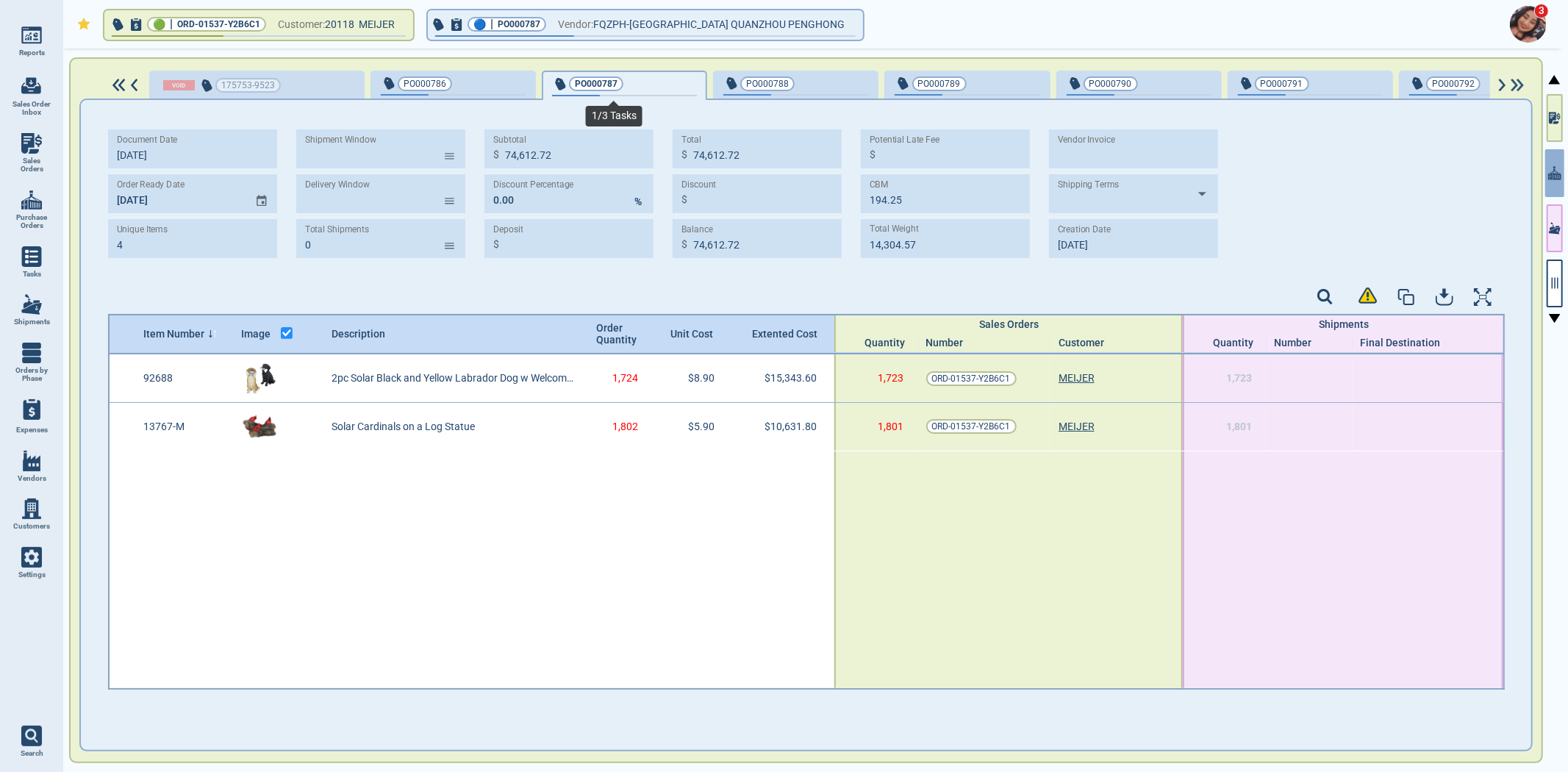
type input "11,567.67"
type input "9‎/24/25"
click at [119, 195] on input "MM/DD/YY" at bounding box center [176, 194] width 135 height 39
paste input "12/25/25"
type input "12/25/25"
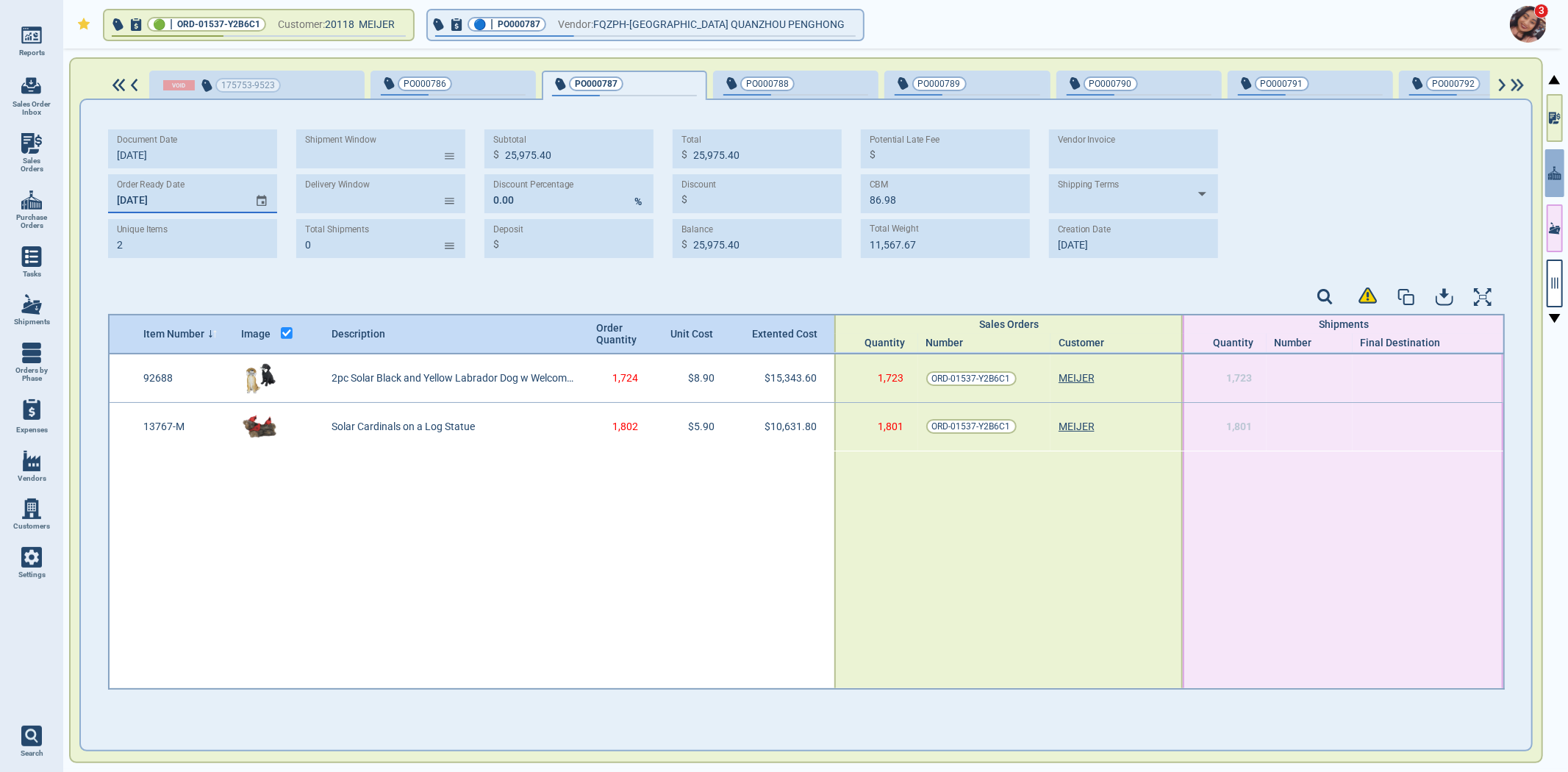
click at [207, 284] on div at bounding box center [807, 299] width 1397 height 30
click at [802, 82] on span "PO000788" at bounding box center [772, 84] width 97 height 15
type input "1"
type input "12,587.40"
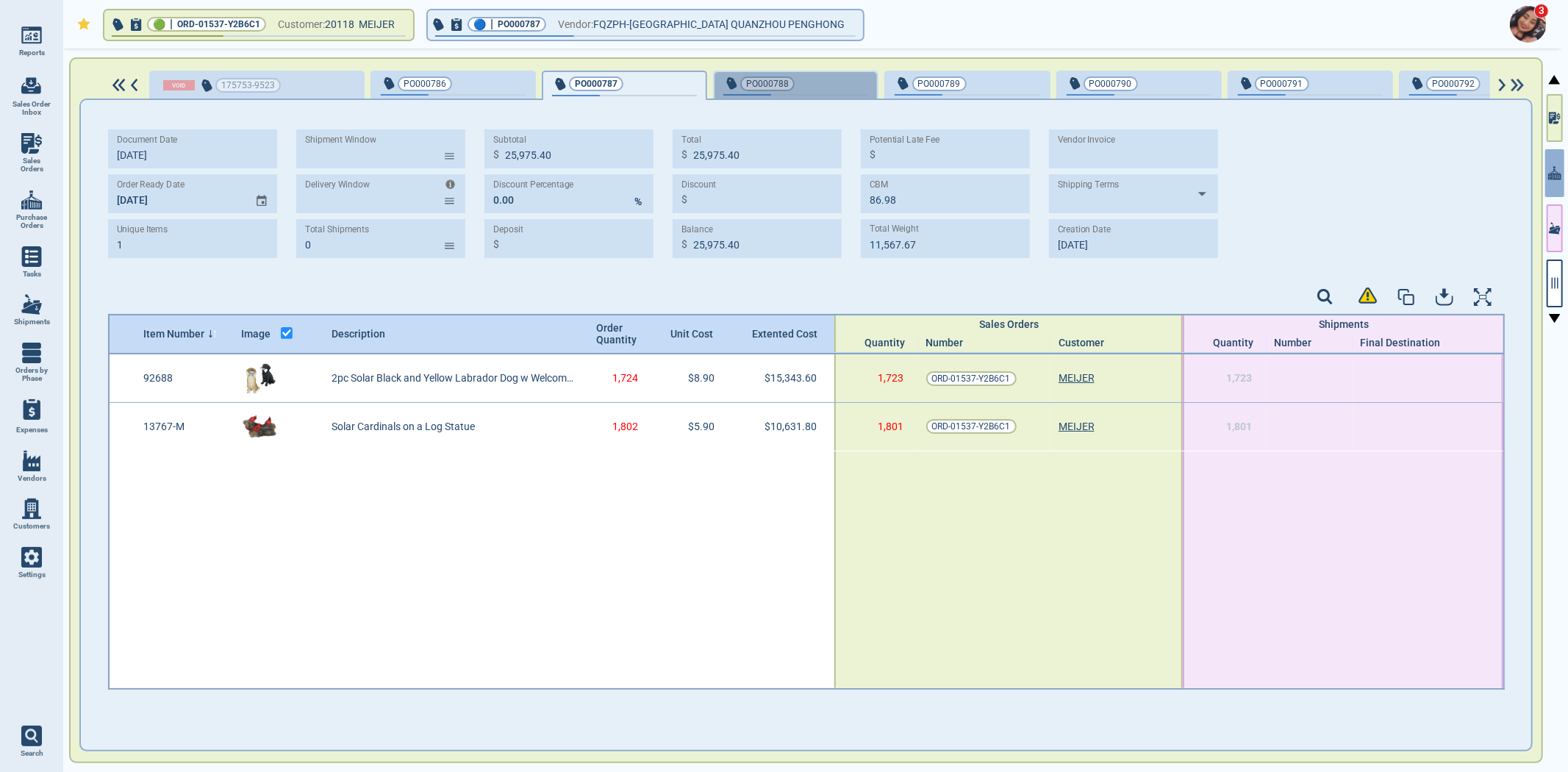
type input "12,587.40"
type input "10.36"
type input "3,659.67"
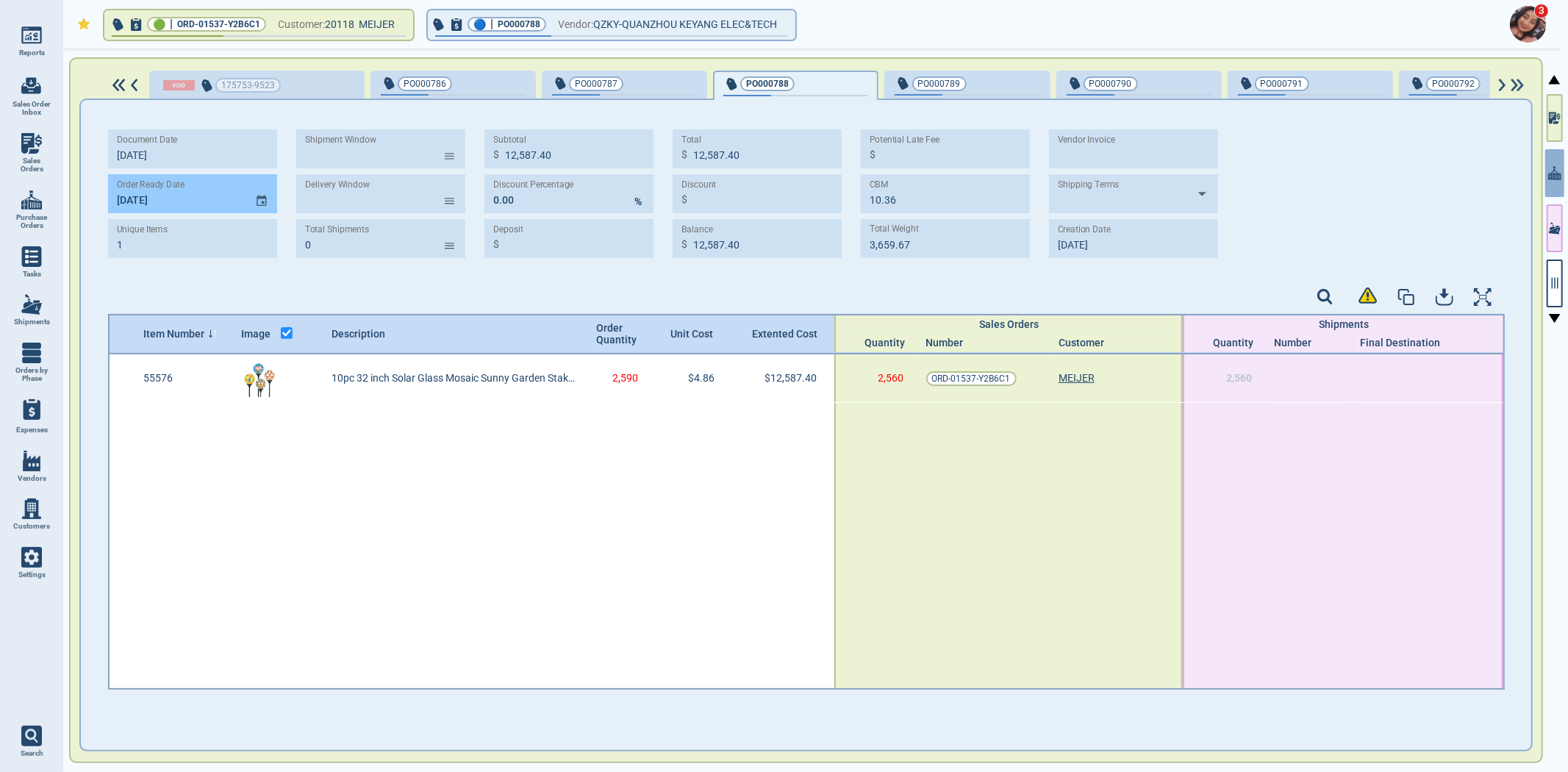
type input "9‎/22/25"
click at [180, 207] on input "MM/DD/YY" at bounding box center [176, 194] width 135 height 39
paste input "12/25/25"
type input "12/25/25"
click at [185, 278] on div "Document Date 9‎/22/25 Order Ready Date 12/25/25 Unique Items 1 Shipment Window…" at bounding box center [807, 199] width 1397 height 169
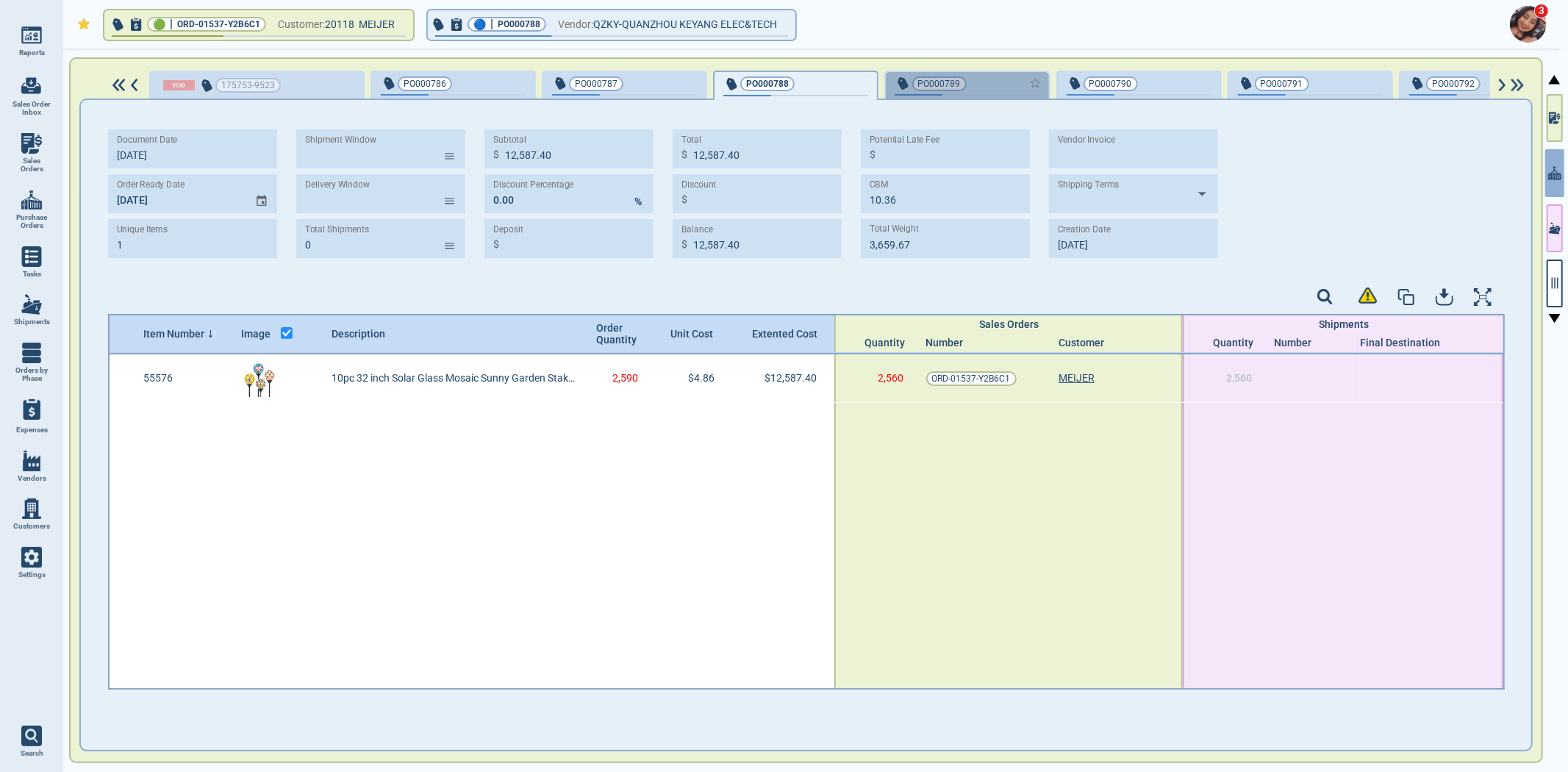
click at [996, 75] on div "button" at bounding box center [1016, 83] width 49 height 15
type input "11,857.02"
type input "18.13"
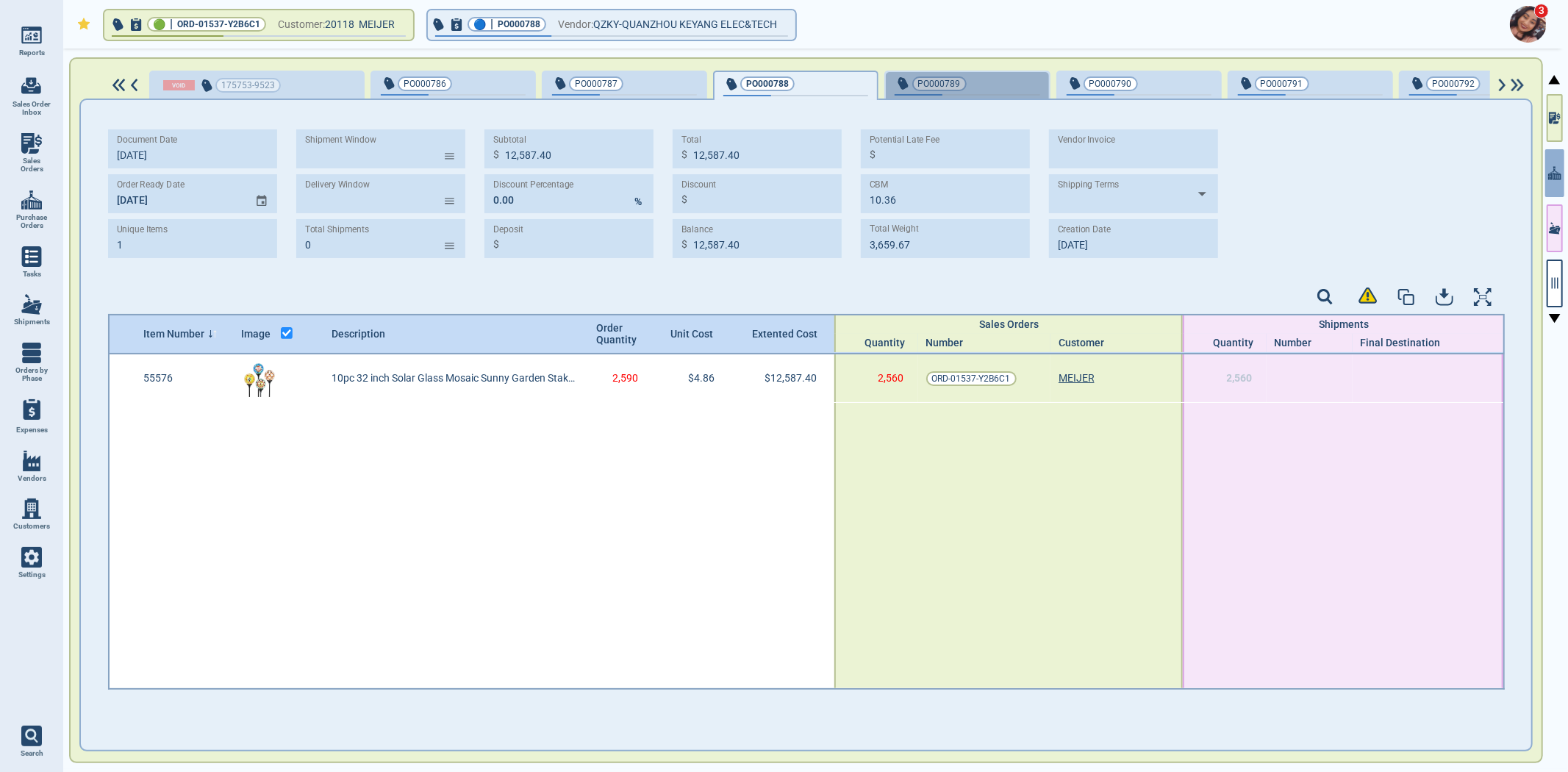
type input "3,312.61"
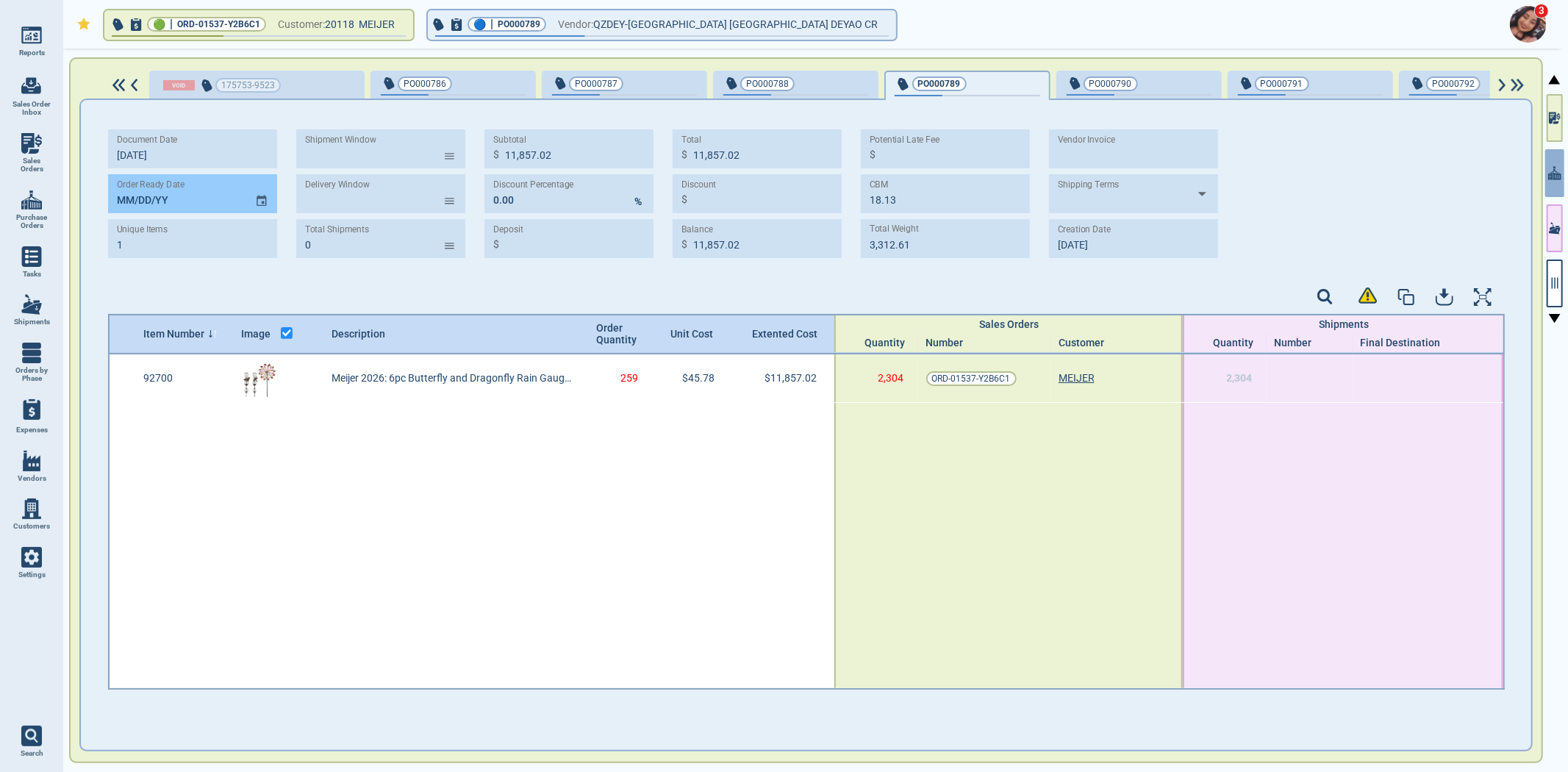
click at [137, 195] on input "MM/DD/YY" at bounding box center [176, 194] width 135 height 39
paste input "12/25/25"
type input "12/25/25"
click at [146, 272] on div "Document Date 9‎/22/25 Order Ready Date 12/25/25 Unique Items 1 Shipment Window…" at bounding box center [807, 199] width 1397 height 169
click at [1162, 82] on div "button" at bounding box center [1187, 83] width 49 height 15
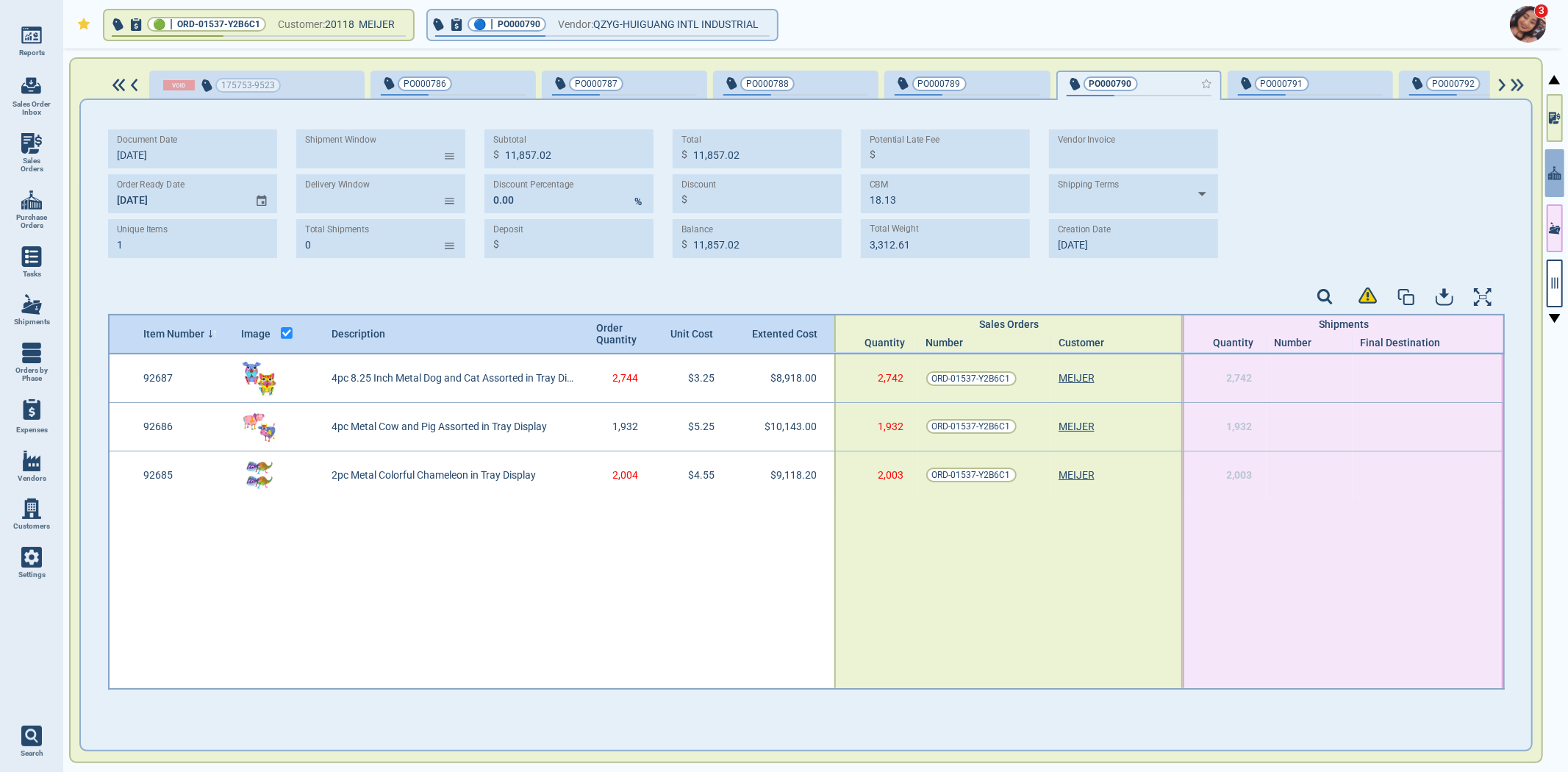
type input "3"
type input "28,179.20"
click at [137, 202] on input "MM/DD/YY" at bounding box center [176, 194] width 135 height 39
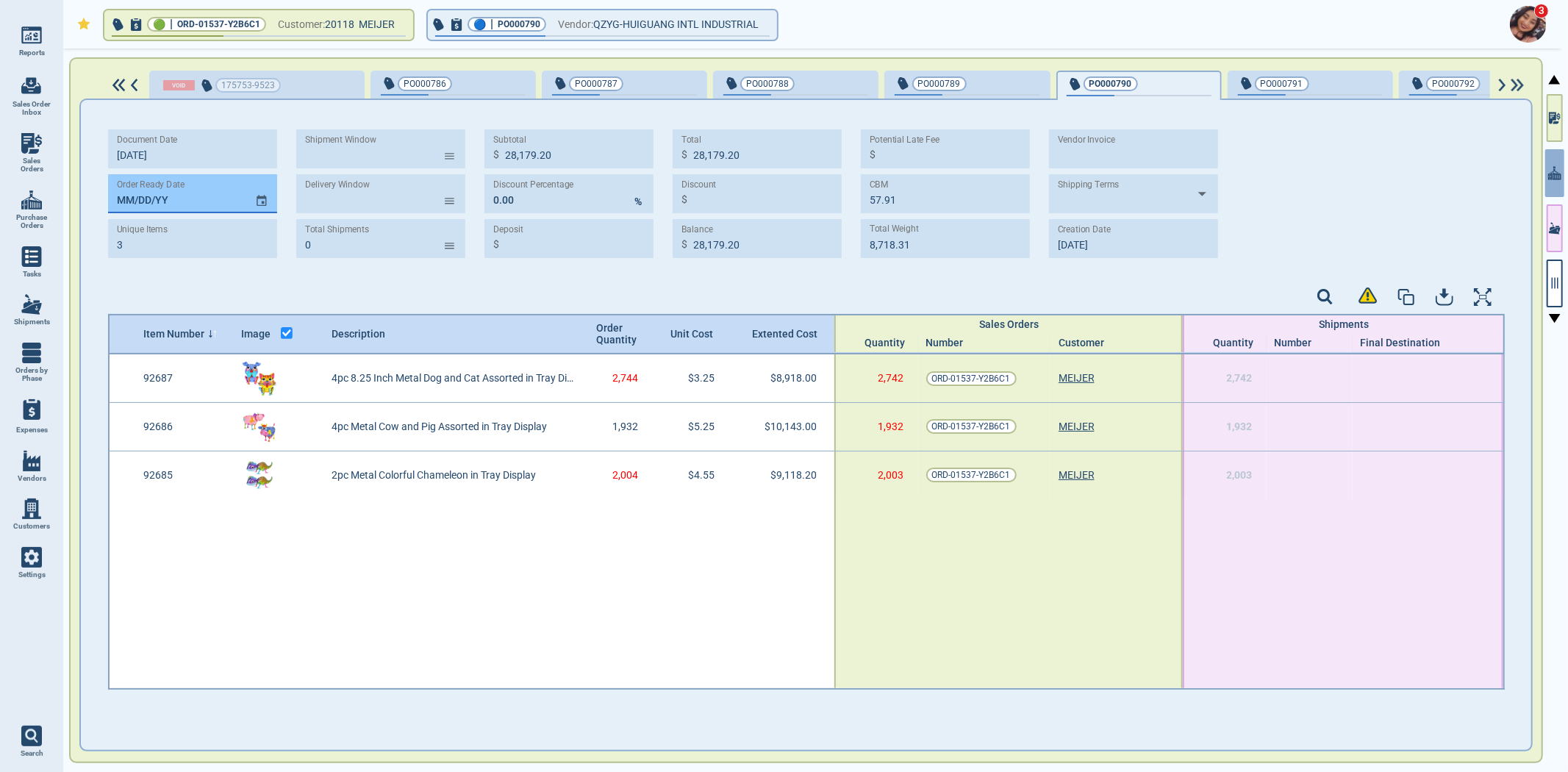
paste input "12/25/25"
click at [202, 289] on div at bounding box center [807, 299] width 1397 height 30
click at [1266, 100] on div "Document Date 9‎/22/25 Order Ready Date 12/25/25 Unique Items 3 Shipment Window…" at bounding box center [806, 404] width 1451 height 610
click at [1287, 91] on div "PO000791" at bounding box center [1311, 85] width 145 height 21
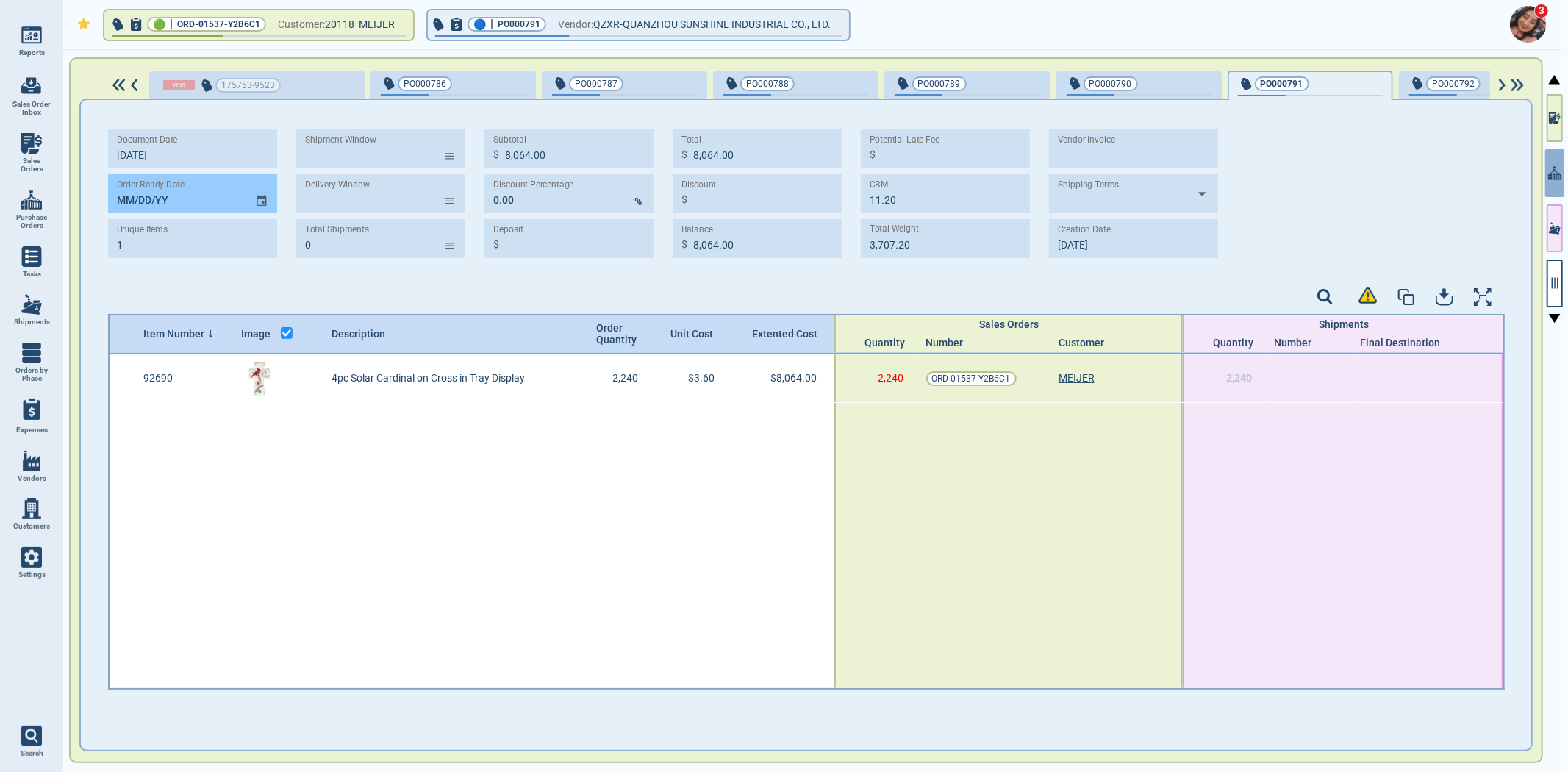
click at [137, 201] on input "MM/DD/YY" at bounding box center [176, 194] width 135 height 39
paste input "12/25/25"
click at [169, 290] on div at bounding box center [807, 299] width 1397 height 30
click at [1463, 85] on span "PO000792" at bounding box center [1457, 84] width 97 height 15
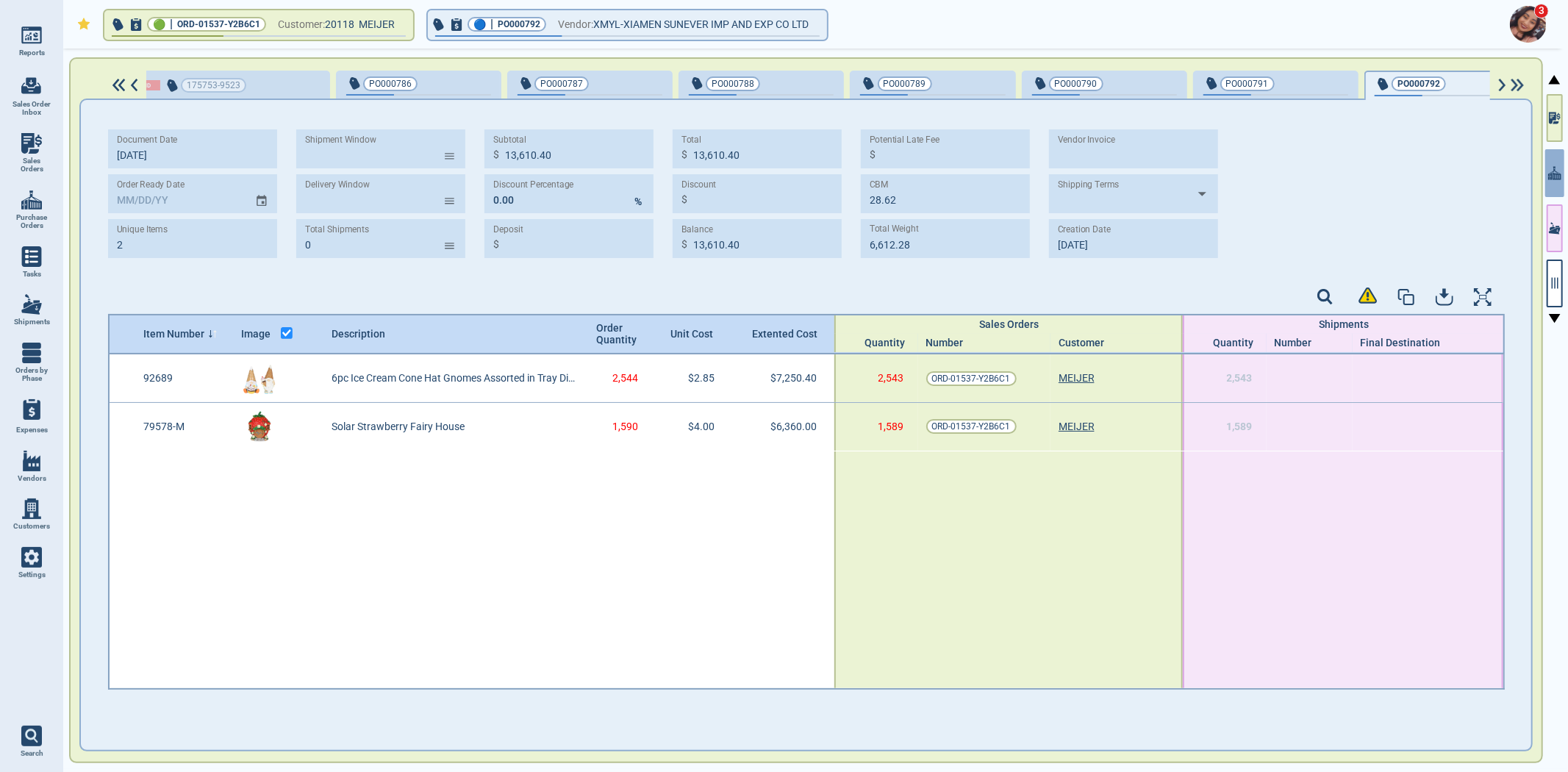
scroll to position [0, 41]
click at [120, 197] on input "MM/DD/YY" at bounding box center [176, 194] width 135 height 39
paste input "12/25/25"
click at [169, 310] on div at bounding box center [807, 299] width 1397 height 30
click at [1503, 89] on img at bounding box center [1501, 85] width 12 height 13
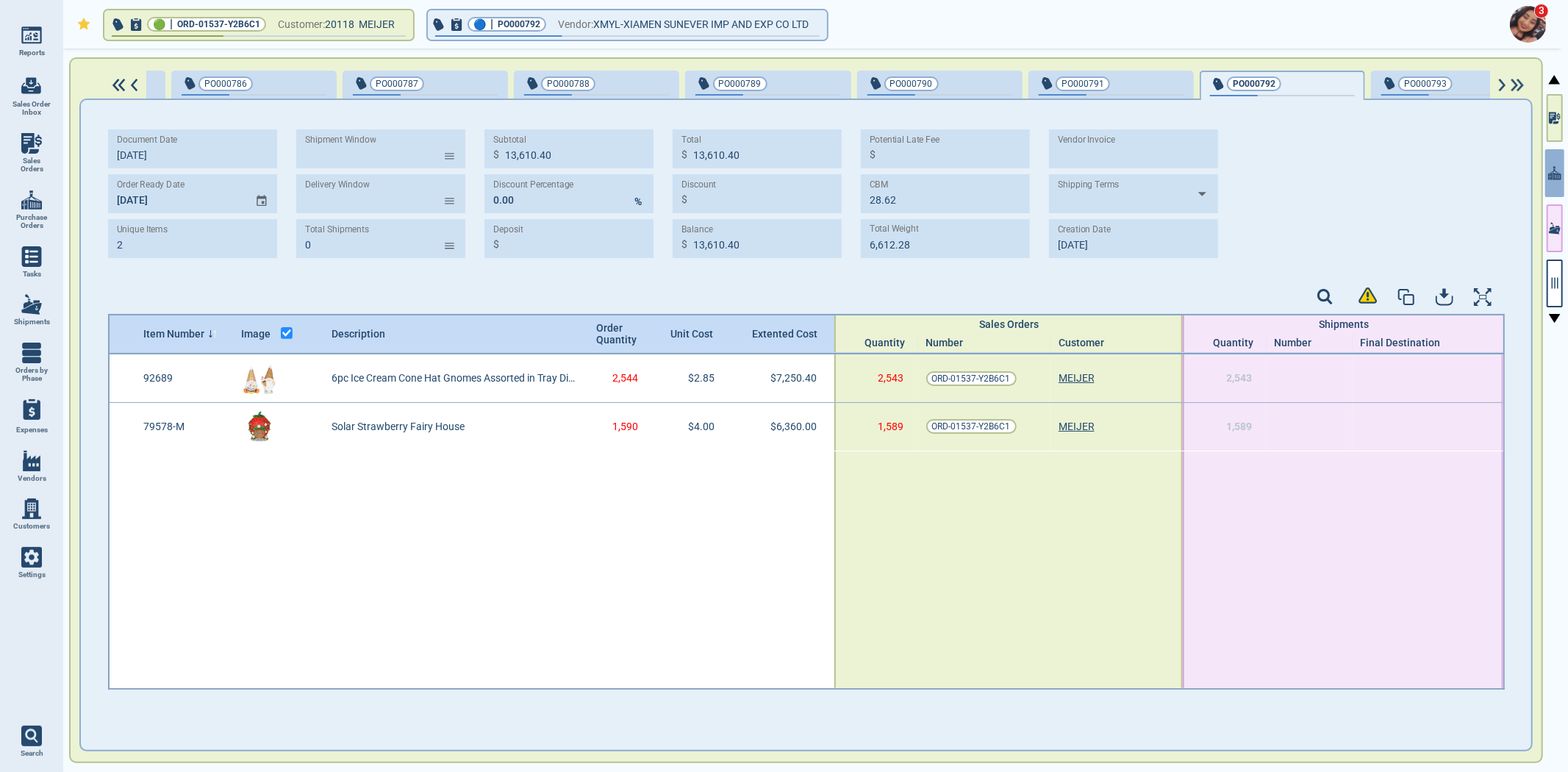
click at [1503, 89] on img at bounding box center [1501, 85] width 12 height 13
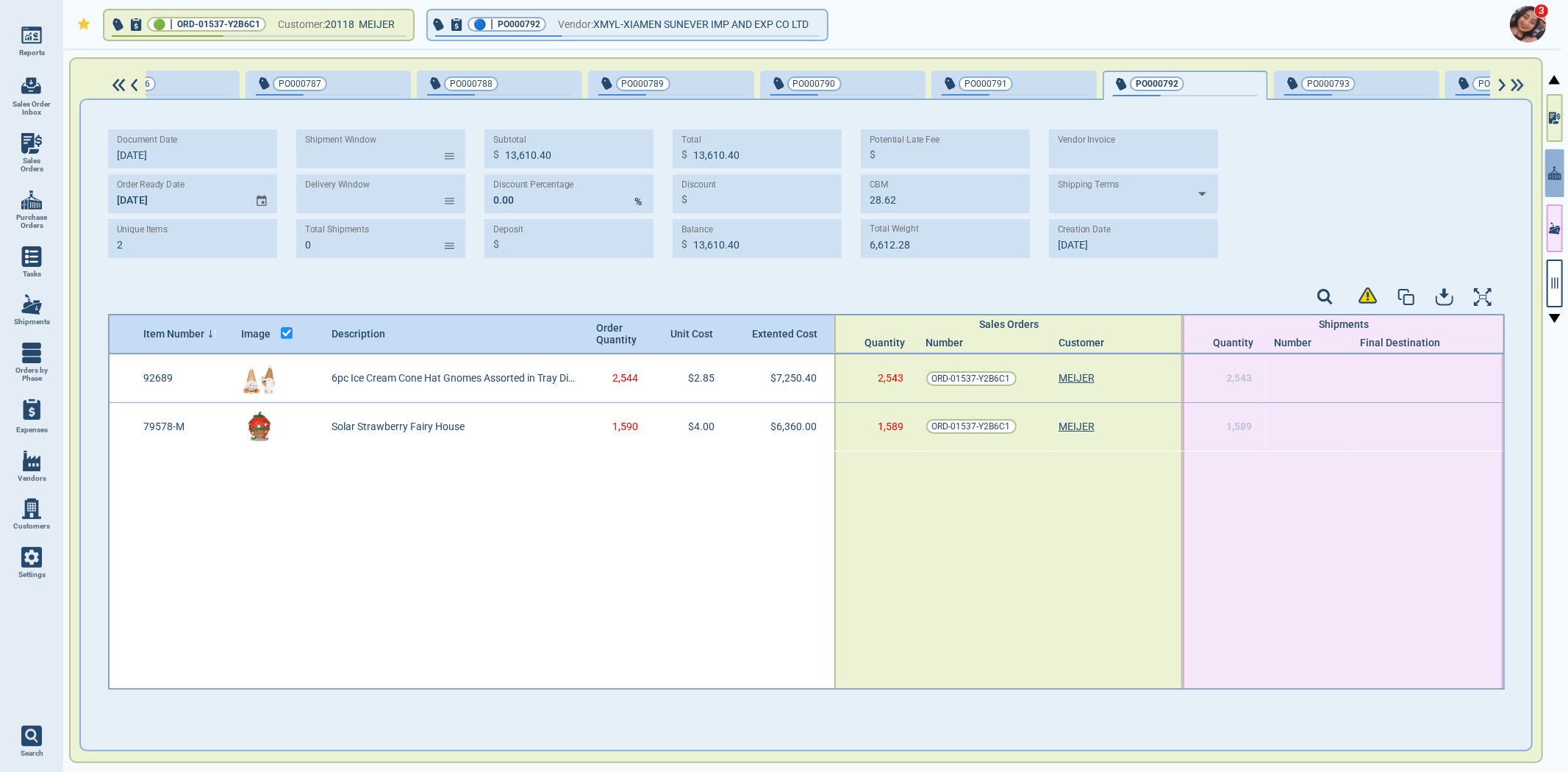
click at [1503, 89] on img at bounding box center [1501, 85] width 12 height 13
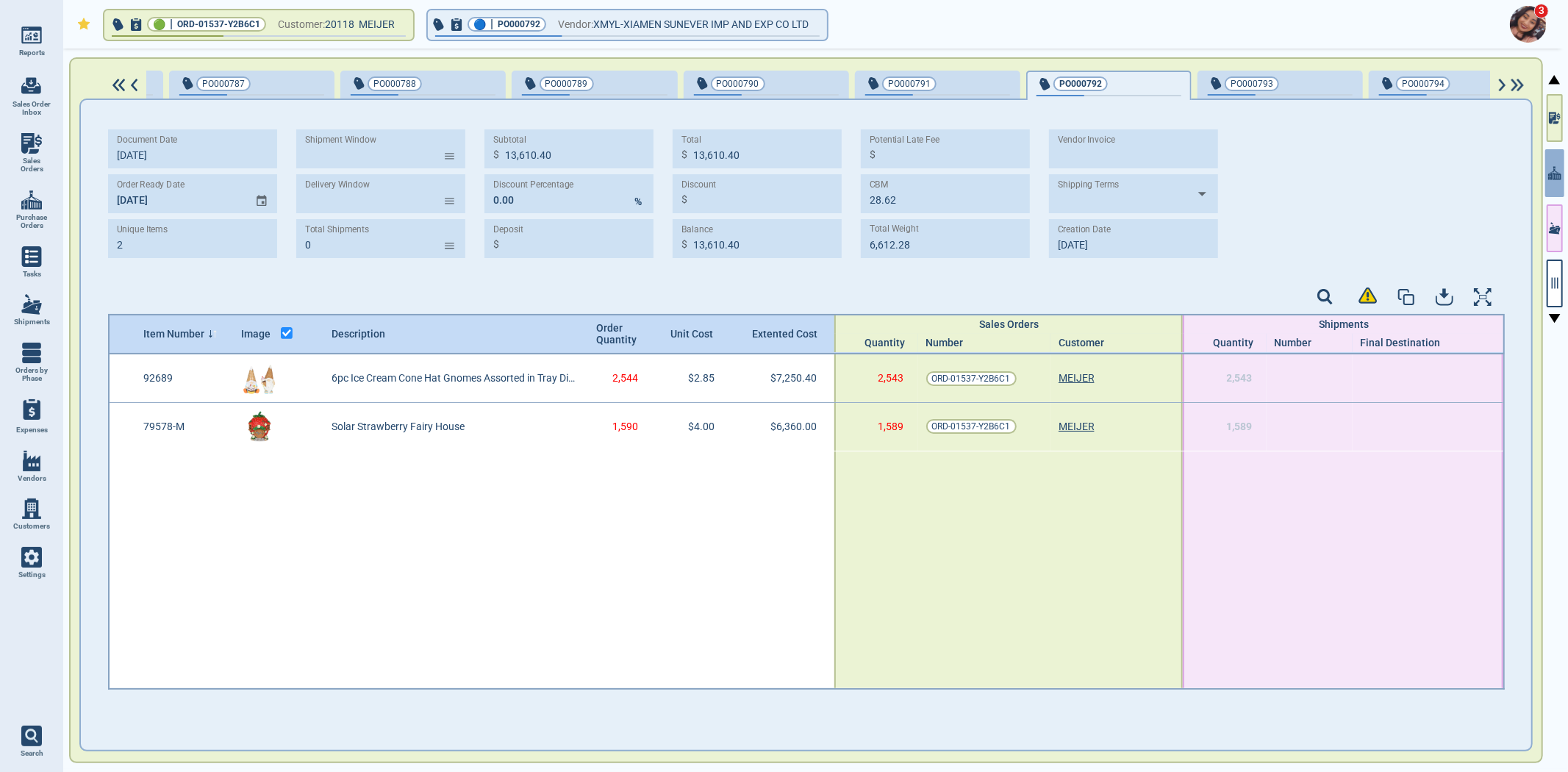
scroll to position [0, 377]
click at [1503, 89] on img at bounding box center [1501, 85] width 12 height 13
click at [1300, 88] on div "button" at bounding box center [1325, 83] width 49 height 15
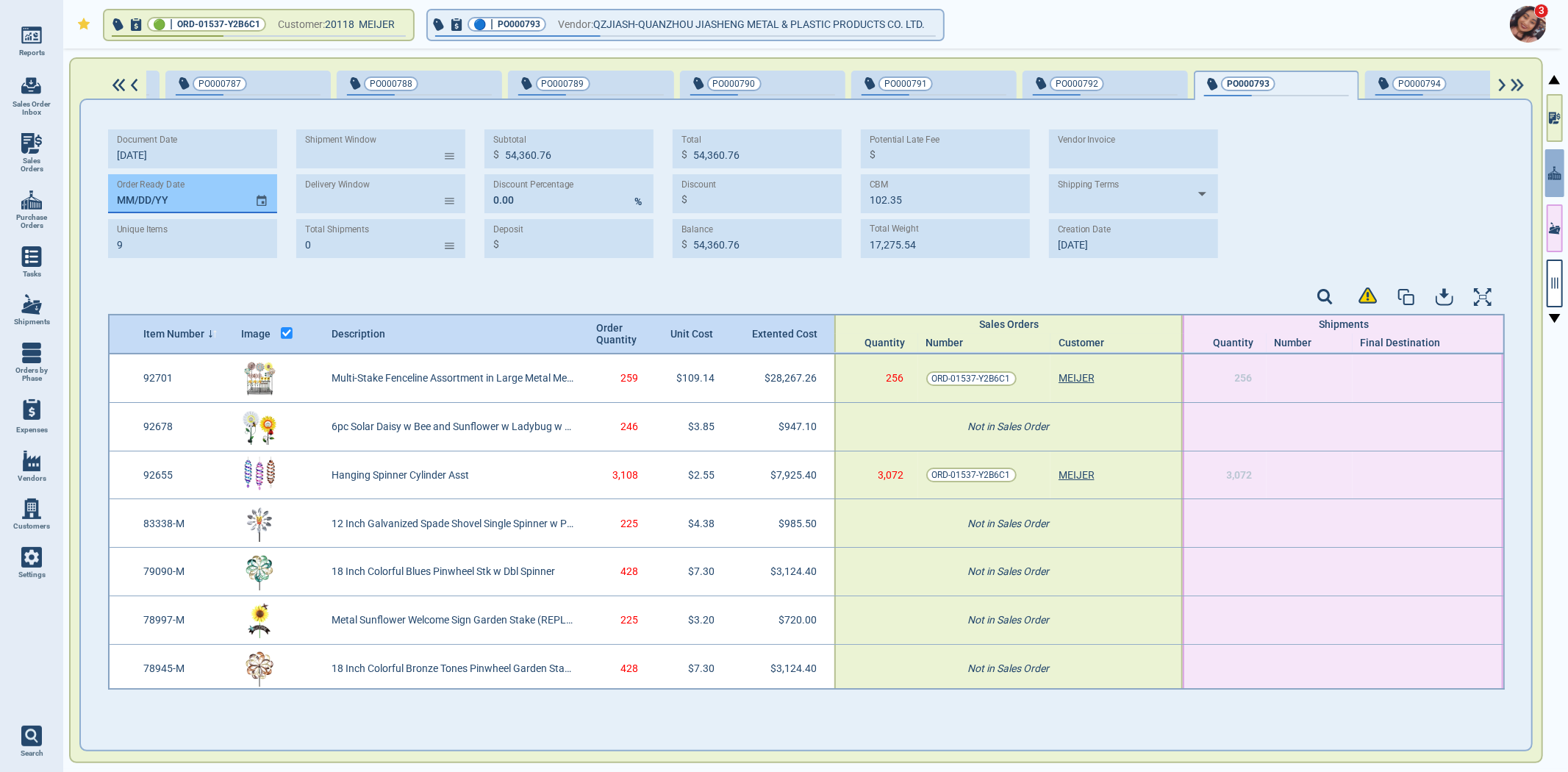
click at [116, 197] on input "MM/DD/YY" at bounding box center [176, 194] width 135 height 39
paste input "12/25/25"
click at [123, 282] on div "Document Date 9‎/24/25 Order Ready Date 12/25/25 Unique Items 9 Shipment Window…" at bounding box center [807, 407] width 1397 height 585
click at [1446, 100] on div "Document Date 9‎/24/25 Order Ready Date 12/25/25 Unique Items 9 Shipment Window…" at bounding box center [806, 404] width 1451 height 610
click at [1447, 89] on div "PO000794" at bounding box center [1448, 85] width 145 height 21
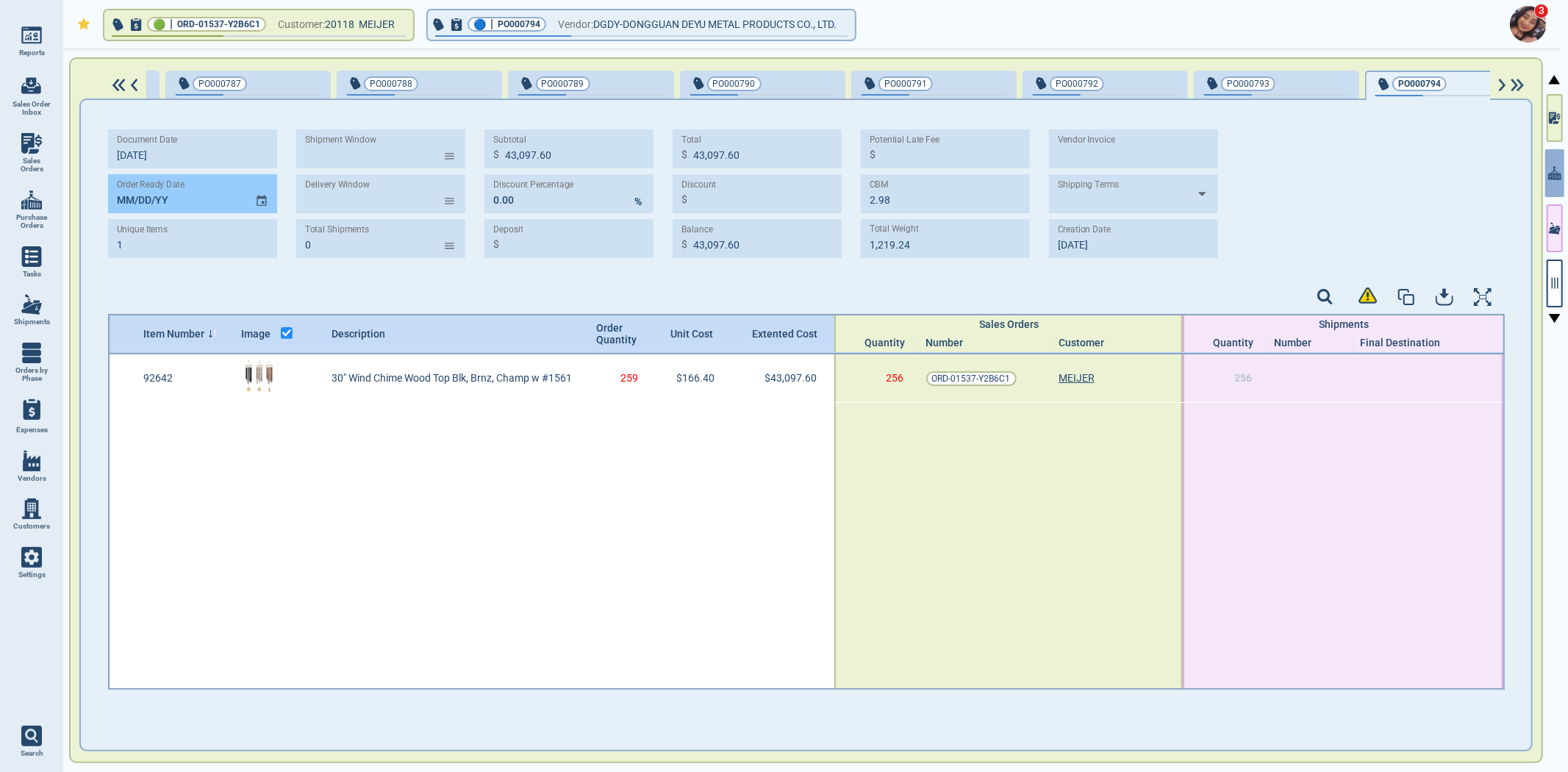
click at [121, 195] on input "MM/DD/YY" at bounding box center [176, 194] width 135 height 39
paste input "12/25/25"
click at [153, 259] on div "Document Date 9‎/22/25 Order Ready Date 12/25/25 Unique Items 1 Shipment Window…" at bounding box center [807, 199] width 1397 height 140
click at [1496, 85] on div at bounding box center [1511, 85] width 42 height 13
click at [29, 201] on img at bounding box center [32, 200] width 21 height 21
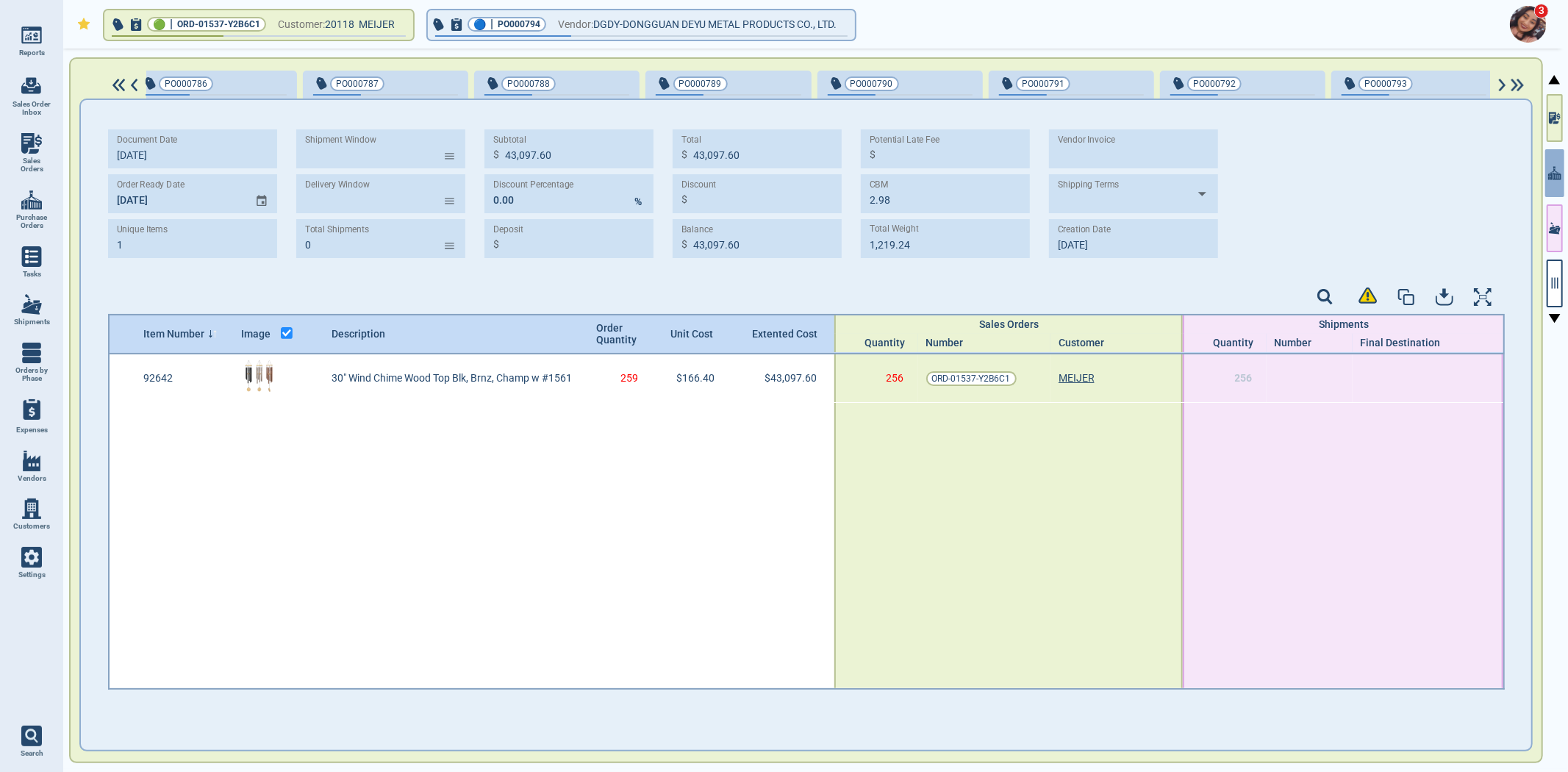
scroll to position [0, 377]
drag, startPoint x: 15, startPoint y: 0, endPoint x: 100, endPoint y: 398, distance: 407.0
click at [100, 413] on div "Document Date 9‎/22/25 Order Ready Date 12/25/25 Unique Items 1 Shipment Window…" at bounding box center [806, 404] width 1451 height 610
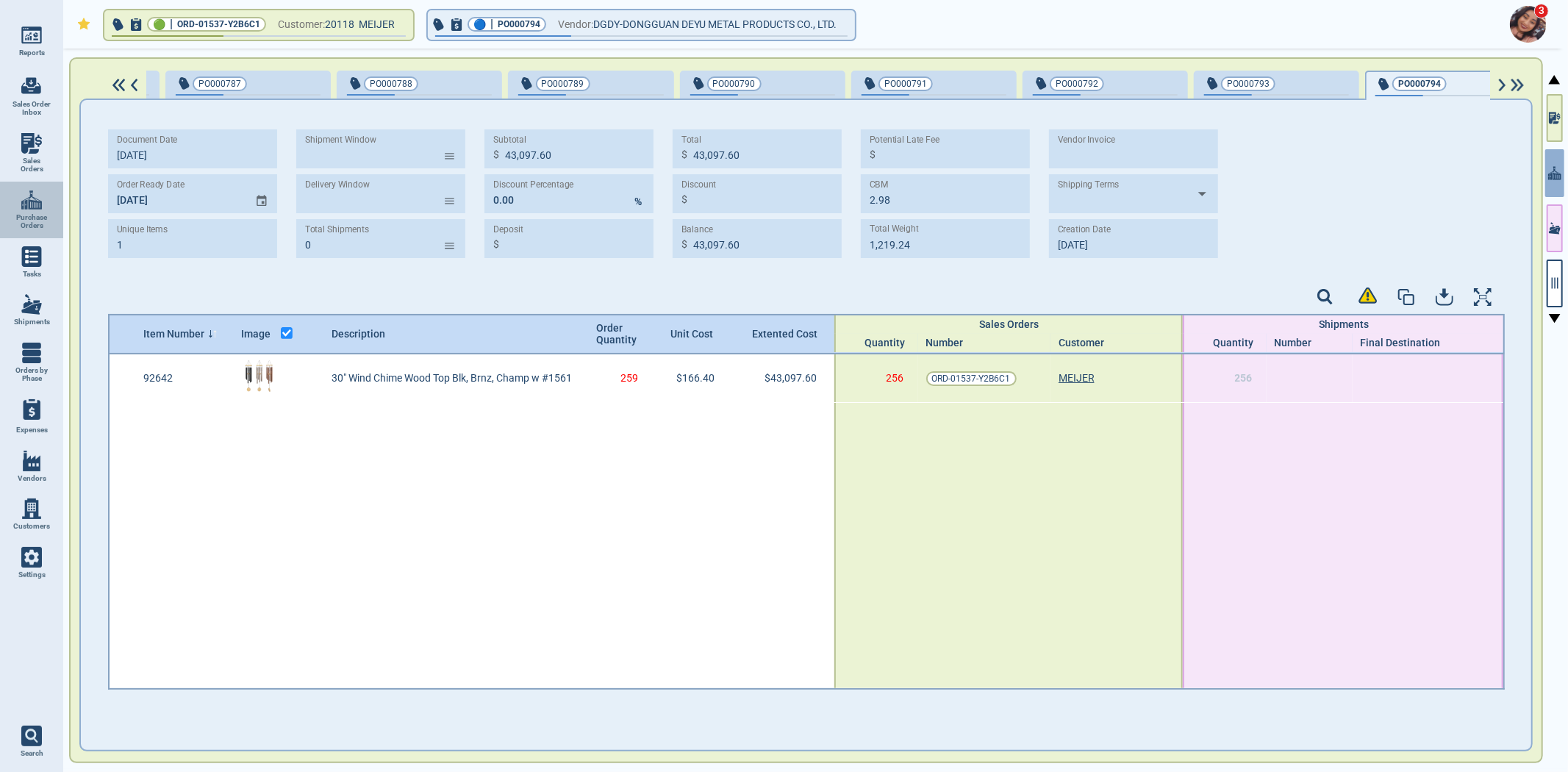
click at [40, 217] on span "Purchase Orders" at bounding box center [32, 222] width 39 height 17
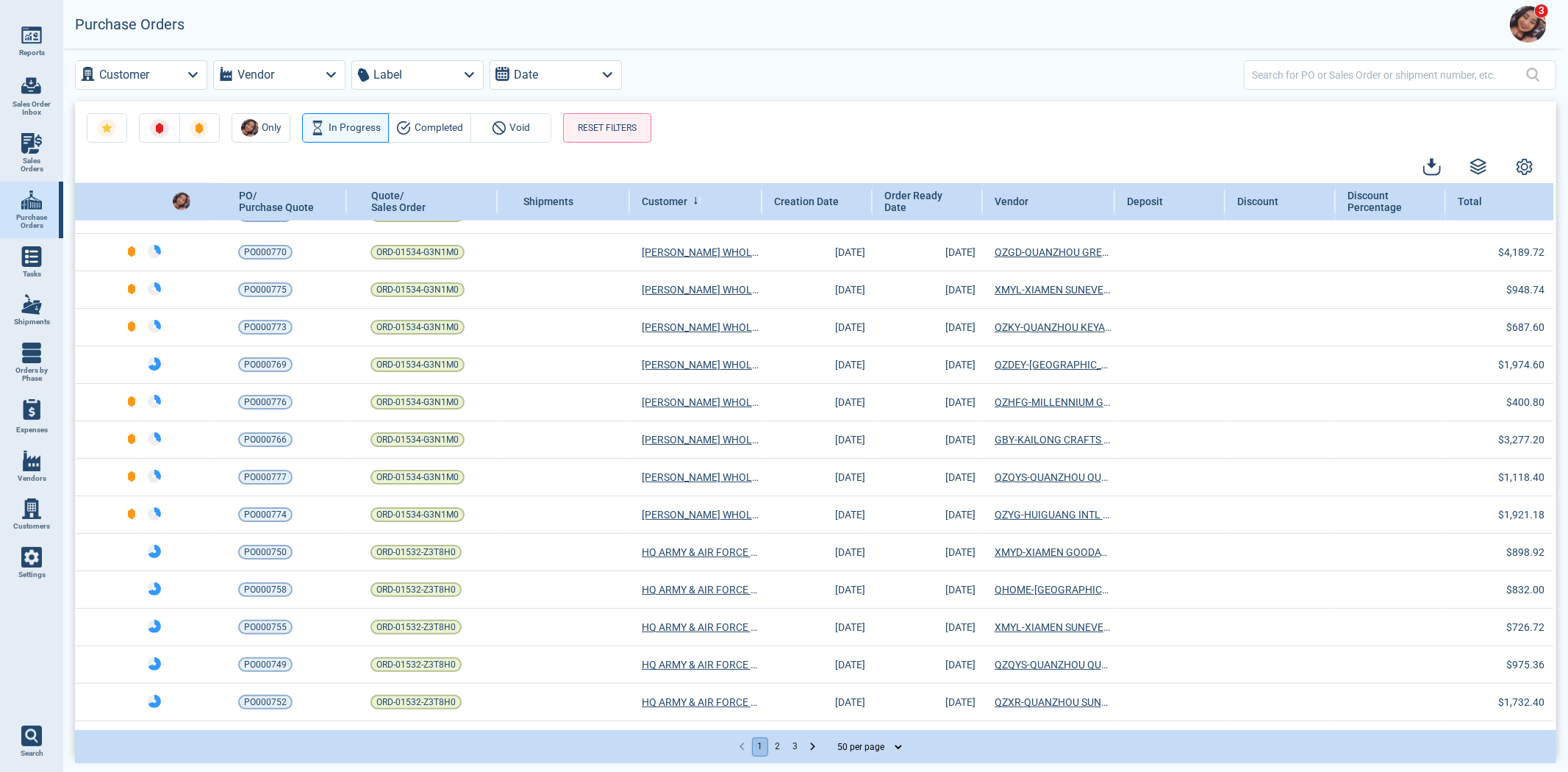
scroll to position [1412, 0]
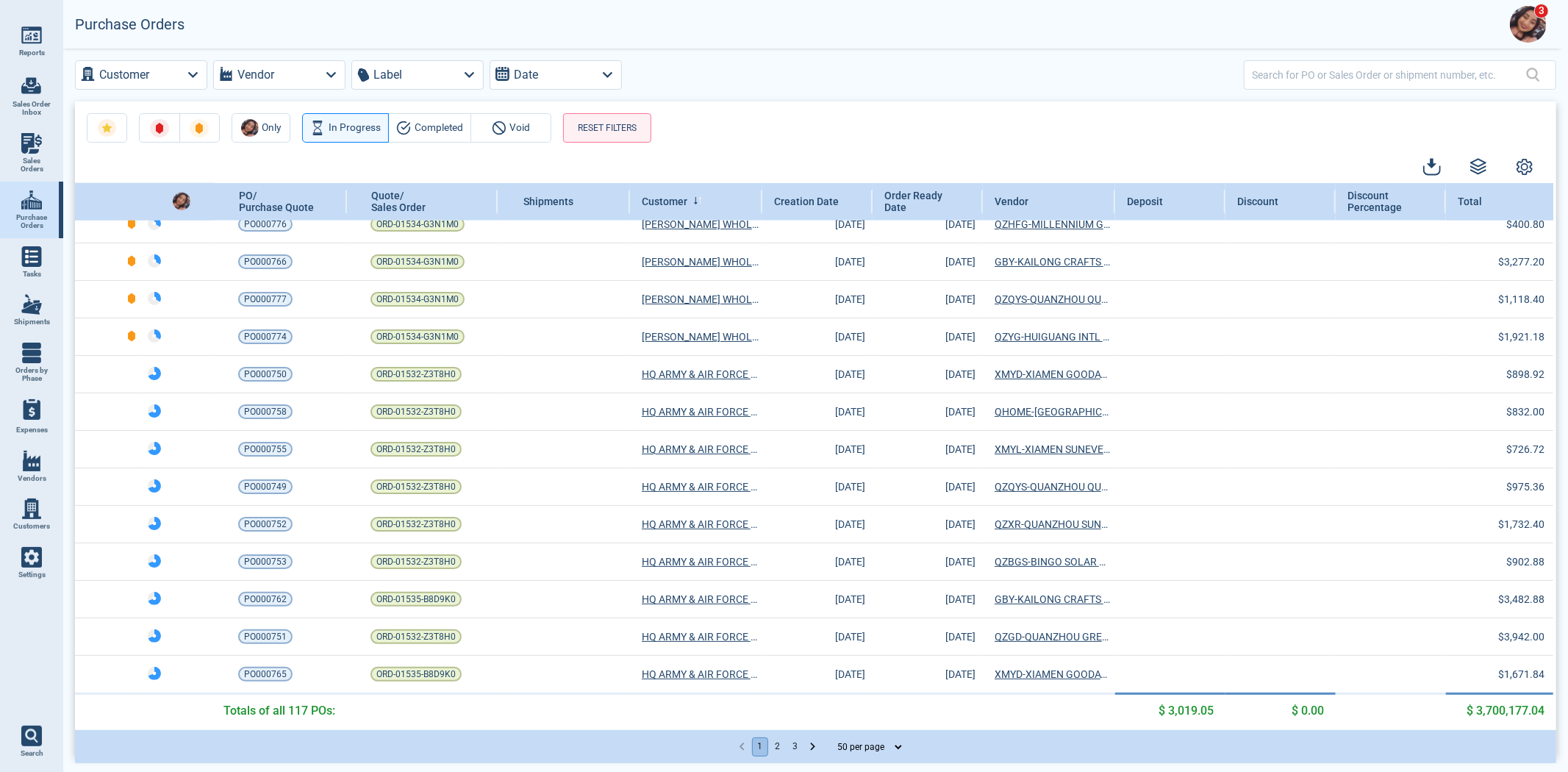
click at [774, 749] on button "2" at bounding box center [777, 747] width 16 height 19
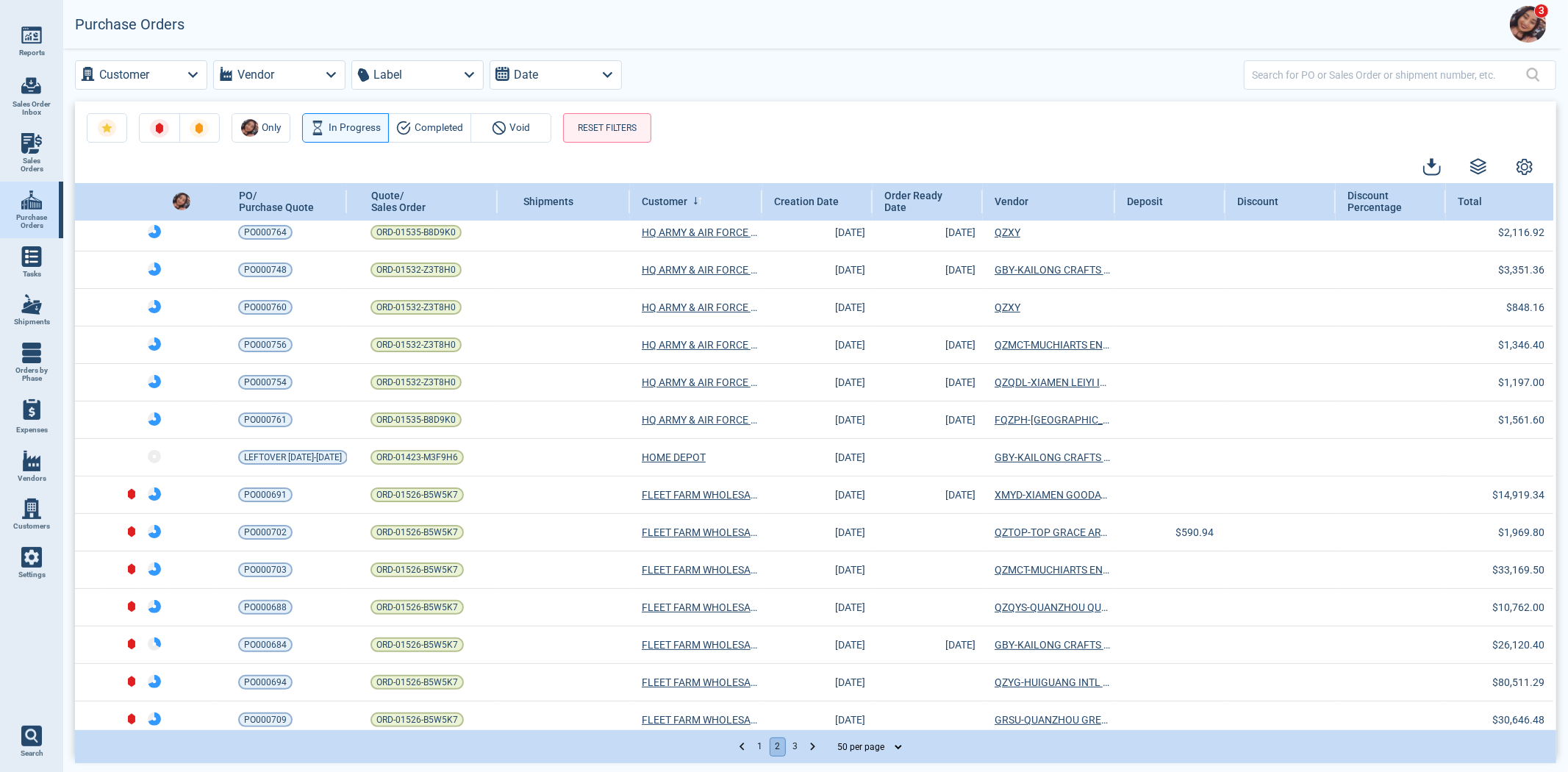
scroll to position [82, 0]
